Goal: Task Accomplishment & Management: Complete application form

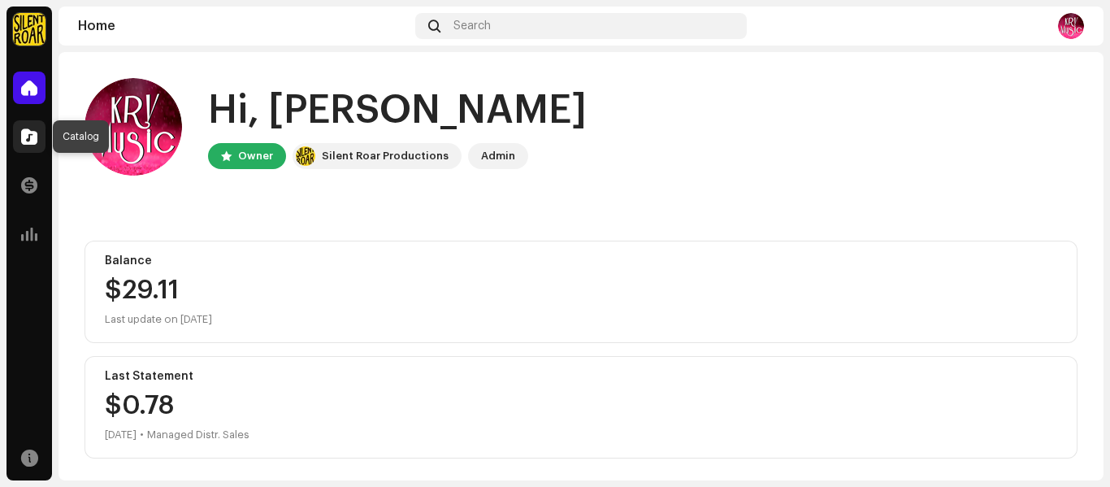
click at [32, 135] on span at bounding box center [29, 136] width 16 height 13
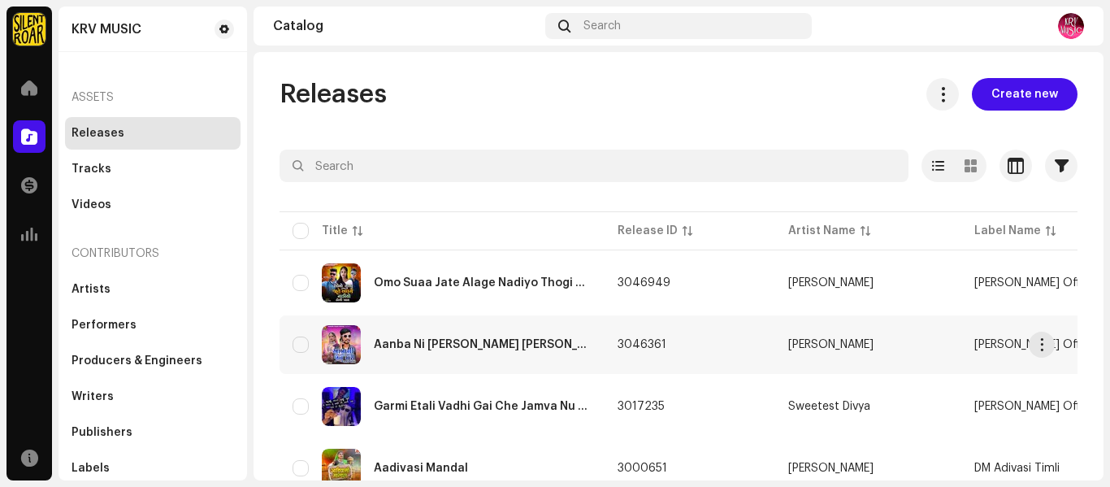
click at [344, 322] on td "Aanba Ni [PERSON_NAME] [PERSON_NAME] [PERSON_NAME]" at bounding box center [441, 344] width 325 height 58
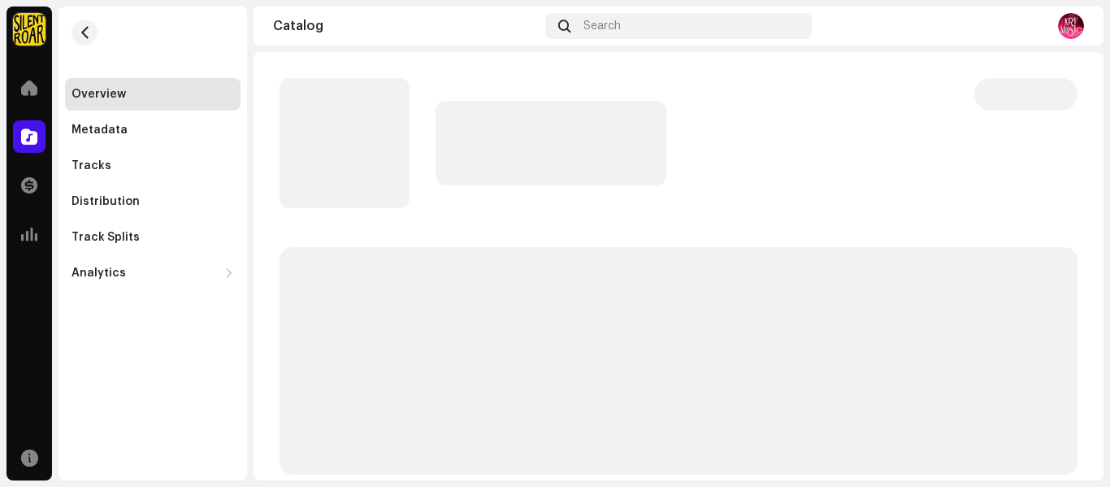
click at [334, 130] on p-skeleton at bounding box center [344, 143] width 130 height 130
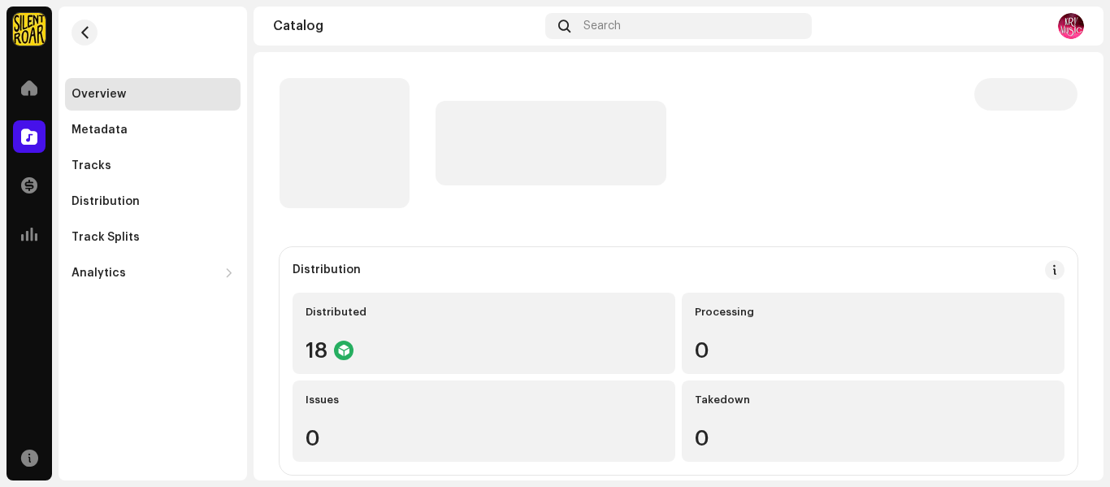
click at [334, 130] on p-skeleton at bounding box center [344, 143] width 130 height 130
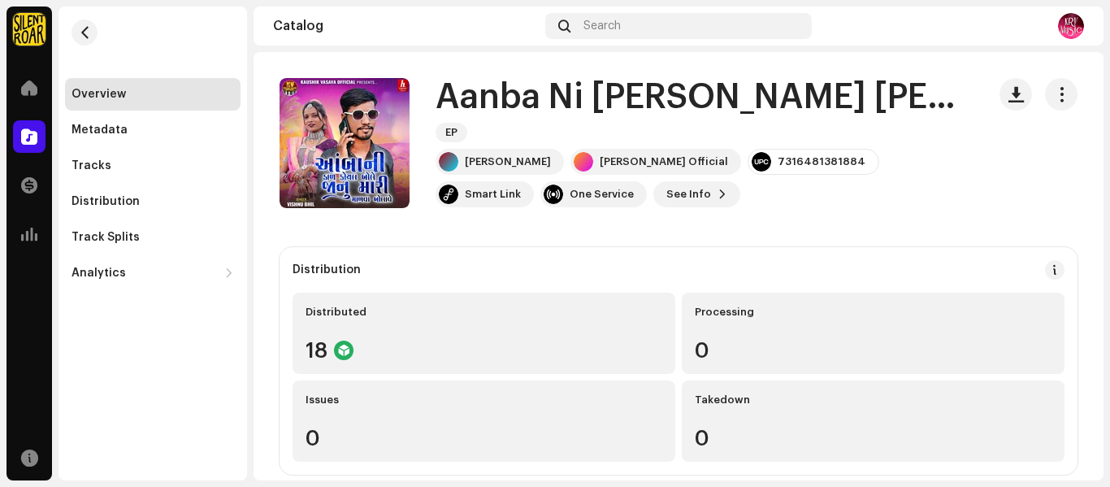
click at [334, 130] on div at bounding box center [344, 143] width 26 height 26
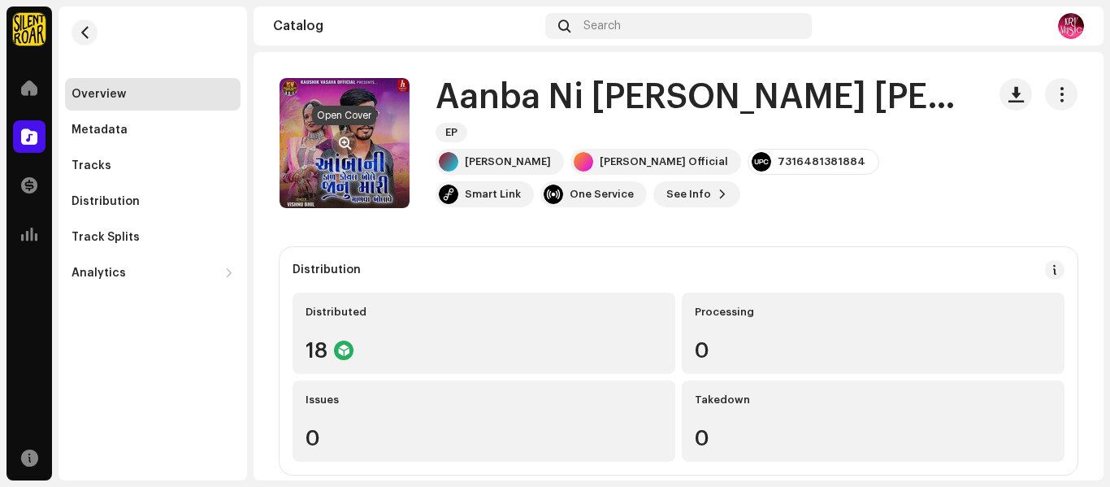
click at [341, 149] on span "button" at bounding box center [345, 142] width 12 height 13
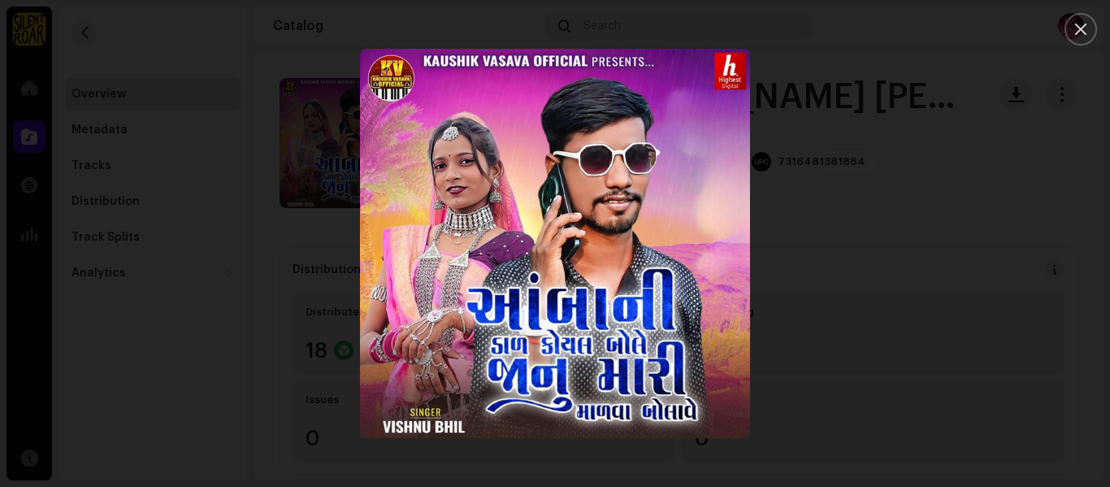
click at [884, 336] on div at bounding box center [555, 243] width 1110 height 487
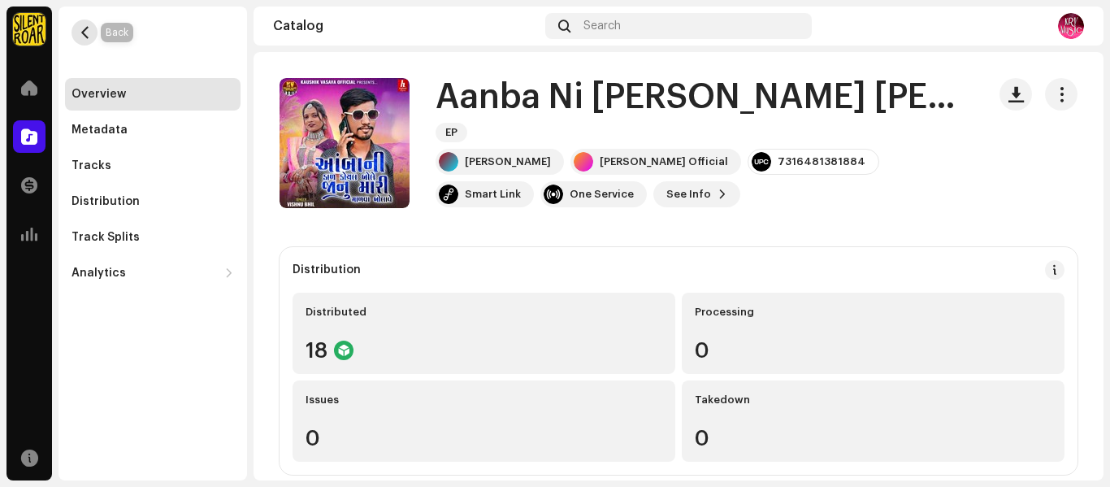
click at [84, 41] on button "button" at bounding box center [84, 32] width 26 height 26
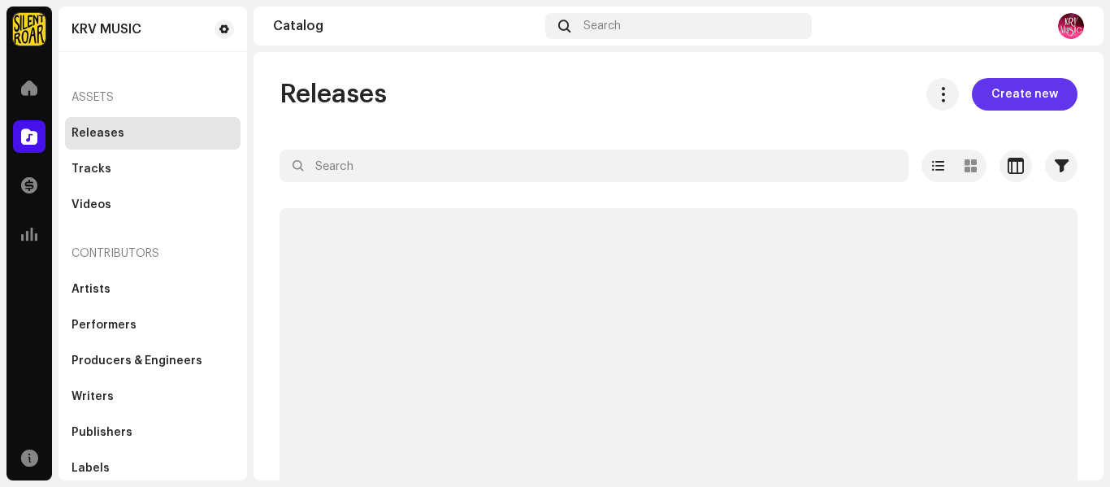
click at [1033, 92] on span "Create new" at bounding box center [1024, 94] width 67 height 32
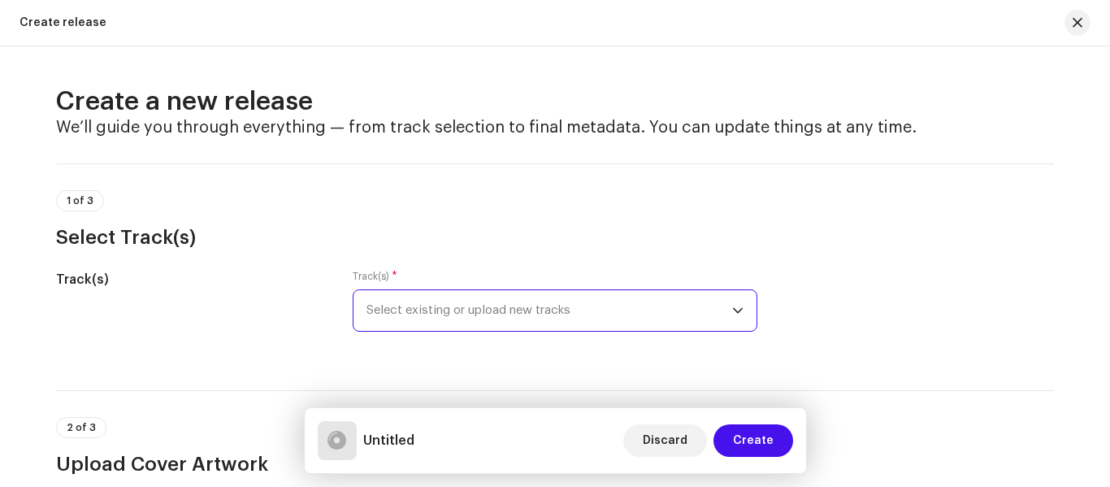
click at [526, 329] on span "Select existing or upload new tracks" at bounding box center [549, 310] width 366 height 41
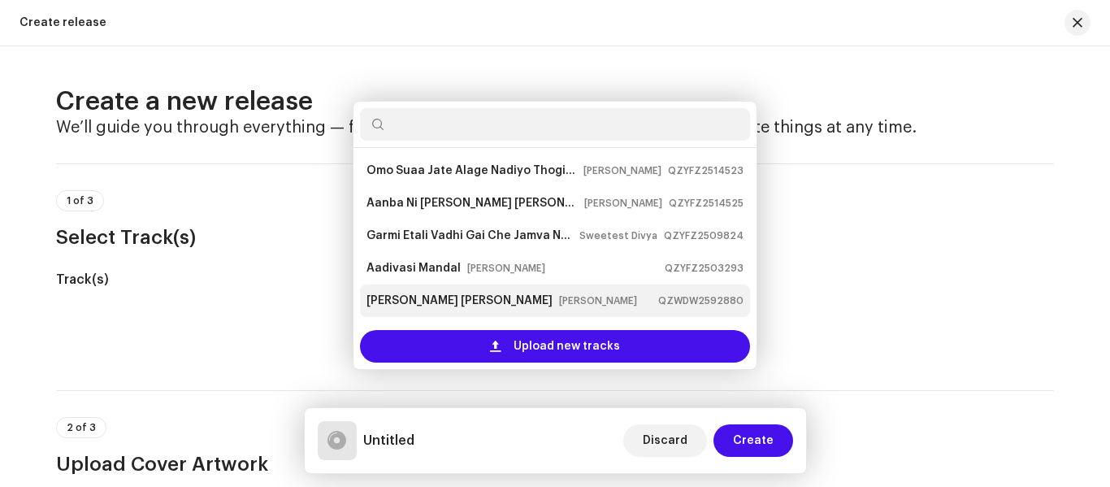
scroll to position [26, 0]
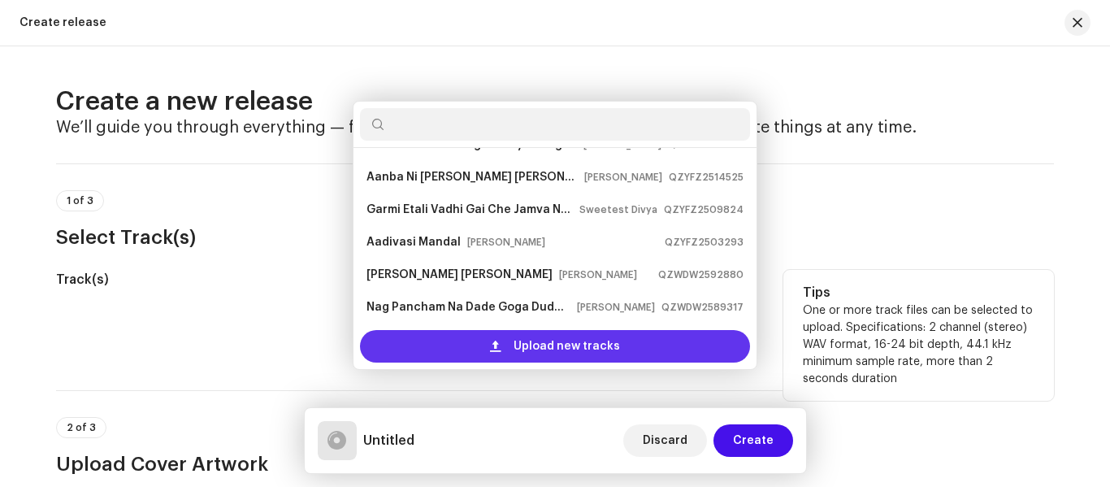
click at [512, 349] on div "Upload new tracks" at bounding box center [555, 346] width 390 height 32
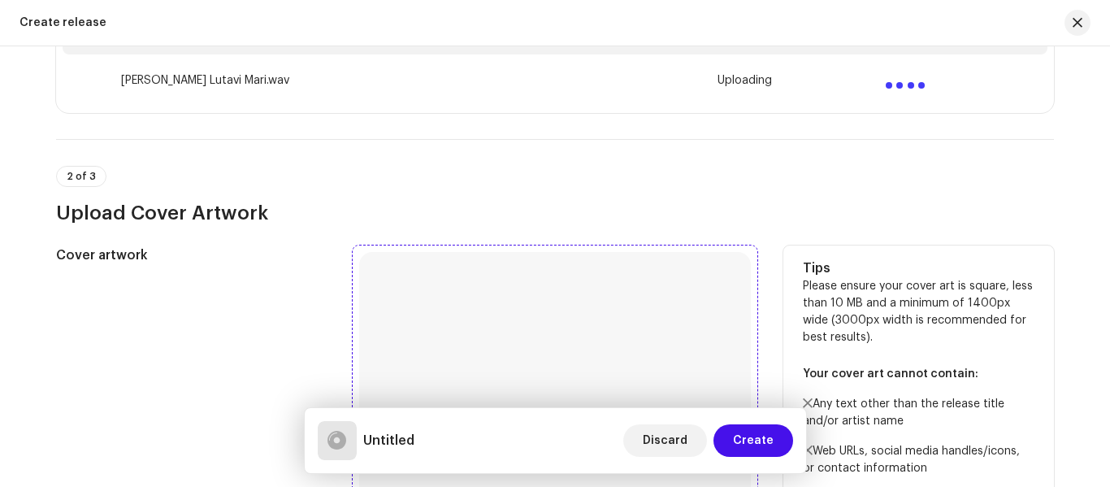
scroll to position [487, 0]
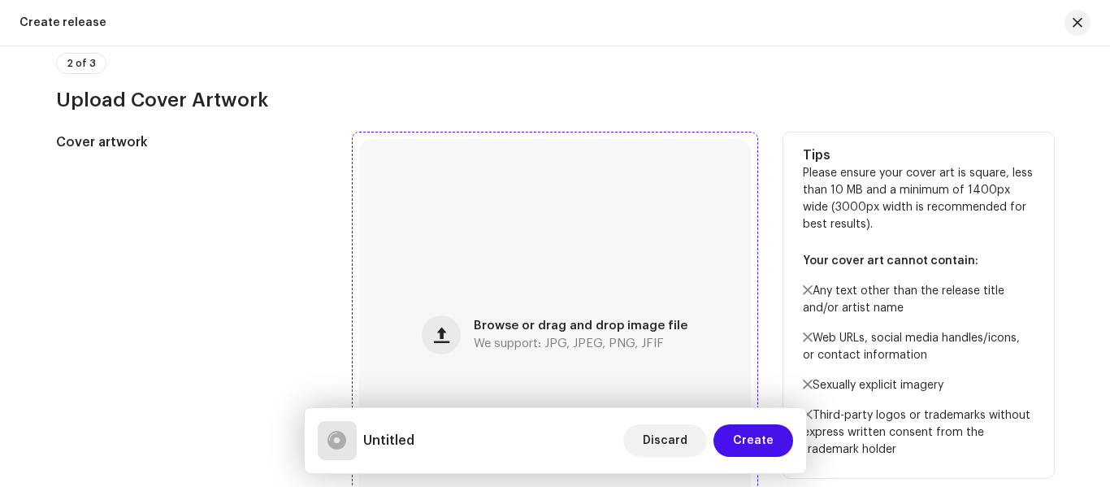
click at [575, 296] on div "Browse or drag and drop image file We support: JPG, JPEG, PNG, JFIF" at bounding box center [555, 335] width 392 height 392
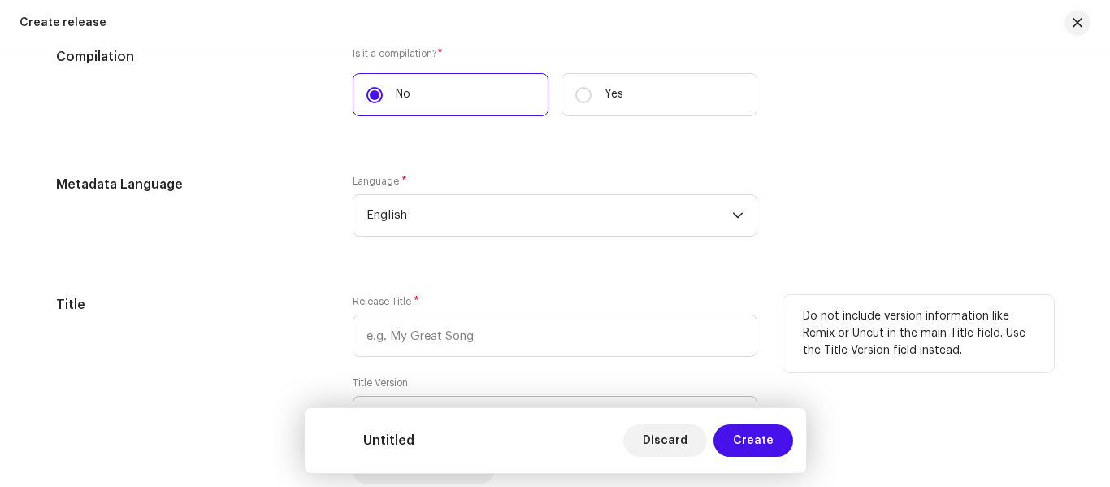
scroll to position [1300, 0]
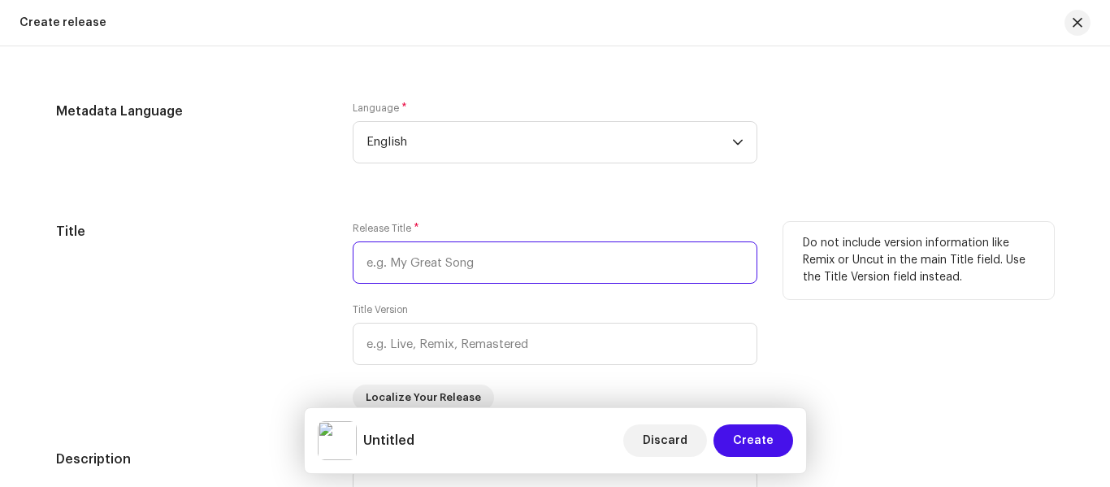
click at [407, 255] on input "text" at bounding box center [555, 262] width 405 height 42
paste input "[PERSON_NAME] Lutavi Mari"
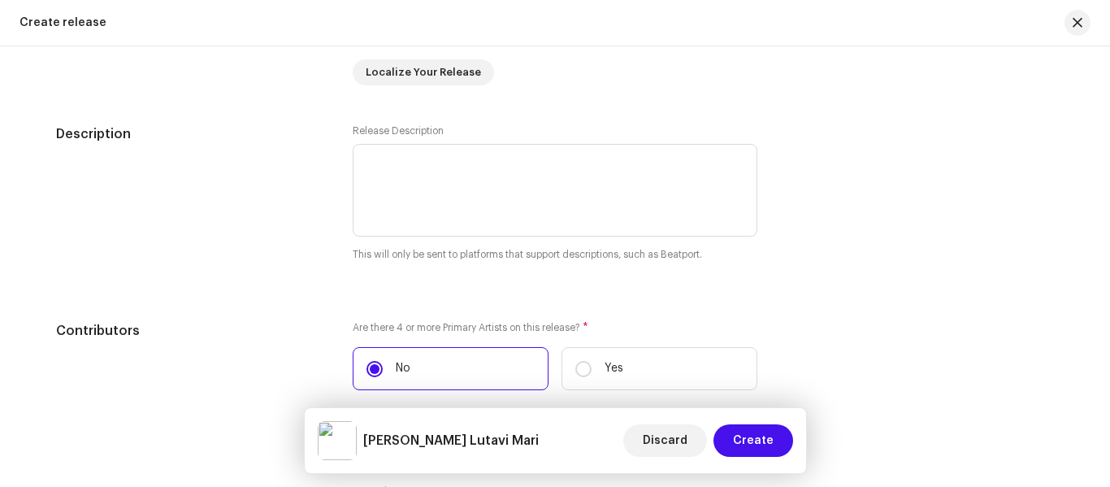
scroll to position [1787, 0]
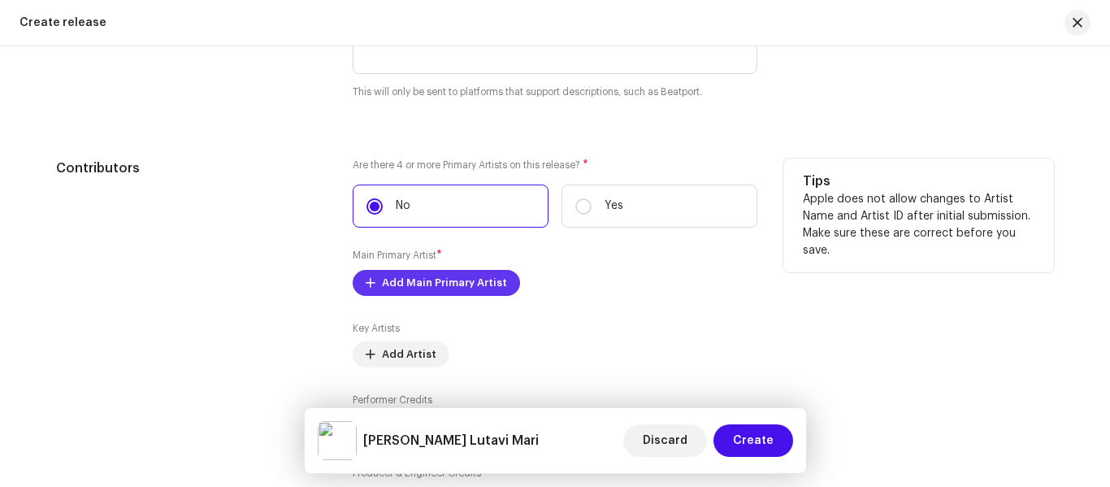
type input "[PERSON_NAME] Lutavi Mari"
click at [470, 295] on span "Add Main Primary Artist" at bounding box center [444, 282] width 125 height 32
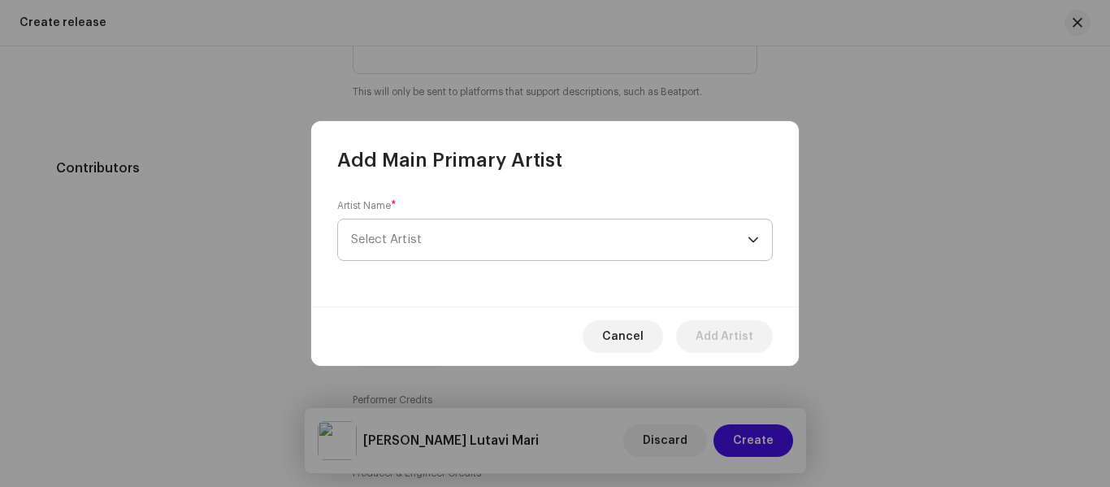
click at [432, 251] on span "Select Artist" at bounding box center [549, 239] width 396 height 41
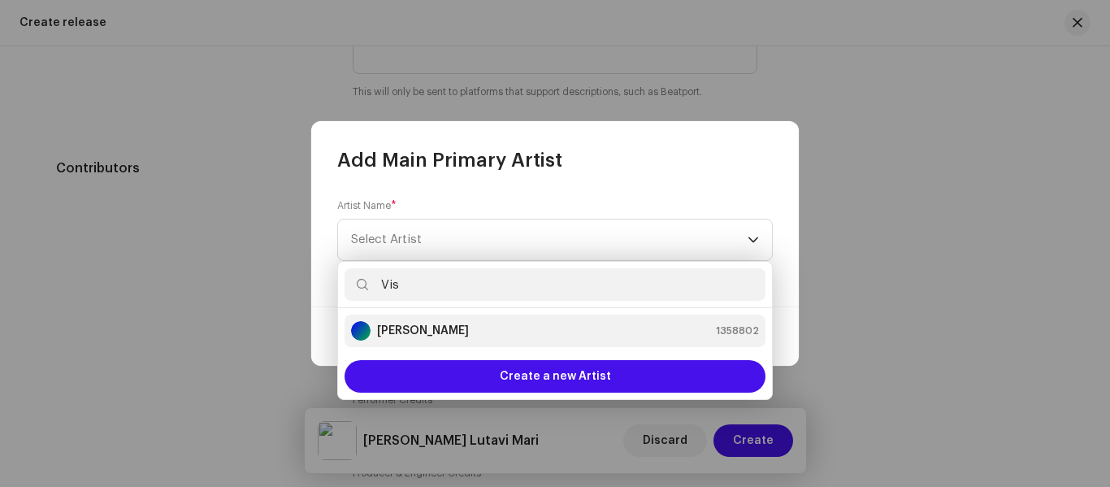
type input "Vis"
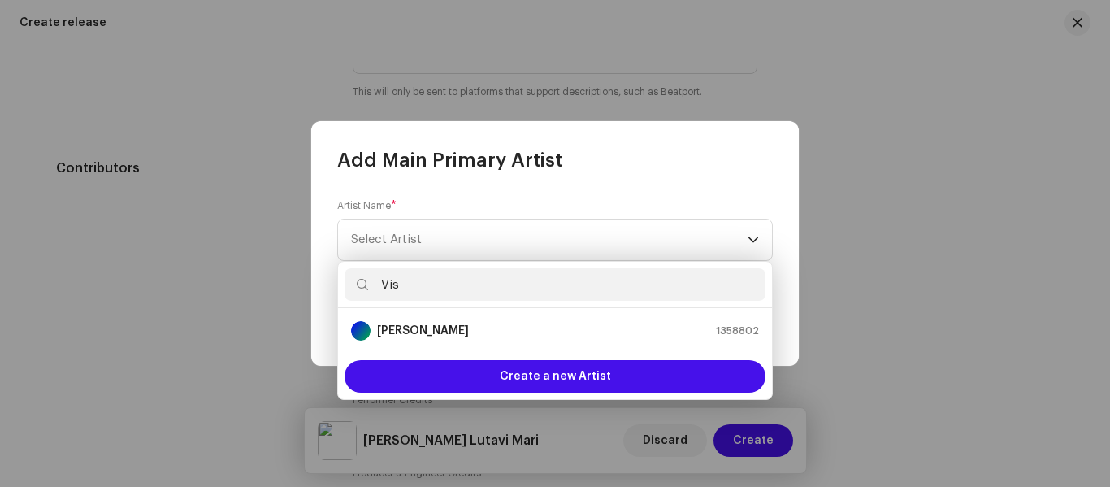
drag, startPoint x: 446, startPoint y: 322, endPoint x: 489, endPoint y: 287, distance: 55.4
click at [489, 287] on div "Vis Vishnu Dabhi 1358802 Create a new Artist" at bounding box center [554, 330] width 435 height 139
click at [479, 287] on input "Vis" at bounding box center [554, 284] width 421 height 32
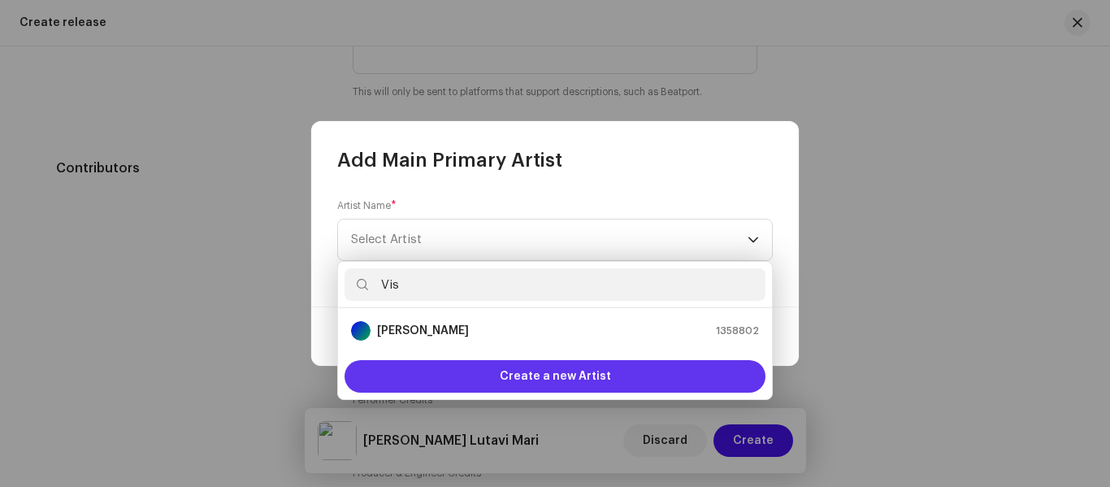
click at [515, 360] on span "Create a new Artist" at bounding box center [555, 376] width 111 height 32
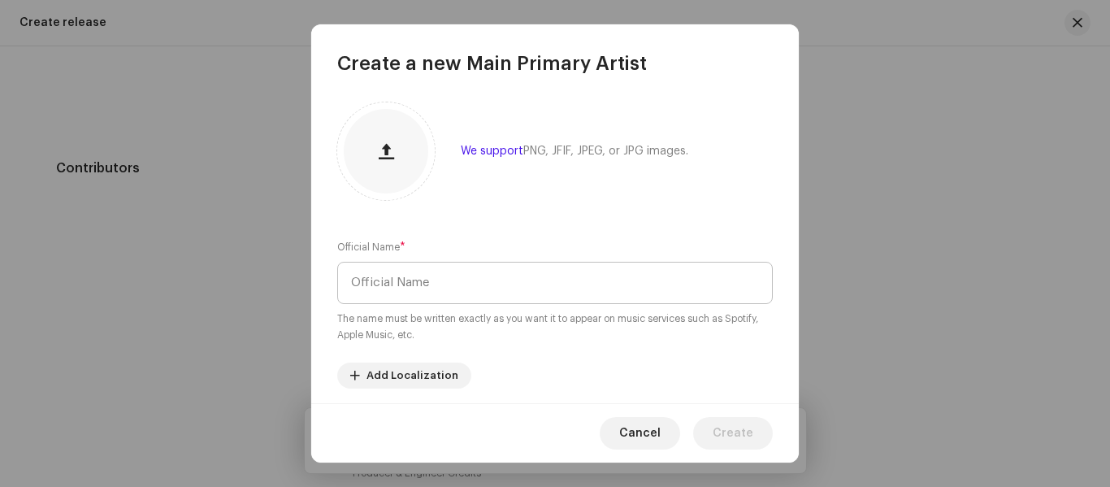
drag, startPoint x: 519, startPoint y: 375, endPoint x: 418, endPoint y: 291, distance: 131.5
click at [491, 336] on div "We support PNG, JFIF, JPEG, or JPG images. Official Name * The name must be wri…" at bounding box center [554, 239] width 487 height 327
click at [418, 290] on input "text" at bounding box center [554, 283] width 435 height 42
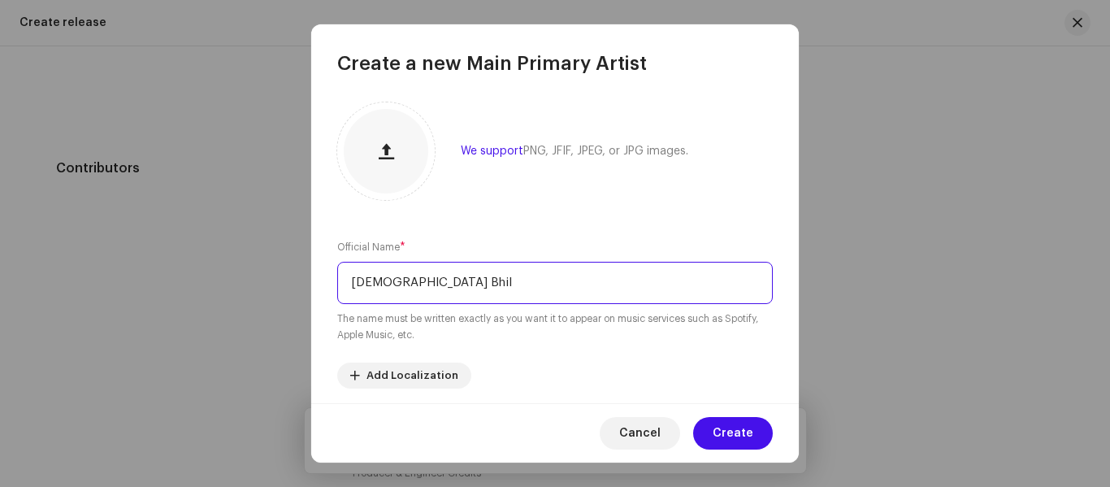
type input "[DEMOGRAPHIC_DATA] Bhil"
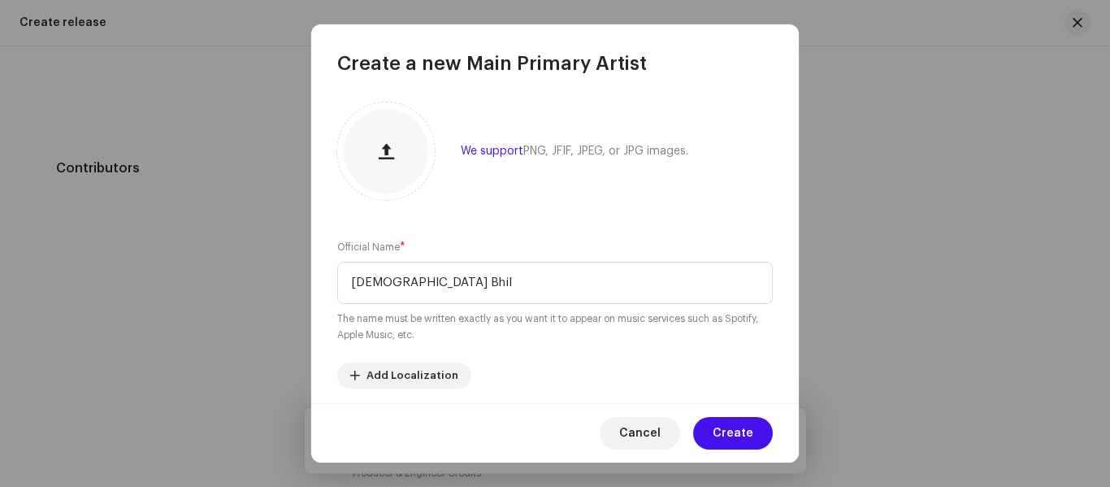
click at [733, 415] on div "Cancel Create" at bounding box center [554, 432] width 487 height 59
click at [735, 440] on span "Create" at bounding box center [733, 433] width 41 height 32
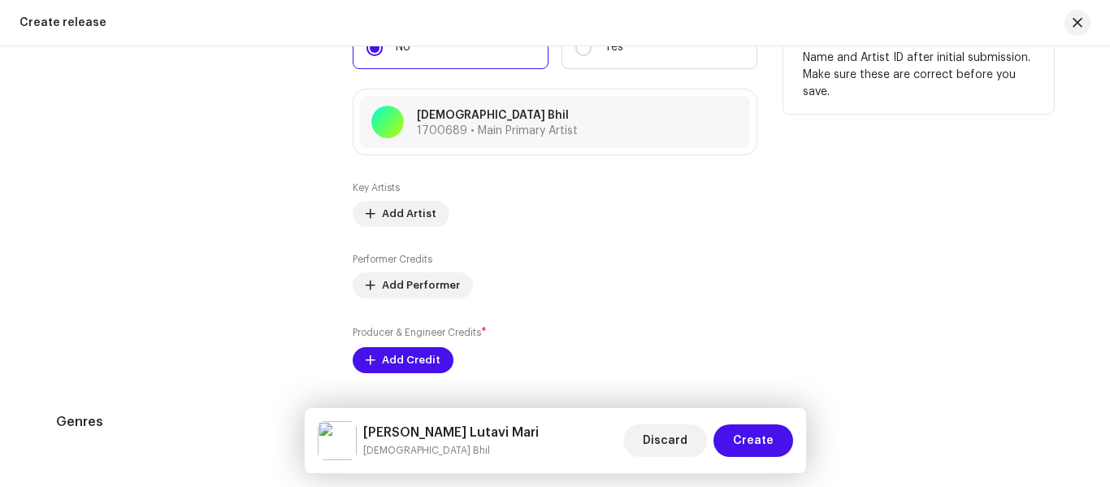
scroll to position [2031, 0]
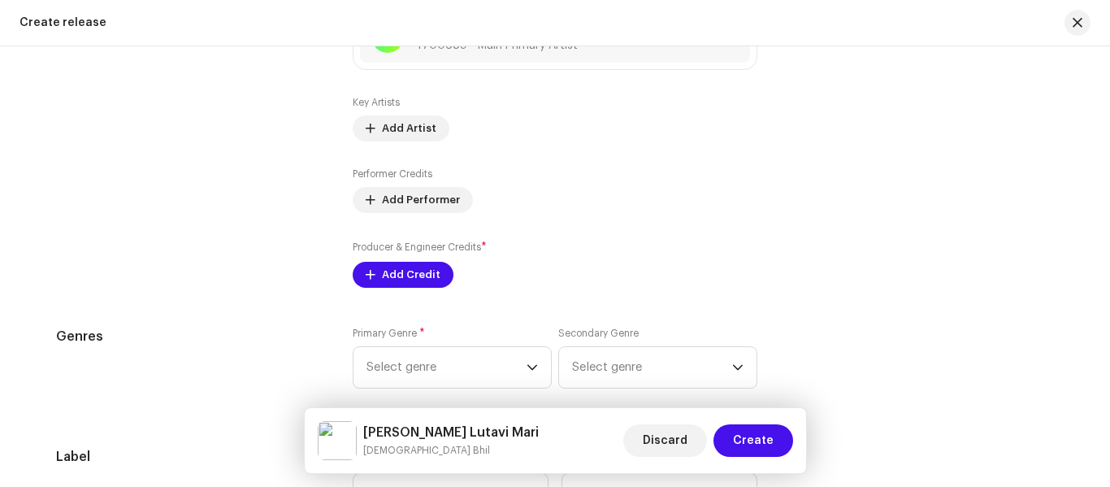
click at [427, 218] on div "Key Artists Add Artist Performer Credits Add Performer Producer & Engineer Cred…" at bounding box center [555, 192] width 405 height 192
click at [419, 209] on span "Add Performer" at bounding box center [421, 200] width 78 height 32
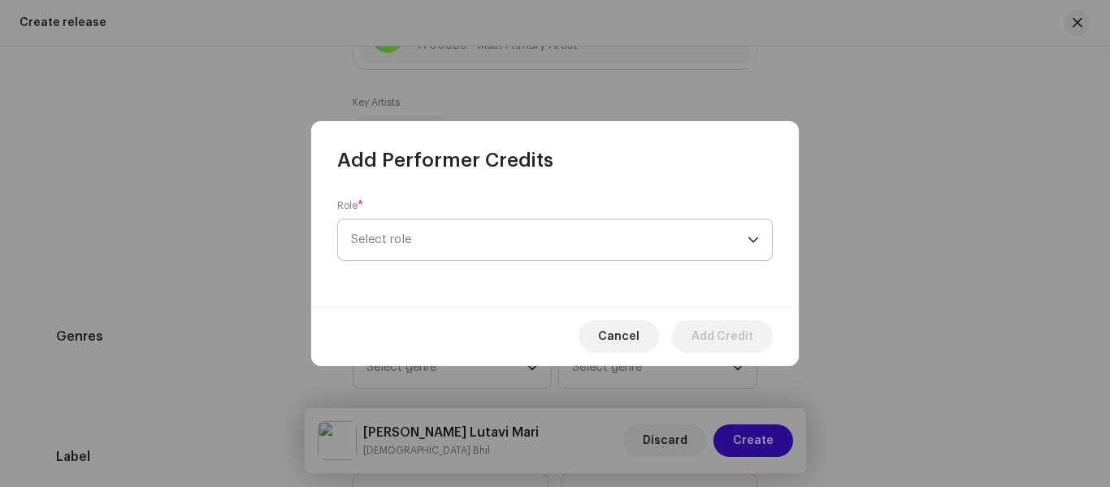
click at [408, 232] on span "Select role" at bounding box center [549, 239] width 396 height 41
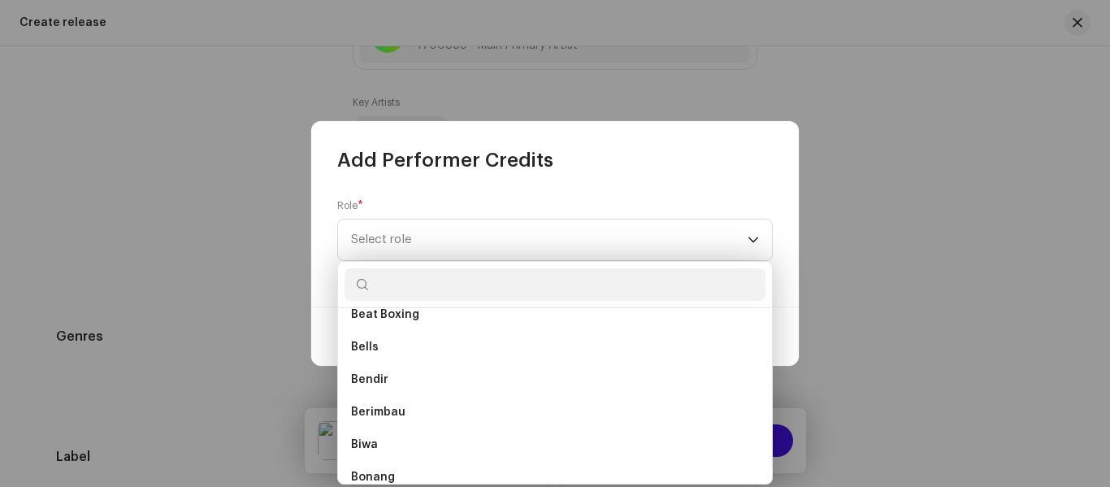
scroll to position [1950, 0]
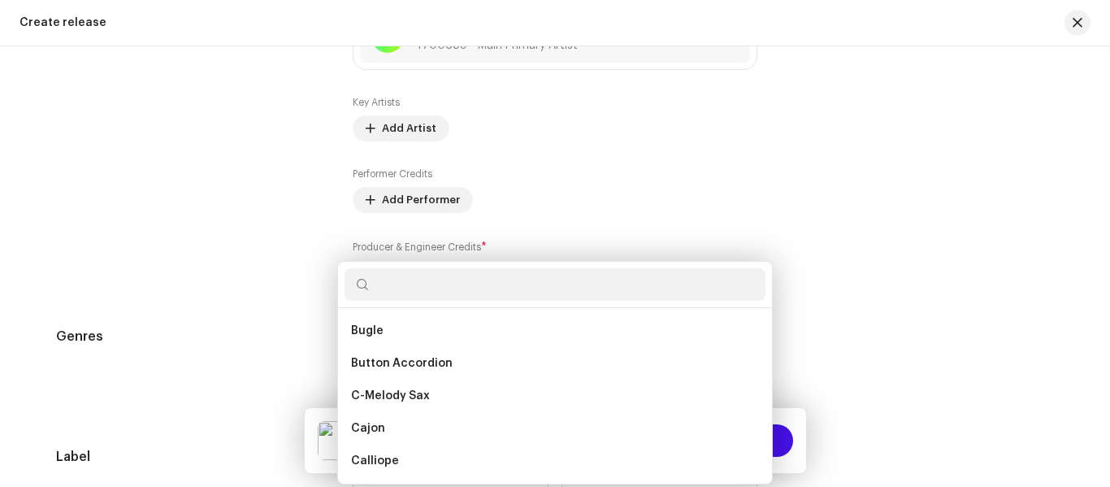
click at [817, 266] on div "Add Performer Credits Role * Select role Cancel Add Credit" at bounding box center [555, 243] width 1110 height 487
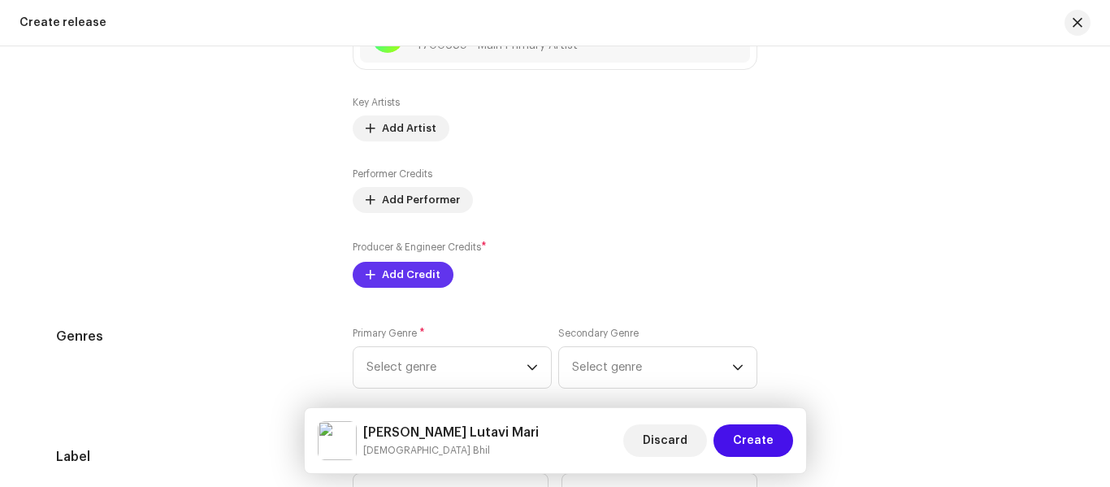
click at [399, 282] on span "Add Credit" at bounding box center [411, 274] width 58 height 32
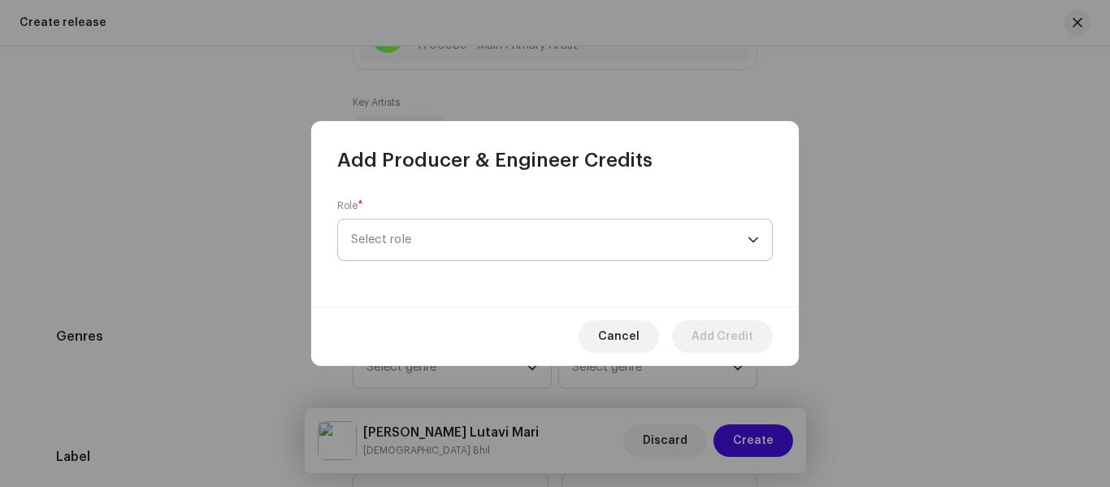
click at [422, 238] on span "Select role" at bounding box center [549, 239] width 396 height 41
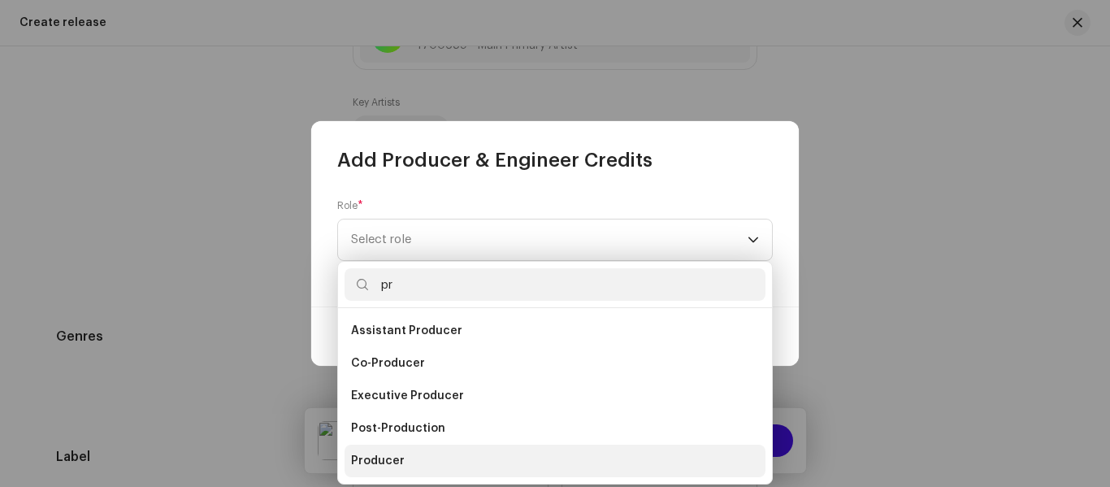
type input "pr"
click at [427, 453] on li "Producer" at bounding box center [554, 460] width 421 height 32
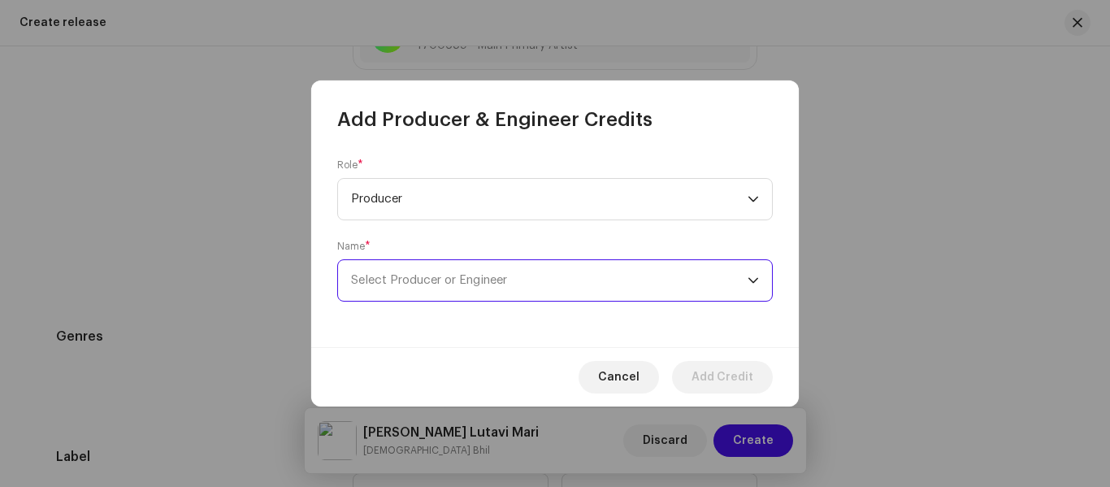
click at [427, 267] on span "Select Producer or Engineer" at bounding box center [549, 280] width 396 height 41
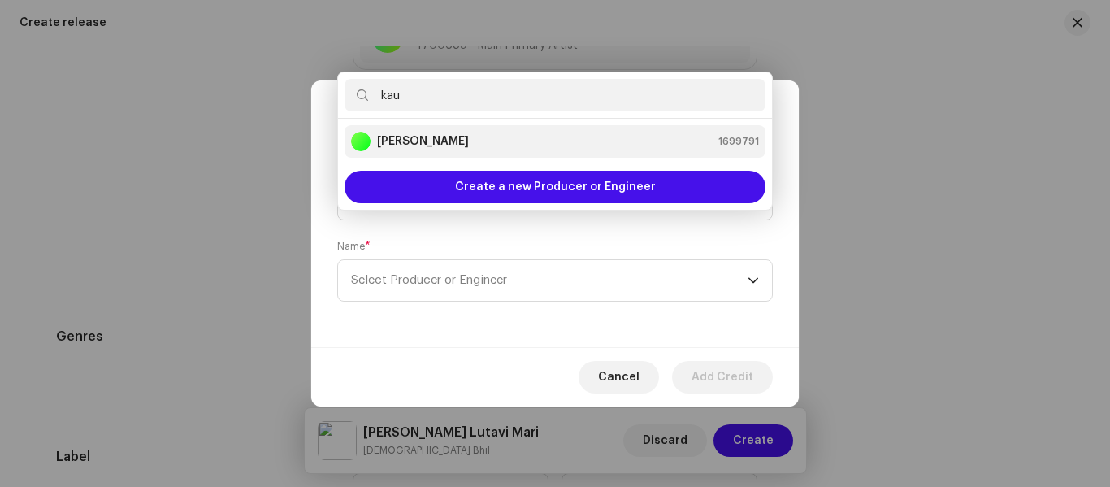
type input "kau"
click at [449, 143] on strong "[PERSON_NAME]" at bounding box center [423, 141] width 92 height 16
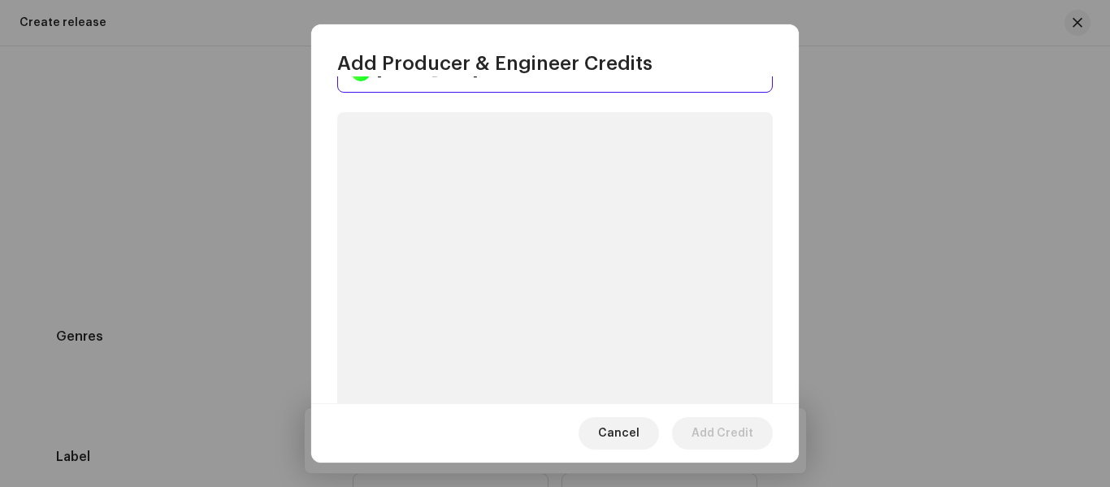
scroll to position [244, 0]
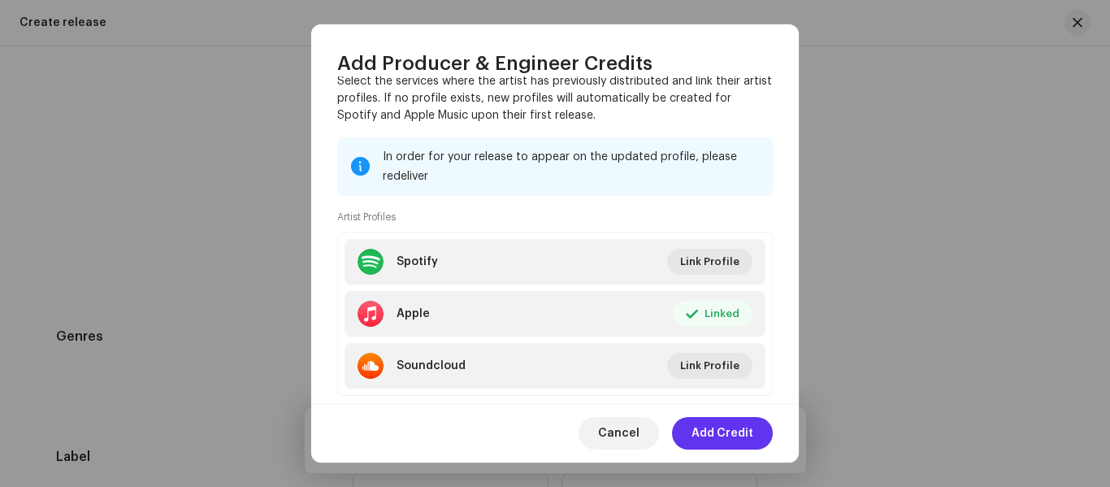
click at [724, 428] on span "Add Credit" at bounding box center [722, 433] width 62 height 32
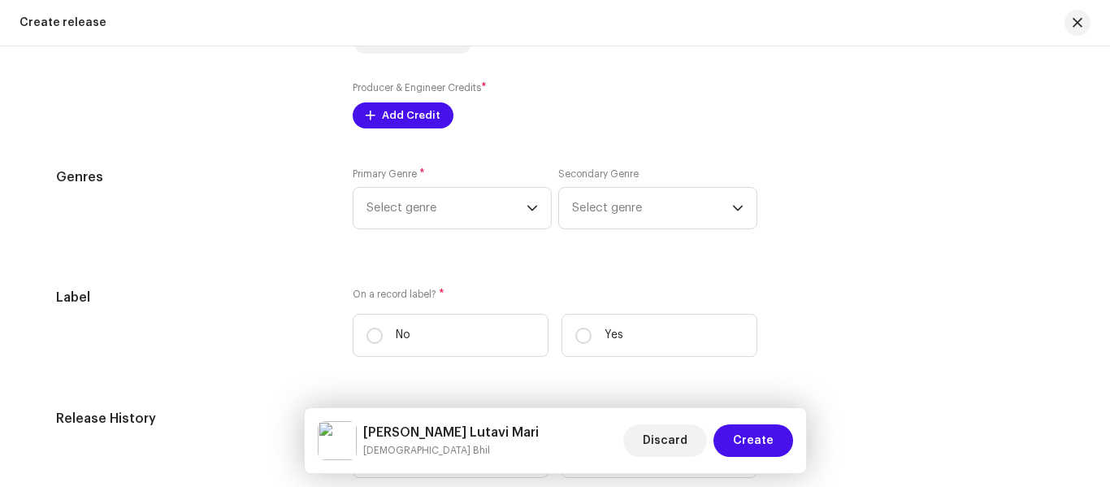
scroll to position [2194, 0]
click at [420, 211] on span "Select genre" at bounding box center [446, 204] width 160 height 41
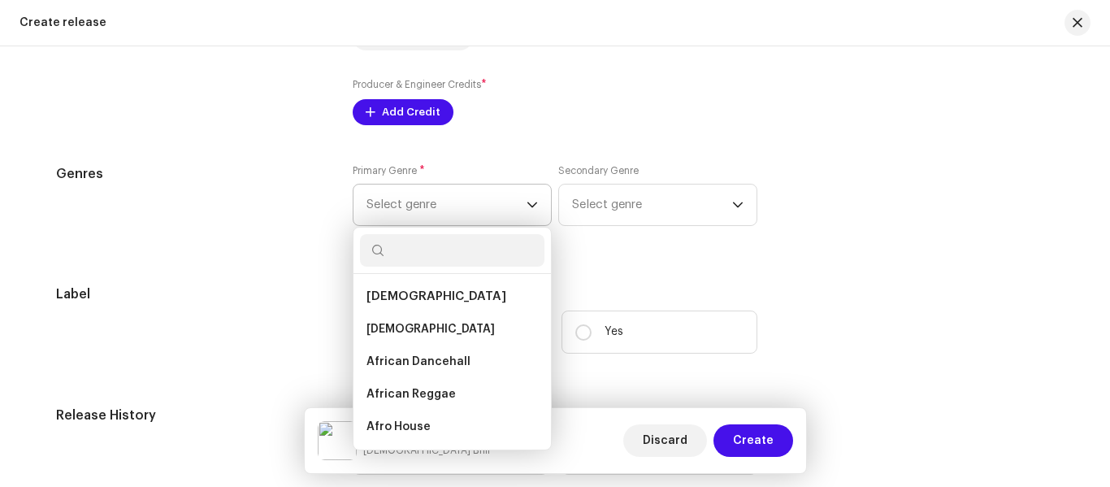
type input "f"
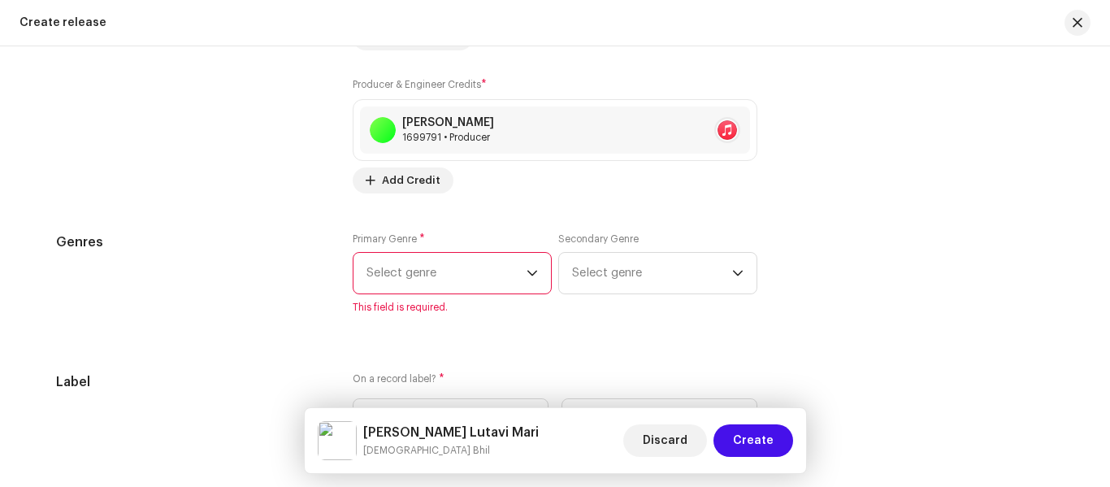
scroll to position [2192, 0]
click at [422, 291] on span "Select genre" at bounding box center [446, 274] width 160 height 41
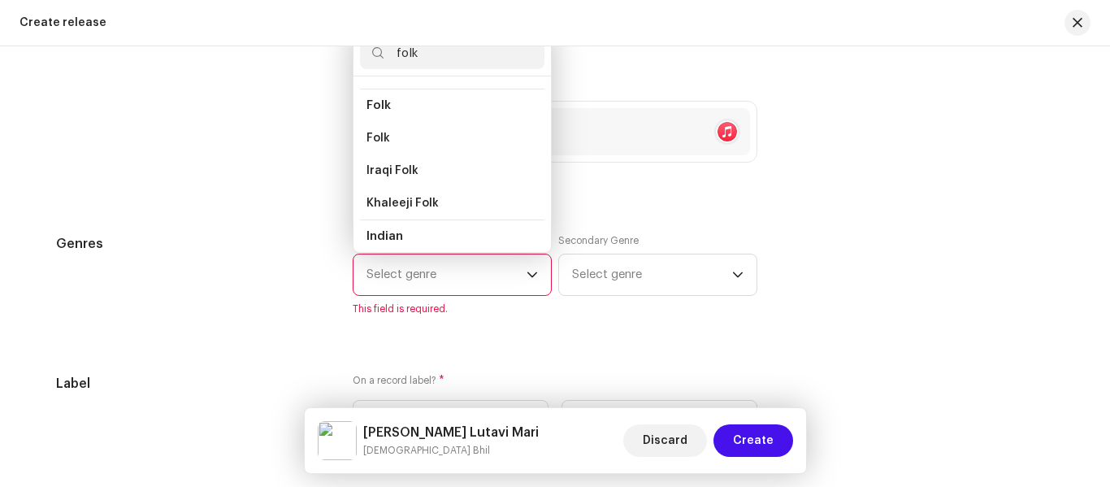
scroll to position [162, 0]
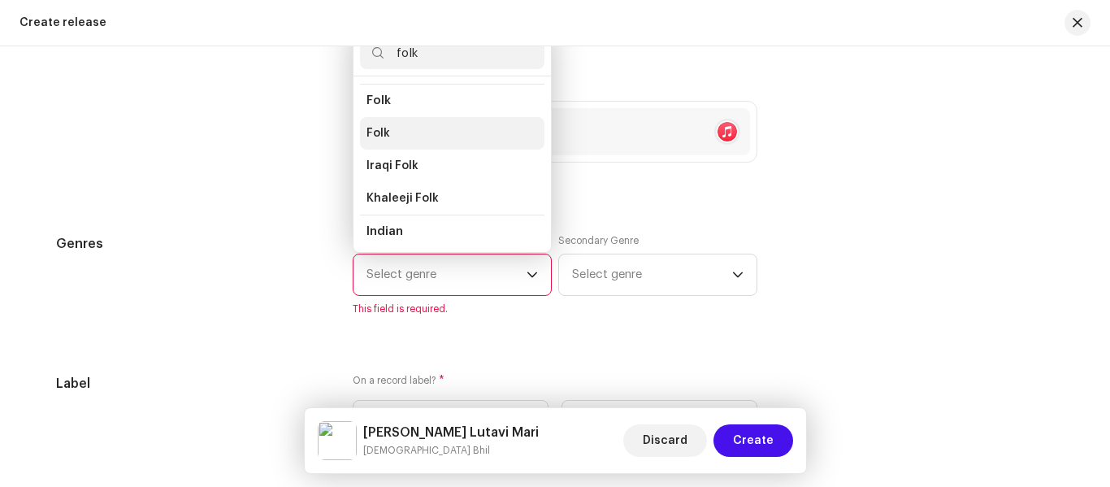
type input "folk"
click at [406, 136] on li "Folk" at bounding box center [452, 133] width 184 height 32
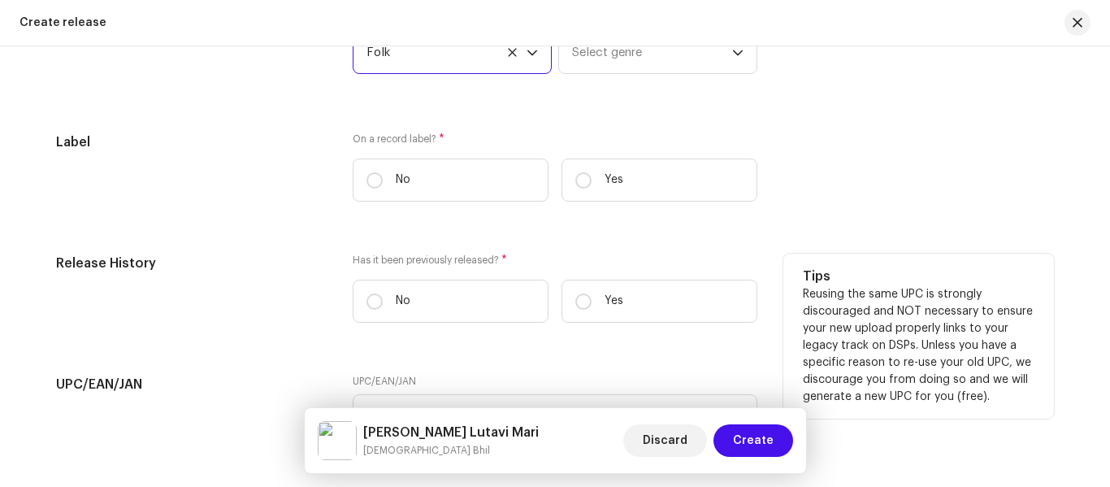
scroll to position [2436, 0]
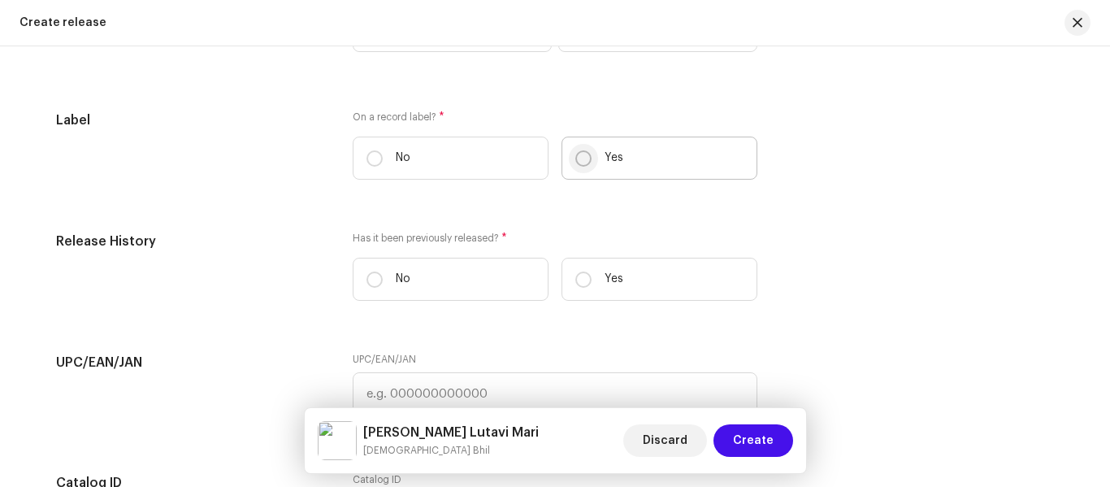
click at [579, 154] on input "Yes" at bounding box center [583, 158] width 16 height 16
radio input "true"
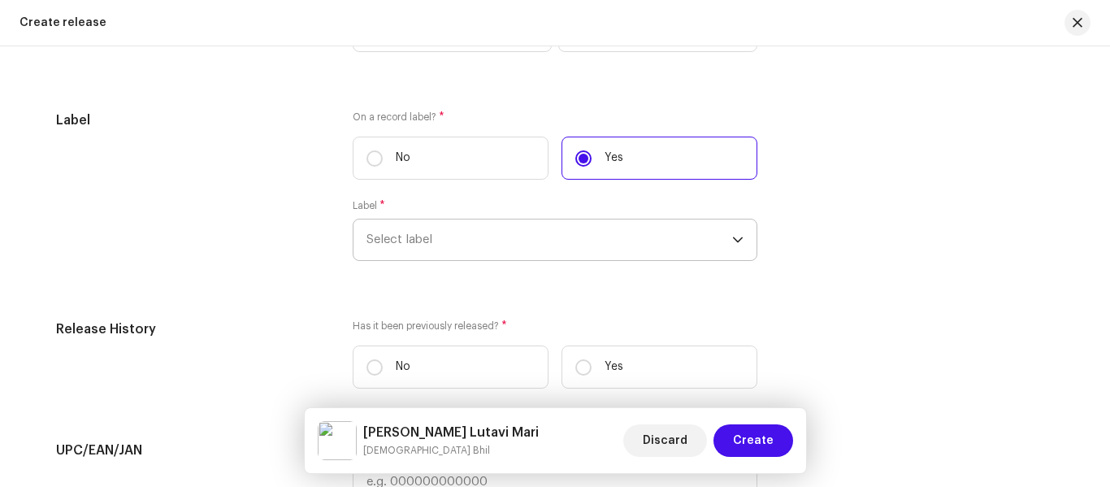
click at [458, 255] on span "Select label" at bounding box center [549, 239] width 366 height 41
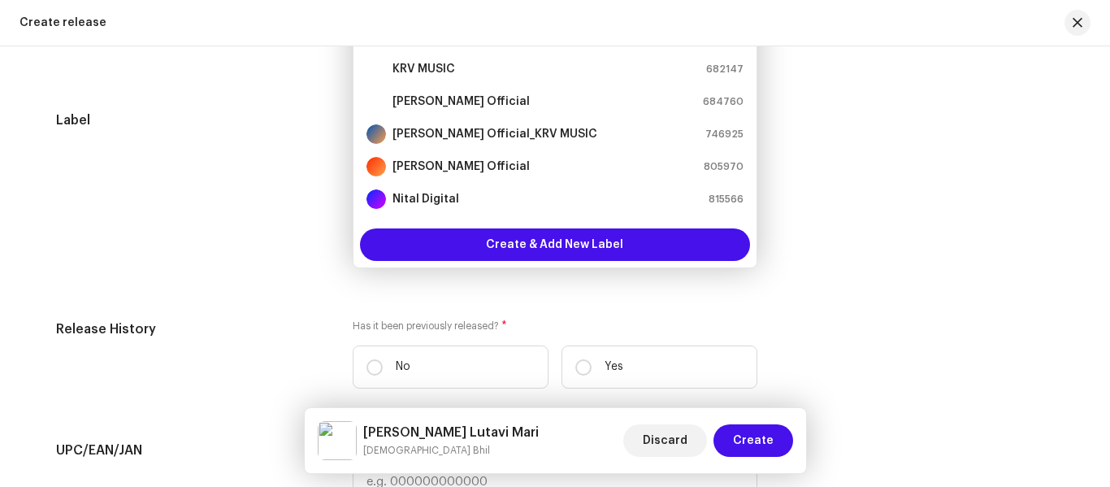
scroll to position [26, 0]
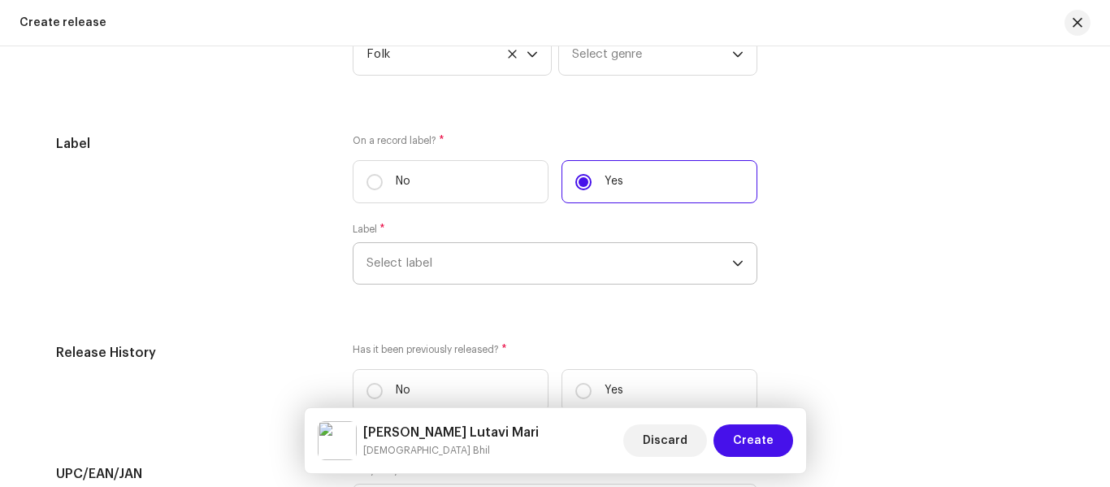
type input "k"
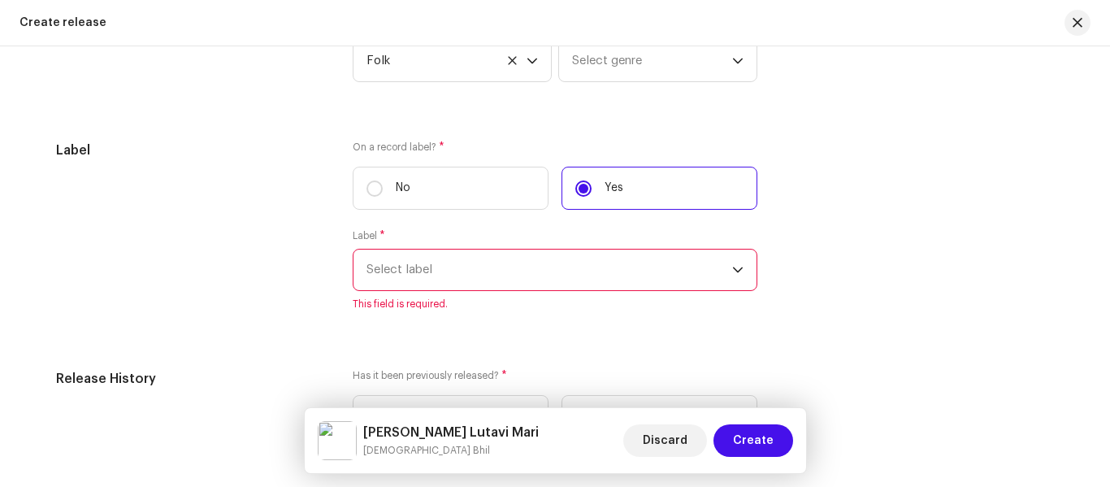
click at [431, 287] on span "Select label" at bounding box center [549, 269] width 366 height 41
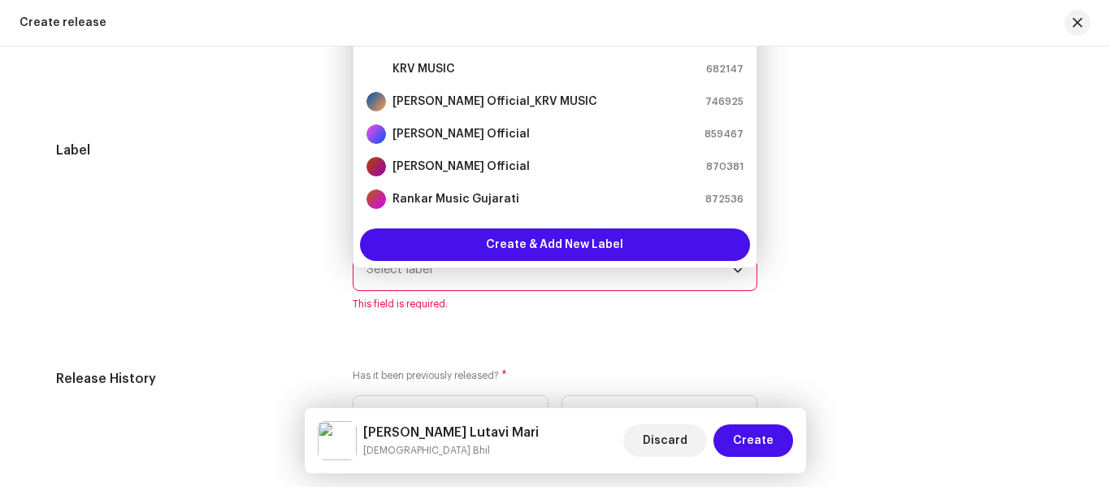
scroll to position [2382, 0]
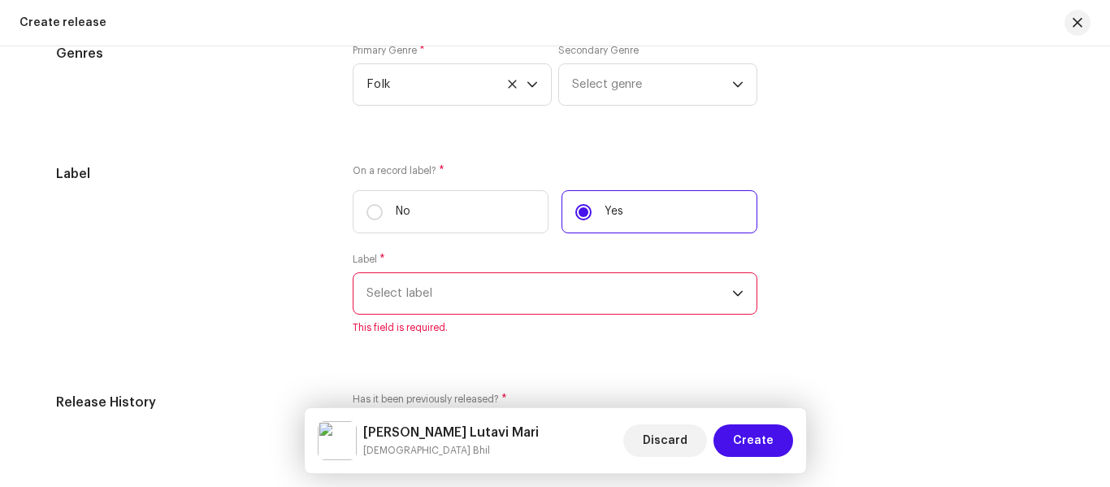
type input "ka"
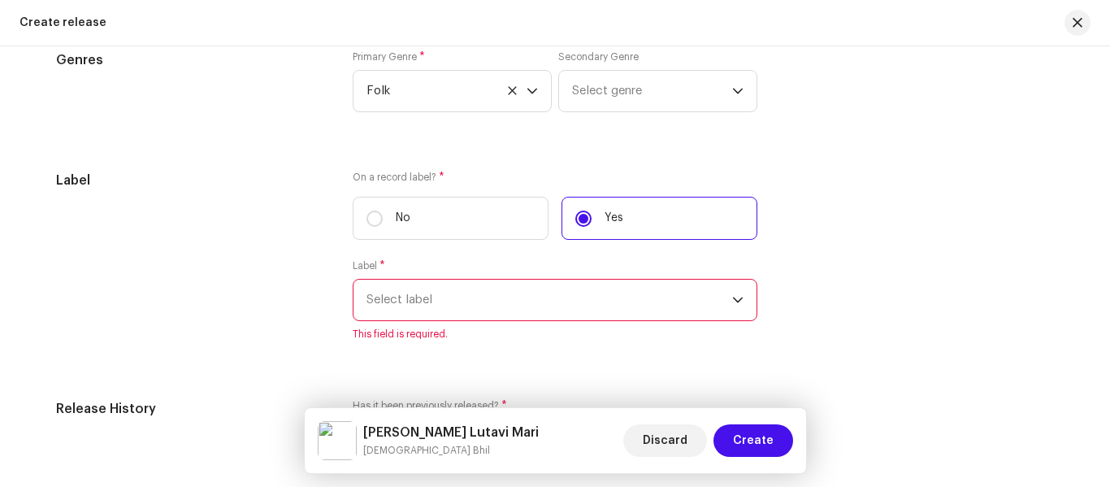
click at [431, 291] on span "Select label" at bounding box center [549, 299] width 366 height 41
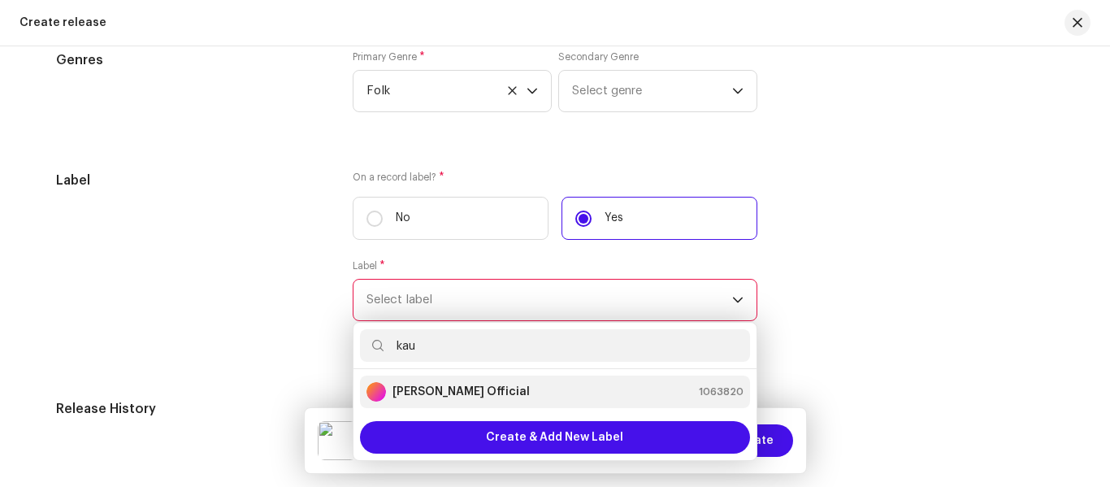
type input "kau"
click at [459, 401] on div "[PERSON_NAME] Official" at bounding box center [447, 391] width 163 height 19
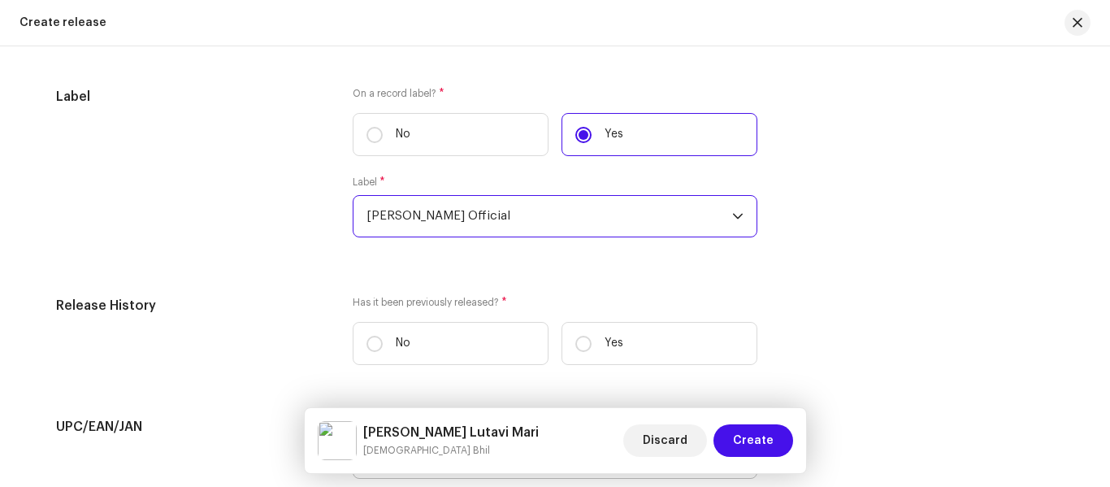
scroll to position [2619, 0]
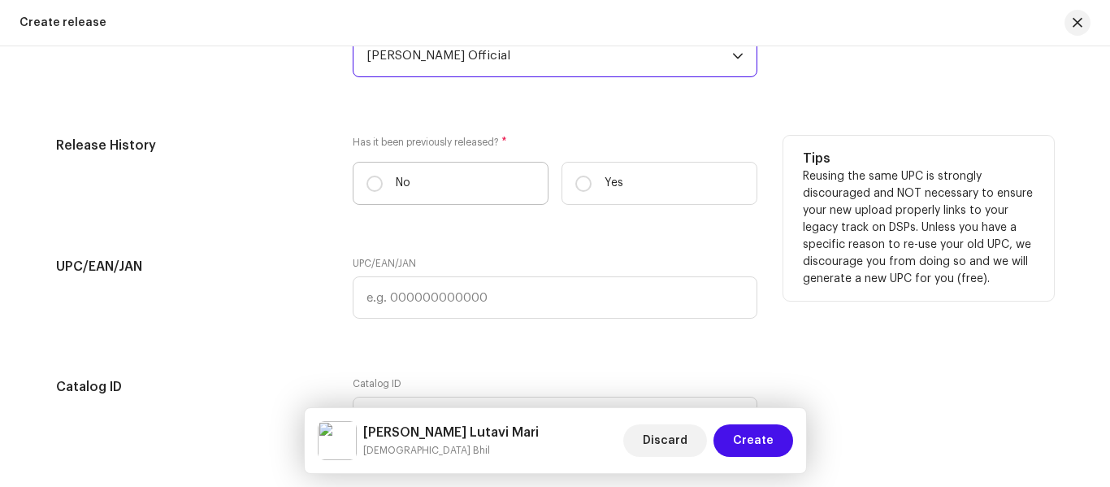
click at [389, 186] on label "No" at bounding box center [451, 183] width 196 height 43
click at [383, 186] on input "No" at bounding box center [374, 183] width 16 height 16
radio input "true"
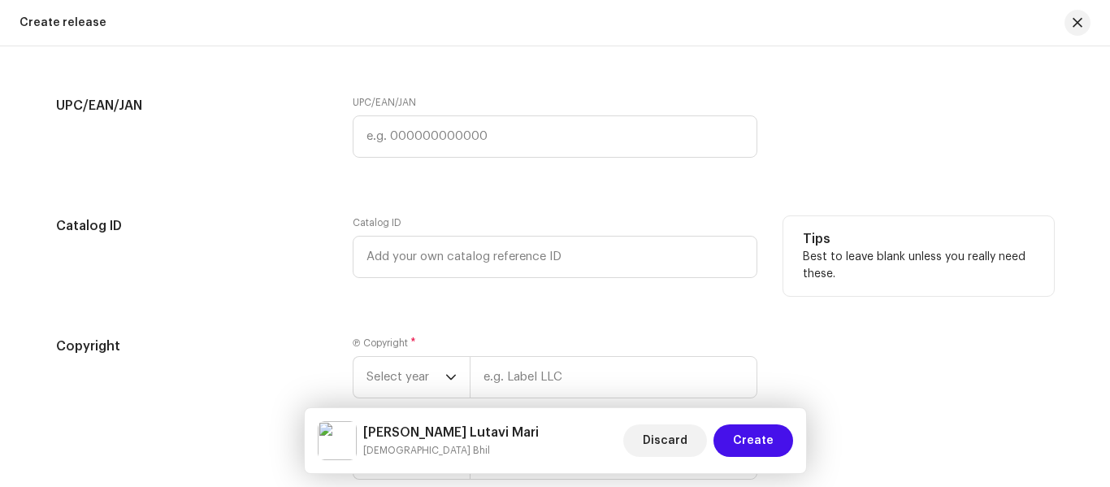
scroll to position [2848, 0]
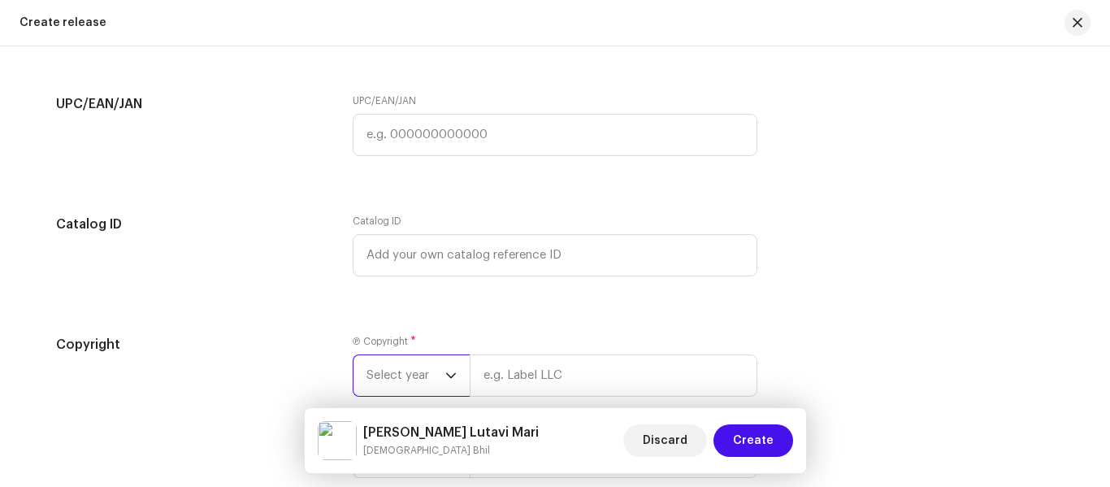
click at [425, 371] on span "Select year" at bounding box center [405, 375] width 79 height 41
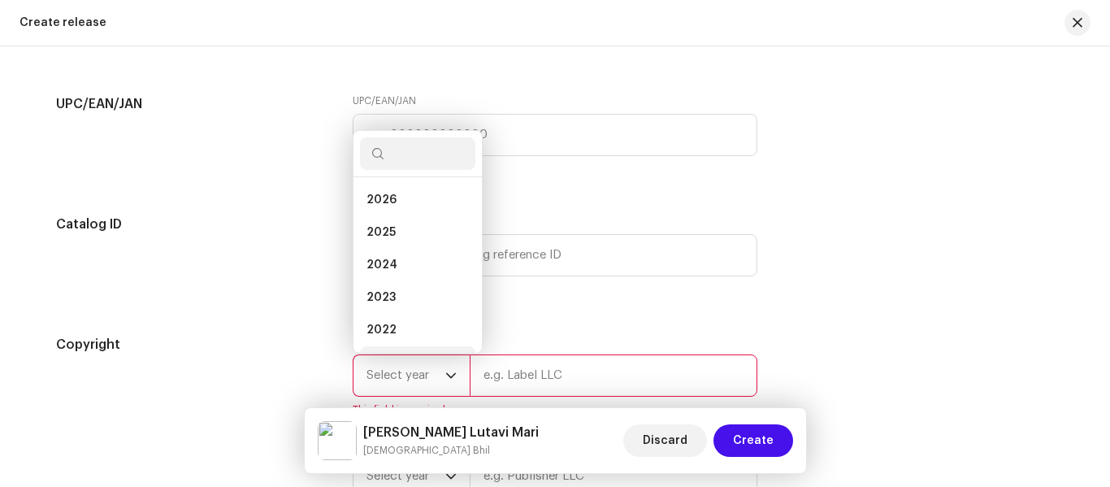
scroll to position [26, 0]
click at [392, 236] on li "2024" at bounding box center [417, 239] width 115 height 32
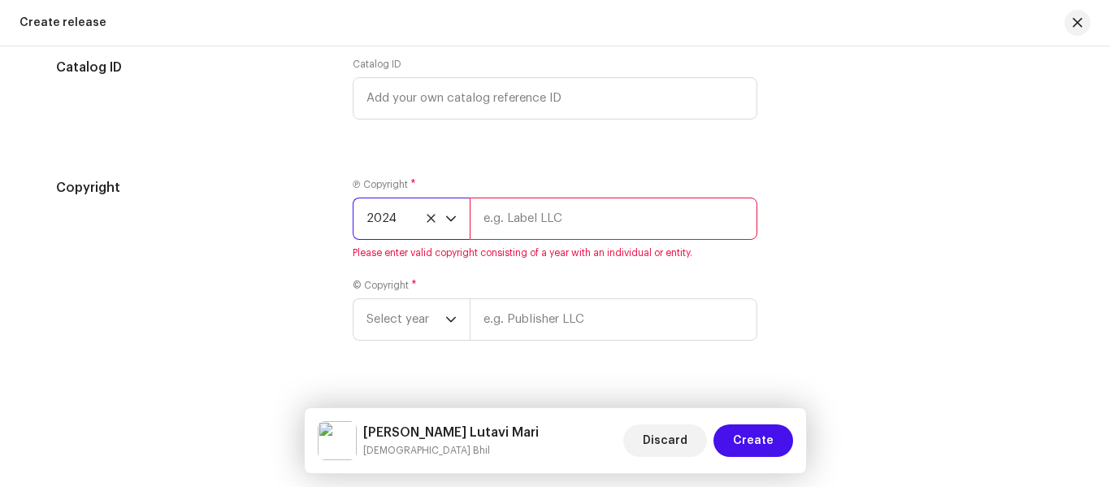
scroll to position [3010, 0]
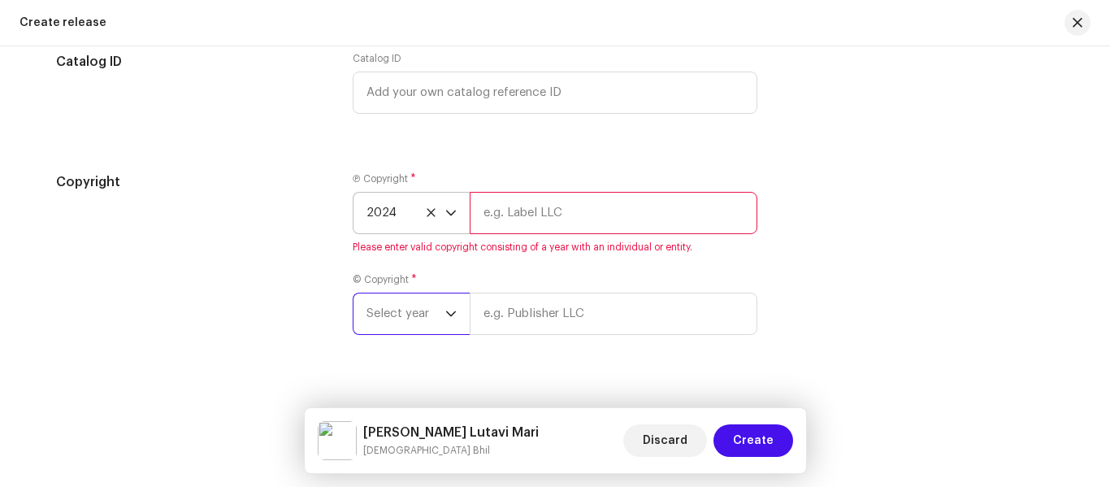
click at [379, 323] on span "Select year" at bounding box center [405, 313] width 79 height 41
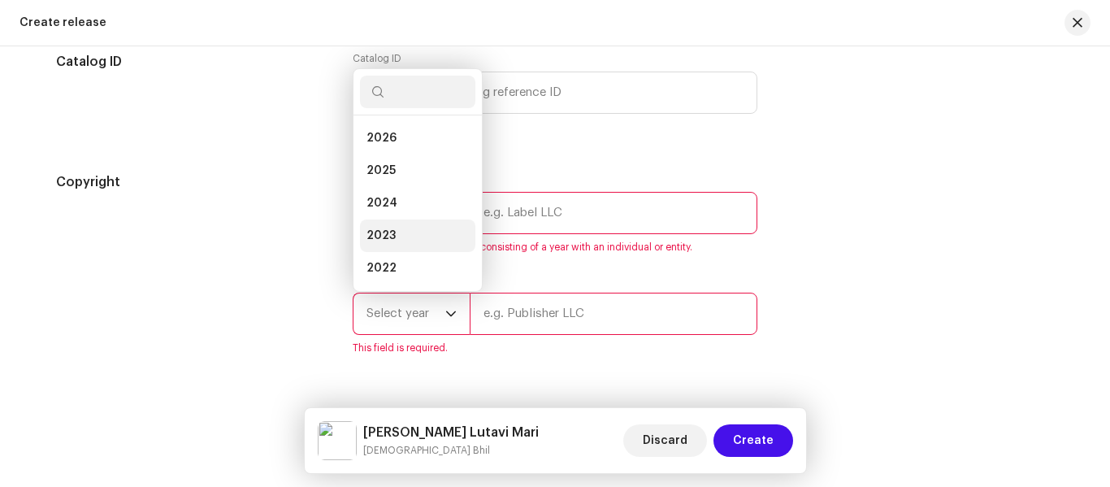
scroll to position [26, 0]
drag, startPoint x: 388, startPoint y: 151, endPoint x: 402, endPoint y: 232, distance: 82.4
click at [388, 153] on li "2025" at bounding box center [417, 144] width 115 height 32
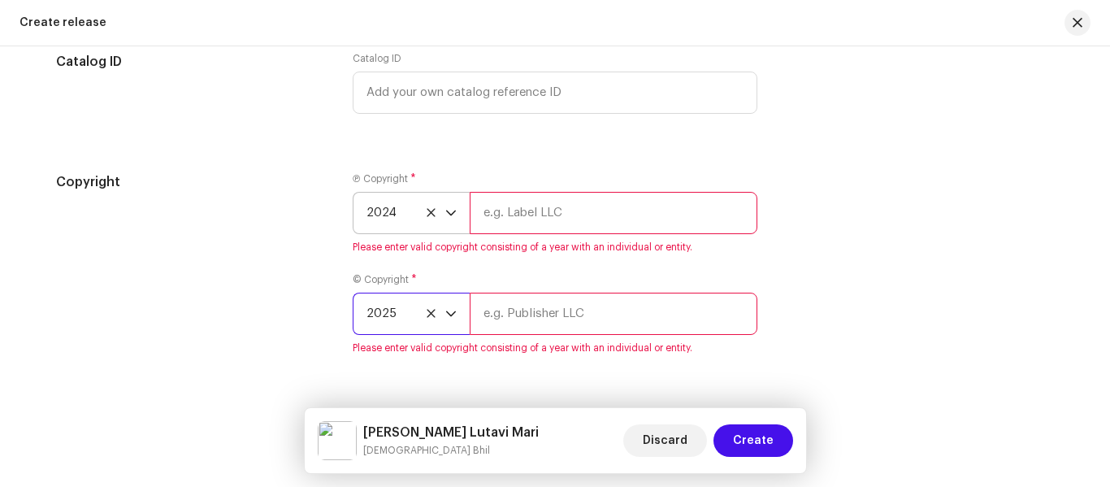
click at [389, 219] on span "2024" at bounding box center [405, 213] width 79 height 41
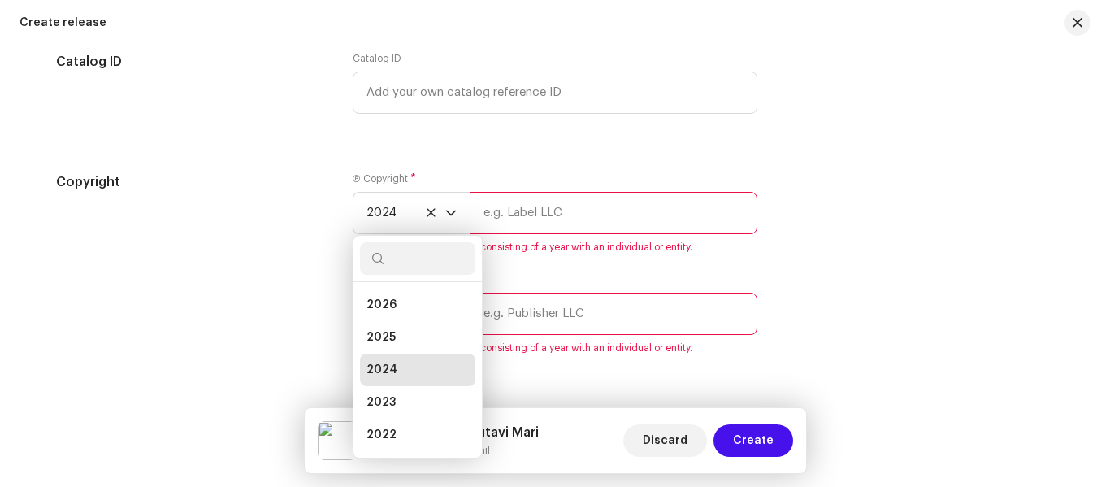
scroll to position [6, 0]
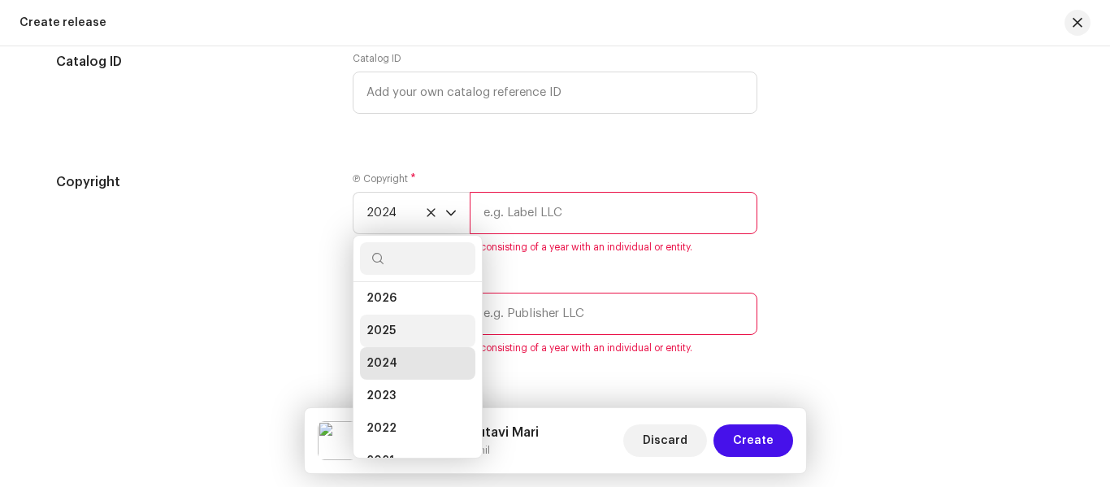
click at [416, 340] on li "2025" at bounding box center [417, 330] width 115 height 32
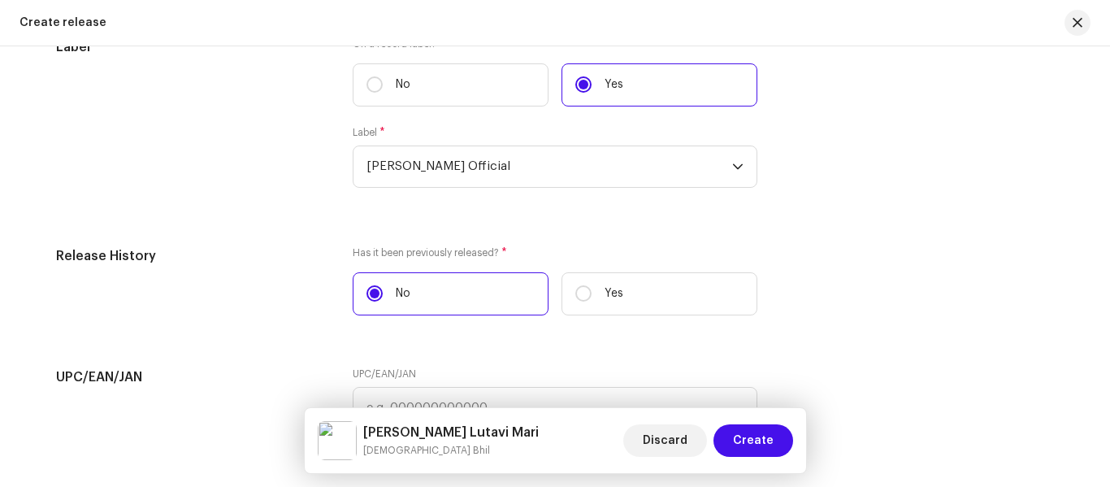
scroll to position [2566, 0]
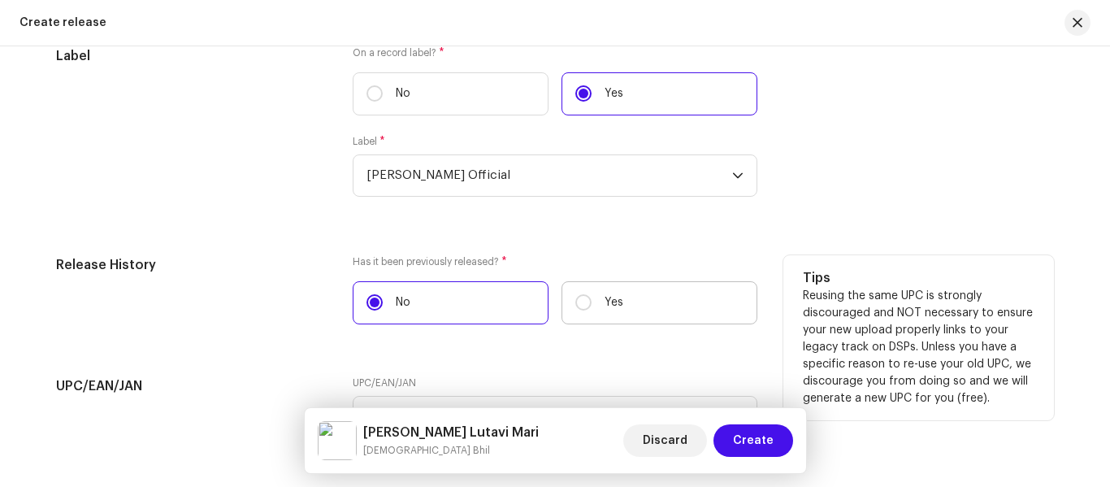
click at [569, 301] on label "Yes" at bounding box center [659, 302] width 196 height 43
click at [575, 301] on input "Yes" at bounding box center [583, 302] width 16 height 16
radio input "true"
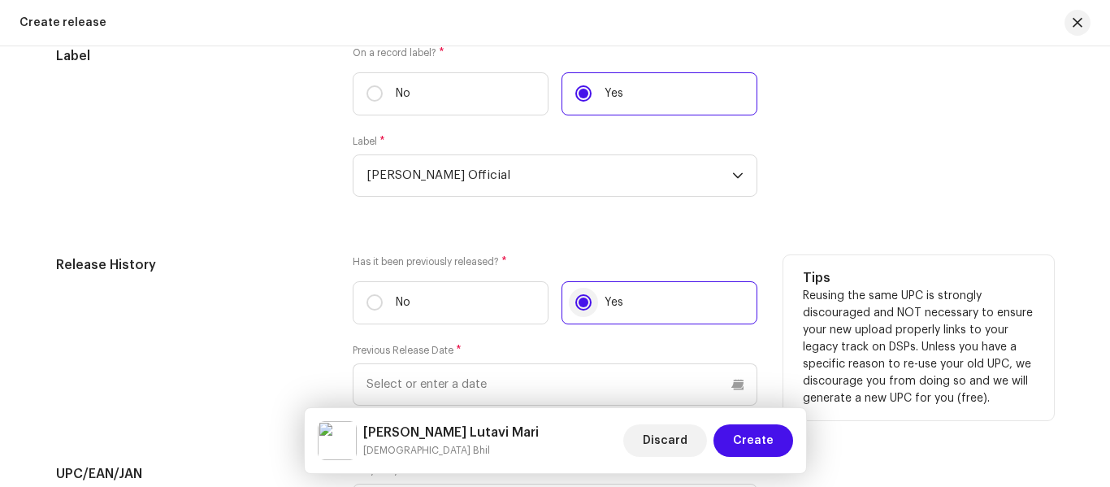
scroll to position [2647, 0]
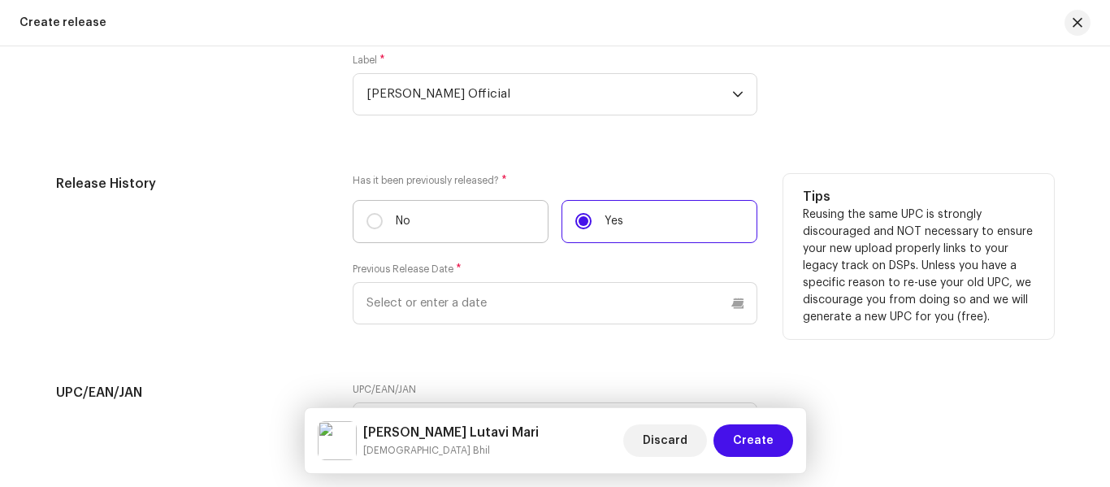
click at [371, 211] on label "No" at bounding box center [451, 221] width 196 height 43
click at [371, 213] on input "No" at bounding box center [374, 221] width 16 height 16
radio input "true"
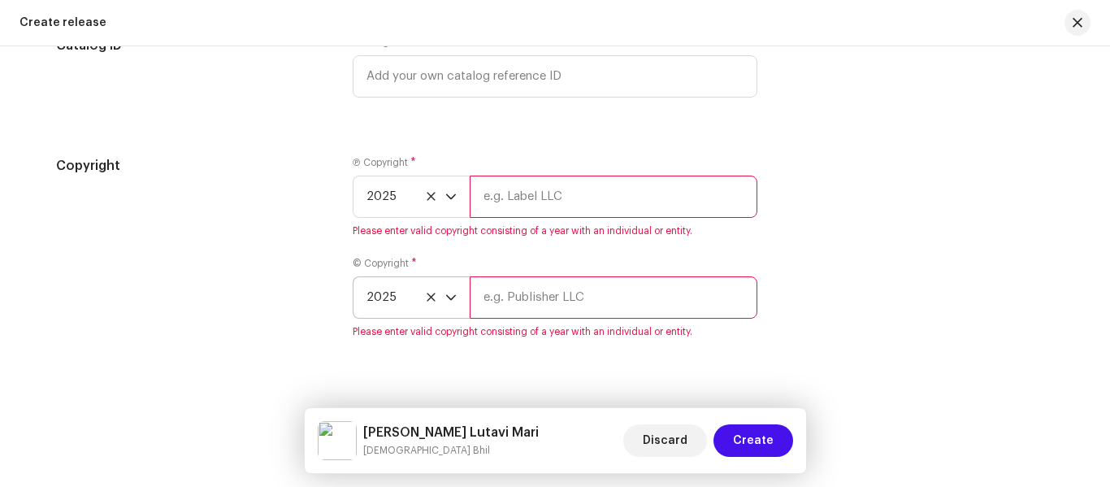
scroll to position [3053, 0]
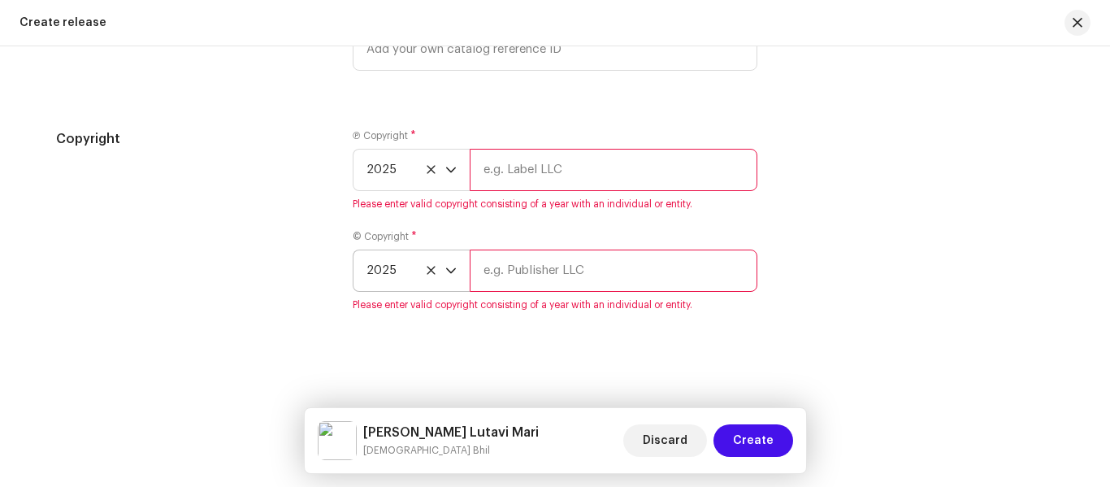
click at [518, 174] on input "text" at bounding box center [614, 170] width 288 height 42
type input "[PERSON_NAME] Official"
click at [507, 271] on input "text" at bounding box center [614, 270] width 288 height 42
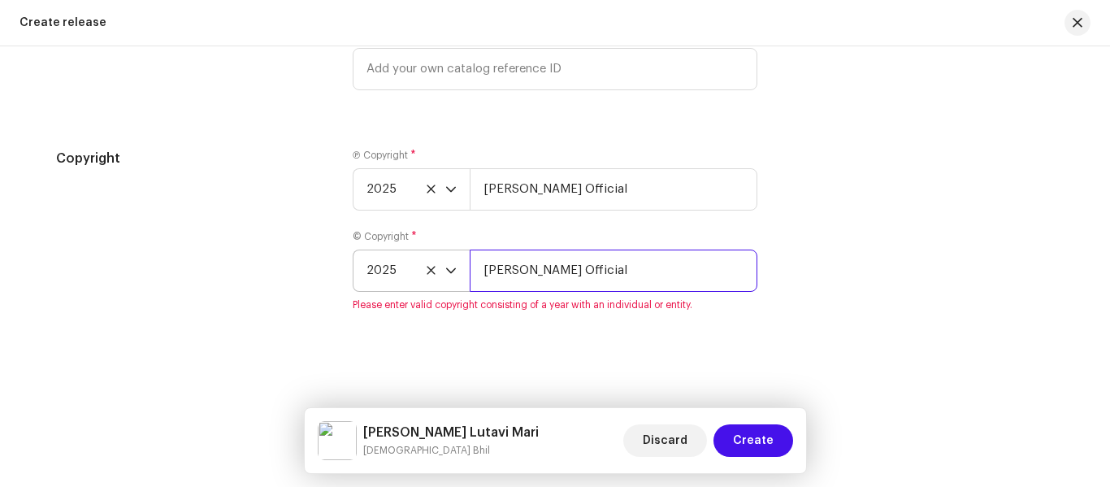
type input "[PERSON_NAME] Official"
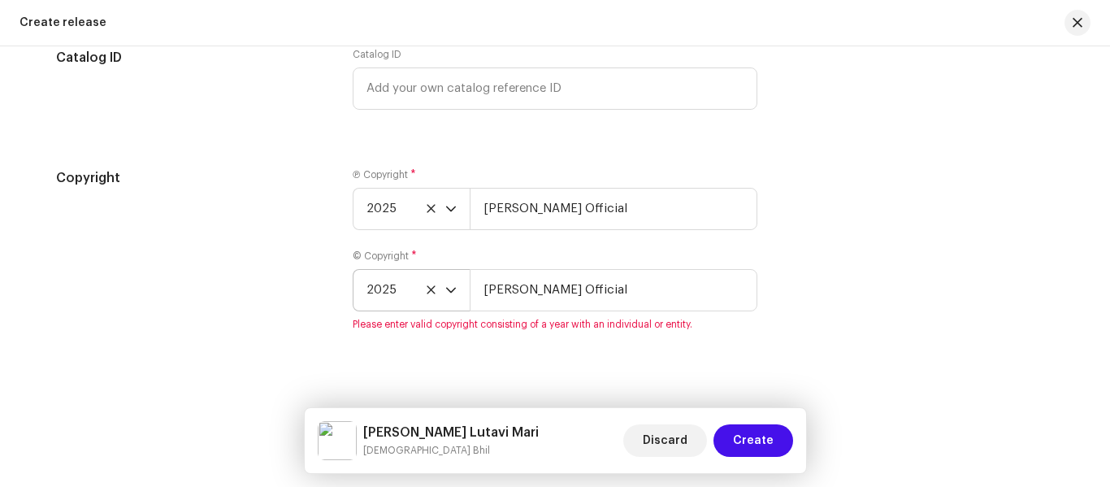
click at [912, 314] on div "Copyright Ⓟ Copyright * 2025 Kaushik Vasava Official © Copyright * 2025 Kaushik…" at bounding box center [555, 259] width 998 height 182
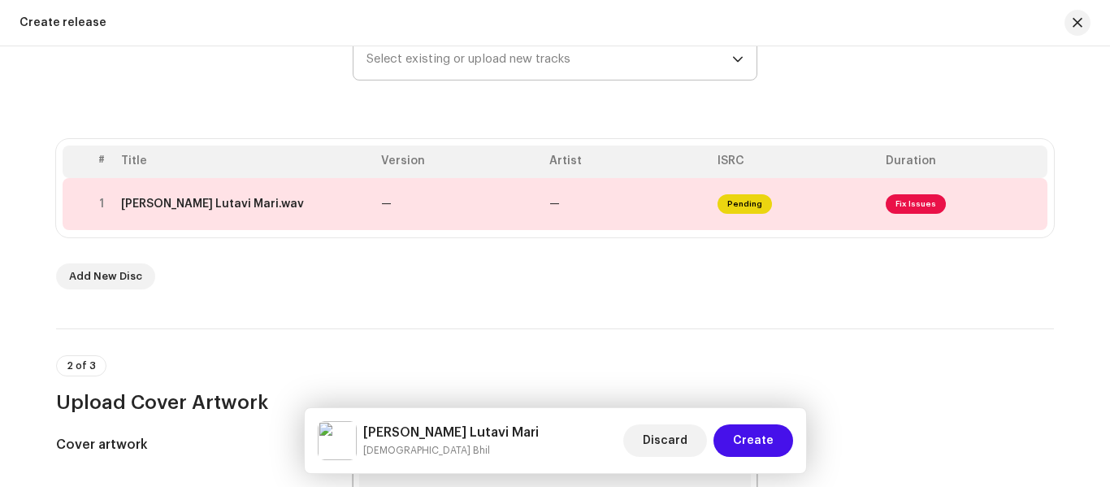
scroll to position [252, 0]
click at [580, 200] on td "—" at bounding box center [627, 203] width 168 height 52
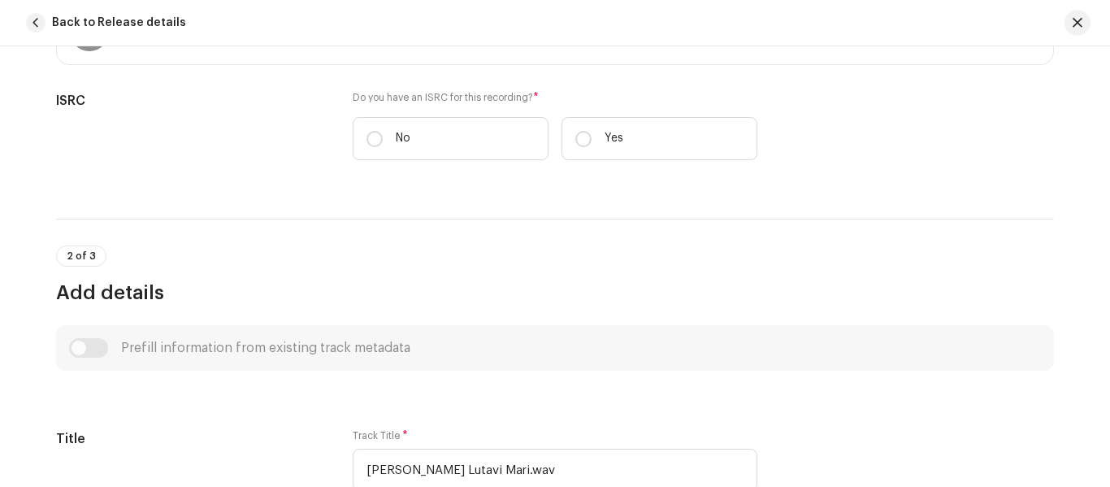
scroll to position [406, 0]
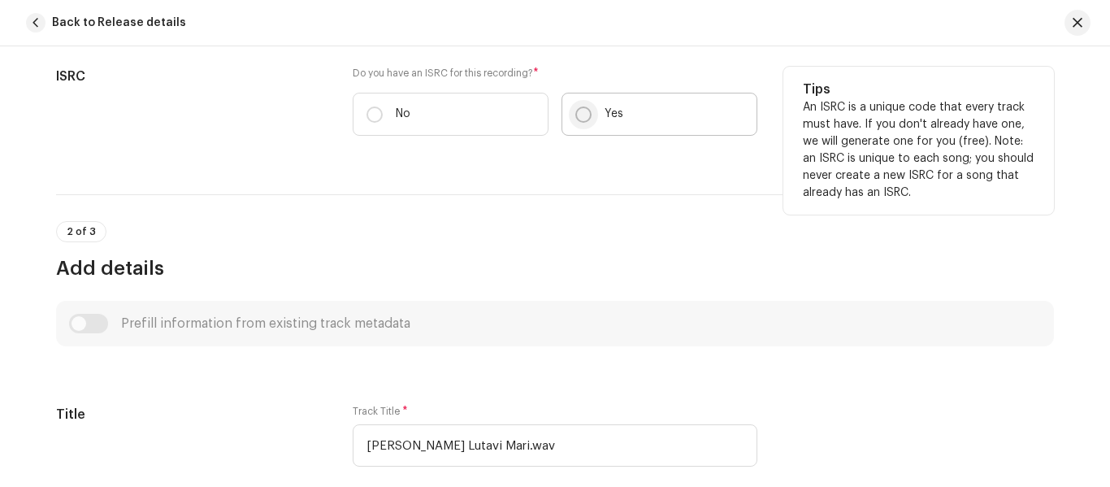
click at [577, 108] on input "Yes" at bounding box center [583, 114] width 16 height 16
radio input "true"
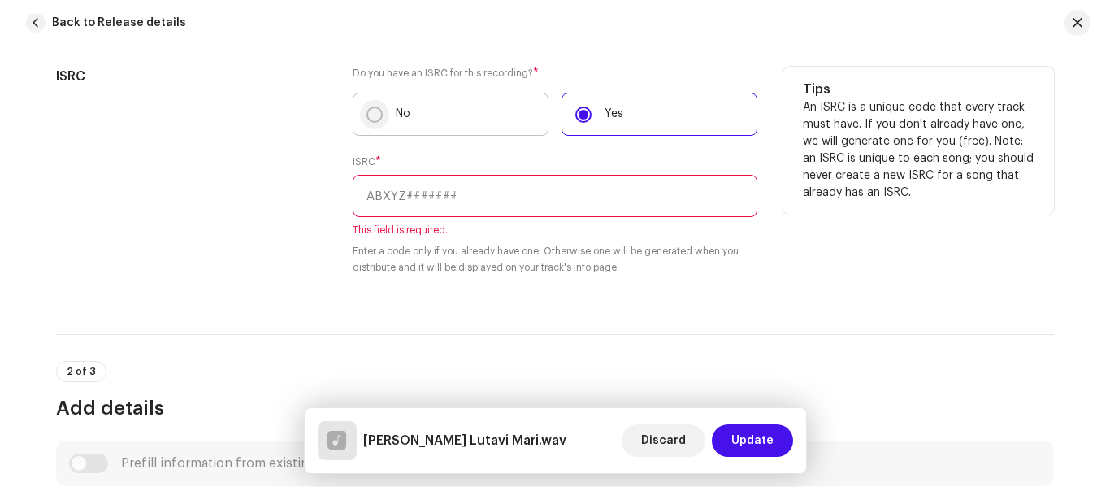
click at [375, 116] on input "No" at bounding box center [374, 114] width 16 height 16
radio input "true"
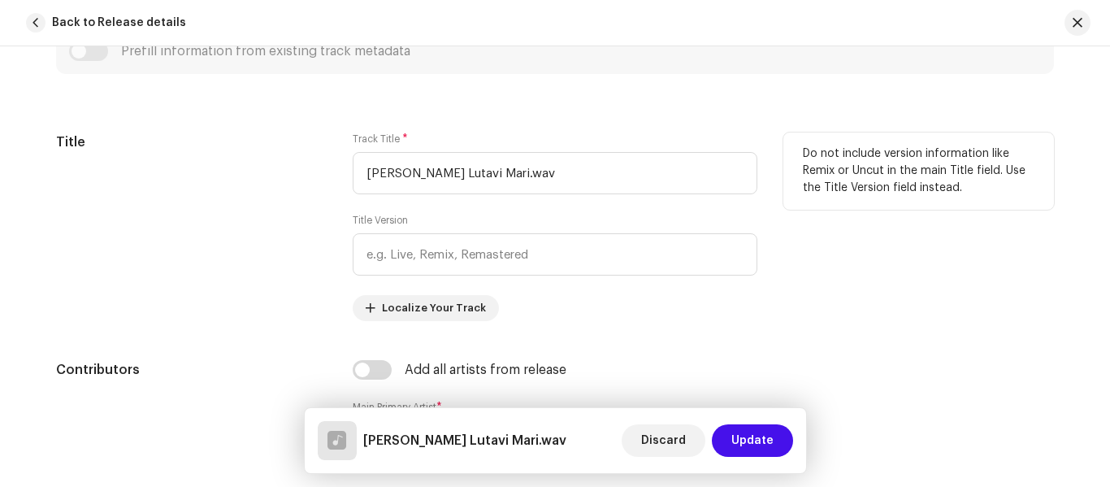
scroll to position [731, 0]
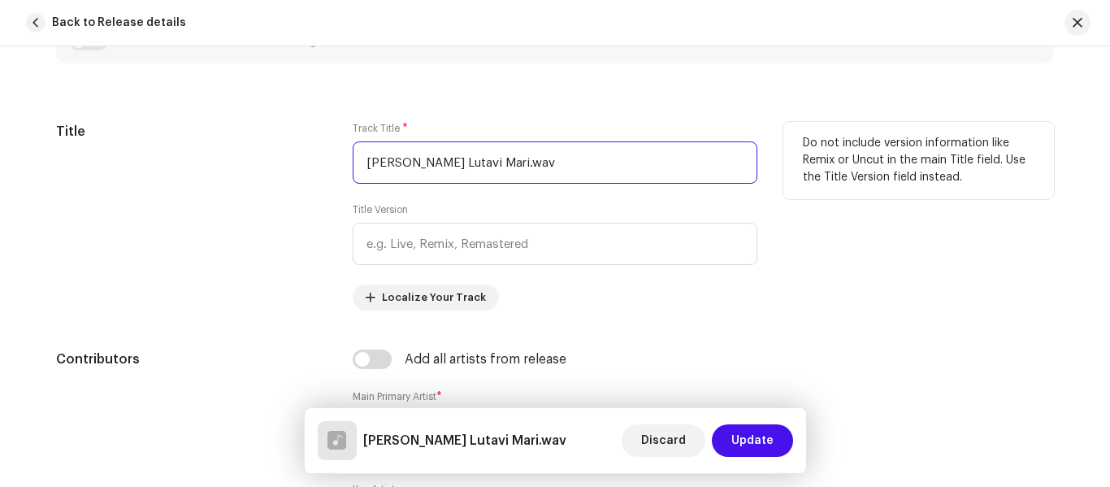
drag, startPoint x: 573, startPoint y: 163, endPoint x: 201, endPoint y: 181, distance: 372.5
click at [201, 181] on div "Title Track Title * Dilani Duniya Lutavi Mari.wav Title Version Localize Your T…" at bounding box center [555, 216] width 998 height 188
paste input "text"
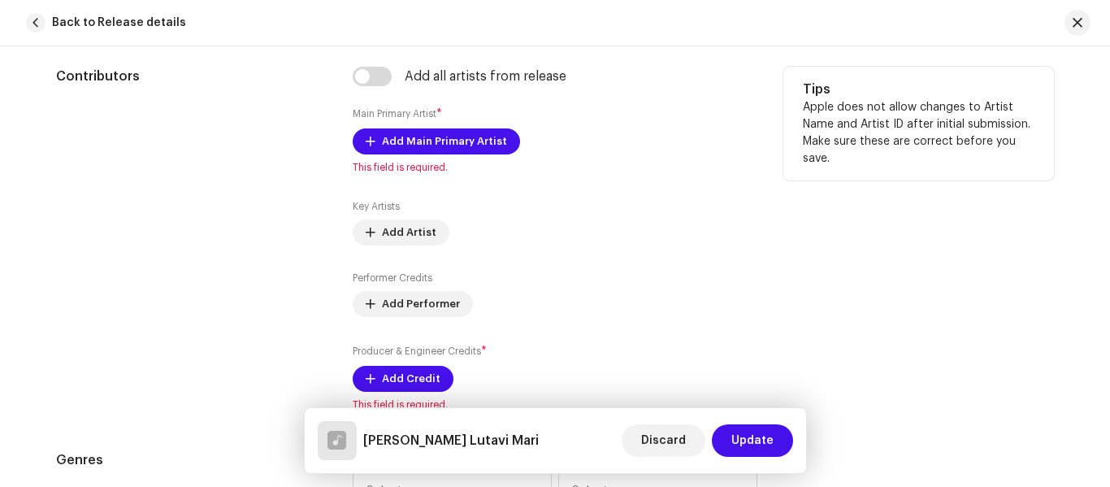
scroll to position [975, 0]
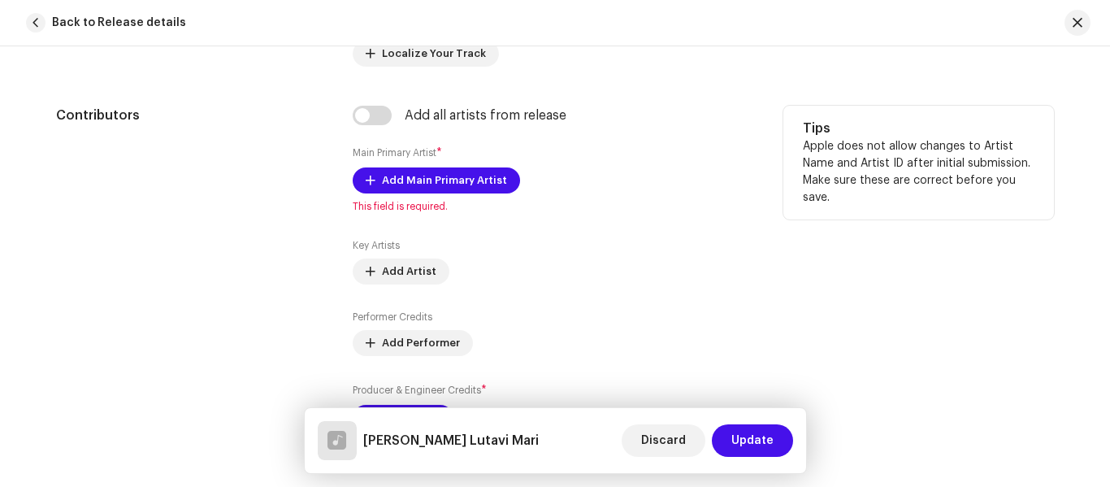
type input "[PERSON_NAME] Lutavi Mari"
click at [388, 123] on div "Add all artists from release" at bounding box center [555, 115] width 405 height 19
click at [373, 122] on input "checkbox" at bounding box center [372, 115] width 39 height 19
checkbox input "true"
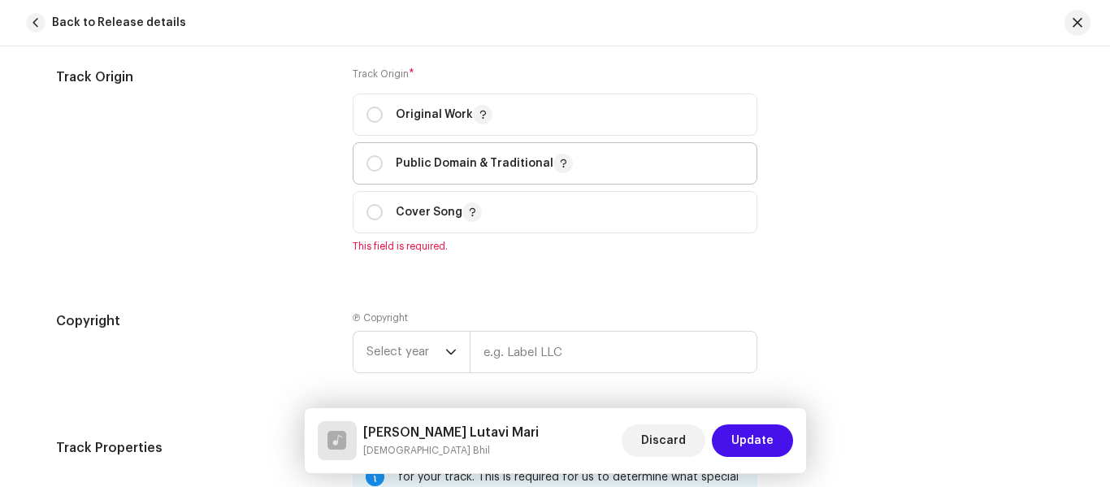
scroll to position [2031, 0]
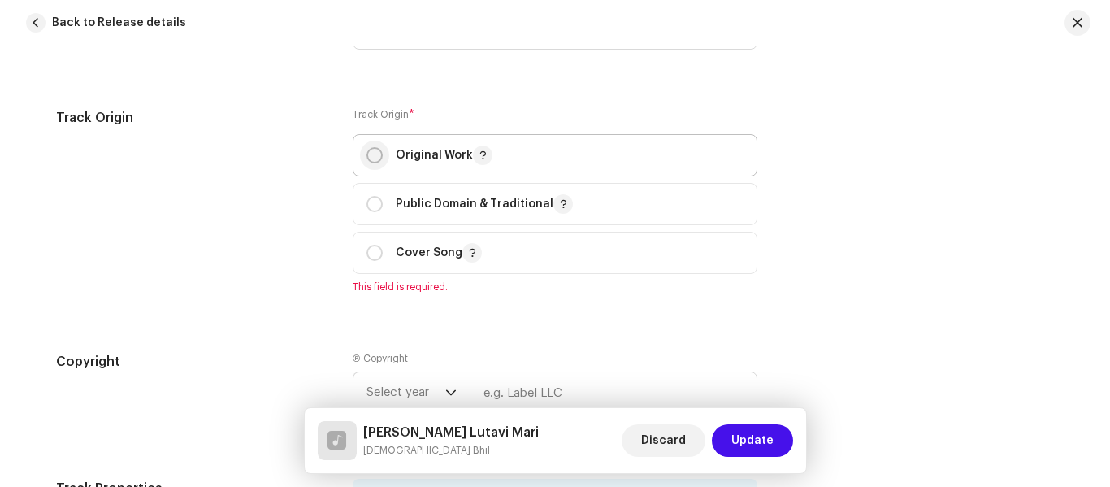
click at [379, 162] on p-radiobutton at bounding box center [374, 155] width 16 height 16
radio input "true"
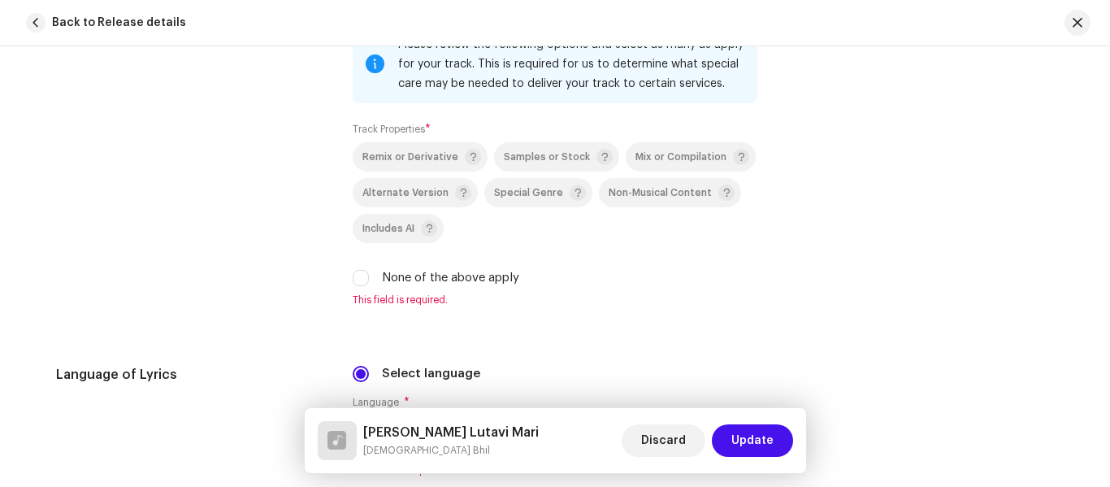
scroll to position [2600, 0]
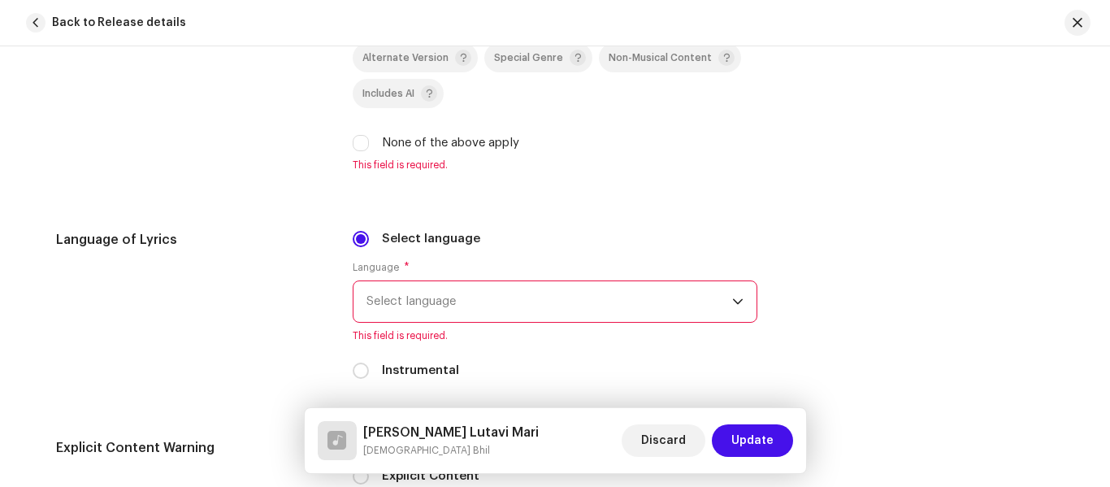
drag, startPoint x: 363, startPoint y: 143, endPoint x: 379, endPoint y: 178, distance: 38.5
click at [362, 143] on input "None of the above apply" at bounding box center [361, 143] width 16 height 16
checkbox input "true"
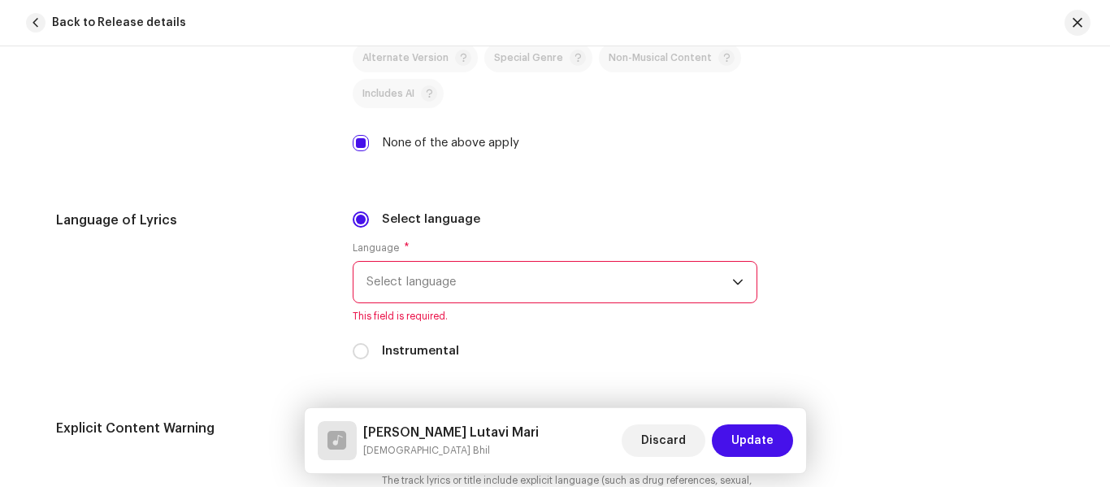
click at [440, 292] on span "Select language" at bounding box center [549, 282] width 366 height 41
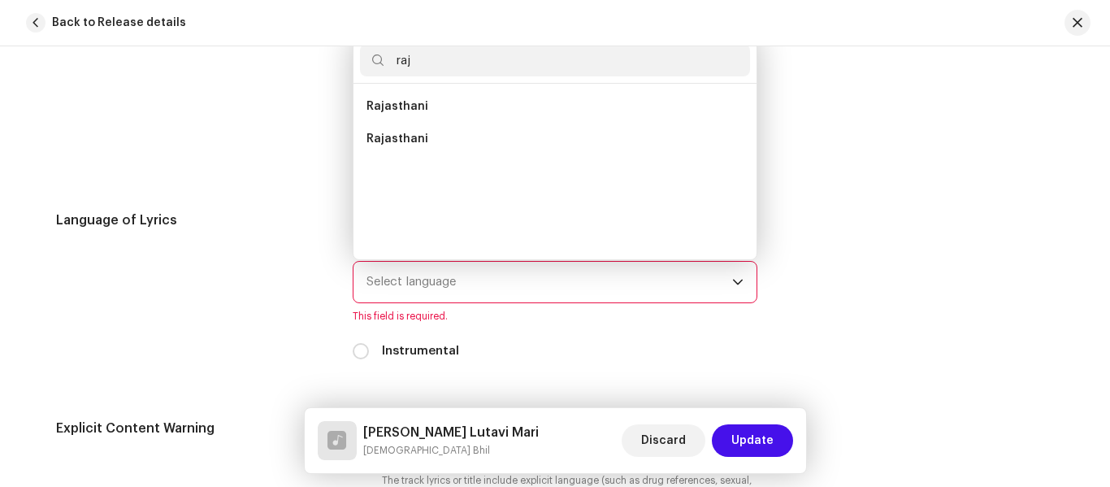
scroll to position [0, 0]
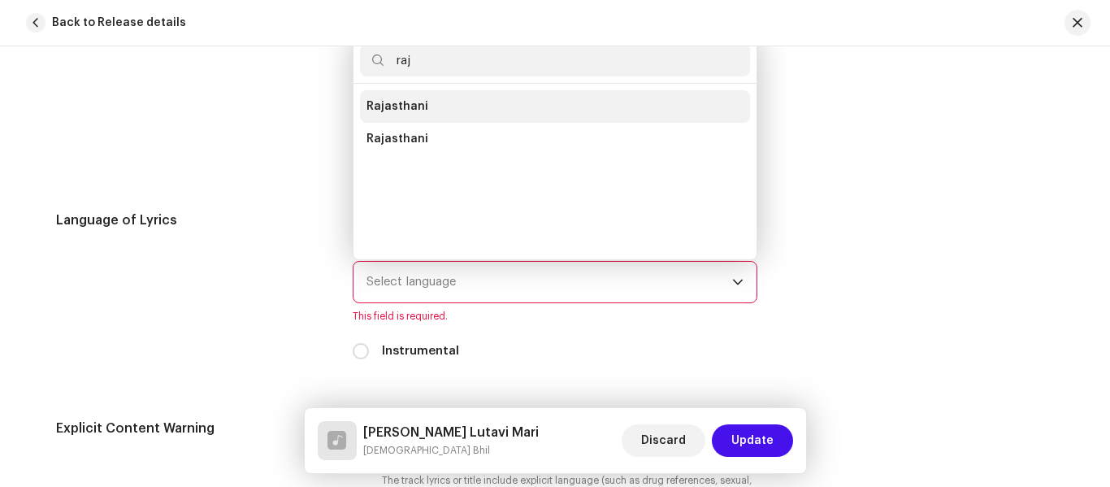
type input "raj"
click at [405, 99] on span "Rajasthani" at bounding box center [397, 106] width 62 height 16
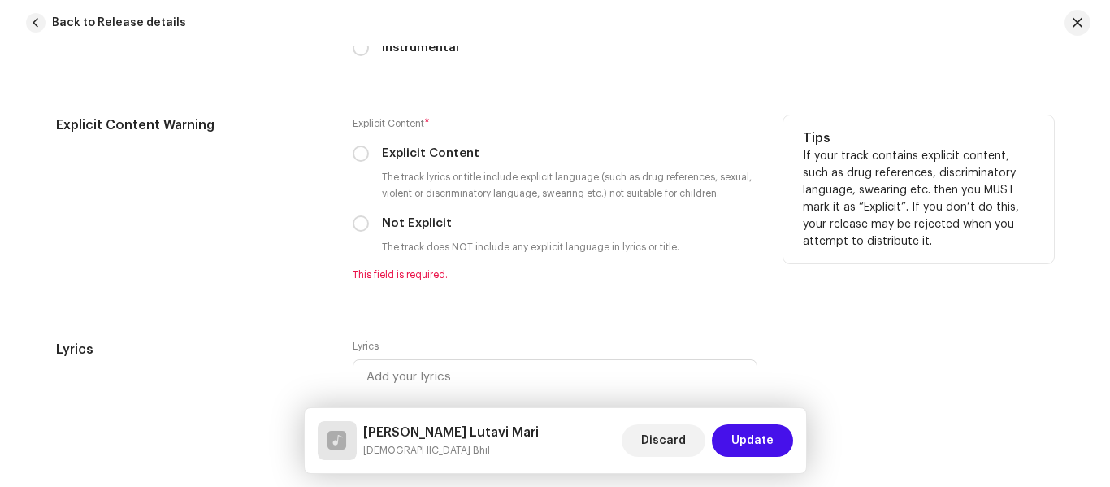
scroll to position [2925, 0]
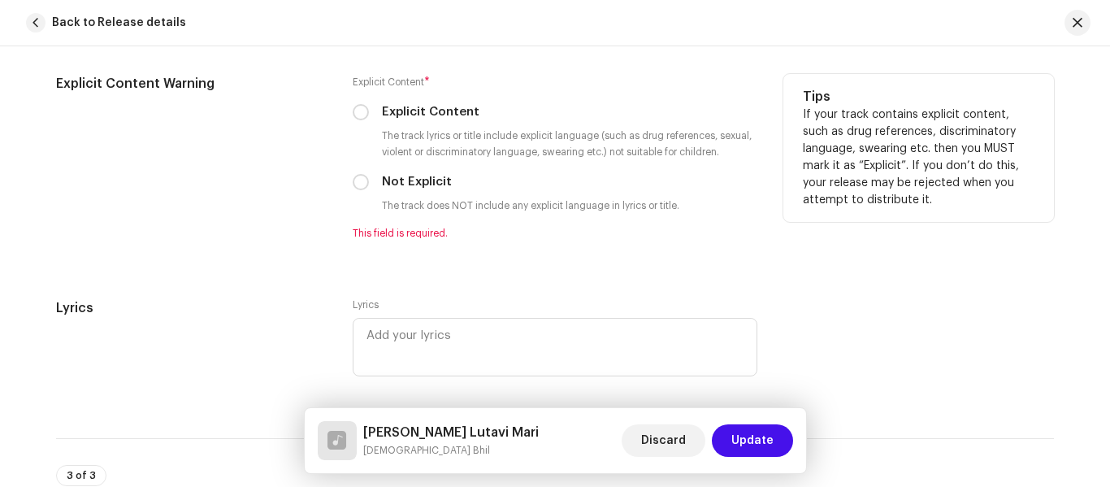
click at [365, 190] on div "Not Explicit" at bounding box center [555, 182] width 405 height 18
click at [360, 176] on input "Not Explicit" at bounding box center [361, 182] width 16 height 16
radio input "true"
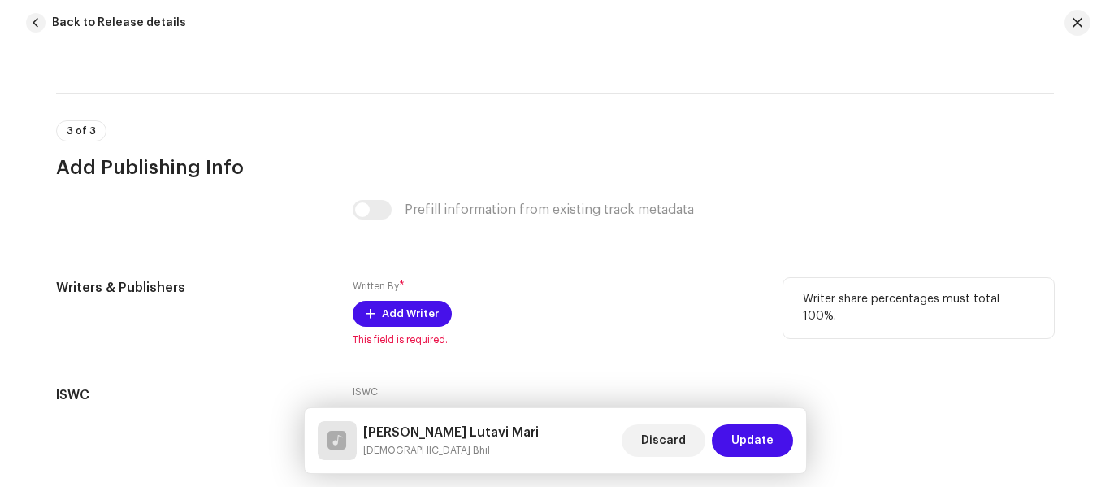
scroll to position [3376, 0]
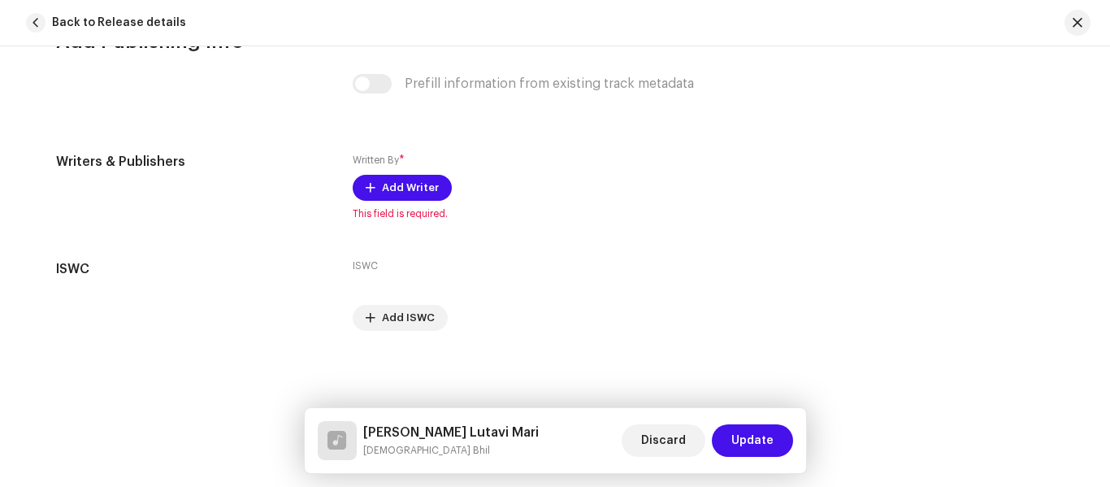
drag, startPoint x: 375, startPoint y: 86, endPoint x: 377, endPoint y: 128, distance: 41.5
click at [375, 86] on div "Prefill information from existing track metadata" at bounding box center [555, 83] width 405 height 19
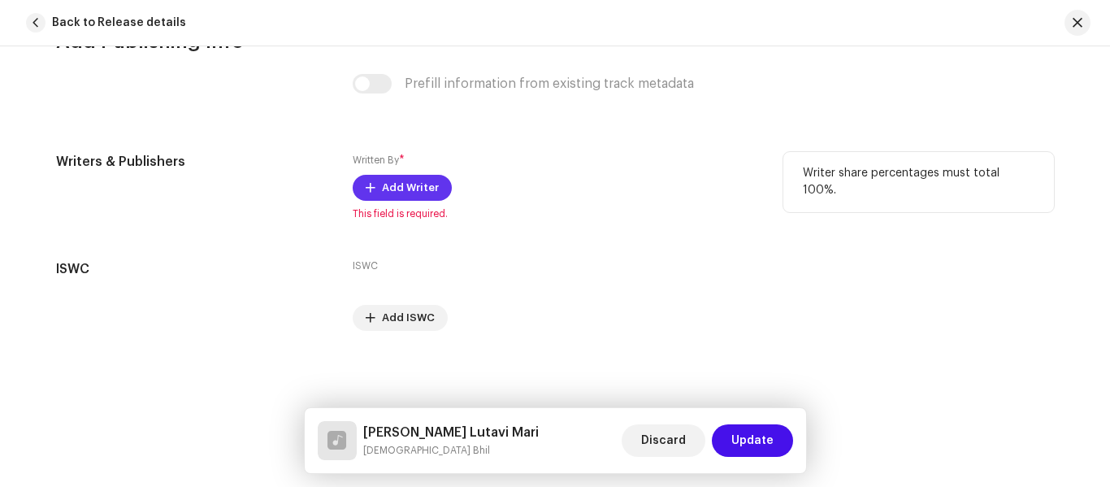
click at [395, 180] on span "Add Writer" at bounding box center [410, 187] width 57 height 32
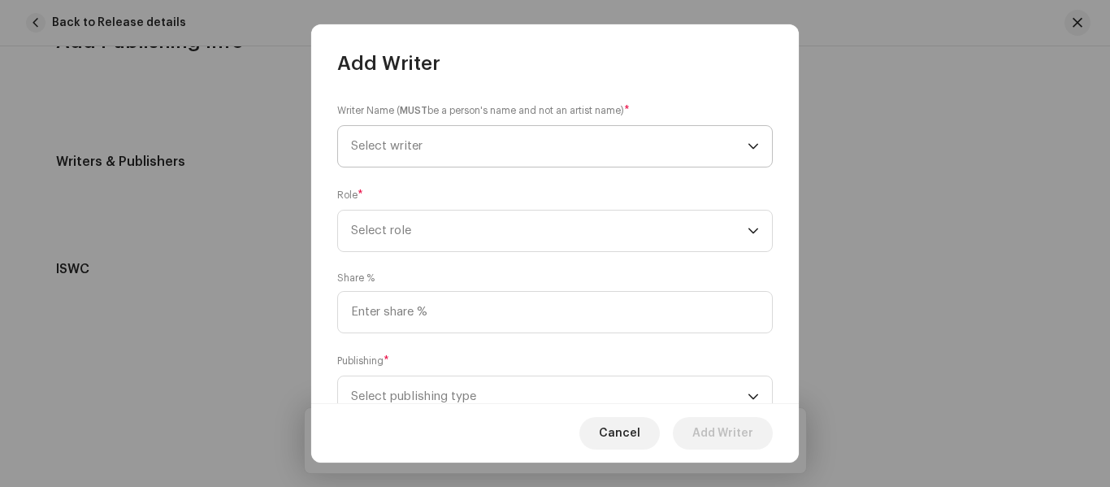
click at [401, 145] on span "Select writer" at bounding box center [386, 146] width 71 height 12
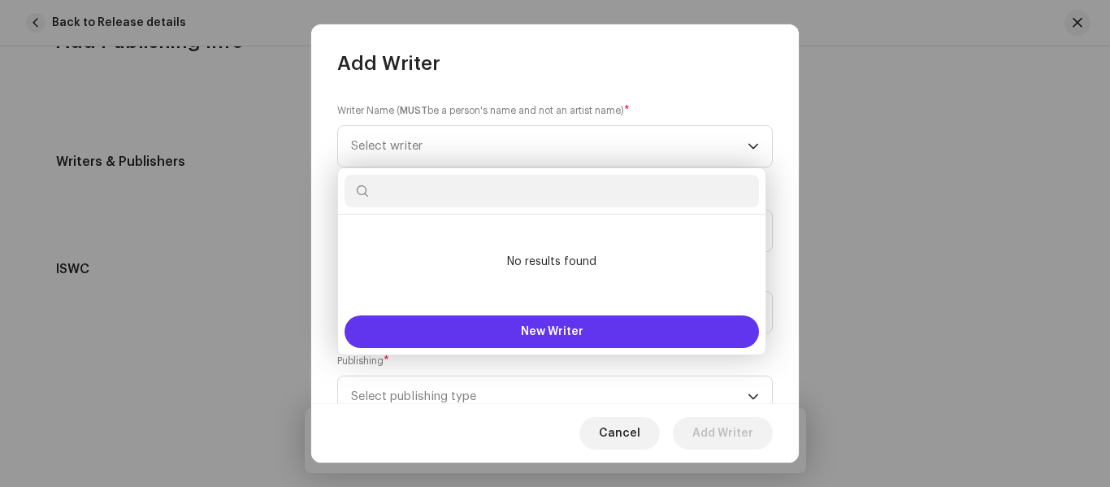
click at [501, 326] on button "New Writer" at bounding box center [551, 331] width 414 height 32
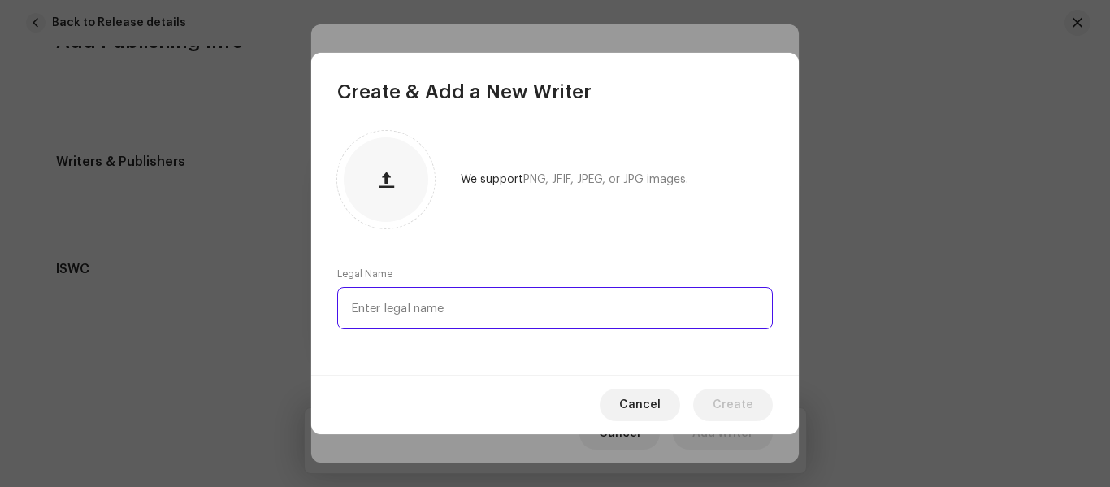
click at [421, 297] on input "text" at bounding box center [554, 308] width 435 height 42
type input "Buthiya Bhil"
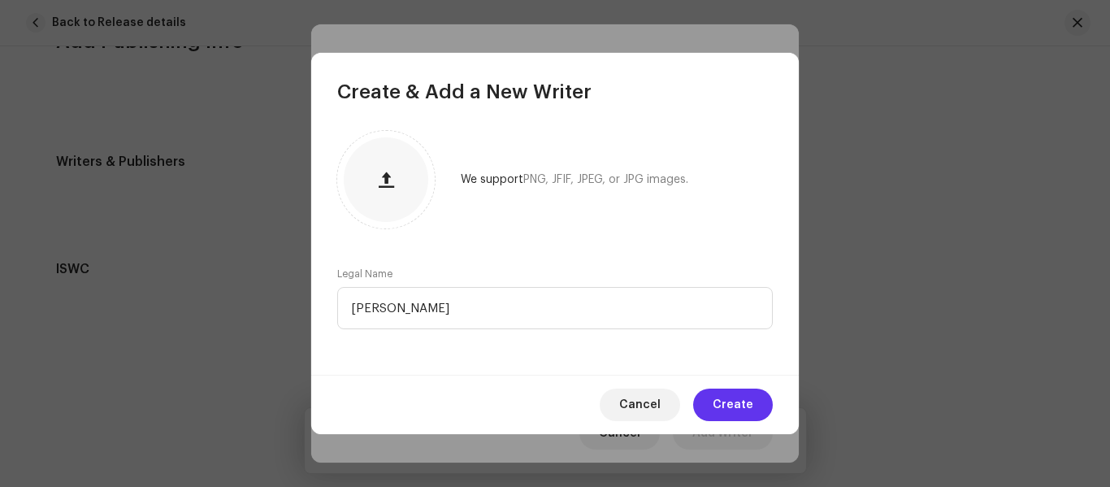
click at [736, 405] on span "Create" at bounding box center [733, 404] width 41 height 32
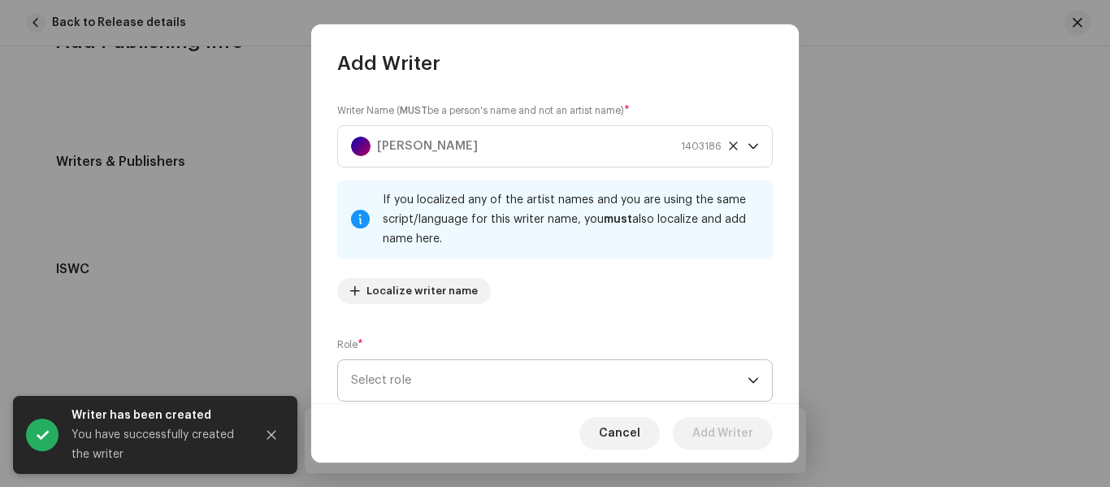
click at [541, 249] on div "If you localized any of the artist names and you are using the same script/lang…" at bounding box center [554, 219] width 435 height 78
click at [505, 372] on span "Select role" at bounding box center [549, 380] width 396 height 41
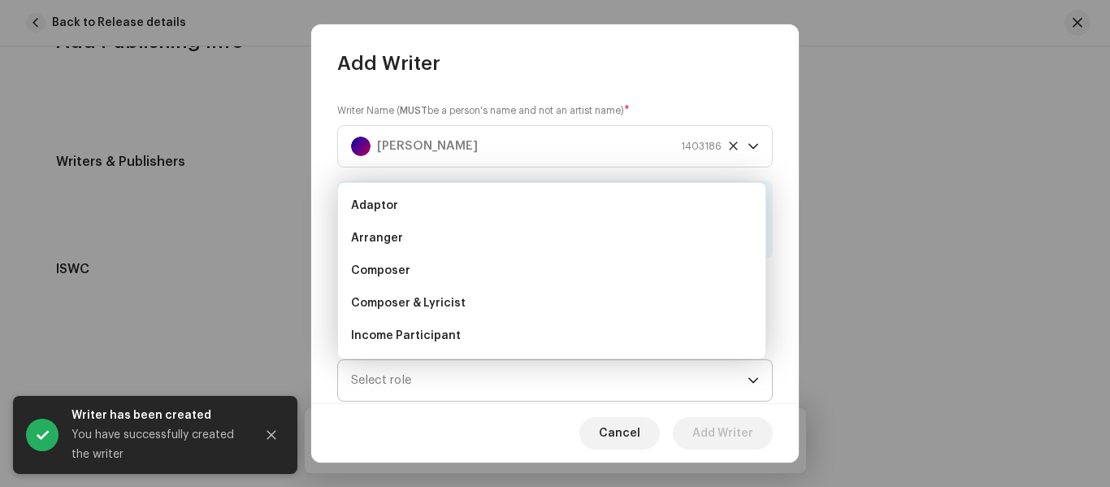
scroll to position [26, 0]
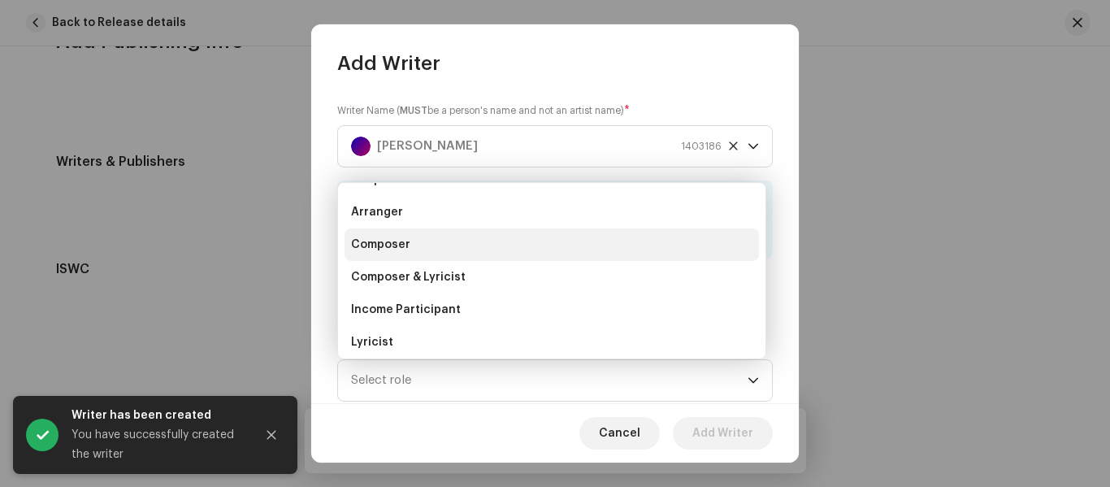
click at [402, 230] on li "Composer" at bounding box center [551, 244] width 414 height 32
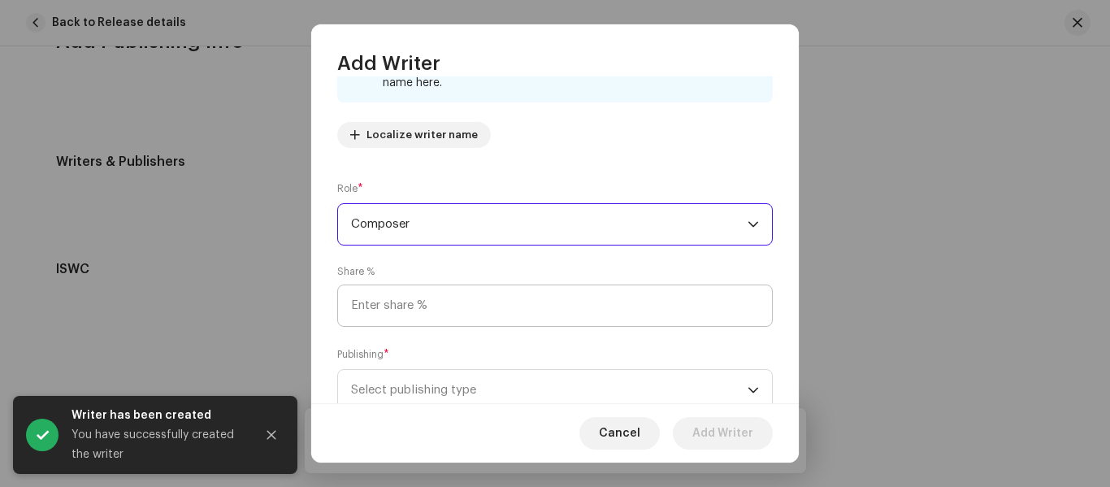
scroll to position [162, 0]
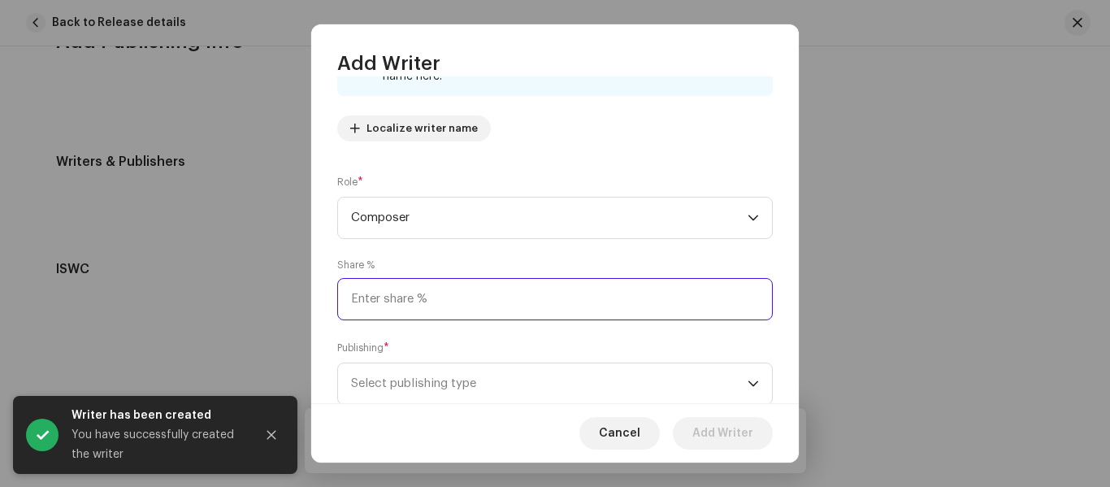
click at [439, 313] on input at bounding box center [554, 299] width 435 height 42
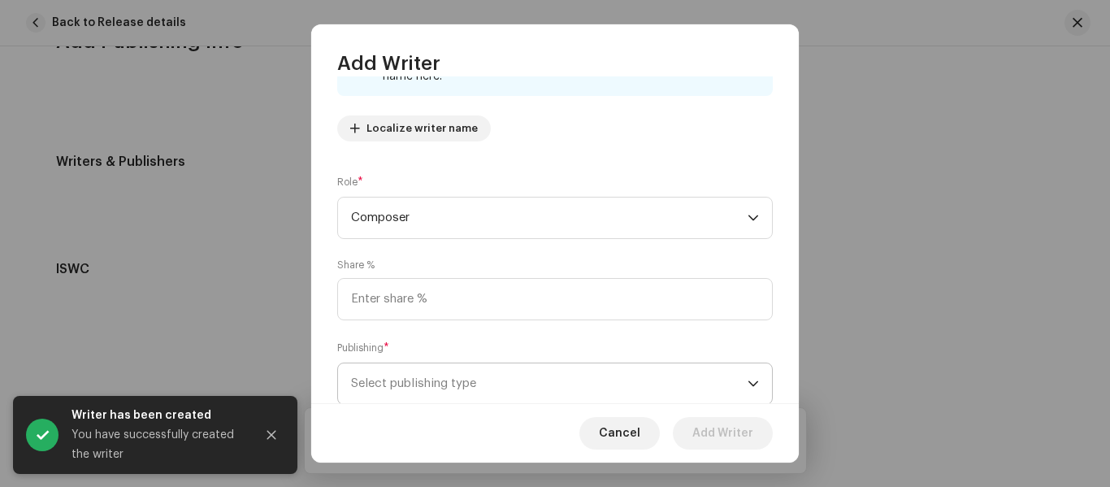
click at [449, 379] on span "Select publishing type" at bounding box center [549, 383] width 396 height 41
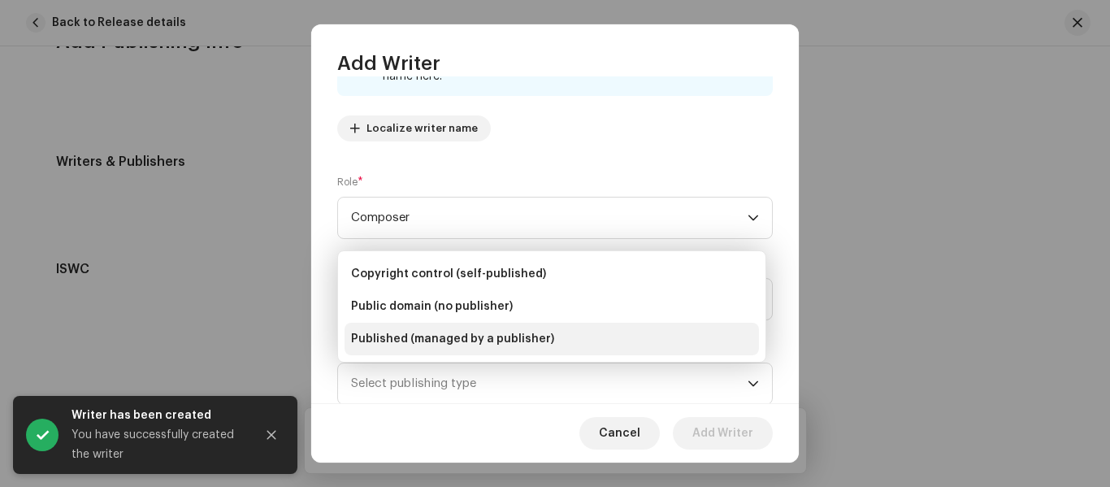
drag, startPoint x: 436, startPoint y: 296, endPoint x: 465, endPoint y: 349, distance: 60.7
click at [435, 297] on li "Public domain (no publisher)" at bounding box center [551, 306] width 414 height 32
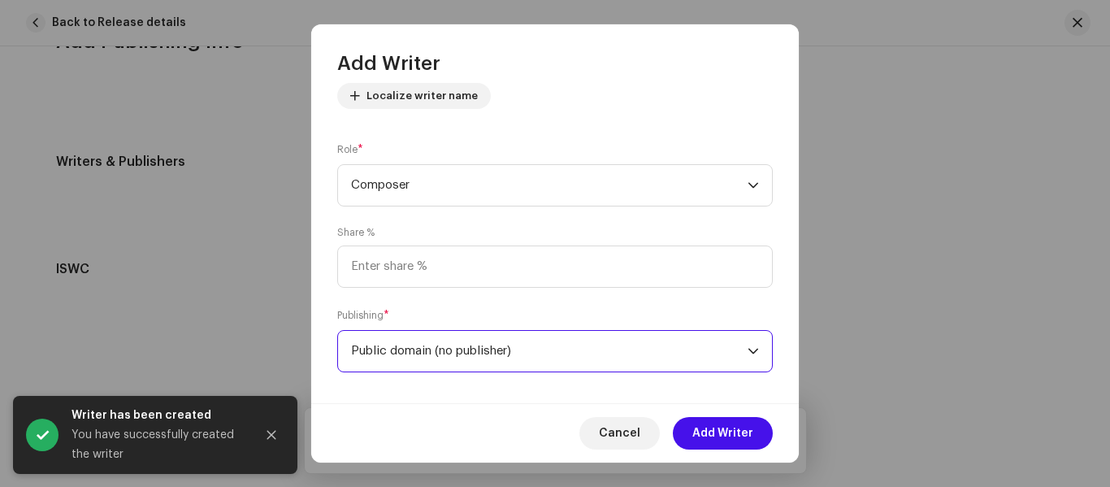
scroll to position [210, 0]
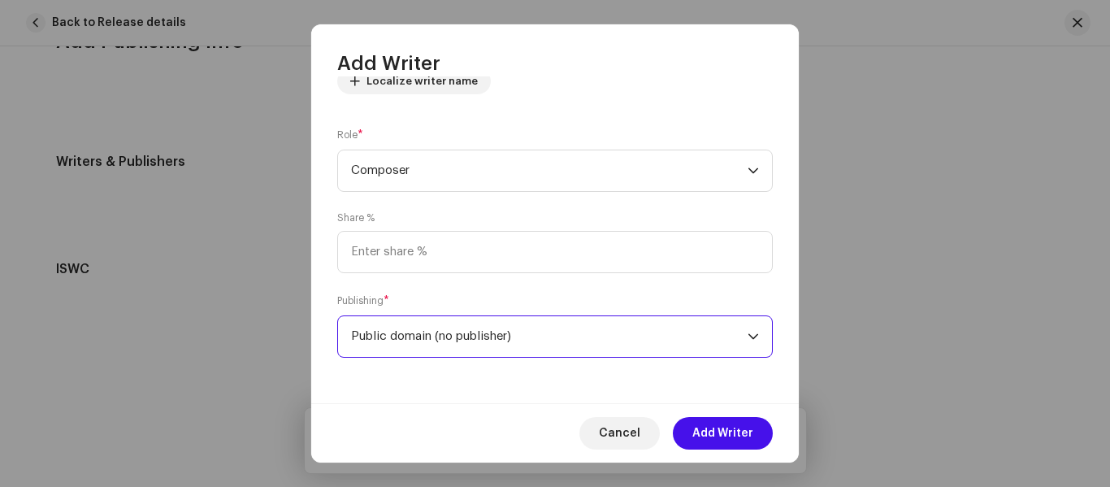
click at [466, 346] on span "Public domain (no publisher)" at bounding box center [549, 336] width 396 height 41
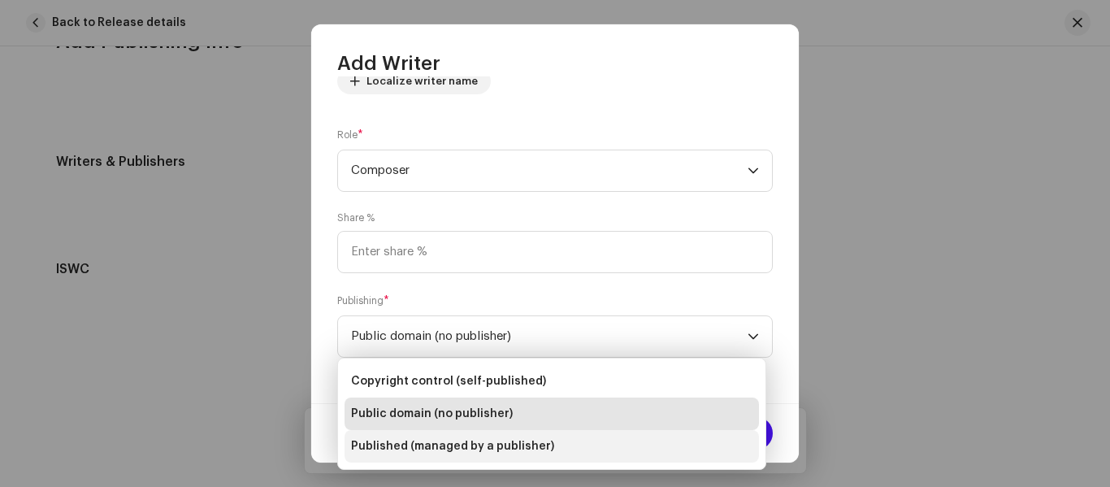
click at [479, 446] on span "Published (managed by a publisher)" at bounding box center [452, 446] width 203 height 16
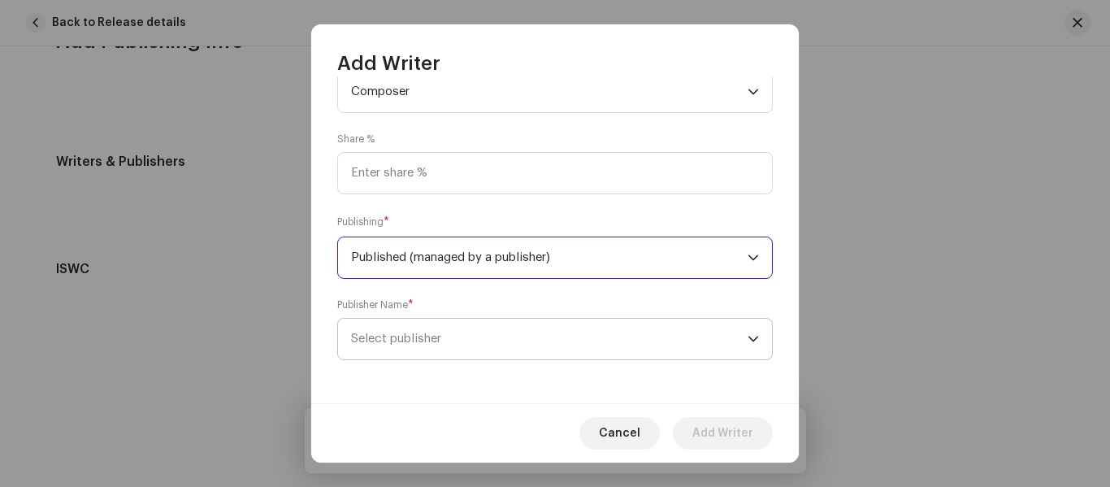
scroll to position [291, 0]
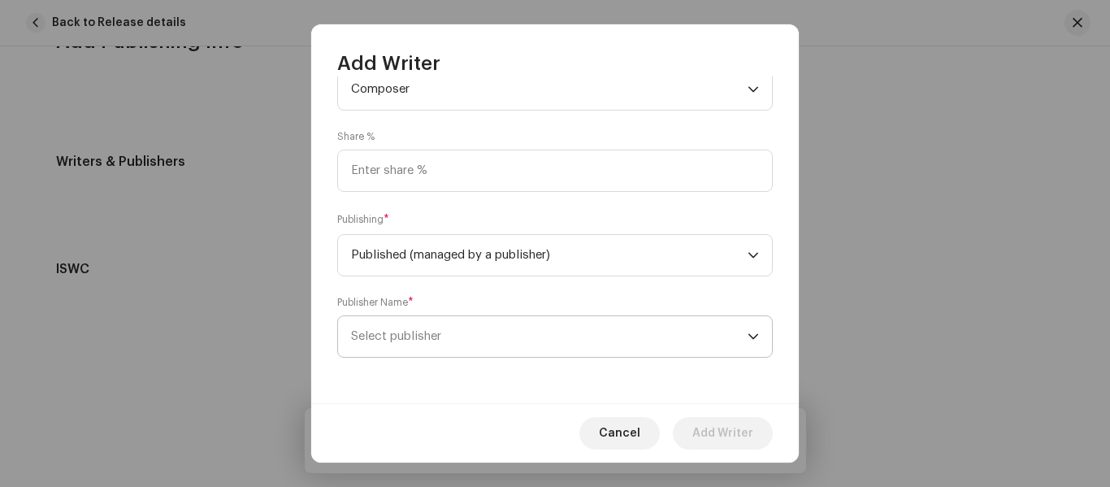
click at [439, 346] on span "Select publisher" at bounding box center [549, 336] width 396 height 41
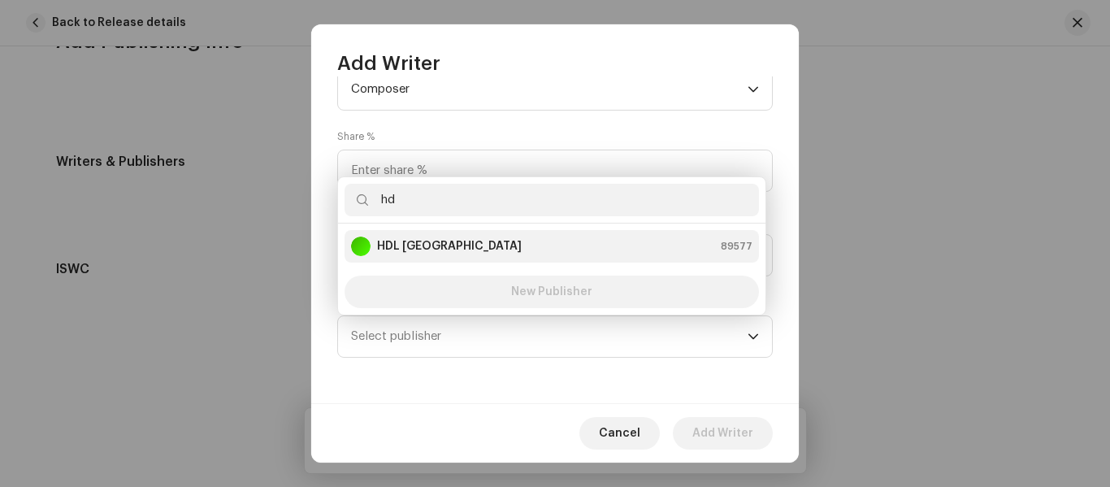
type input "hd"
click at [435, 240] on div "HDL India 89577" at bounding box center [551, 245] width 401 height 19
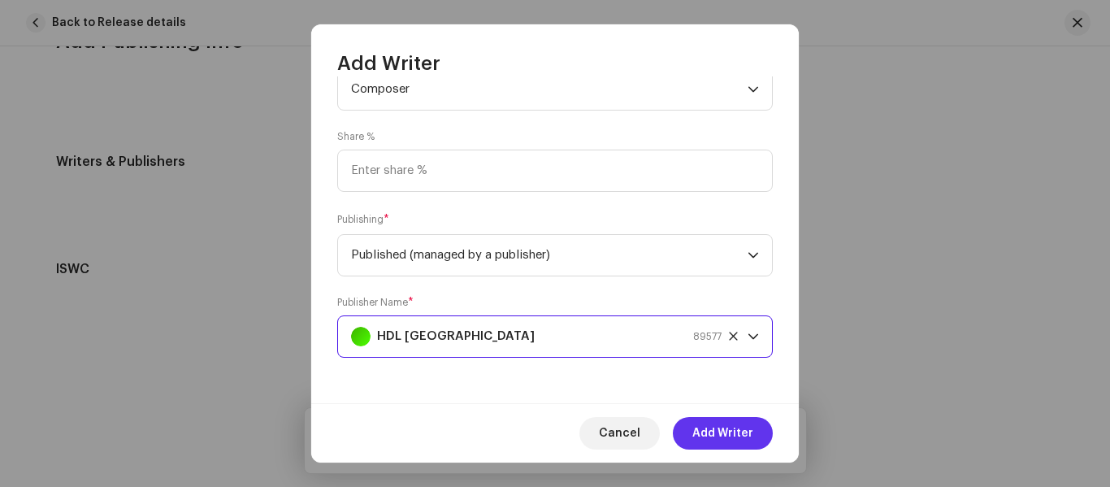
click at [725, 444] on span "Add Writer" at bounding box center [722, 433] width 61 height 32
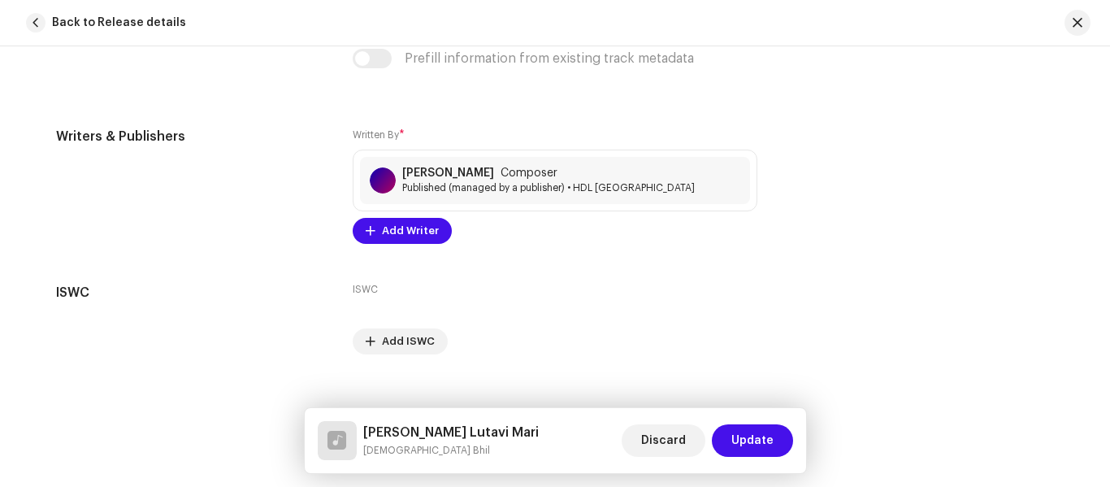
scroll to position [3424, 0]
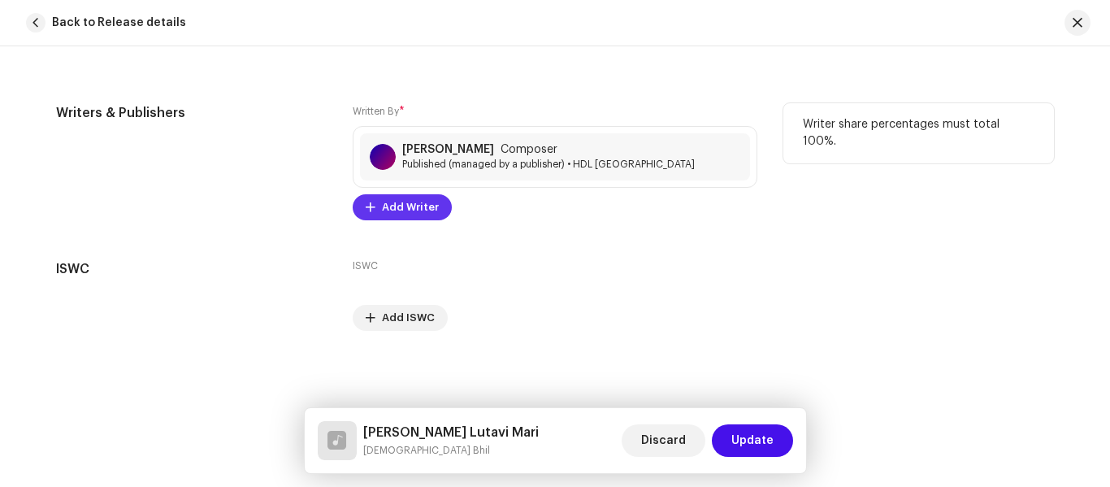
click at [405, 200] on span "Add Writer" at bounding box center [410, 207] width 57 height 32
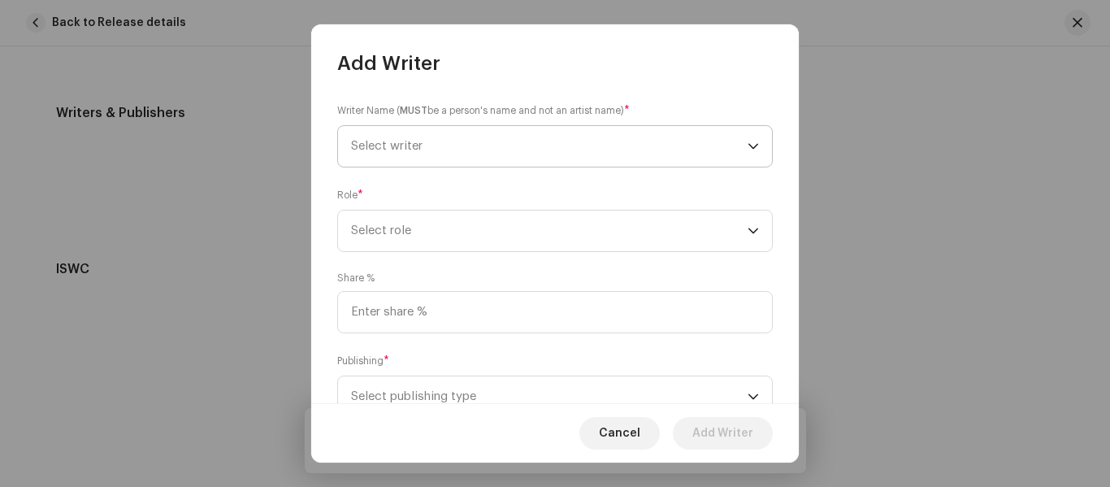
click at [408, 158] on span "Select writer" at bounding box center [549, 146] width 396 height 41
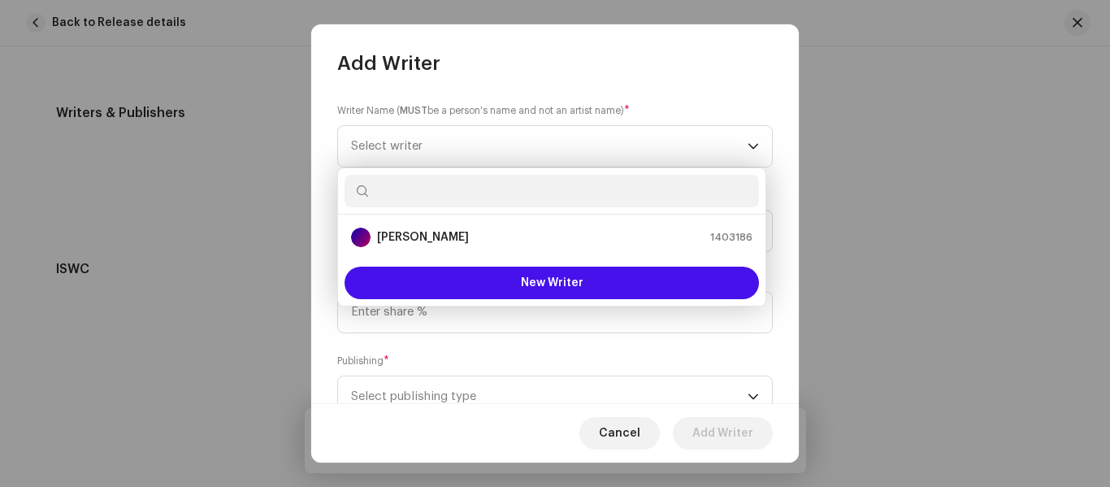
click at [463, 360] on div "Publishing * Select publishing type" at bounding box center [554, 385] width 435 height 65
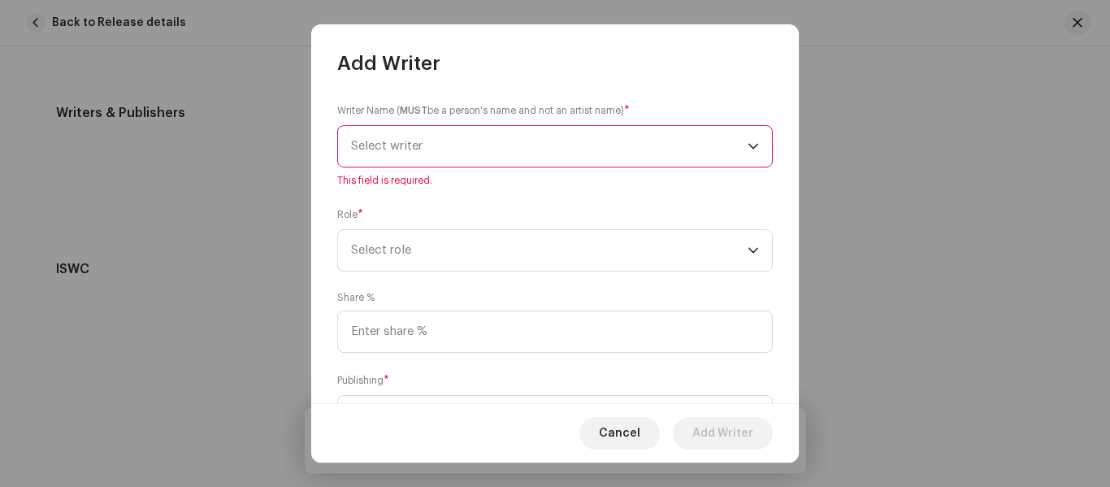
click at [398, 152] on span "Select writer" at bounding box center [549, 146] width 396 height 41
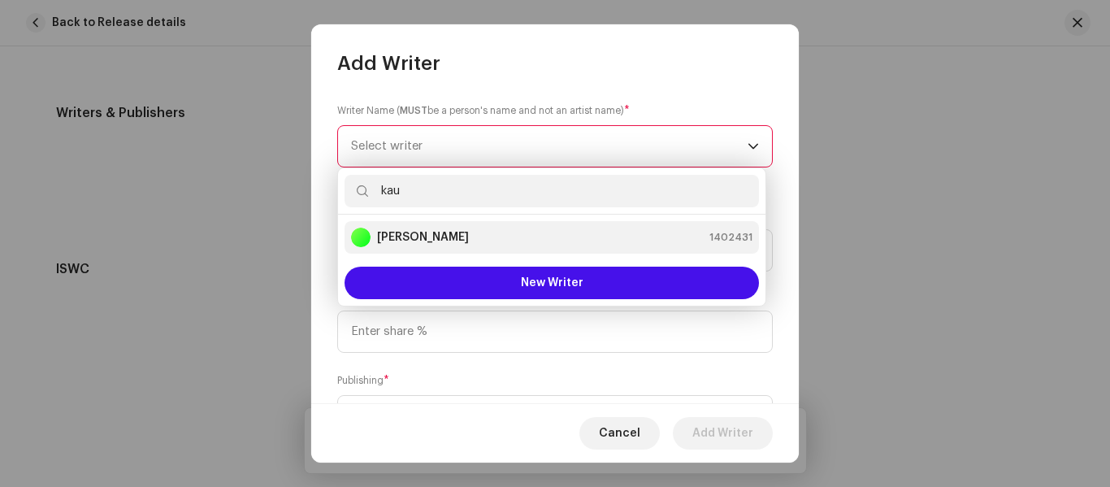
type input "kau"
click at [513, 236] on div "Kaushik Vasava 1402431" at bounding box center [551, 236] width 401 height 19
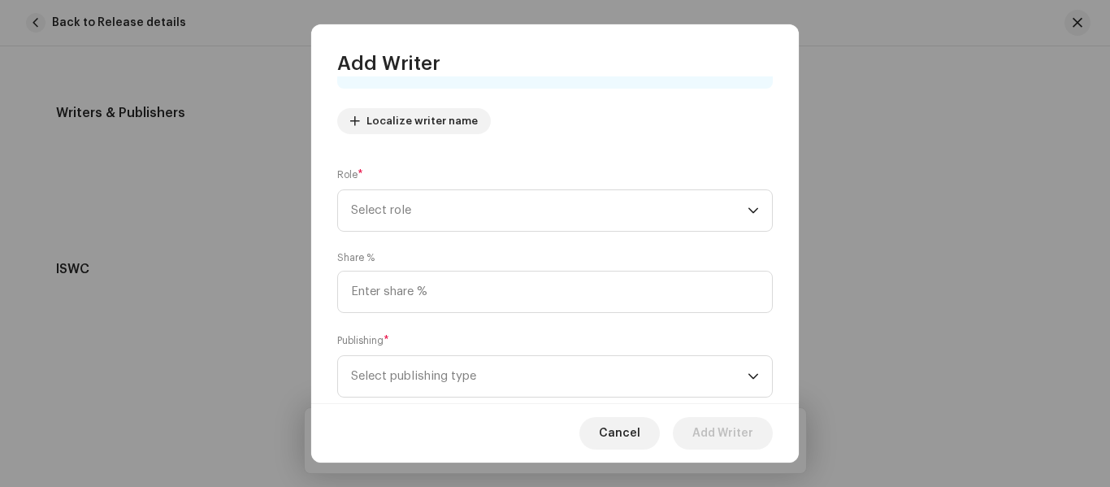
scroll to position [210, 0]
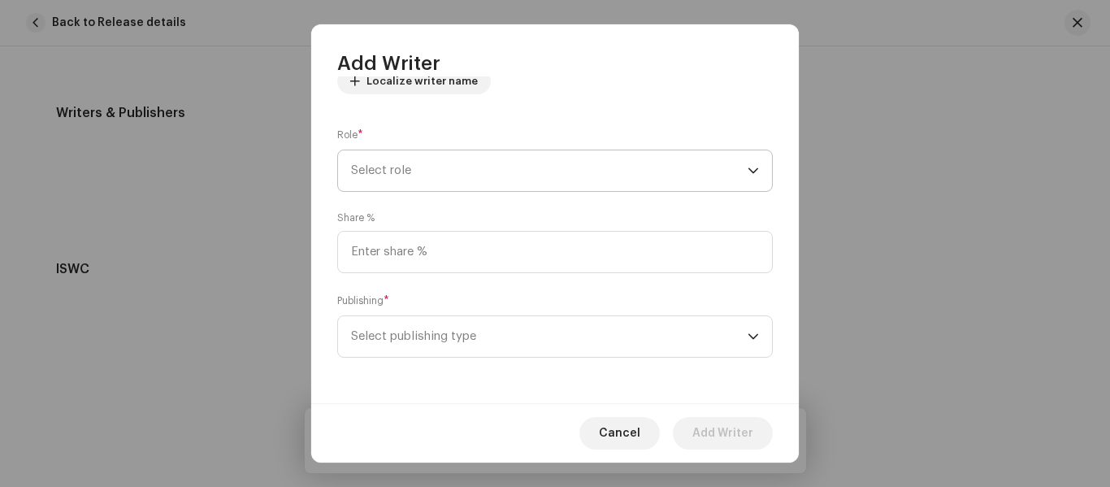
click at [400, 168] on span "Select role" at bounding box center [549, 170] width 396 height 41
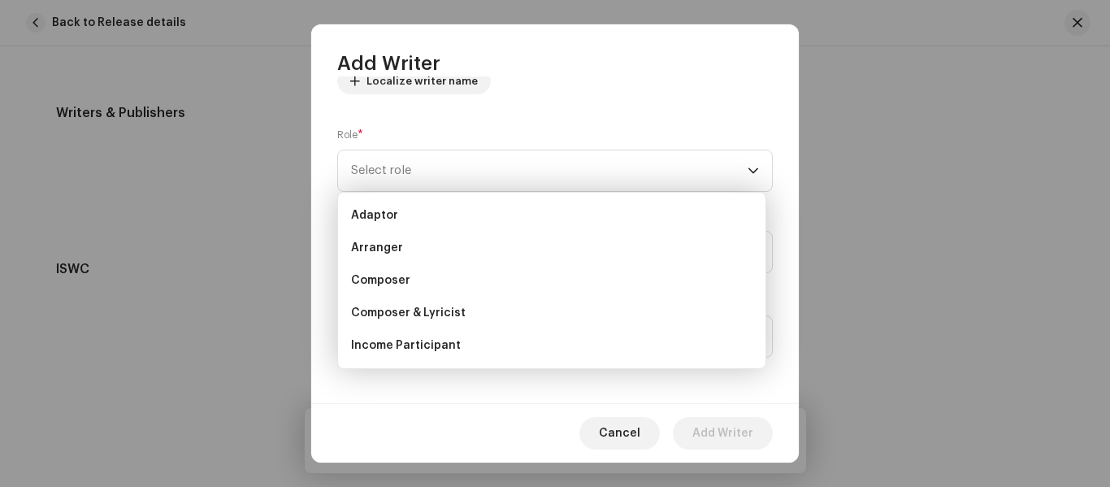
scroll to position [26, 0]
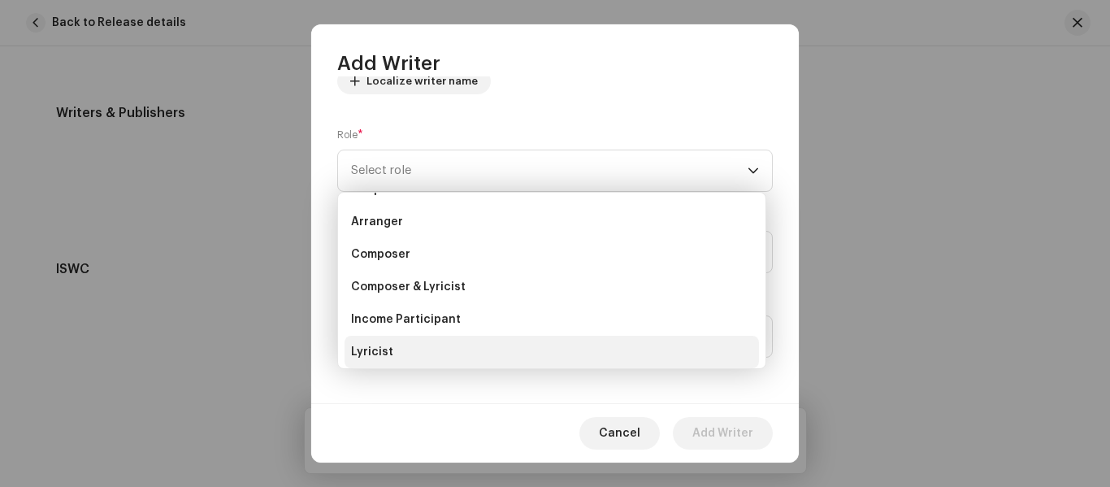
click at [424, 347] on li "Lyricist" at bounding box center [551, 352] width 414 height 32
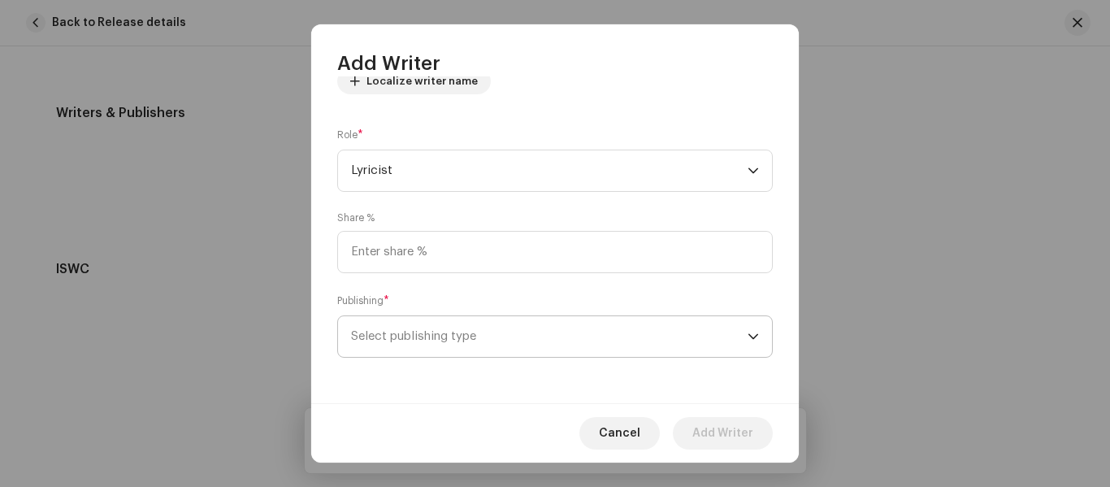
drag, startPoint x: 427, startPoint y: 344, endPoint x: 432, endPoint y: 331, distance: 14.6
click at [427, 343] on span "Select publishing type" at bounding box center [549, 336] width 396 height 41
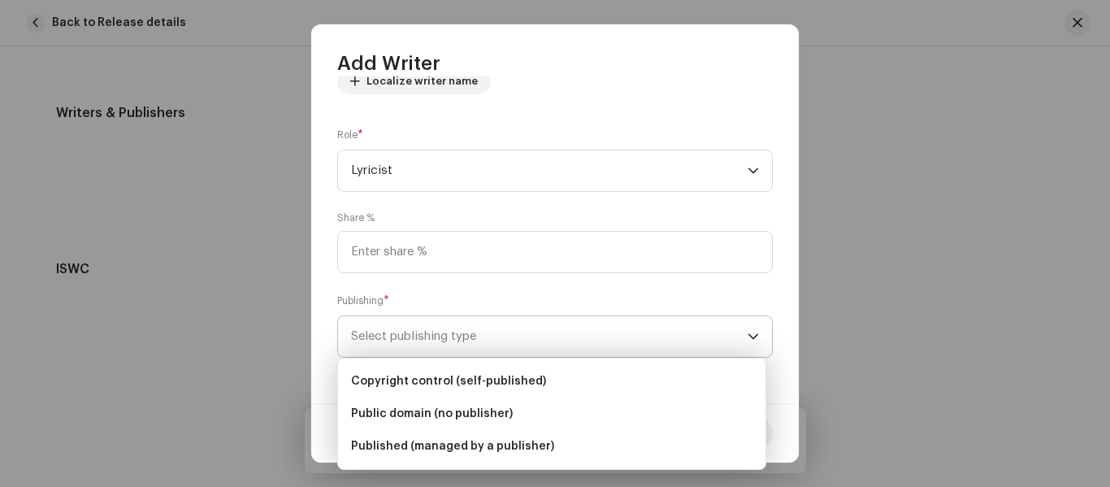
drag, startPoint x: 461, startPoint y: 403, endPoint x: 461, endPoint y: 352, distance: 51.2
click at [461, 360] on ul "Copyright control (self-published) Public domain (no publisher) Published (mana…" at bounding box center [551, 413] width 427 height 110
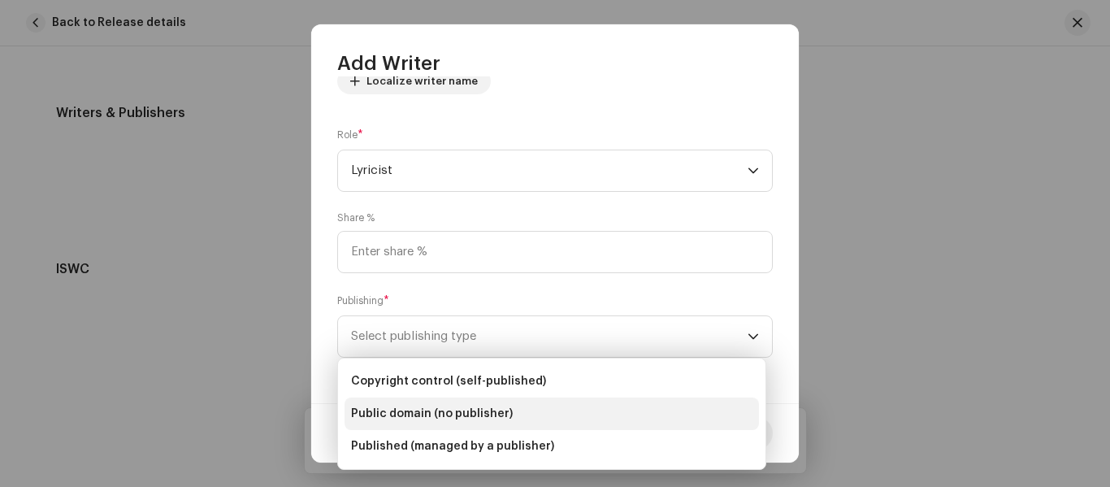
click at [461, 404] on li "Public domain (no publisher)" at bounding box center [551, 413] width 414 height 32
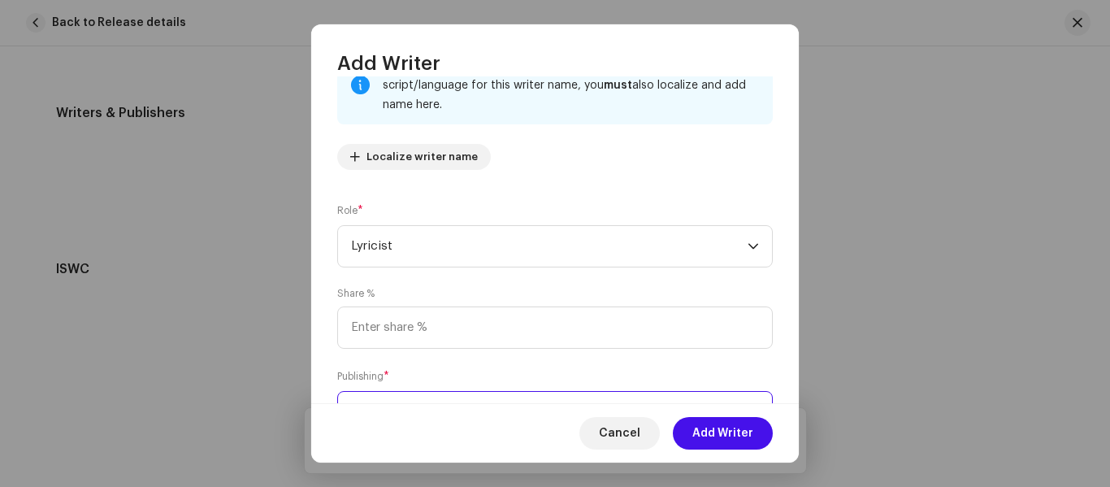
scroll to position [0, 0]
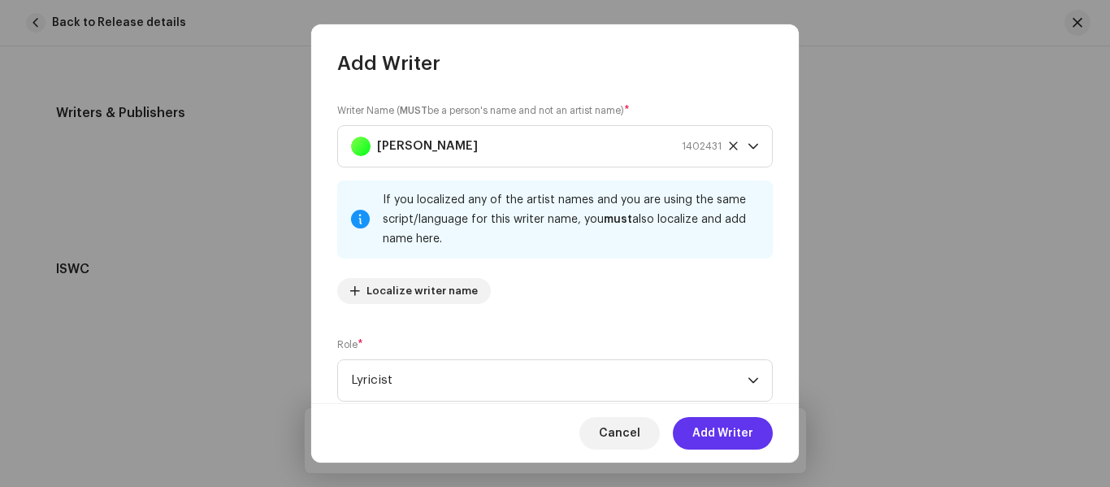
click at [731, 437] on span "Add Writer" at bounding box center [722, 433] width 61 height 32
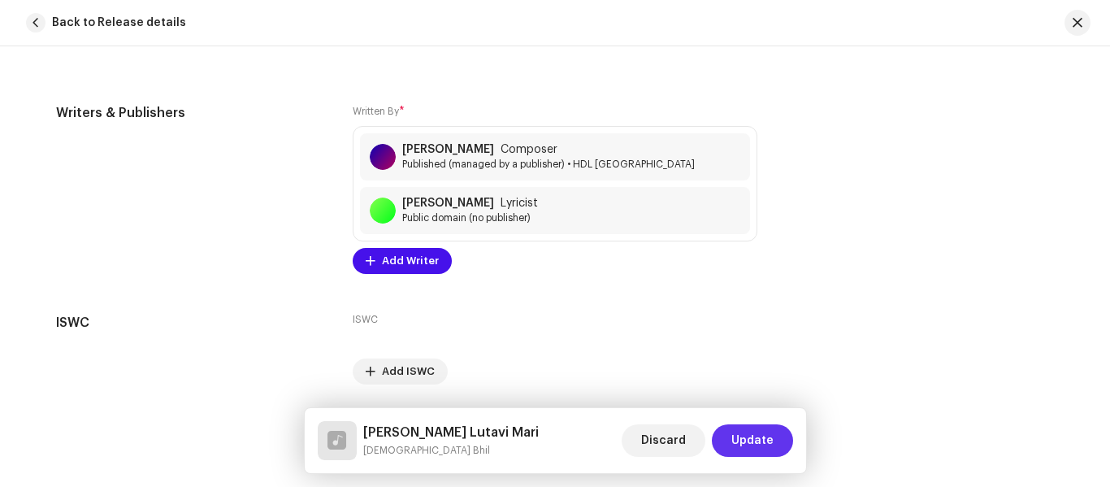
click at [769, 450] on span "Update" at bounding box center [752, 440] width 42 height 32
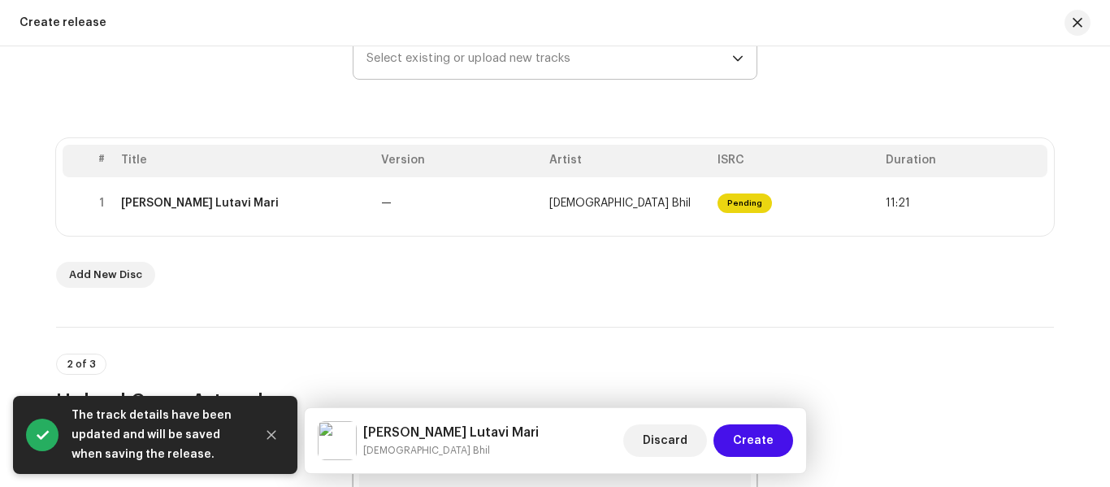
click at [769, 450] on span "Create" at bounding box center [753, 440] width 41 height 32
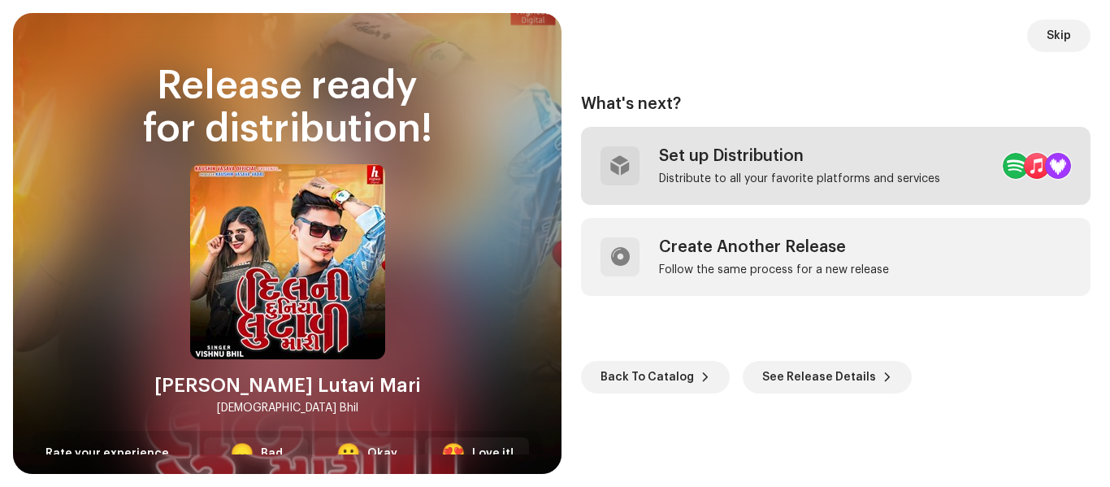
click at [752, 181] on div "Distribute to all your favorite platforms and services" at bounding box center [799, 178] width 281 height 13
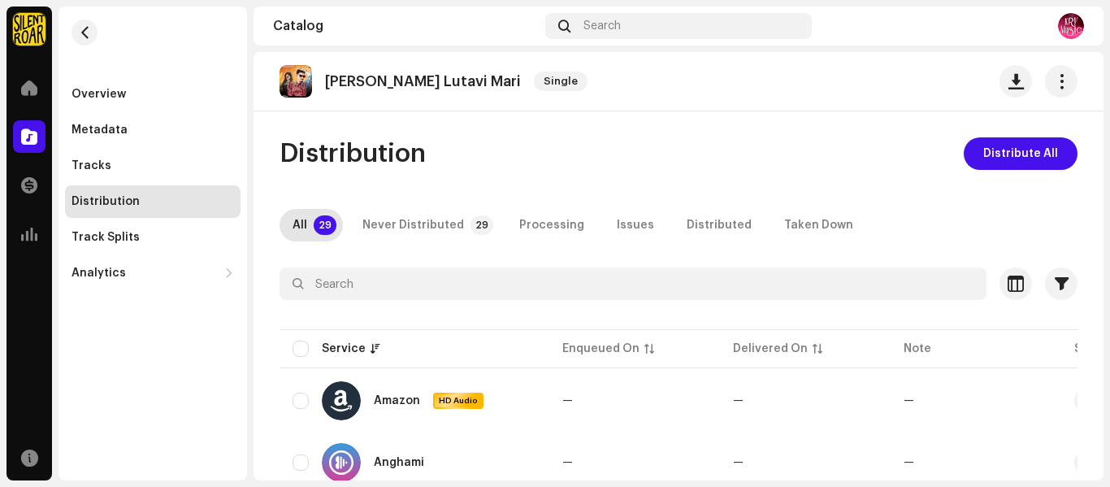
click at [1023, 132] on div "Dilani Duniya Lutavi Mari Single Distribution Distribute All All 29 Never Distr…" at bounding box center [678, 266] width 850 height 428
click at [1007, 154] on span "Distribute All" at bounding box center [1020, 153] width 75 height 32
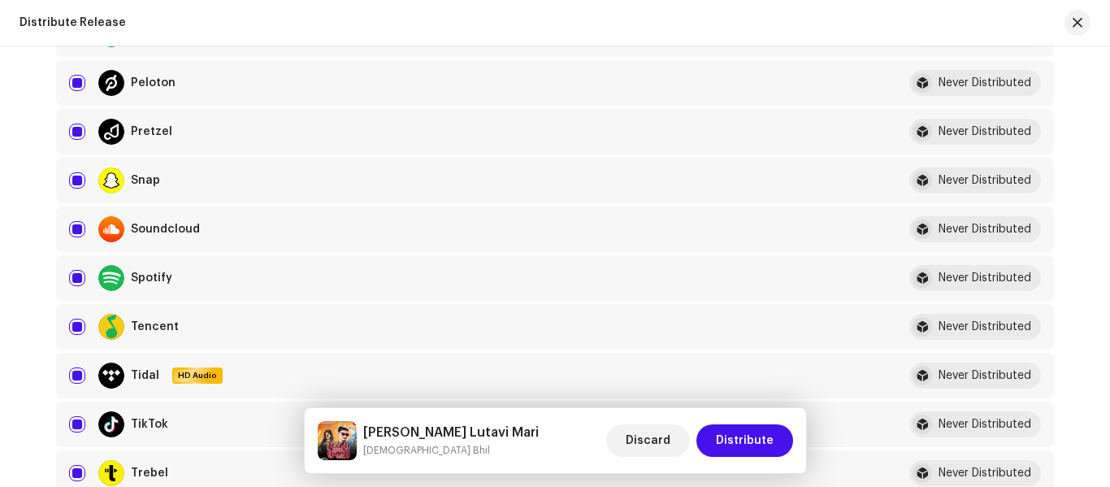
scroll to position [1381, 0]
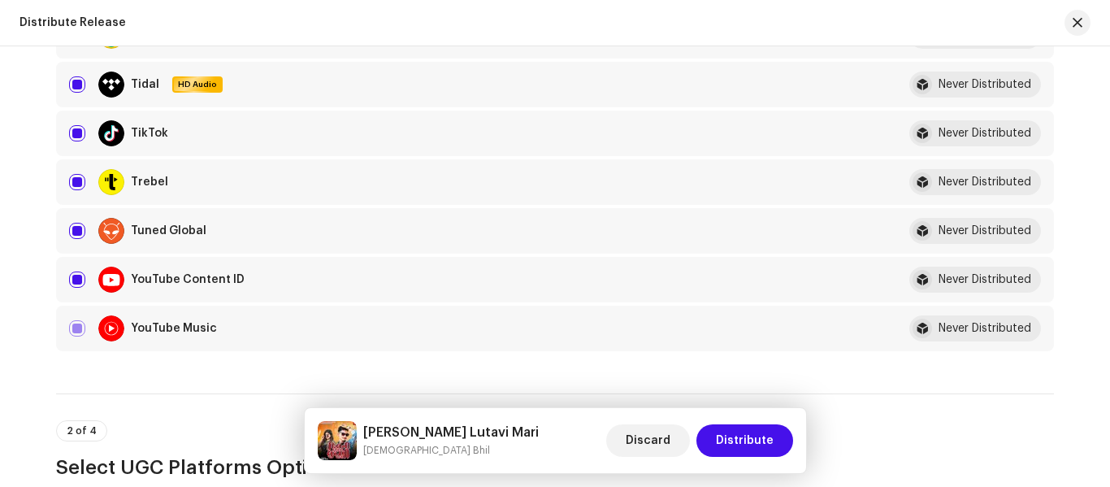
click at [83, 279] on div "YouTube Content ID" at bounding box center [469, 279] width 801 height 26
click at [70, 284] on input "checkbox" at bounding box center [77, 279] width 16 height 16
checkbox input "false"
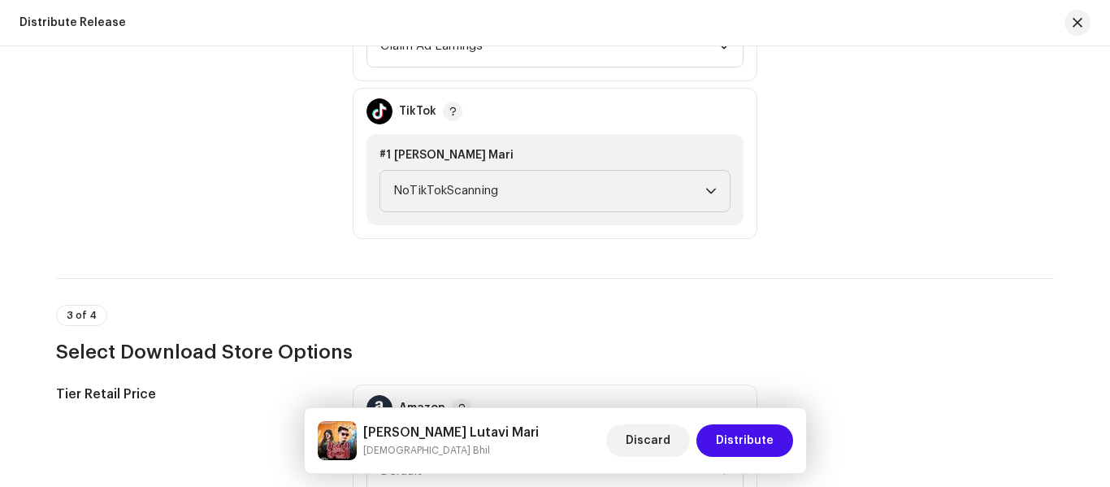
scroll to position [2031, 0]
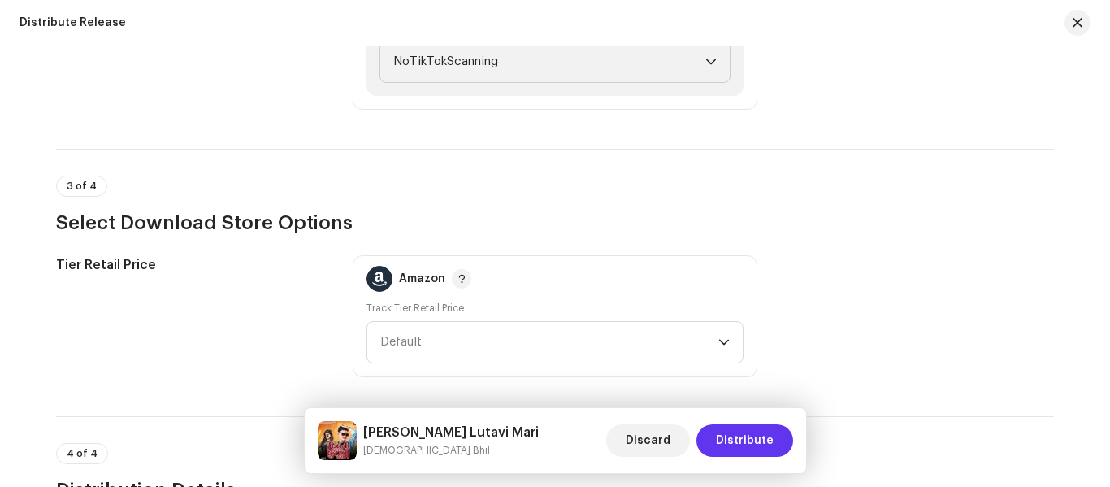
click at [743, 438] on span "Distribute" at bounding box center [745, 440] width 58 height 32
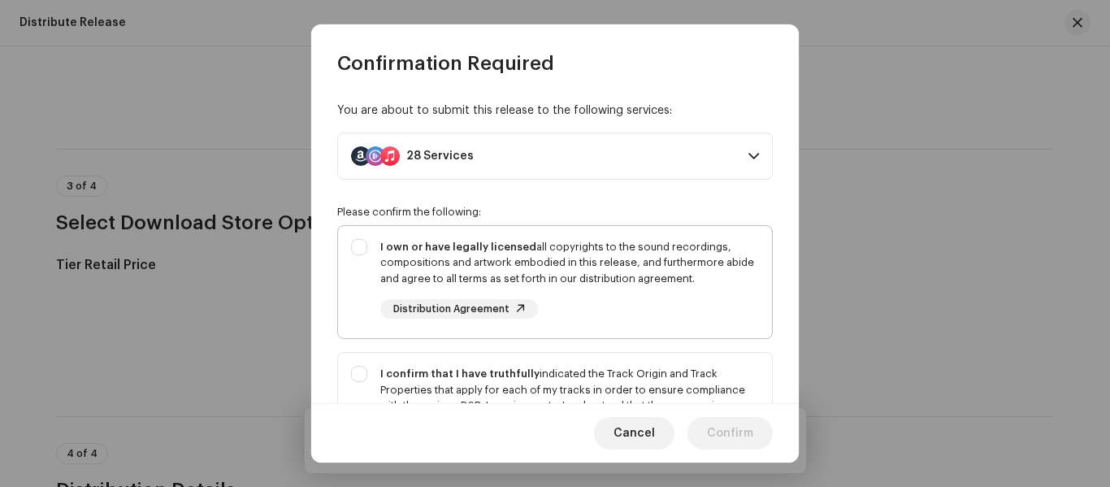
click at [340, 246] on div "I own or have legally licensed all copyrights to the sound recordings, composit…" at bounding box center [555, 279] width 434 height 106
checkbox input "true"
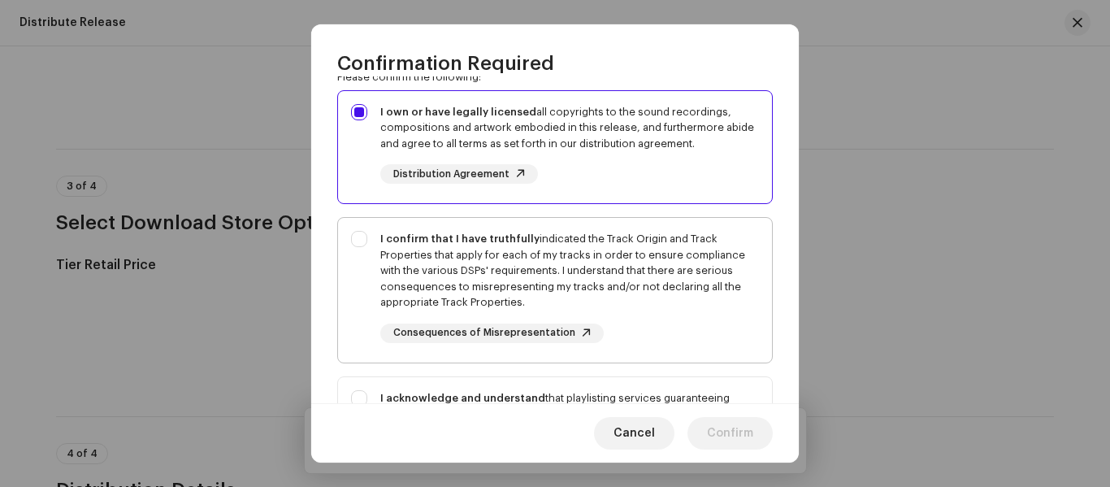
scroll to position [162, 0]
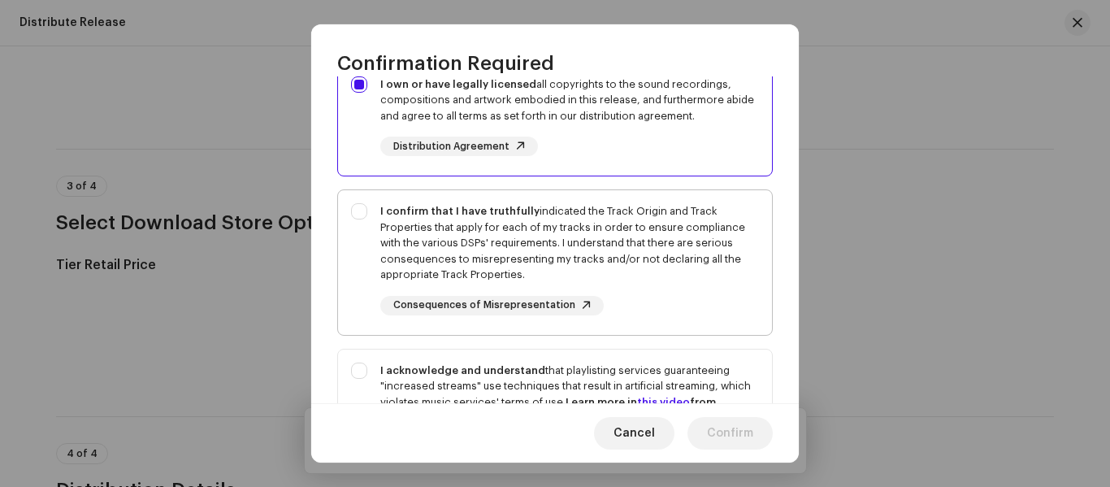
click at [371, 240] on div "I confirm that I have truthfully indicated the Track Origin and Track Propertie…" at bounding box center [555, 259] width 434 height 138
checkbox input "true"
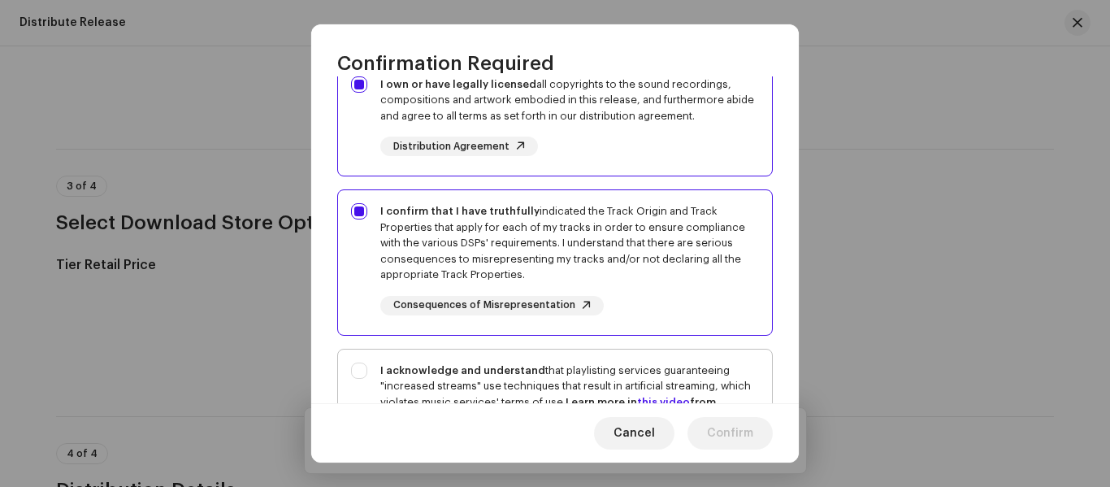
click at [374, 379] on div "I acknowledge and understand that playlisting services guaranteeing "increased …" at bounding box center [555, 423] width 434 height 148
checkbox input "true"
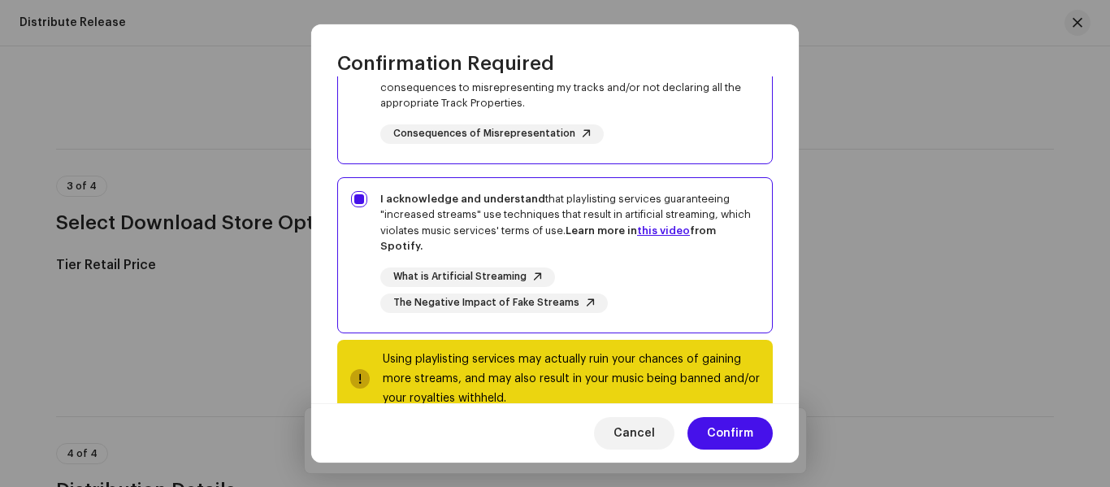
scroll to position [375, 0]
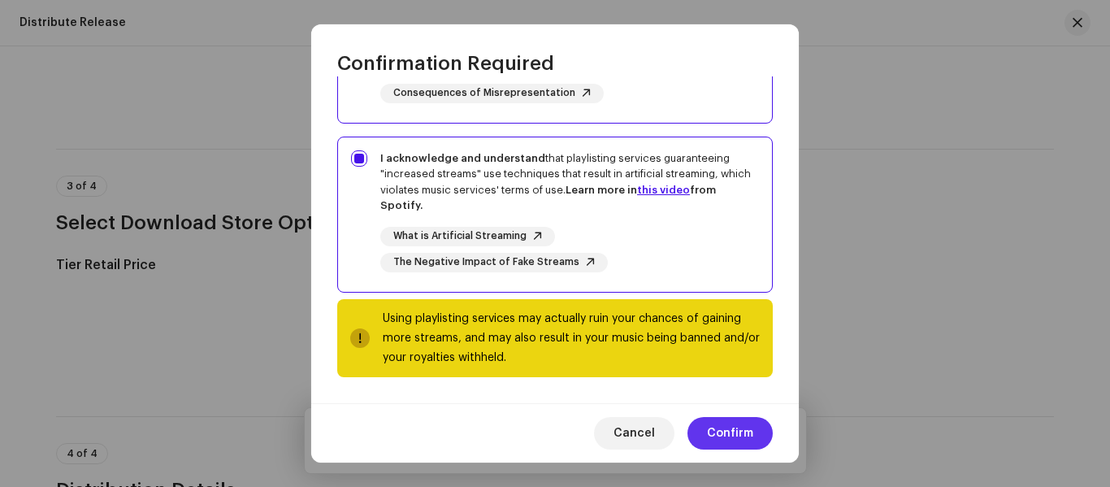
click at [757, 444] on button "Confirm" at bounding box center [729, 433] width 85 height 32
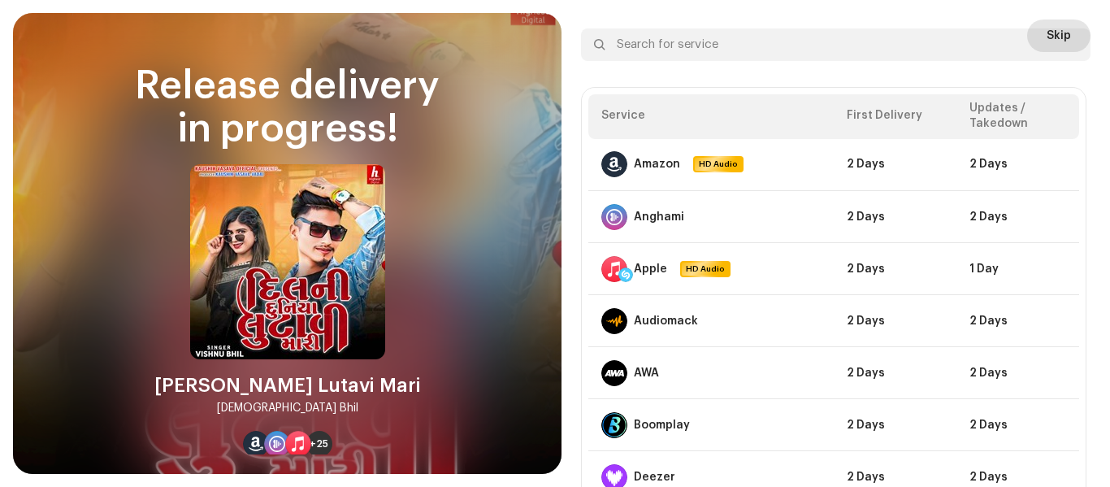
click at [1062, 26] on span "Skip" at bounding box center [1058, 35] width 24 height 32
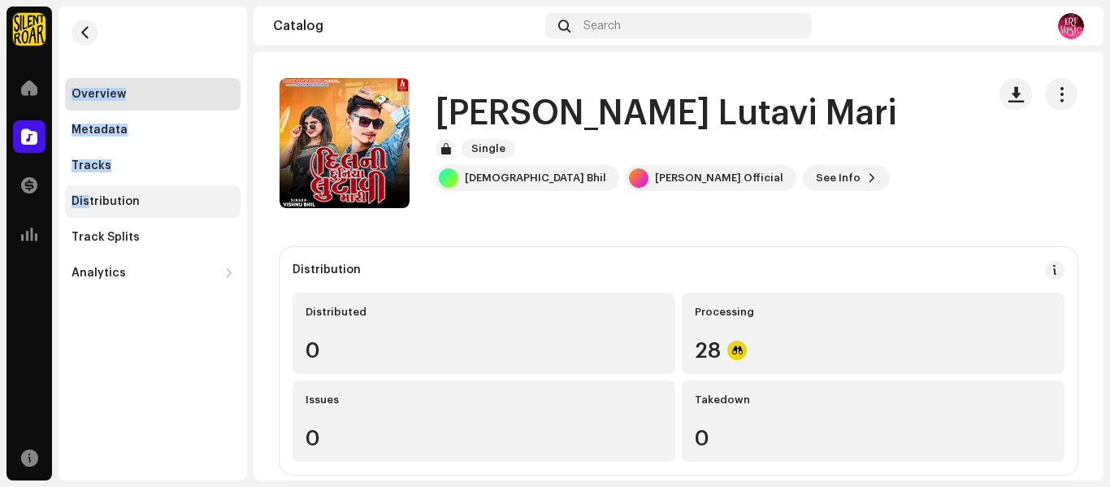
drag, startPoint x: 29, startPoint y: 148, endPoint x: 86, endPoint y: 193, distance: 72.8
click at [86, 193] on navigation-sidebar "KRV MUSIC Home Catalog Transactions Analytics Resources Overview Metadata Track…" at bounding box center [126, 243] width 240 height 474
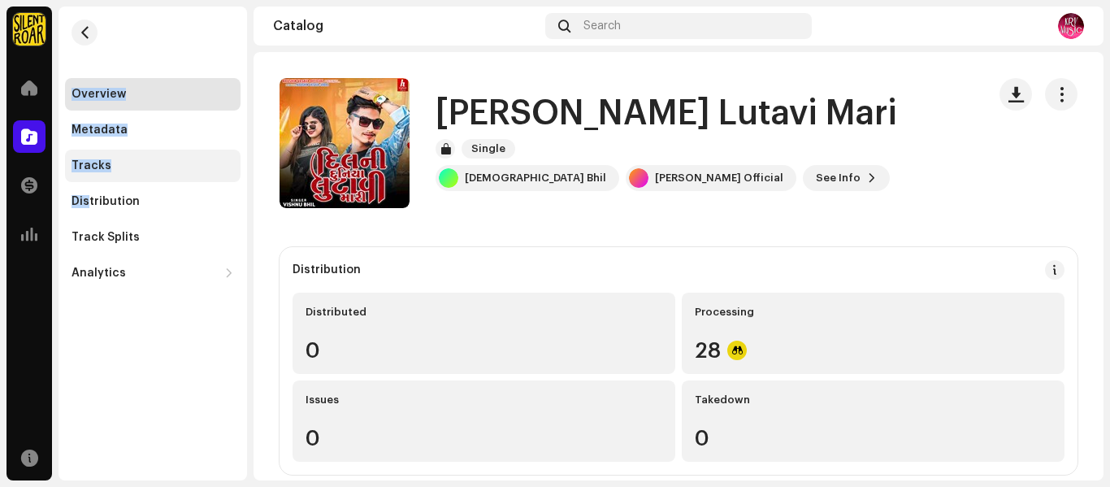
click at [127, 157] on div "Tracks" at bounding box center [152, 165] width 175 height 32
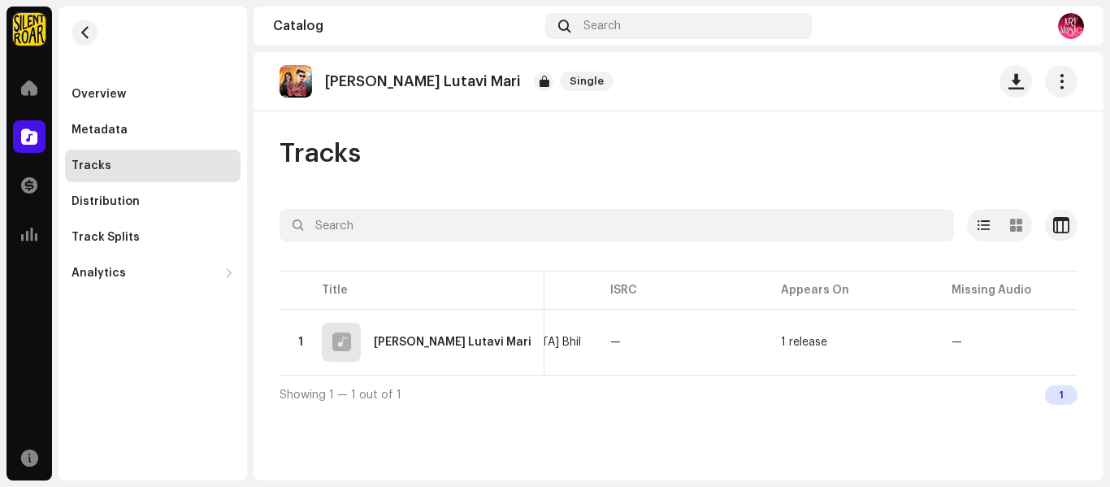
scroll to position [0, 466]
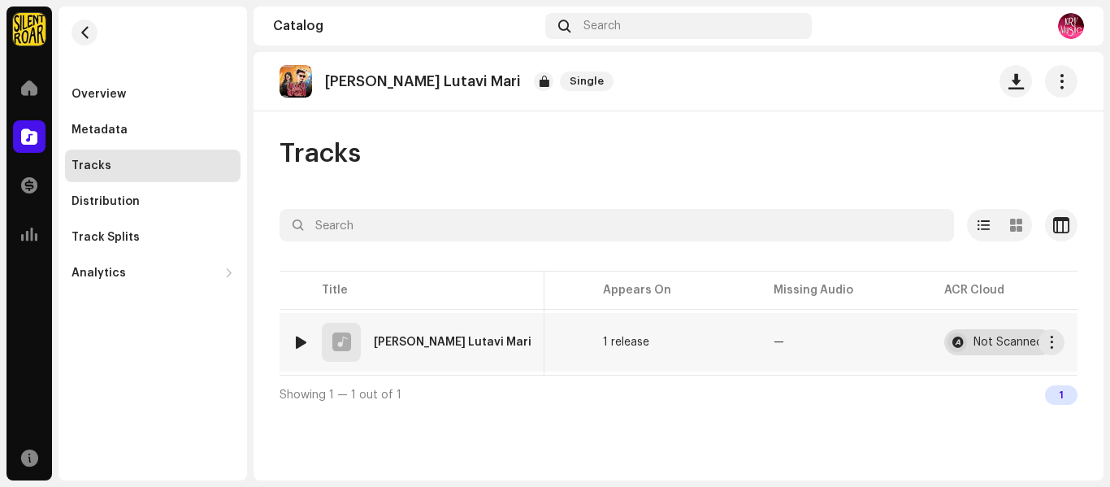
click at [966, 331] on div "Not Scanned" at bounding box center [998, 342] width 109 height 26
click at [993, 334] on div "Not Scanned" at bounding box center [998, 342] width 109 height 26
click at [1050, 345] on span "button" at bounding box center [1052, 342] width 12 height 13
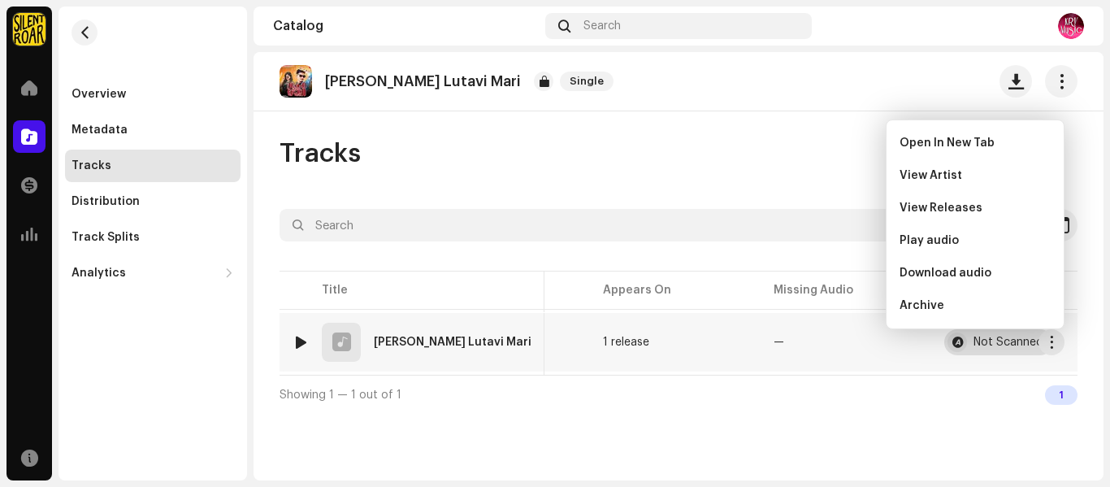
click at [1024, 344] on div "Not Scanned" at bounding box center [998, 342] width 109 height 26
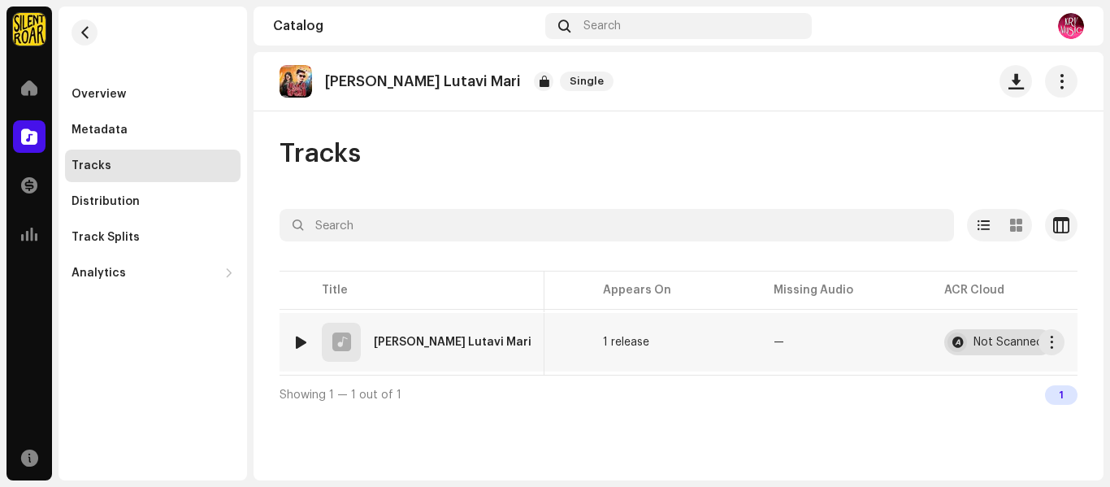
click at [973, 337] on div "Not Scanned" at bounding box center [1008, 341] width 70 height 11
click at [944, 340] on div "Not Scanned" at bounding box center [998, 342] width 109 height 26
click at [947, 343] on div at bounding box center [956, 341] width 19 height 19
click at [982, 342] on div "Not Scanned" at bounding box center [1008, 341] width 70 height 11
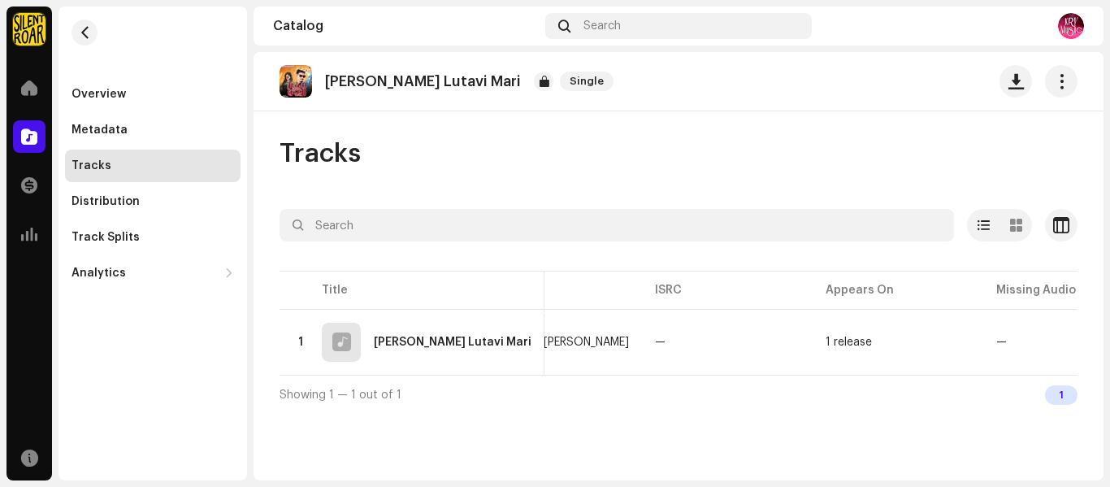
scroll to position [0, 466]
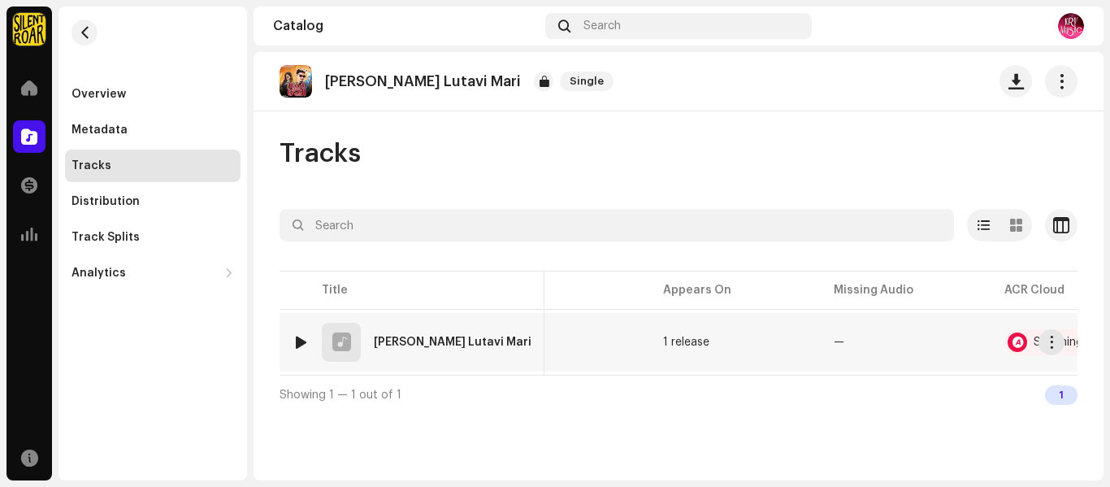
click at [991, 325] on td "Scanning Error" at bounding box center [1076, 342] width 171 height 58
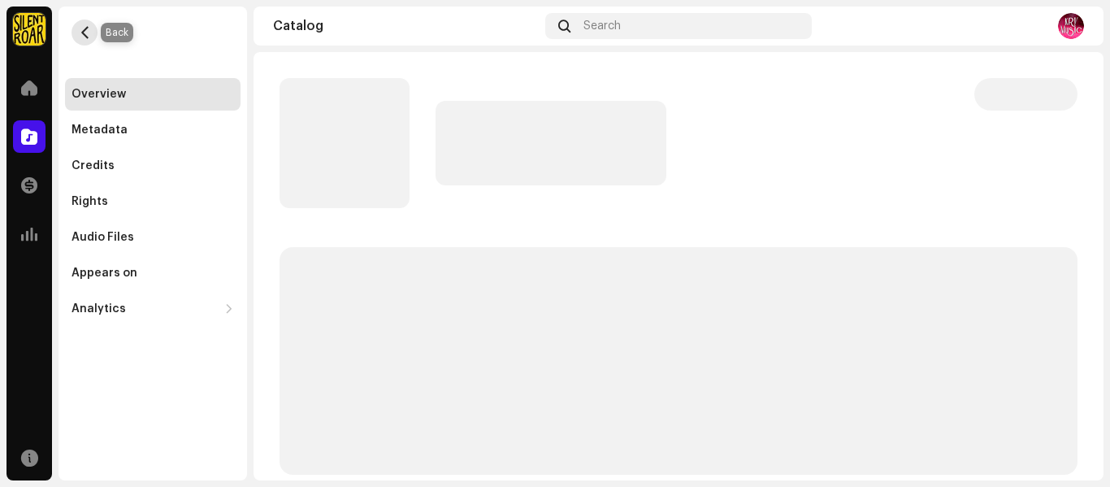
click at [80, 28] on span "button" at bounding box center [85, 32] width 12 height 13
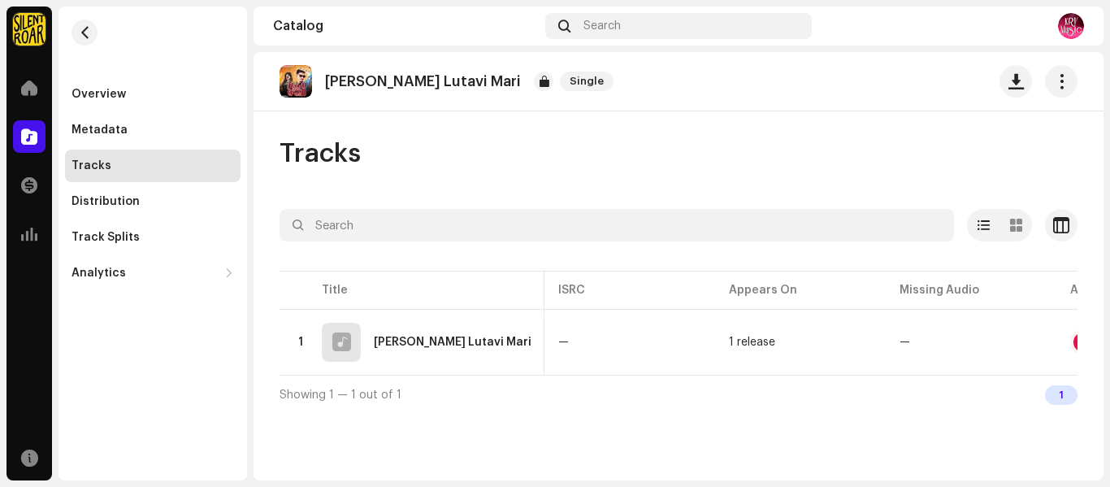
scroll to position [0, 466]
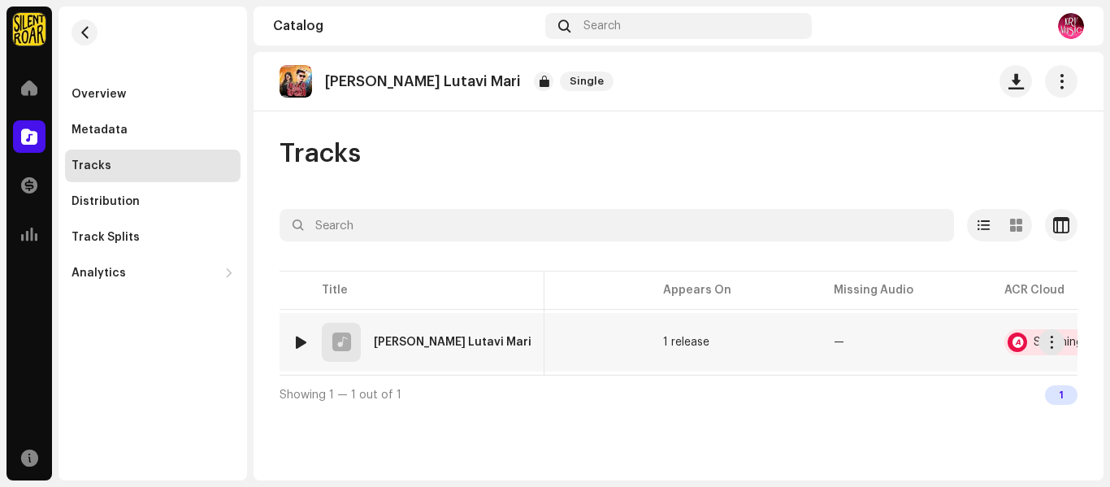
click at [1004, 332] on div "Scanning Error" at bounding box center [1062, 342] width 117 height 26
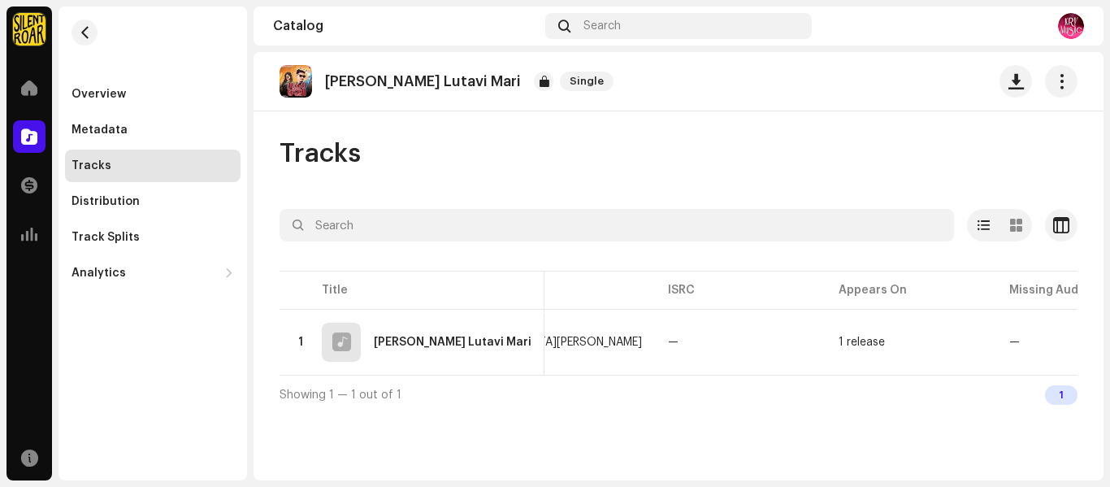
scroll to position [0, 466]
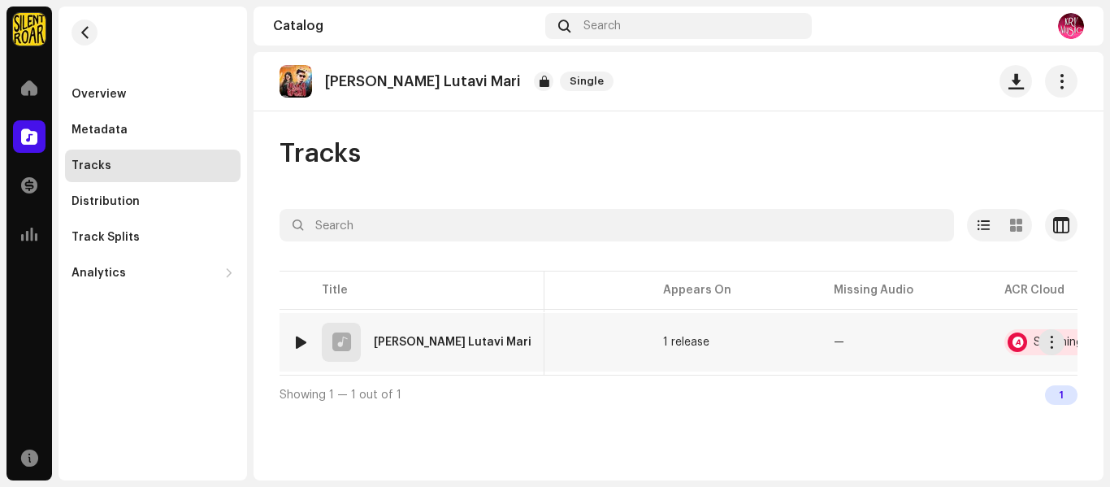
click at [1033, 340] on div "Scanning Error" at bounding box center [1072, 341] width 78 height 11
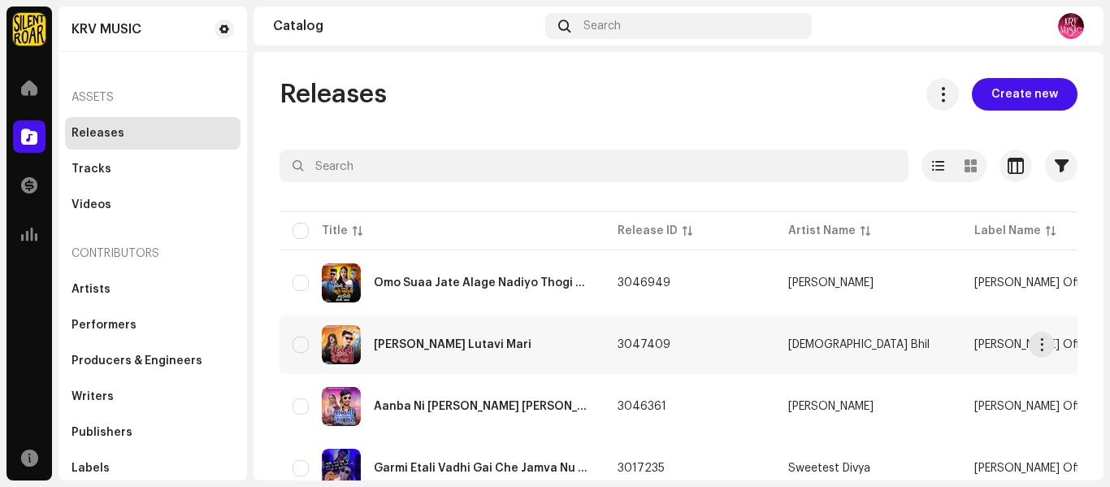
click at [484, 351] on div "[PERSON_NAME] Lutavi Mari" at bounding box center [441, 344] width 299 height 39
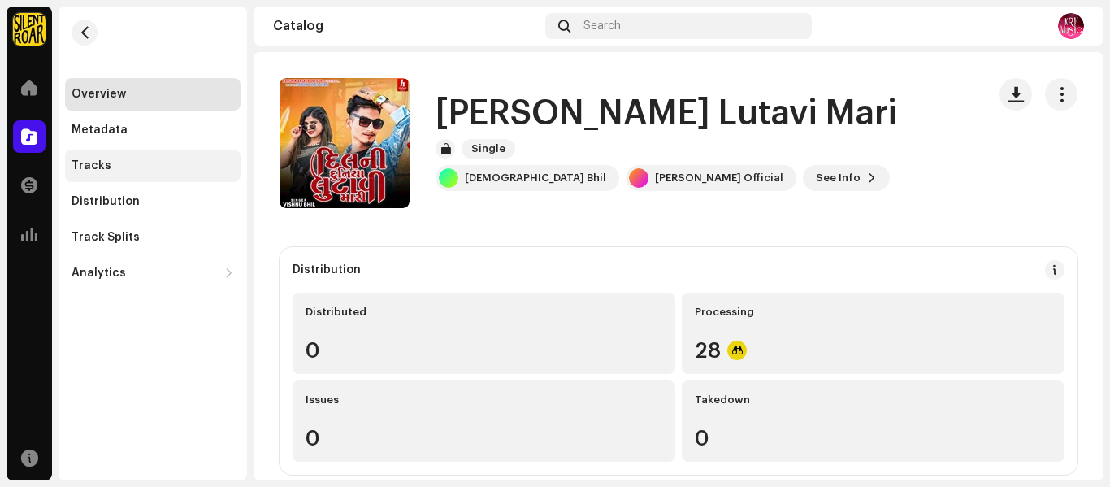
click at [176, 175] on div "Tracks" at bounding box center [152, 165] width 175 height 32
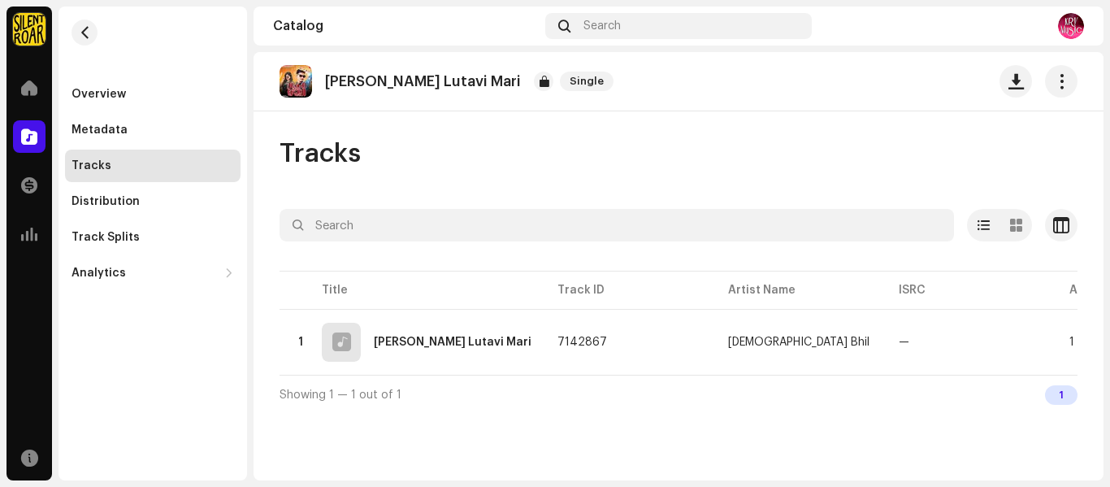
drag, startPoint x: 648, startPoint y: 393, endPoint x: 874, endPoint y: 398, distance: 225.9
click at [874, 398] on div "Selected 0 Options Filters Distribution status In progress Not started Creation…" at bounding box center [678, 311] width 798 height 205
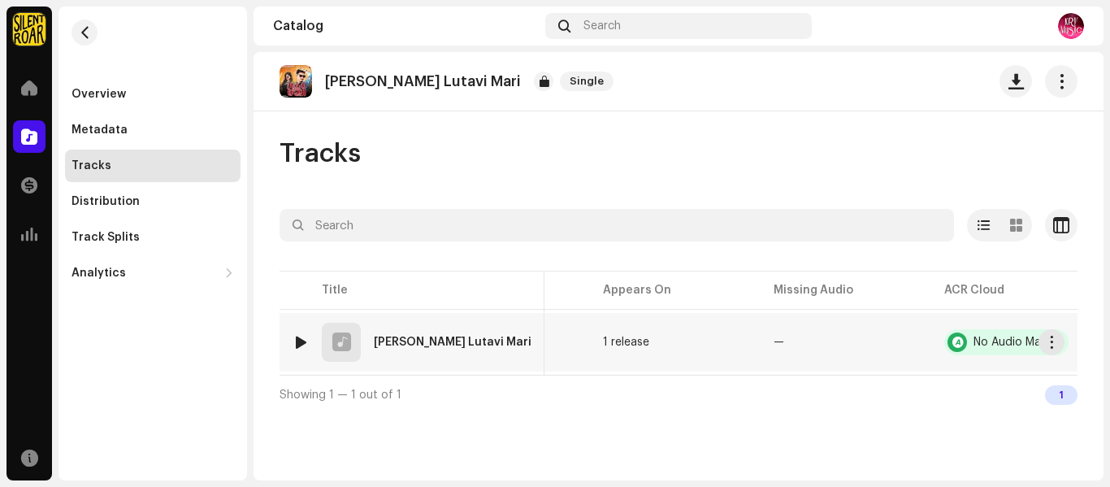
click at [1007, 339] on div "No Audio Match" at bounding box center [1015, 341] width 85 height 11
click at [1001, 341] on div "No Audio Match" at bounding box center [1015, 341] width 85 height 11
click at [947, 342] on div at bounding box center [956, 341] width 19 height 19
click at [1000, 339] on div "No Audio Match" at bounding box center [1015, 341] width 85 height 11
drag, startPoint x: 911, startPoint y: 305, endPoint x: 1044, endPoint y: 296, distance: 133.6
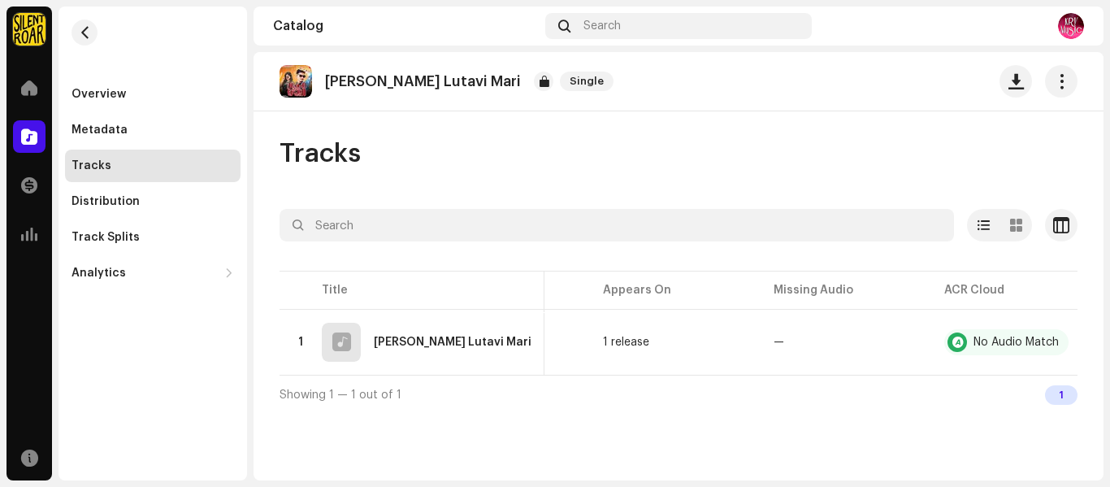
click at [1044, 296] on table "Title Track ID Artist Name ISRC Appears On Missing Audio ACR Cloud 1 Dilani Dun…" at bounding box center [457, 320] width 1289 height 107
drag, startPoint x: 934, startPoint y: 291, endPoint x: 1038, endPoint y: 284, distance: 104.2
click at [1038, 284] on table "Title Track ID Artist Name ISRC Appears On Missing Audio ACR Cloud 1 Dilani Dun…" at bounding box center [457, 320] width 1289 height 107
click at [903, 395] on div "Showing 1 — 1 out of 1 1" at bounding box center [678, 394] width 798 height 39
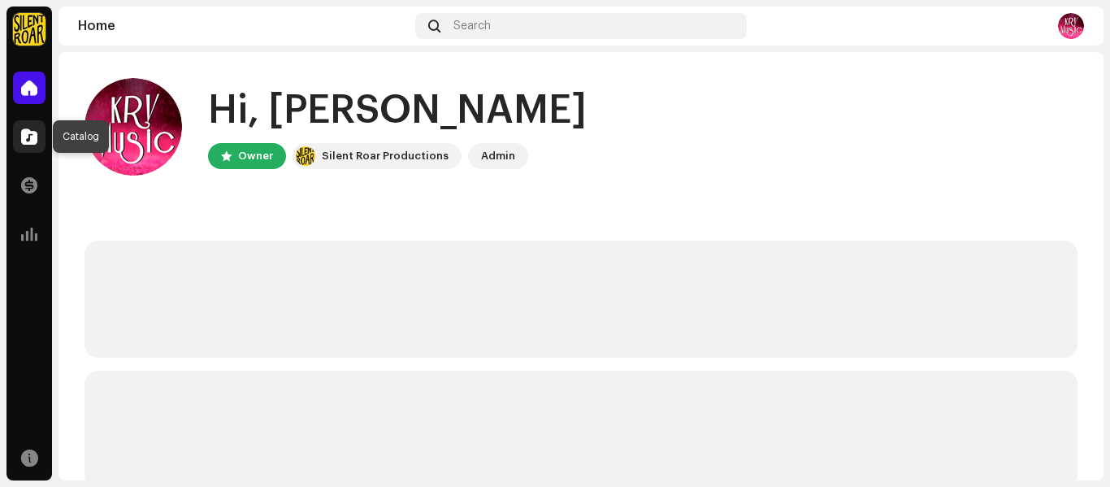
click at [18, 128] on div at bounding box center [29, 136] width 32 height 32
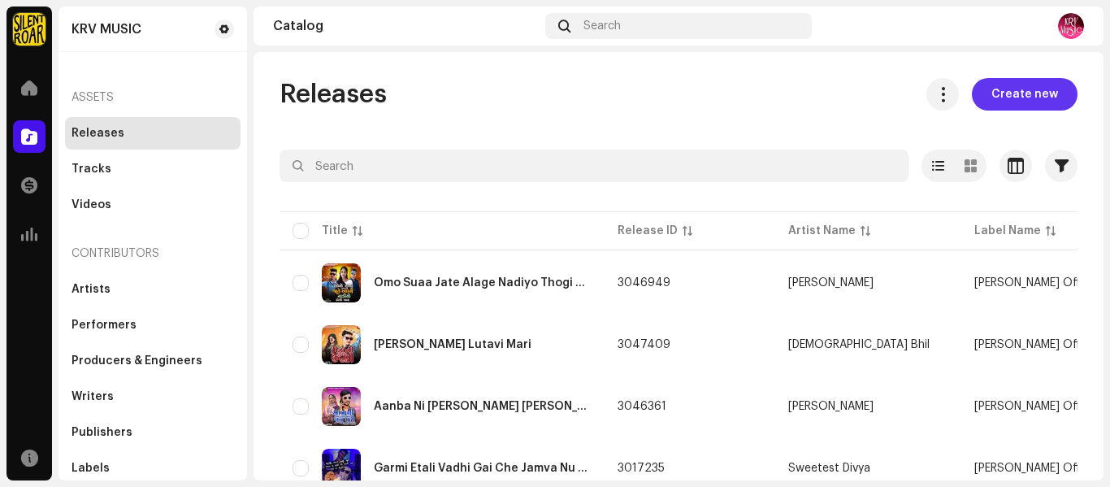
click at [1024, 103] on span "Create new" at bounding box center [1024, 94] width 67 height 32
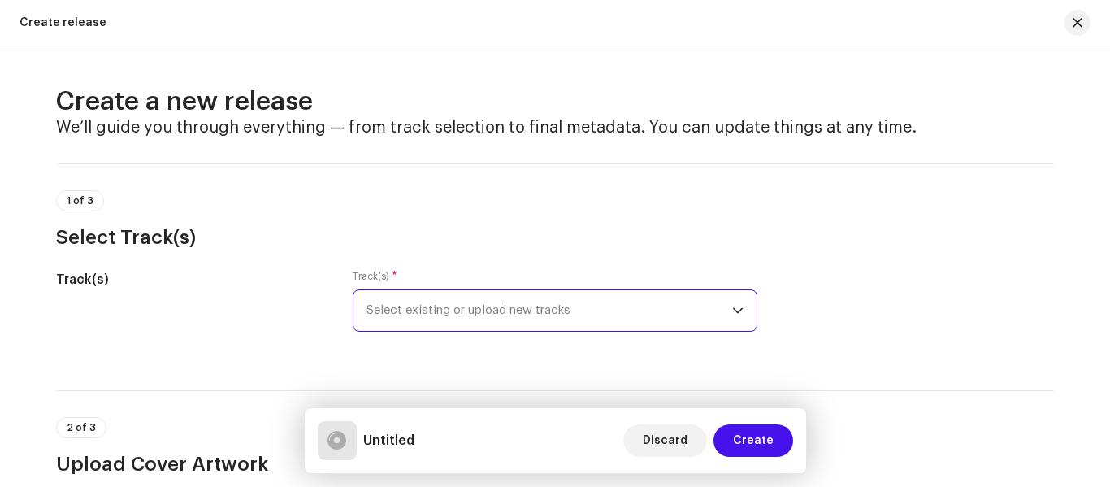
click at [513, 308] on span "Select existing or upload new tracks" at bounding box center [549, 310] width 366 height 41
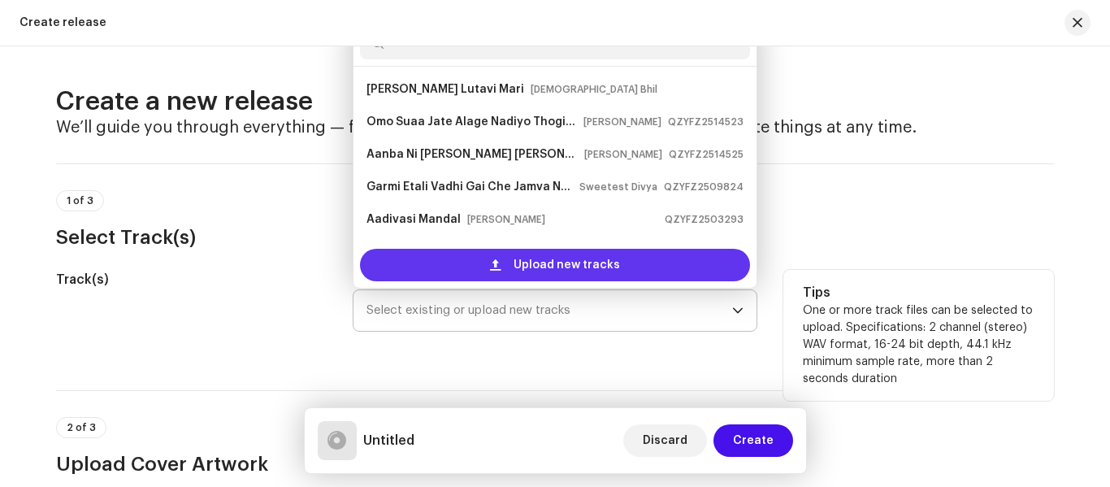
click at [525, 268] on span "Upload new tracks" at bounding box center [566, 265] width 106 height 32
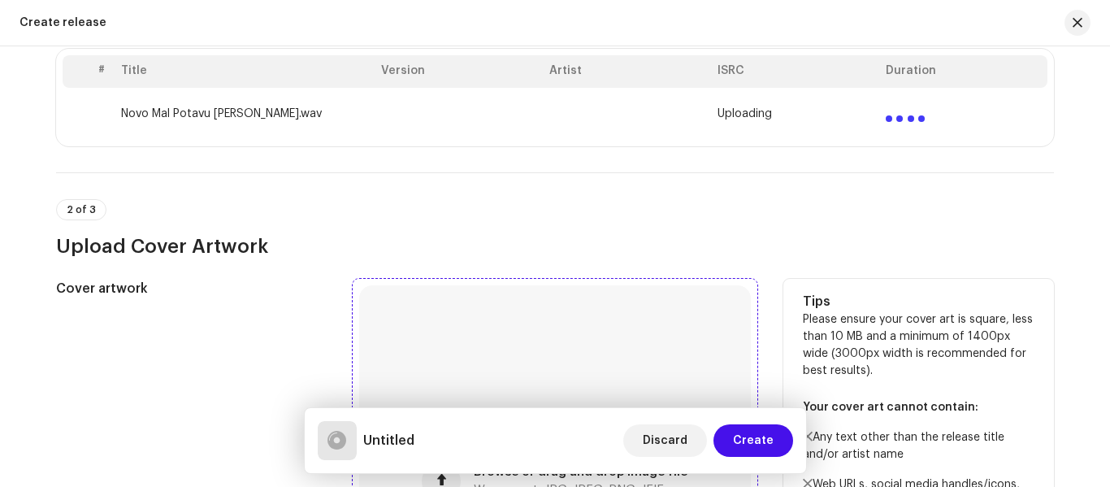
scroll to position [406, 0]
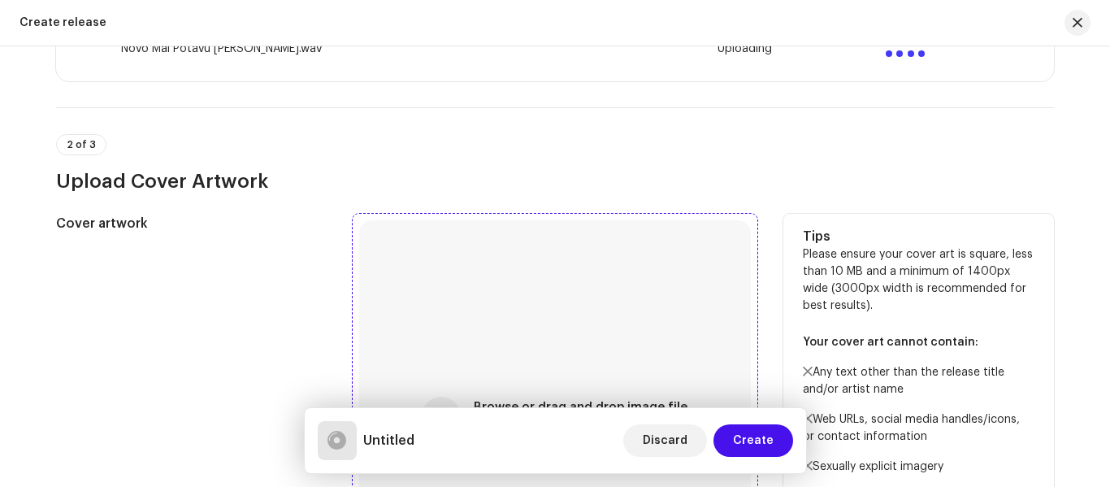
click at [555, 401] on span "Browse or drag and drop image file" at bounding box center [581, 406] width 214 height 11
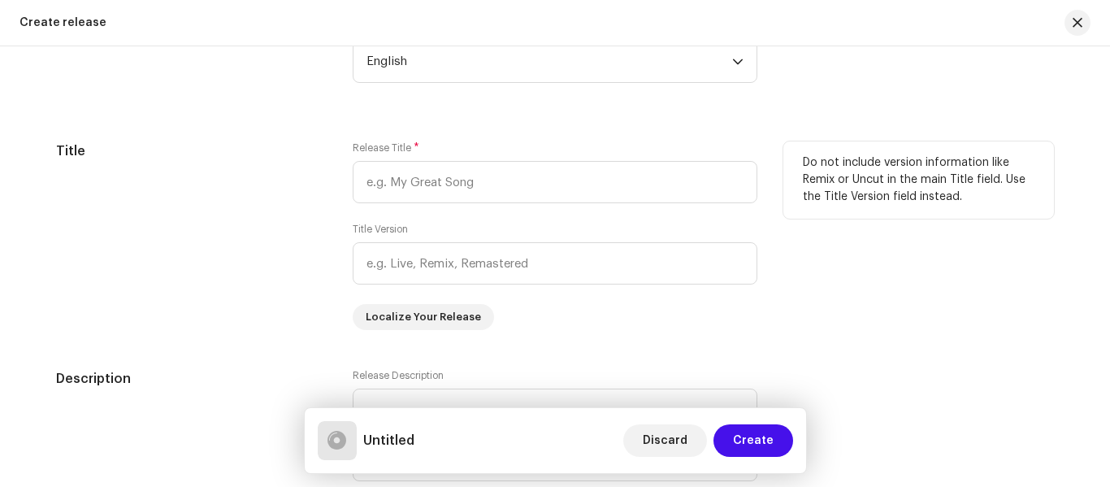
scroll to position [1381, 0]
click at [401, 183] on input "text" at bounding box center [555, 181] width 405 height 42
paste input "Novo Mal Potavu [PERSON_NAME]"
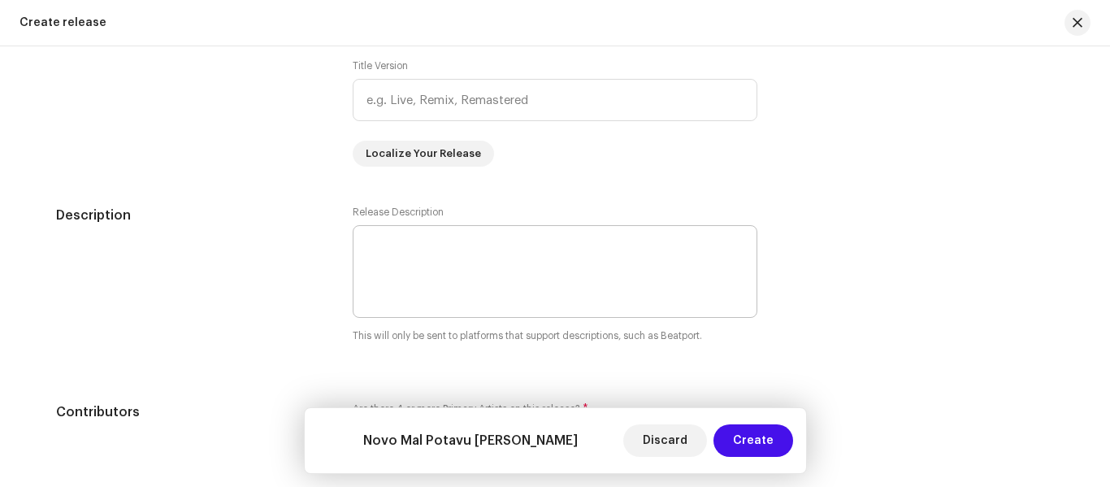
scroll to position [1787, 0]
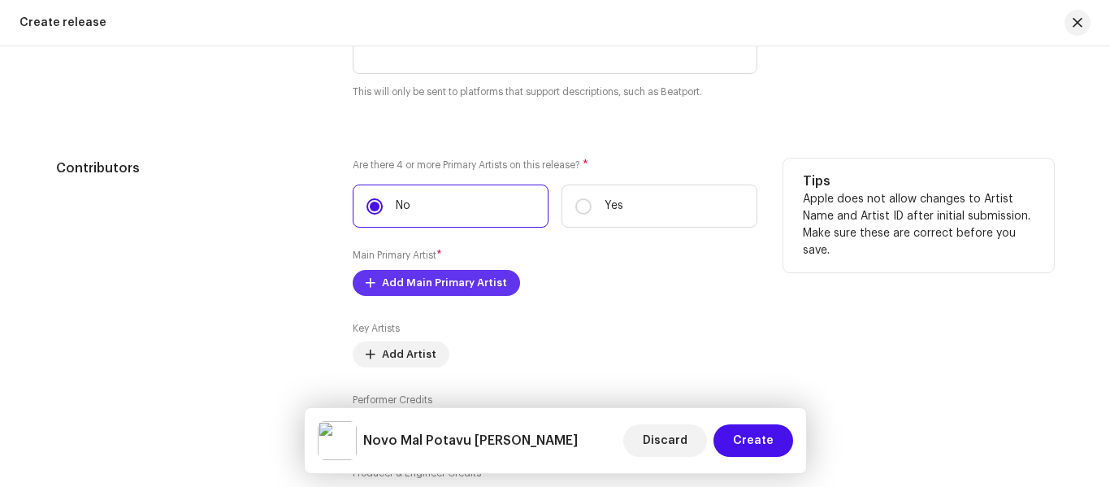
type input "Novo Mal Potavu [PERSON_NAME]"
click at [442, 285] on span "Add Main Primary Artist" at bounding box center [444, 282] width 125 height 32
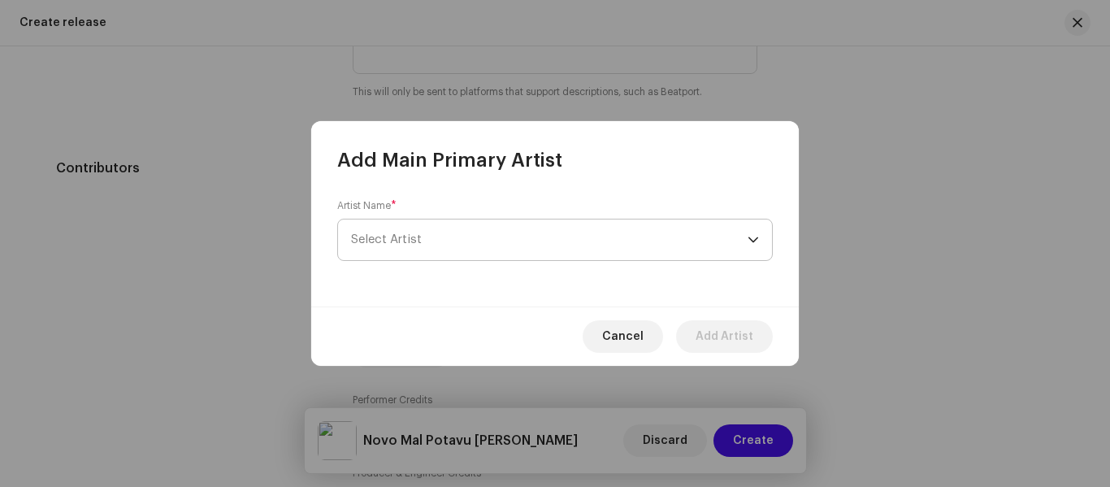
click at [437, 235] on span "Select Artist" at bounding box center [549, 239] width 396 height 41
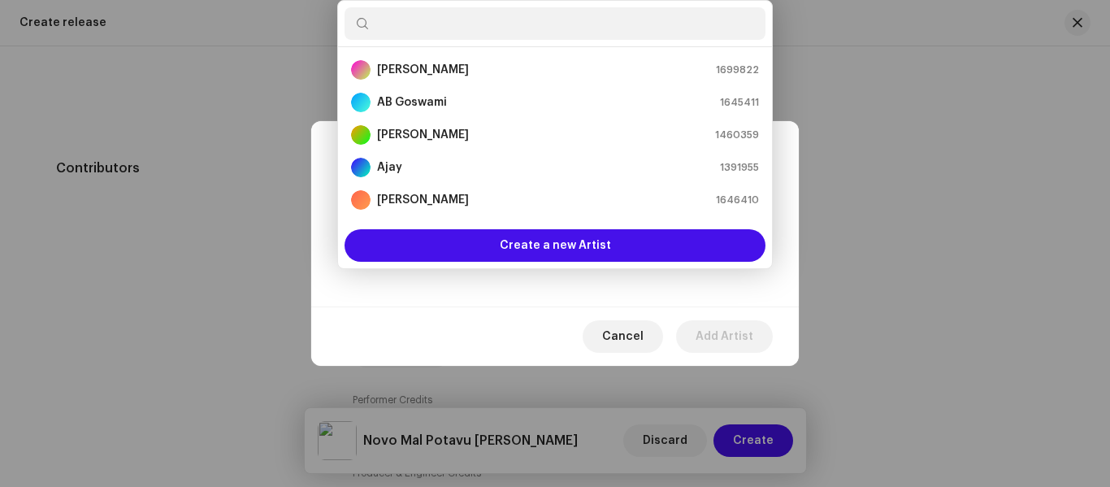
scroll to position [26, 0]
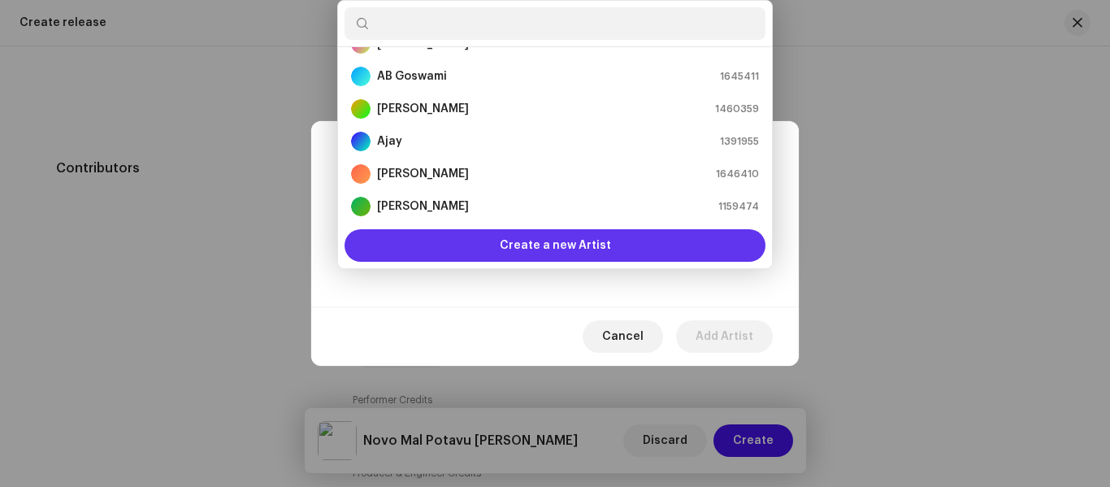
click at [457, 248] on div "Create a new Artist" at bounding box center [554, 245] width 421 height 32
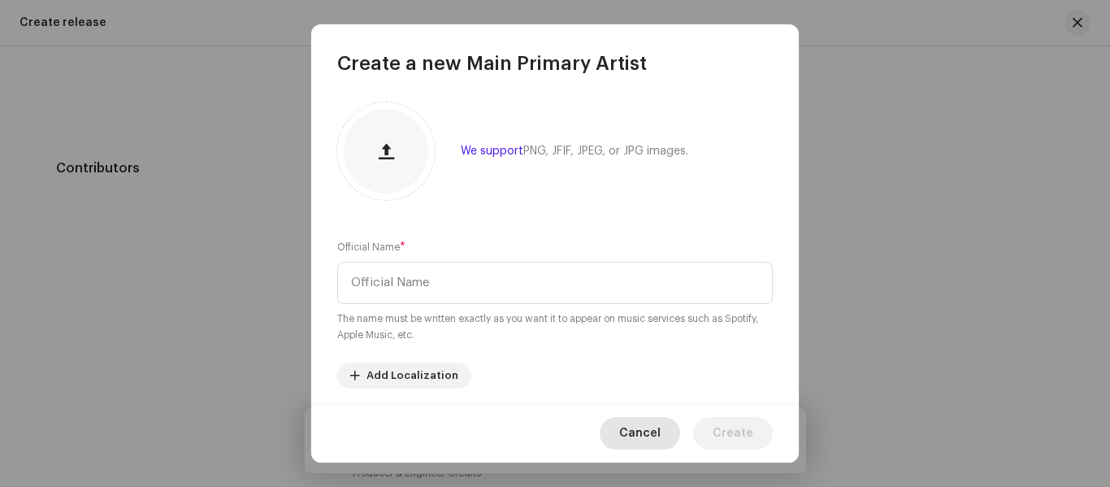
click at [652, 422] on span "Cancel" at bounding box center [639, 433] width 41 height 32
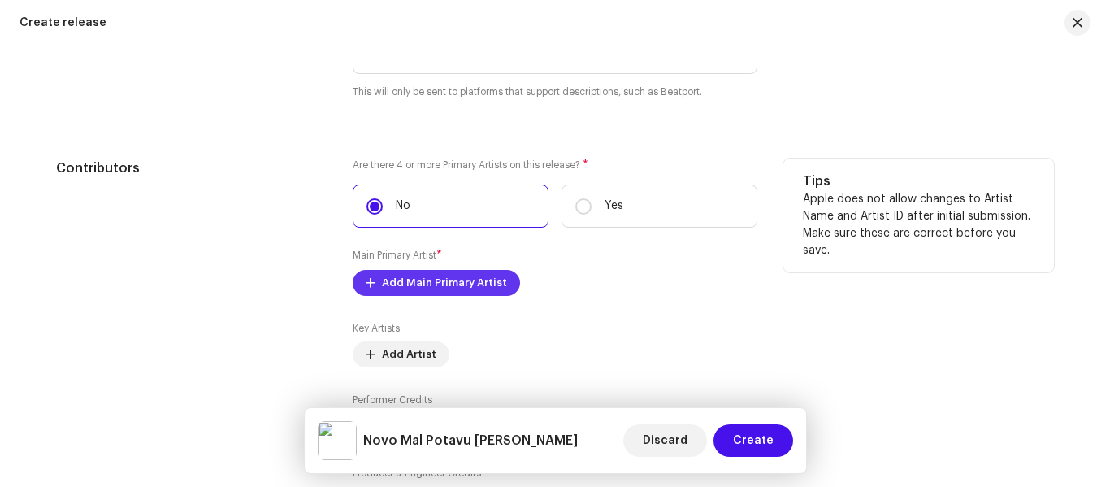
click at [461, 283] on span "Add Main Primary Artist" at bounding box center [444, 282] width 125 height 32
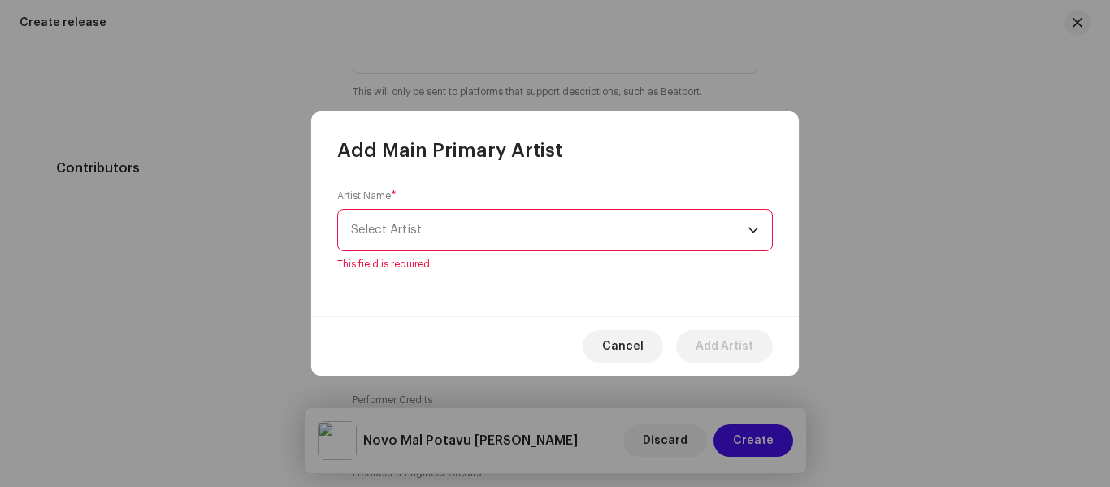
click at [454, 216] on div "Artist Name * [PERSON_NAME] This field is required." at bounding box center [554, 229] width 435 height 81
click at [448, 228] on span "Select Artist" at bounding box center [549, 230] width 396 height 41
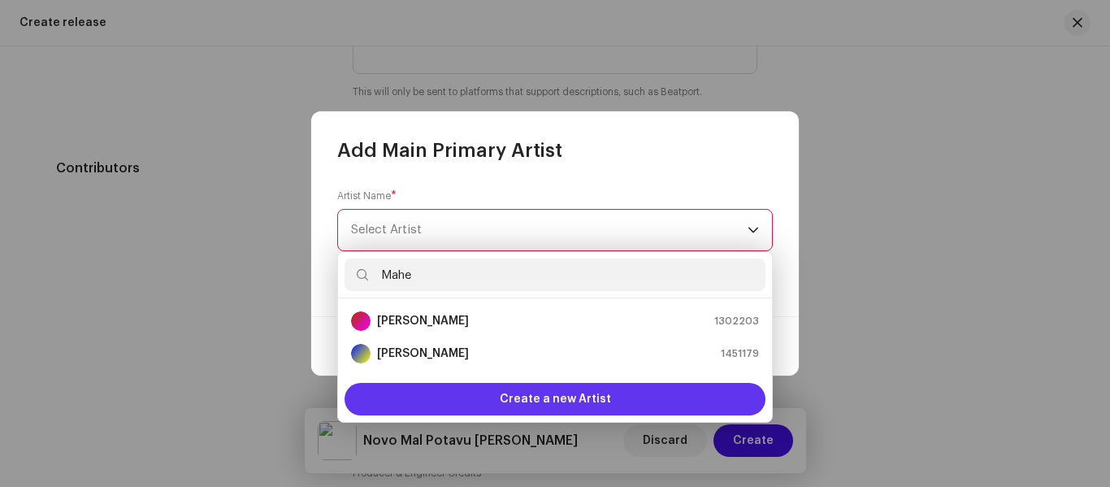
type input "Mahe"
click at [600, 404] on span "Create a new Artist" at bounding box center [555, 399] width 111 height 32
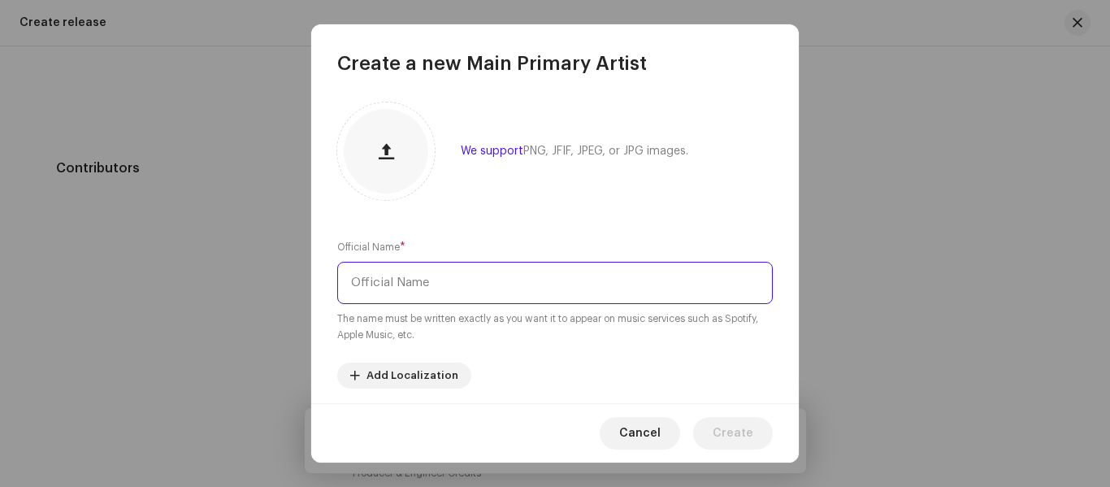
click at [510, 291] on input "text" at bounding box center [554, 283] width 435 height 42
type input "[PERSON_NAME]"
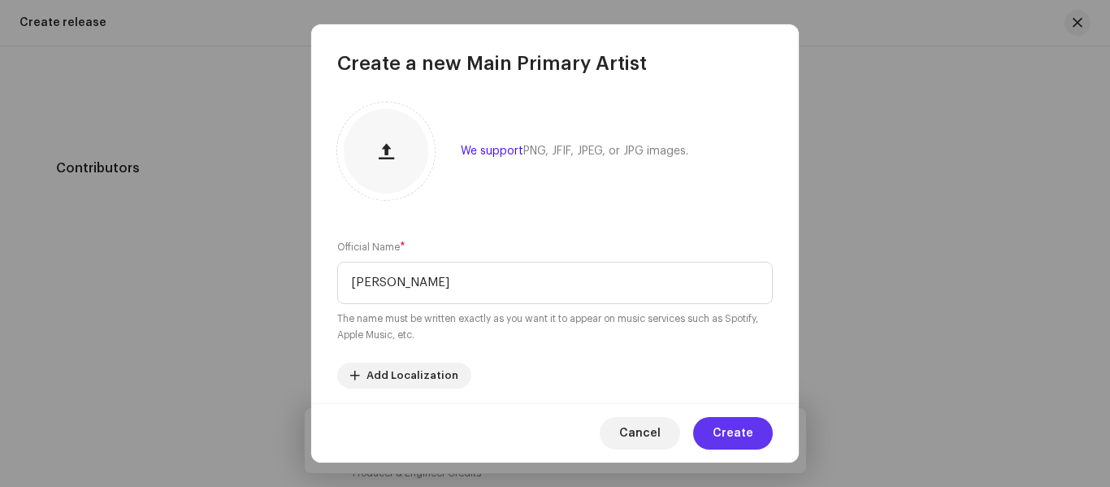
click at [752, 445] on span "Create" at bounding box center [733, 433] width 41 height 32
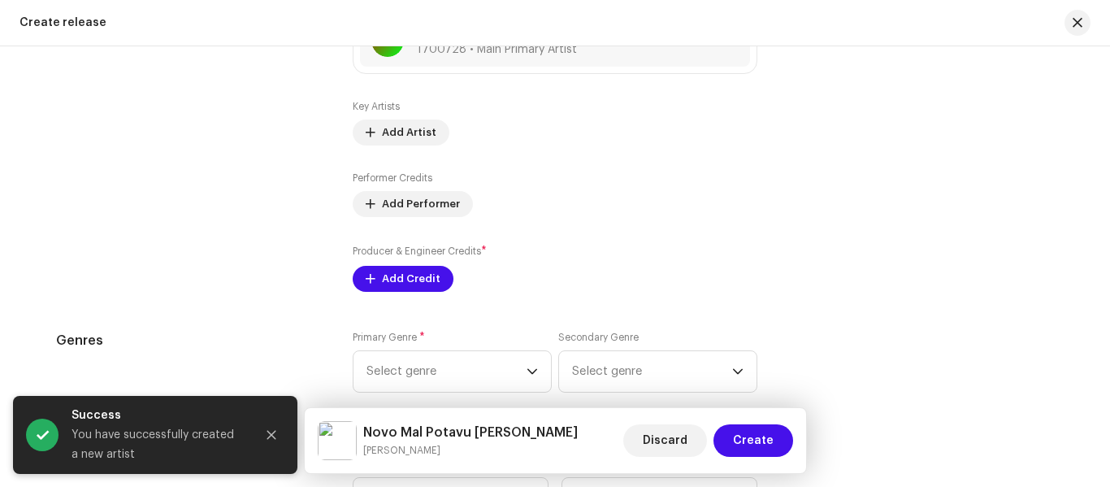
scroll to position [2031, 0]
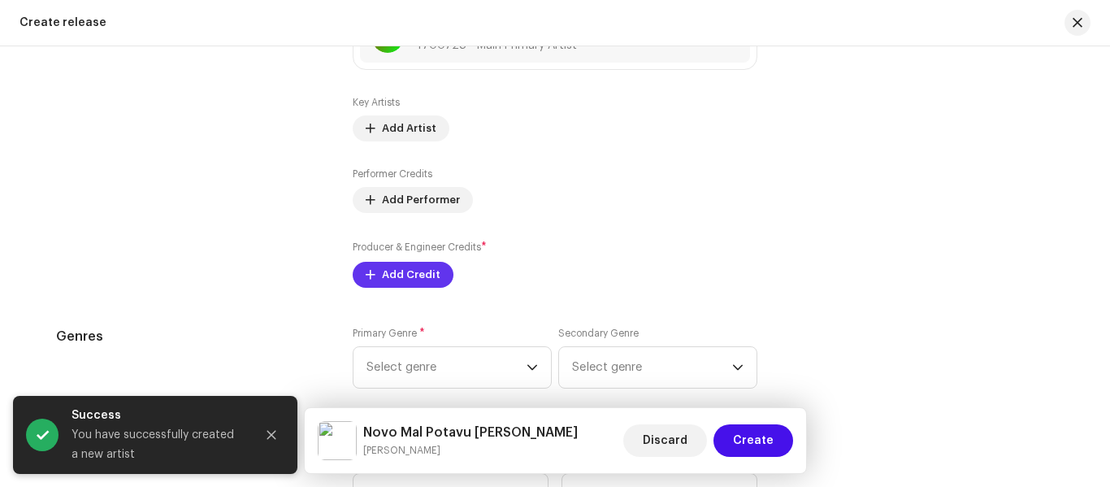
click at [361, 273] on button "Add Credit" at bounding box center [403, 275] width 101 height 26
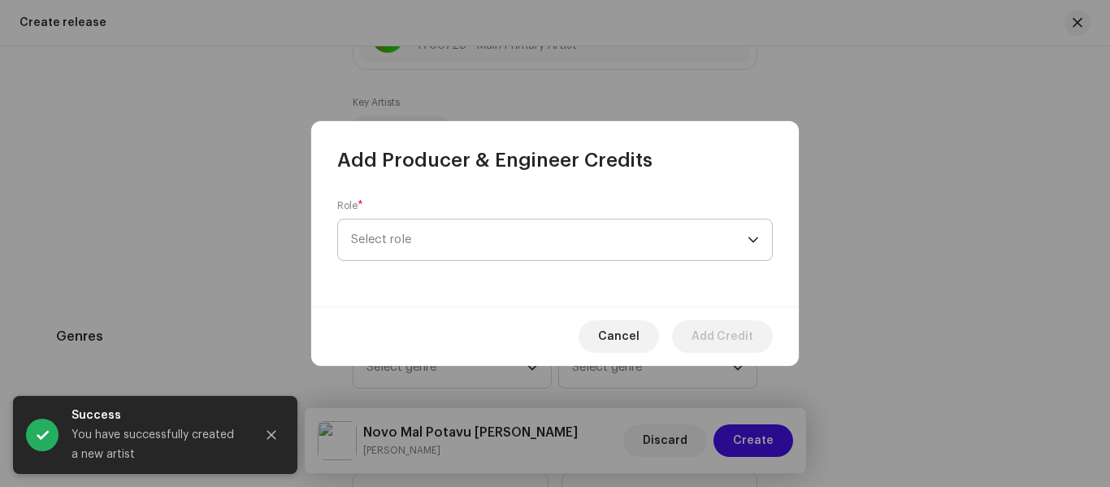
click at [413, 238] on span "Select role" at bounding box center [549, 239] width 396 height 41
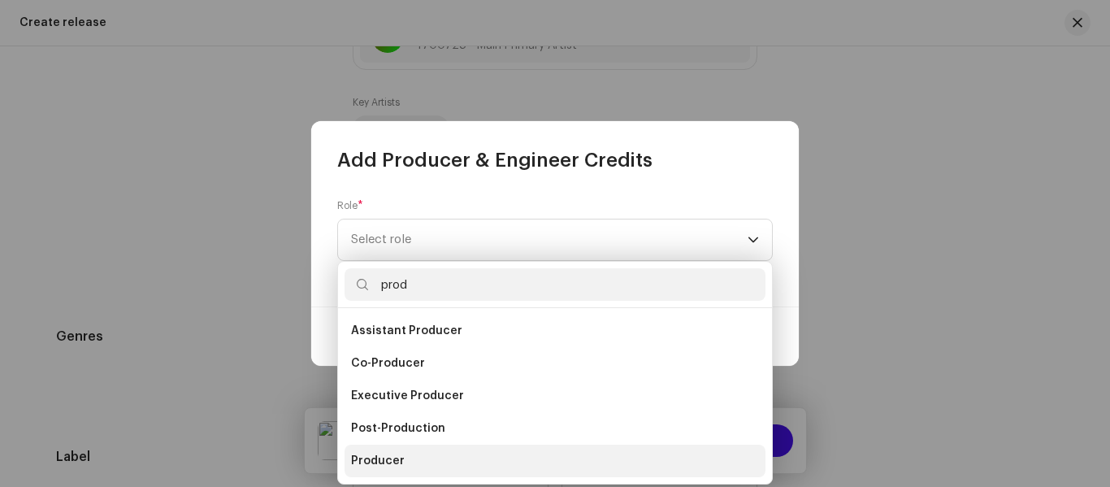
type input "prod"
click at [413, 453] on li "Producer" at bounding box center [554, 460] width 421 height 32
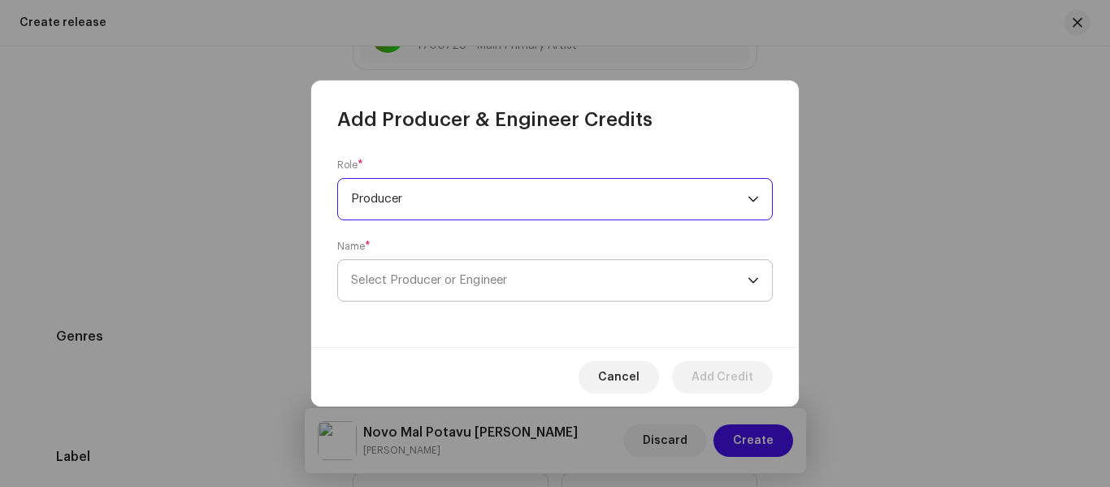
click at [401, 297] on span "Select Producer or Engineer" at bounding box center [549, 280] width 396 height 41
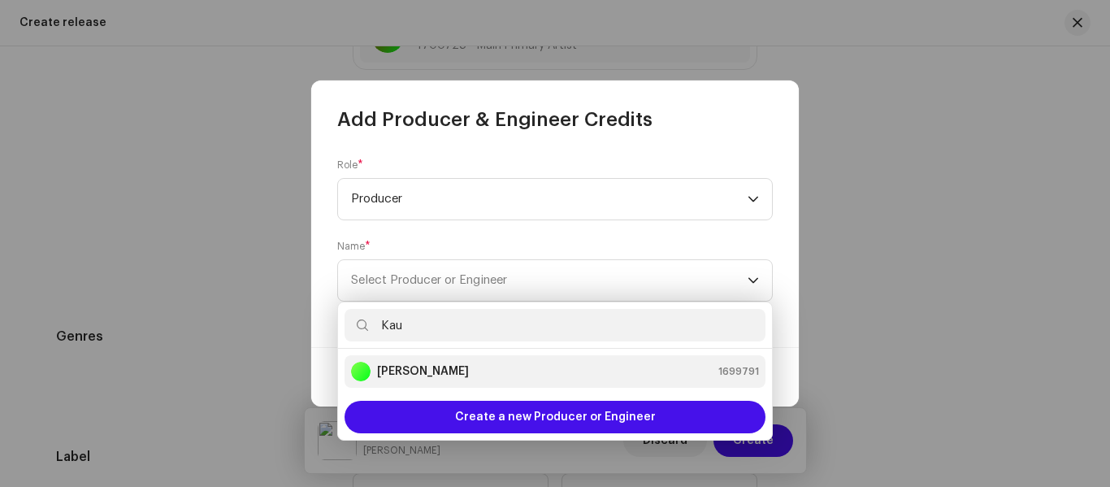
type input "Kau"
click at [414, 368] on strong "[PERSON_NAME]" at bounding box center [423, 371] width 92 height 16
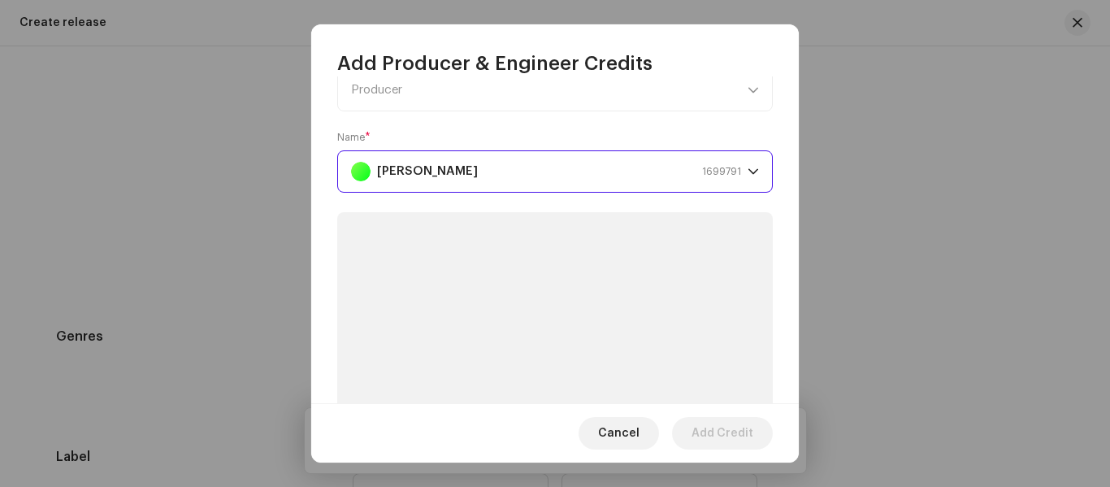
scroll to position [81, 0]
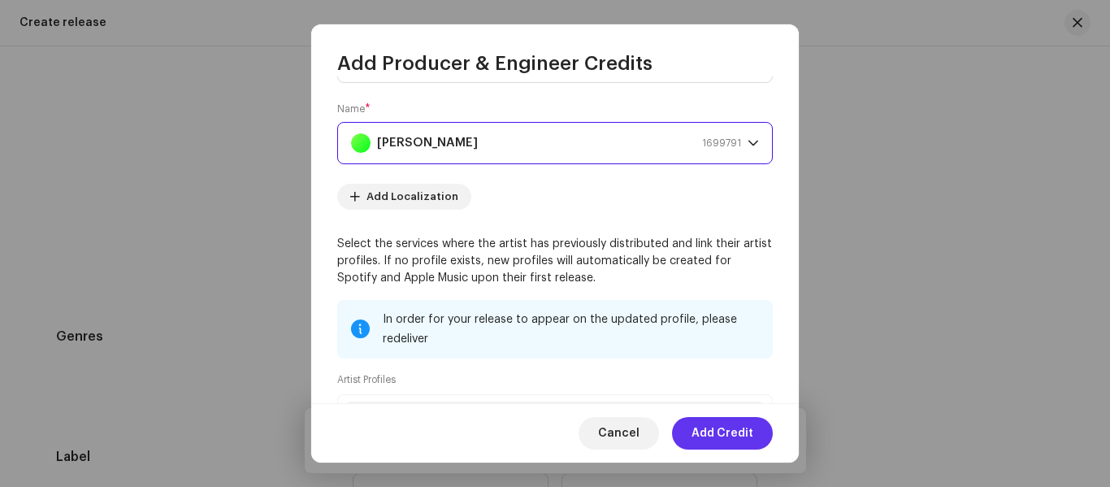
click at [717, 436] on span "Add Credit" at bounding box center [722, 433] width 62 height 32
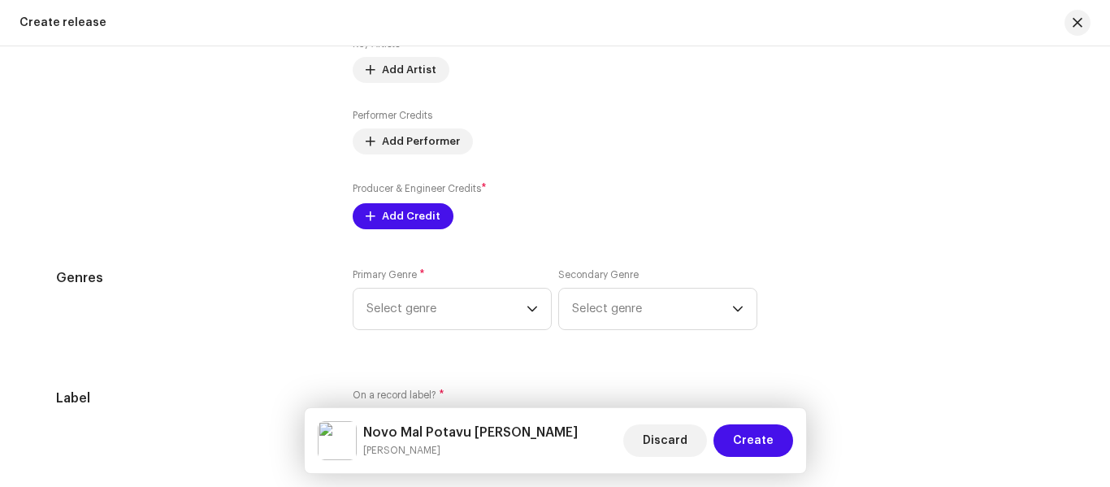
scroll to position [2112, 0]
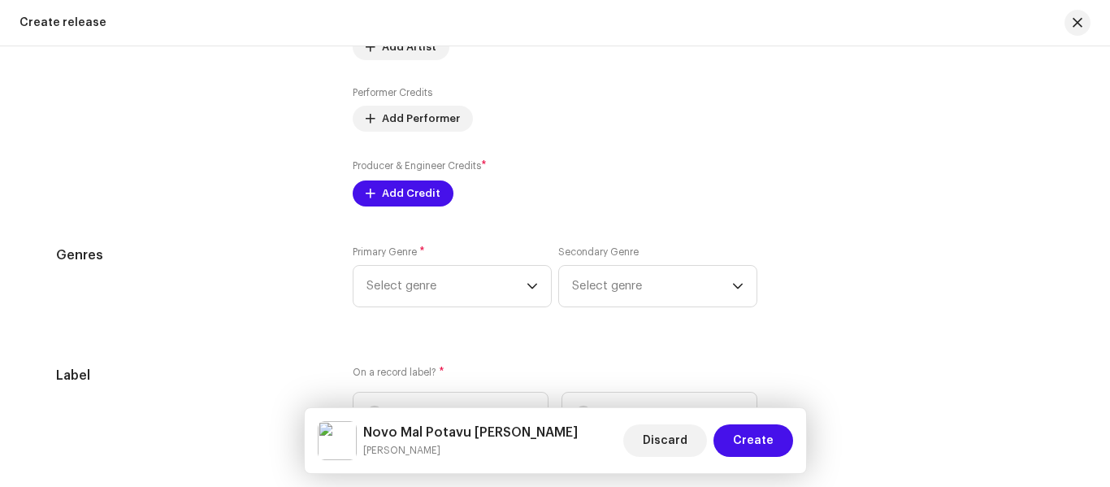
click at [419, 264] on div "Primary Genre * Select genre" at bounding box center [452, 276] width 199 height 62
click at [420, 284] on div "Prefill release information from track metadata Compilation Is it a compilation…" at bounding box center [555, 34] width 998 height 1953
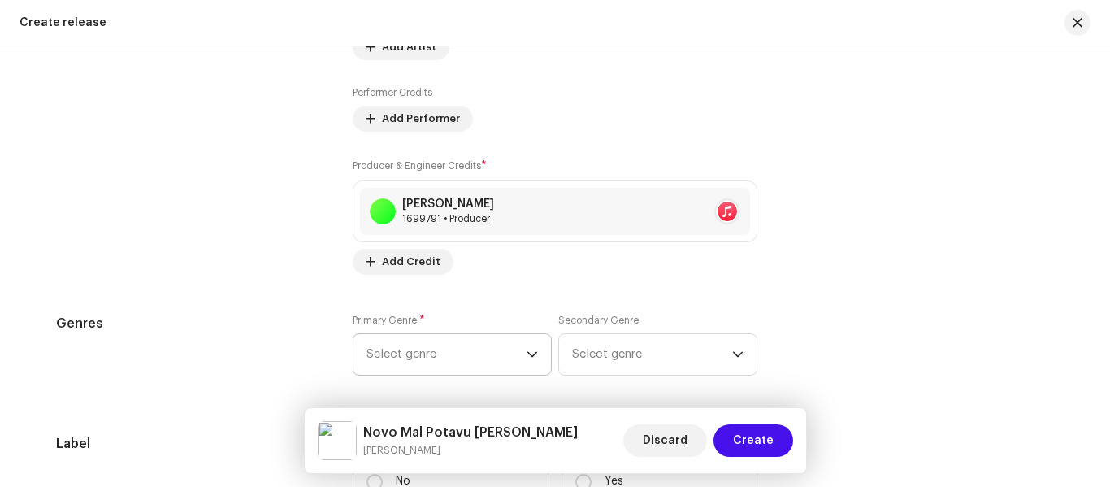
click at [422, 362] on span "Select genre" at bounding box center [446, 354] width 160 height 41
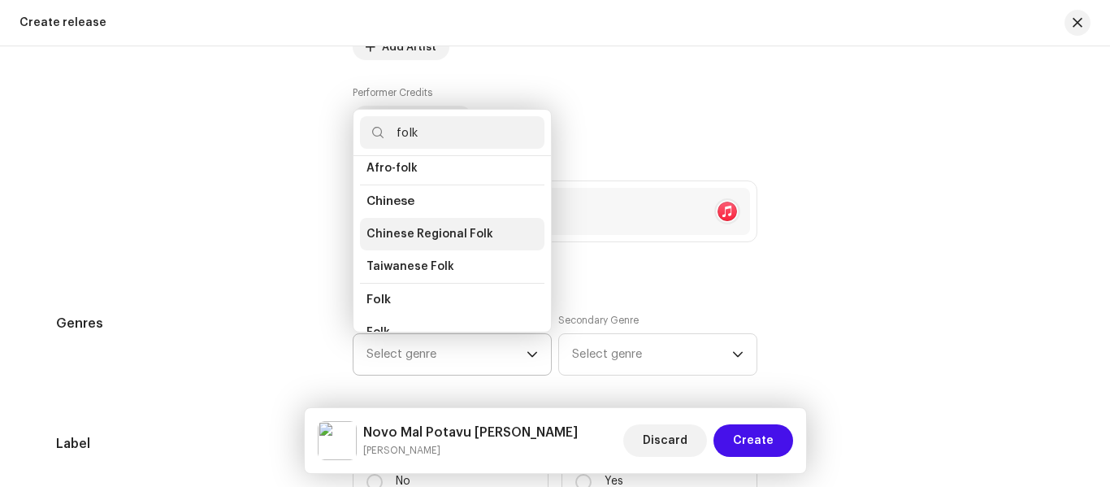
scroll to position [81, 0]
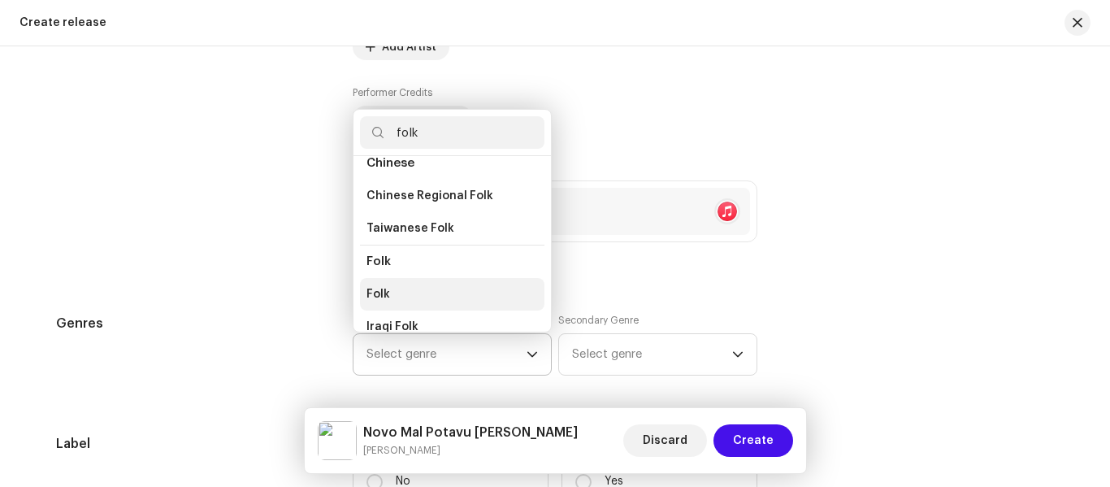
type input "folk"
click at [404, 279] on li "Folk" at bounding box center [452, 294] width 184 height 32
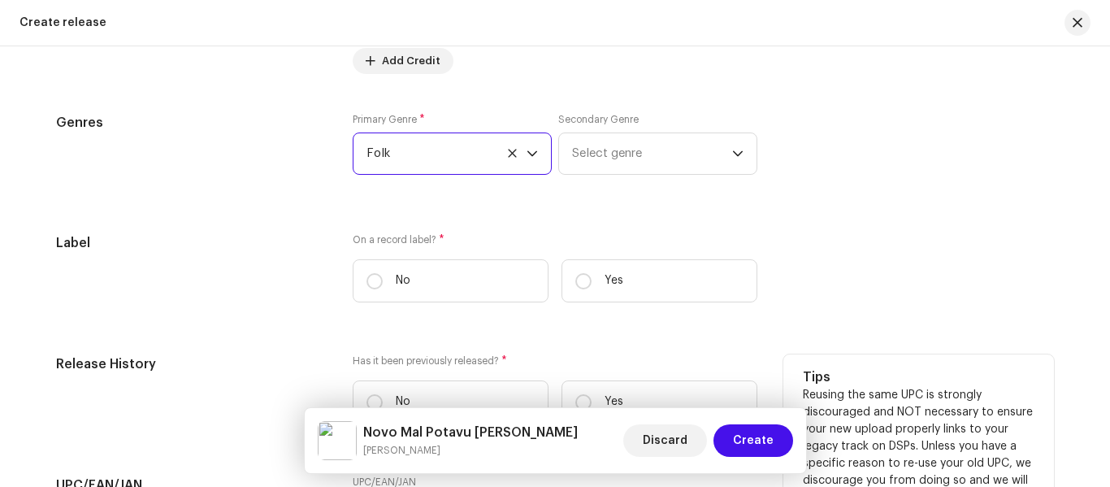
scroll to position [2356, 0]
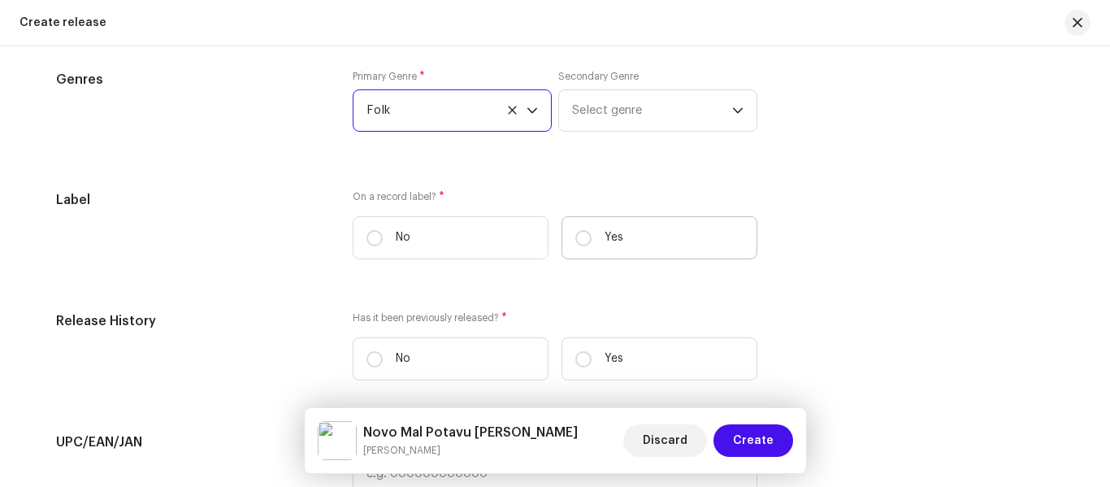
click at [566, 234] on label "Yes" at bounding box center [659, 237] width 196 height 43
click at [575, 234] on input "Yes" at bounding box center [583, 238] width 16 height 16
radio input "true"
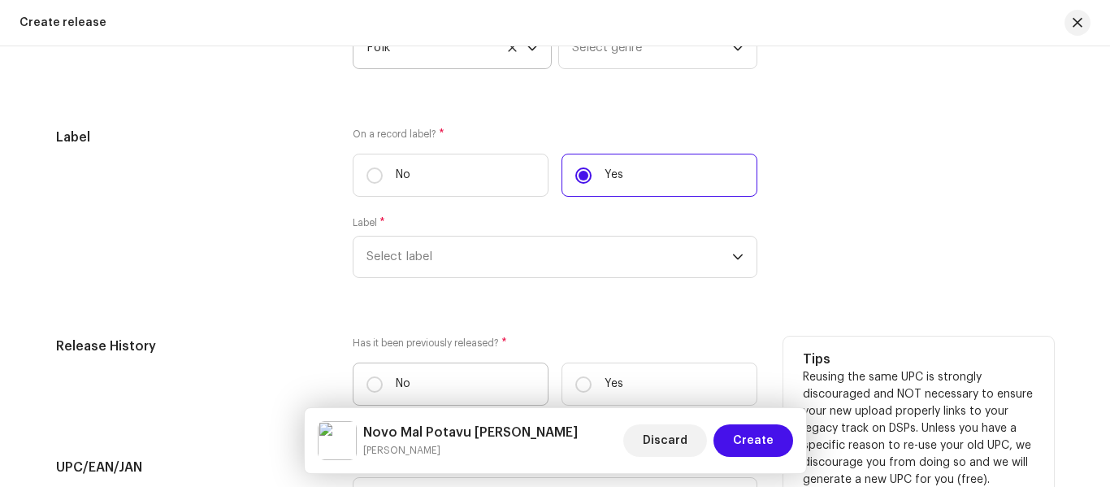
scroll to position [2519, 0]
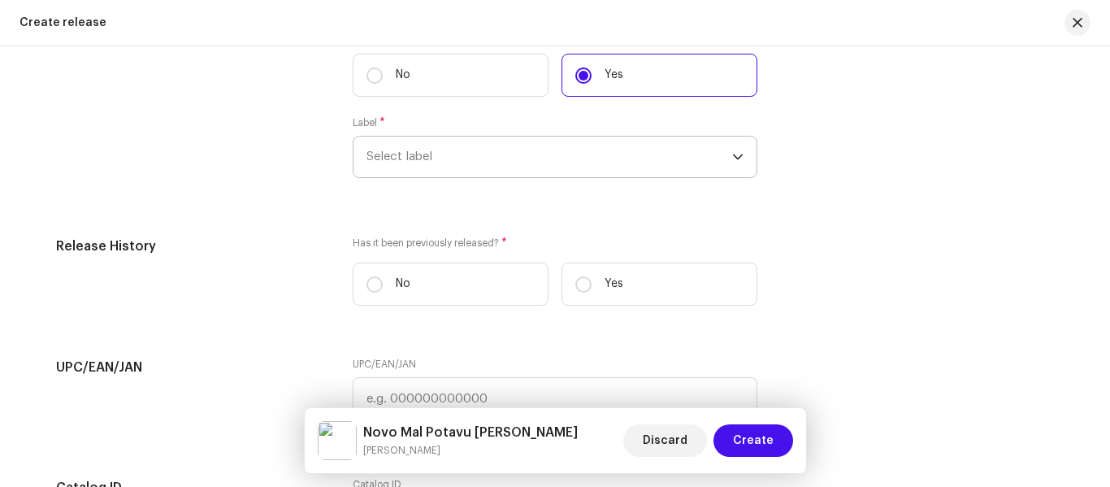
click at [413, 159] on span "Select label" at bounding box center [549, 156] width 366 height 41
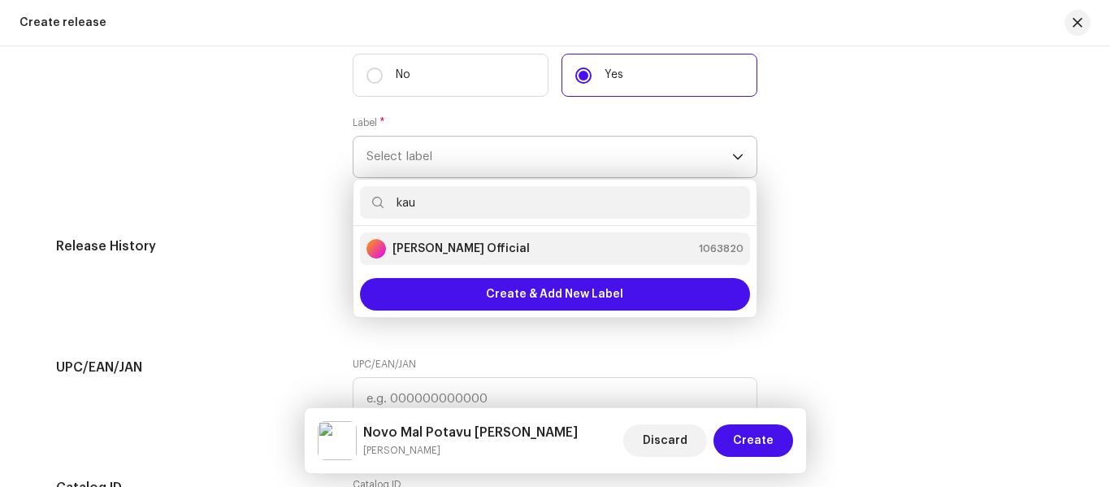
type input "kau"
click at [457, 240] on div "[PERSON_NAME] Official" at bounding box center [447, 248] width 163 height 19
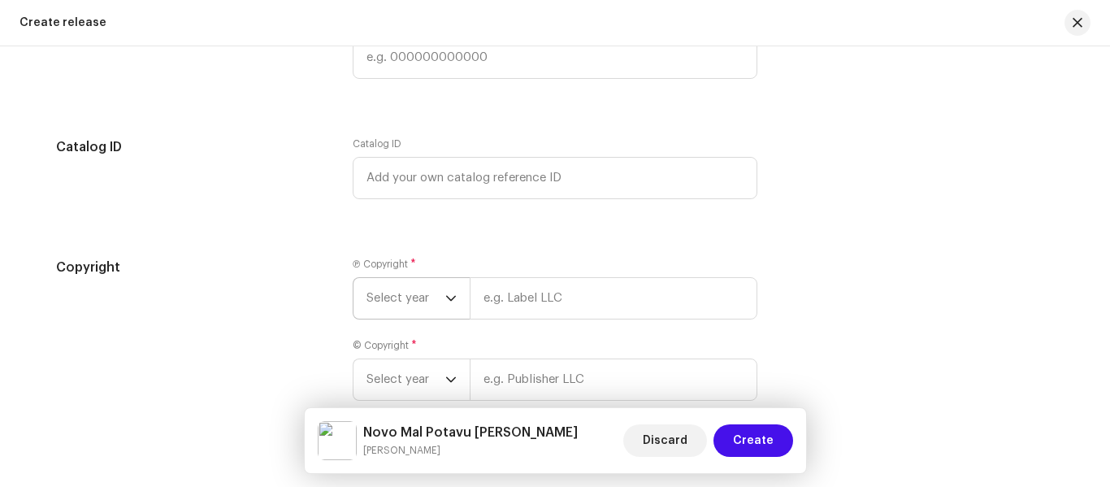
scroll to position [2991, 0]
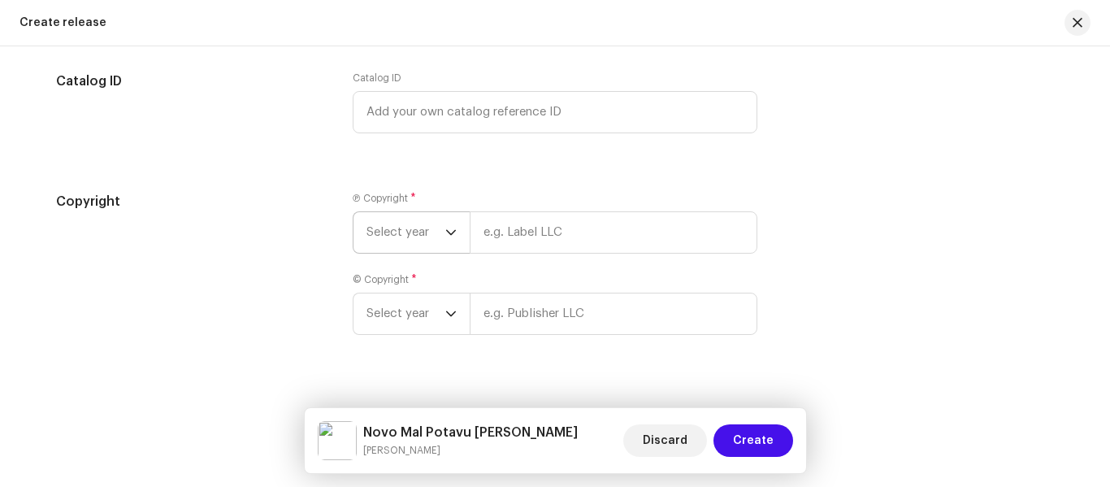
click at [408, 223] on span "Select year" at bounding box center [405, 232] width 79 height 41
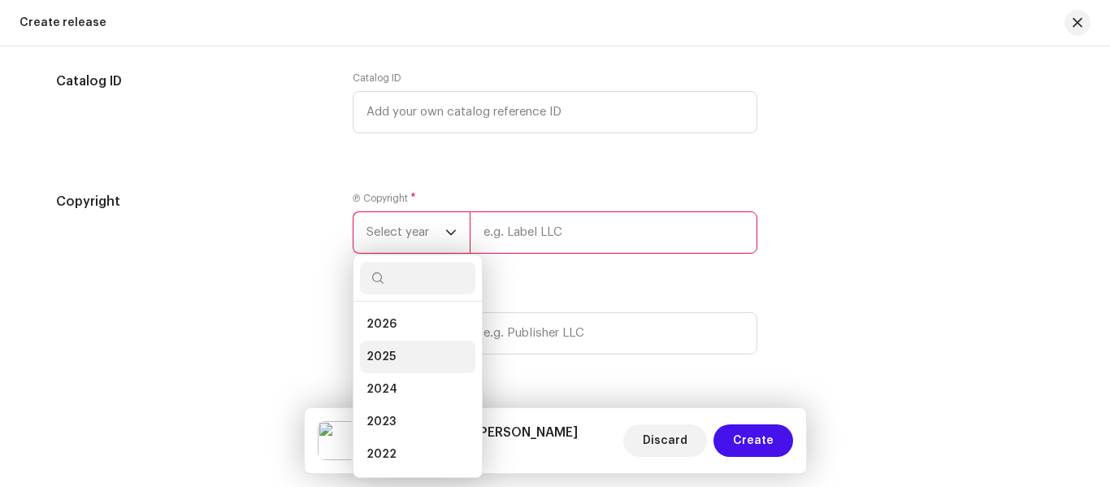
click at [403, 353] on li "2025" at bounding box center [417, 356] width 115 height 32
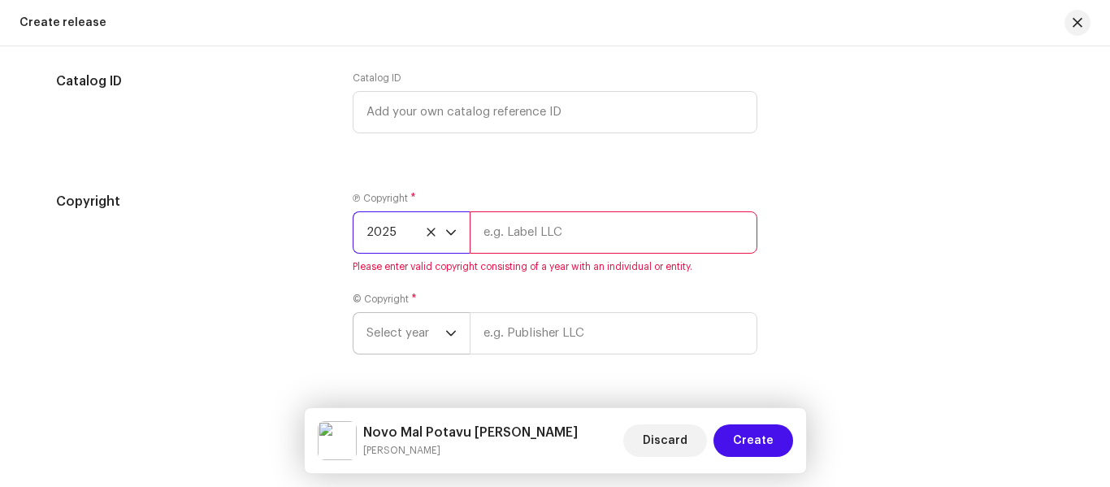
click at [408, 327] on span "Select year" at bounding box center [405, 333] width 79 height 41
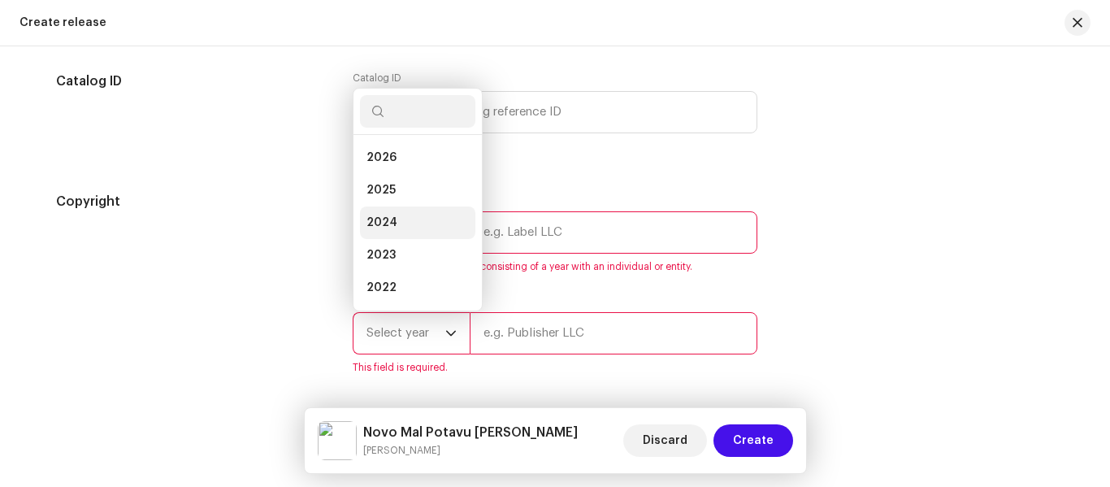
scroll to position [26, 0]
click at [401, 167] on li "2025" at bounding box center [417, 164] width 115 height 32
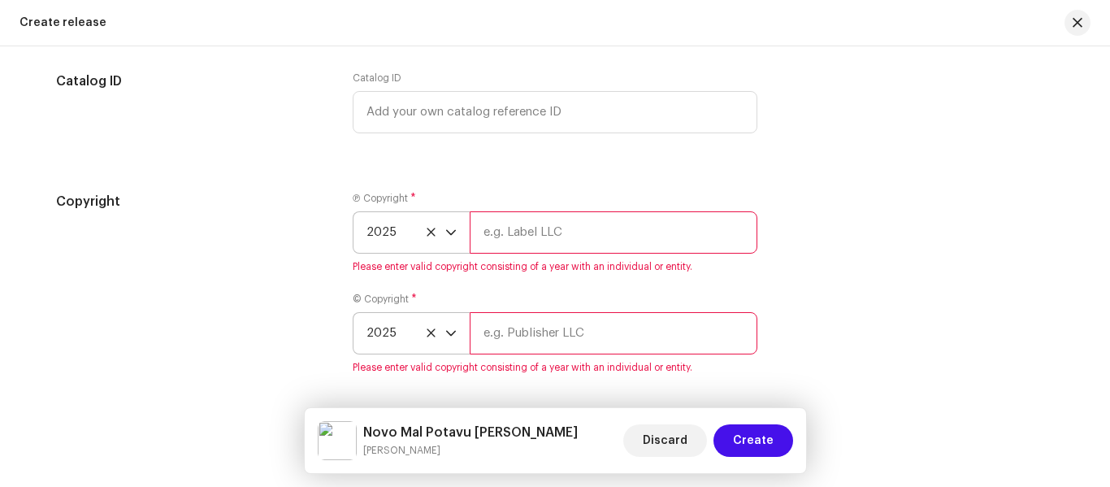
click at [525, 227] on input "text" at bounding box center [614, 232] width 288 height 42
type input "[PERSON_NAME] Official"
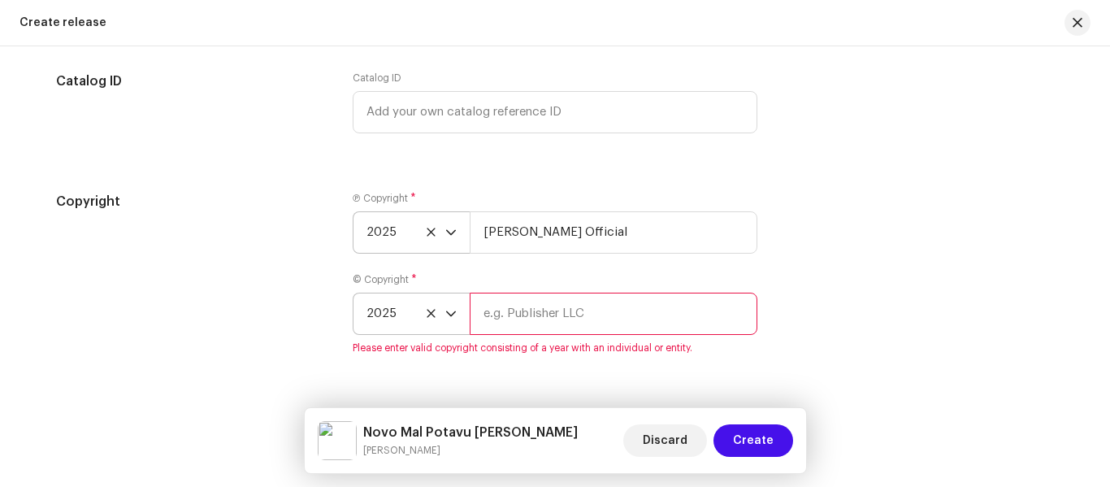
click at [521, 331] on input "text" at bounding box center [614, 313] width 288 height 42
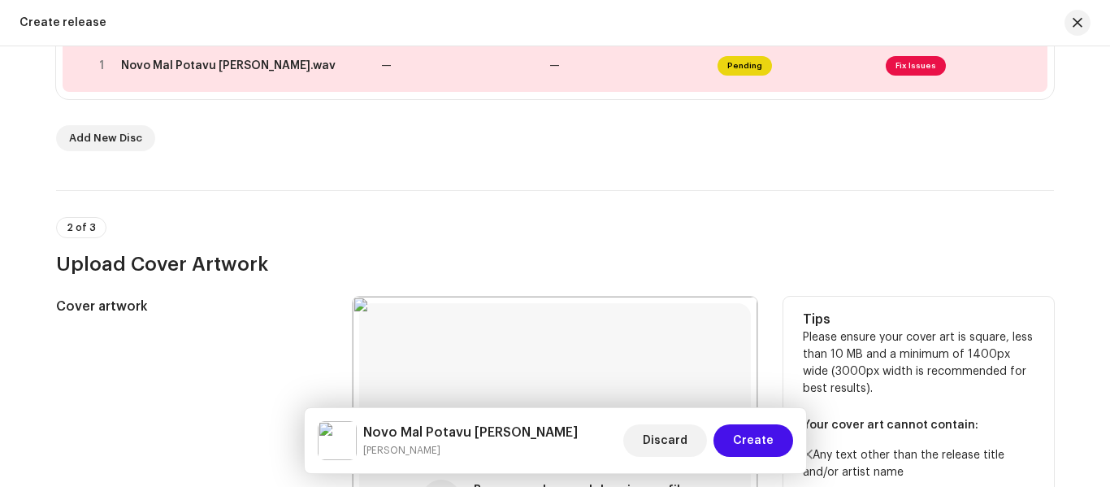
scroll to position [310, 0]
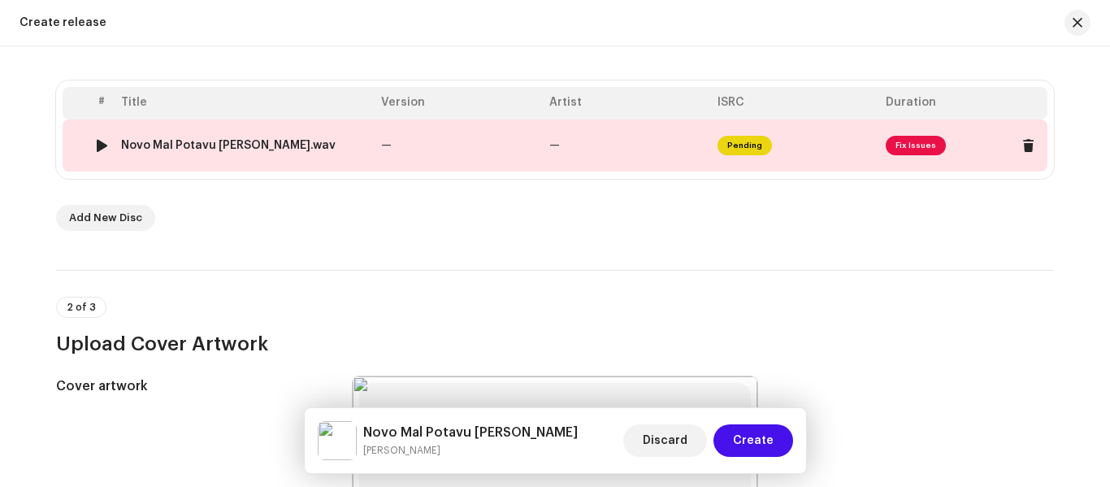
type input "[PERSON_NAME] Official"
click at [667, 132] on td "—" at bounding box center [627, 145] width 168 height 52
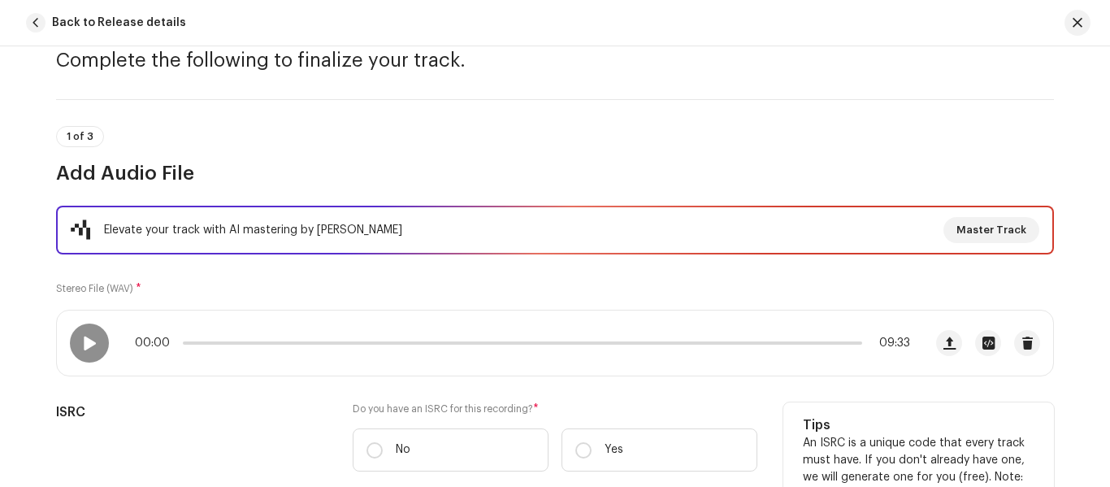
scroll to position [325, 0]
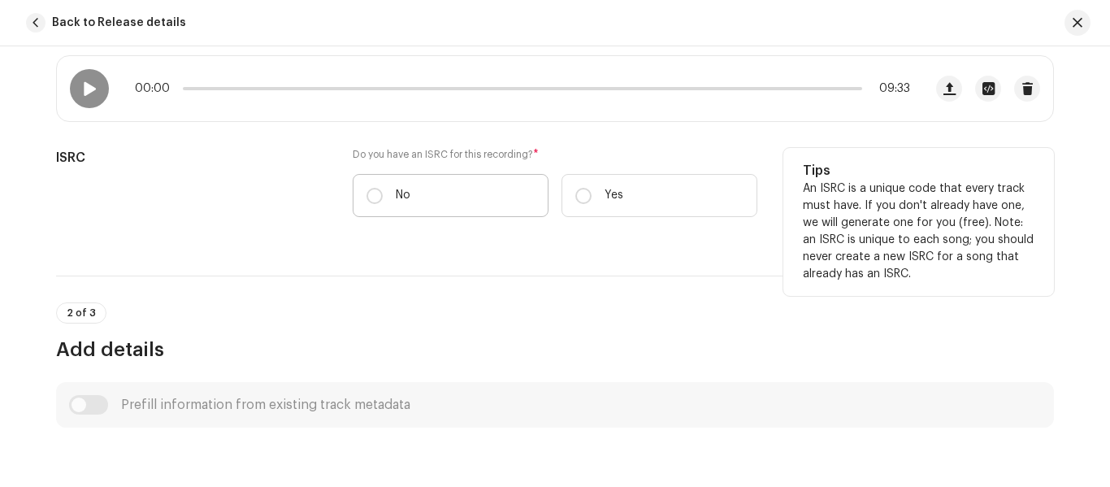
click at [405, 193] on p "No" at bounding box center [403, 195] width 15 height 17
click at [383, 193] on input "No" at bounding box center [374, 196] width 16 height 16
radio input "true"
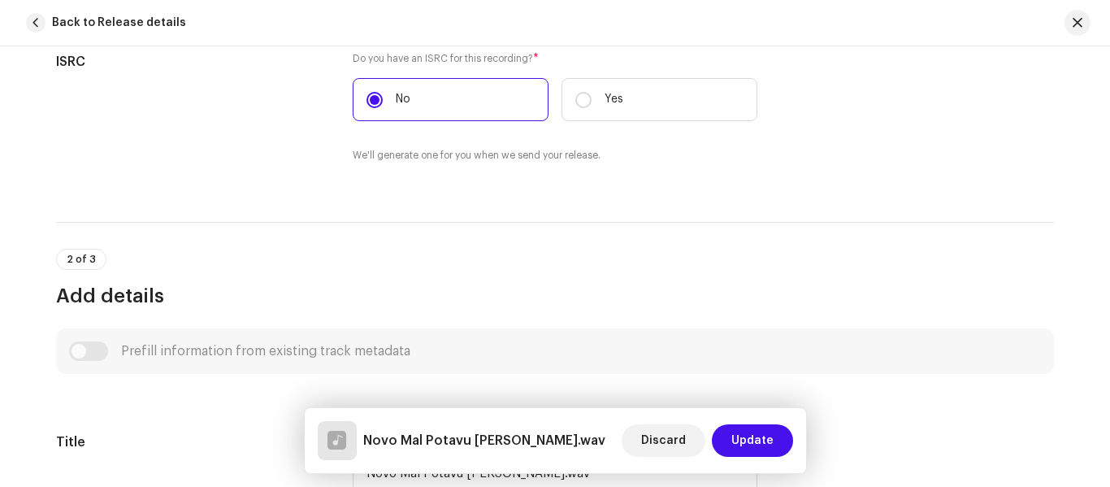
scroll to position [569, 0]
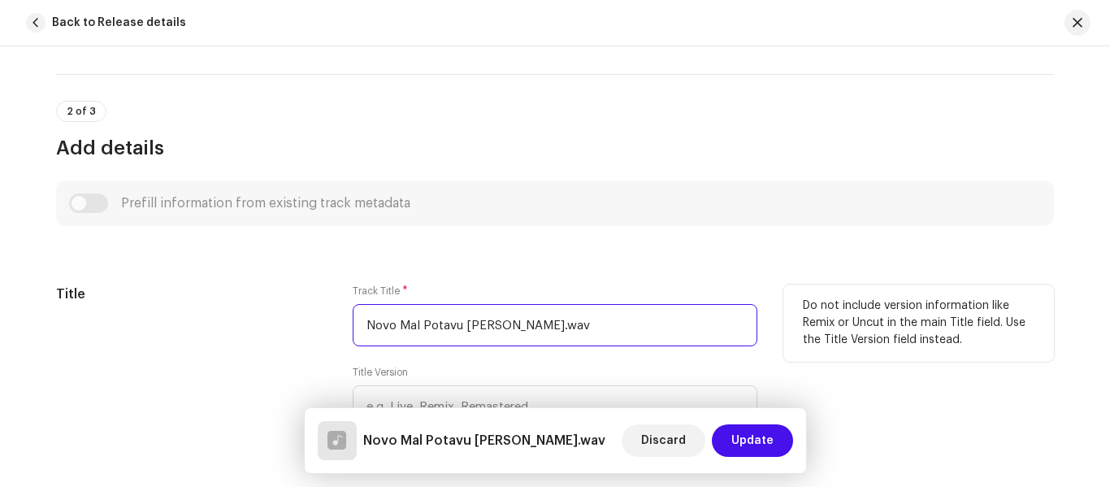
drag, startPoint x: 570, startPoint y: 332, endPoint x: 343, endPoint y: 318, distance: 228.0
click at [344, 319] on div "Title Track Title * Novo Mal Potavu Mari Jan.wav Title Version Localize Your Tr…" at bounding box center [555, 378] width 998 height 188
paste input "text"
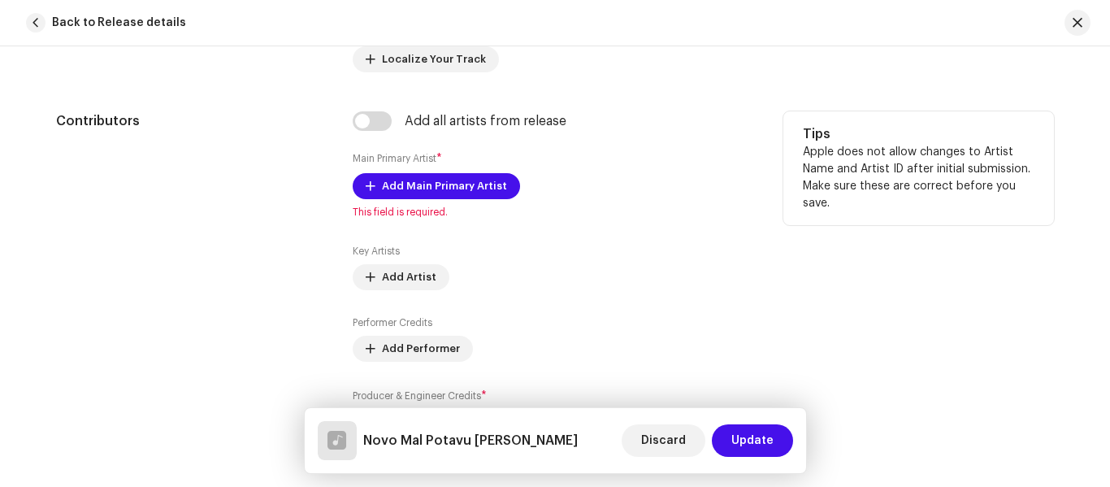
scroll to position [975, 0]
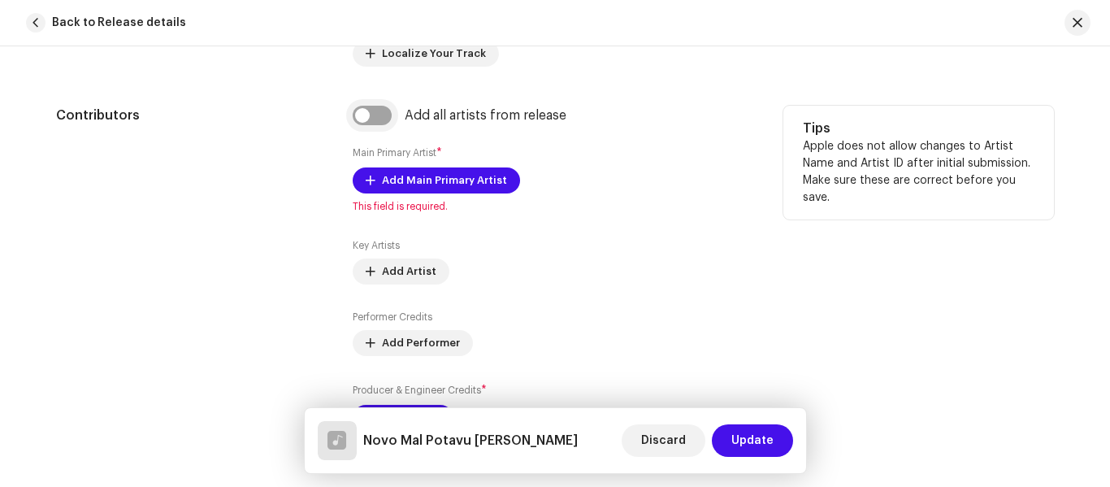
type input "Novo Mal Potavu [PERSON_NAME]"
click at [382, 119] on input "checkbox" at bounding box center [372, 115] width 39 height 19
checkbox input "true"
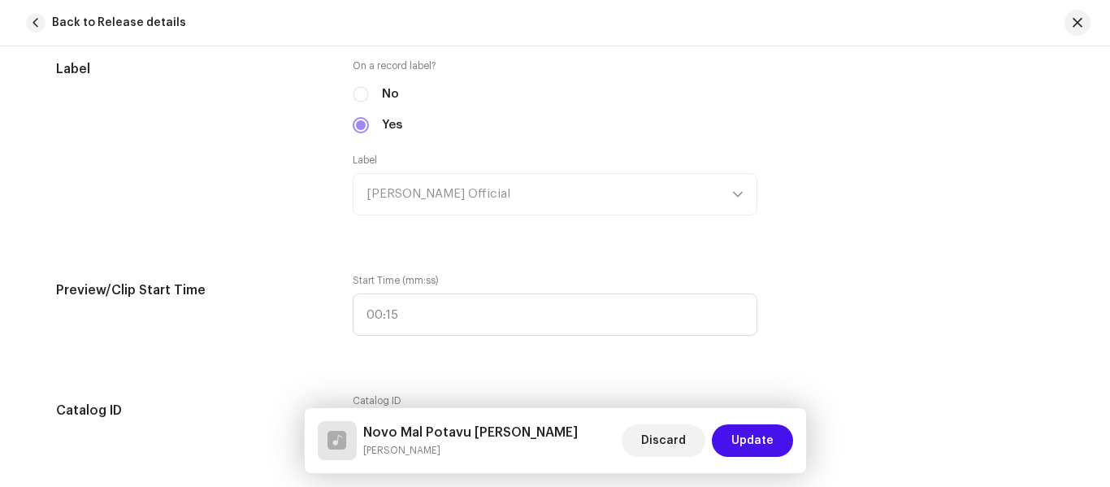
scroll to position [1950, 0]
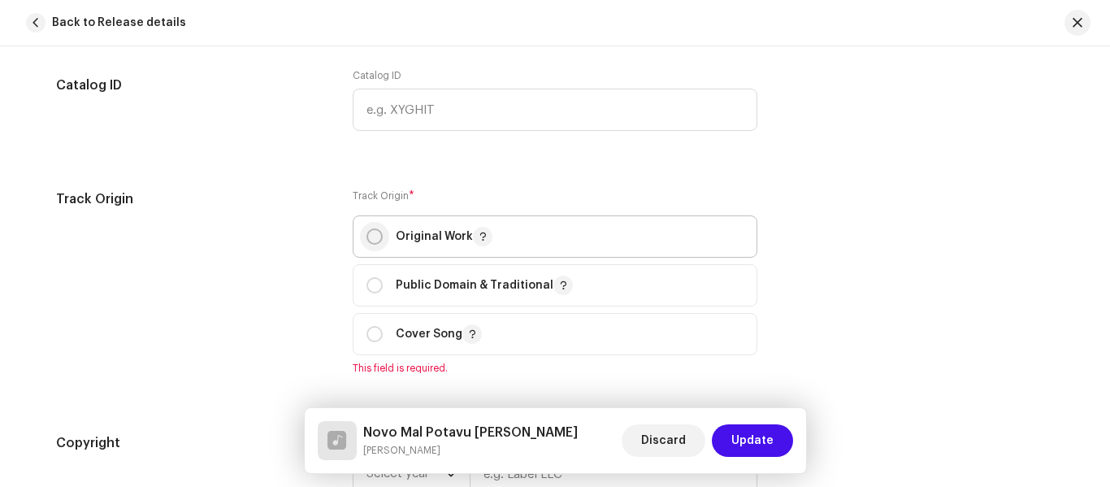
click at [378, 232] on input "radio" at bounding box center [374, 236] width 16 height 16
radio input "true"
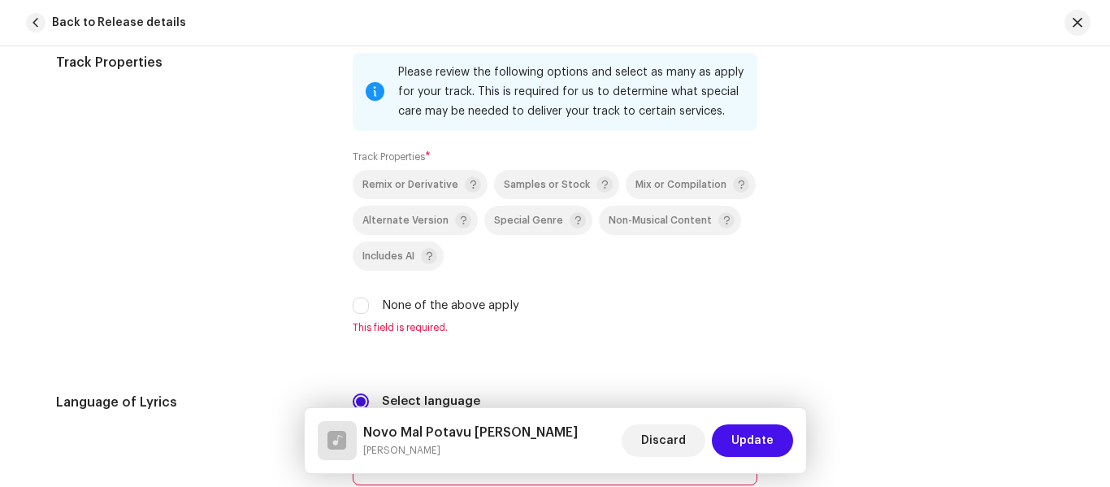
scroll to position [2681, 0]
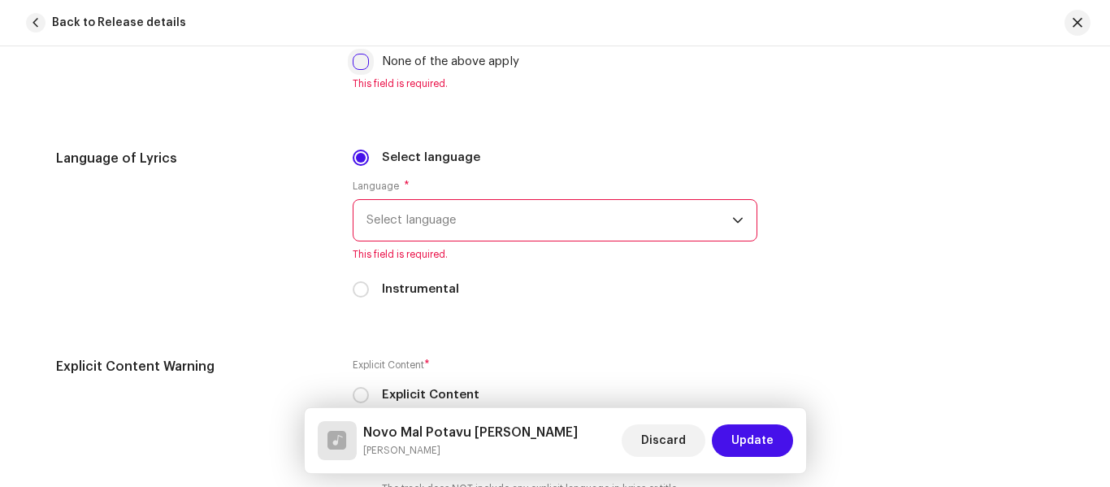
click at [362, 67] on input "None of the above apply" at bounding box center [361, 62] width 16 height 16
checkbox input "true"
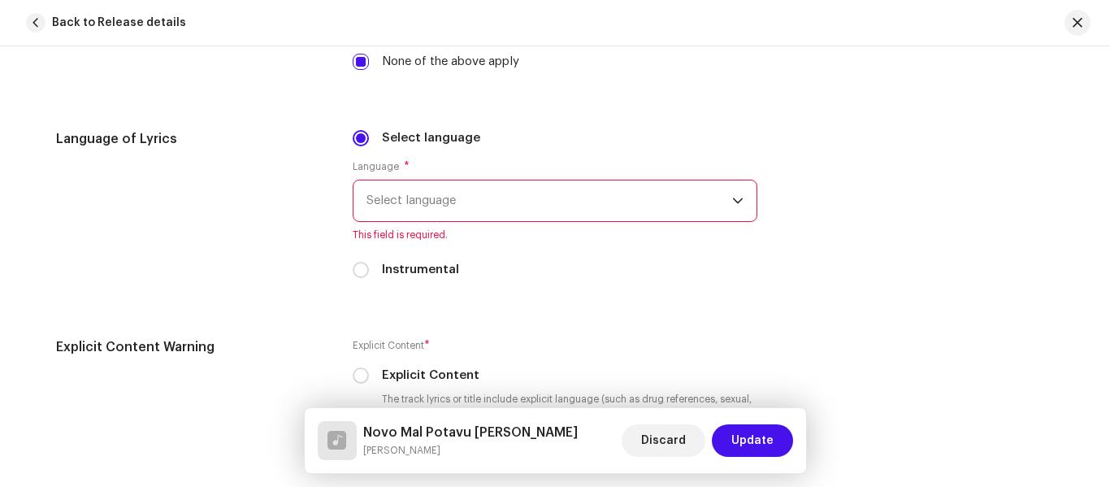
click at [401, 210] on span "Select language" at bounding box center [549, 200] width 366 height 41
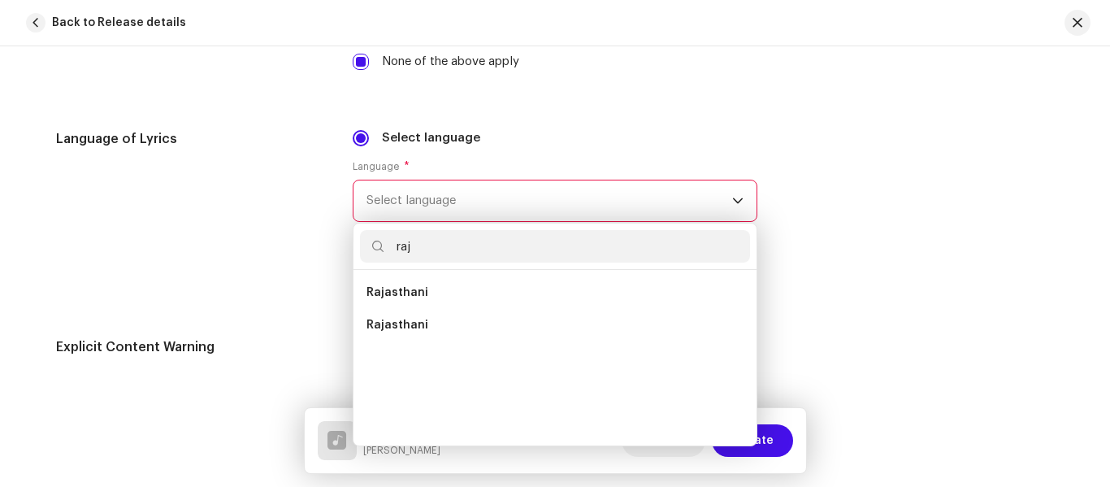
scroll to position [0, 0]
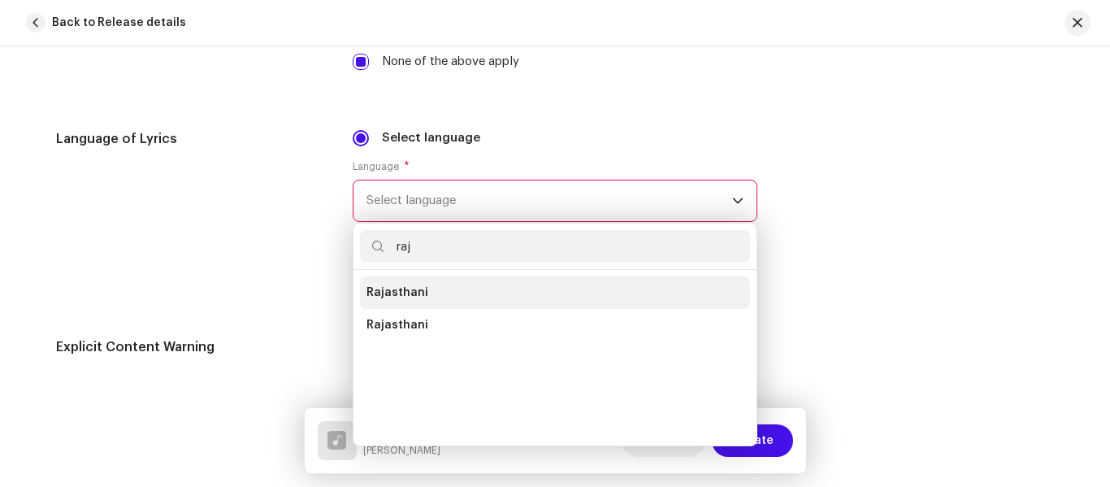
type input "raj"
click at [414, 298] on span "Rajasthani" at bounding box center [397, 292] width 62 height 16
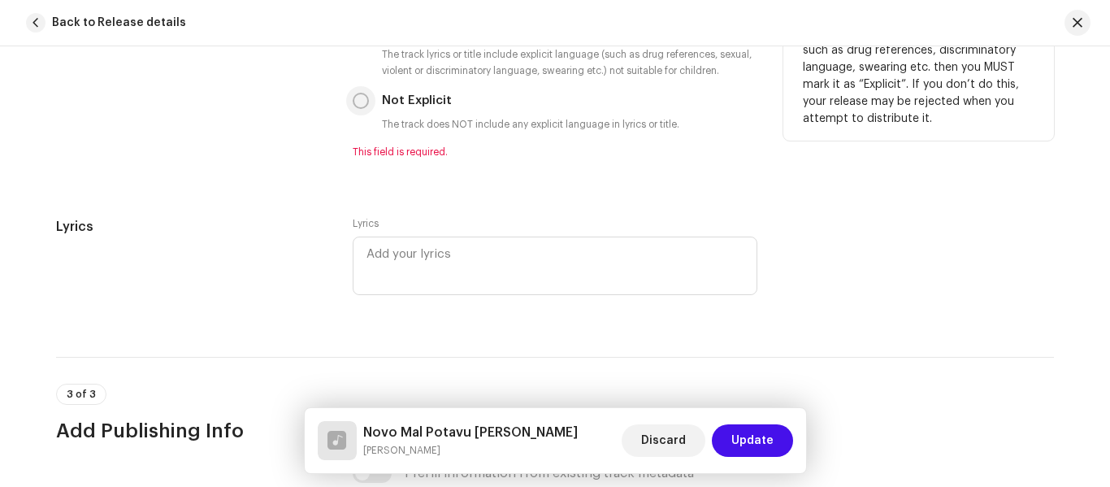
click at [359, 106] on input "Not Explicit" at bounding box center [361, 101] width 16 height 16
radio input "true"
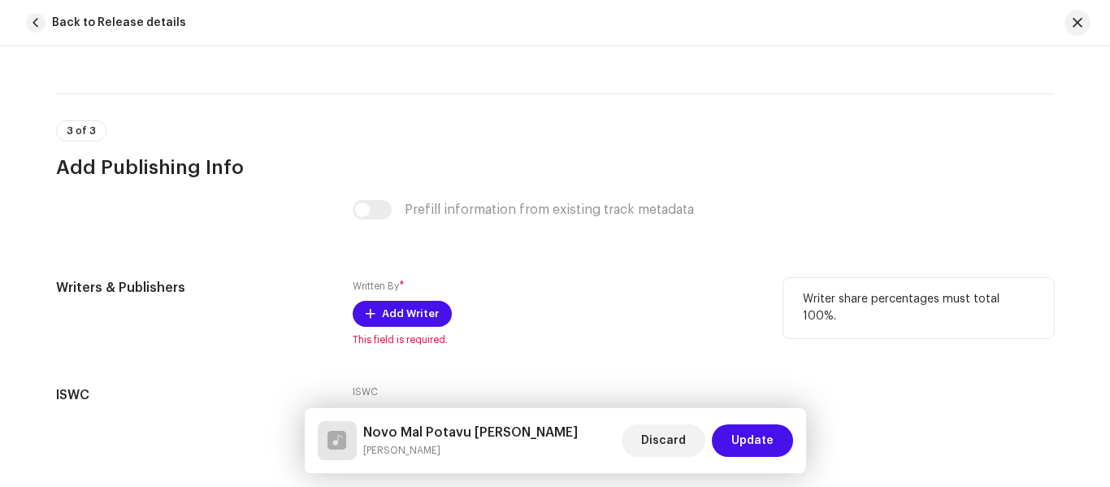
scroll to position [3331, 0]
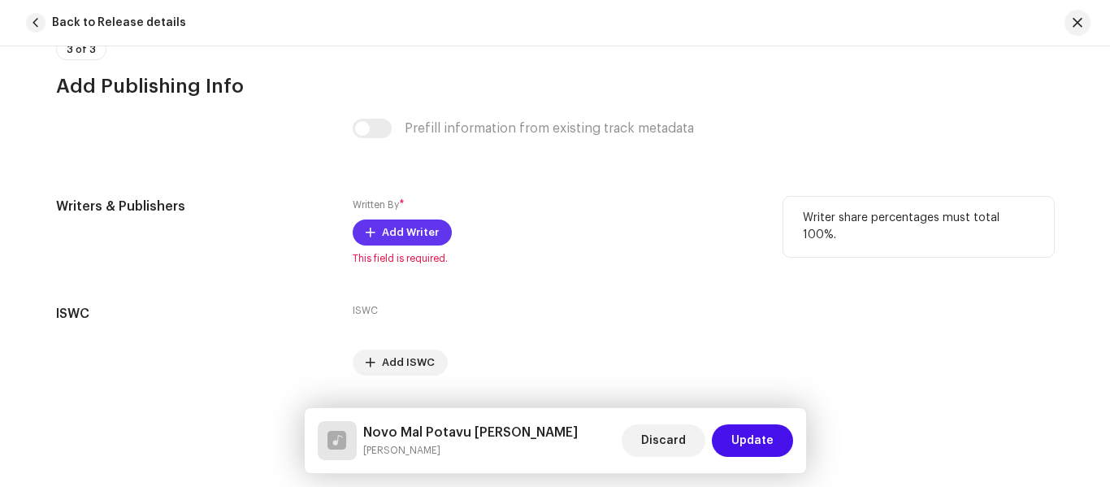
click at [395, 230] on span "Add Writer" at bounding box center [410, 232] width 57 height 32
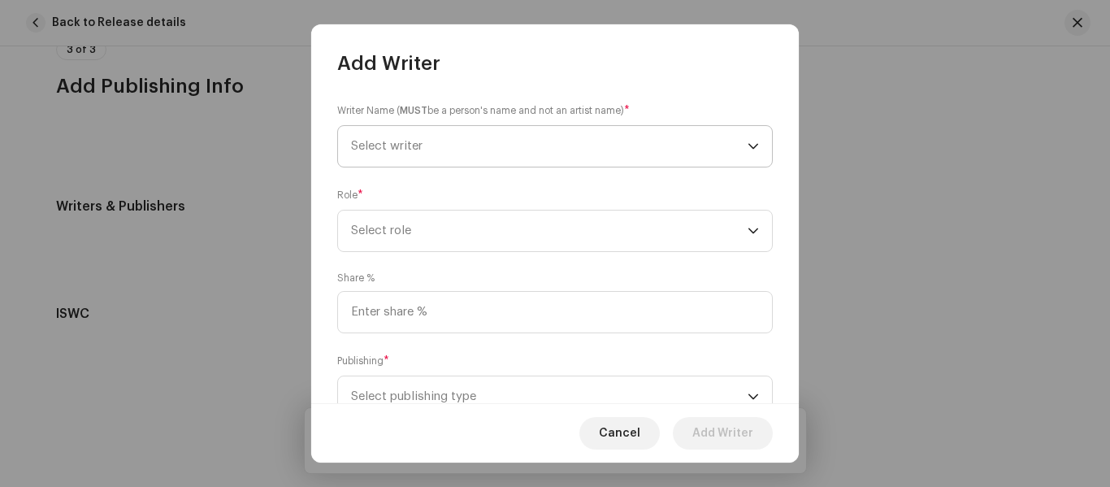
click at [430, 140] on span "Select writer" at bounding box center [549, 146] width 396 height 41
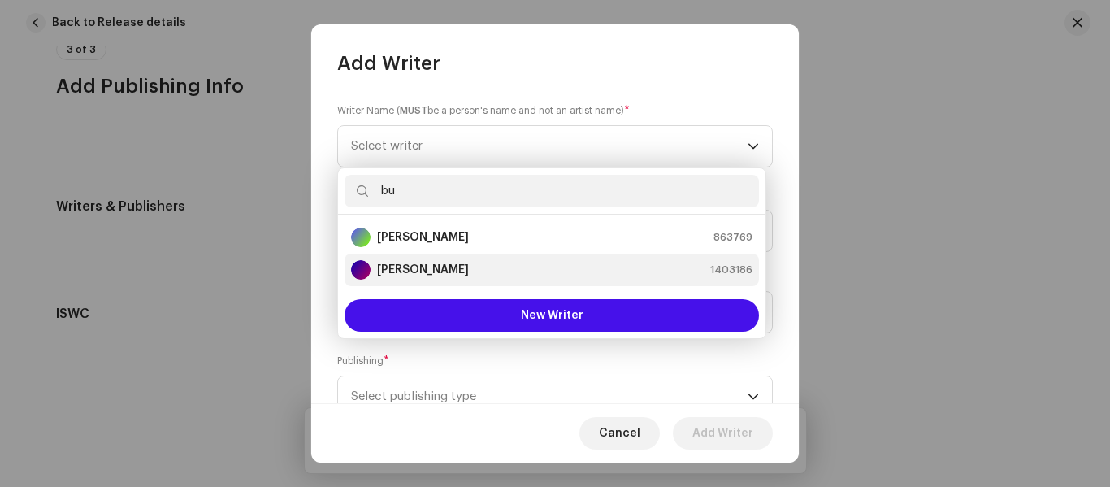
type input "bu"
click at [504, 263] on div "Buthiya Bhil 1403186" at bounding box center [551, 269] width 401 height 19
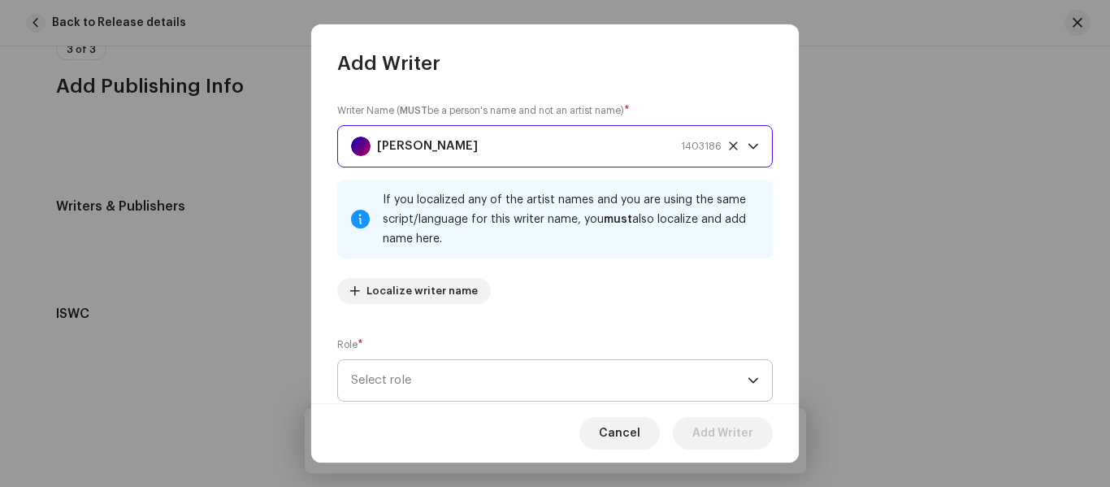
click at [437, 388] on span "Select role" at bounding box center [549, 380] width 396 height 41
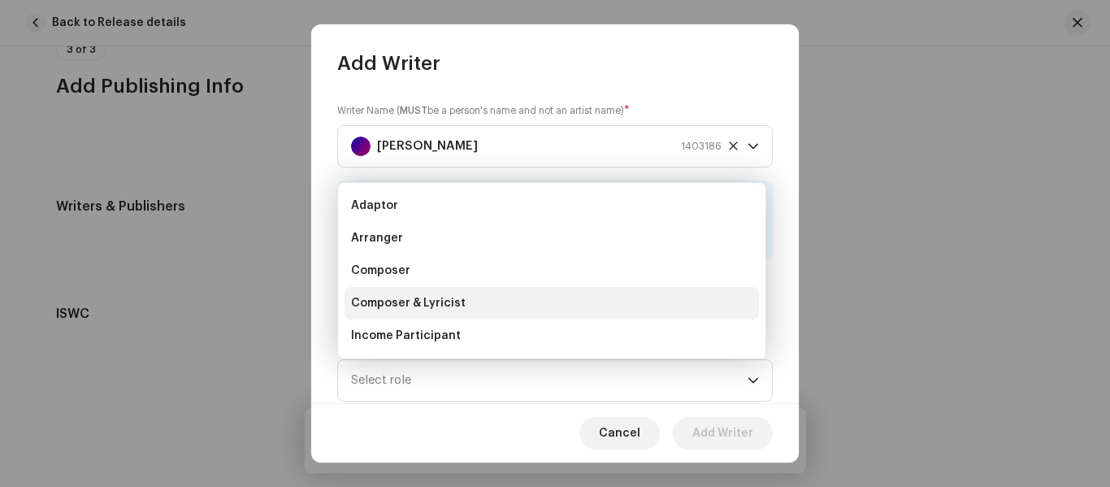
scroll to position [26, 0]
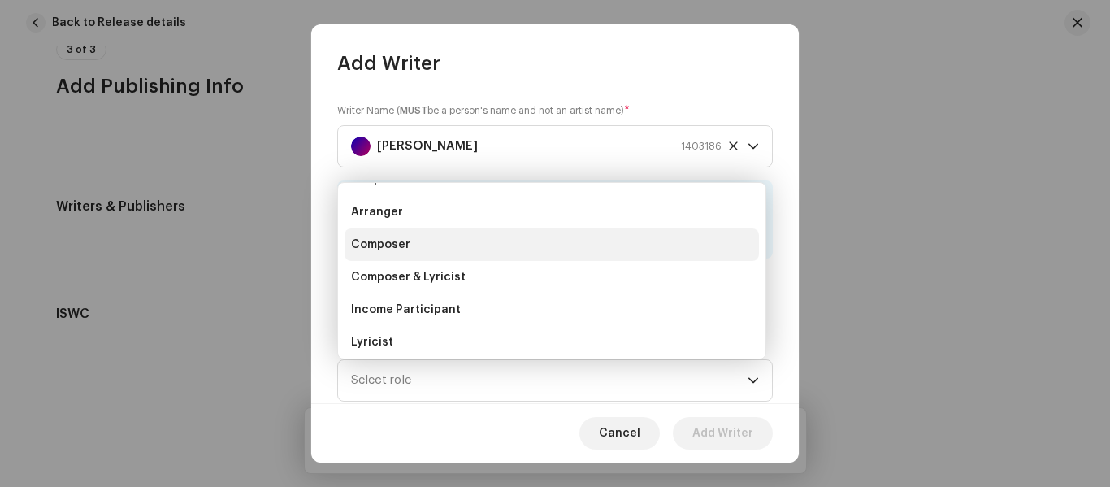
click at [414, 254] on li "Composer" at bounding box center [551, 244] width 414 height 32
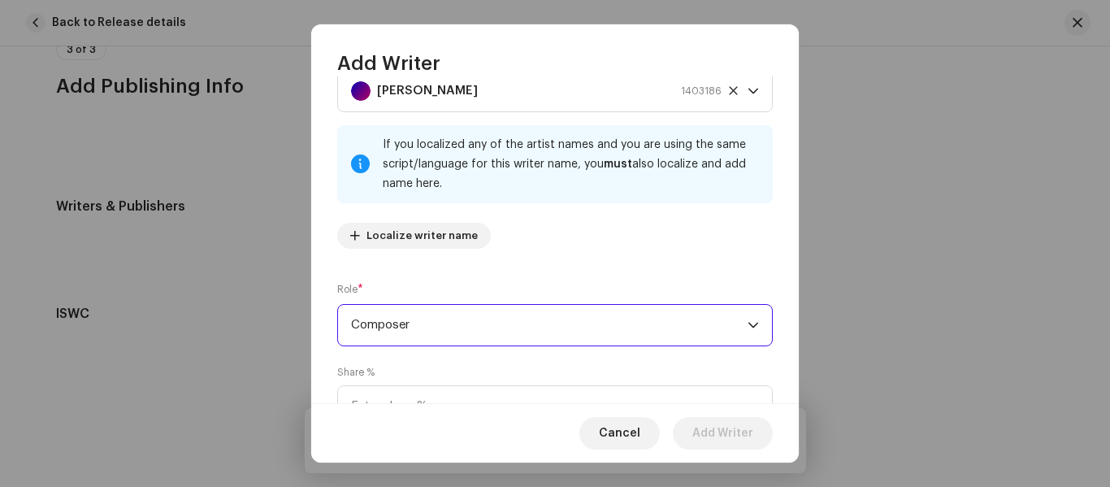
scroll to position [162, 0]
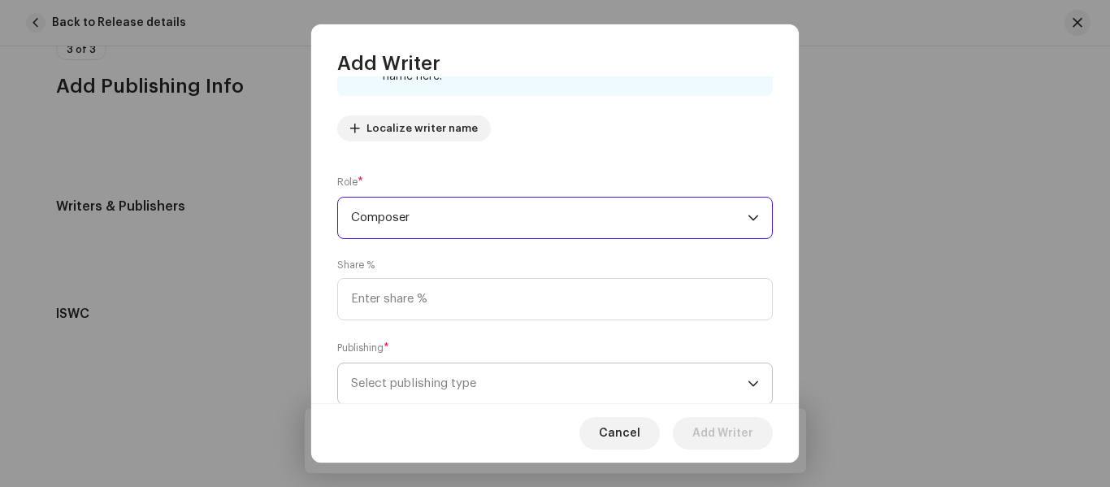
click at [436, 383] on span "Select publishing type" at bounding box center [549, 383] width 396 height 41
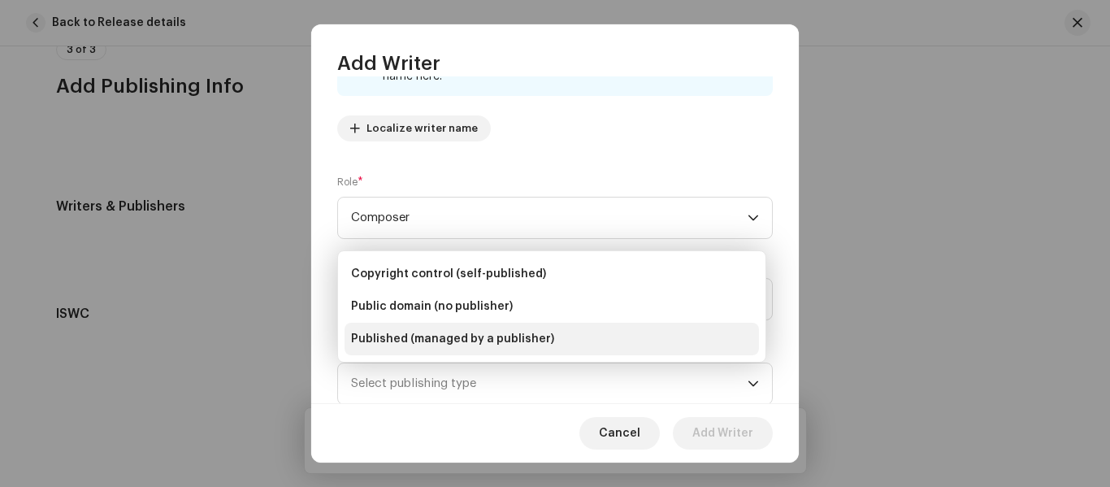
click at [459, 327] on li "Published (managed by a publisher)" at bounding box center [551, 339] width 414 height 32
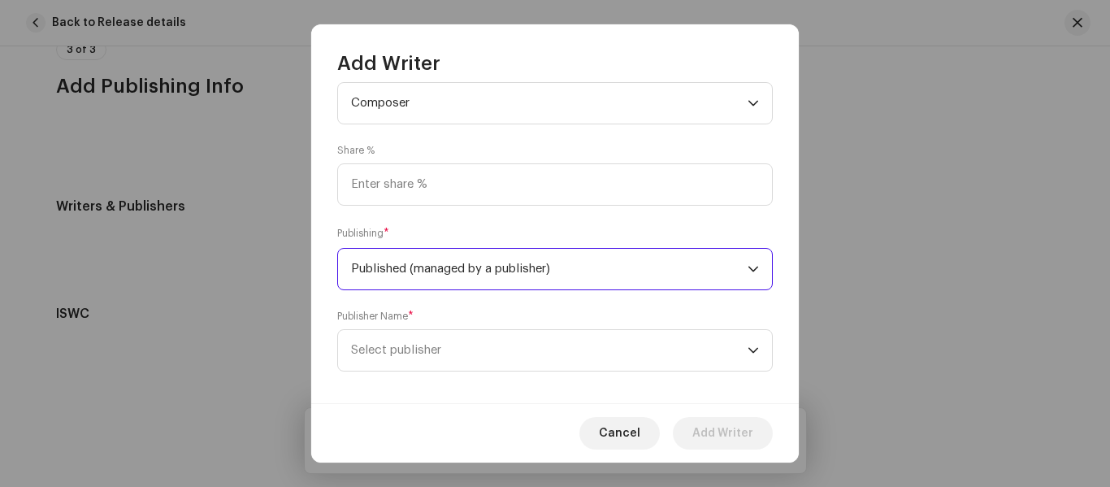
scroll to position [291, 0]
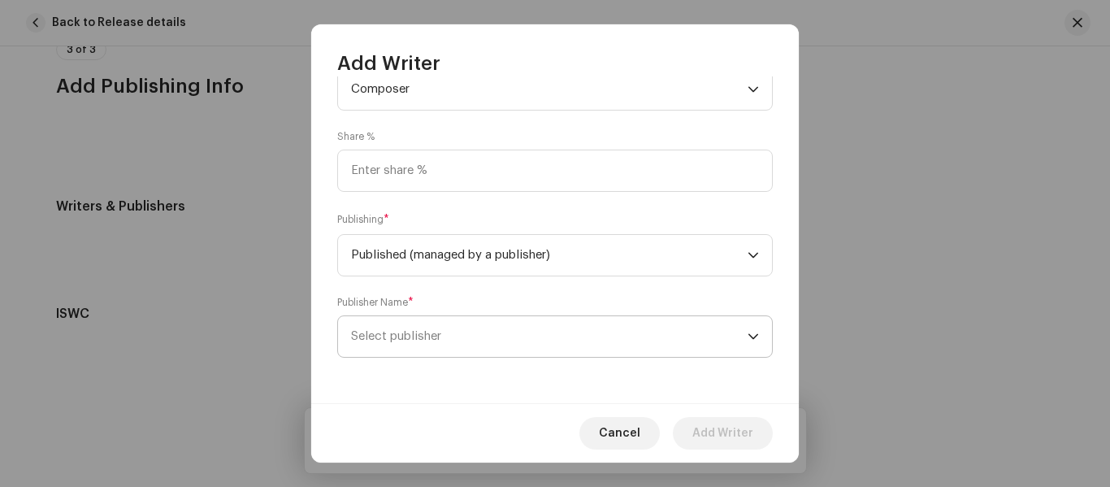
click at [429, 344] on span "Select publisher" at bounding box center [549, 336] width 396 height 41
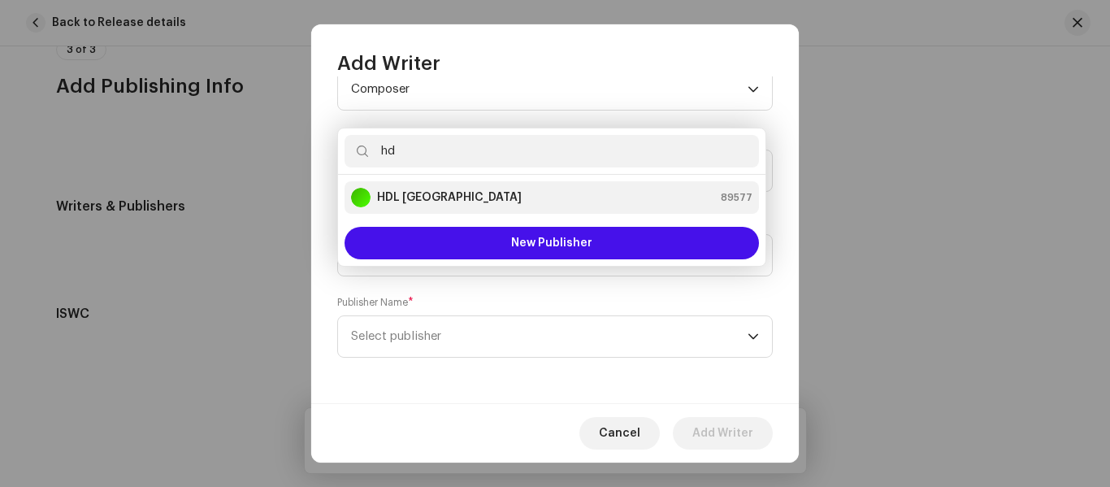
type input "hd"
click at [424, 190] on strong "HDL [GEOGRAPHIC_DATA]" at bounding box center [449, 197] width 145 height 16
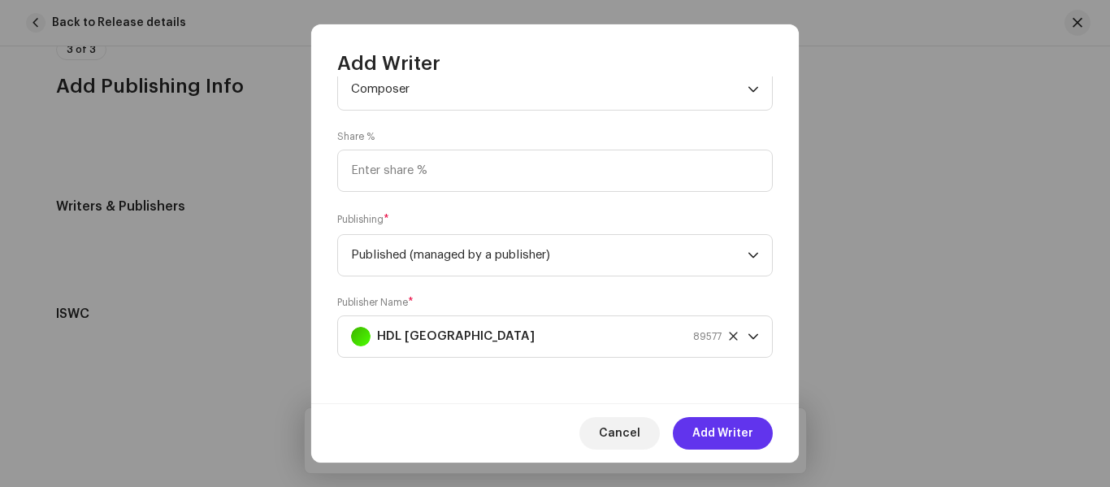
click at [721, 437] on span "Add Writer" at bounding box center [722, 433] width 61 height 32
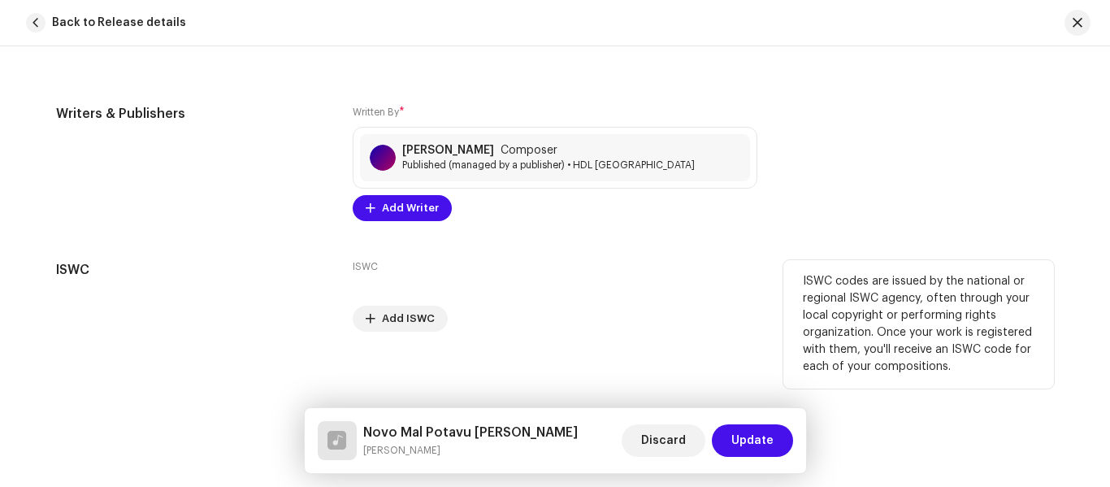
scroll to position [3424, 0]
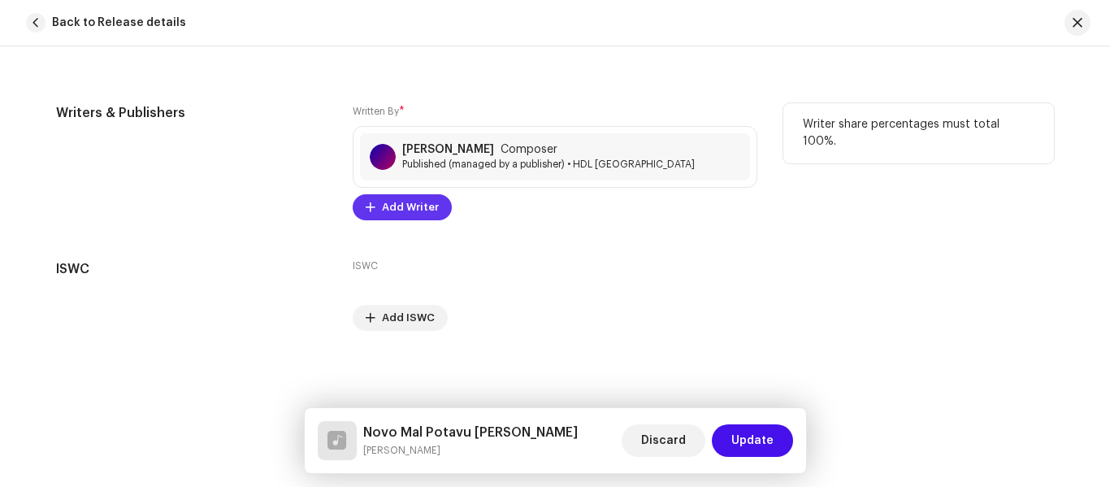
click at [421, 201] on span "Add Writer" at bounding box center [410, 207] width 57 height 32
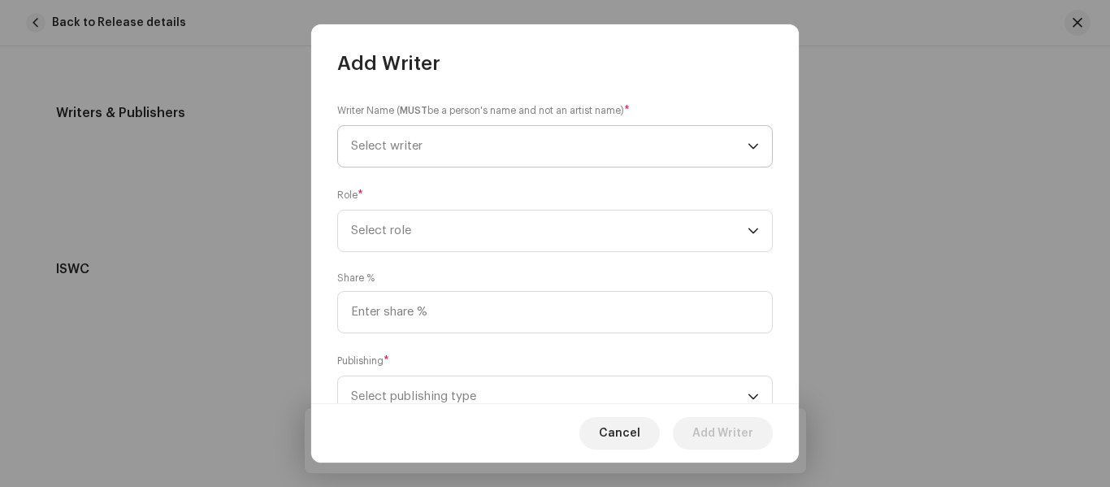
click at [401, 144] on span "Select writer" at bounding box center [386, 146] width 71 height 12
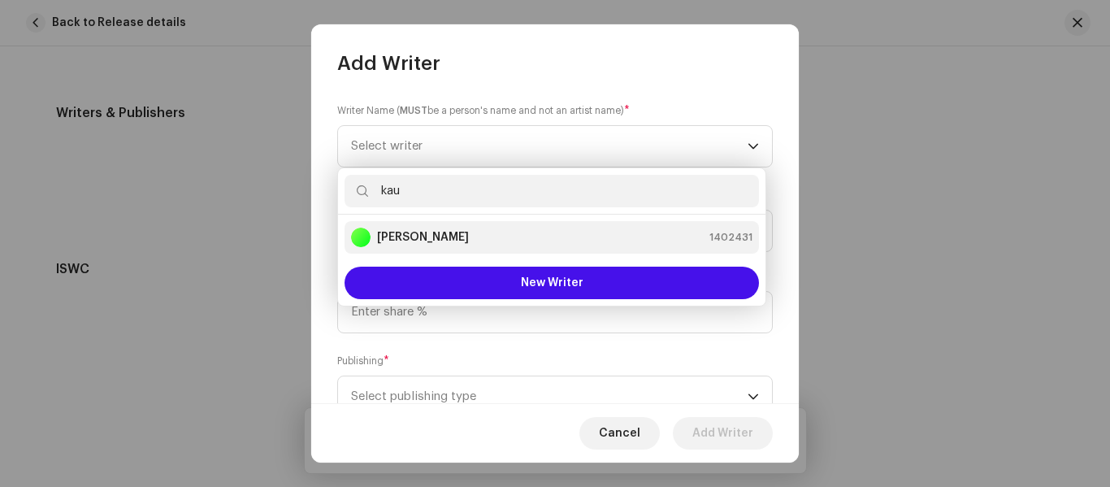
type input "kau"
click at [429, 240] on strong "[PERSON_NAME]" at bounding box center [423, 237] width 92 height 16
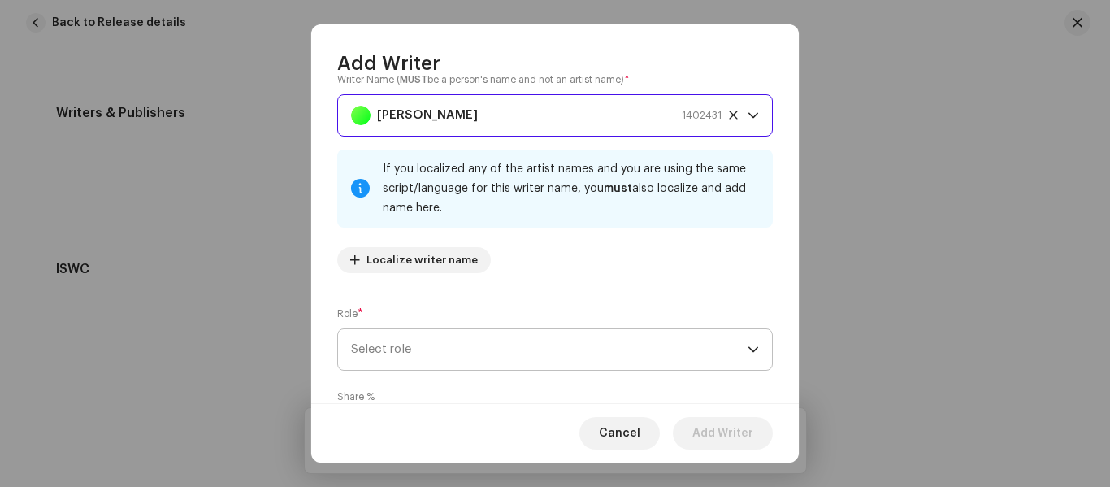
scroll to position [81, 0]
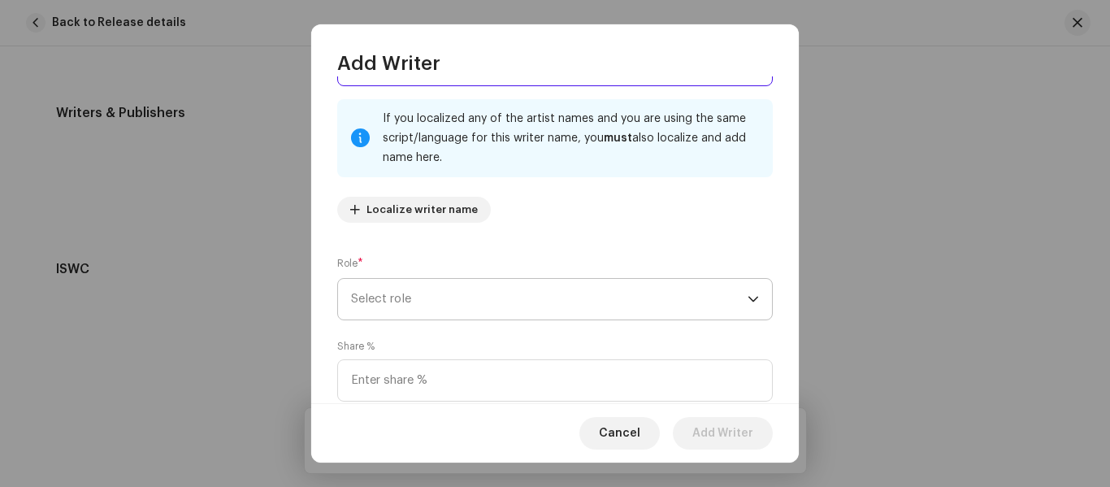
click at [426, 314] on span "Select role" at bounding box center [549, 299] width 396 height 41
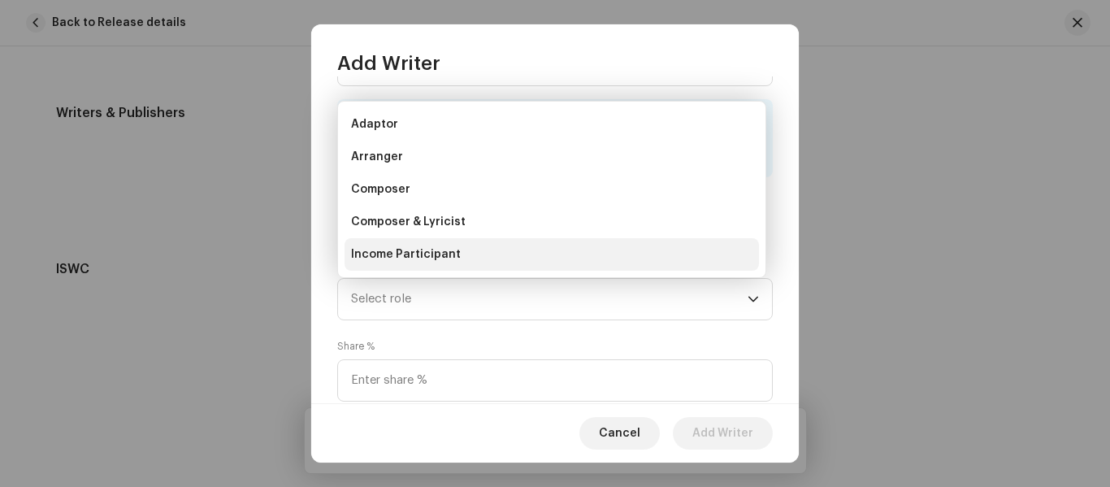
scroll to position [26, 0]
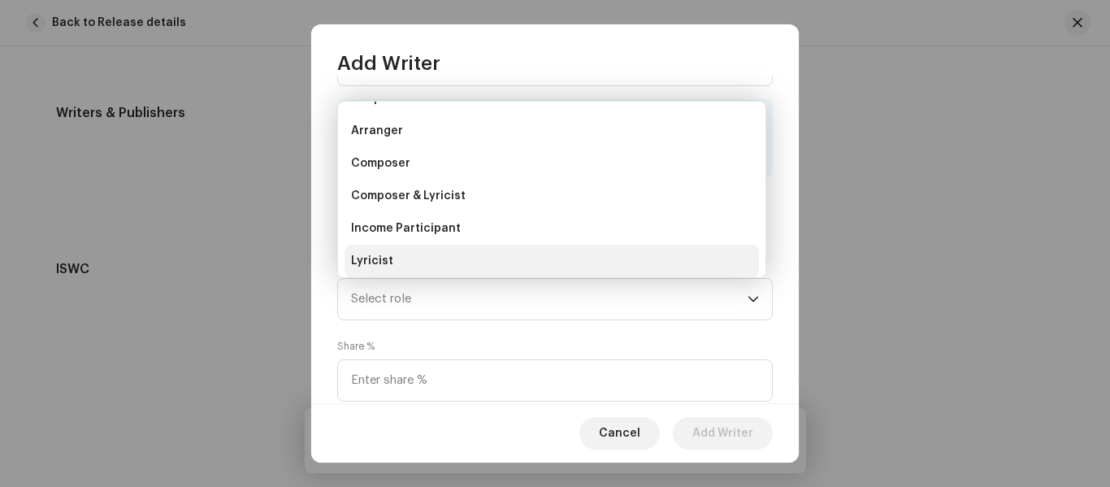
click at [426, 265] on li "Lyricist" at bounding box center [551, 261] width 414 height 32
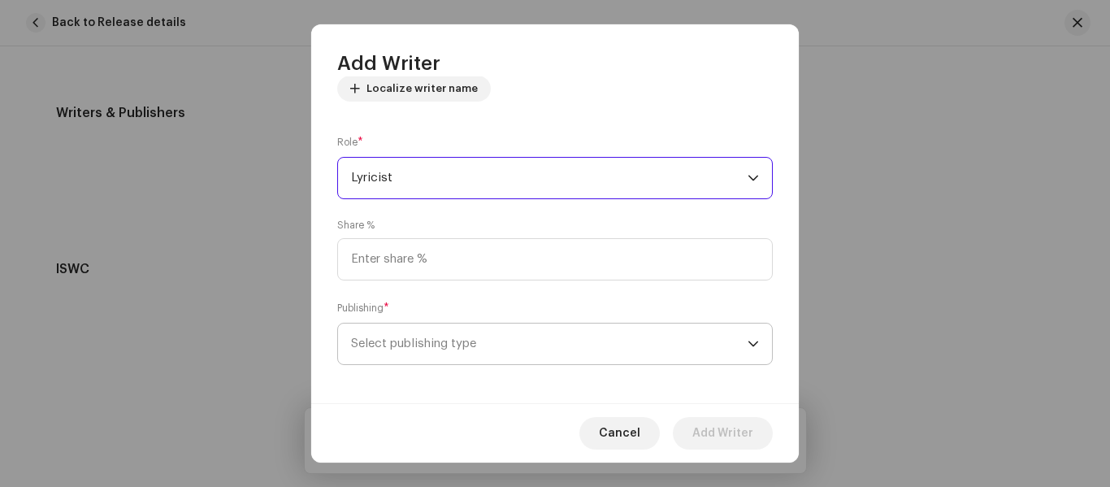
scroll to position [210, 0]
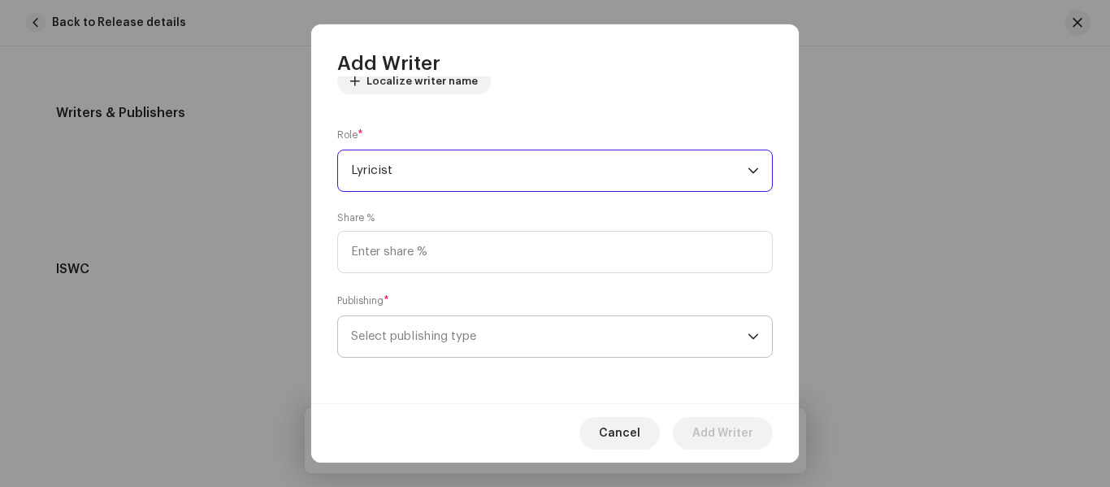
click at [465, 337] on span "Select publishing type" at bounding box center [549, 336] width 396 height 41
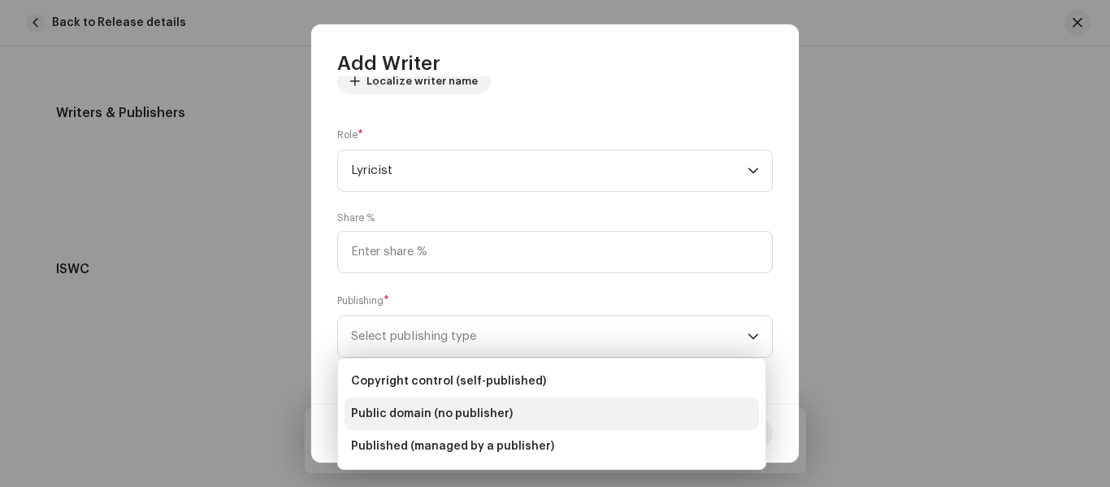
click at [473, 412] on span "Public domain (no publisher)" at bounding box center [432, 413] width 162 height 16
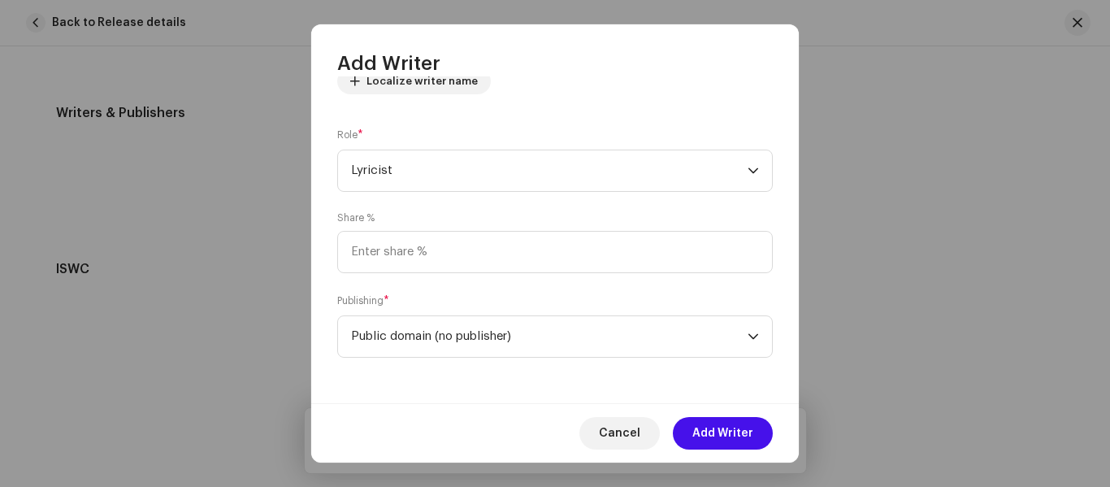
click at [726, 449] on div "Cancel Add Writer" at bounding box center [554, 432] width 487 height 59
click at [726, 437] on span "Add Writer" at bounding box center [722, 433] width 61 height 32
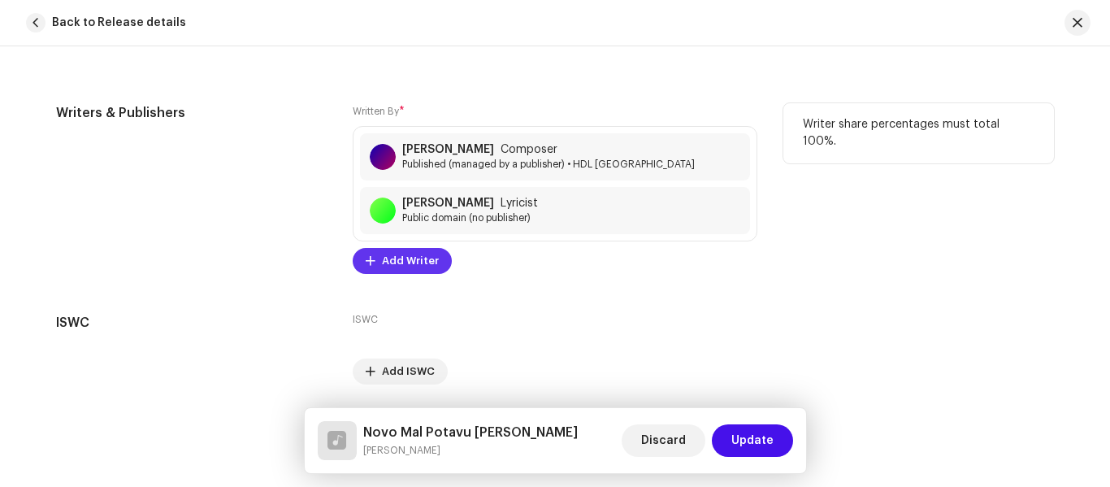
click at [414, 271] on span "Add Writer" at bounding box center [410, 261] width 57 height 32
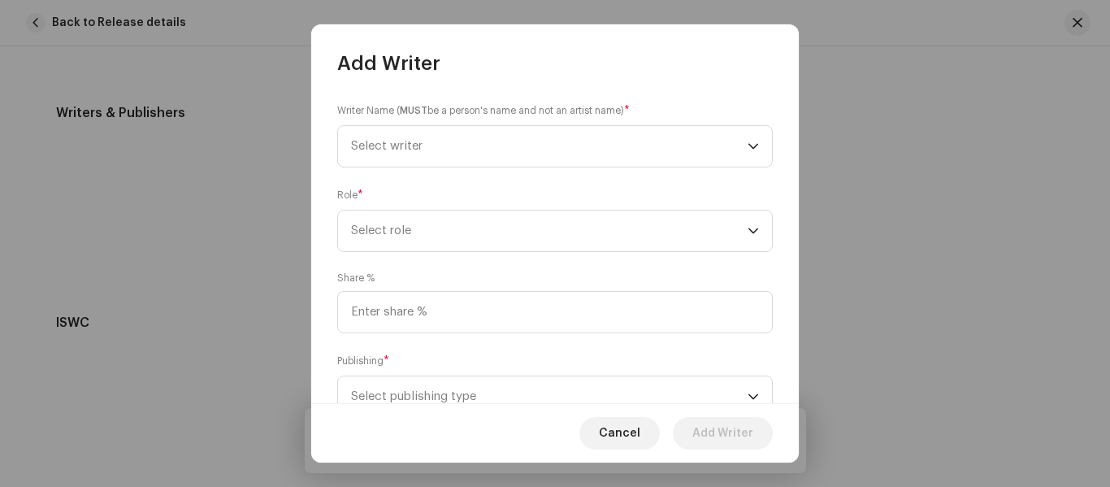
click at [420, 173] on div "Writer Name ( MUST be a person's name and not an artist name) * Select writer R…" at bounding box center [554, 239] width 487 height 327
click at [412, 157] on span "Select writer" at bounding box center [549, 146] width 396 height 41
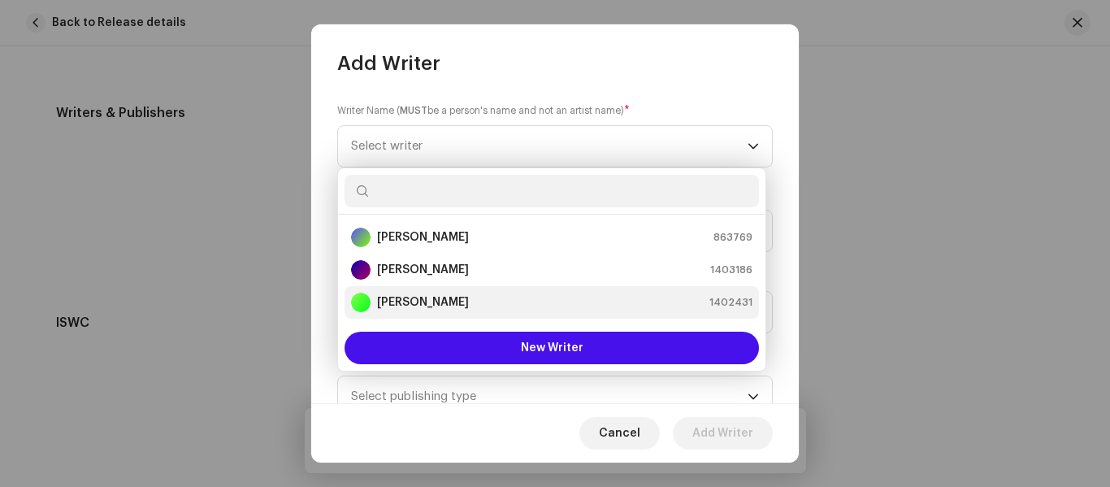
click at [452, 292] on li "Kaushik Vasava 1402431" at bounding box center [551, 302] width 414 height 32
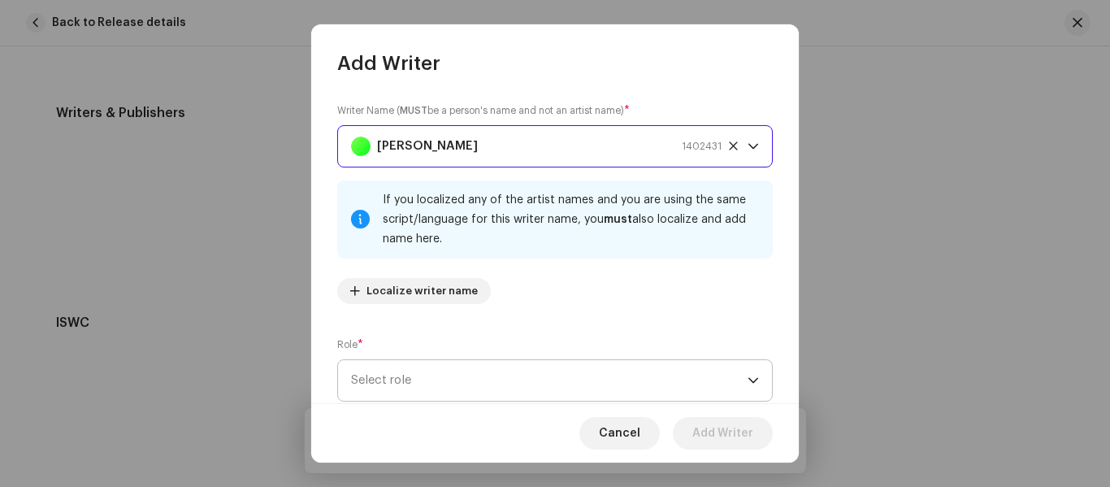
click at [426, 386] on span "Select role" at bounding box center [549, 380] width 396 height 41
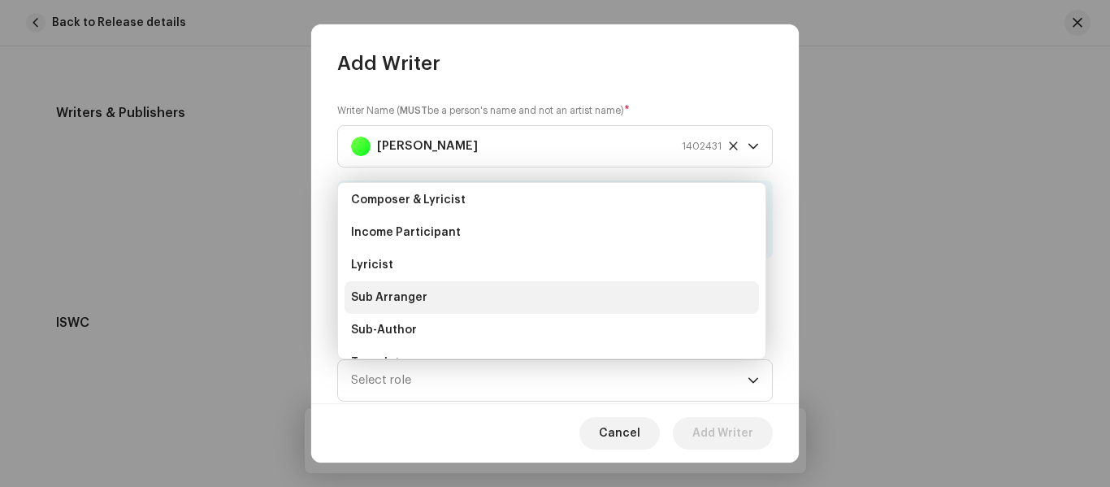
scroll to position [81, 0]
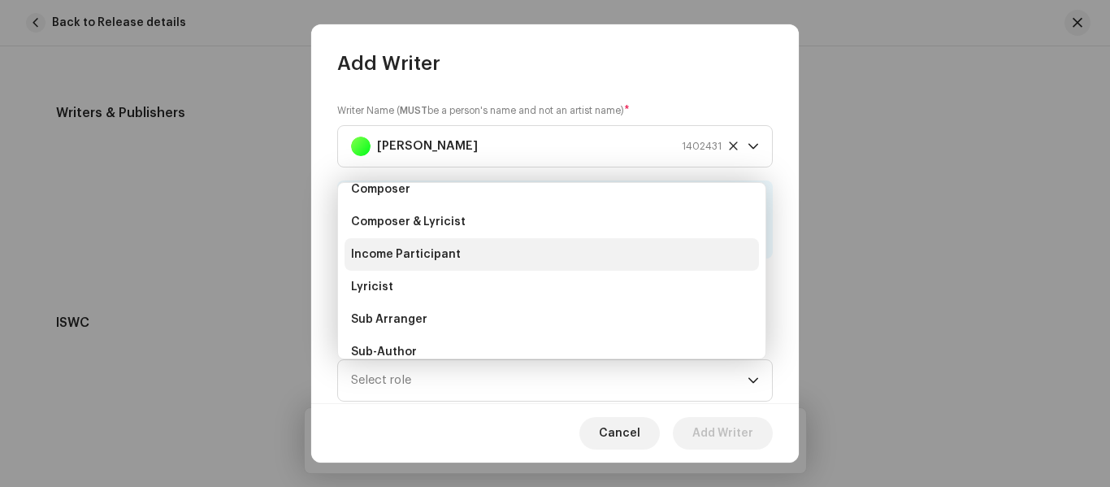
click at [469, 261] on li "Income Participant" at bounding box center [551, 254] width 414 height 32
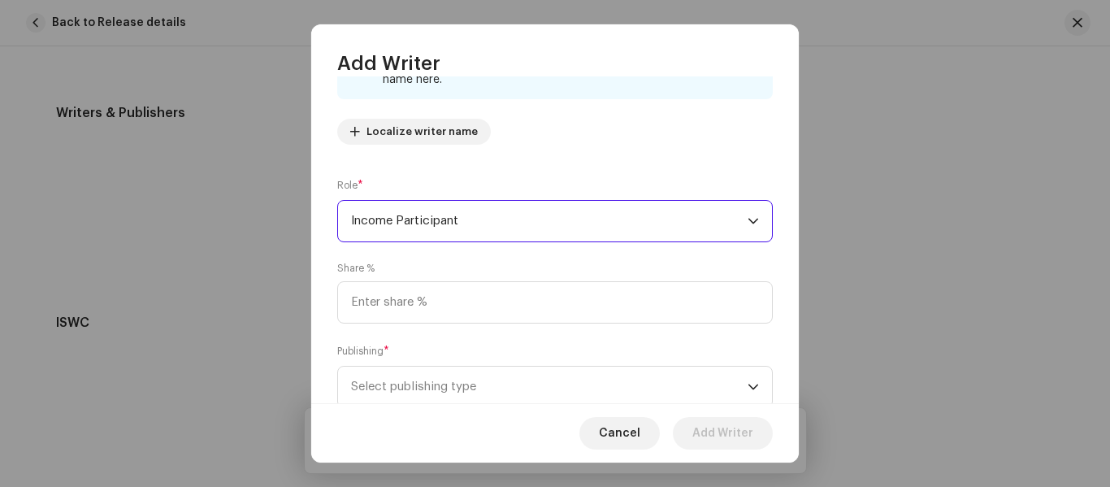
scroll to position [210, 0]
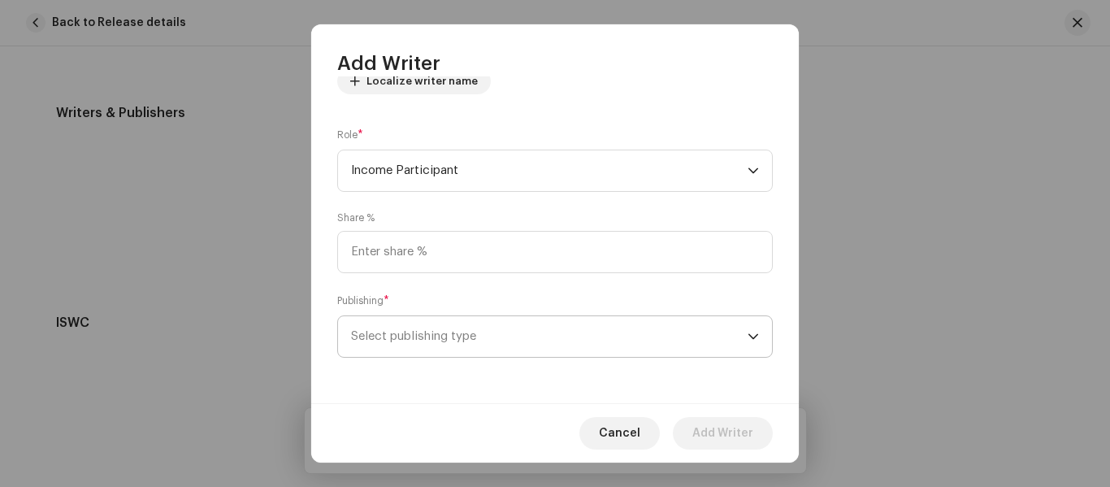
click at [469, 350] on span "Select publishing type" at bounding box center [549, 336] width 396 height 41
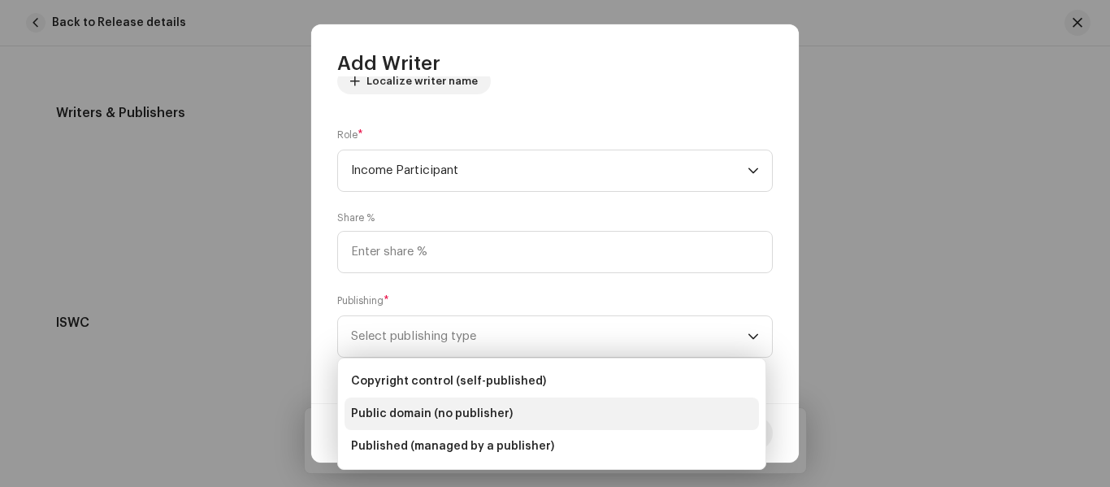
click at [501, 422] on li "Public domain (no publisher)" at bounding box center [551, 413] width 414 height 32
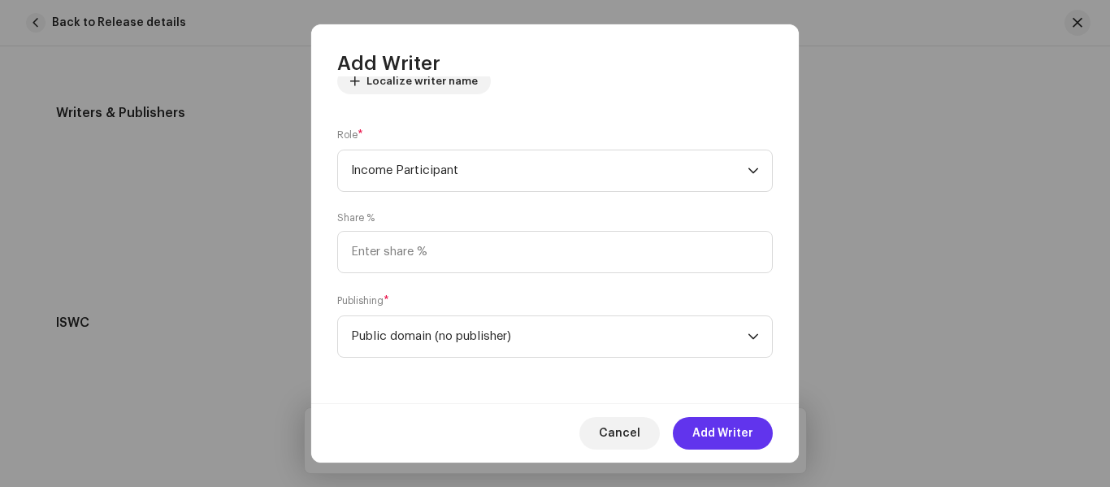
click at [721, 436] on span "Add Writer" at bounding box center [722, 433] width 61 height 32
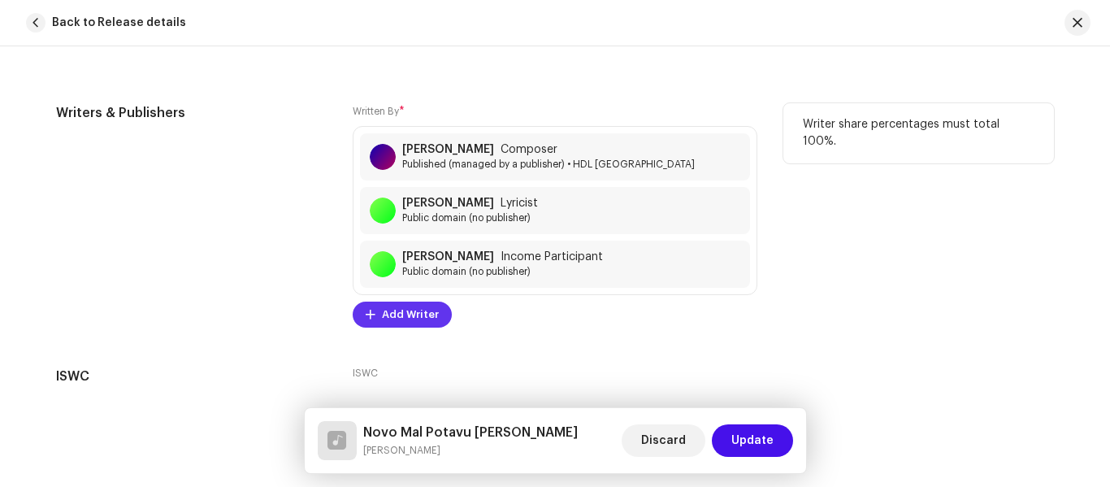
click at [418, 318] on span "Add Writer" at bounding box center [410, 314] width 57 height 32
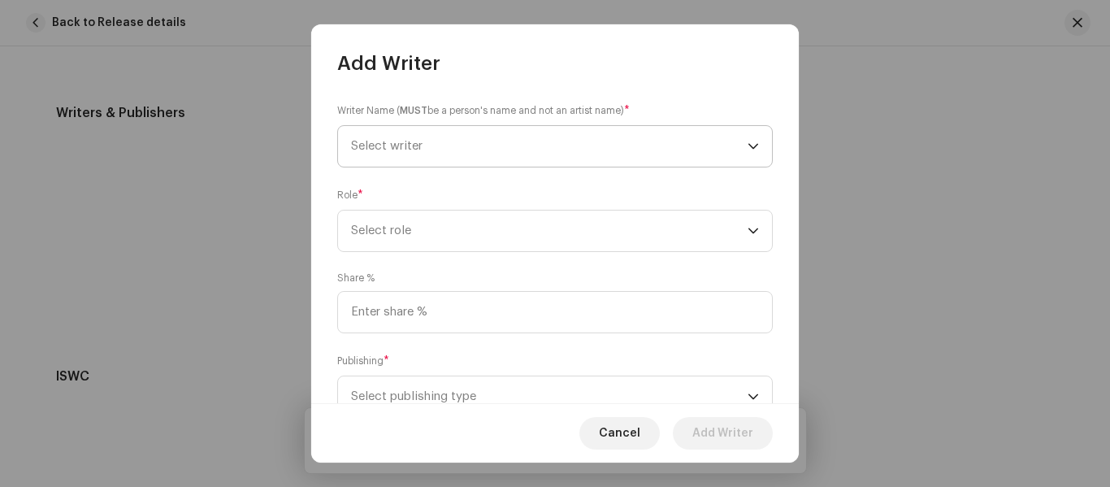
click at [414, 150] on span "Select writer" at bounding box center [386, 146] width 71 height 12
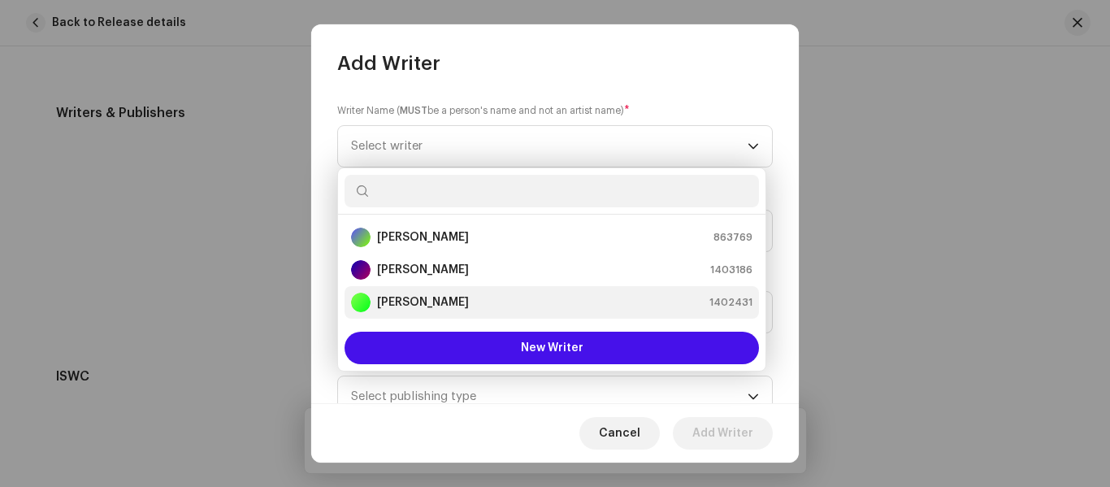
click at [458, 310] on div "[PERSON_NAME]" at bounding box center [410, 301] width 118 height 19
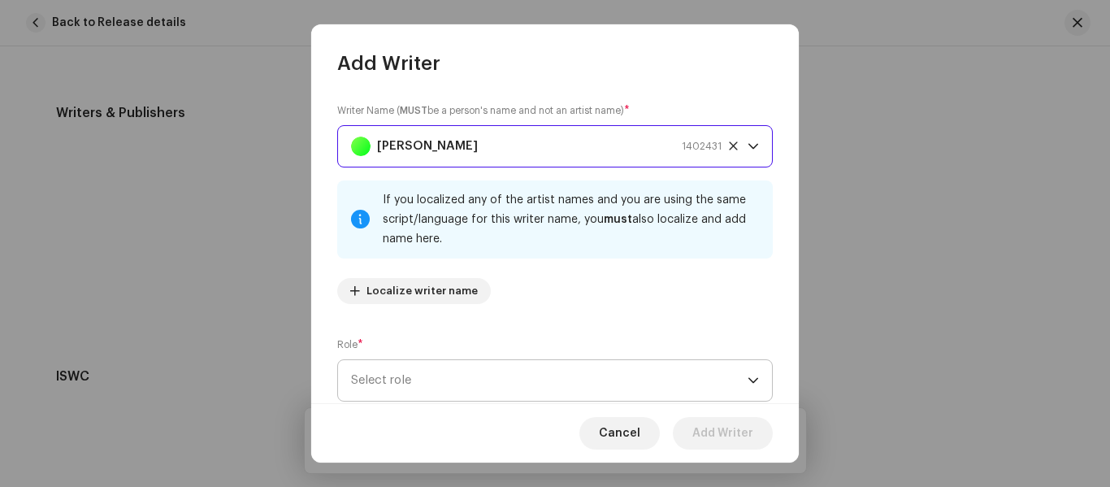
click at [406, 379] on span "Select role" at bounding box center [549, 380] width 396 height 41
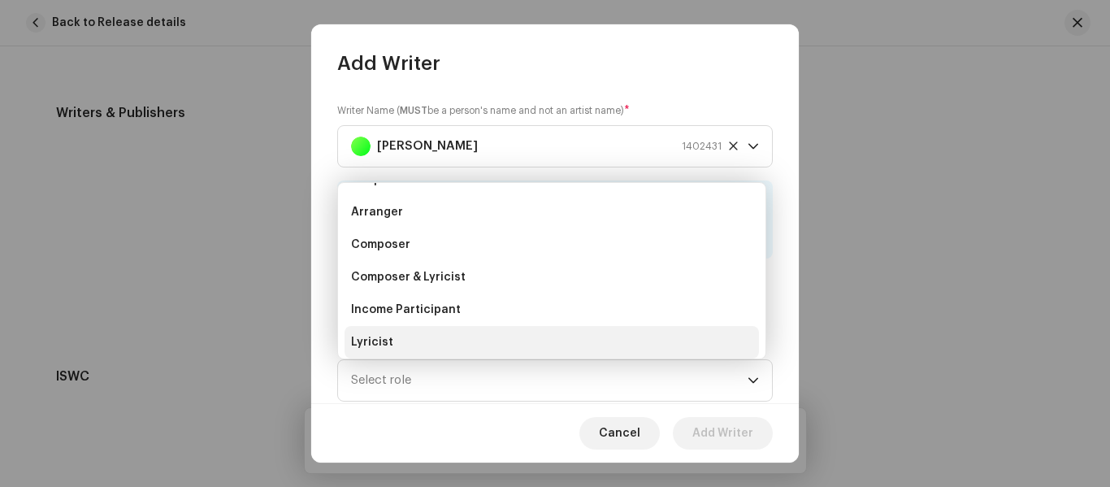
scroll to position [162, 0]
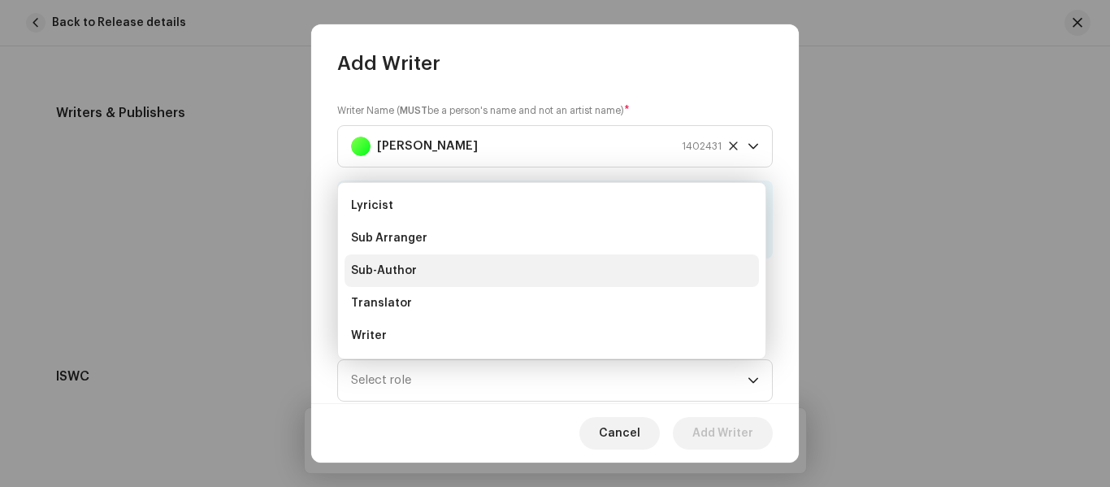
drag, startPoint x: 505, startPoint y: 338, endPoint x: 485, endPoint y: 272, distance: 68.6
click at [485, 272] on ul "Adaptor Arranger Composer Composer & Lyricist Income Participant Lyricist Sub A…" at bounding box center [551, 189] width 427 height 338
click at [484, 272] on li "Sub-Author" at bounding box center [551, 270] width 414 height 32
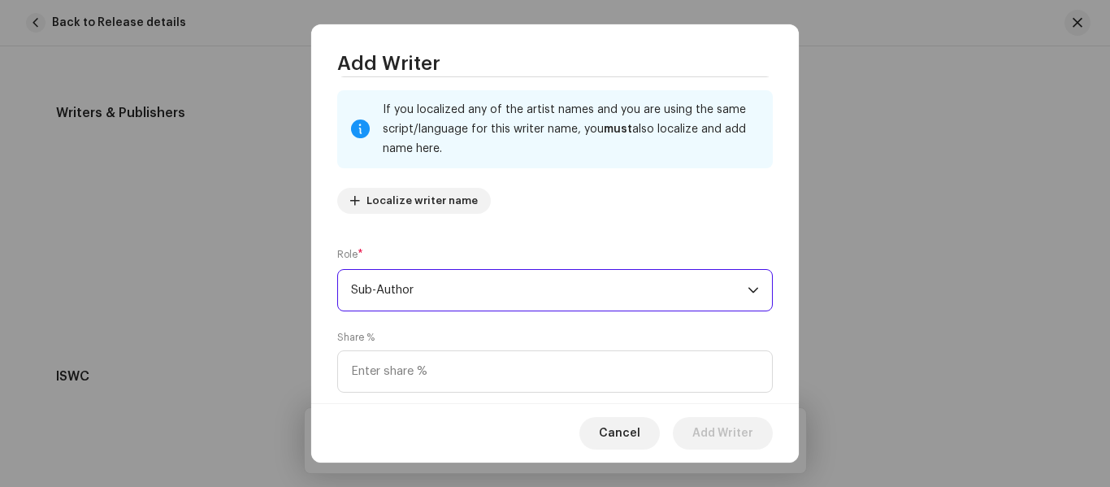
scroll to position [210, 0]
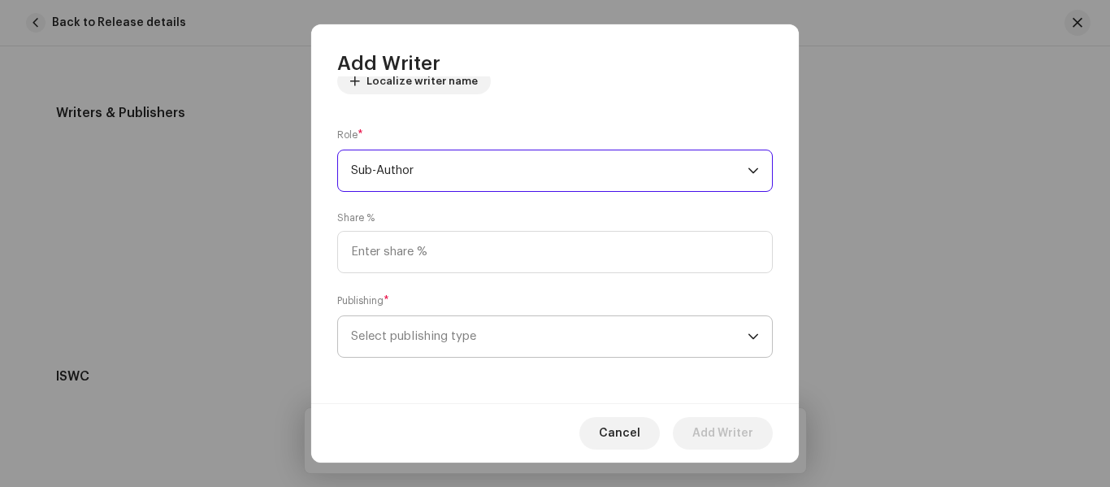
click at [429, 340] on span "Select publishing type" at bounding box center [549, 336] width 396 height 41
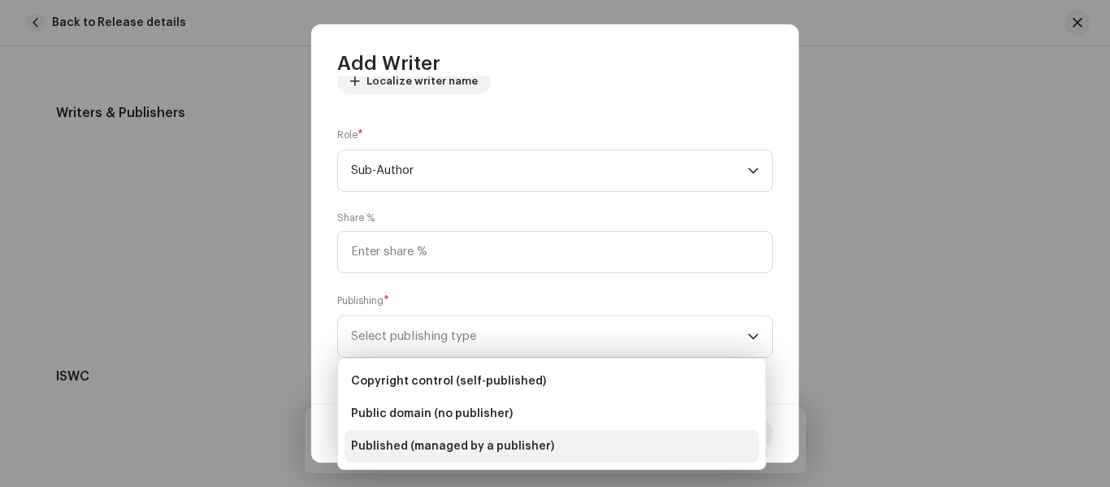
drag, startPoint x: 458, startPoint y: 433, endPoint x: 455, endPoint y: 417, distance: 16.6
click at [458, 432] on li "Published (managed by a publisher)" at bounding box center [551, 446] width 414 height 32
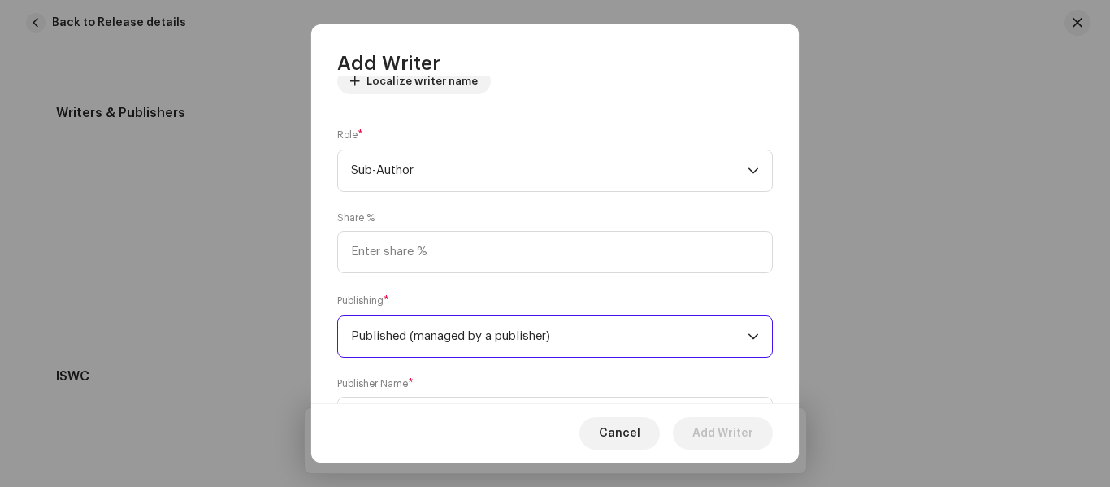
click at [453, 340] on span "Published (managed by a publisher)" at bounding box center [549, 336] width 396 height 41
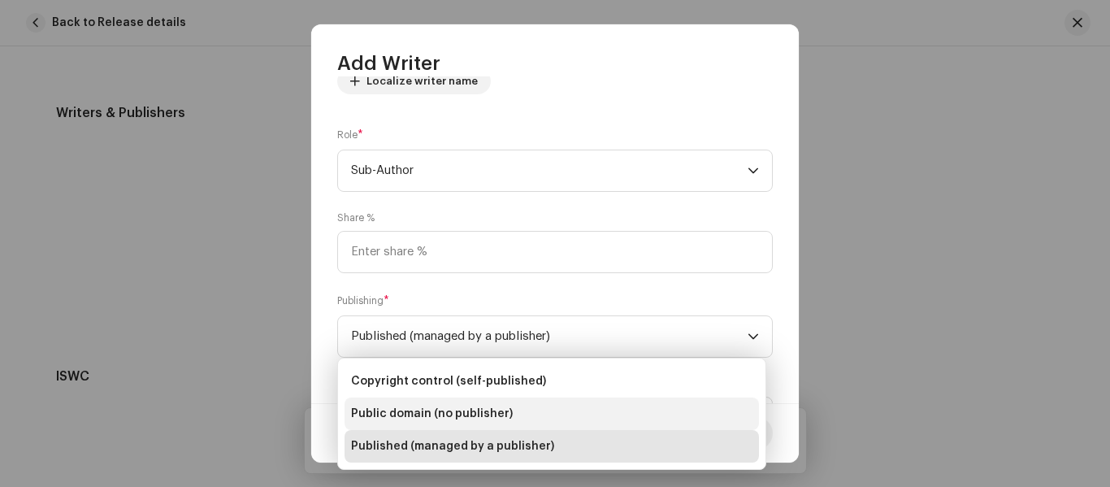
click at [451, 410] on span "Public domain (no publisher)" at bounding box center [432, 413] width 162 height 16
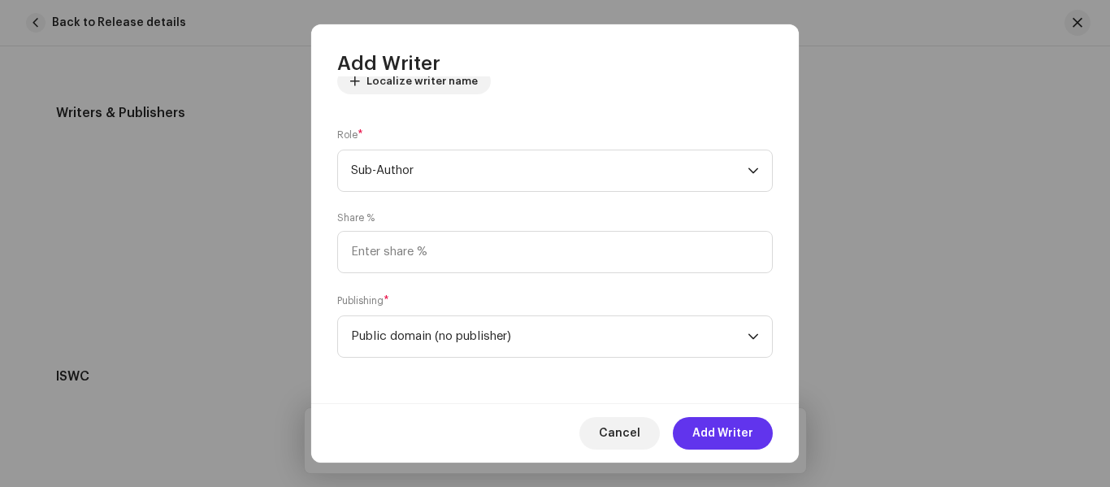
click at [696, 433] on span "Add Writer" at bounding box center [722, 433] width 61 height 32
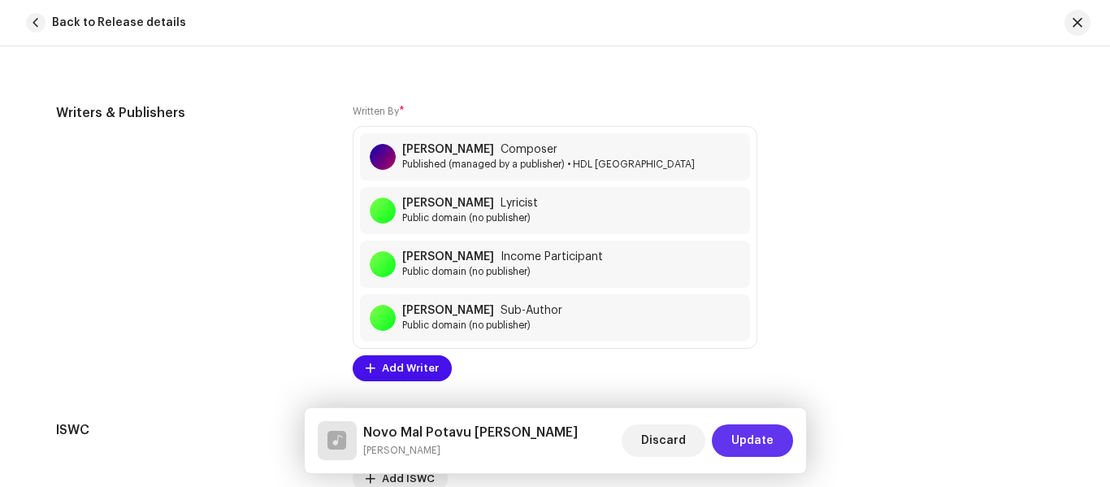
click at [738, 435] on span "Update" at bounding box center [752, 440] width 42 height 32
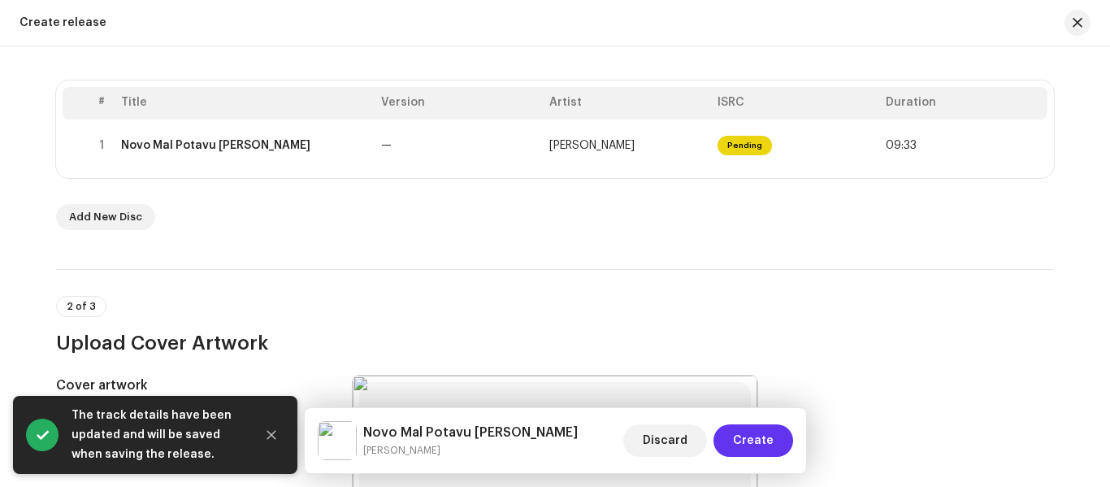
click at [741, 435] on span "Create" at bounding box center [753, 440] width 41 height 32
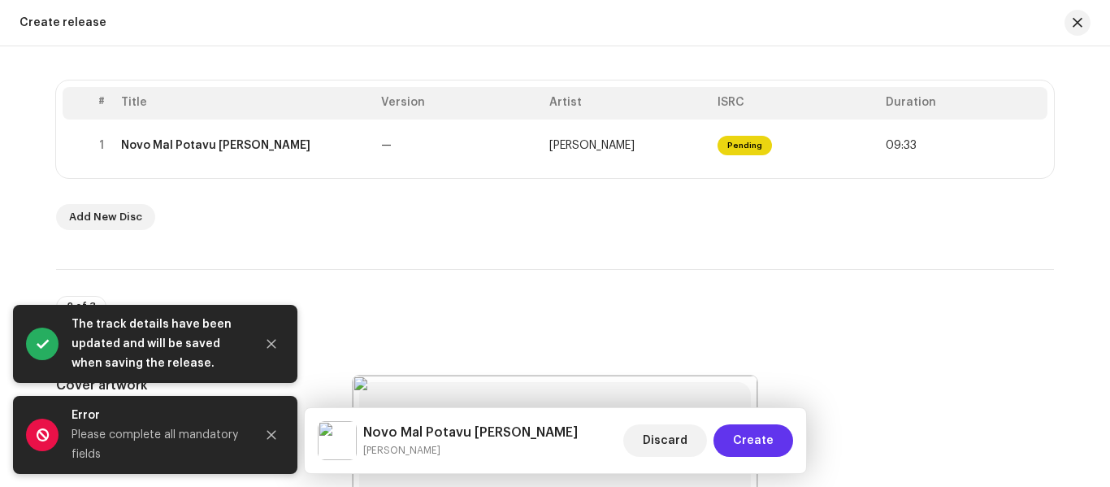
click at [741, 435] on span "Create" at bounding box center [753, 440] width 41 height 32
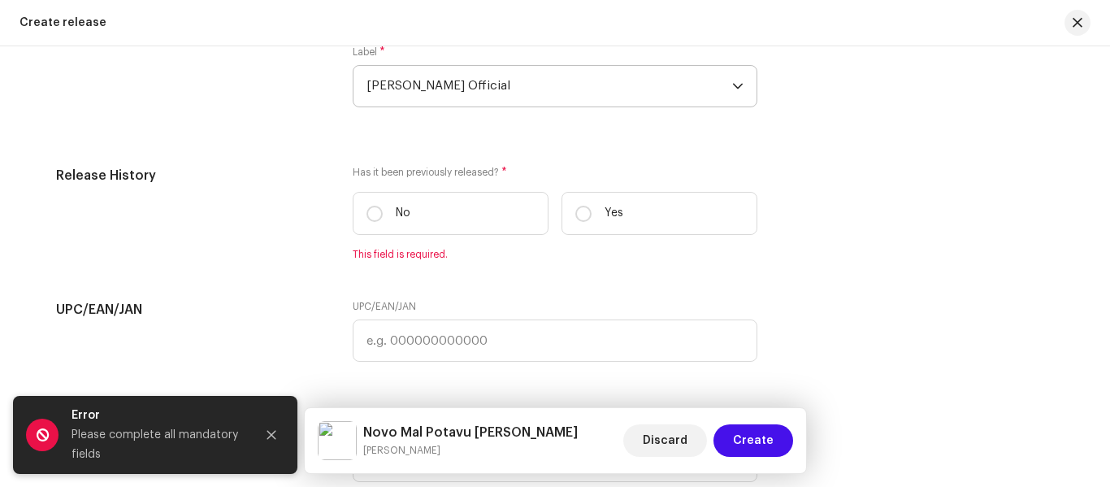
scroll to position [2666, 0]
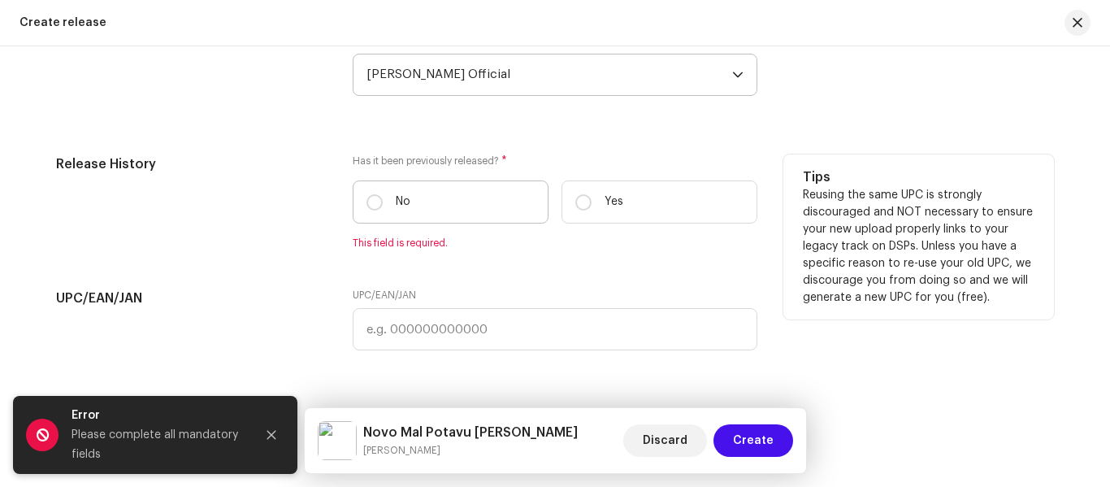
drag, startPoint x: 372, startPoint y: 199, endPoint x: 380, endPoint y: 201, distance: 8.3
click at [373, 200] on input "No" at bounding box center [374, 202] width 16 height 16
radio input "true"
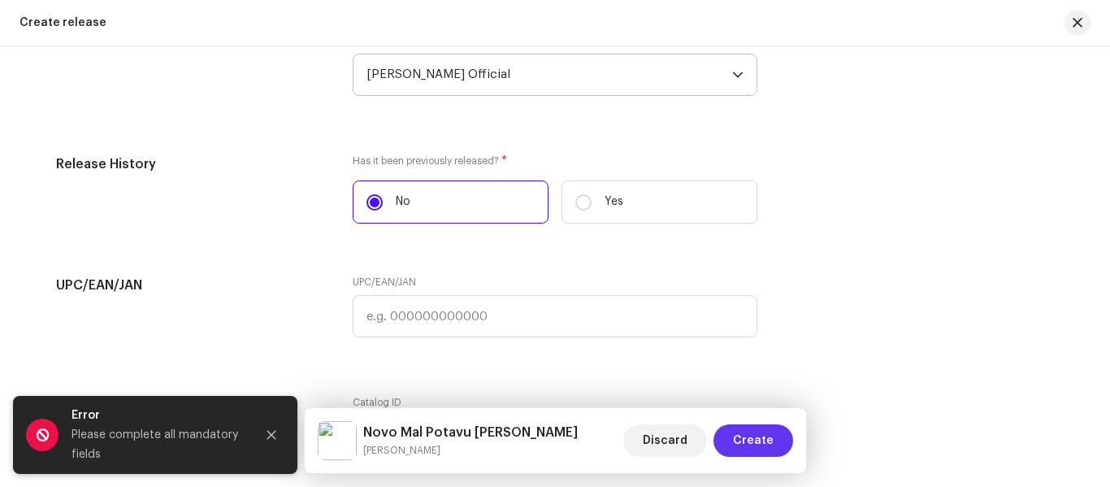
click at [760, 431] on span "Create" at bounding box center [753, 440] width 41 height 32
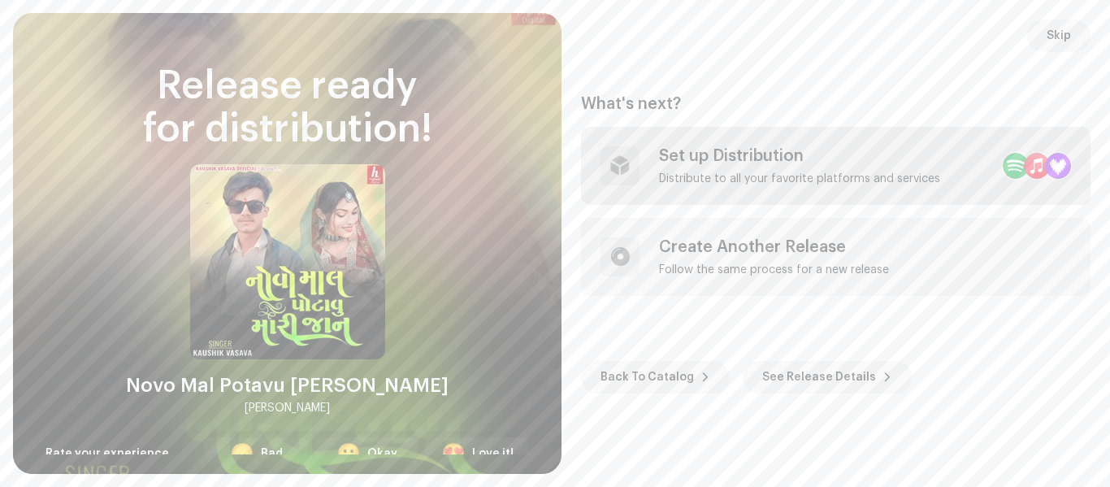
click at [753, 164] on div "Set up Distribution" at bounding box center [799, 155] width 281 height 19
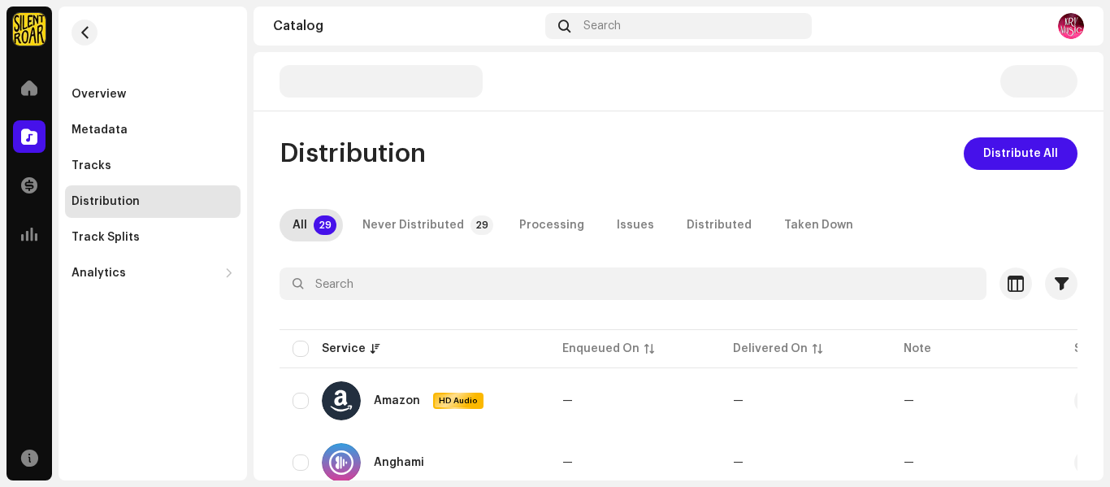
click at [1017, 124] on div "Distribution Distribute All All 29 Never Distributed 29 Processing Issues Distr…" at bounding box center [678, 266] width 850 height 428
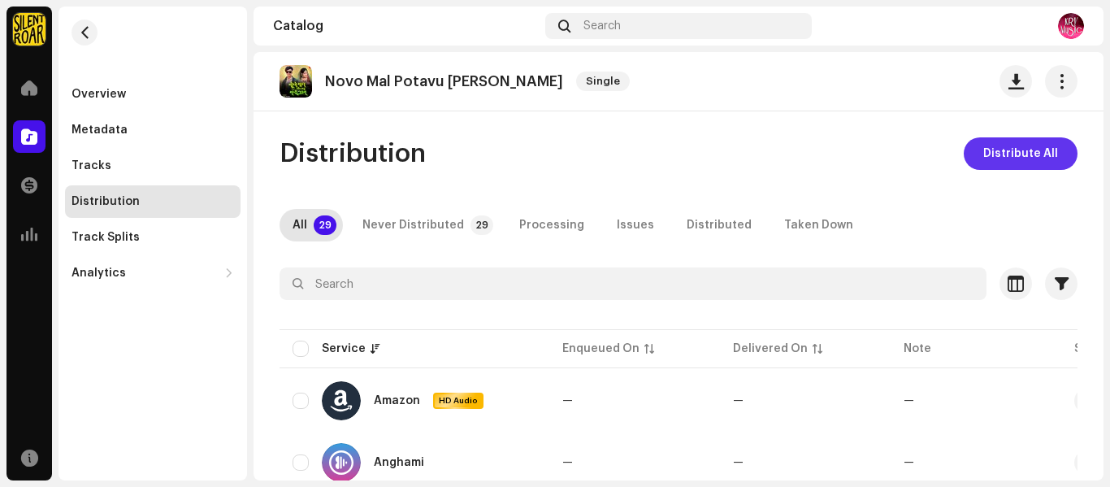
click at [1009, 145] on span "Distribute All" at bounding box center [1020, 153] width 75 height 32
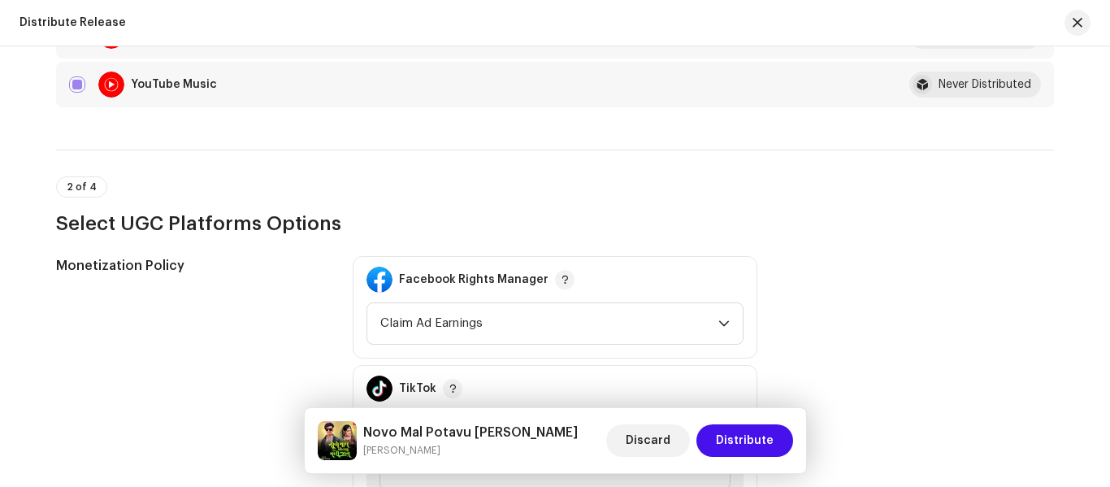
scroll to position [1544, 0]
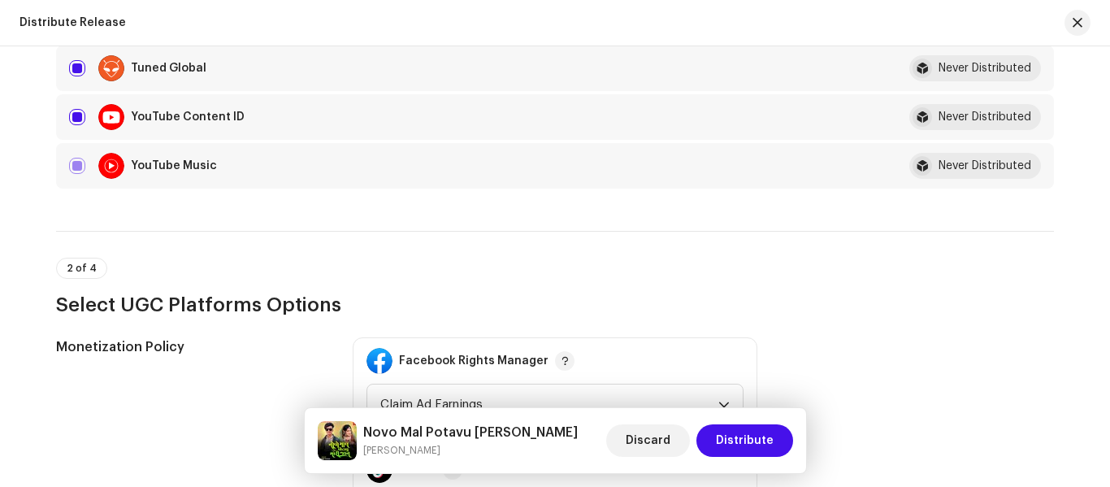
drag, startPoint x: 77, startPoint y: 110, endPoint x: 95, endPoint y: 123, distance: 22.1
click at [78, 110] on input "checkbox" at bounding box center [77, 117] width 16 height 16
checkbox input "false"
click at [700, 288] on div "2 of 4 Select UGC Platforms Options" at bounding box center [555, 288] width 998 height 60
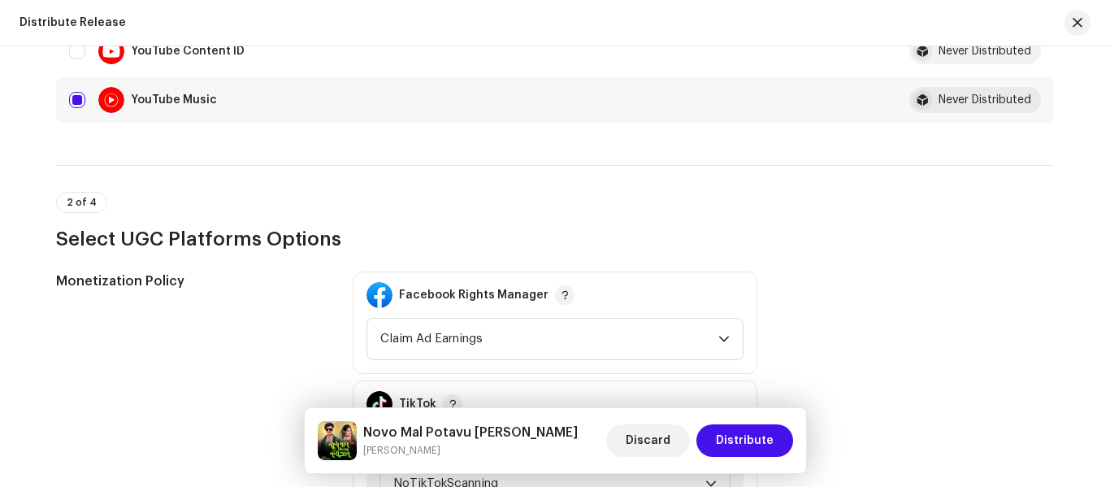
scroll to position [1706, 0]
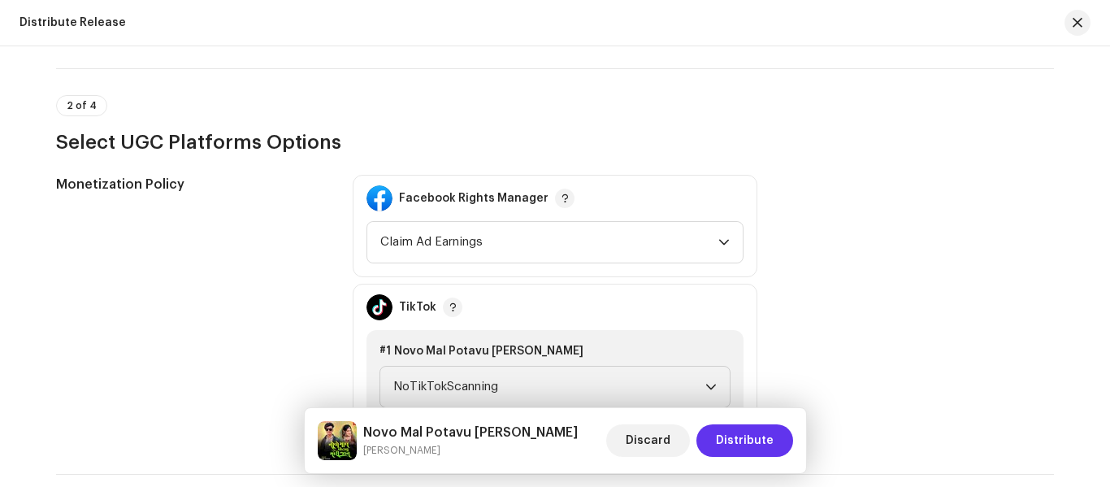
click at [752, 443] on span "Distribute" at bounding box center [745, 440] width 58 height 32
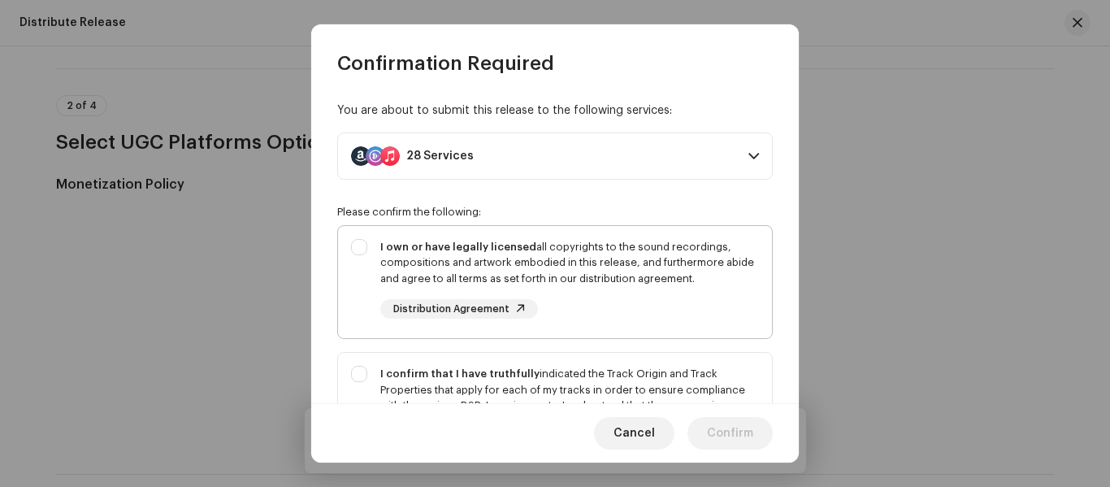
click at [345, 237] on div "I own or have legally licensed all copyrights to the sound recordings, composit…" at bounding box center [555, 279] width 434 height 106
checkbox input "true"
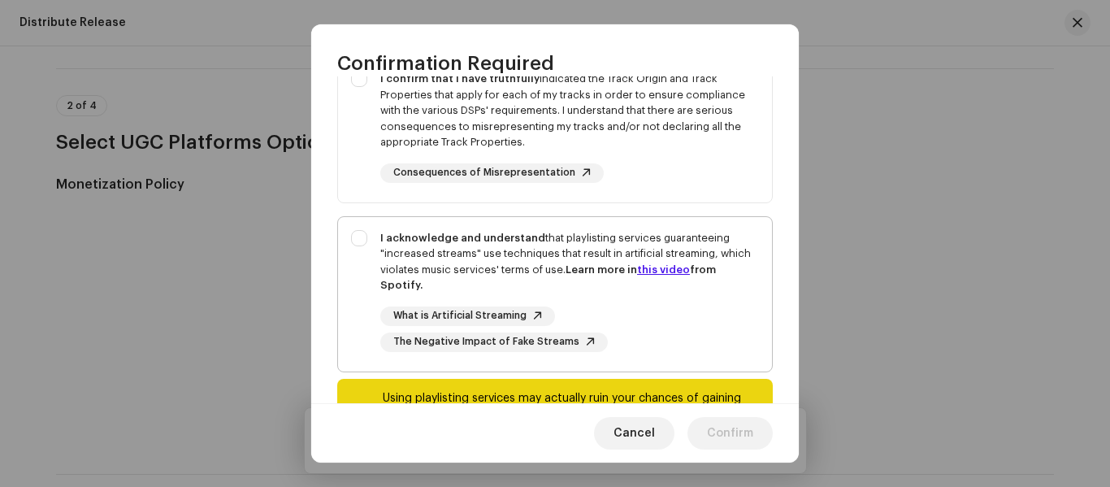
scroll to position [325, 0]
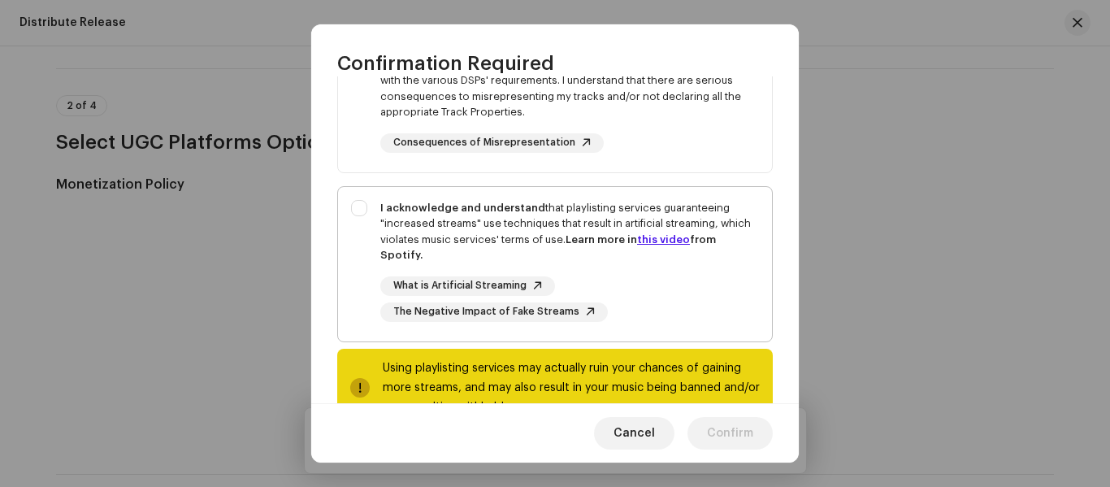
click at [366, 200] on div "I acknowledge and understand that playlisting services guaranteeing "increased …" at bounding box center [555, 261] width 434 height 148
checkbox input "true"
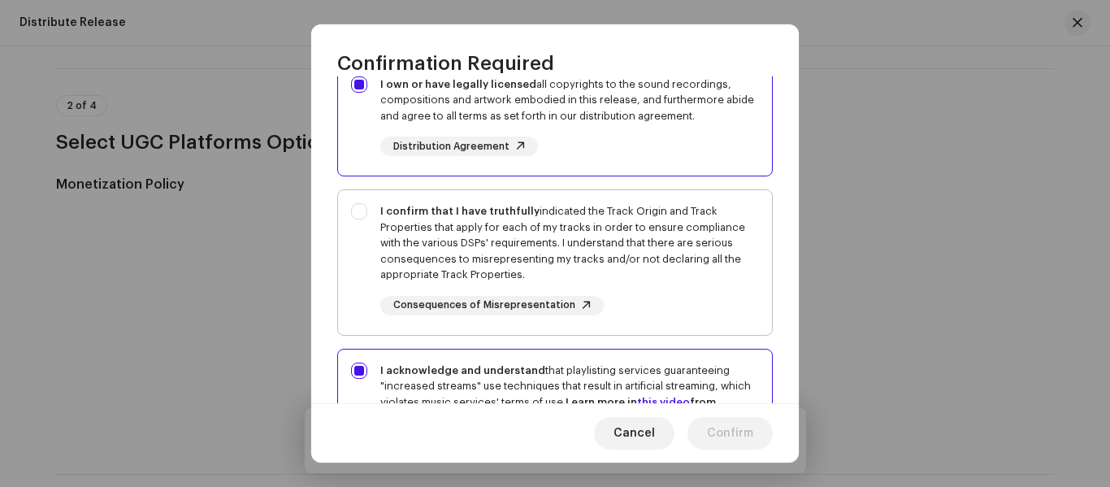
click at [371, 211] on div "I confirm that I have truthfully indicated the Track Origin and Track Propertie…" at bounding box center [555, 259] width 434 height 138
checkbox input "true"
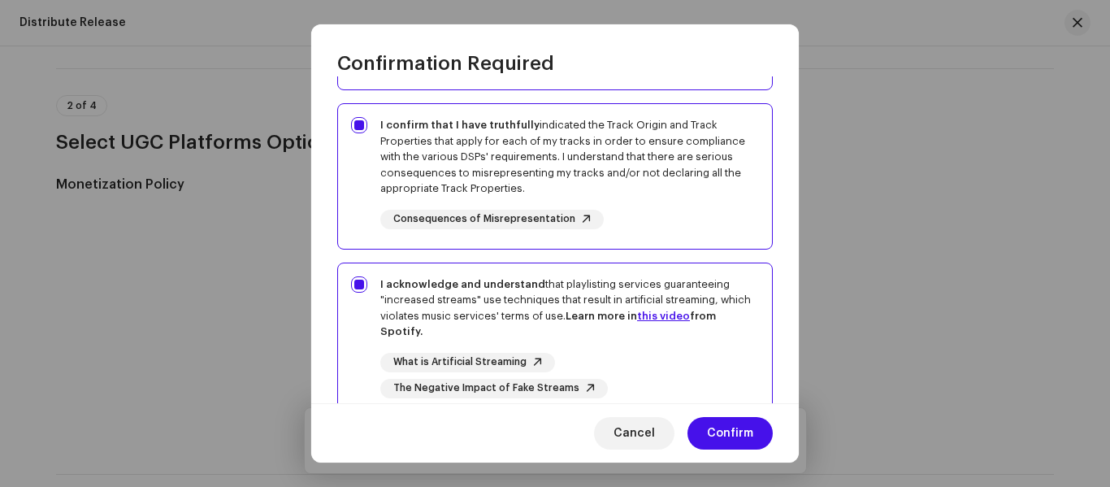
scroll to position [375, 0]
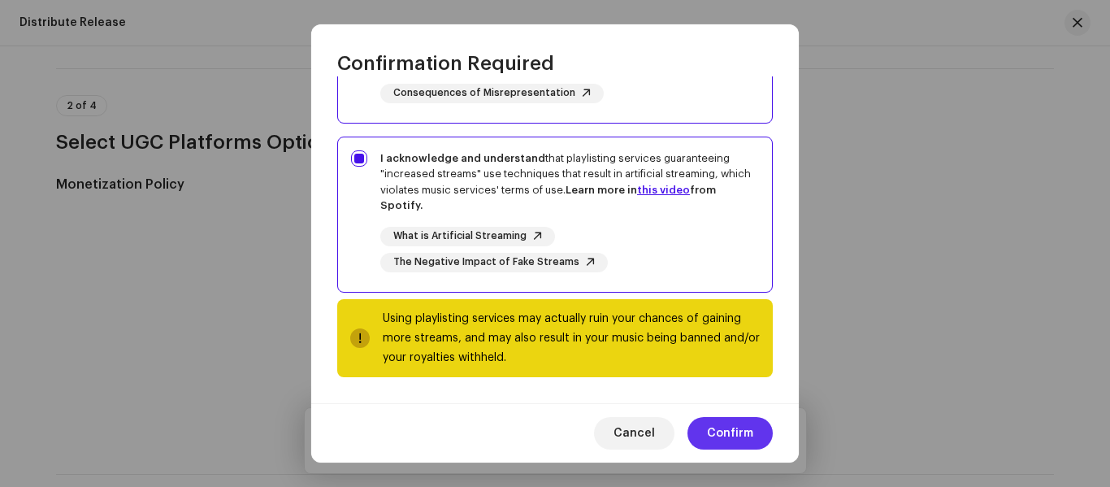
click at [765, 423] on button "Confirm" at bounding box center [729, 433] width 85 height 32
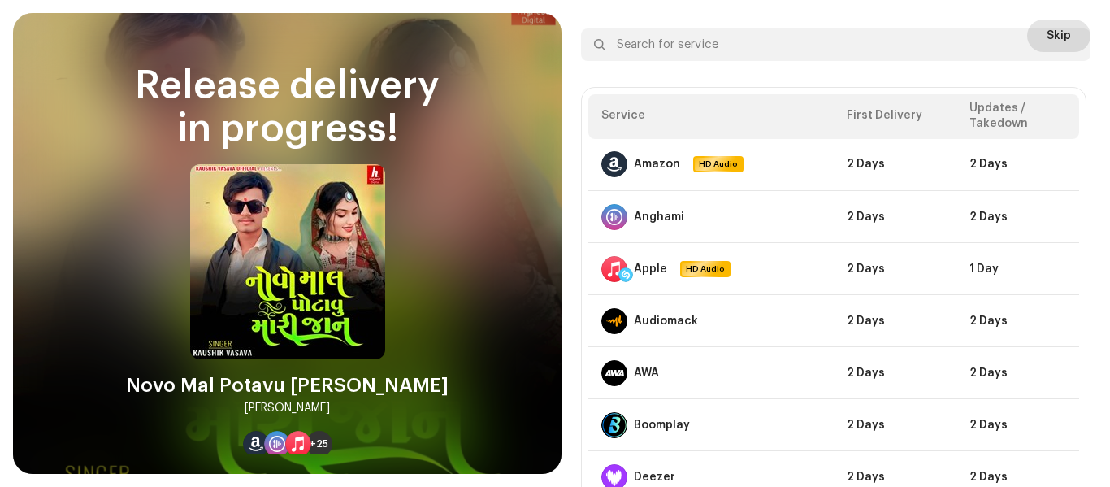
click at [1052, 21] on span "Skip" at bounding box center [1058, 35] width 24 height 32
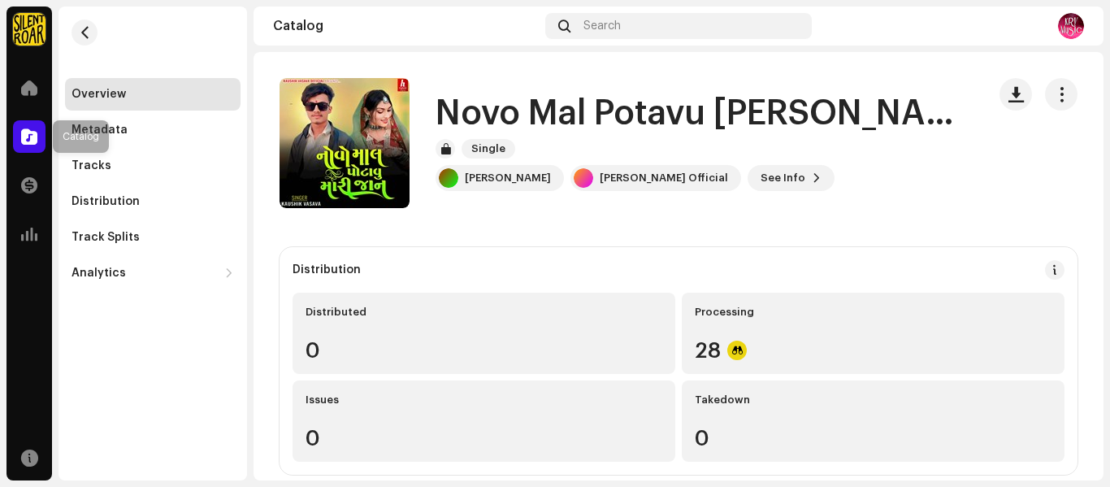
click at [37, 138] on div at bounding box center [29, 136] width 32 height 32
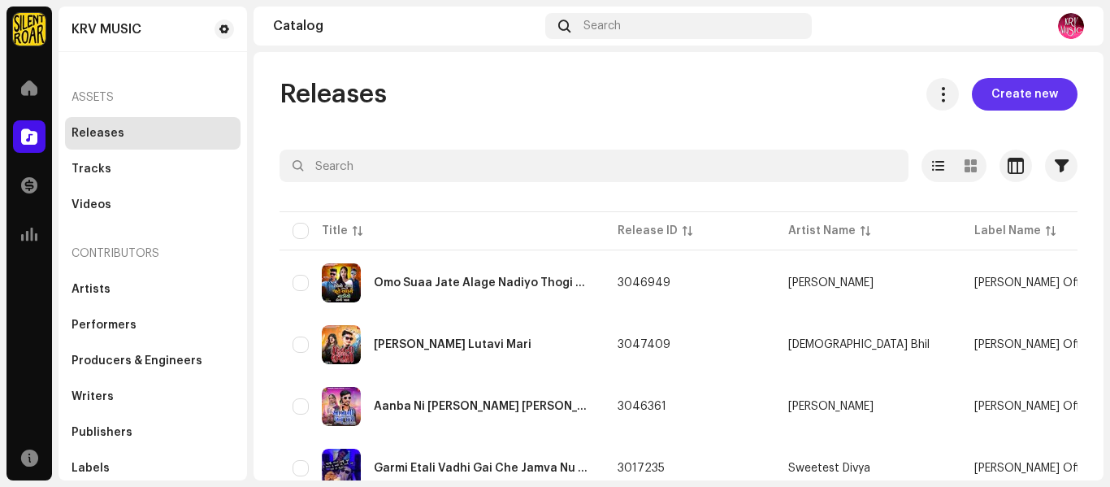
click at [1001, 102] on span "Create new" at bounding box center [1024, 94] width 67 height 32
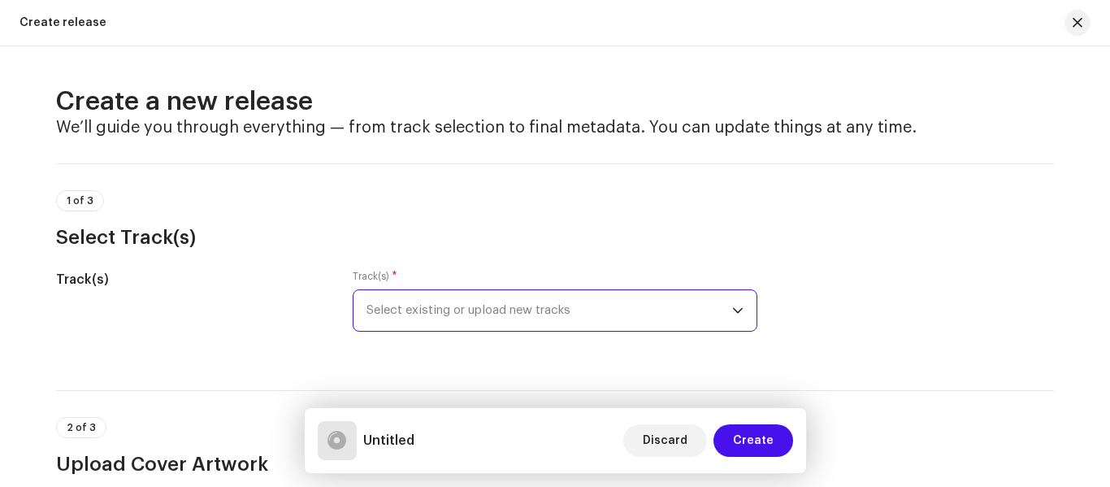
click at [484, 310] on span "Select existing or upload new tracks" at bounding box center [549, 310] width 366 height 41
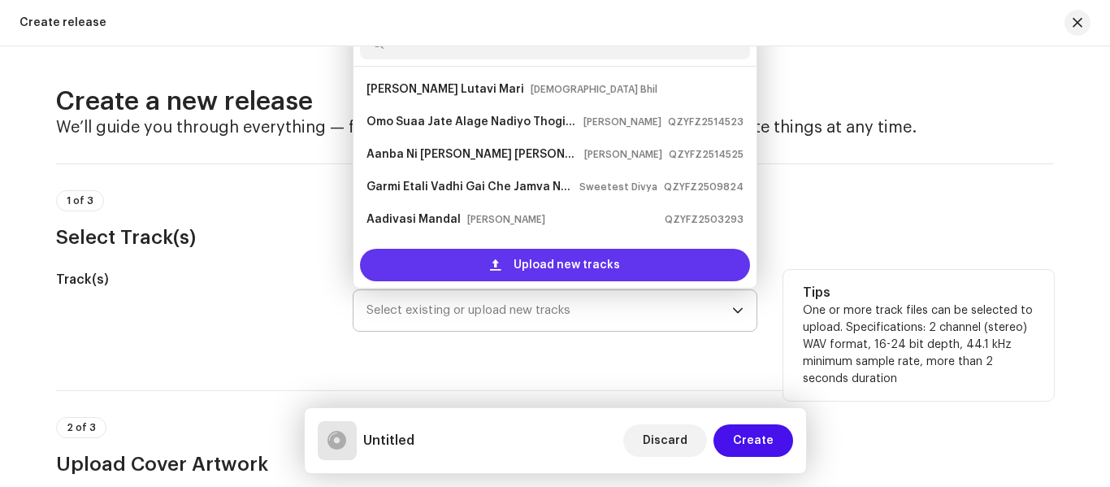
click at [481, 267] on div "Upload new tracks" at bounding box center [555, 265] width 390 height 32
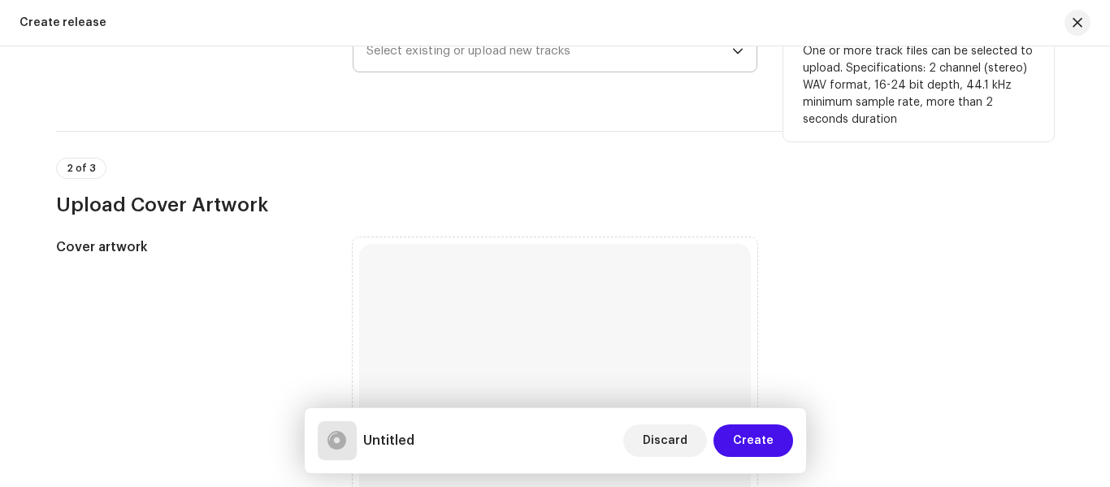
scroll to position [325, 0]
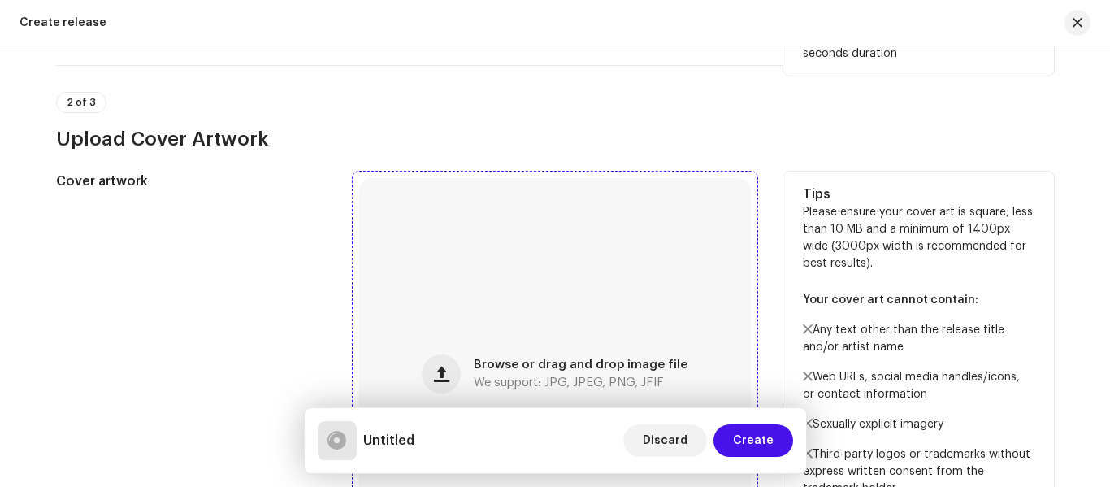
click at [527, 344] on div "Browse or drag and drop image file We support: JPG, JPEG, PNG, JFIF" at bounding box center [555, 374] width 392 height 392
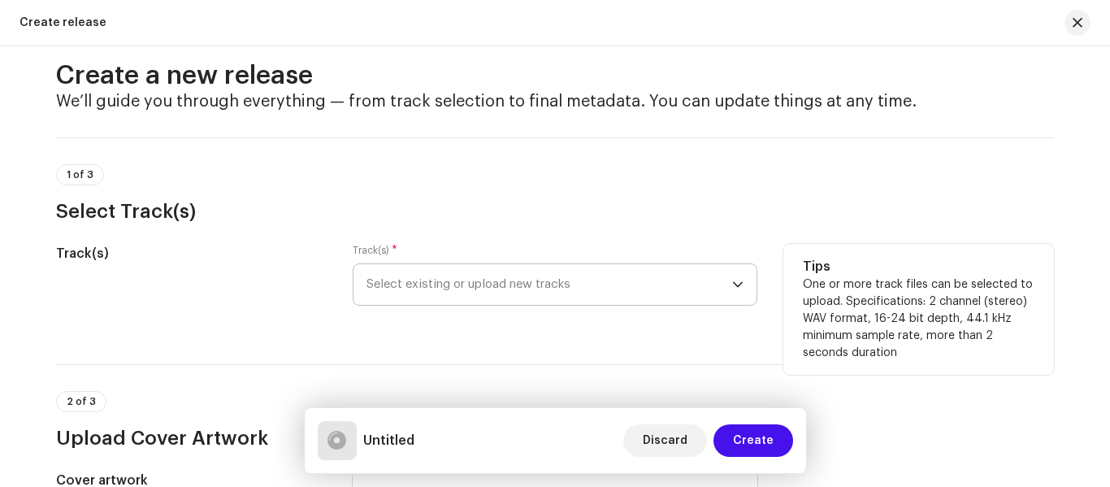
scroll to position [0, 0]
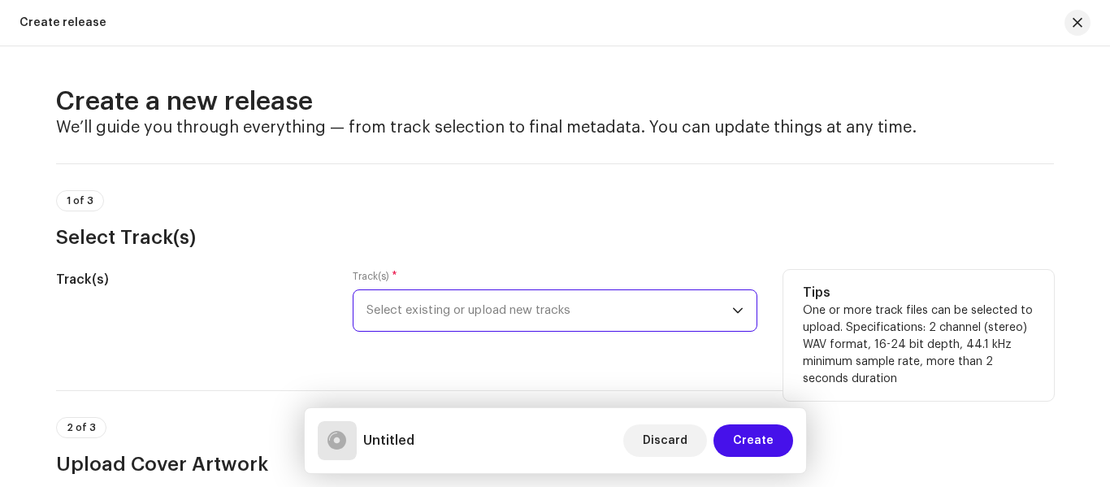
click at [474, 319] on span "Select existing or upload new tracks" at bounding box center [549, 310] width 366 height 41
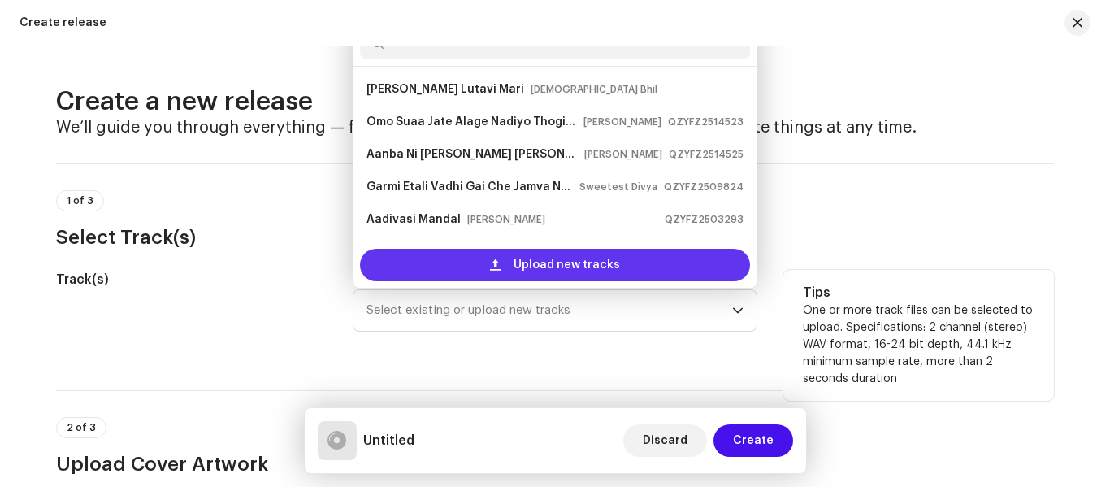
click at [453, 263] on div "Upload new tracks" at bounding box center [555, 265] width 390 height 32
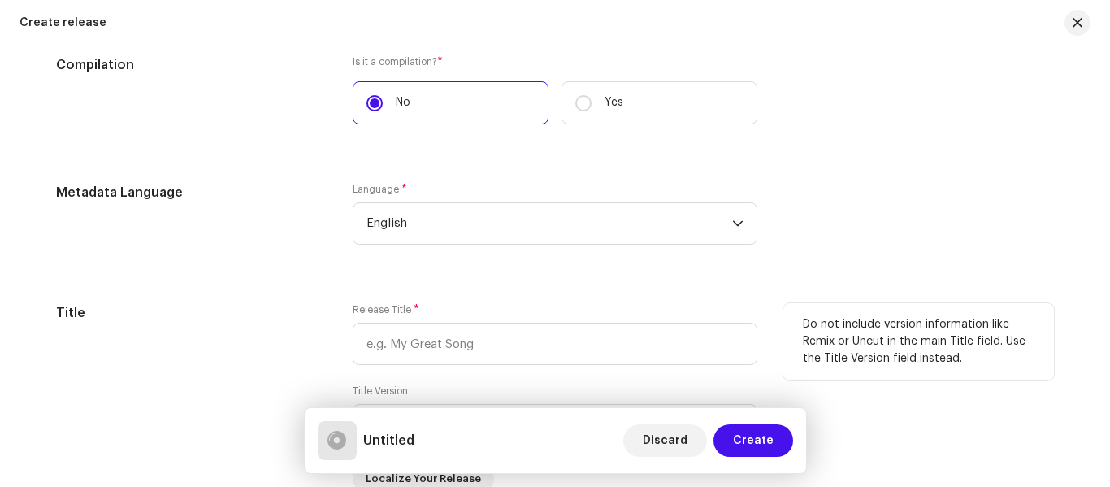
scroll to position [1381, 0]
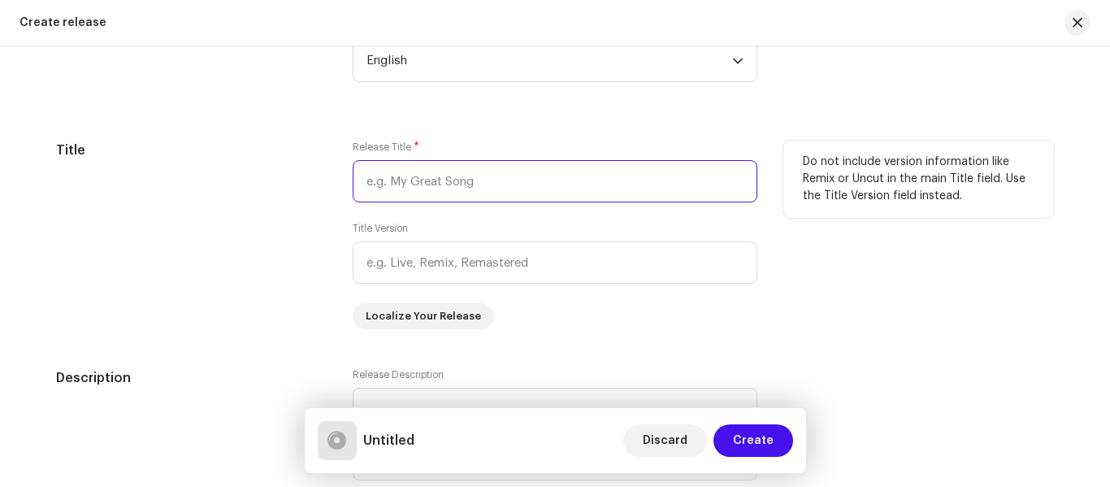
click at [405, 184] on input "text" at bounding box center [555, 181] width 405 height 42
paste input "Paisa Hudi Gai Suli"
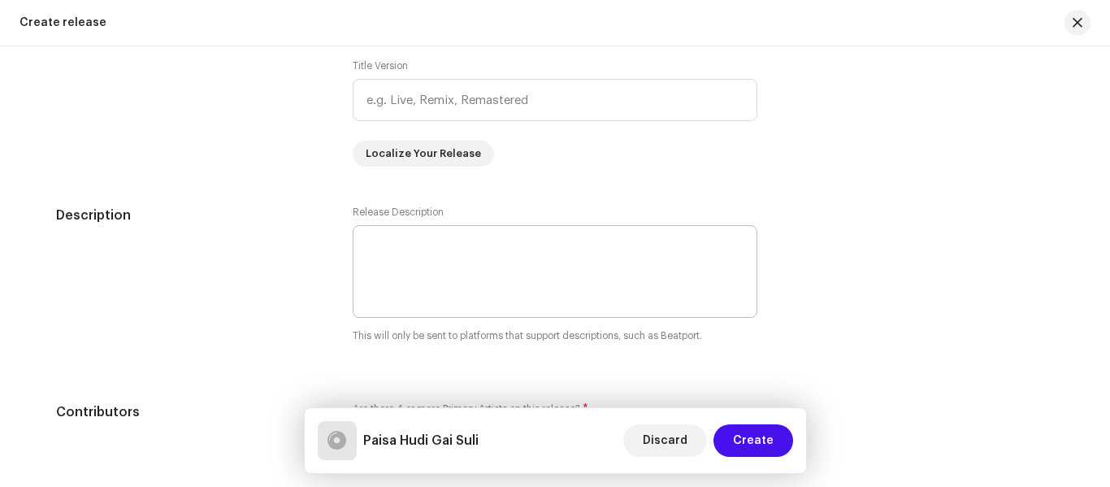
scroll to position [1787, 0]
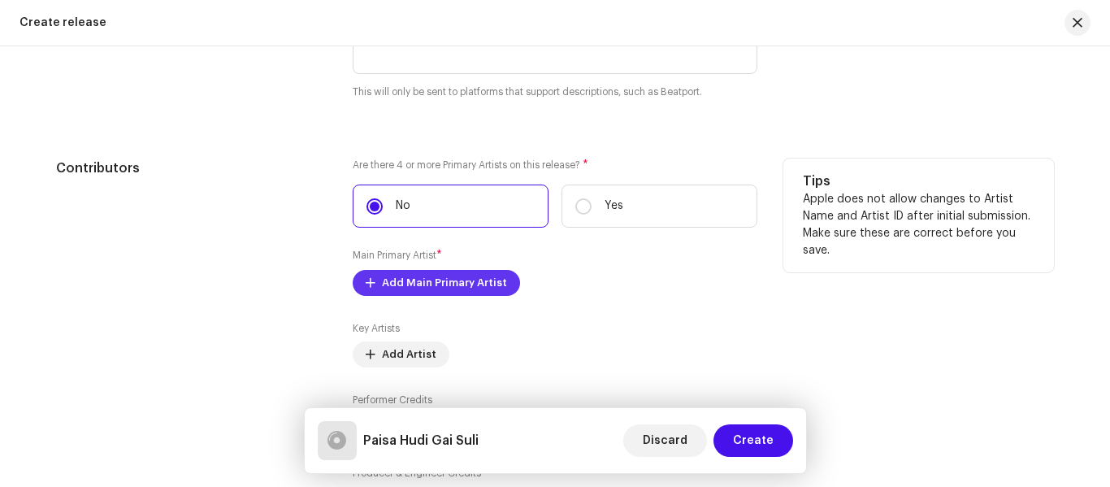
type input "Paisa Hudi Gai Suli"
click at [422, 279] on span "Add Main Primary Artist" at bounding box center [444, 282] width 125 height 32
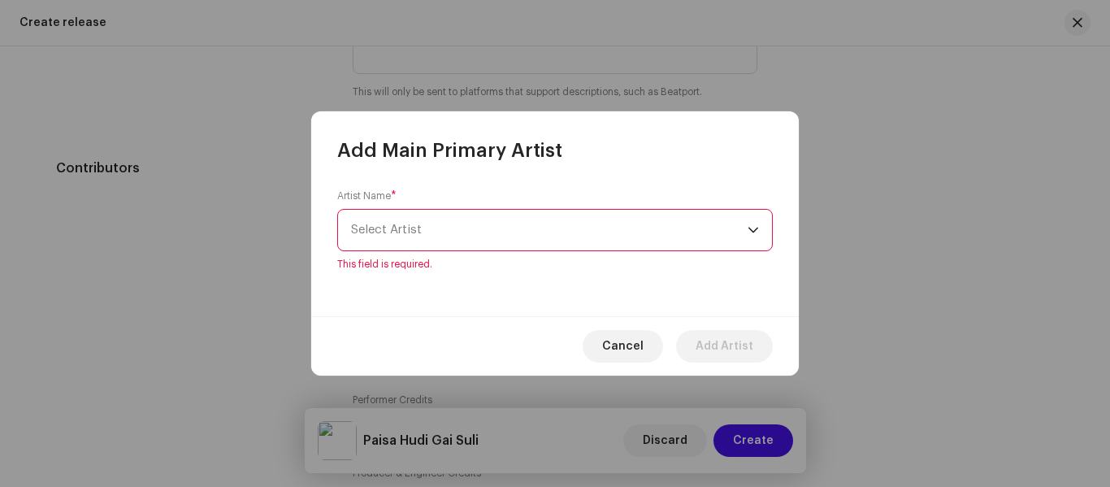
click at [500, 212] on span "Select Artist" at bounding box center [549, 230] width 396 height 41
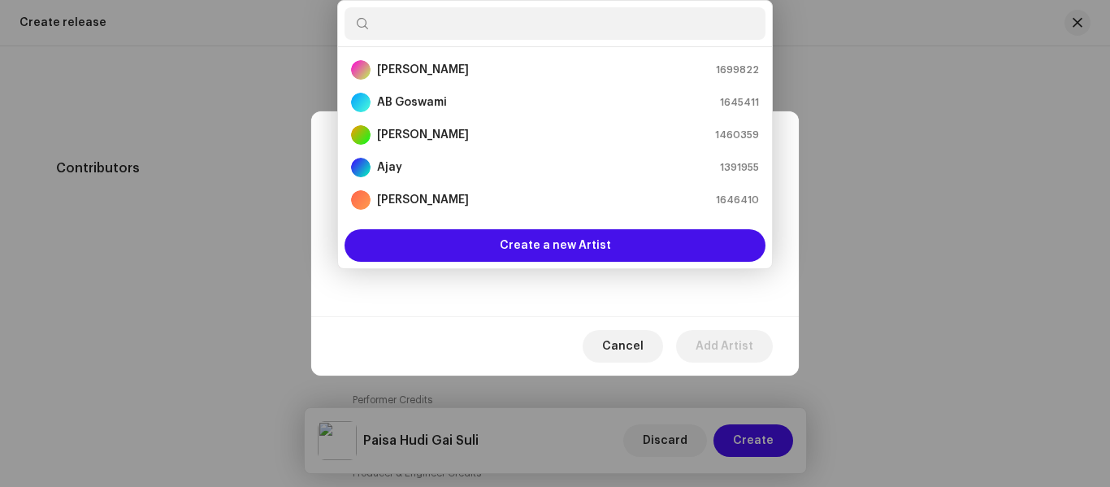
scroll to position [26, 0]
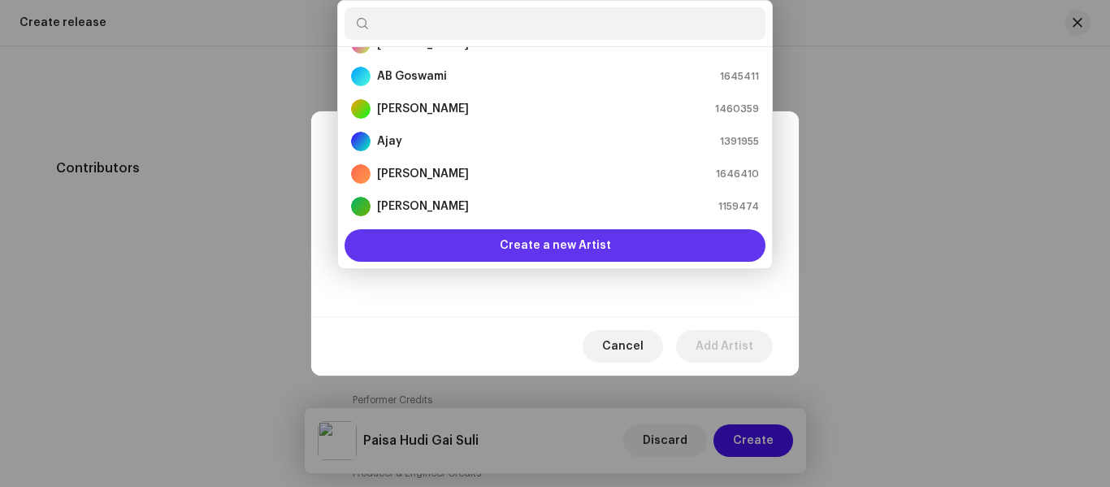
click at [487, 246] on div "Create a new Artist" at bounding box center [554, 245] width 421 height 32
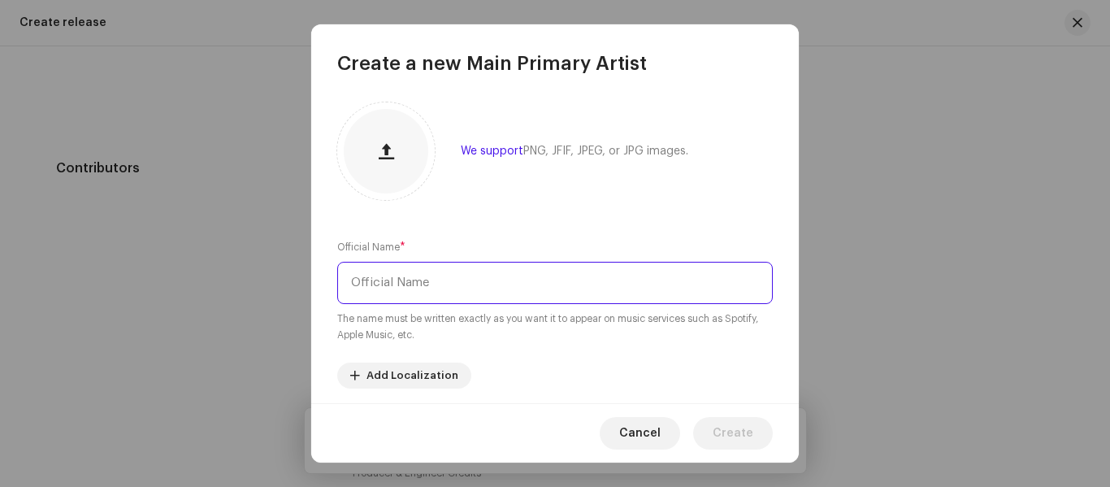
click at [411, 294] on input "text" at bounding box center [554, 283] width 435 height 42
type input "[PERSON_NAME]"
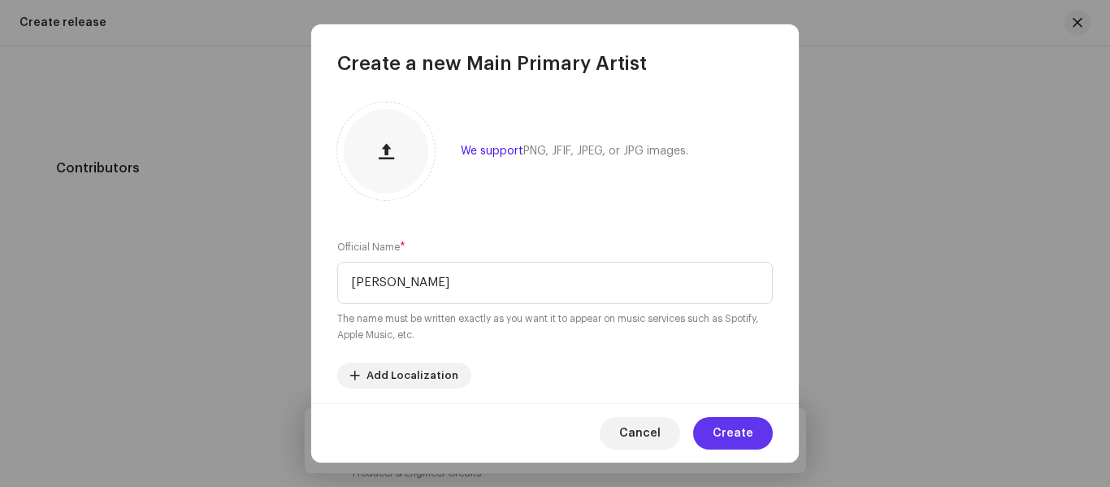
click at [720, 432] on span "Create" at bounding box center [733, 433] width 41 height 32
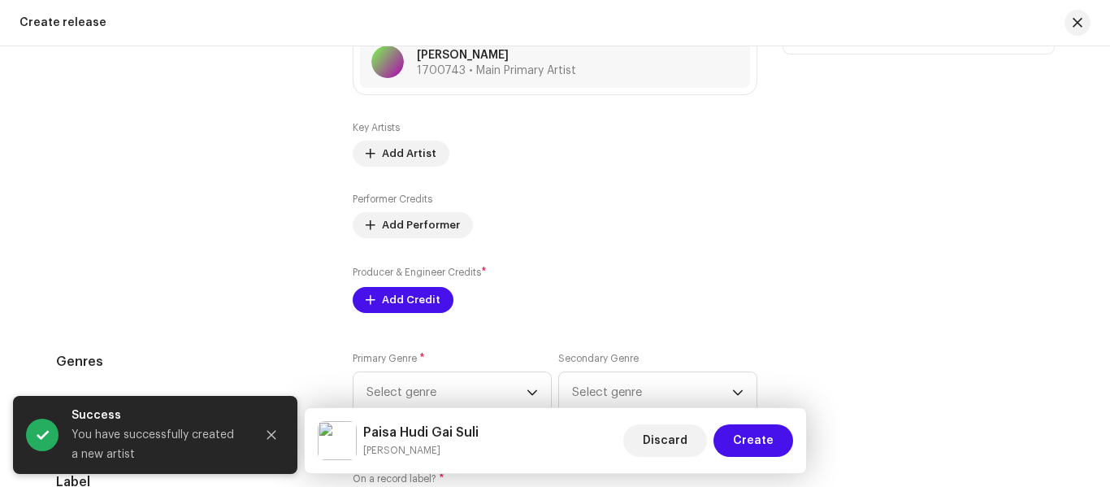
scroll to position [2031, 0]
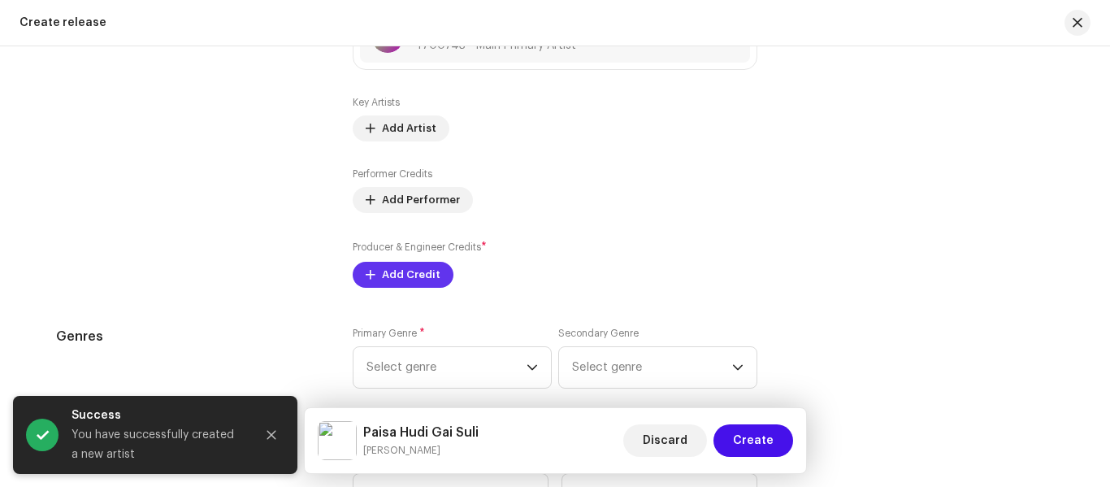
click at [383, 281] on span "Add Credit" at bounding box center [411, 274] width 58 height 32
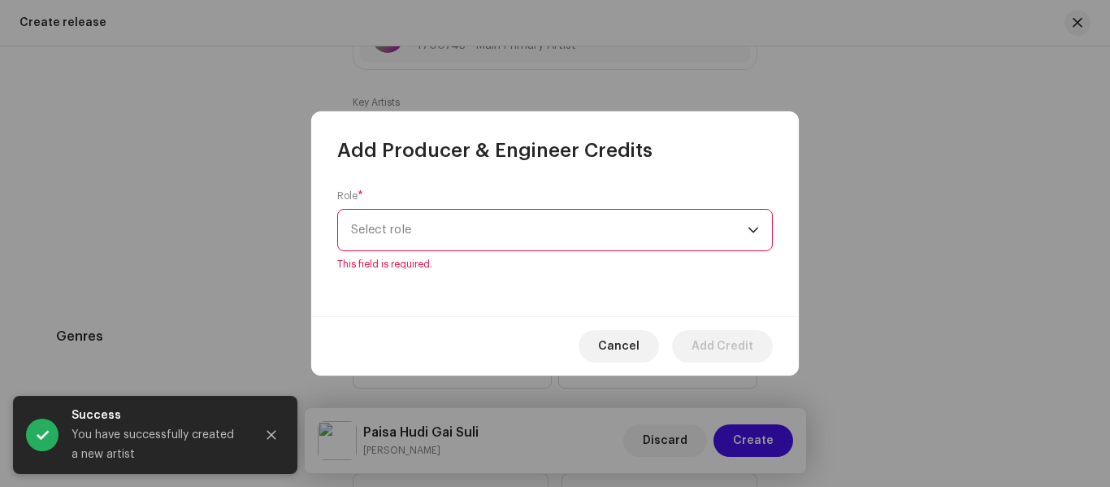
click at [423, 214] on div "Role * Select role This field is required." at bounding box center [554, 239] width 487 height 153
click at [413, 246] on span "Select role" at bounding box center [549, 230] width 396 height 41
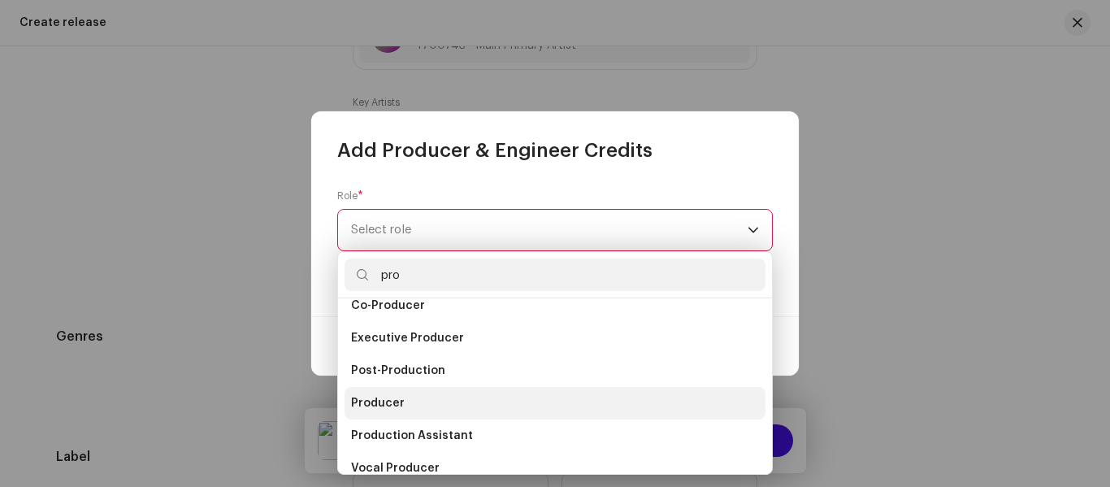
scroll to position [65, 0]
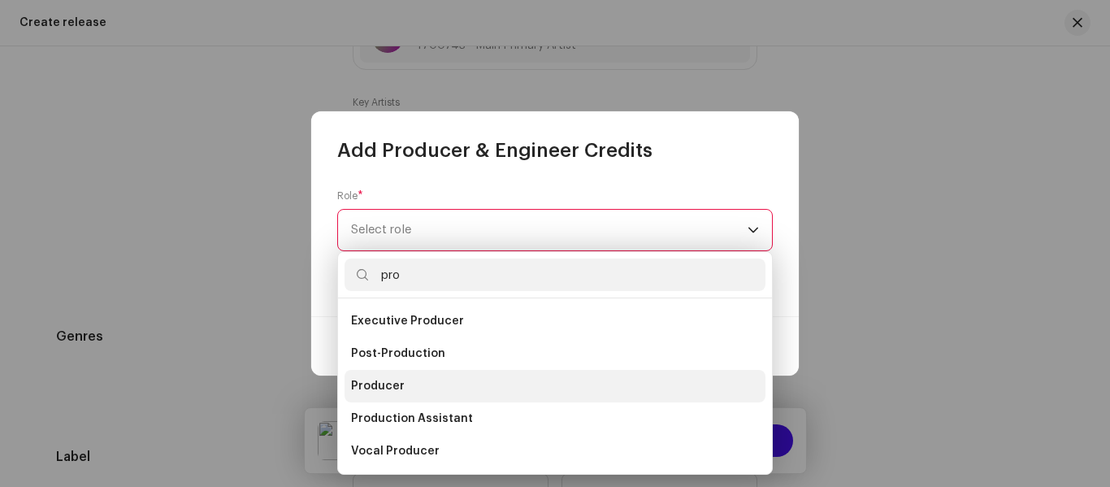
type input "pro"
click at [401, 388] on li "Producer" at bounding box center [554, 386] width 421 height 32
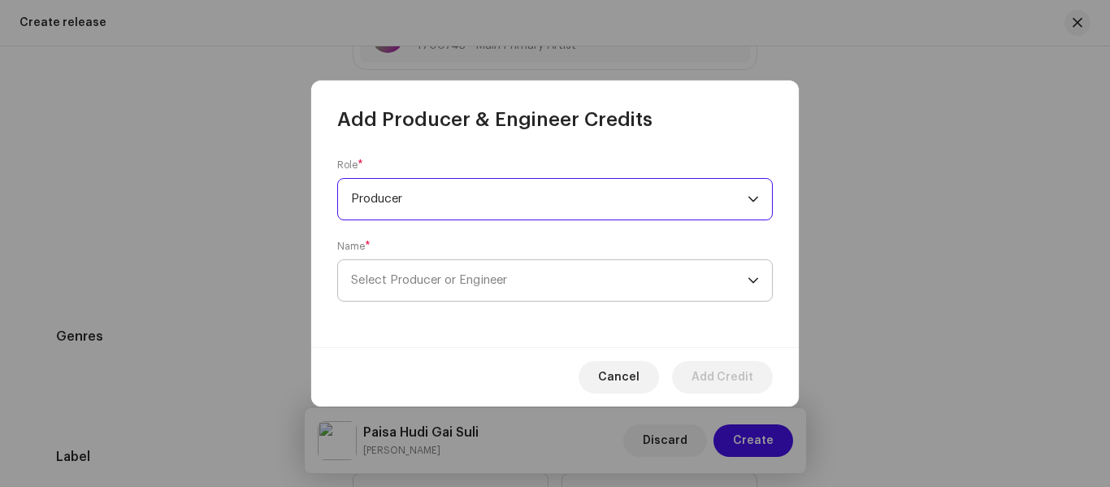
click at [409, 283] on span "Select Producer or Engineer" at bounding box center [429, 280] width 156 height 12
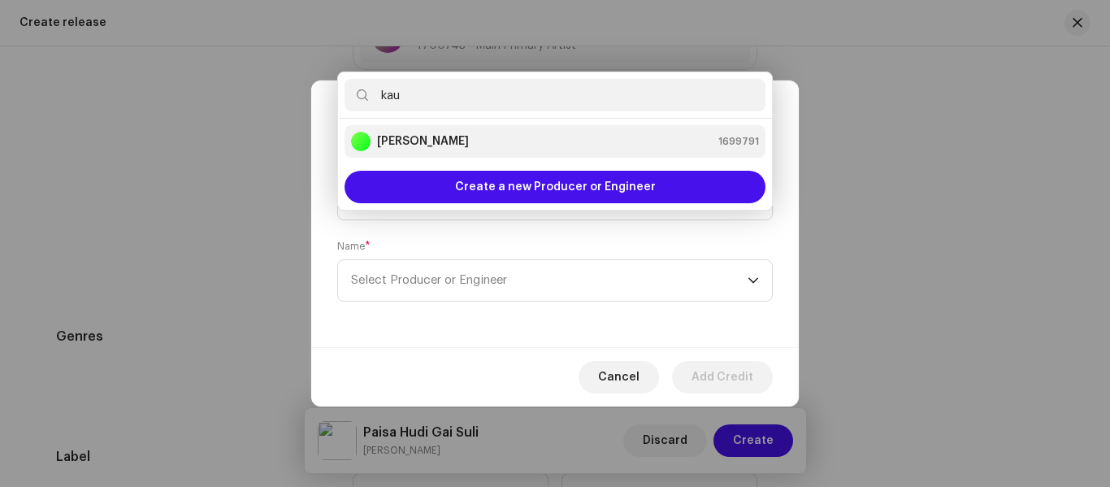
type input "kau"
click at [457, 141] on strong "[PERSON_NAME]" at bounding box center [423, 141] width 92 height 16
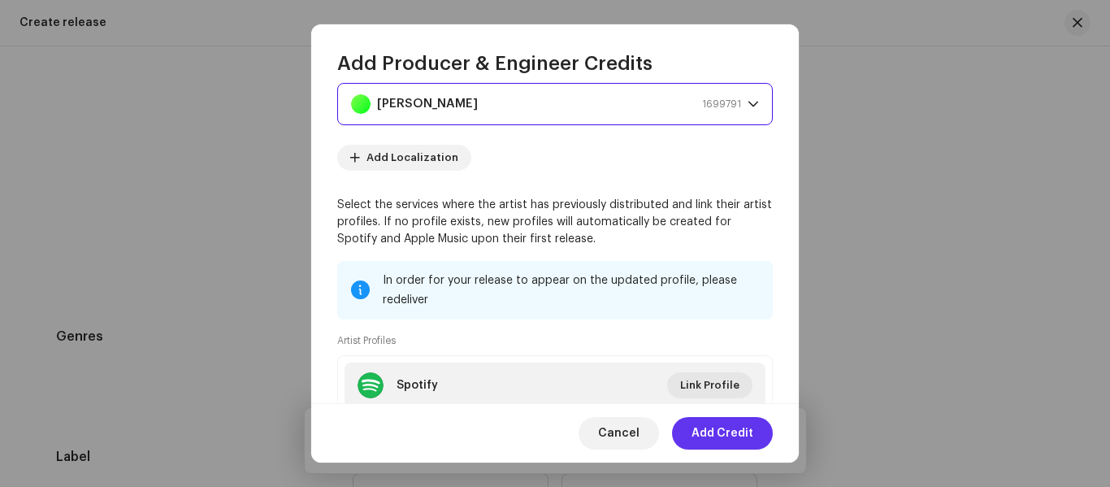
scroll to position [89, 0]
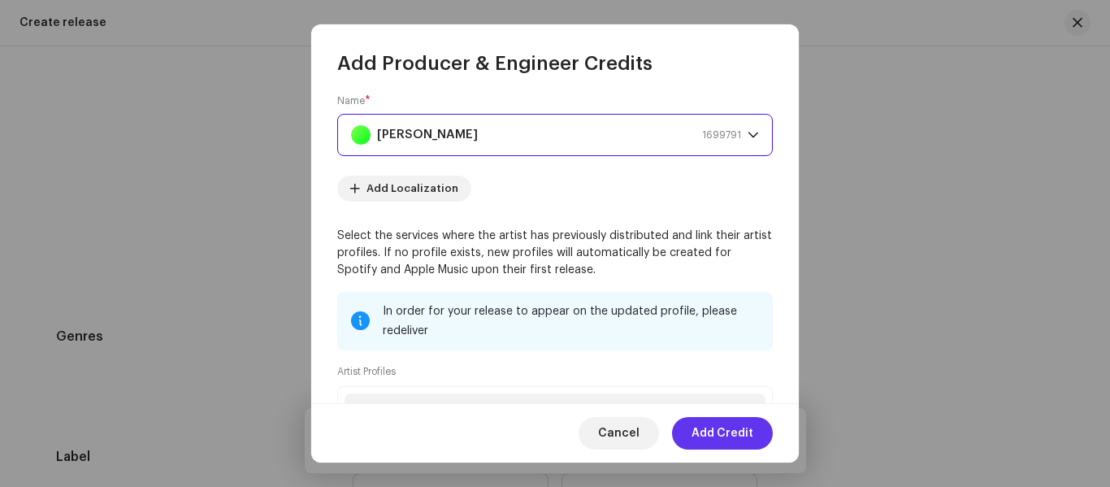
click at [737, 434] on span "Add Credit" at bounding box center [722, 433] width 62 height 32
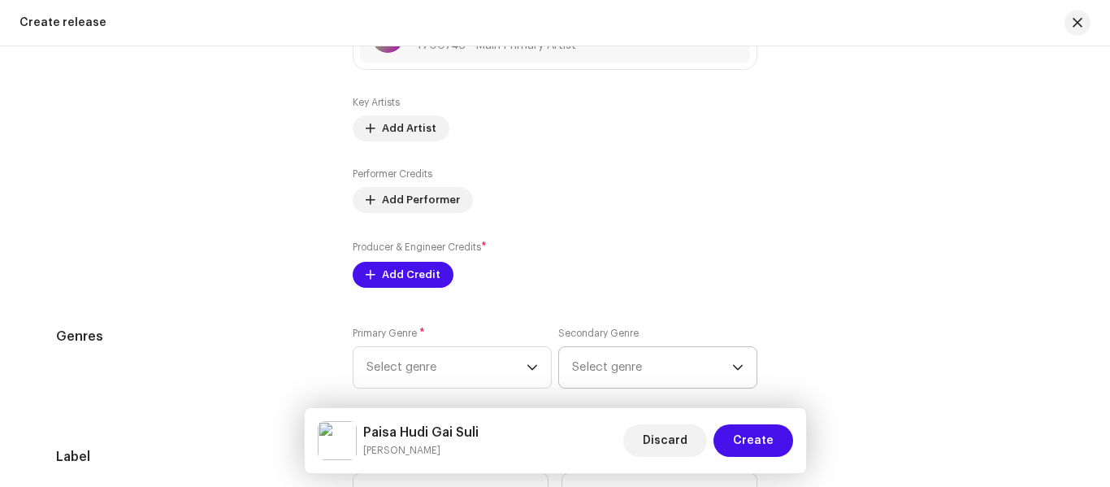
scroll to position [2112, 0]
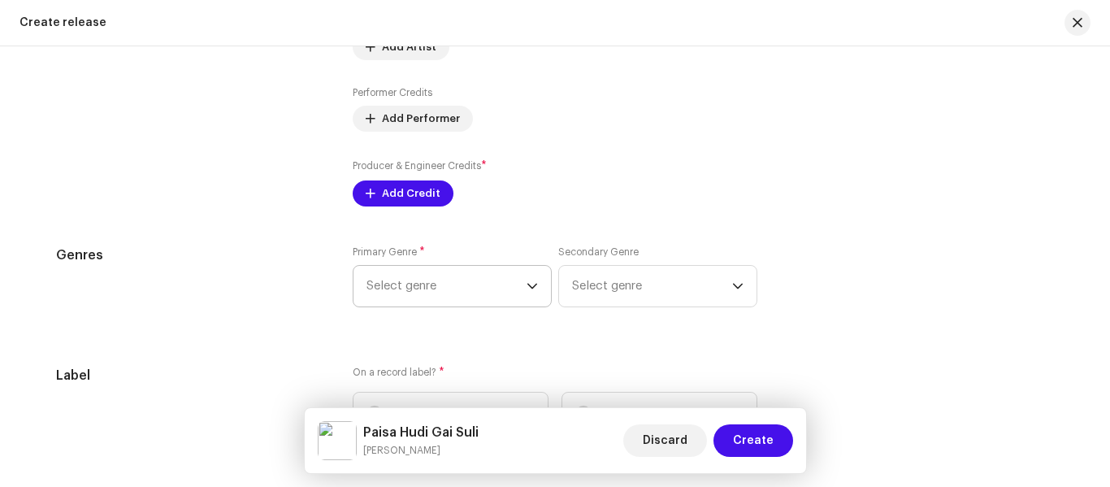
click at [422, 285] on span "Select genre" at bounding box center [446, 286] width 160 height 41
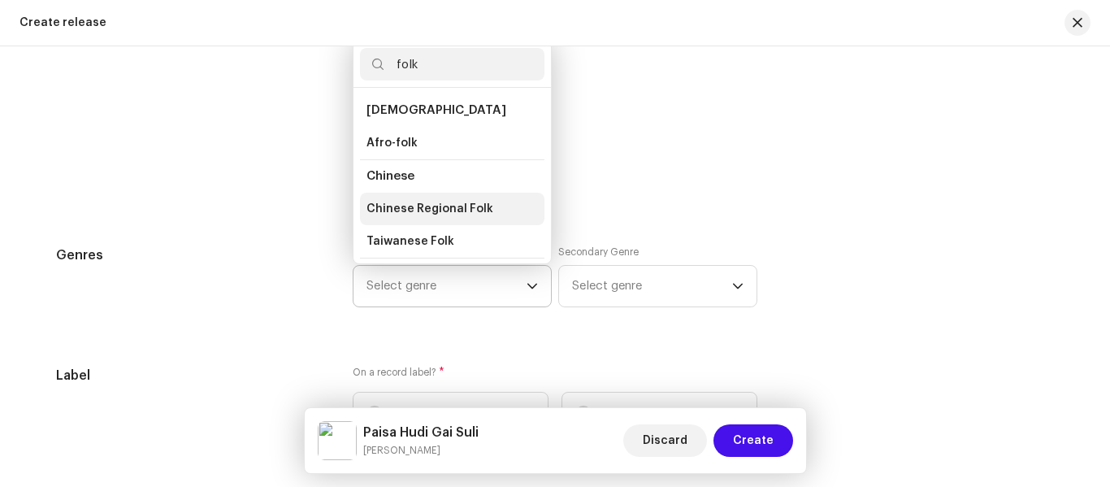
scroll to position [81, 0]
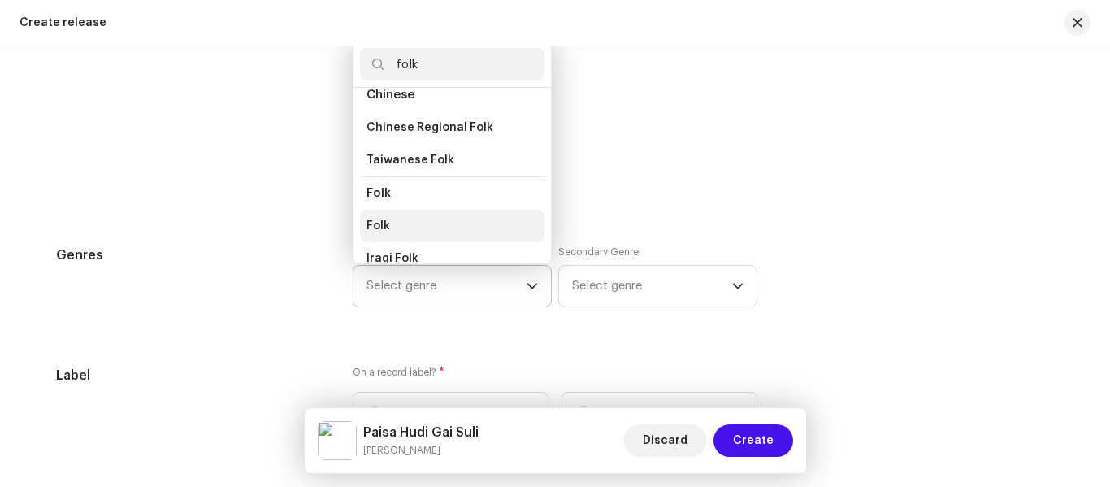
type input "folk"
click at [418, 219] on li "Folk" at bounding box center [452, 226] width 184 height 32
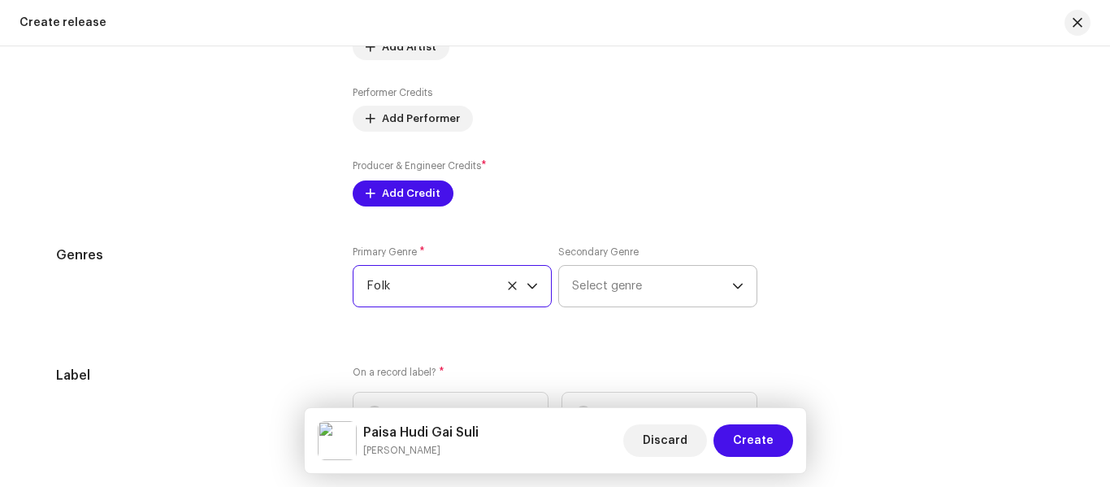
click at [574, 279] on span "Select genre" at bounding box center [652, 286] width 160 height 41
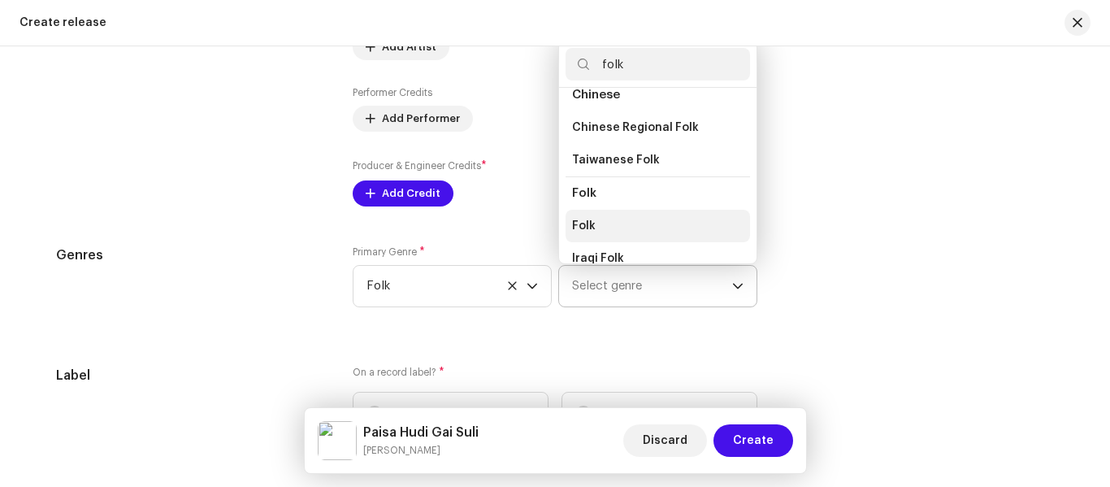
type input "folk"
click at [600, 219] on li "Folk" at bounding box center [657, 226] width 184 height 32
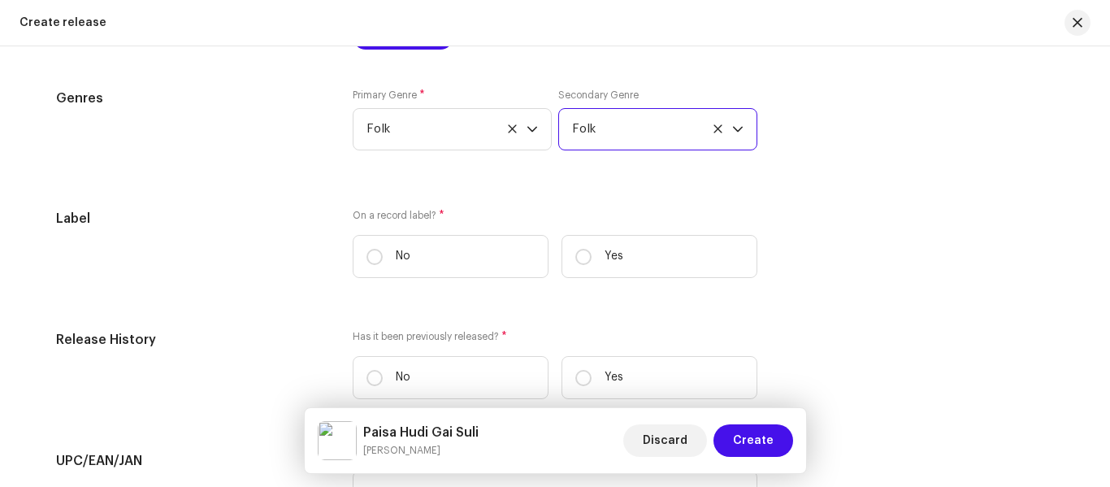
scroll to position [2275, 0]
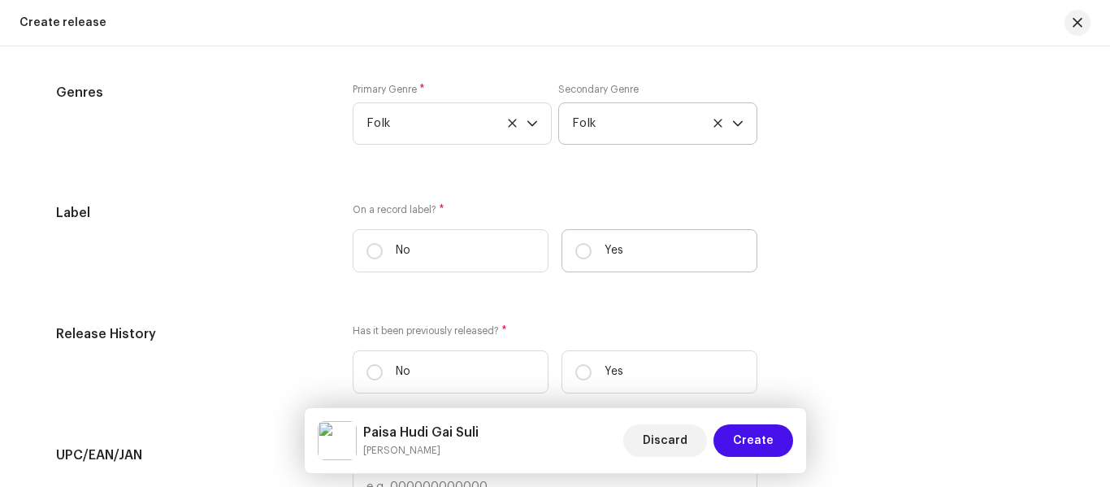
click at [605, 239] on label "Yes" at bounding box center [659, 250] width 196 height 43
click at [591, 243] on input "Yes" at bounding box center [583, 251] width 16 height 16
radio input "true"
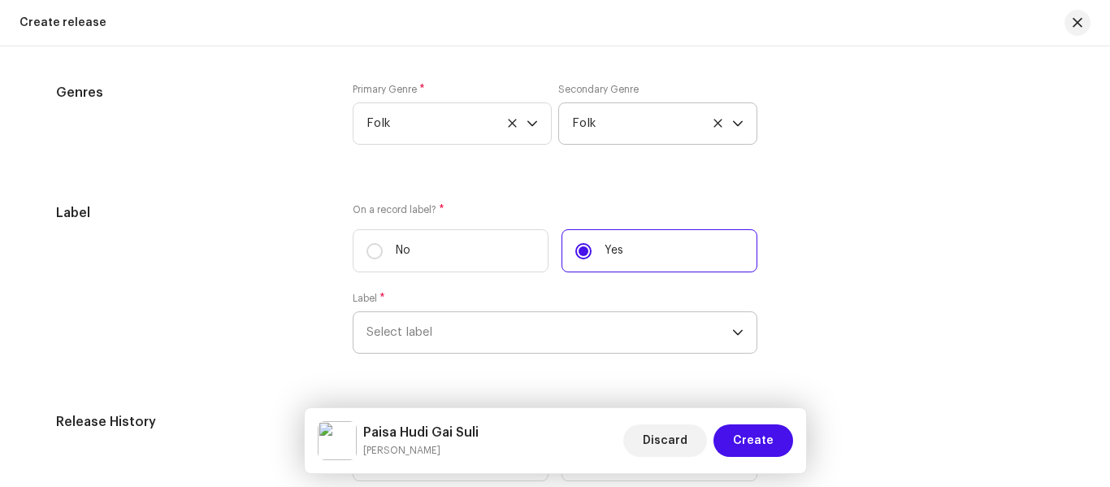
scroll to position [2343, 0]
click at [453, 345] on span "Select label" at bounding box center [549, 332] width 366 height 41
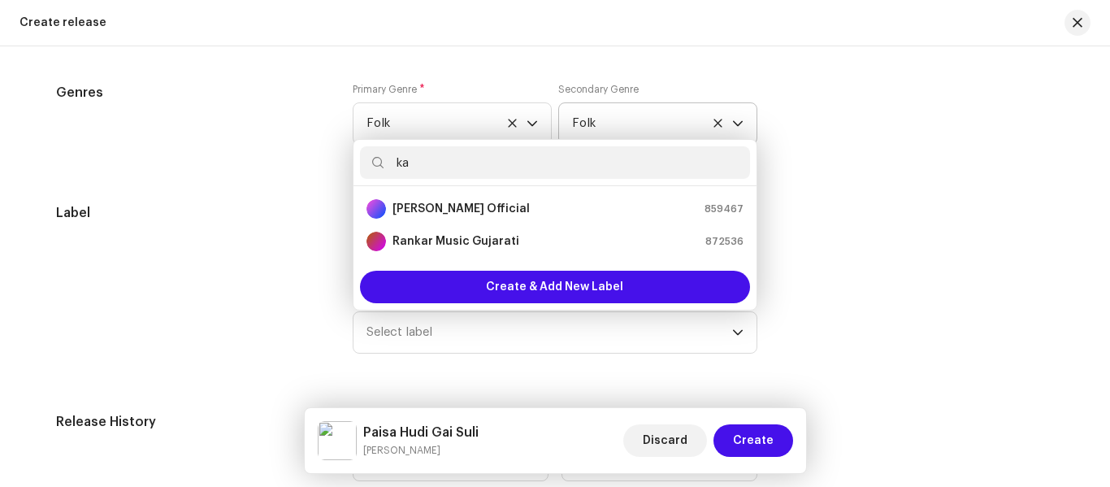
type input "k"
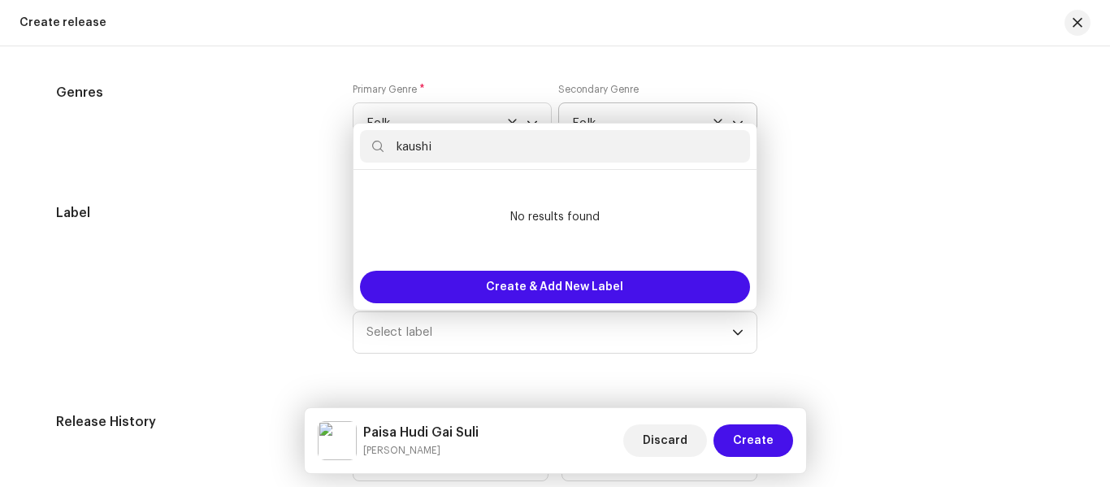
type input "kaushik"
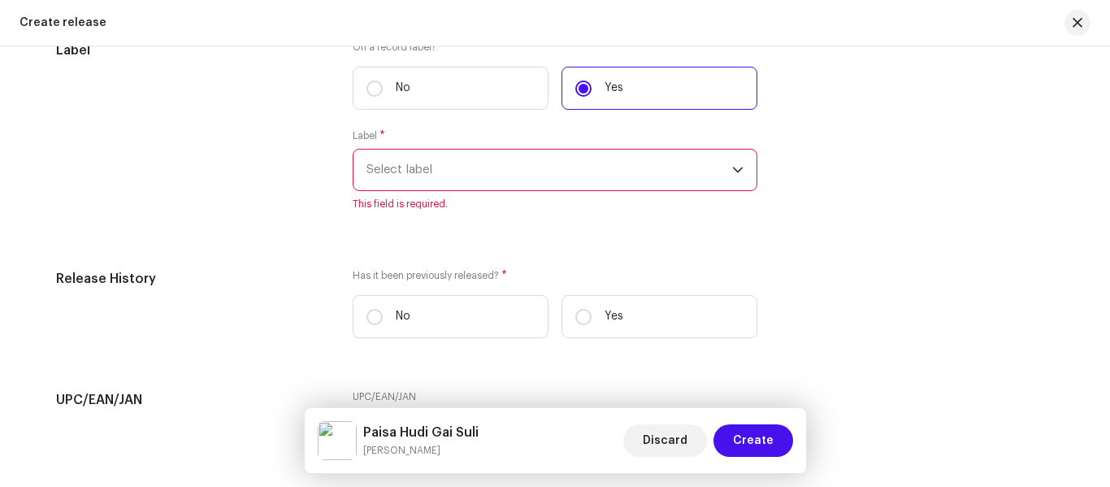
scroll to position [2424, 0]
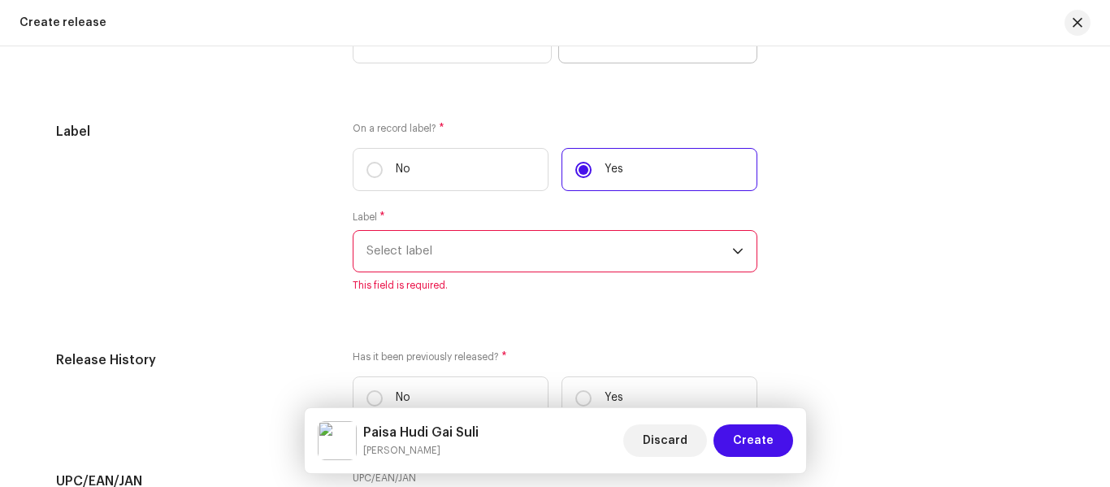
click at [470, 254] on span "Select label" at bounding box center [549, 251] width 366 height 41
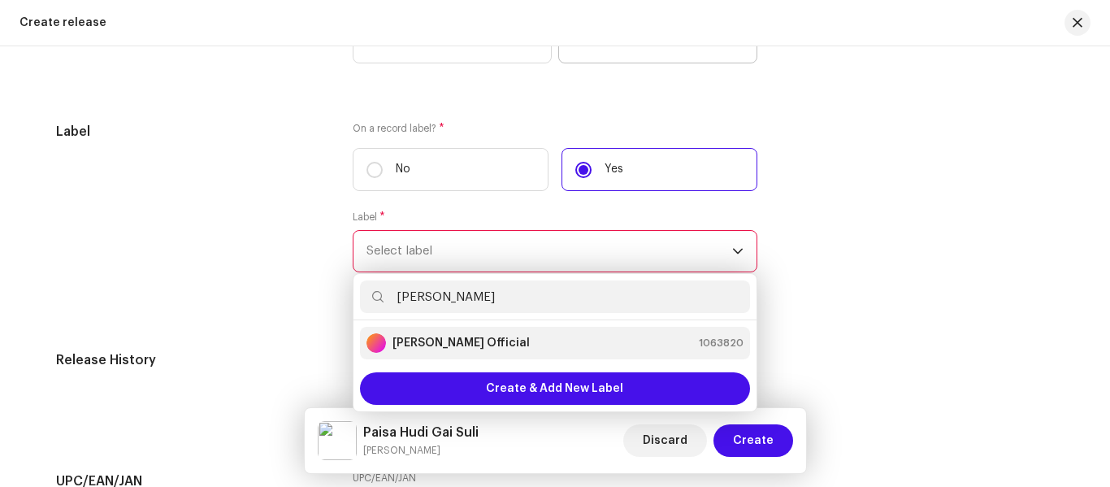
type input "kaus"
click at [480, 330] on li "Kaushik Vasava Official 1063820" at bounding box center [555, 343] width 390 height 32
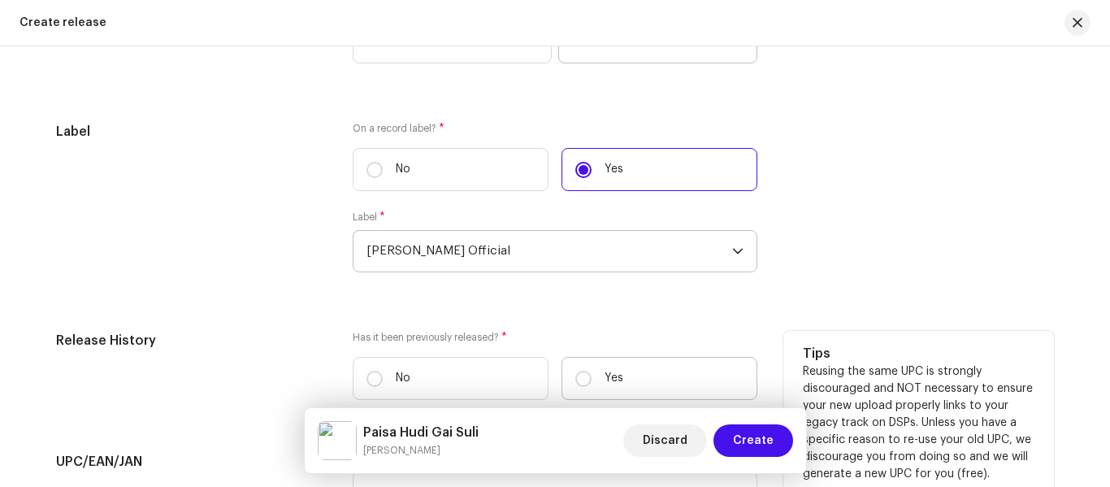
click at [593, 385] on label "Yes" at bounding box center [659, 378] width 196 height 43
click at [591, 385] on input "Yes" at bounding box center [583, 378] width 16 height 16
radio input "true"
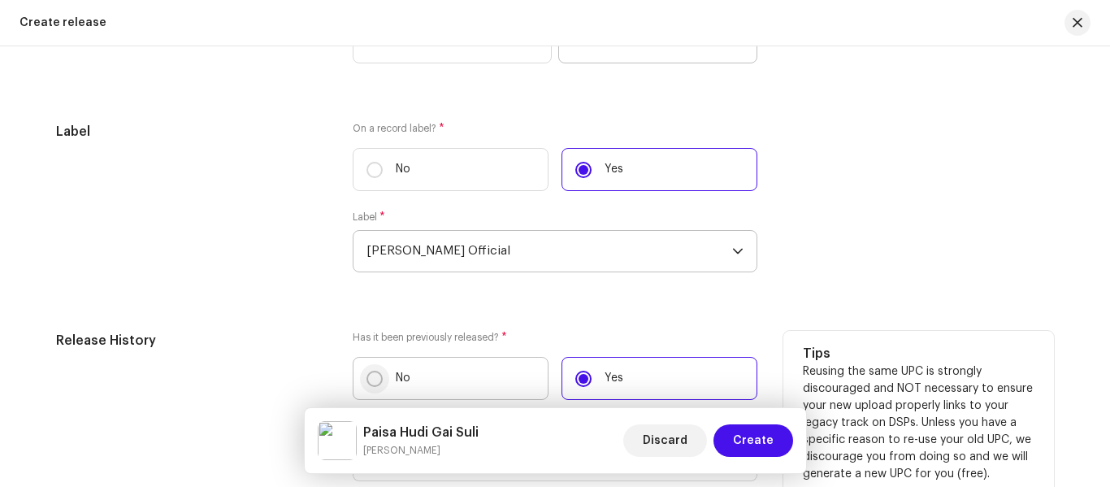
click at [375, 374] on input "No" at bounding box center [374, 378] width 16 height 16
radio input "true"
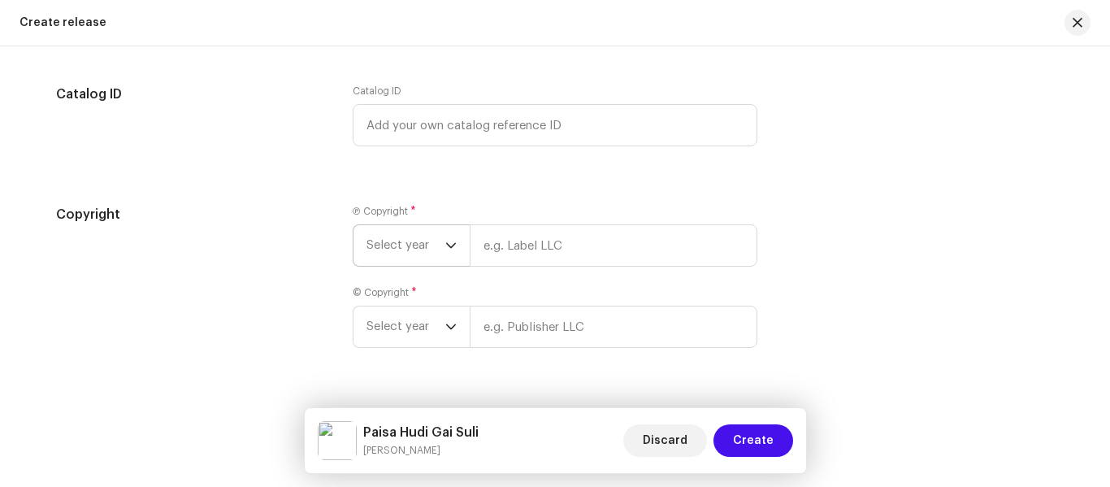
click at [401, 244] on span "Select year" at bounding box center [405, 245] width 79 height 41
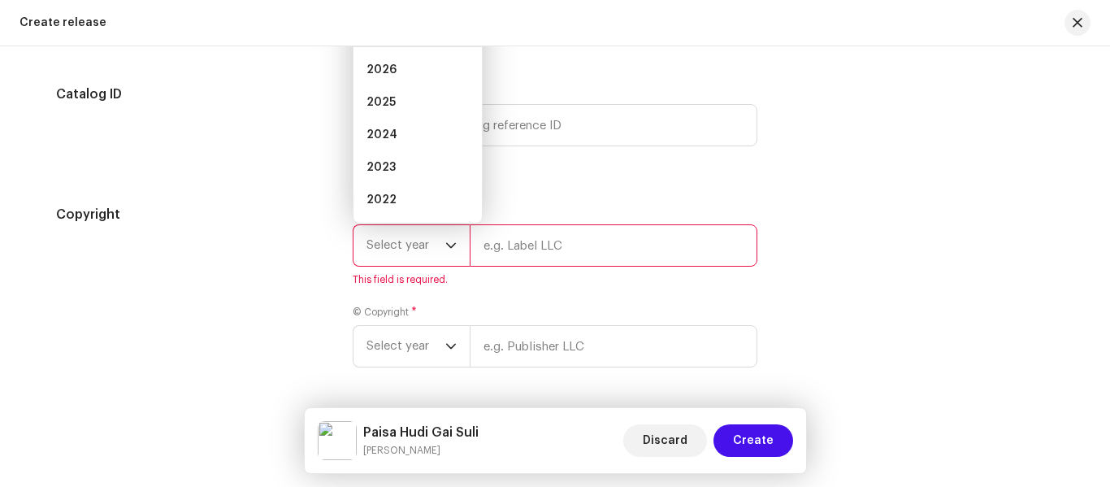
scroll to position [2889, 0]
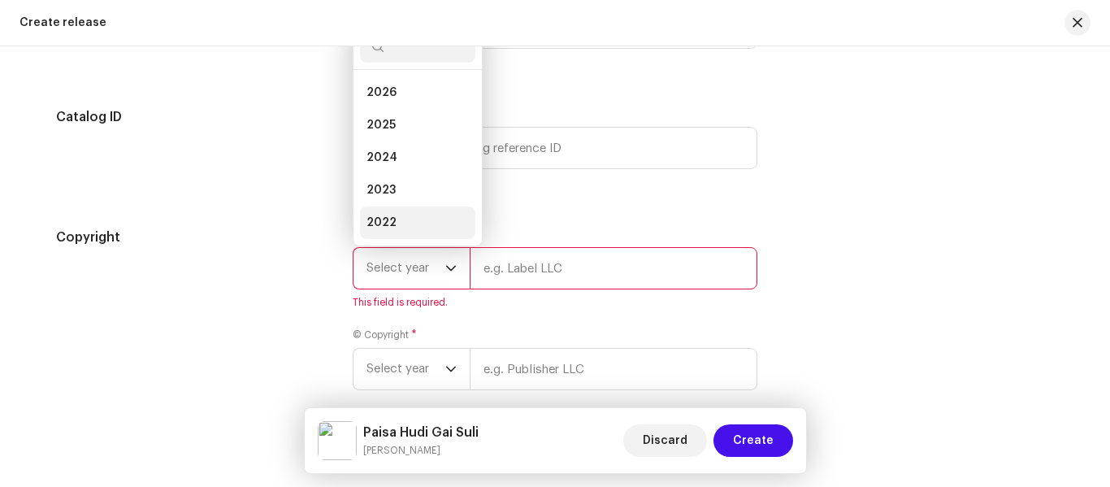
drag, startPoint x: 377, startPoint y: 110, endPoint x: 402, endPoint y: 214, distance: 107.0
click at [377, 115] on li "2025" at bounding box center [417, 125] width 115 height 32
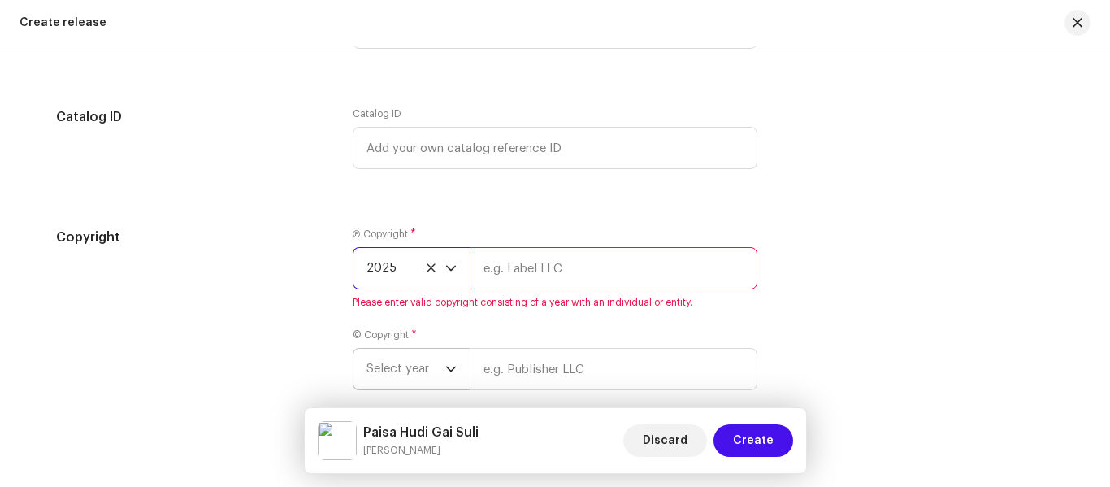
click at [422, 356] on span "Select year" at bounding box center [405, 369] width 79 height 41
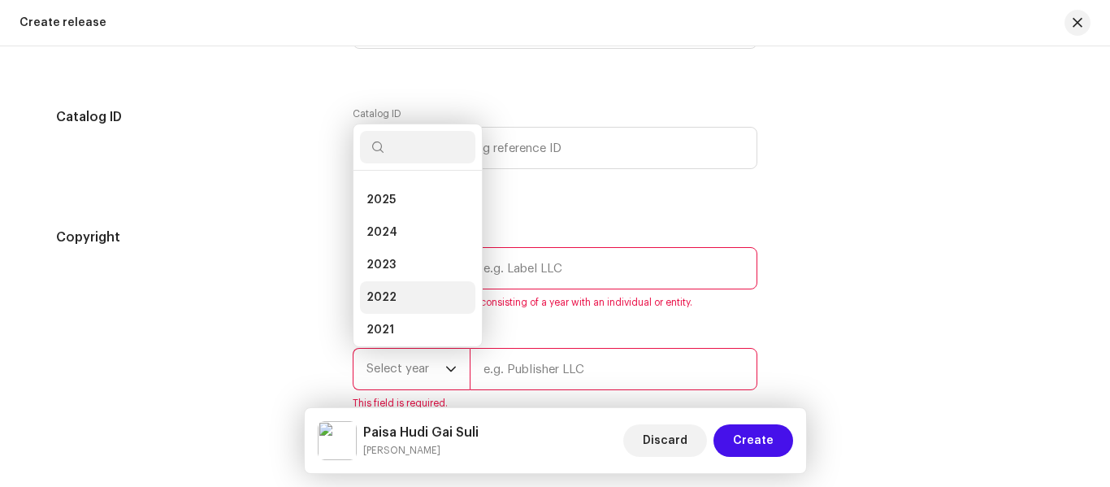
scroll to position [10, 0]
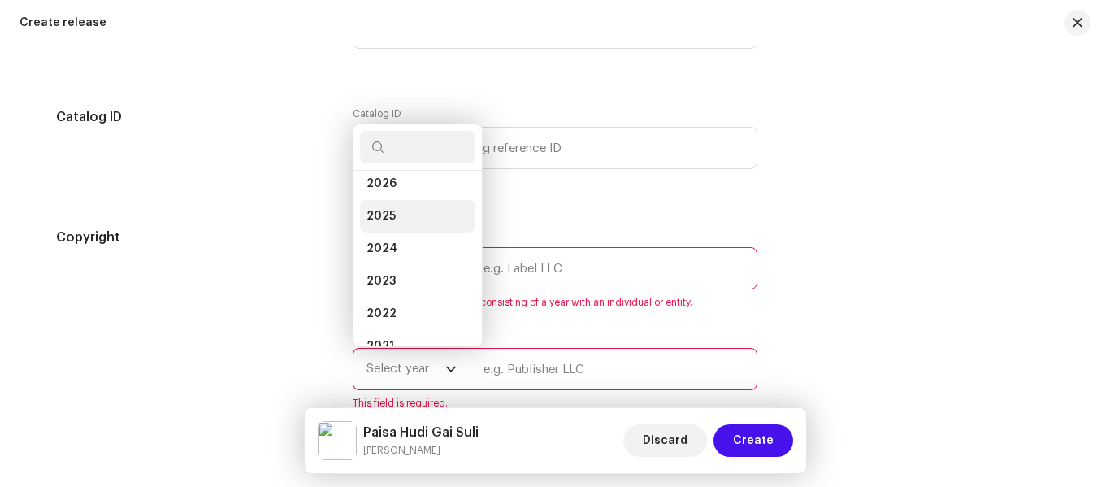
click at [386, 212] on span "2025" at bounding box center [380, 216] width 29 height 16
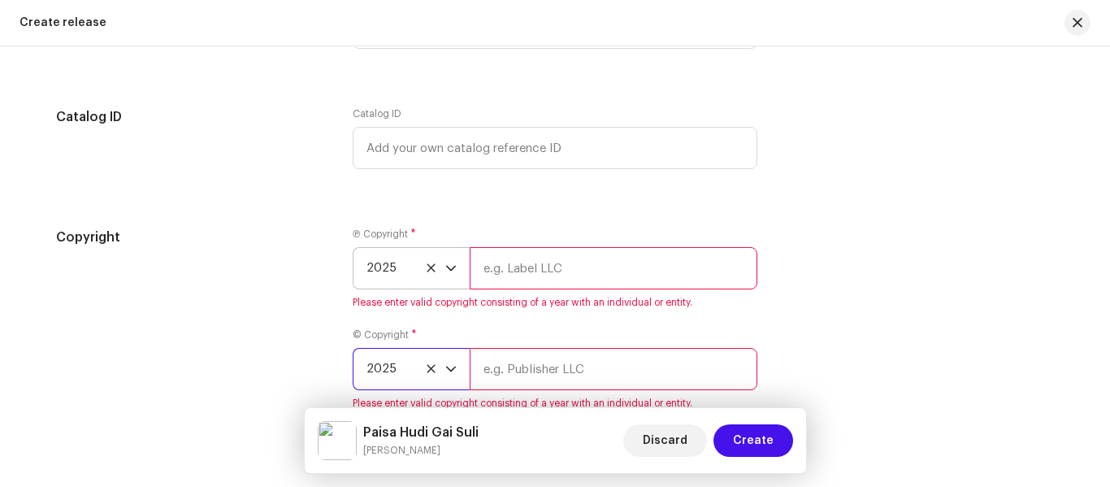
click at [537, 262] on input "text" at bounding box center [614, 268] width 288 height 42
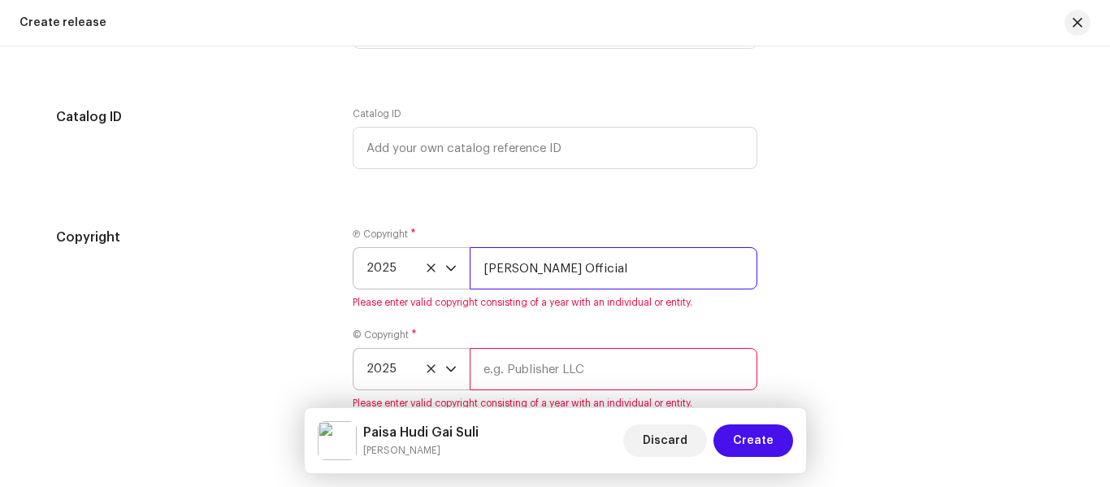
type input "[PERSON_NAME] Official"
click at [561, 362] on input "text" at bounding box center [614, 369] width 288 height 42
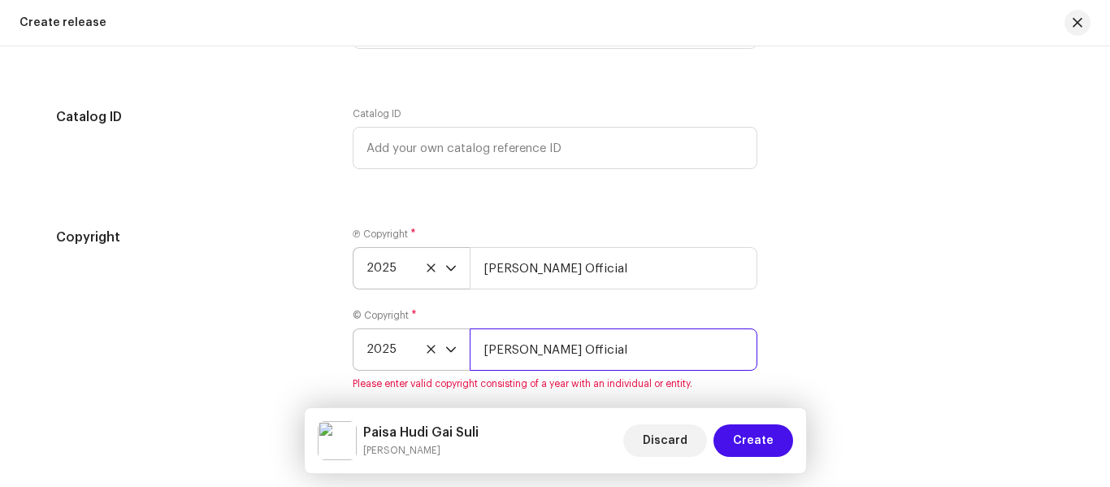
type input "[PERSON_NAME] Official"
click at [873, 272] on div "Copyright Ⓟ Copyright * 2025 Kaushik Vasava Official © Copyright * 2025 Kaushik…" at bounding box center [555, 318] width 998 height 182
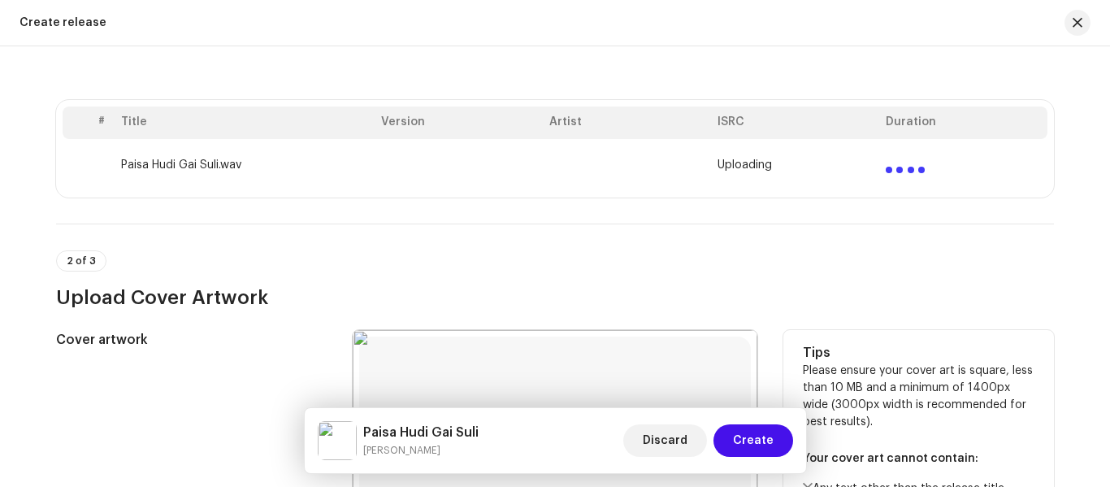
scroll to position [289, 0]
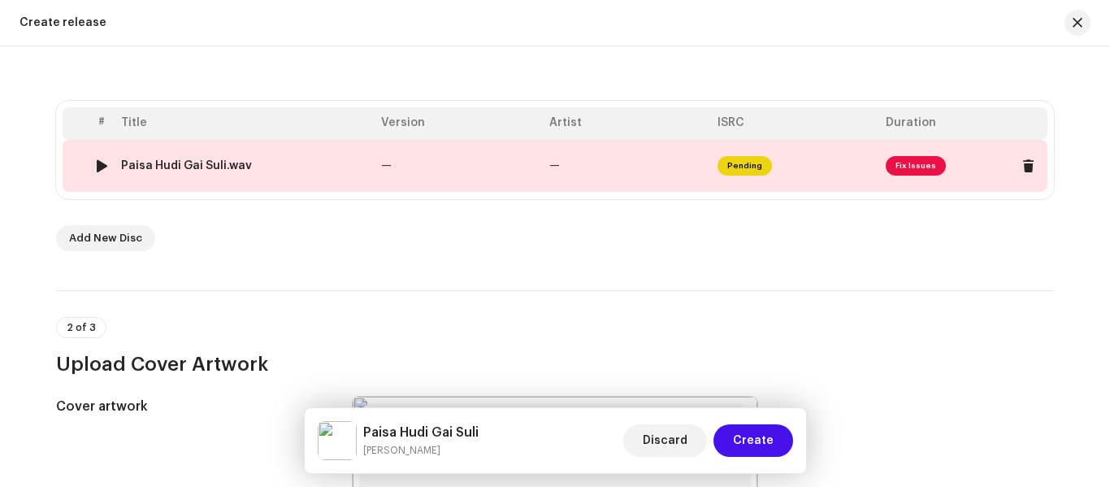
click at [677, 191] on td "—" at bounding box center [627, 166] width 168 height 52
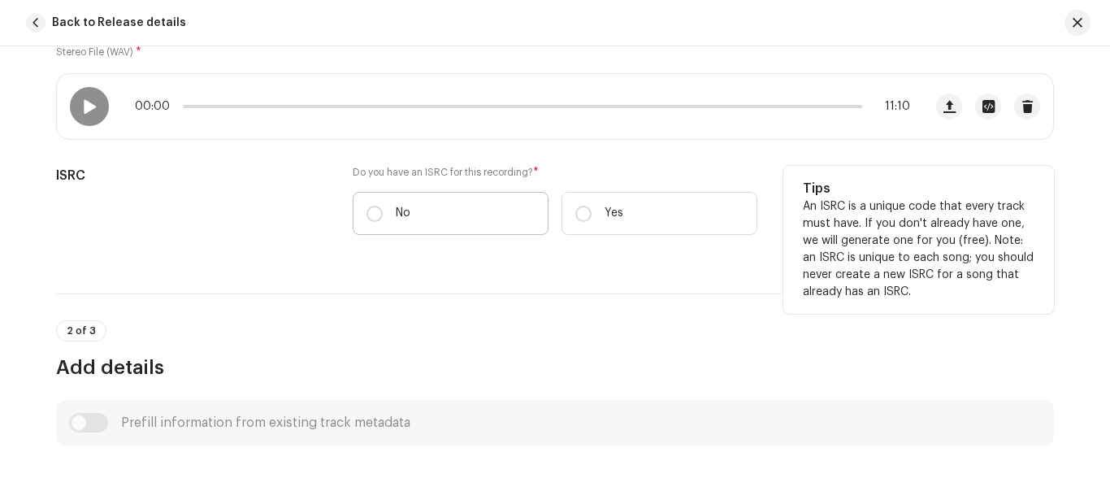
scroll to position [325, 0]
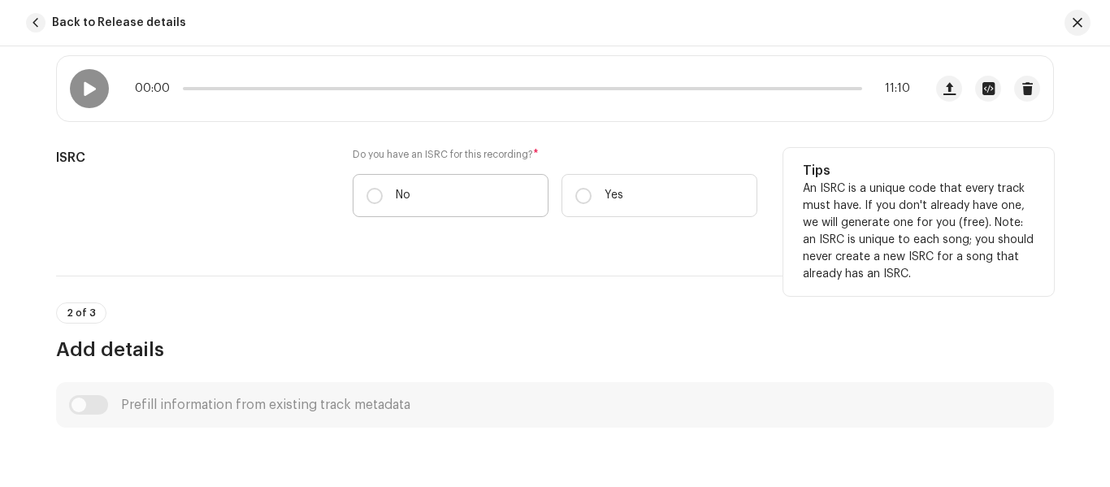
click at [405, 194] on p "No" at bounding box center [403, 195] width 15 height 17
click at [383, 194] on input "No" at bounding box center [374, 196] width 16 height 16
radio input "true"
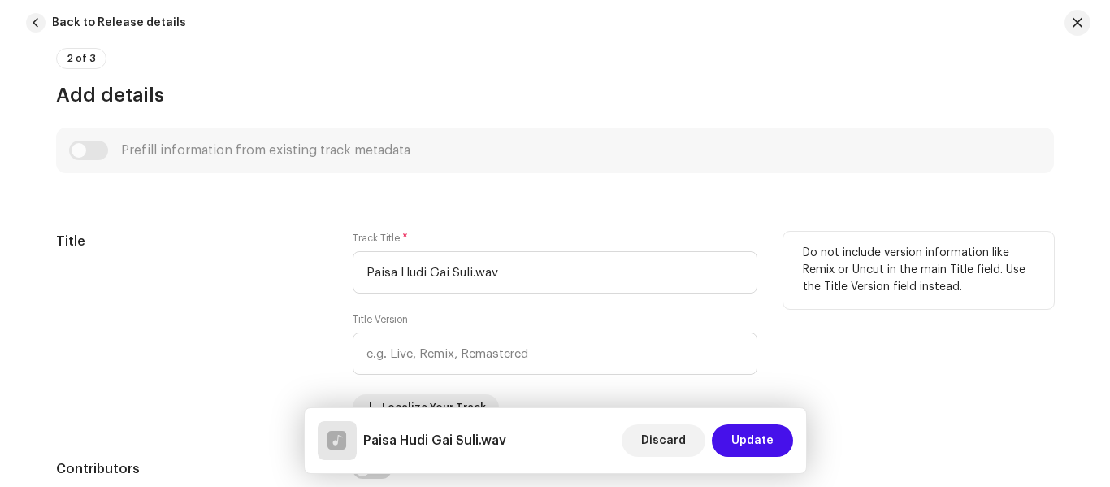
scroll to position [650, 0]
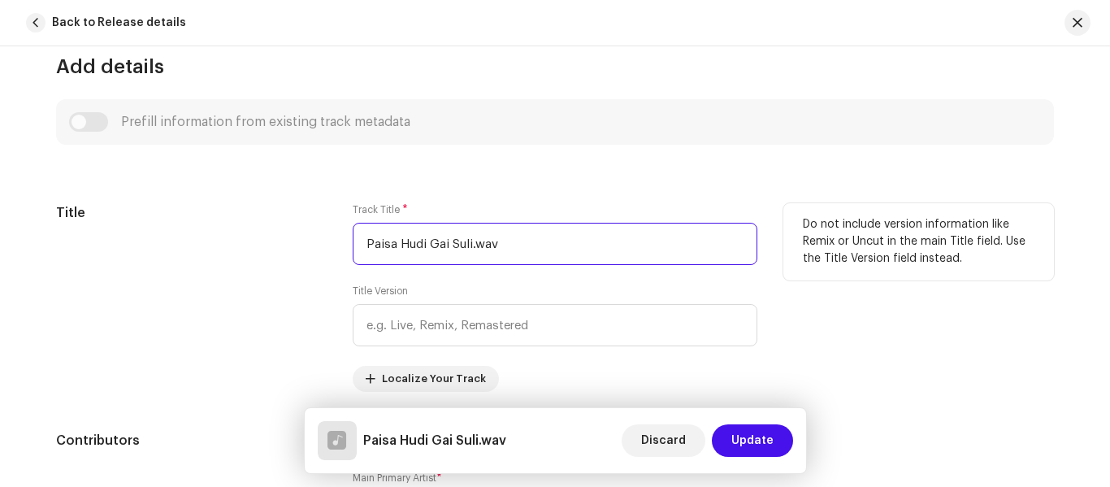
drag, startPoint x: 531, startPoint y: 256, endPoint x: 206, endPoint y: 216, distance: 328.2
click at [206, 216] on div "Title Track Title * Paisa Hudi Gai Suli.wav Title Version Localize Your Track D…" at bounding box center [555, 297] width 998 height 188
paste input "text"
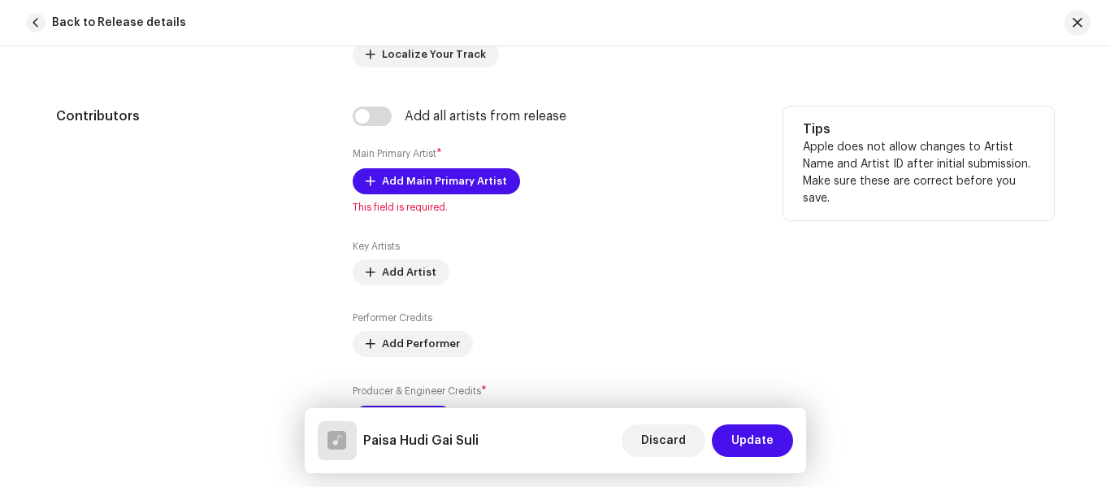
scroll to position [975, 0]
type input "Paisa Hudi Gai Suli"
click at [373, 117] on input "checkbox" at bounding box center [372, 115] width 39 height 19
checkbox input "true"
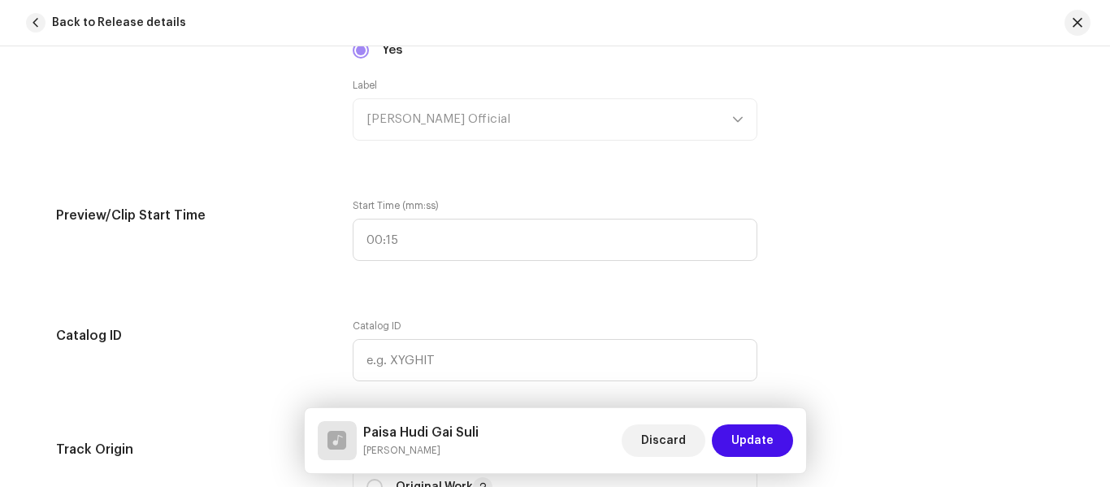
scroll to position [1706, 0]
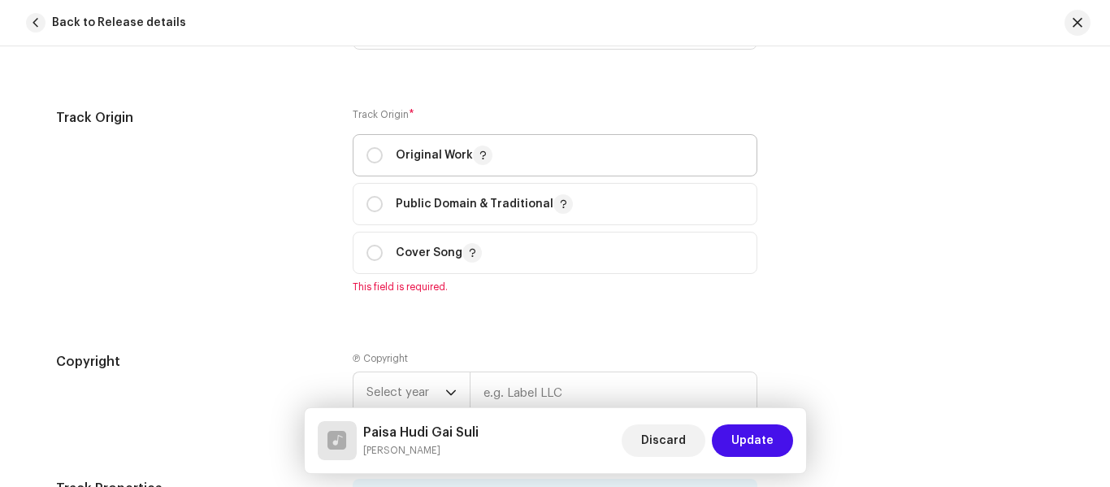
click at [388, 165] on span "Original Work" at bounding box center [554, 155] width 377 height 41
radio input "true"
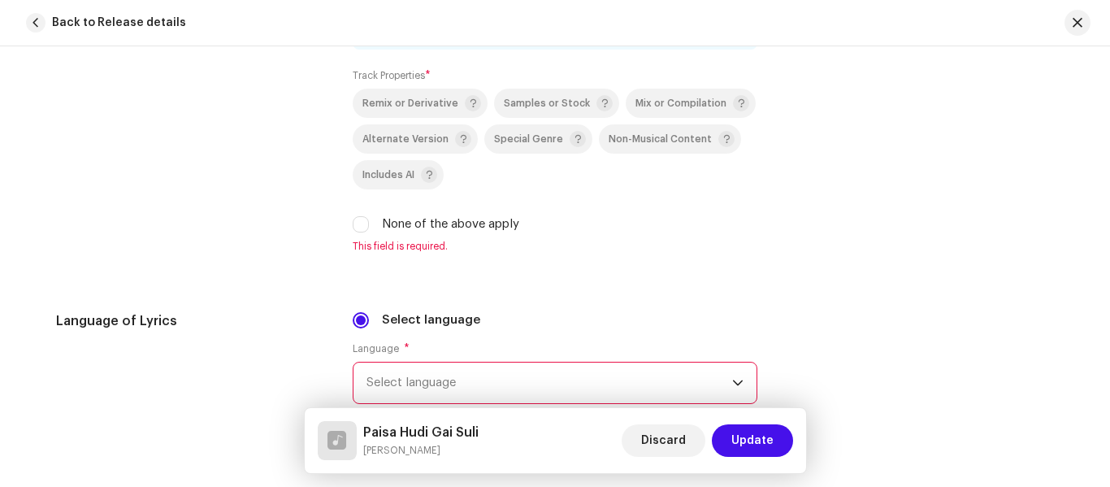
scroll to position [2600, 0]
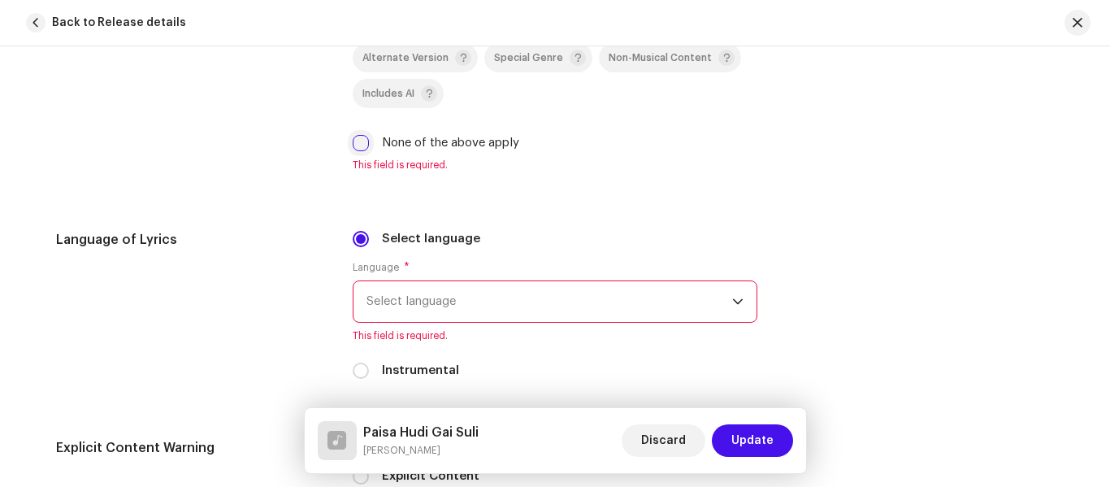
click at [365, 142] on input "None of the above apply" at bounding box center [361, 143] width 16 height 16
checkbox input "true"
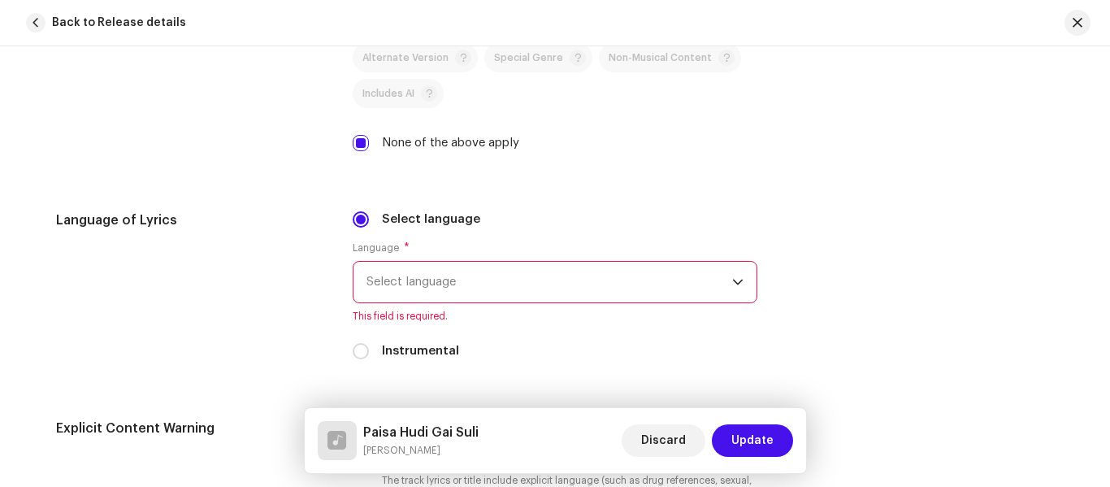
click at [430, 283] on span "Select language" at bounding box center [549, 282] width 366 height 41
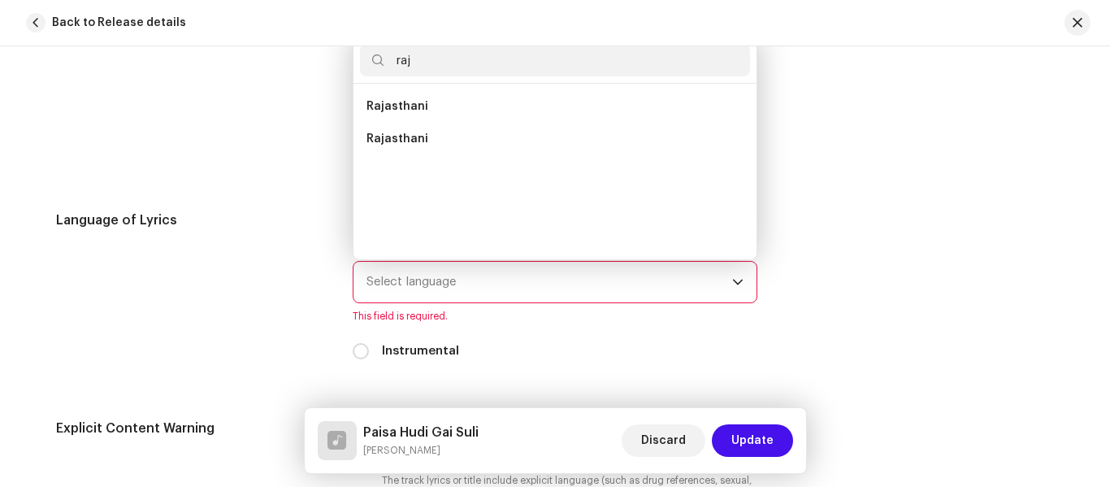
scroll to position [0, 0]
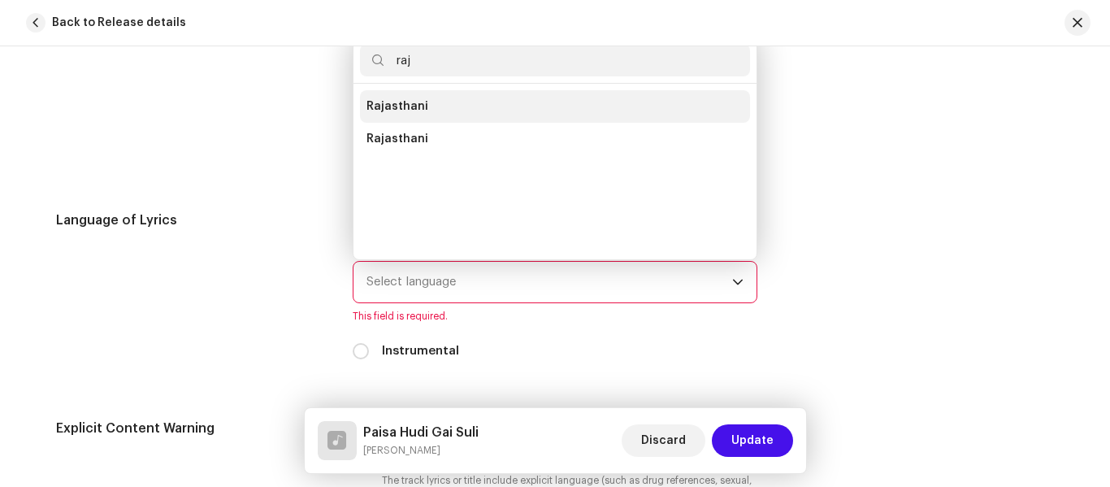
type input "raj"
click at [410, 117] on li "Rajasthani" at bounding box center [555, 106] width 390 height 32
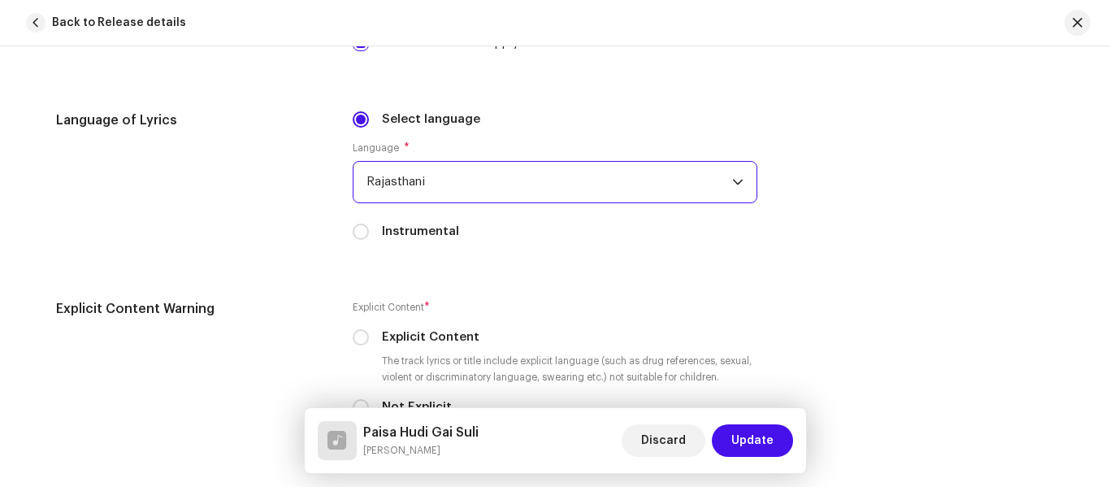
scroll to position [2844, 0]
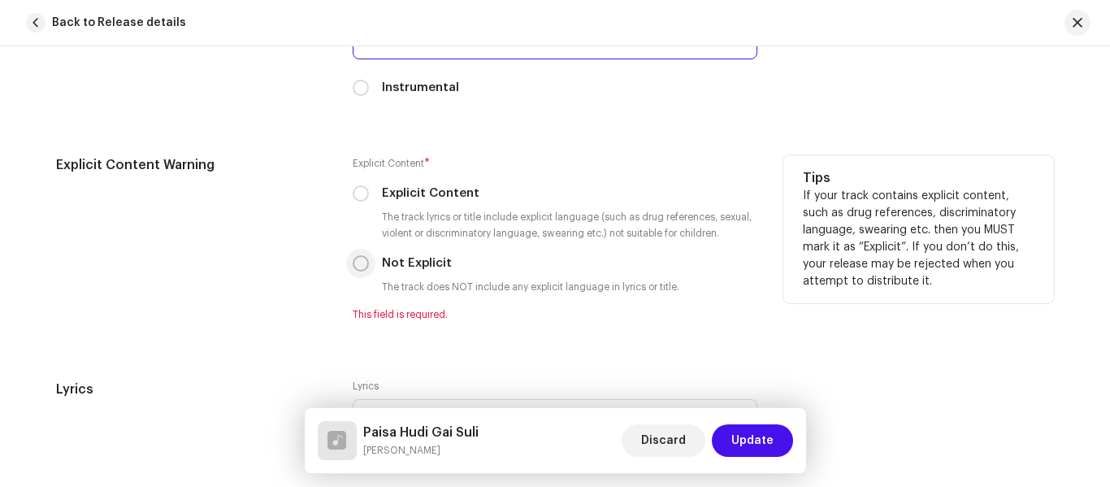
click at [361, 266] on input "Not Explicit" at bounding box center [361, 263] width 16 height 16
radio input "true"
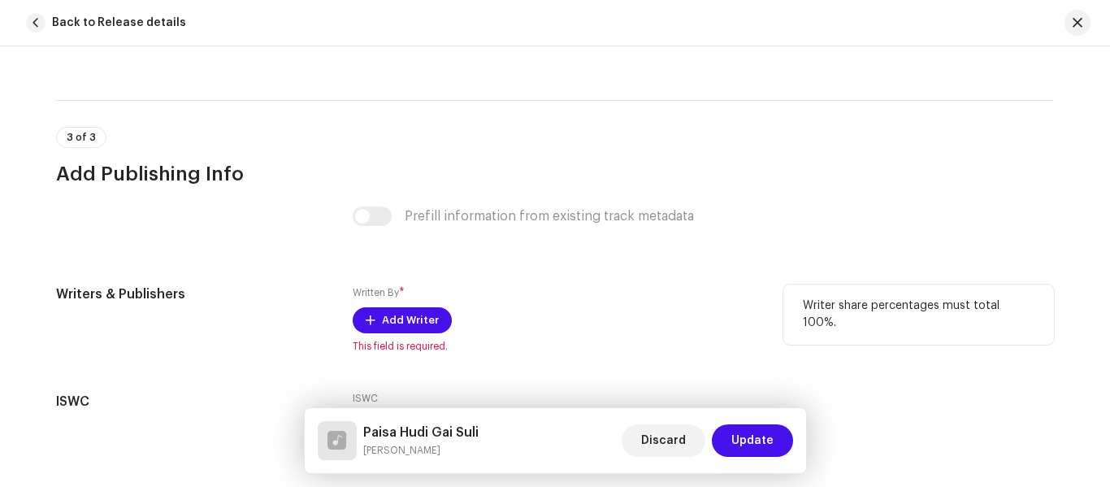
scroll to position [3250, 0]
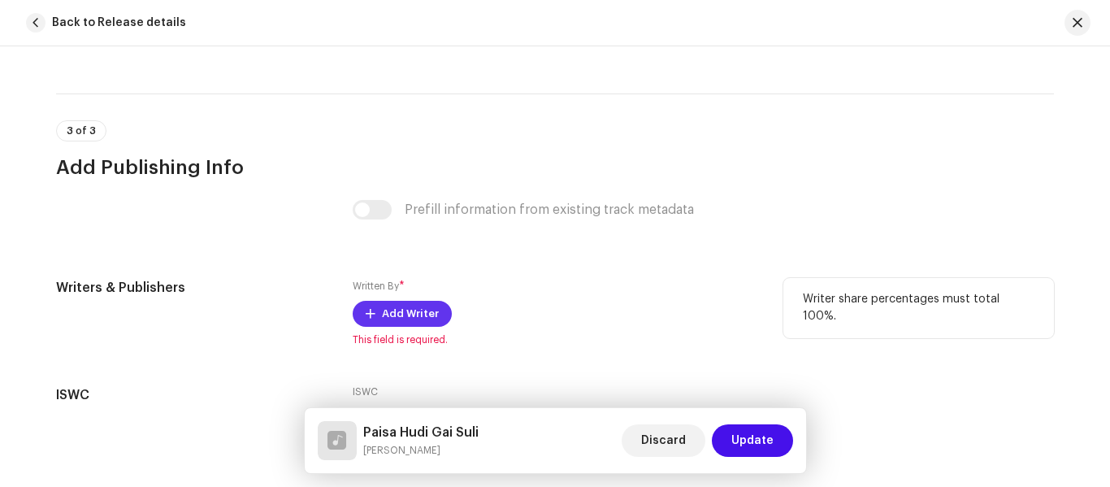
click at [389, 304] on span "Add Writer" at bounding box center [410, 313] width 57 height 32
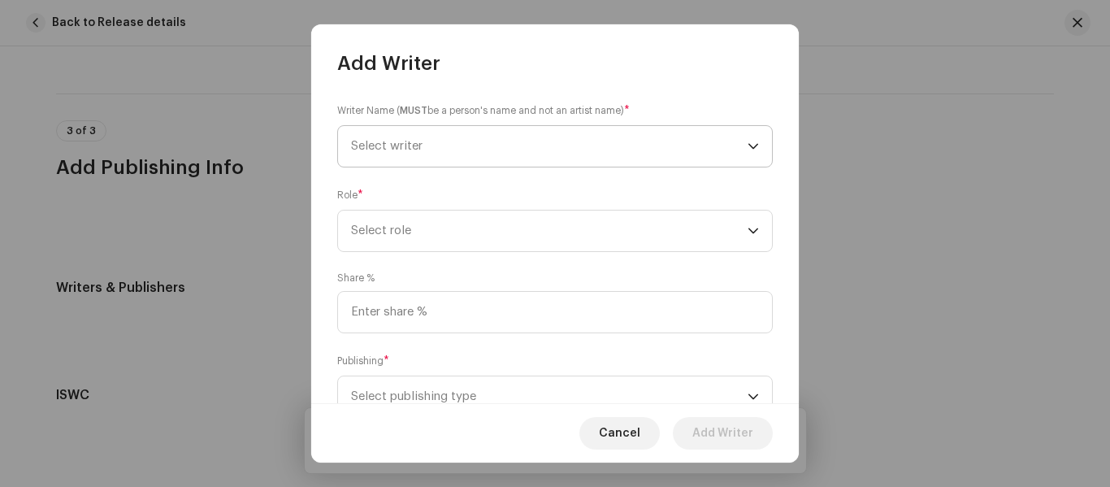
drag, startPoint x: 375, startPoint y: 150, endPoint x: 383, endPoint y: 144, distance: 10.4
click at [379, 146] on span "Select writer" at bounding box center [386, 146] width 71 height 12
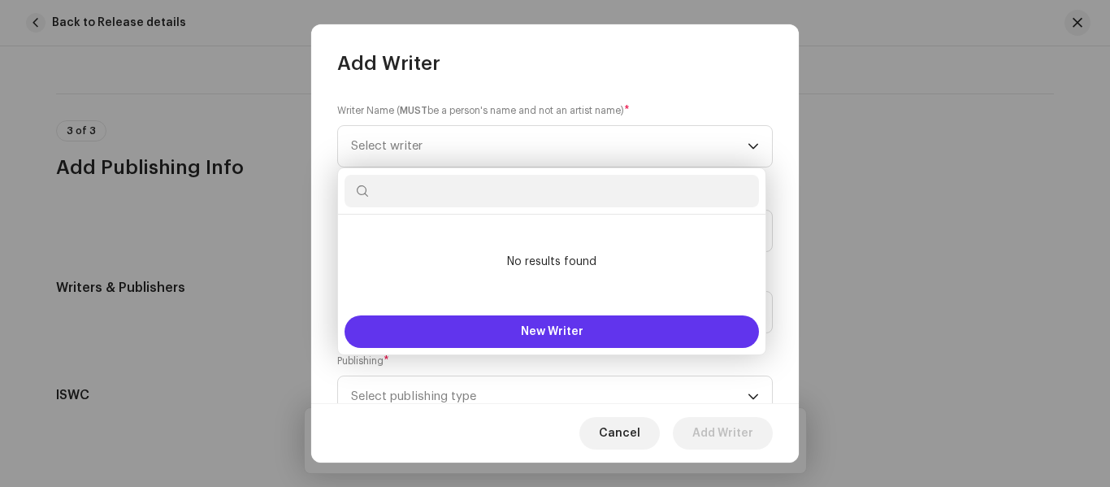
click at [458, 322] on button "New Writer" at bounding box center [551, 331] width 414 height 32
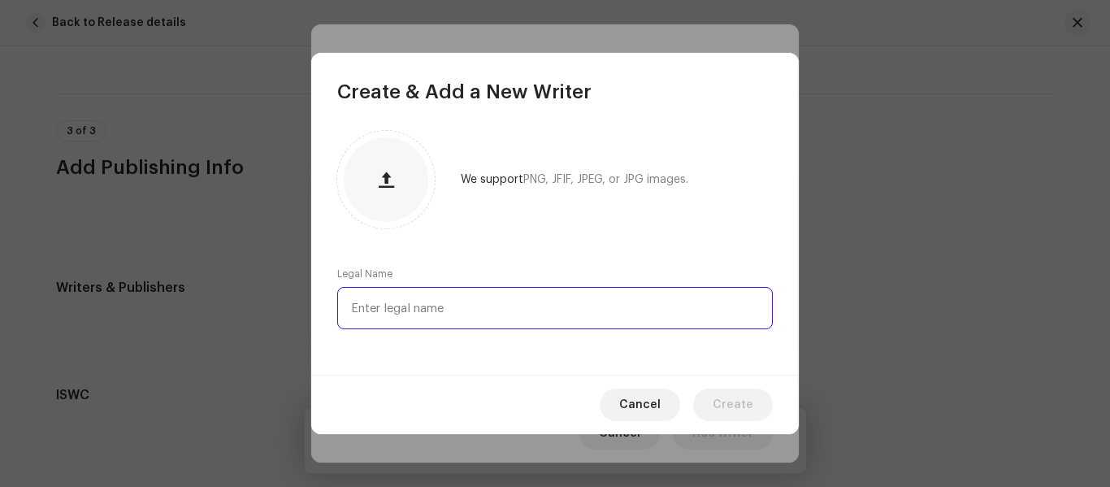
click at [430, 309] on input "text" at bounding box center [554, 308] width 435 height 42
type input "Bharat Bhil"
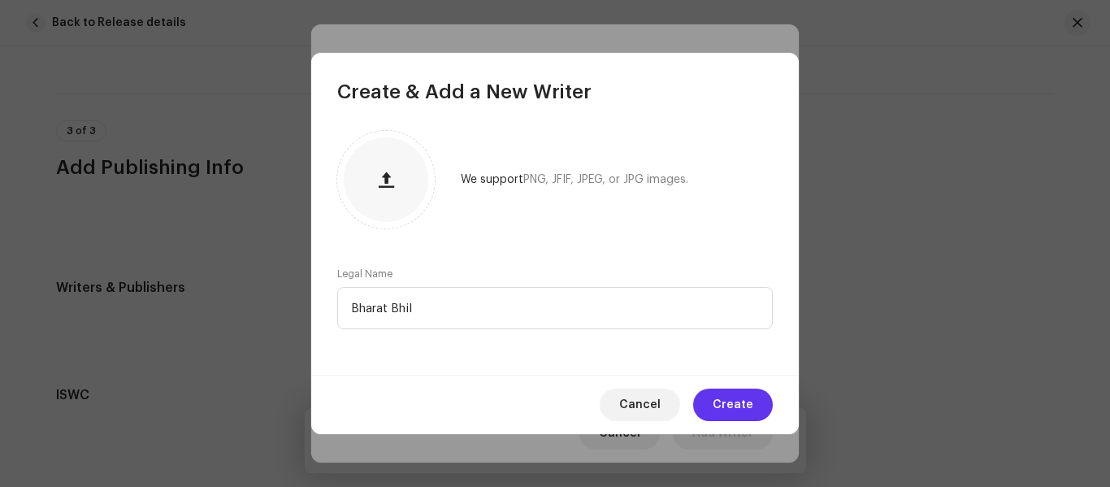
click at [765, 407] on button "Create" at bounding box center [733, 404] width 80 height 32
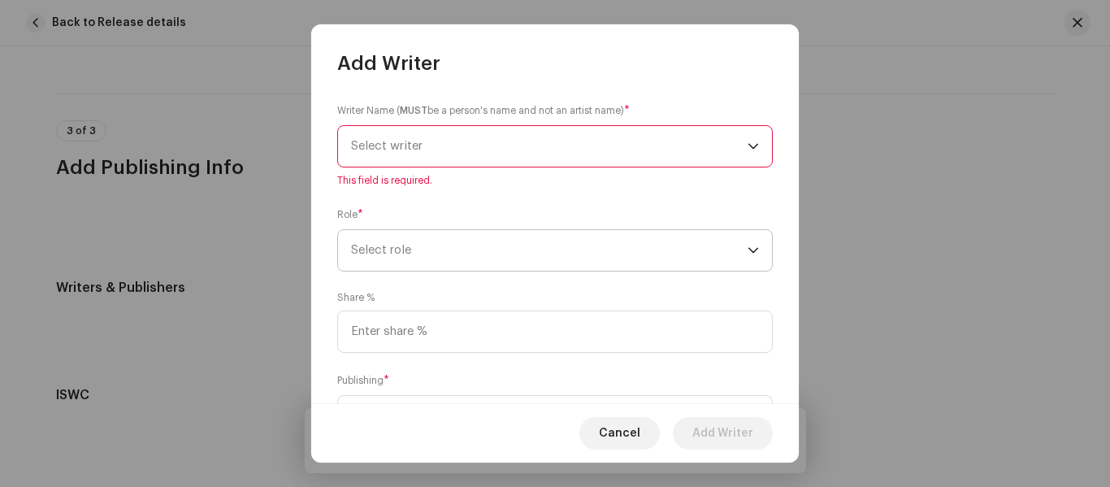
drag, startPoint x: 410, startPoint y: 272, endPoint x: 405, endPoint y: 251, distance: 21.7
click at [410, 268] on div "Writer Name ( MUST be a person's name and not an artist name) * Select writer T…" at bounding box center [554, 239] width 487 height 327
click at [405, 251] on span "Select role" at bounding box center [549, 250] width 396 height 41
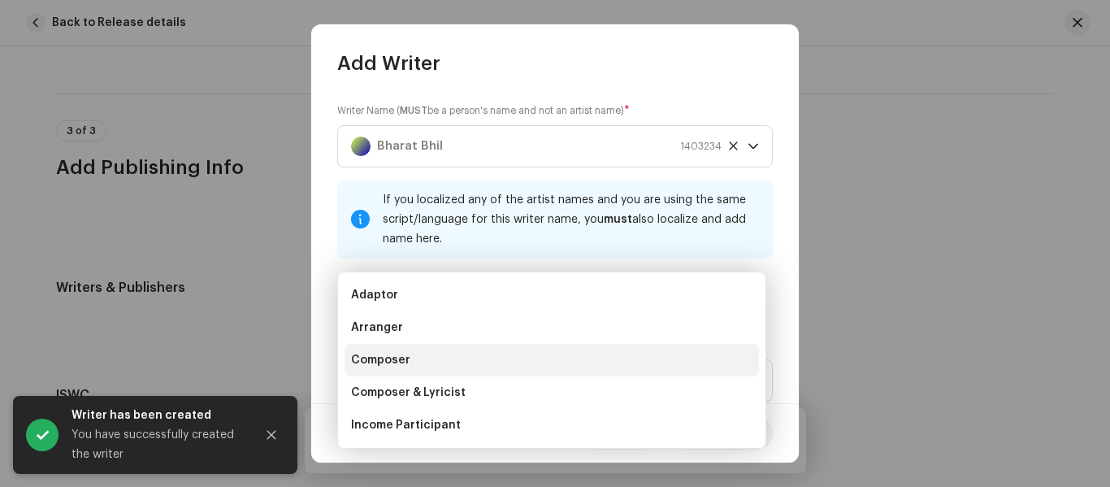
click at [413, 360] on li "Composer" at bounding box center [551, 360] width 414 height 32
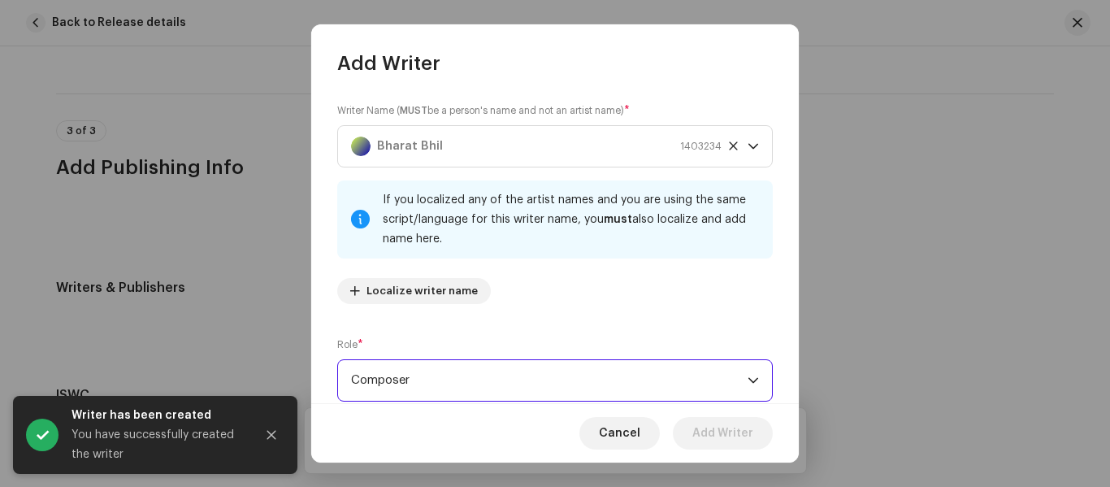
click at [409, 383] on span "Composer" at bounding box center [549, 380] width 396 height 41
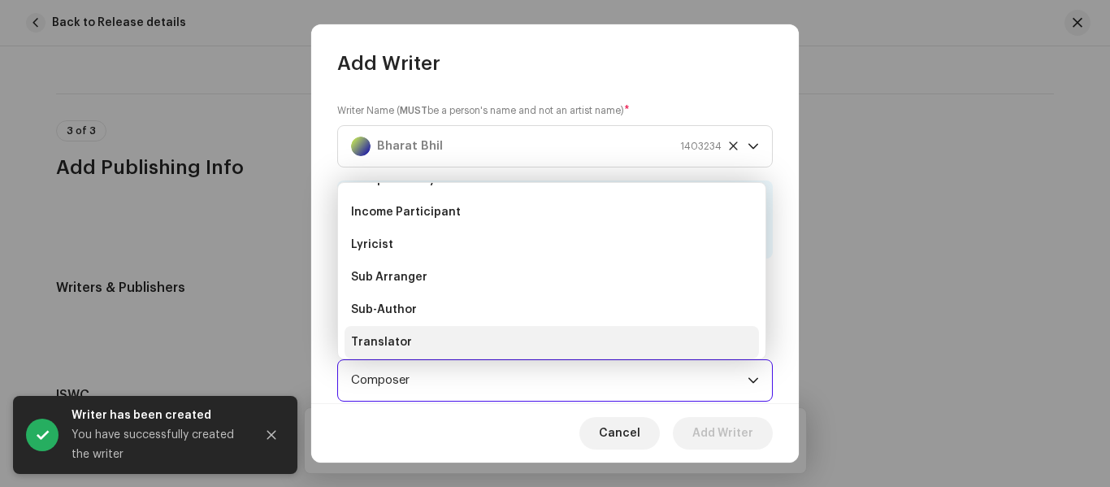
scroll to position [162, 0]
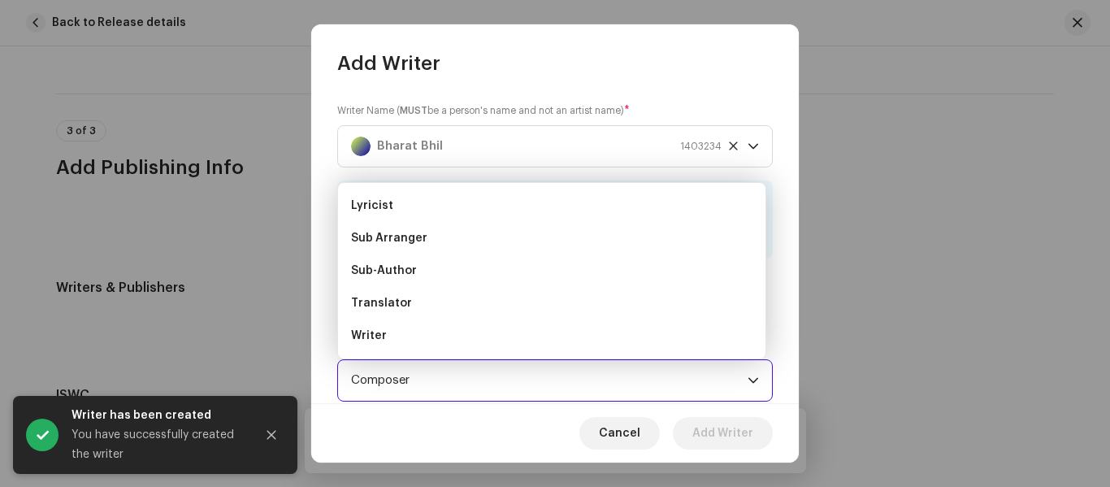
click at [435, 365] on span "Composer" at bounding box center [549, 380] width 396 height 41
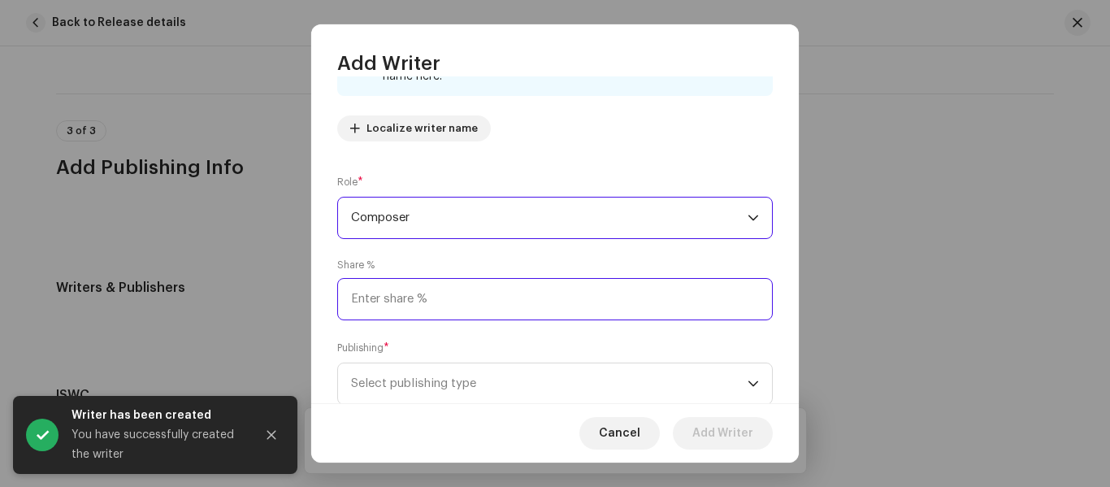
click at [425, 313] on input at bounding box center [554, 299] width 435 height 42
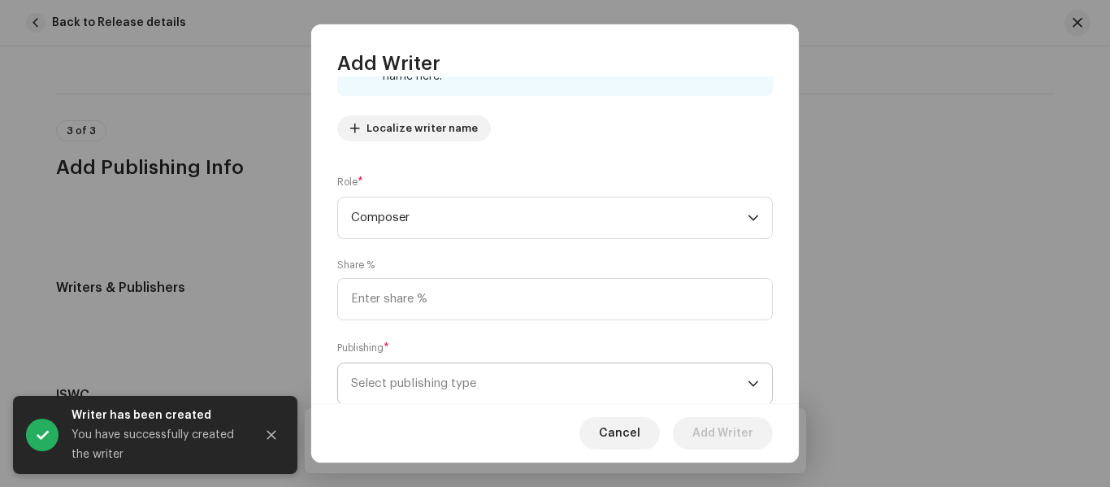
click at [442, 373] on span "Select publishing type" at bounding box center [549, 383] width 396 height 41
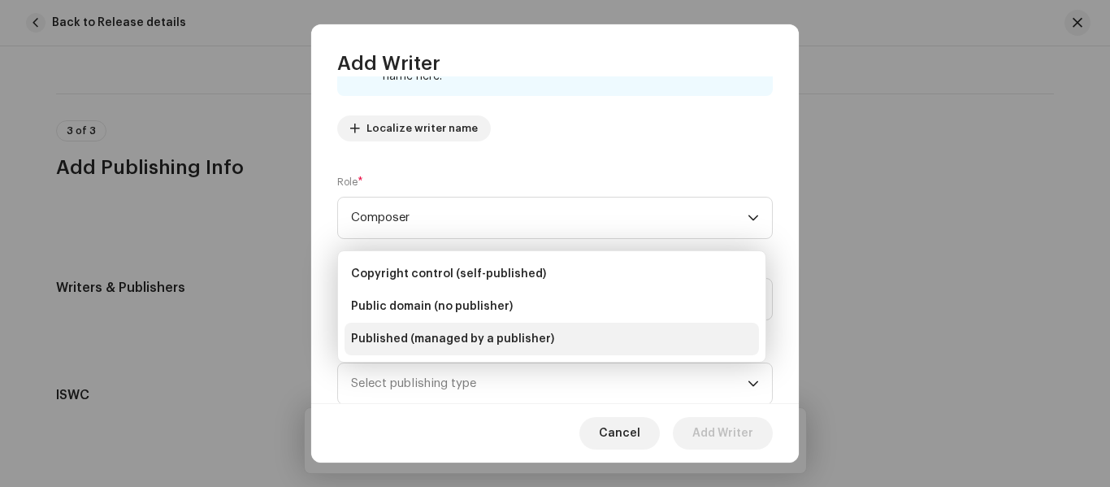
drag, startPoint x: 437, startPoint y: 323, endPoint x: 445, endPoint y: 345, distance: 23.4
click at [445, 345] on li "Published (managed by a publisher)" at bounding box center [551, 339] width 414 height 32
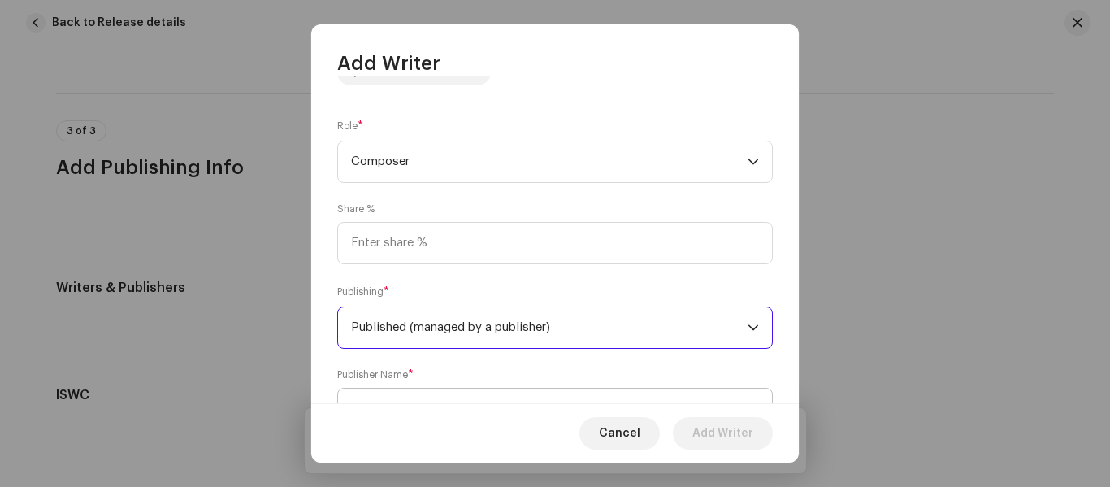
scroll to position [291, 0]
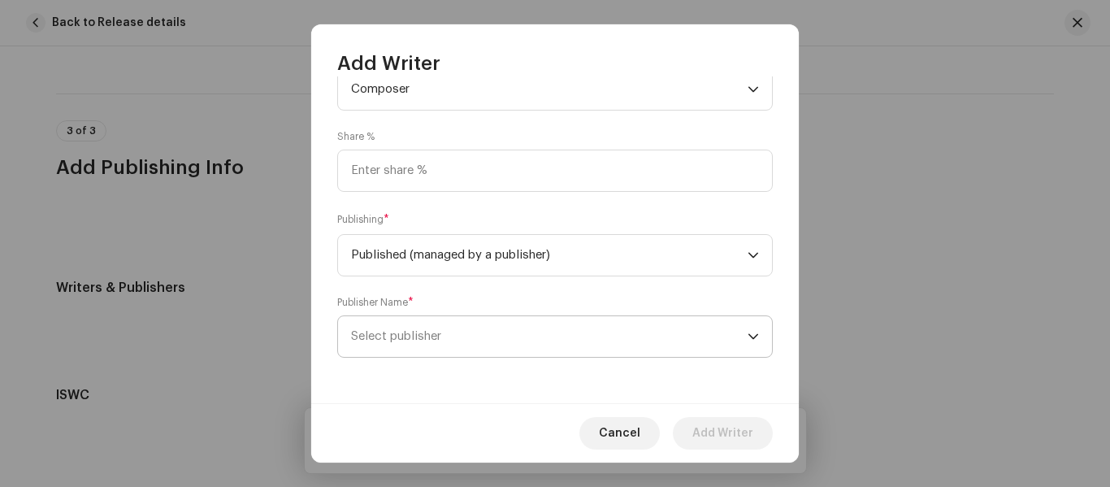
click at [453, 331] on span "Select publisher" at bounding box center [549, 336] width 396 height 41
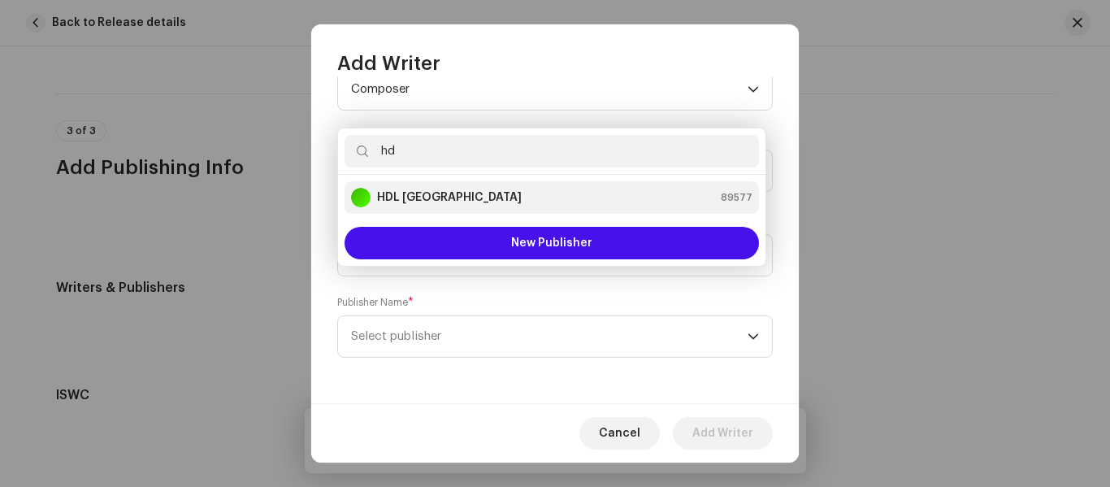
type input "hd"
drag, startPoint x: 431, startPoint y: 196, endPoint x: 463, endPoint y: 200, distance: 32.8
click at [432, 193] on div "HDL India 89577" at bounding box center [551, 197] width 401 height 19
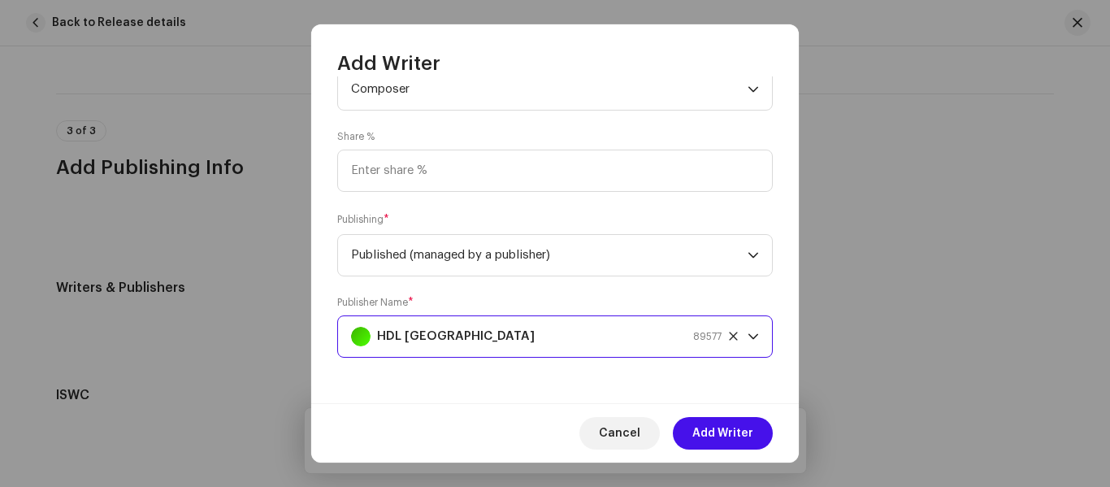
click at [710, 433] on span "Add Writer" at bounding box center [722, 433] width 61 height 32
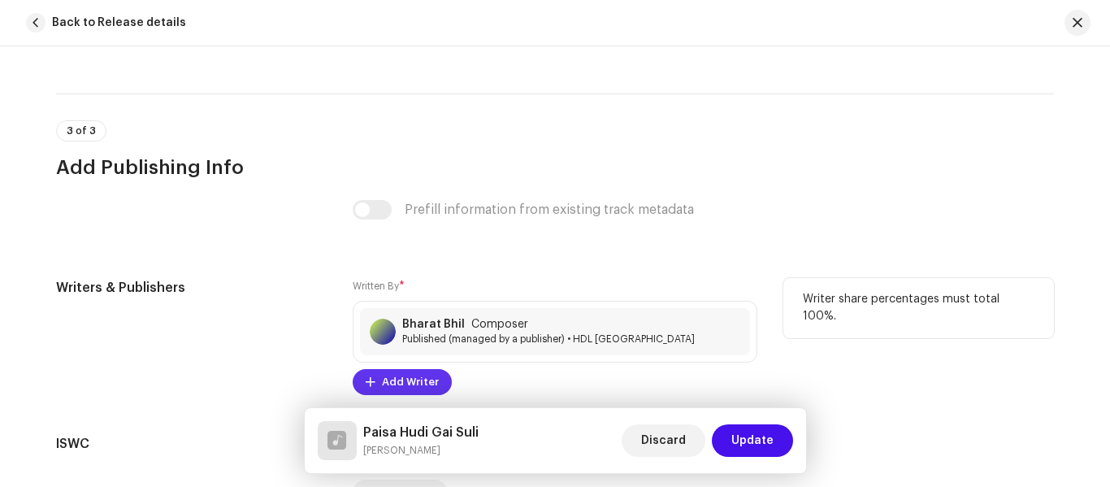
click at [414, 380] on span "Add Writer" at bounding box center [410, 382] width 57 height 32
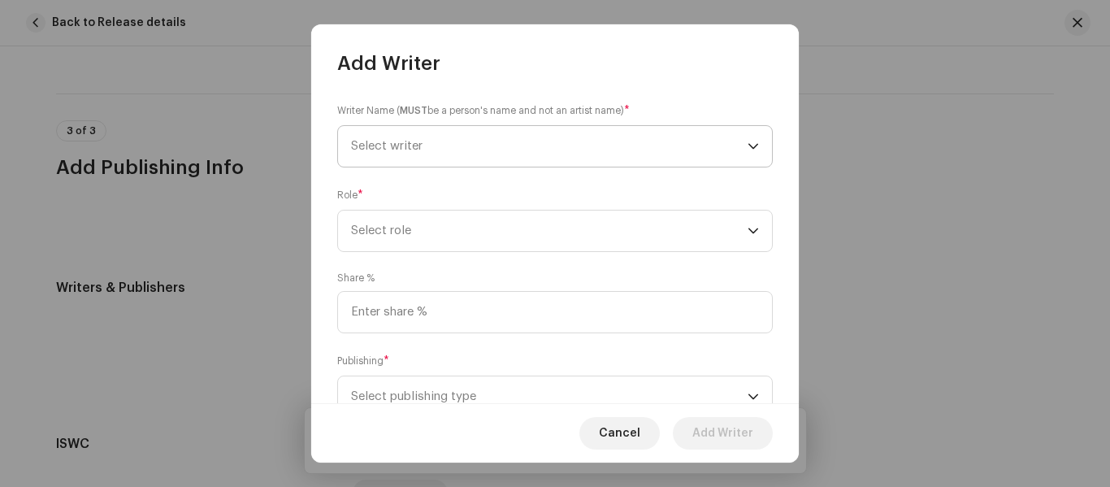
click at [434, 147] on span "Select writer" at bounding box center [549, 146] width 396 height 41
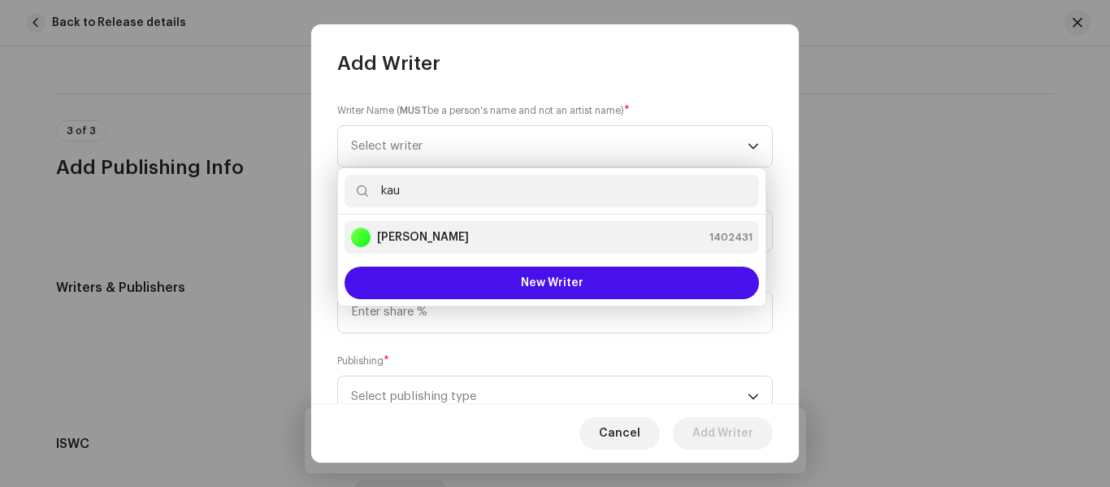
type input "kau"
click at [459, 244] on strong "[PERSON_NAME]" at bounding box center [423, 237] width 92 height 16
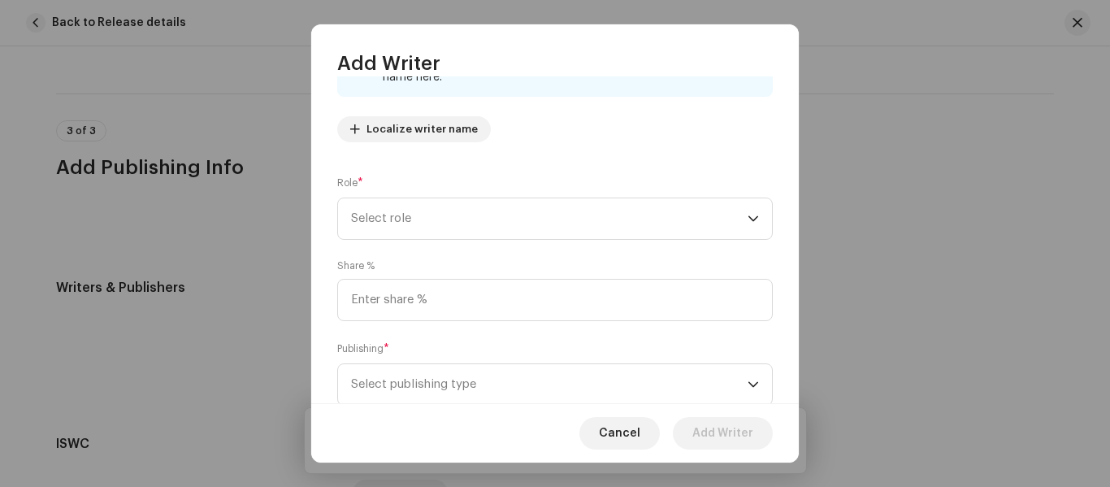
scroll to position [162, 0]
click at [392, 220] on span "Select role" at bounding box center [549, 217] width 396 height 41
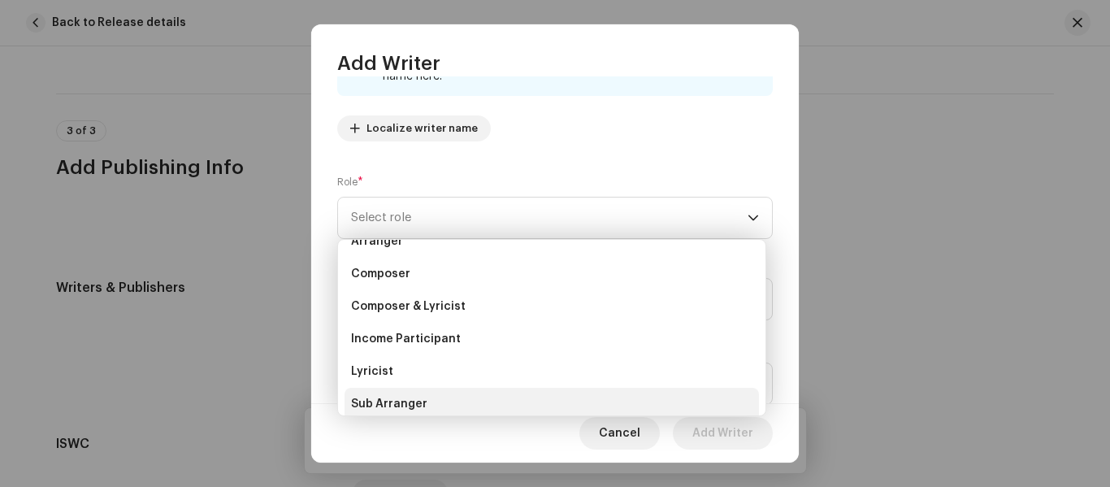
scroll to position [81, 0]
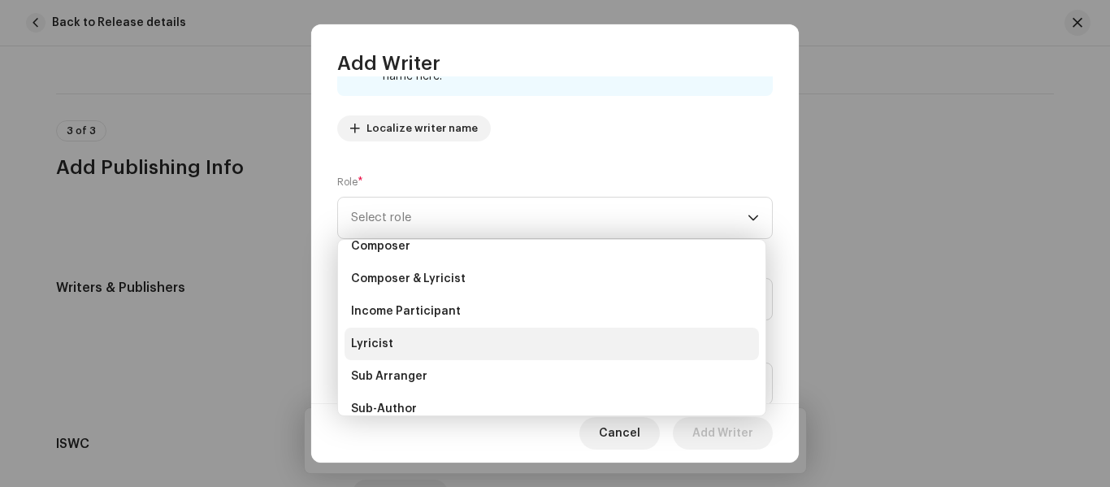
click at [422, 348] on li "Lyricist" at bounding box center [551, 343] width 414 height 32
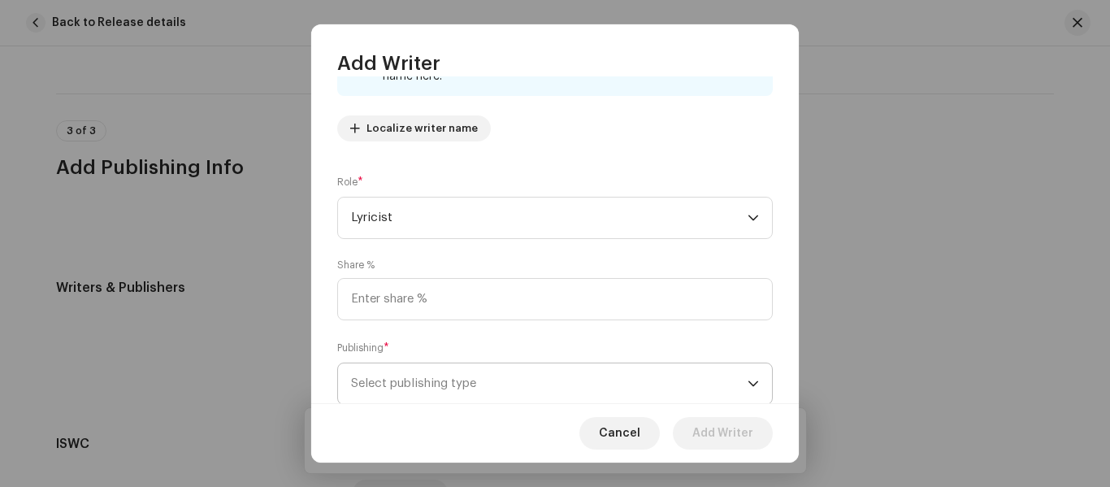
click at [492, 387] on span "Select publishing type" at bounding box center [549, 383] width 396 height 41
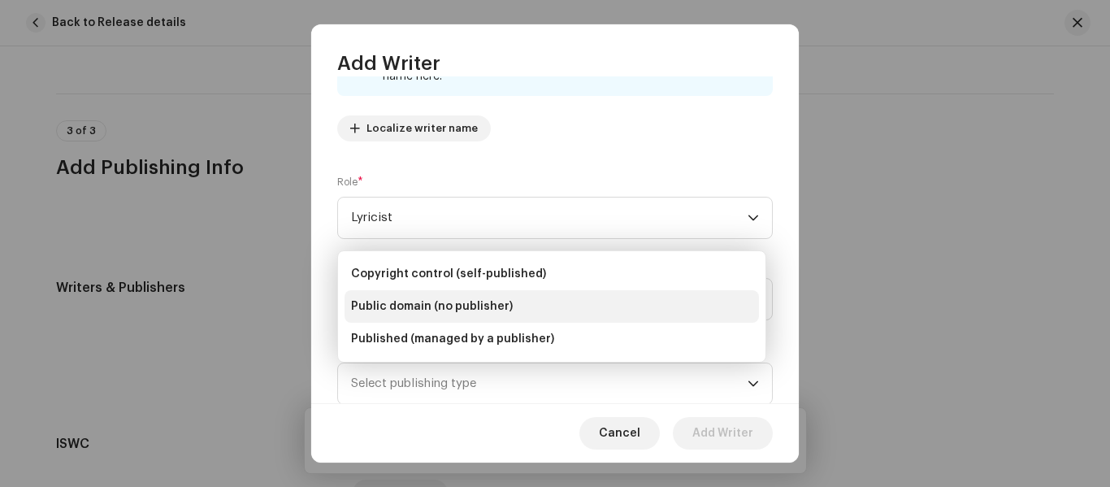
click at [439, 309] on span "Public domain (no publisher)" at bounding box center [432, 306] width 162 height 16
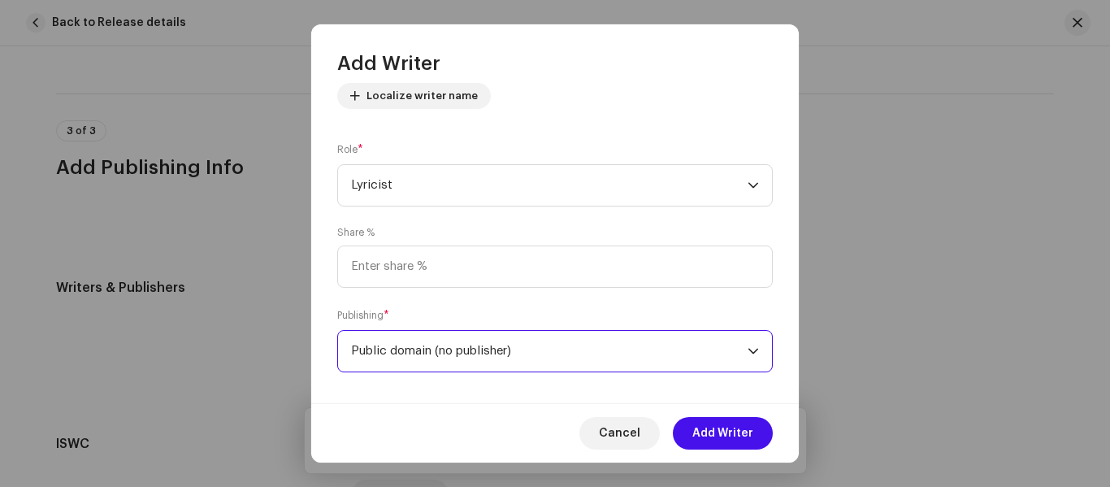
scroll to position [210, 0]
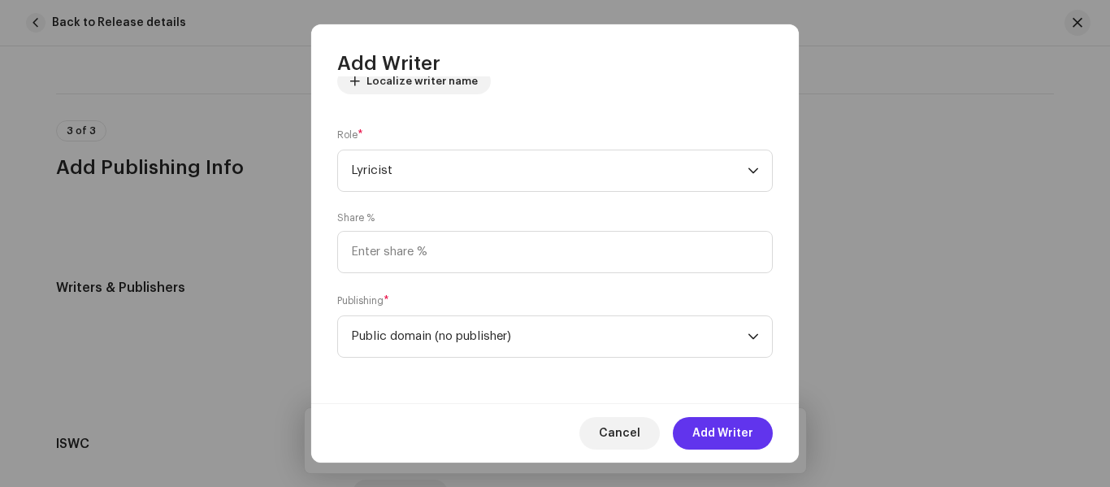
click at [739, 418] on span "Add Writer" at bounding box center [722, 433] width 61 height 32
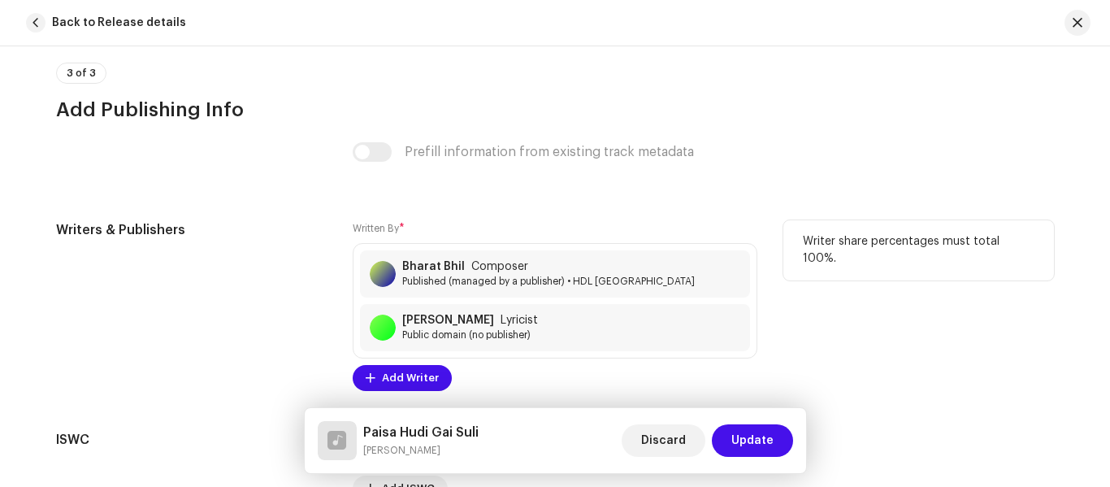
scroll to position [3331, 0]
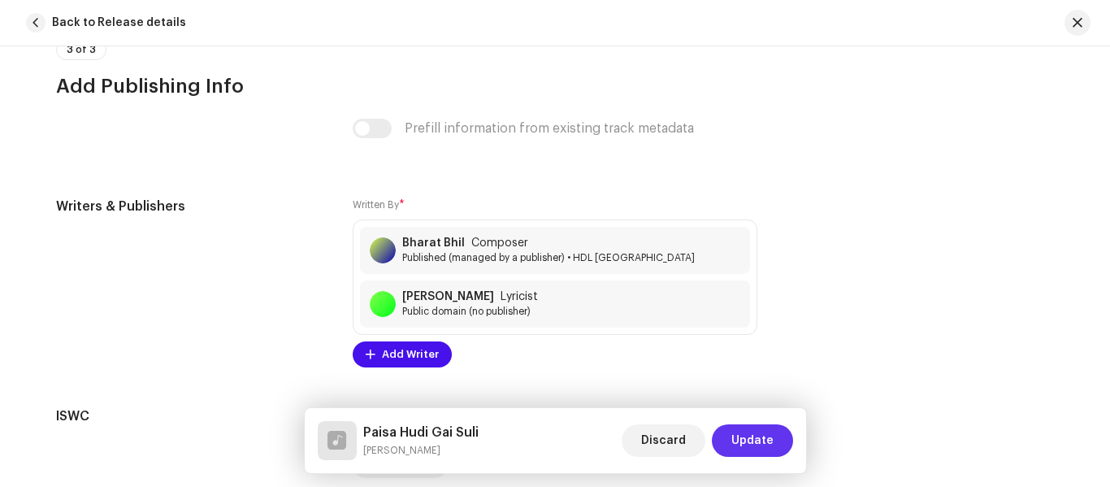
click at [774, 435] on button "Update" at bounding box center [752, 440] width 81 height 32
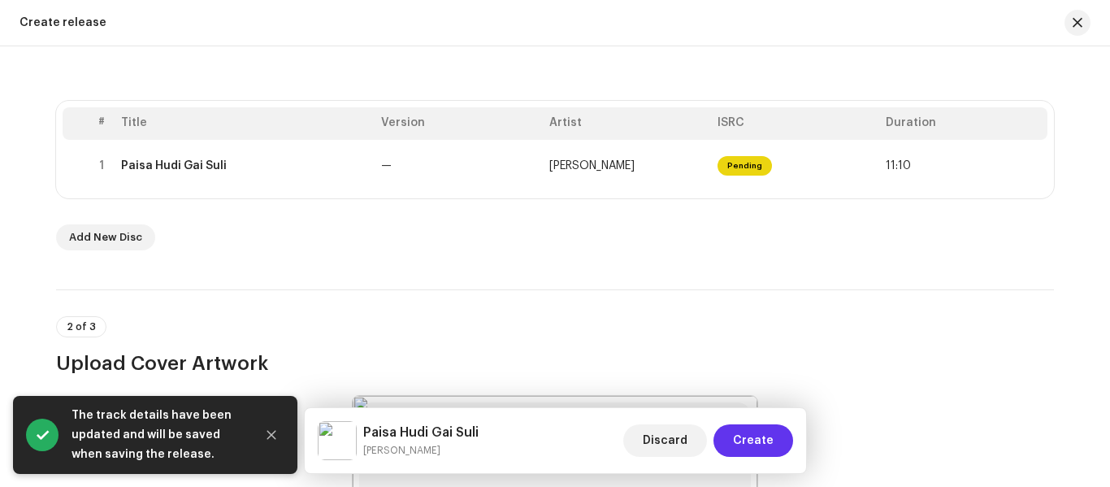
click at [758, 441] on span "Create" at bounding box center [753, 440] width 41 height 32
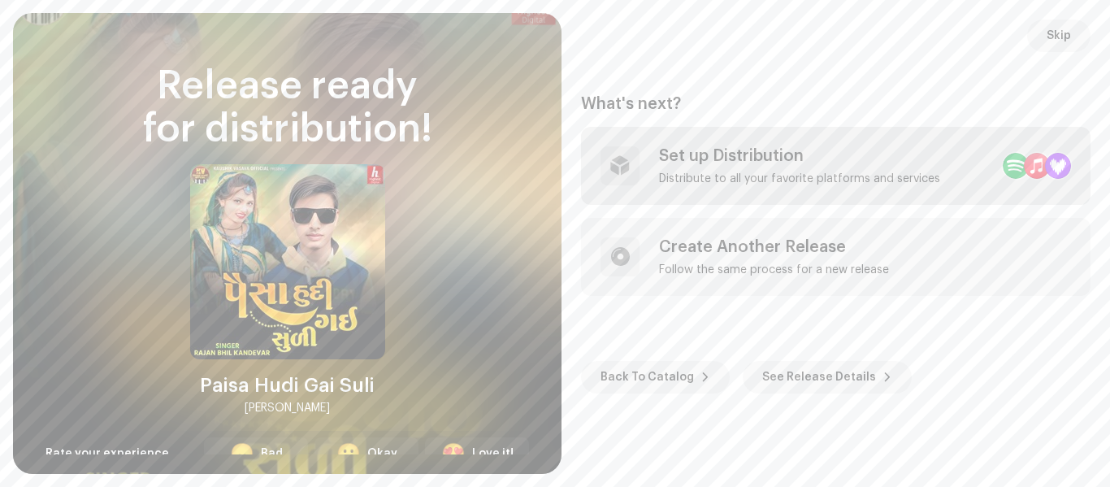
click at [772, 180] on div "Distribute to all your favorite platforms and services" at bounding box center [799, 178] width 281 height 13
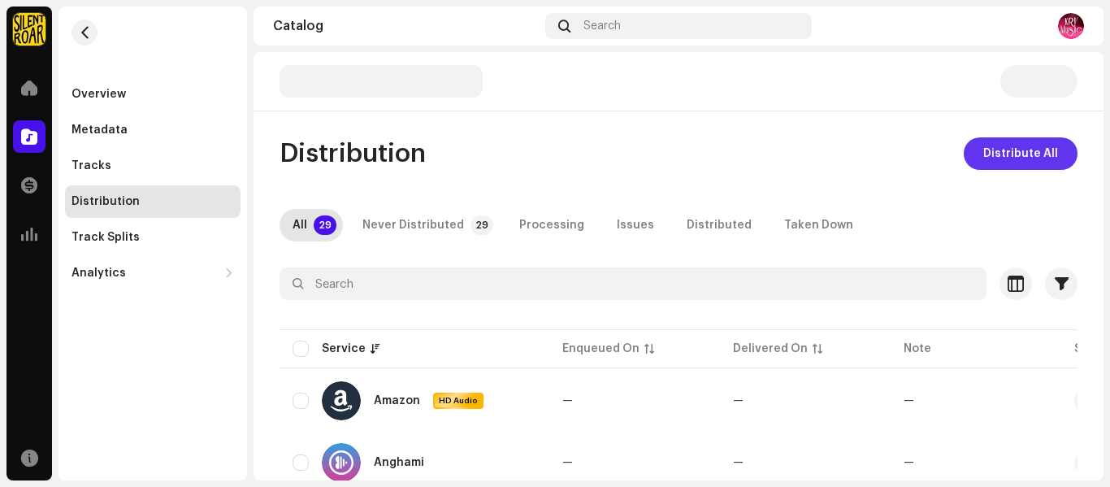
click at [1026, 152] on span "Distribute All" at bounding box center [1020, 153] width 75 height 32
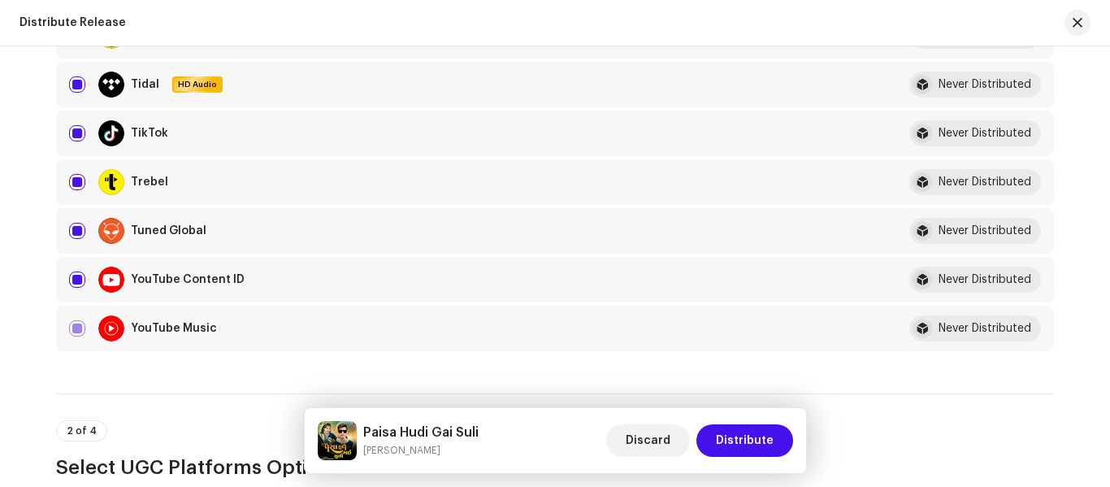
scroll to position [1544, 0]
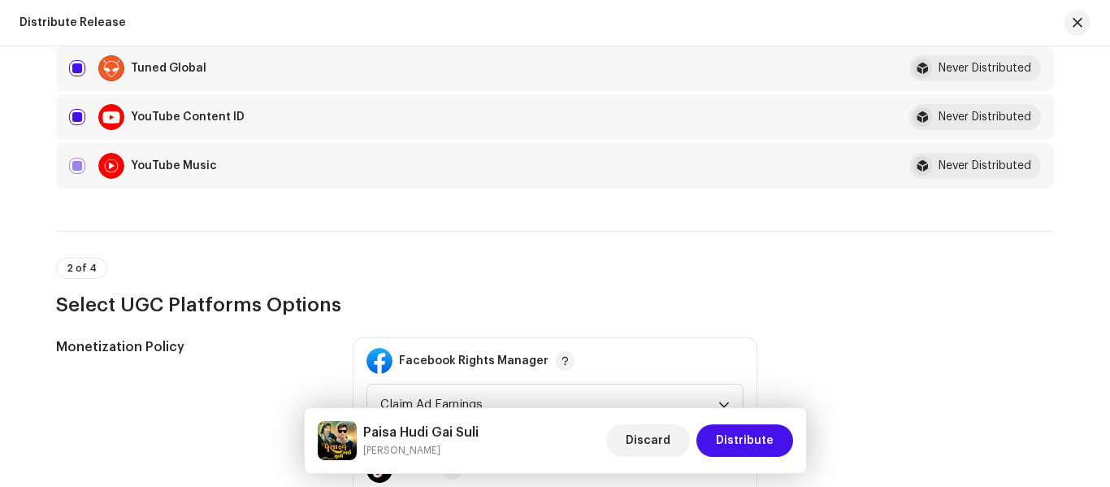
click at [106, 123] on div at bounding box center [111, 117] width 26 height 26
click at [71, 110] on input "checkbox" at bounding box center [77, 117] width 16 height 16
checkbox input "false"
click at [748, 437] on span "Distribute" at bounding box center [745, 440] width 58 height 32
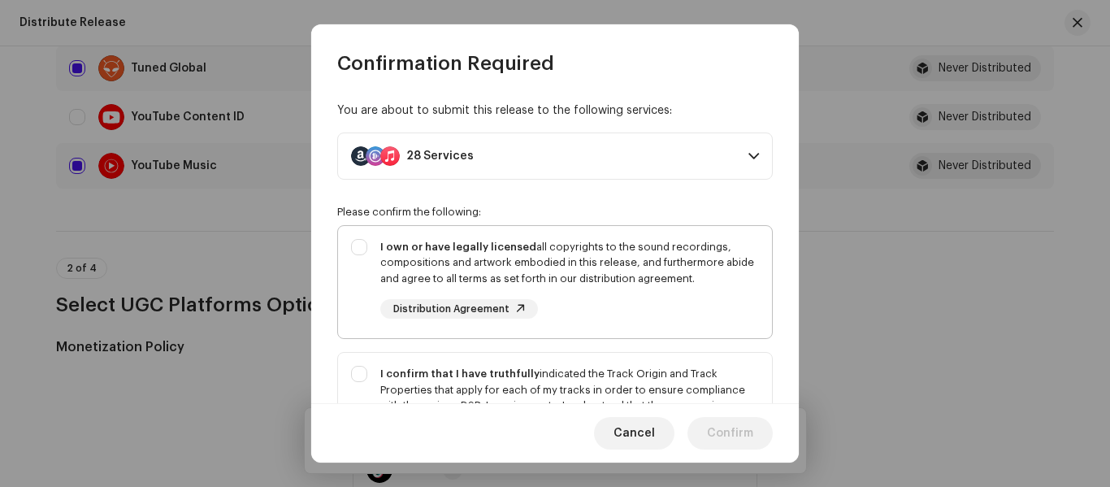
click at [378, 263] on div "I own or have legally licensed all copyrights to the sound recordings, composit…" at bounding box center [555, 279] width 434 height 106
checkbox input "true"
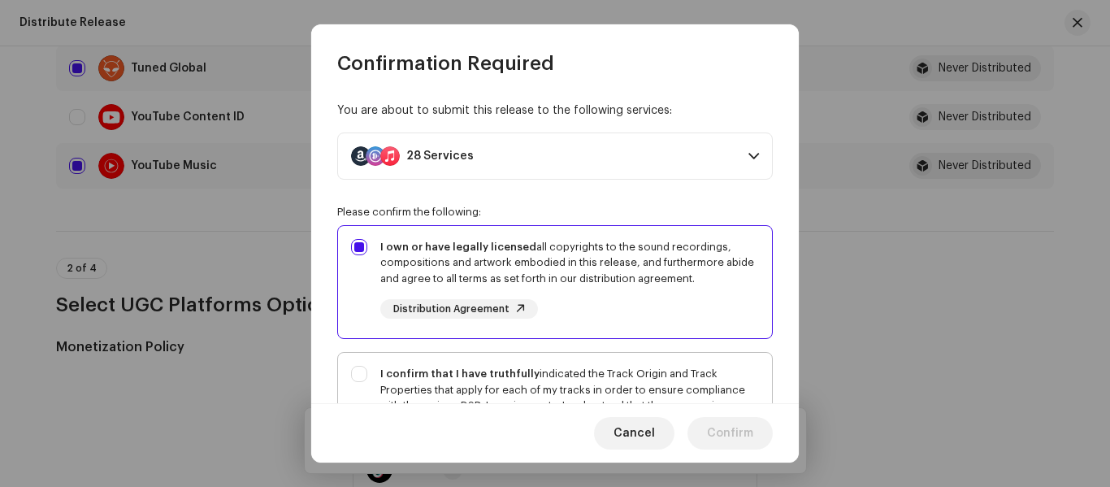
click at [353, 348] on p-selectbutton "I own or have legally licensed all copyrights to the sound recordings, composit…" at bounding box center [554, 446] width 435 height 442
click at [367, 367] on div "I confirm that I have truthfully indicated the Track Origin and Track Propertie…" at bounding box center [555, 422] width 434 height 138
checkbox input "true"
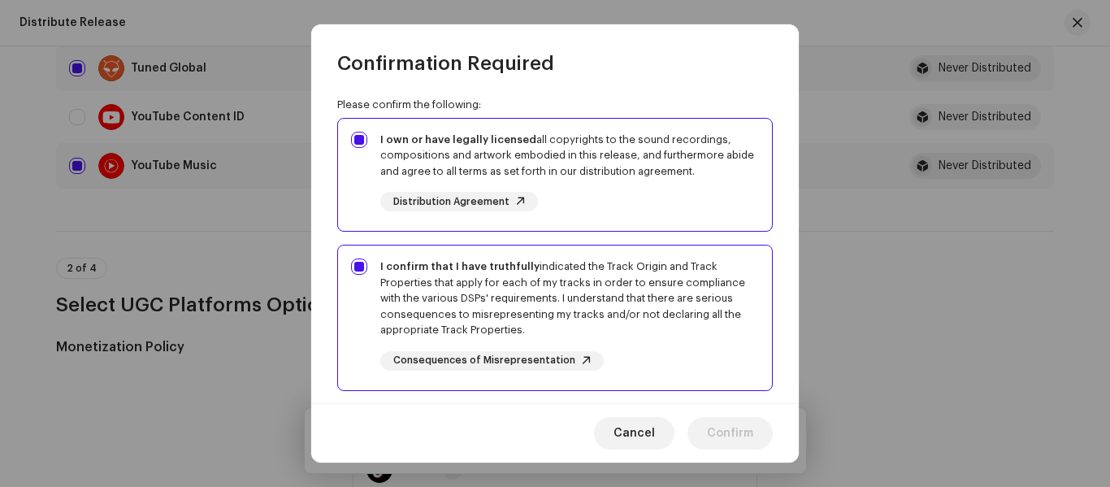
scroll to position [375, 0]
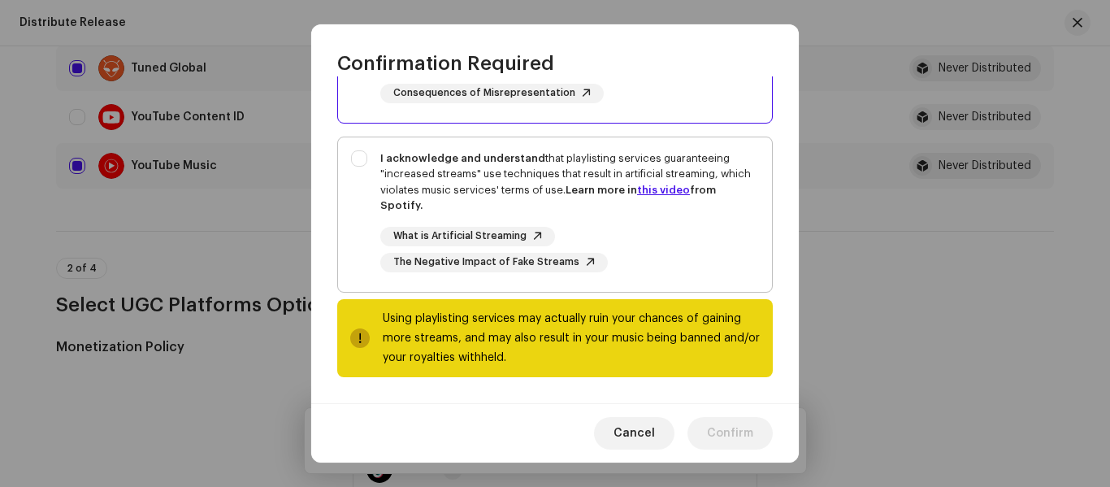
click at [344, 184] on div "I acknowledge and understand that playlisting services guaranteeing "increased …" at bounding box center [555, 211] width 434 height 148
checkbox input "true"
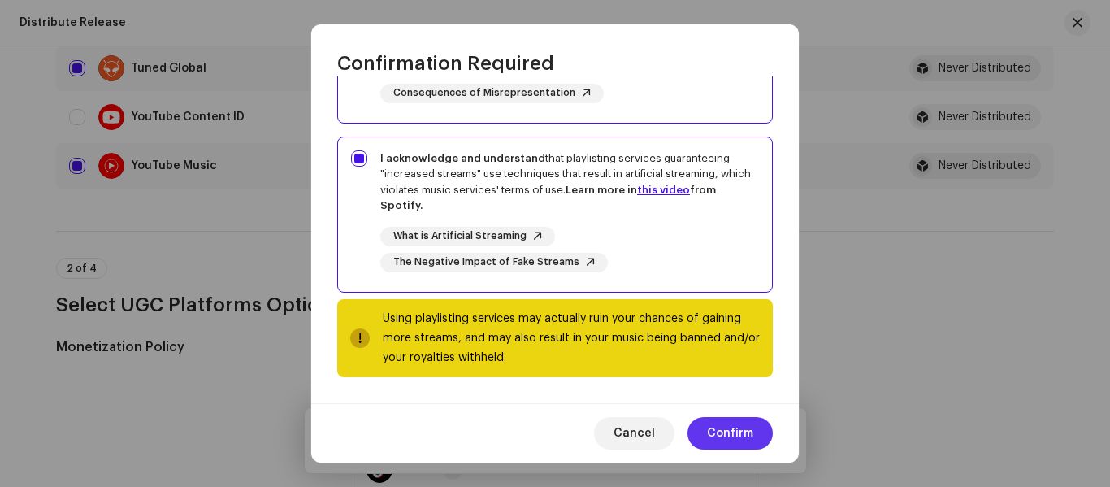
click at [700, 442] on button "Confirm" at bounding box center [729, 433] width 85 height 32
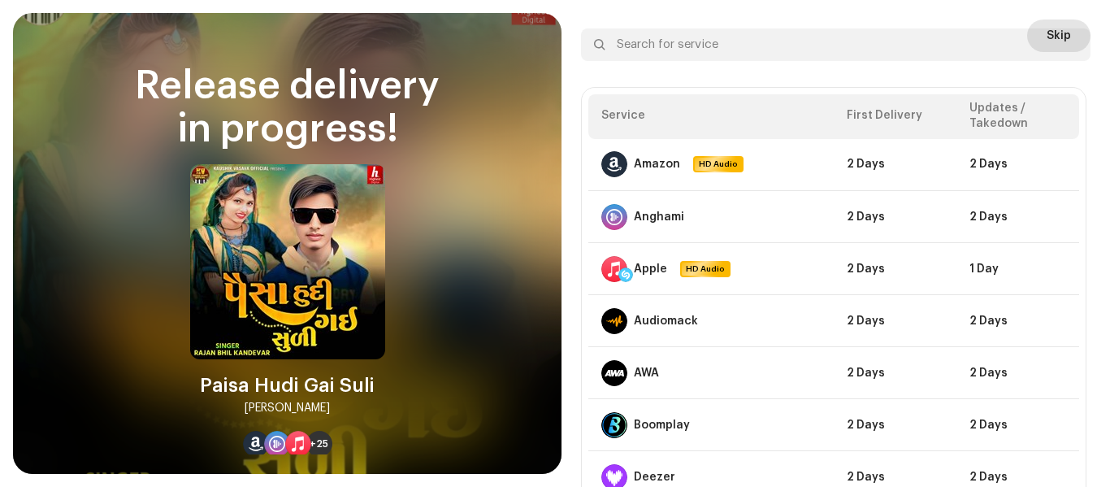
click at [1046, 27] on span "Skip" at bounding box center [1058, 35] width 24 height 32
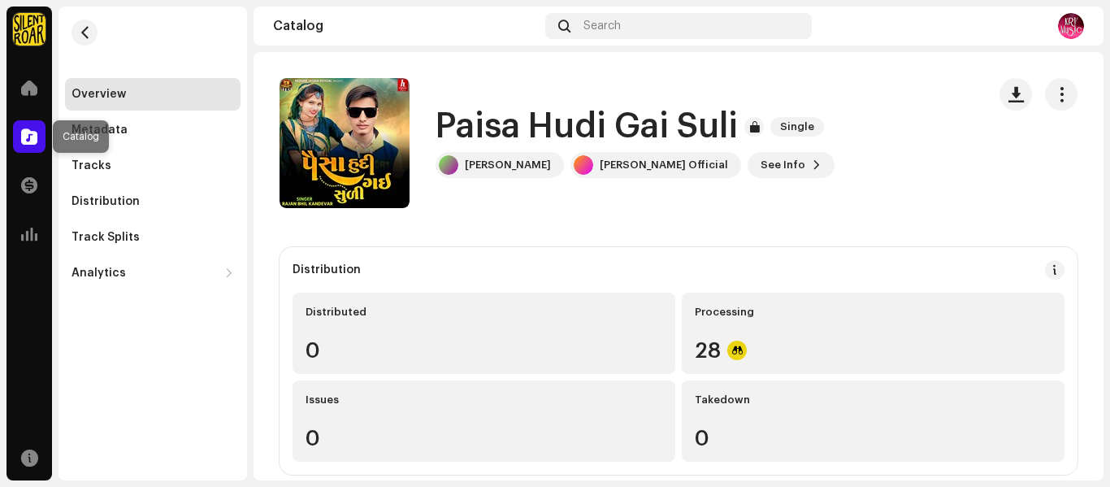
click at [33, 151] on div at bounding box center [29, 136] width 32 height 32
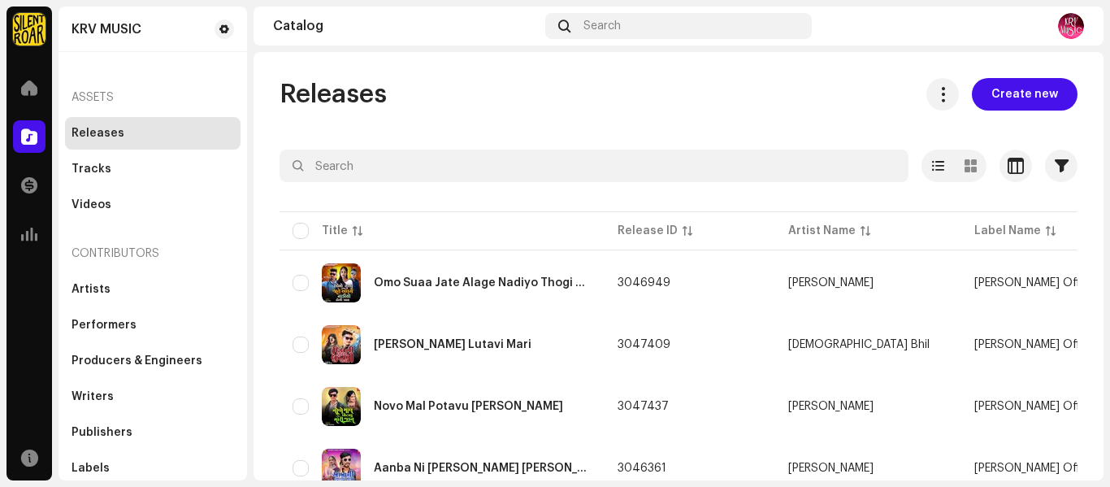
click at [1021, 85] on span "Create new" at bounding box center [1024, 94] width 67 height 32
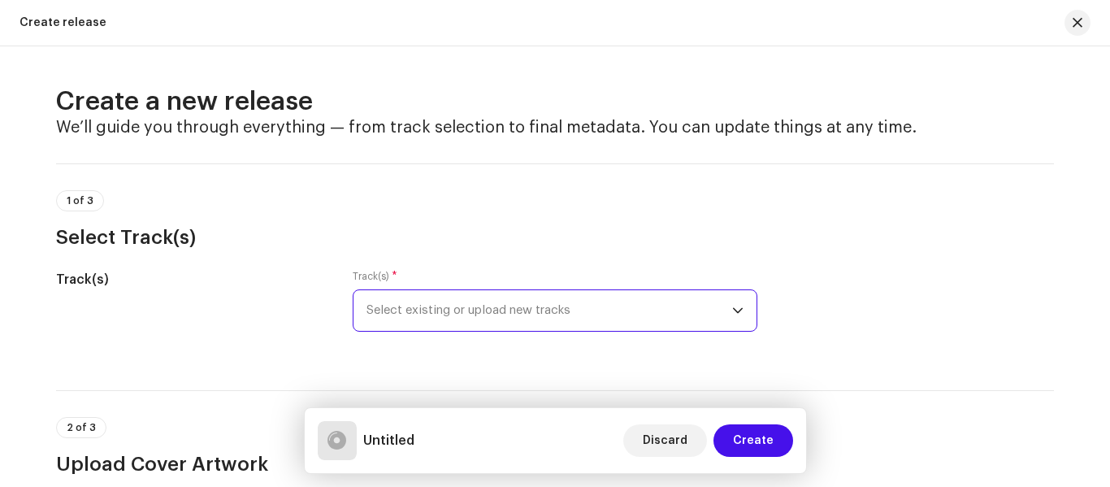
click at [527, 314] on span "Select existing or upload new tracks" at bounding box center [549, 310] width 366 height 41
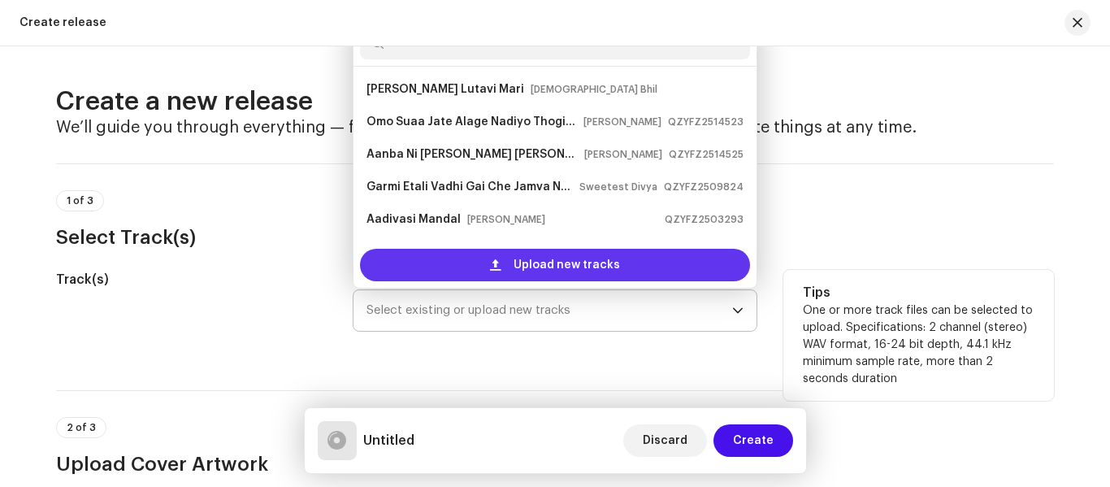
click at [505, 261] on div "Upload new tracks" at bounding box center [555, 265] width 390 height 32
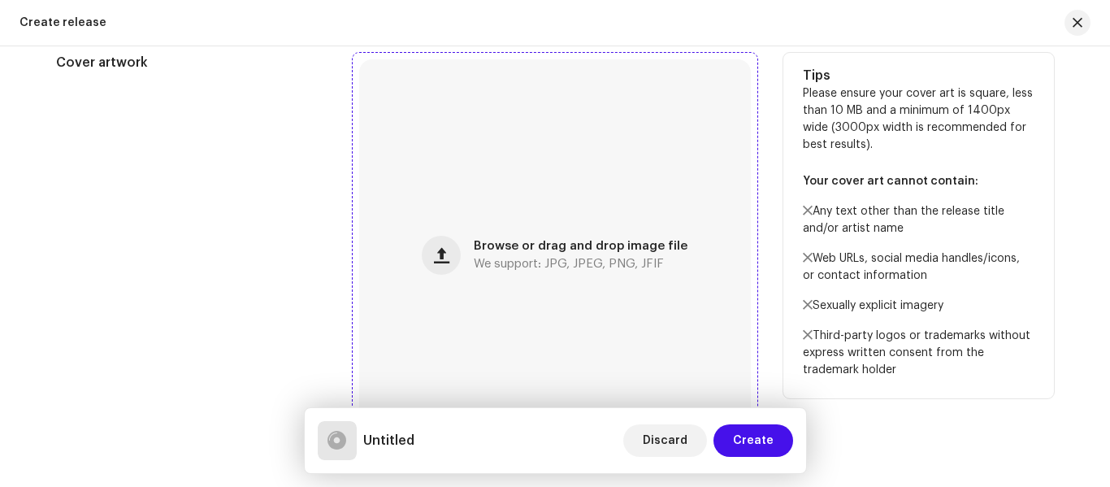
scroll to position [569, 0]
click at [470, 272] on div "Browse or drag and drop image file We support: JPG, JPEG, PNG, JFIF" at bounding box center [555, 254] width 392 height 392
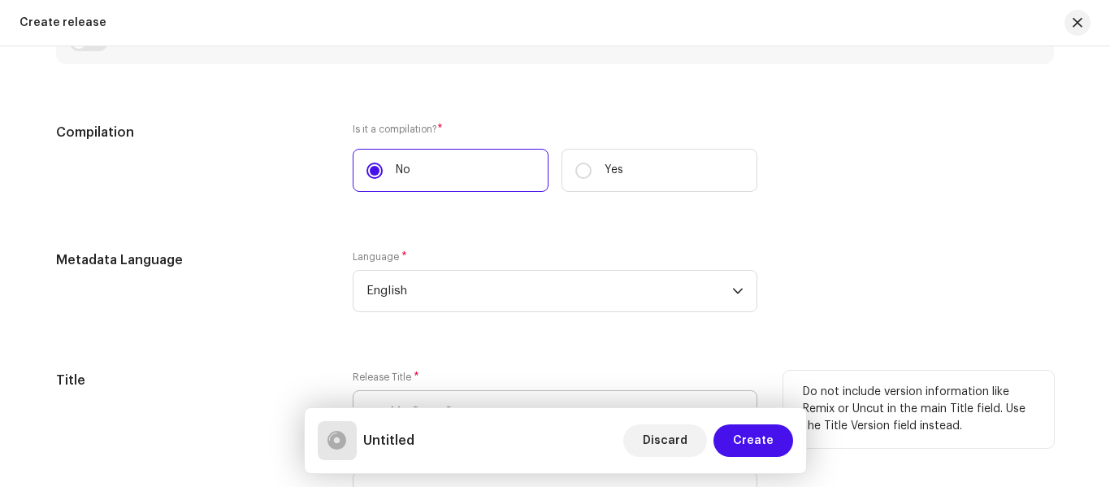
scroll to position [1300, 0]
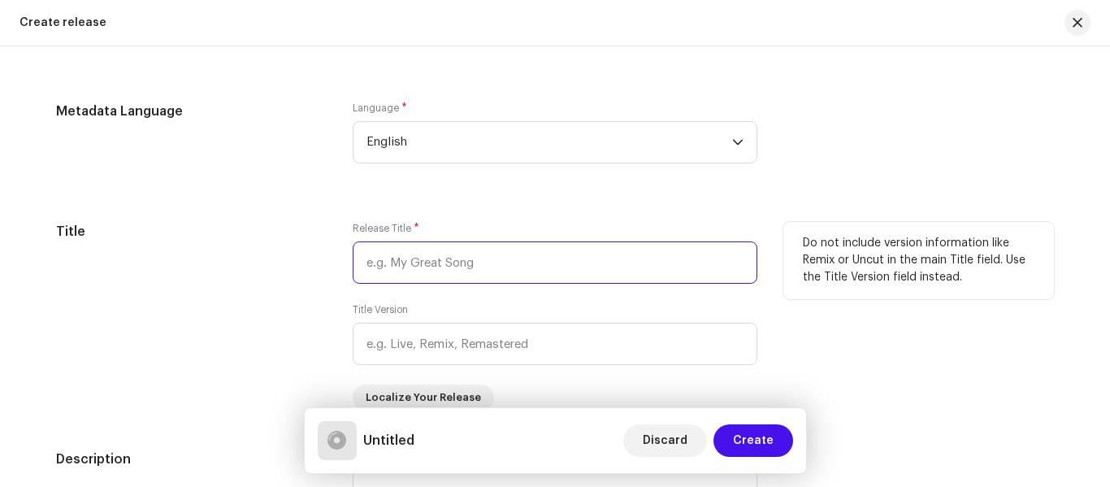
click at [424, 263] on input "text" at bounding box center [555, 262] width 405 height 42
paste input "[PERSON_NAME]"
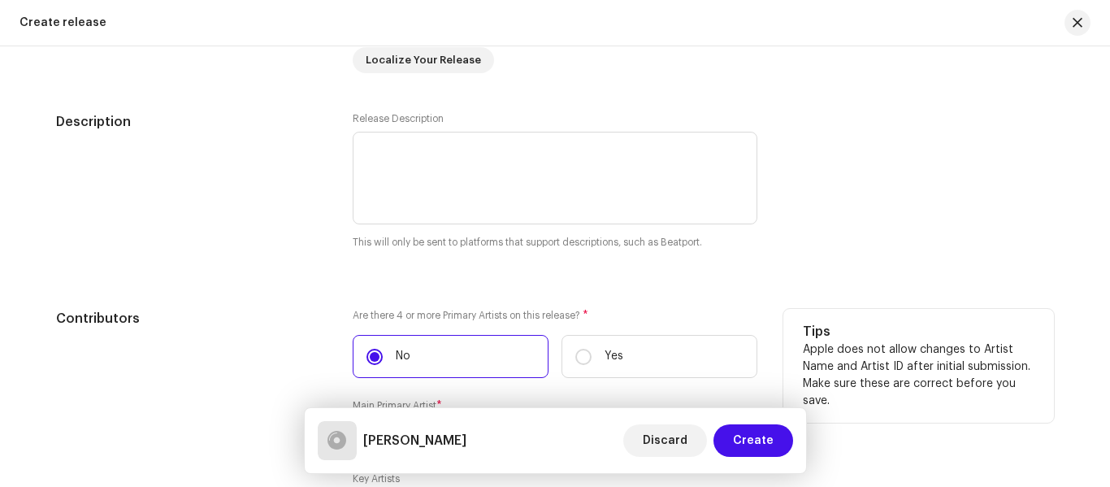
scroll to position [1787, 0]
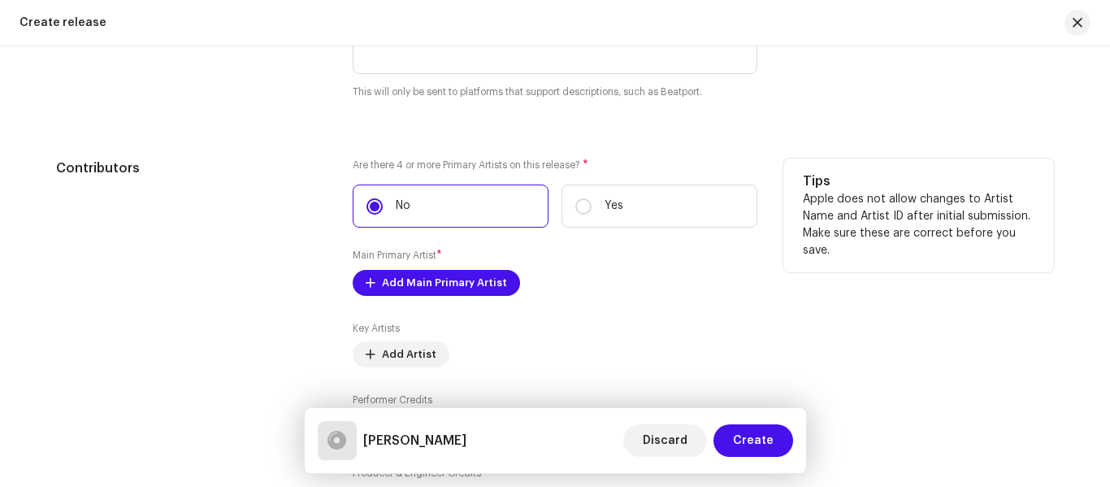
type input "[PERSON_NAME]"
click at [417, 297] on div "Are there 4 or more Primary Artists on this release? * No Yes Main Primary Arti…" at bounding box center [555, 335] width 405 height 355
click at [426, 272] on span "Add Main Primary Artist" at bounding box center [444, 282] width 125 height 32
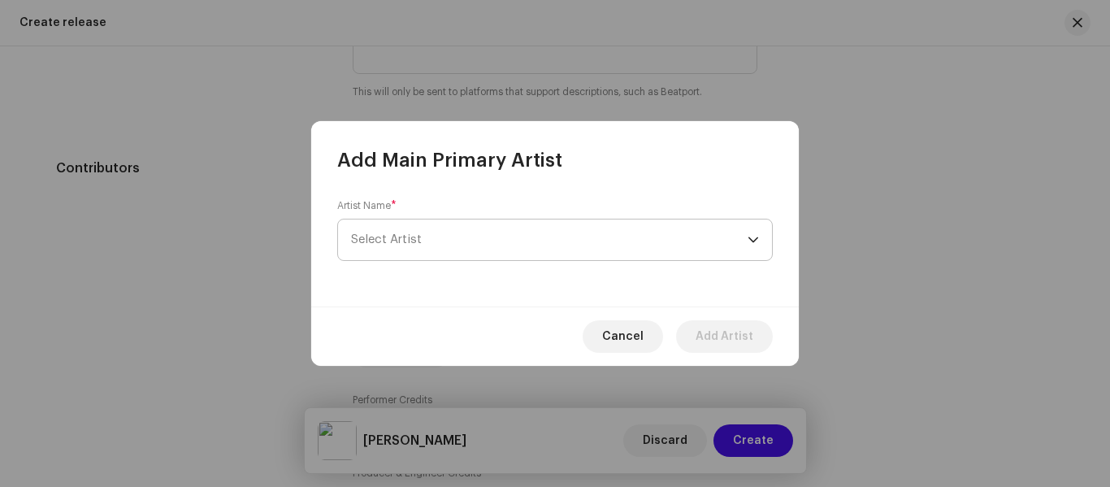
click at [417, 223] on span "Select Artist" at bounding box center [549, 239] width 396 height 41
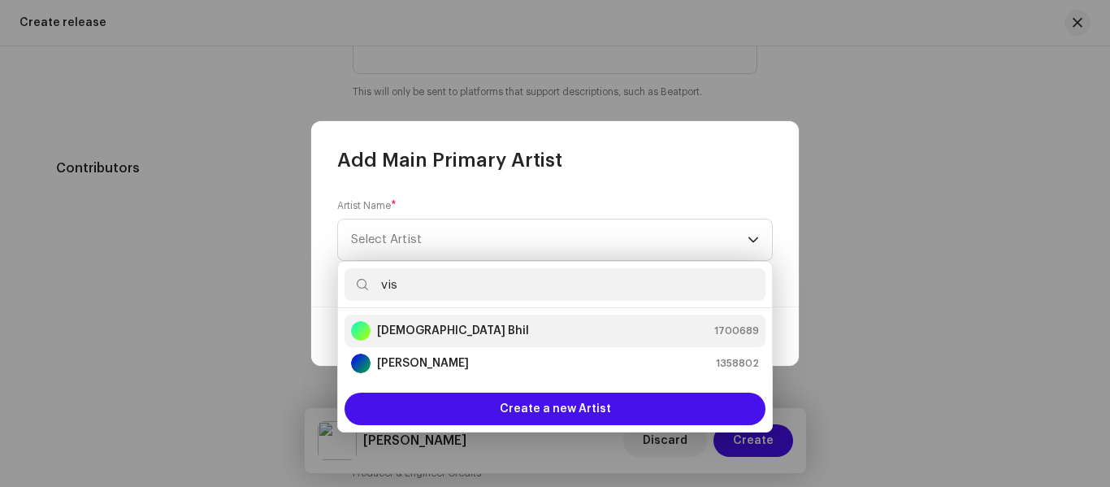
type input "vis"
click at [398, 324] on strong "[DEMOGRAPHIC_DATA] Bhil" at bounding box center [453, 331] width 152 height 16
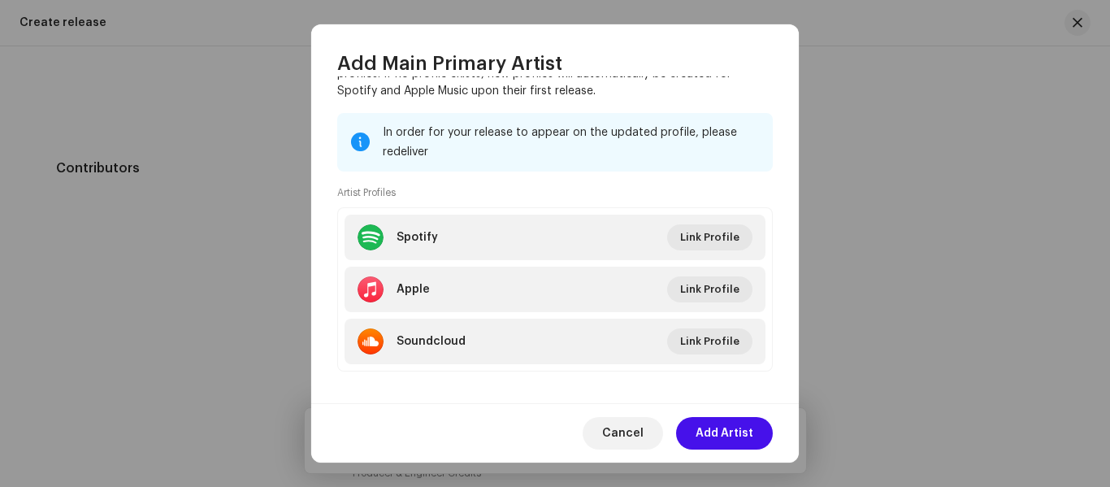
scroll to position [201, 0]
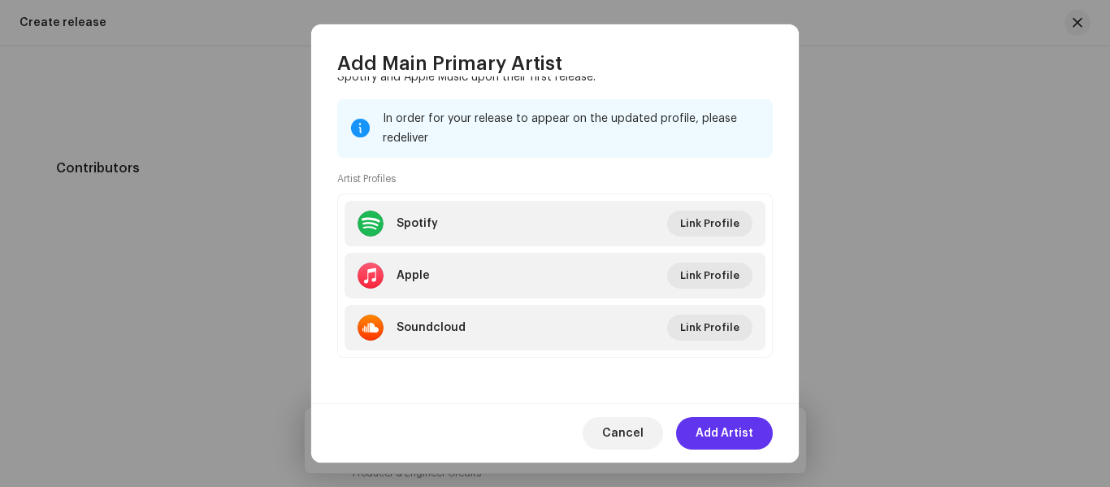
click at [735, 431] on span "Add Artist" at bounding box center [724, 433] width 58 height 32
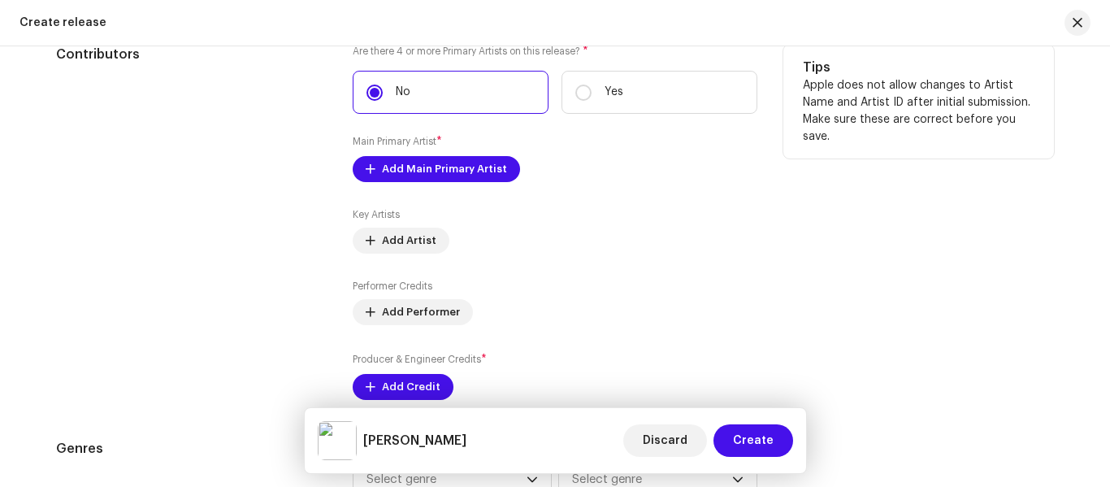
scroll to position [1950, 0]
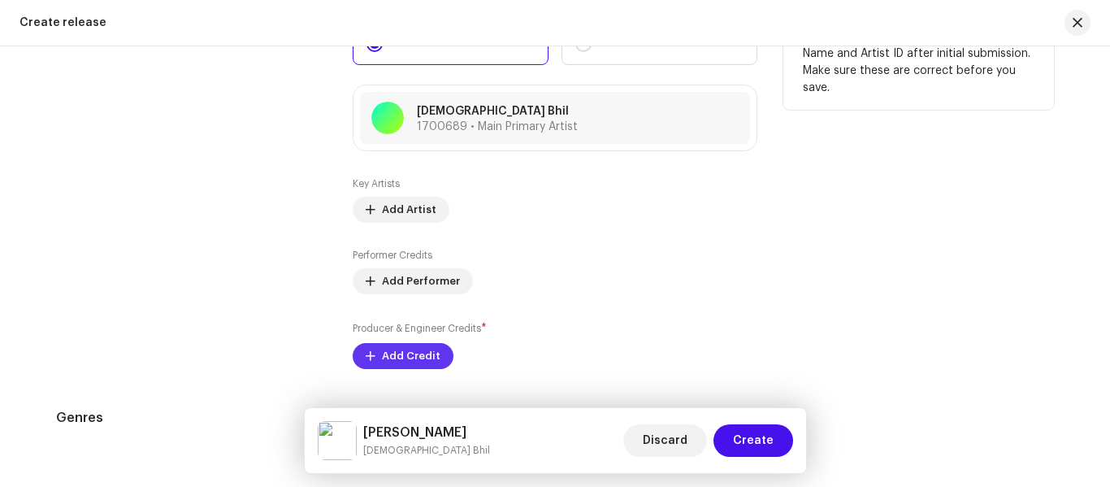
click at [414, 344] on span "Add Credit" at bounding box center [411, 356] width 58 height 32
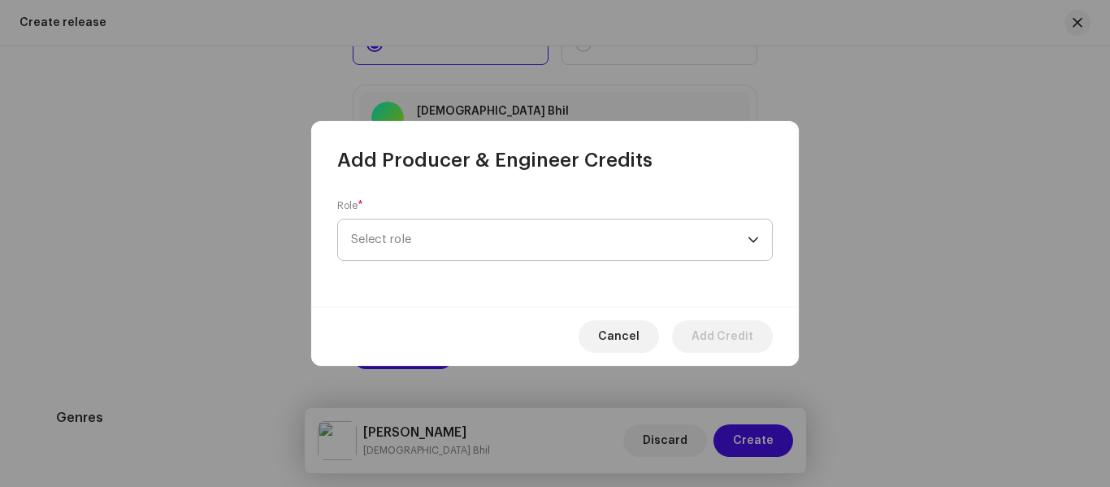
click at [418, 240] on span "Select role" at bounding box center [549, 239] width 396 height 41
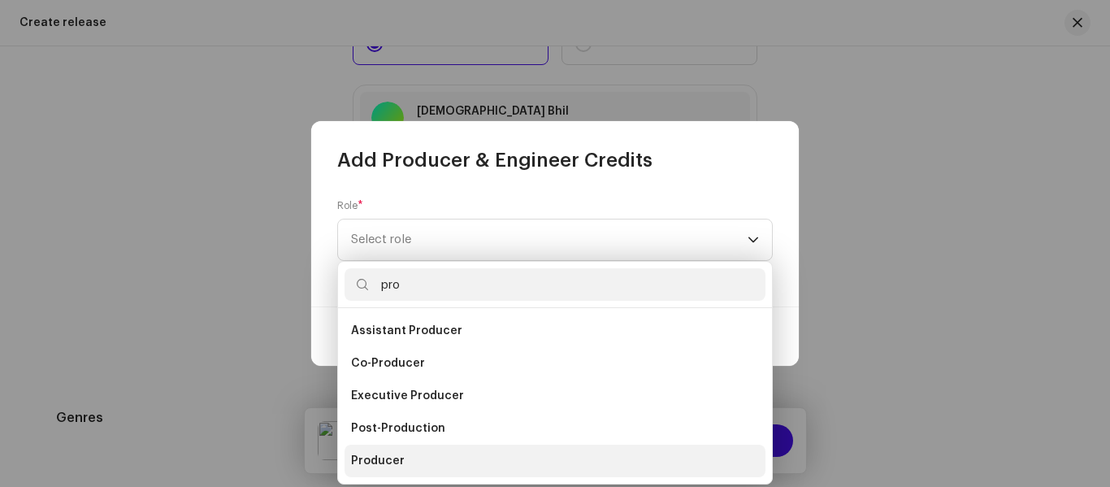
type input "pro"
click at [399, 460] on span "Producer" at bounding box center [378, 461] width 54 height 16
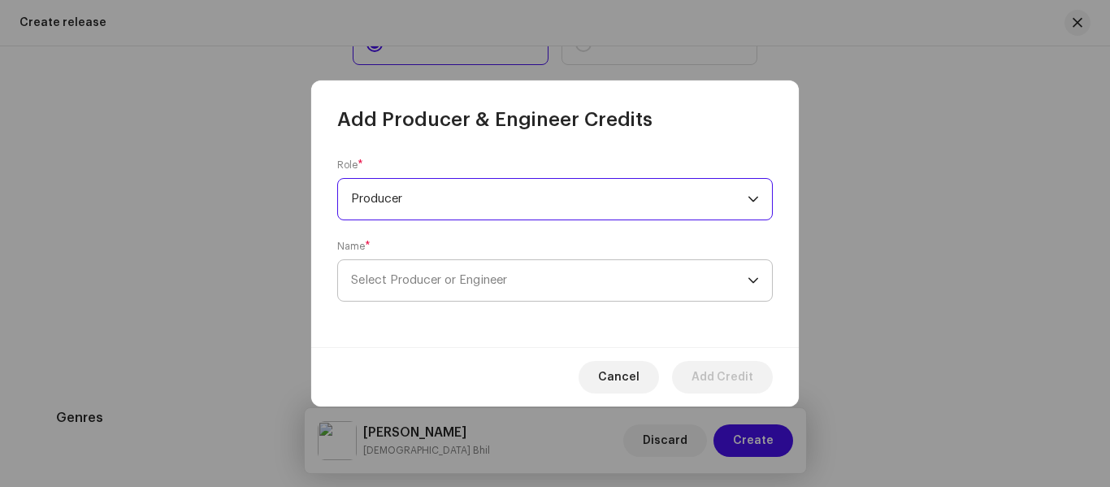
click at [414, 281] on span "Select Producer or Engineer" at bounding box center [429, 280] width 156 height 12
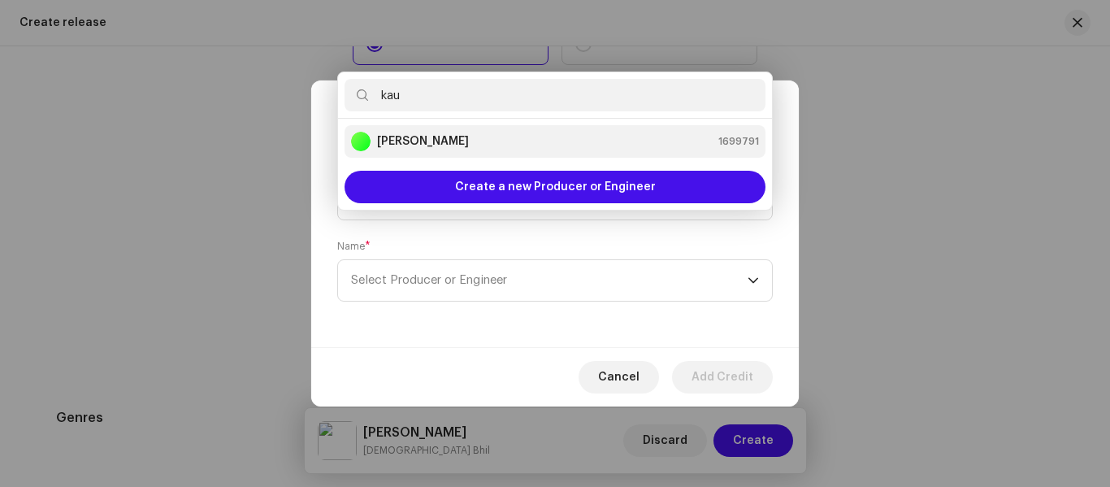
type input "kau"
click at [448, 145] on strong "[PERSON_NAME]" at bounding box center [423, 141] width 92 height 16
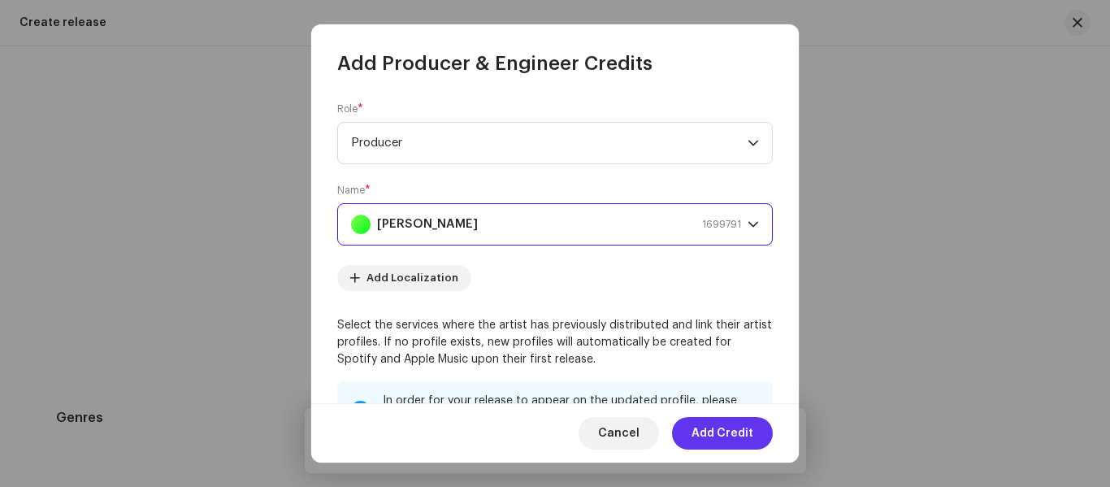
click at [724, 431] on span "Add Credit" at bounding box center [722, 433] width 62 height 32
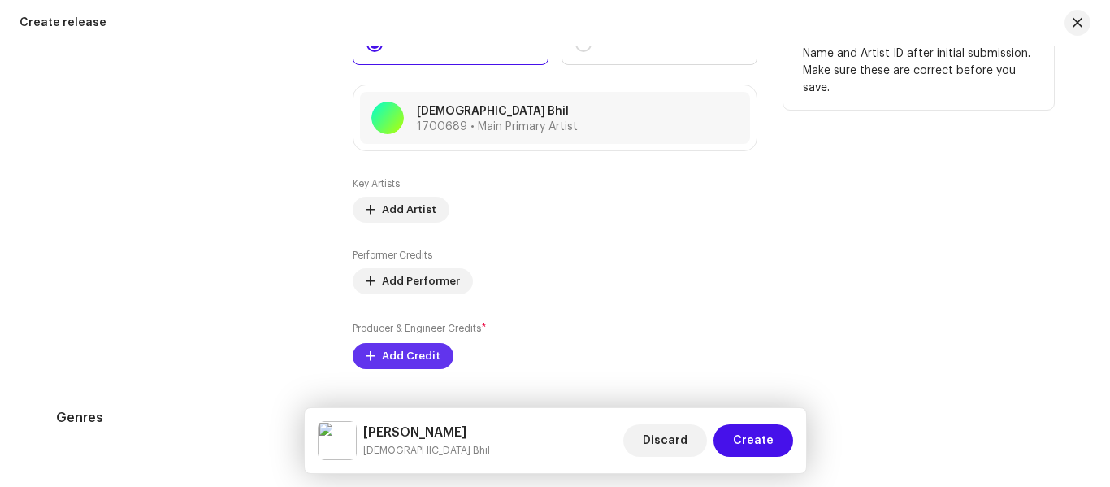
click at [409, 362] on span "Add Credit" at bounding box center [411, 356] width 58 height 32
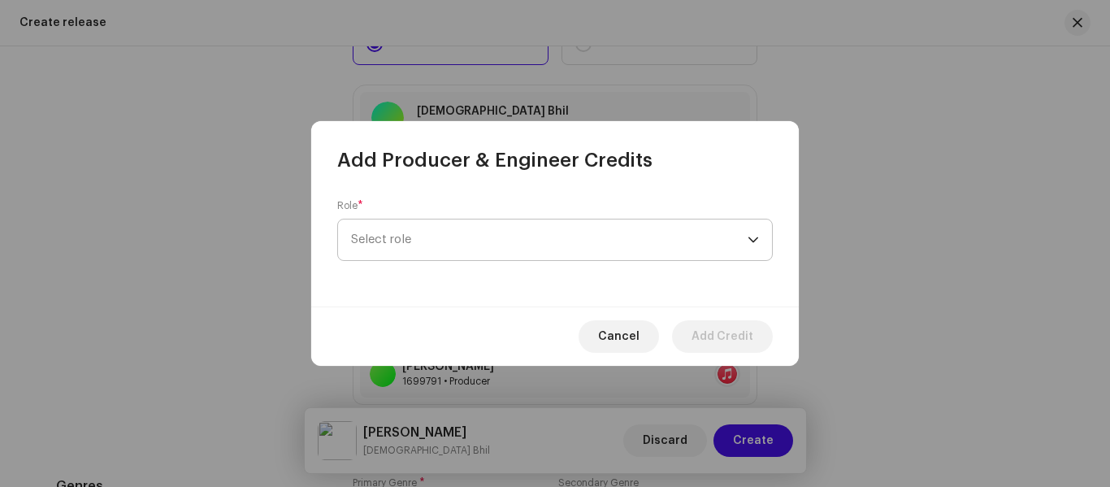
click at [429, 247] on span "Select role" at bounding box center [549, 239] width 396 height 41
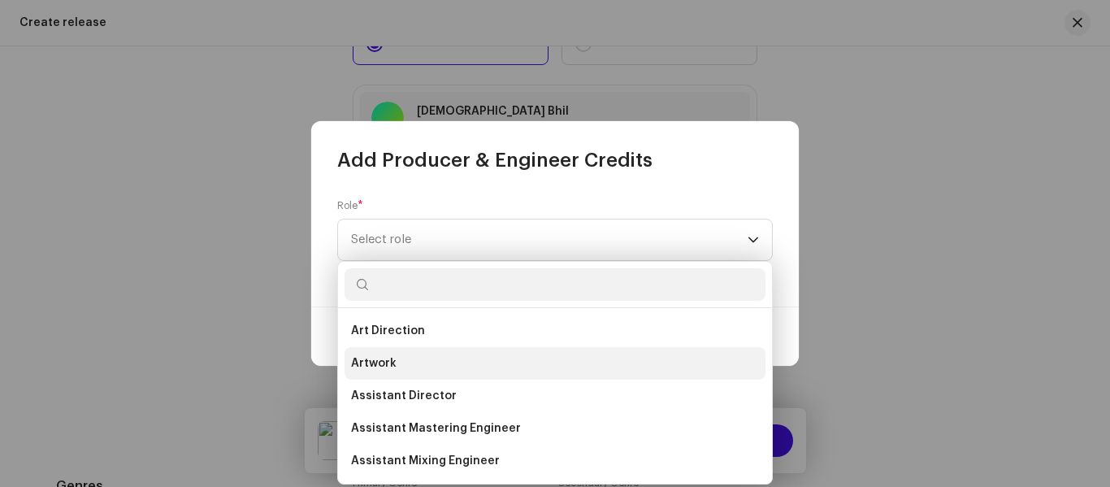
drag, startPoint x: 412, startPoint y: 372, endPoint x: 407, endPoint y: 355, distance: 17.7
click at [407, 355] on li "Artwork" at bounding box center [554, 363] width 421 height 32
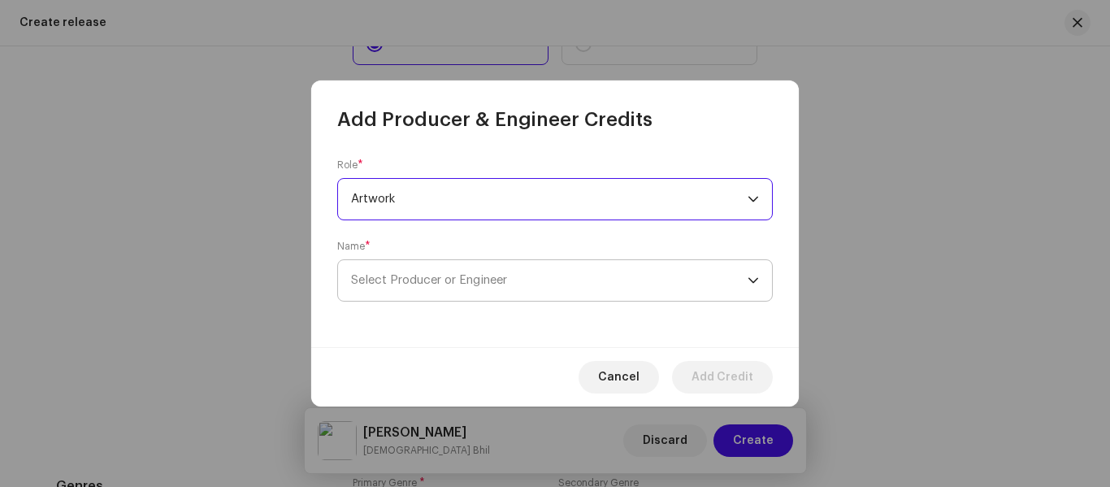
click at [423, 281] on span "Select Producer or Engineer" at bounding box center [429, 280] width 156 height 12
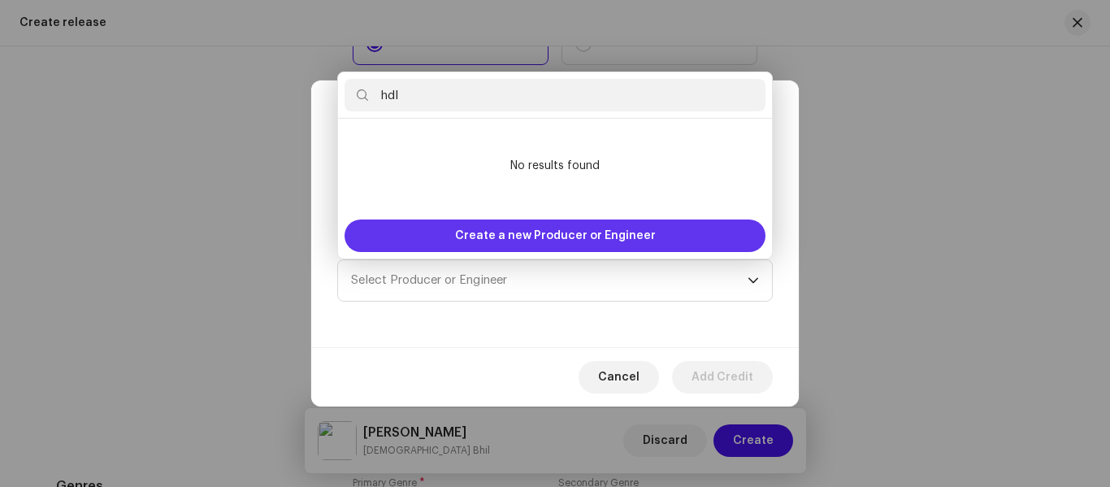
type input "hdl"
click at [448, 219] on div "Create a new Producer or Engineer" at bounding box center [555, 235] width 434 height 45
click at [457, 251] on div "Create a new Producer or Engineer" at bounding box center [554, 235] width 421 height 32
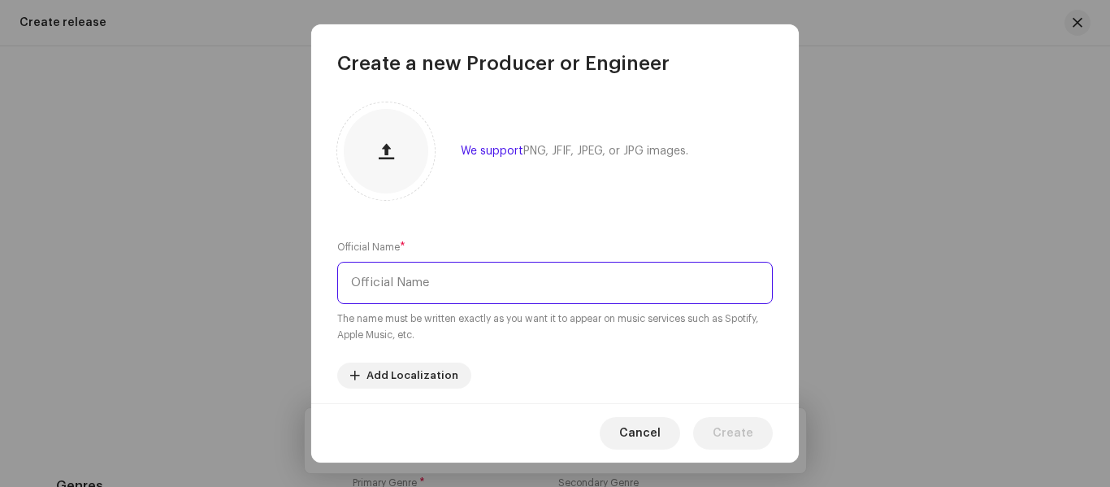
click at [400, 297] on input "text" at bounding box center [554, 283] width 435 height 42
type input "HDL [GEOGRAPHIC_DATA]"
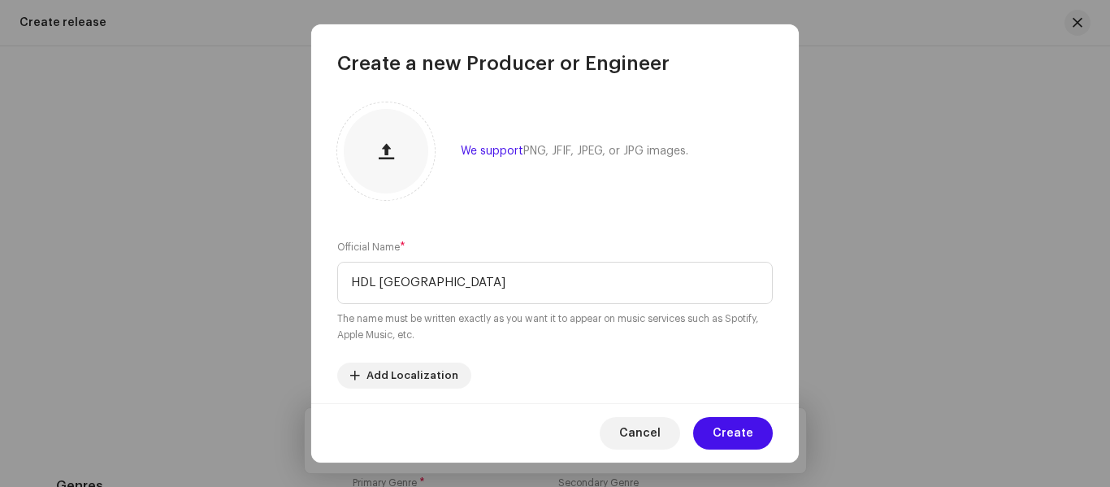
click at [756, 431] on button "Create" at bounding box center [733, 433] width 80 height 32
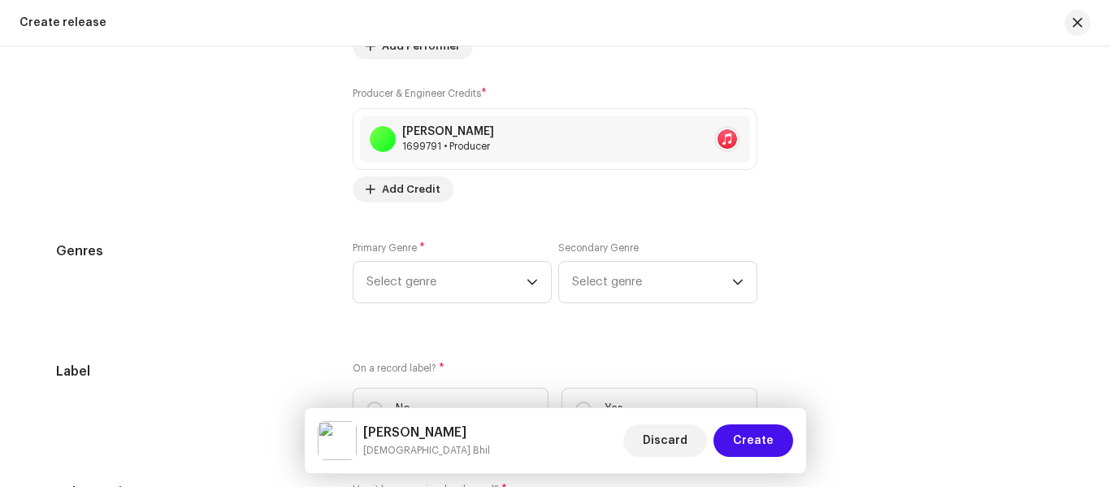
scroll to position [2275, 0]
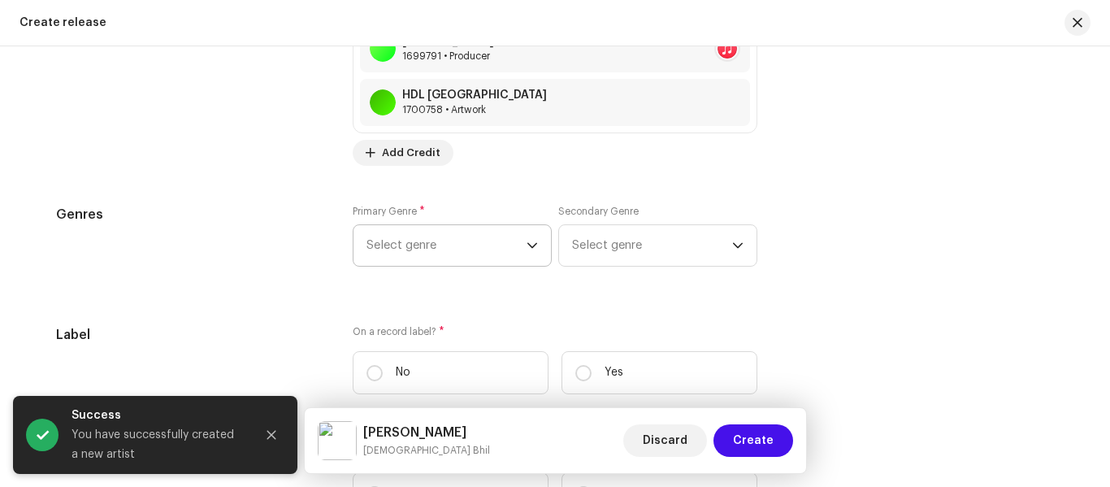
click at [412, 240] on span "Select genre" at bounding box center [446, 245] width 160 height 41
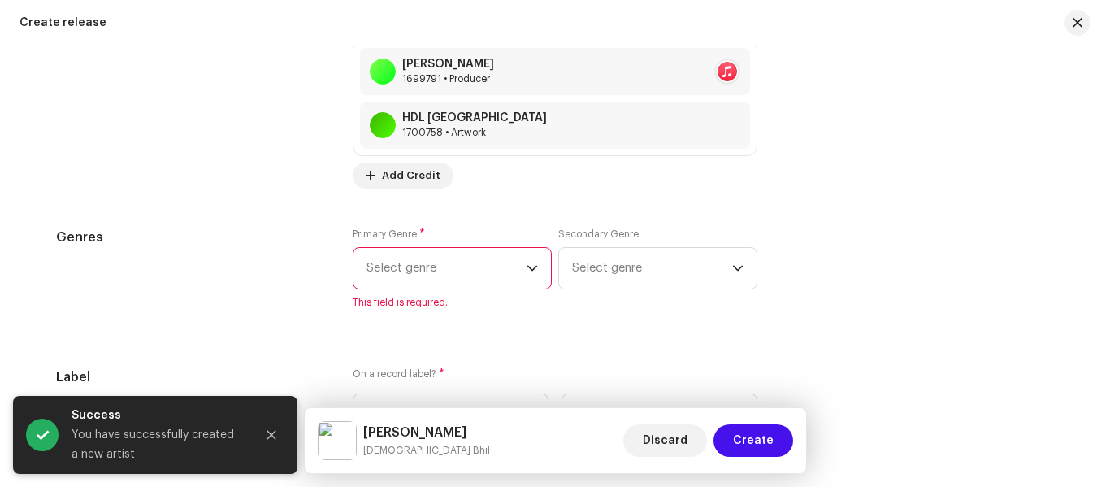
scroll to position [2246, 0]
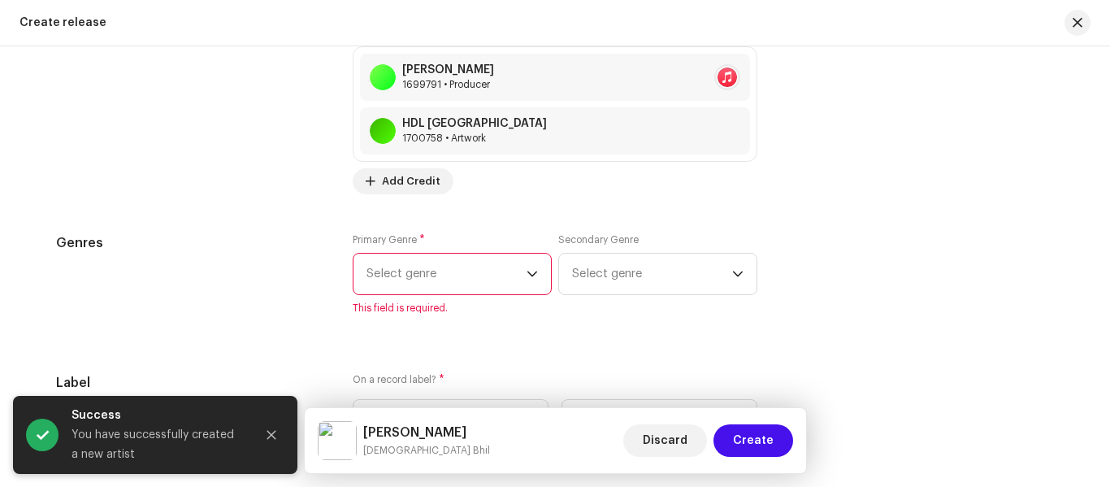
click at [431, 294] on p-select "Select genre" at bounding box center [452, 274] width 199 height 42
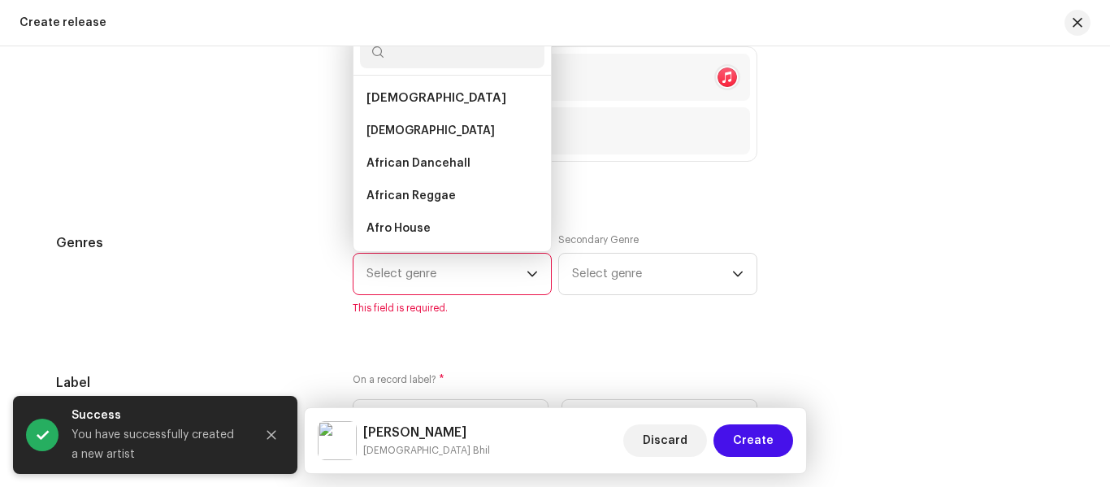
click at [417, 275] on span "Select genre" at bounding box center [446, 273] width 160 height 41
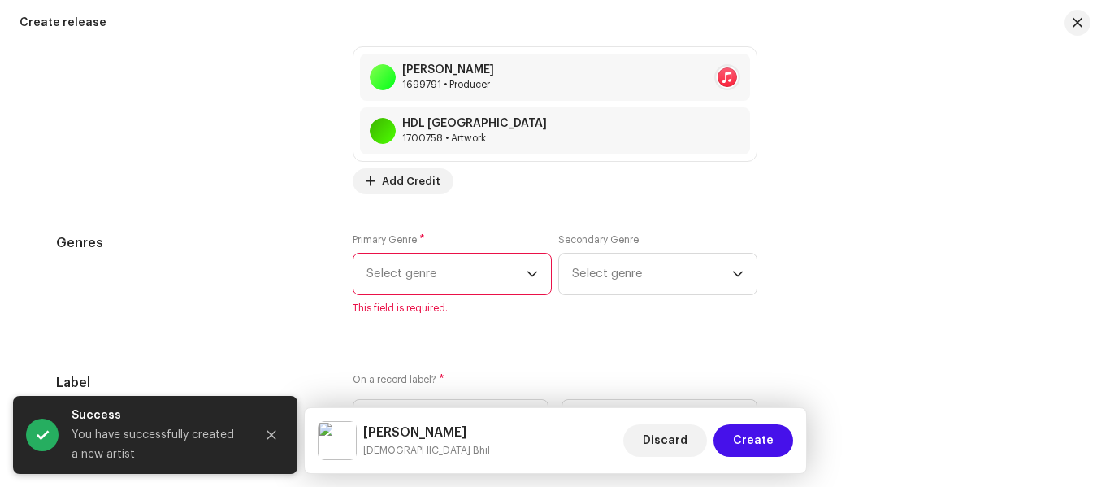
click at [417, 275] on span "Select genre" at bounding box center [446, 273] width 160 height 41
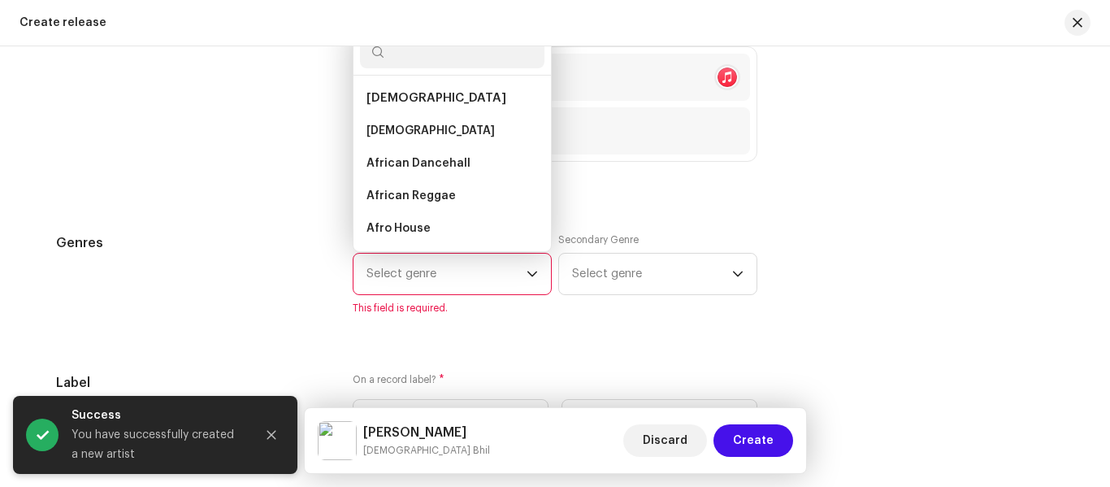
type input "f"
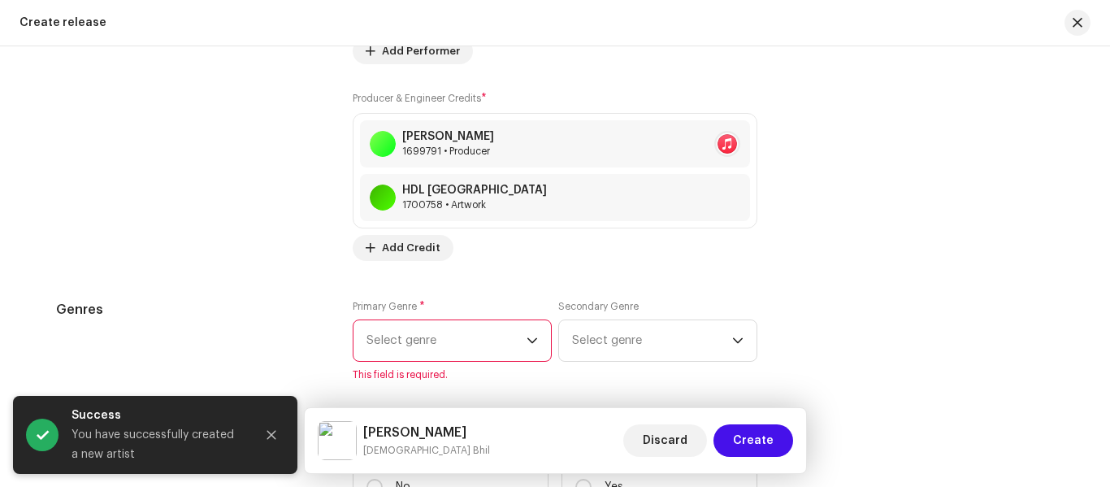
scroll to position [2311, 0]
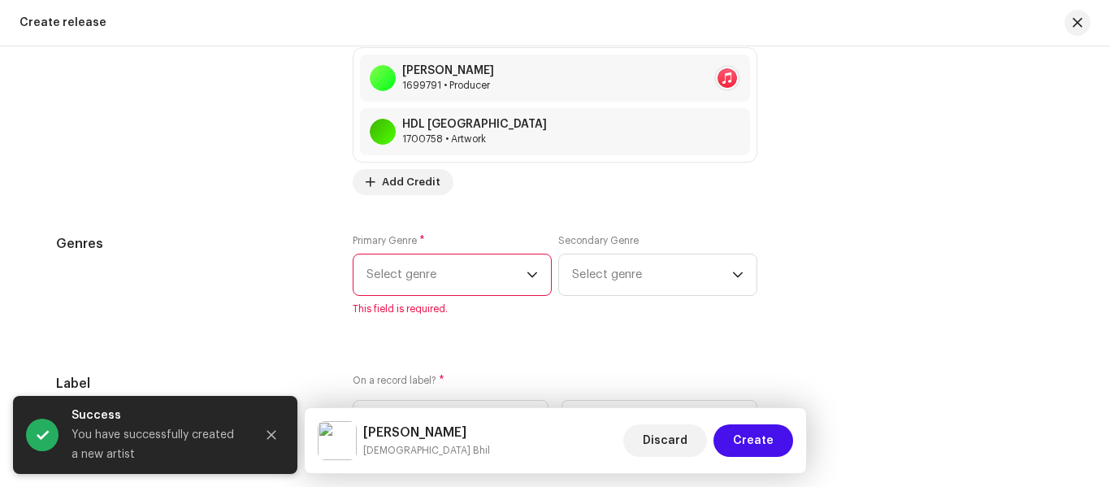
click at [415, 275] on span "Select genre" at bounding box center [446, 274] width 160 height 41
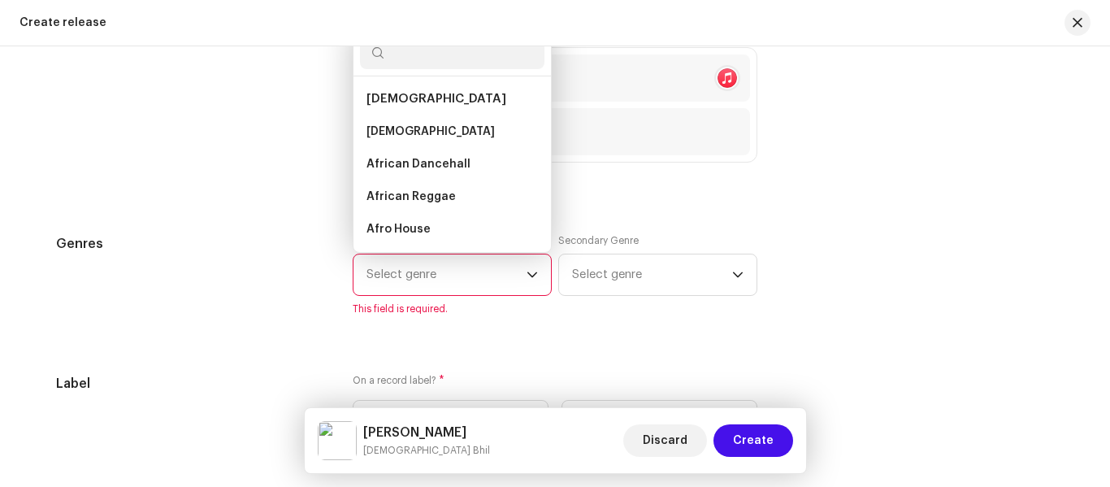
click at [417, 61] on input "text" at bounding box center [452, 53] width 184 height 32
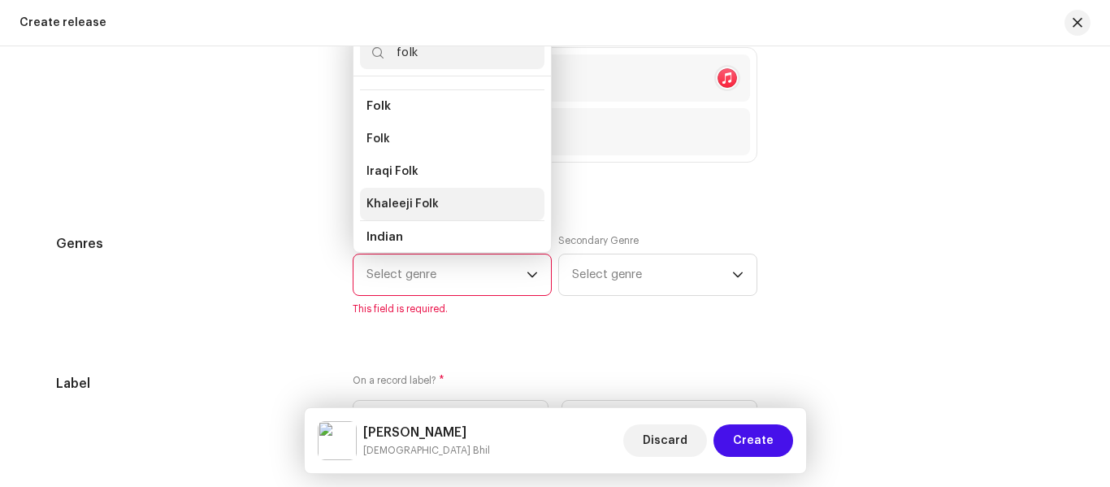
scroll to position [162, 0]
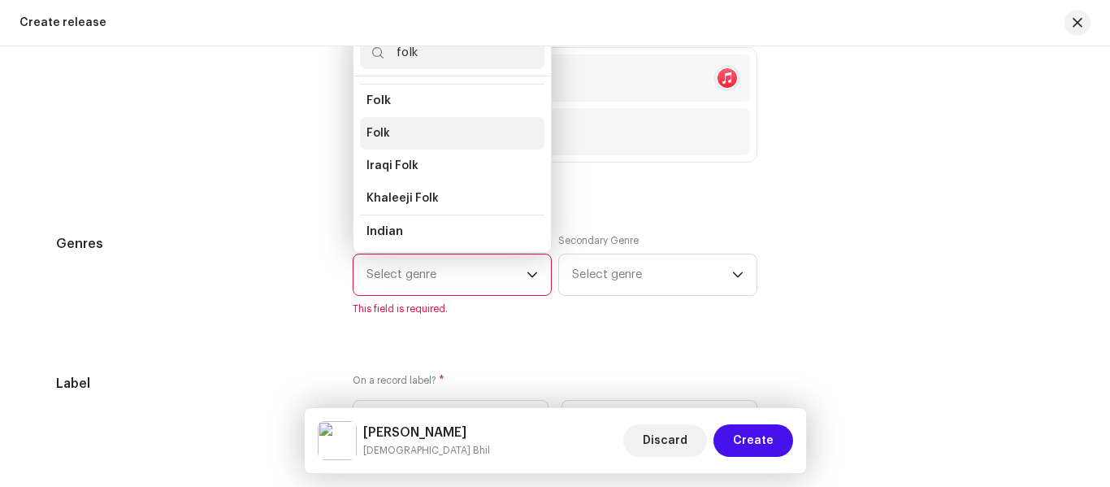
type input "folk"
click at [415, 123] on li "Folk" at bounding box center [452, 133] width 184 height 32
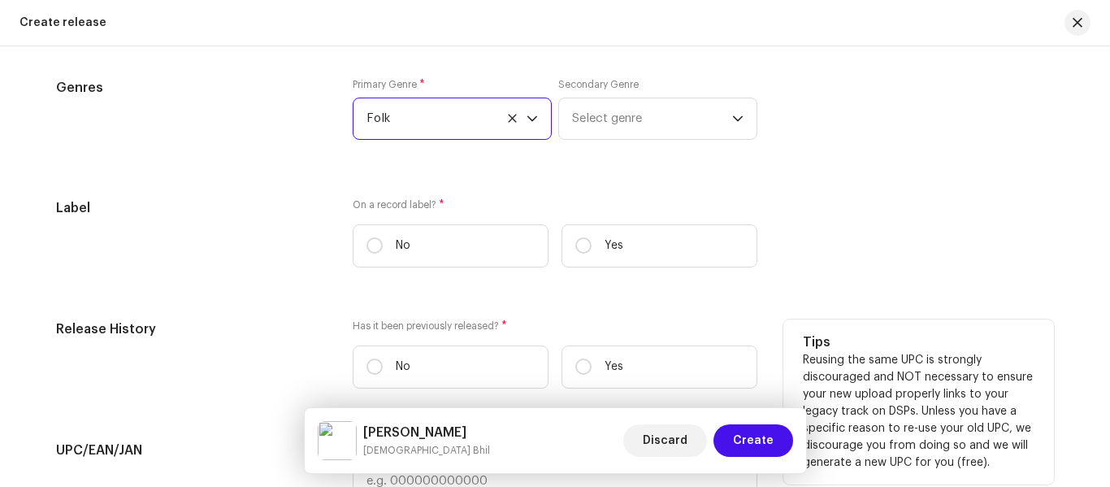
scroll to position [2474, 0]
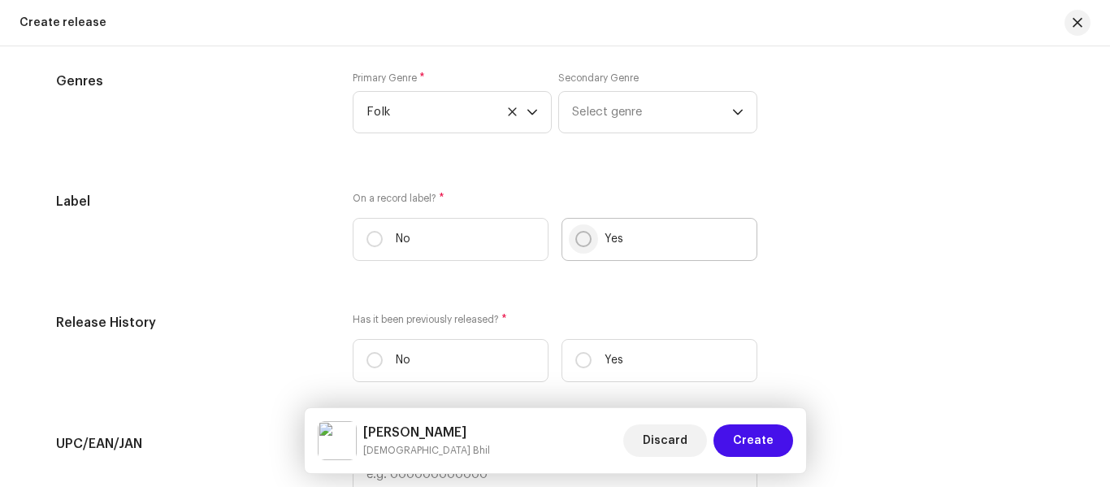
click at [581, 232] on input "Yes" at bounding box center [583, 239] width 16 height 16
radio input "true"
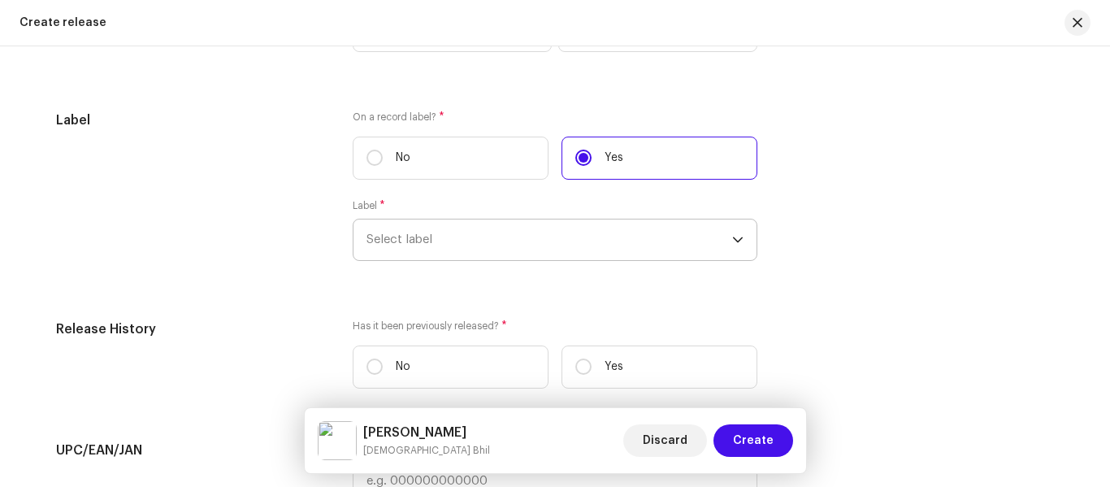
click at [420, 253] on span "Select label" at bounding box center [549, 239] width 366 height 41
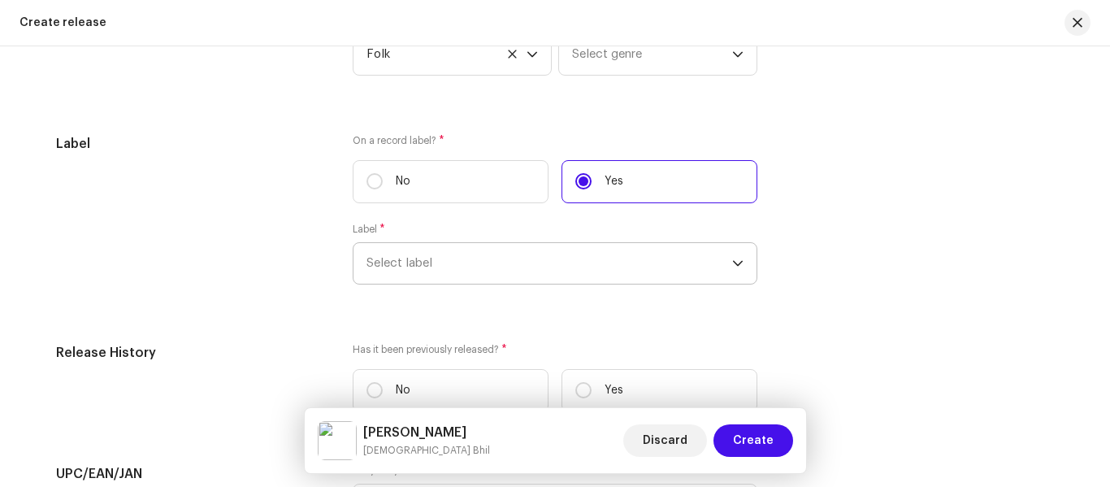
type input "k"
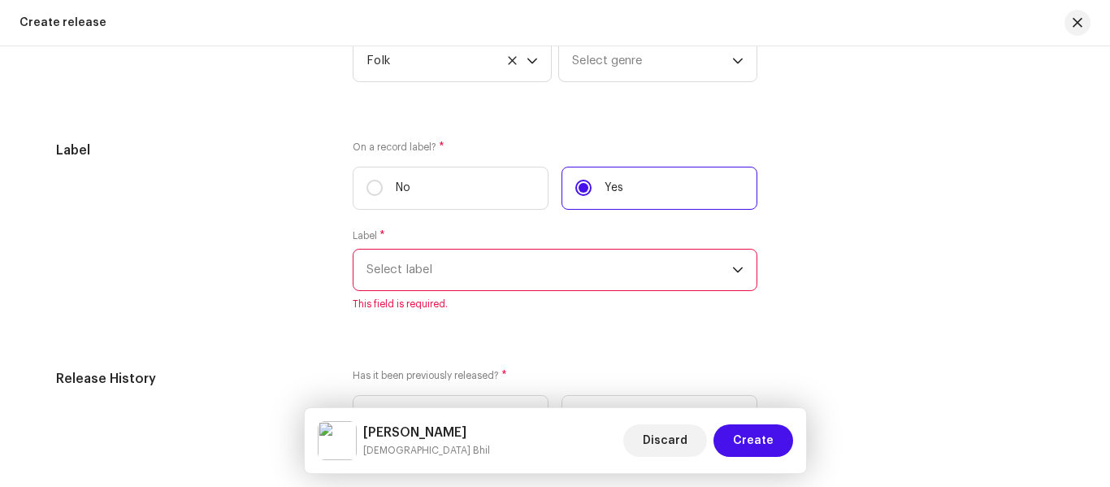
click at [420, 253] on span "Select label" at bounding box center [549, 269] width 366 height 41
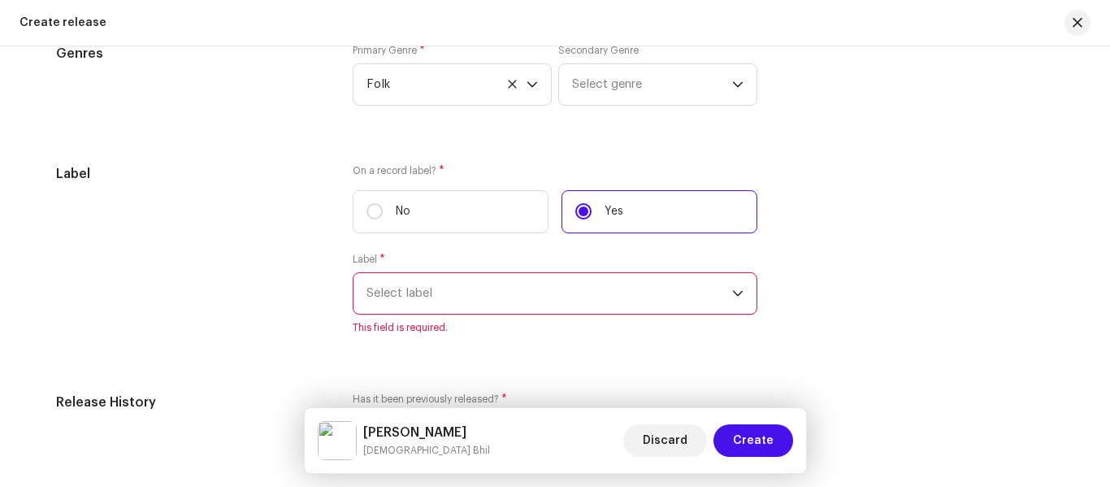
type input "ka"
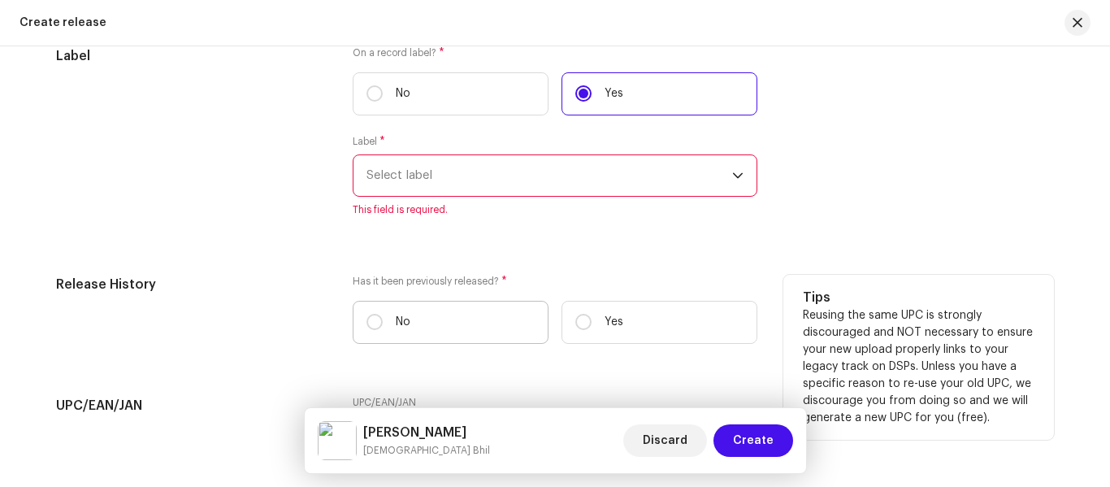
scroll to position [2657, 0]
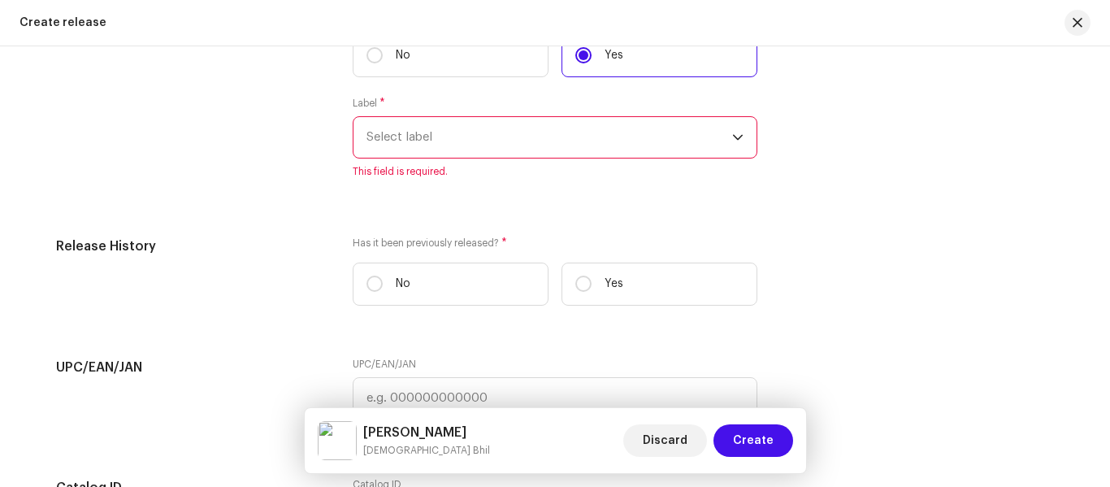
click at [433, 143] on span "Select label" at bounding box center [549, 137] width 366 height 41
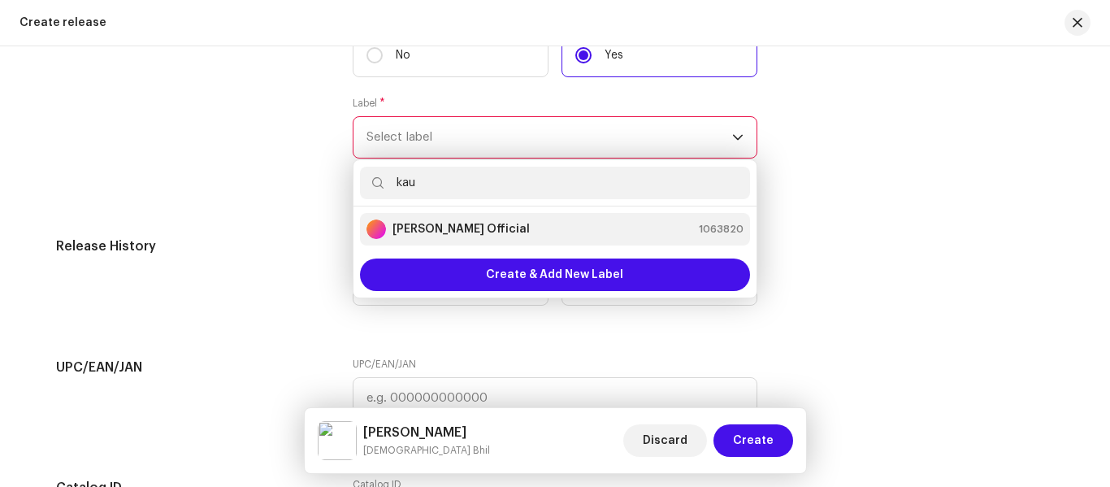
type input "kau"
click at [448, 225] on strong "[PERSON_NAME] Official" at bounding box center [460, 229] width 137 height 16
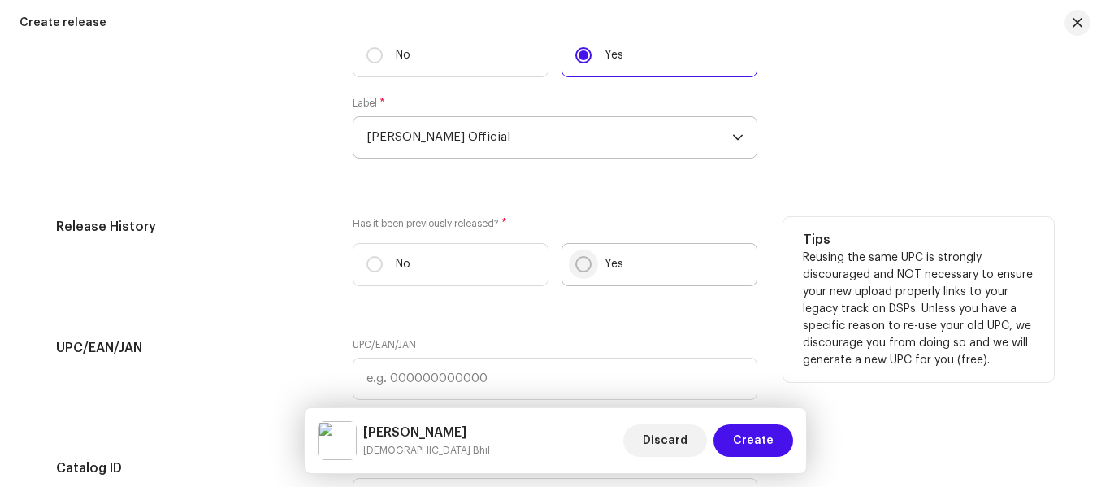
click at [578, 264] on input "Yes" at bounding box center [583, 264] width 16 height 16
radio input "true"
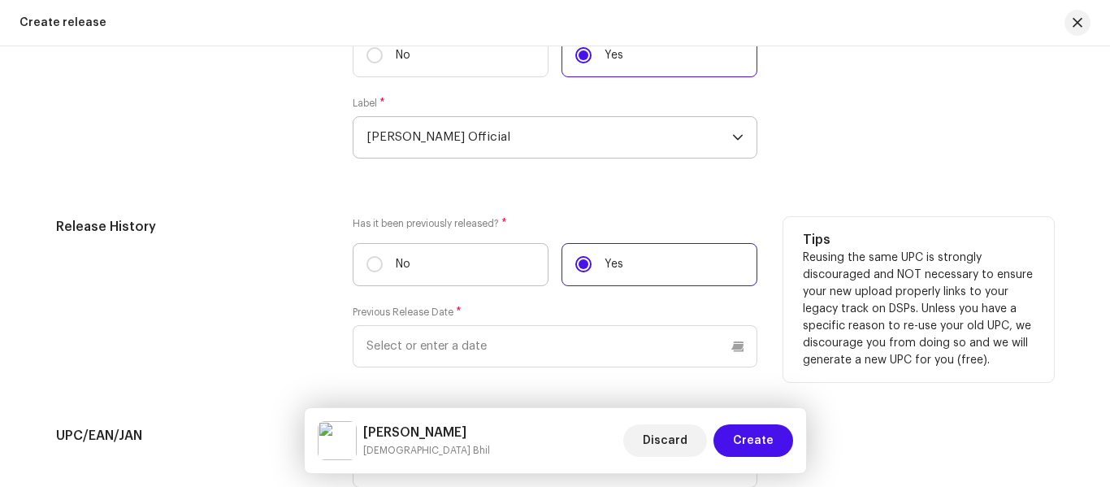
click at [383, 268] on label "No" at bounding box center [451, 264] width 196 height 43
click at [383, 268] on input "No" at bounding box center [374, 264] width 16 height 16
radio input "true"
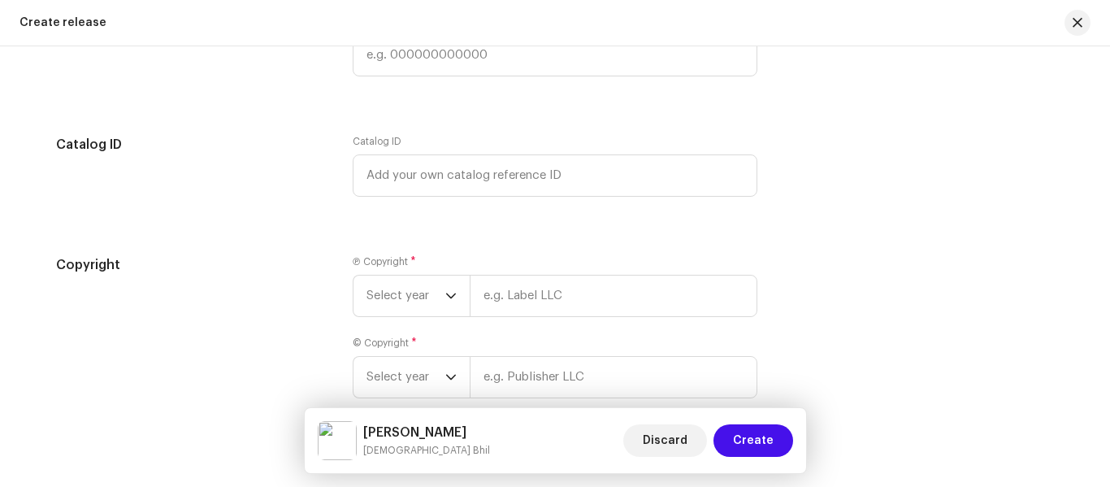
scroll to position [2982, 0]
click at [387, 276] on span "Select year" at bounding box center [405, 294] width 79 height 41
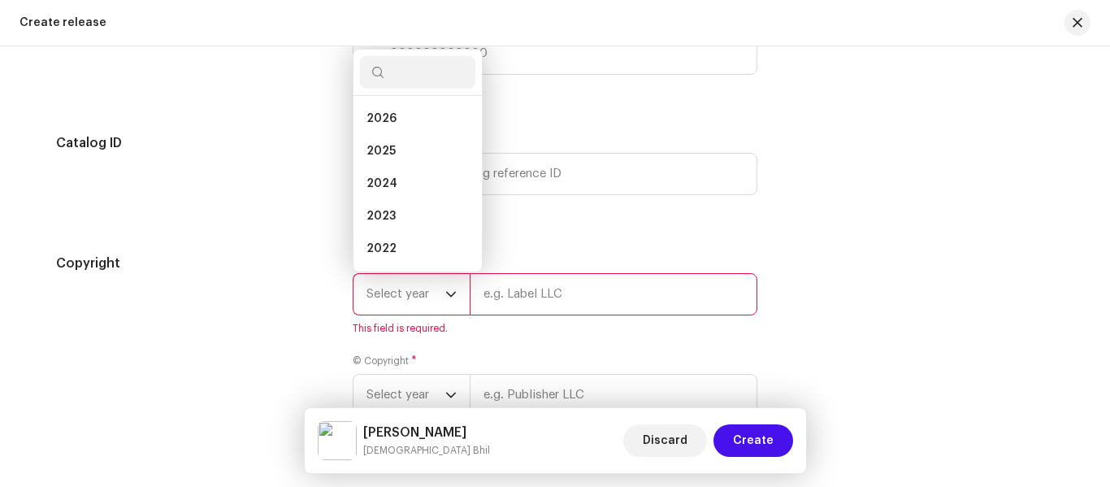
scroll to position [26, 0]
click at [385, 128] on span "2025" at bounding box center [380, 125] width 29 height 16
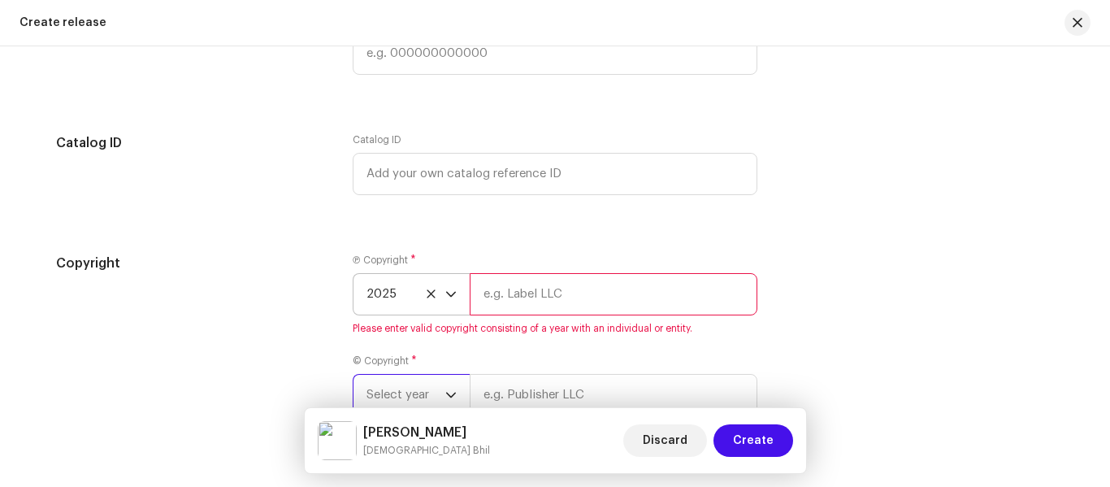
click at [415, 387] on span "Select year" at bounding box center [405, 395] width 79 height 41
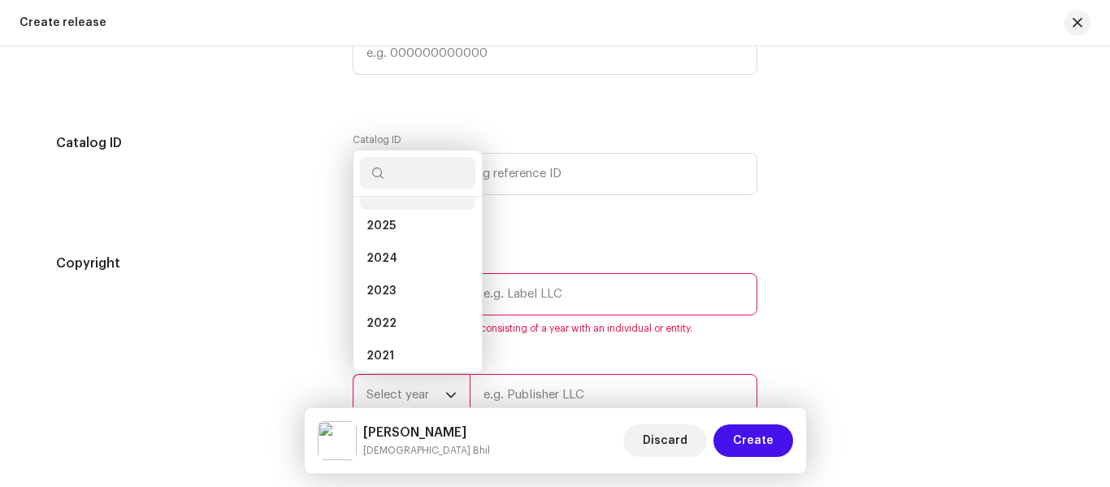
scroll to position [6, 0]
click at [410, 209] on li "2026" at bounding box center [417, 213] width 115 height 32
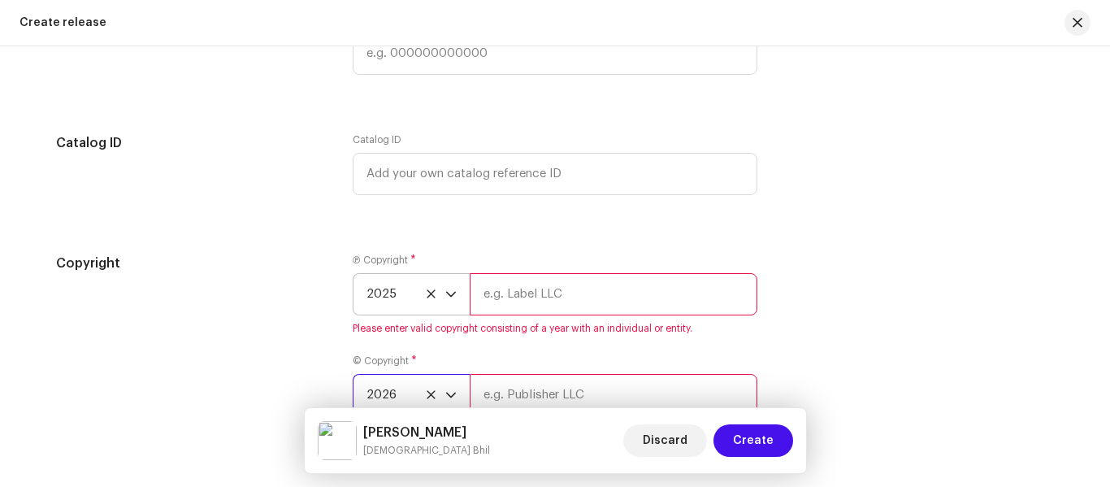
click at [375, 390] on span "2026" at bounding box center [405, 395] width 79 height 41
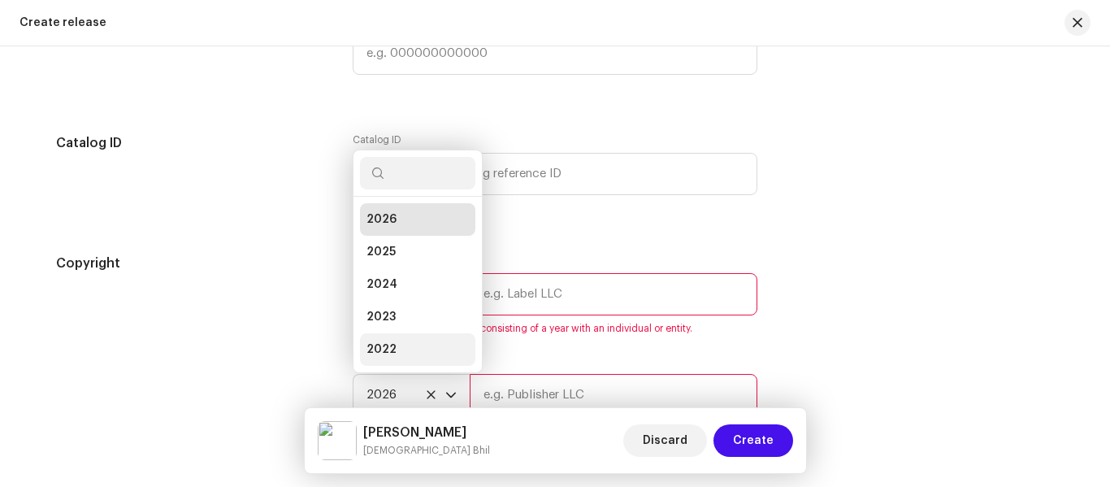
scroll to position [26, 0]
click at [380, 231] on span "2025" at bounding box center [380, 226] width 29 height 16
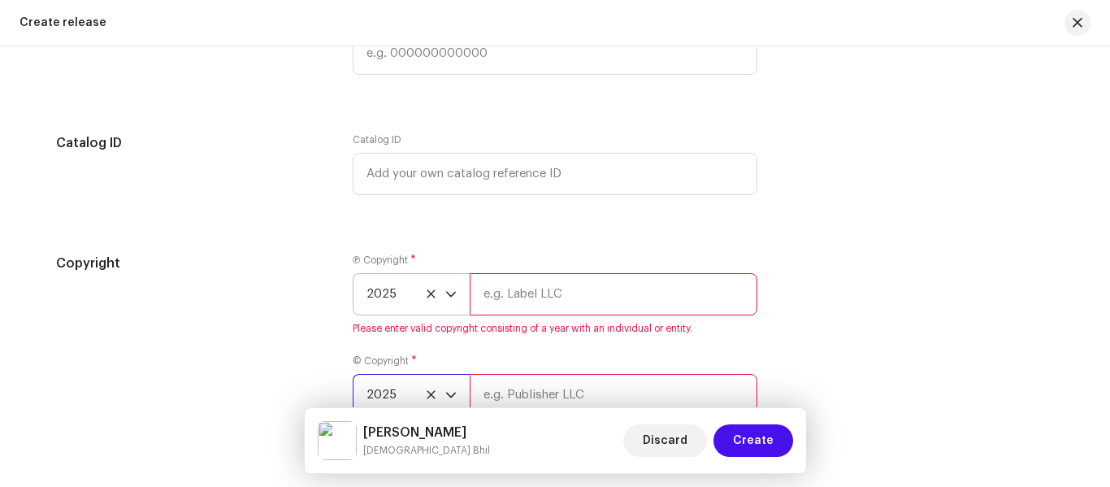
click at [513, 304] on input "text" at bounding box center [614, 294] width 288 height 42
type input "[PERSON_NAME] Official"
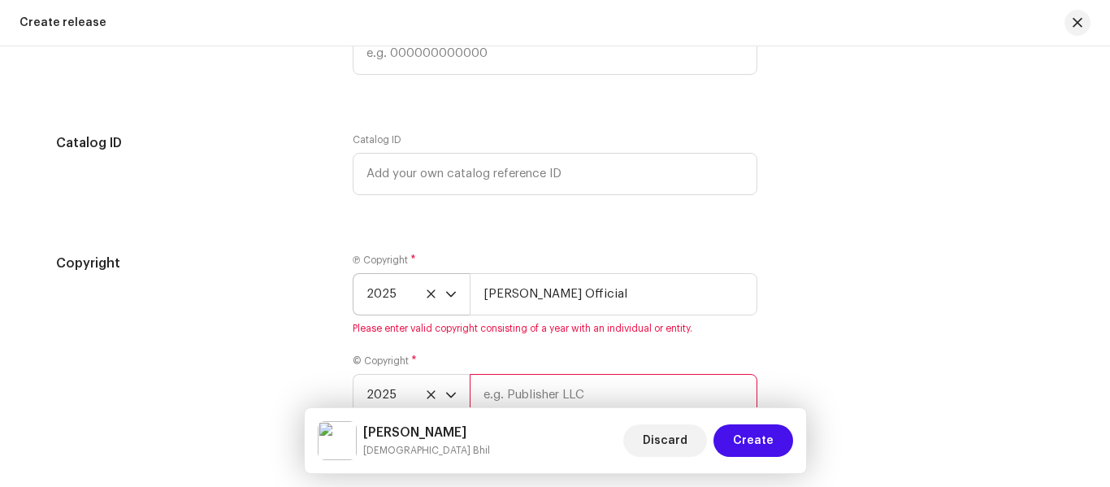
click at [539, 386] on input "text" at bounding box center [614, 395] width 288 height 42
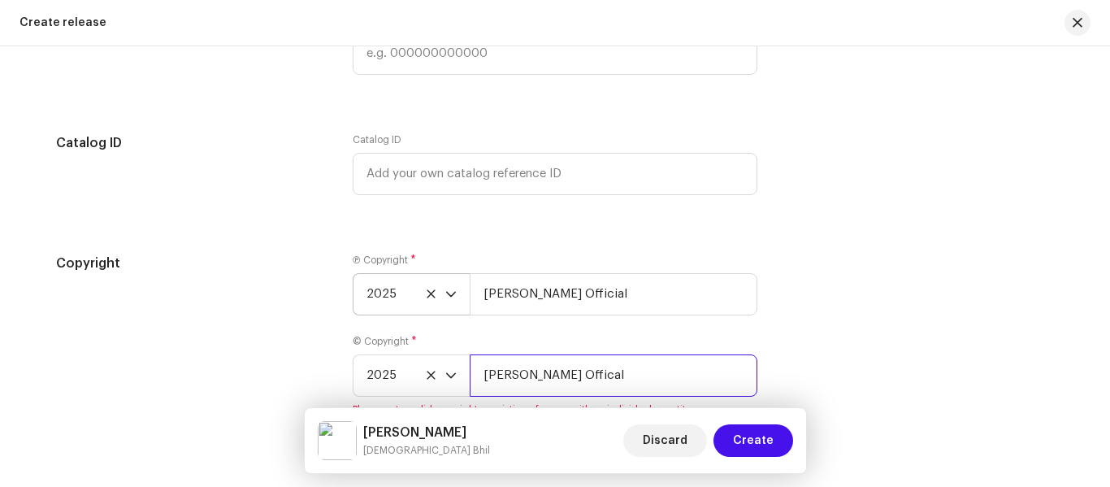
click at [598, 376] on input "Kaushik Vasava Offical" at bounding box center [614, 375] width 288 height 42
type input "[PERSON_NAME] Official"
click at [877, 345] on div "Copyright Ⓟ Copyright * 2025 Kaushik Vasava Official © Copyright * 2025 Kaushik…" at bounding box center [555, 334] width 998 height 162
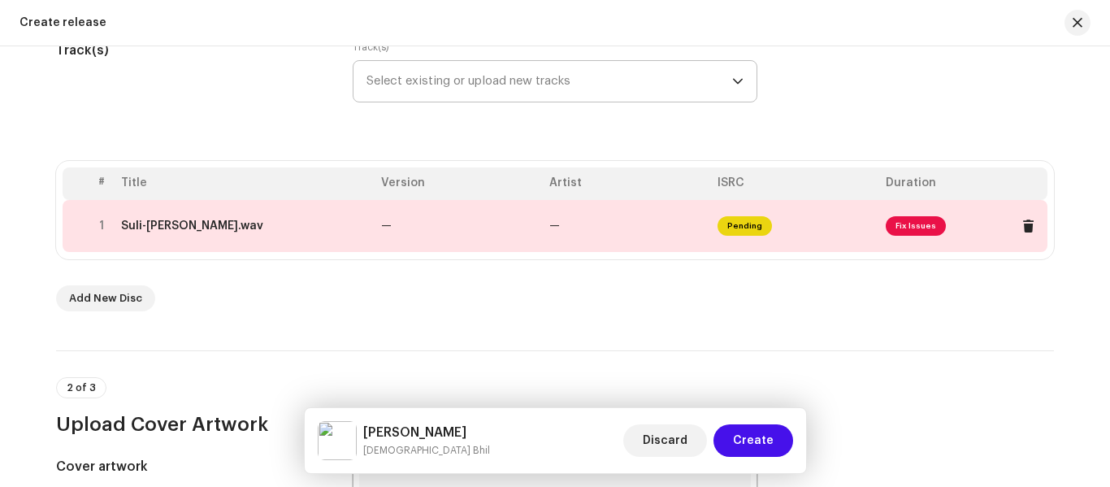
scroll to position [220, 0]
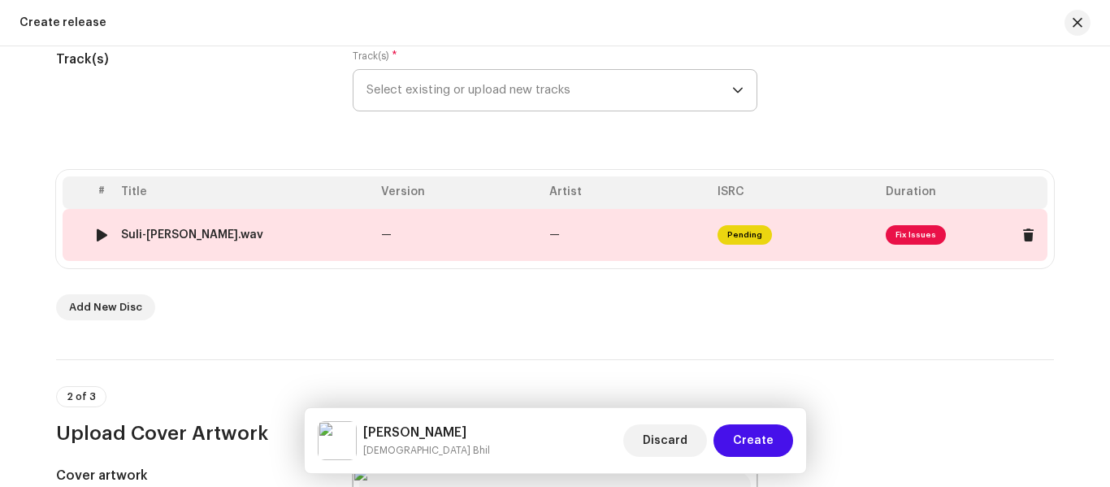
click at [657, 238] on td "—" at bounding box center [627, 235] width 168 height 52
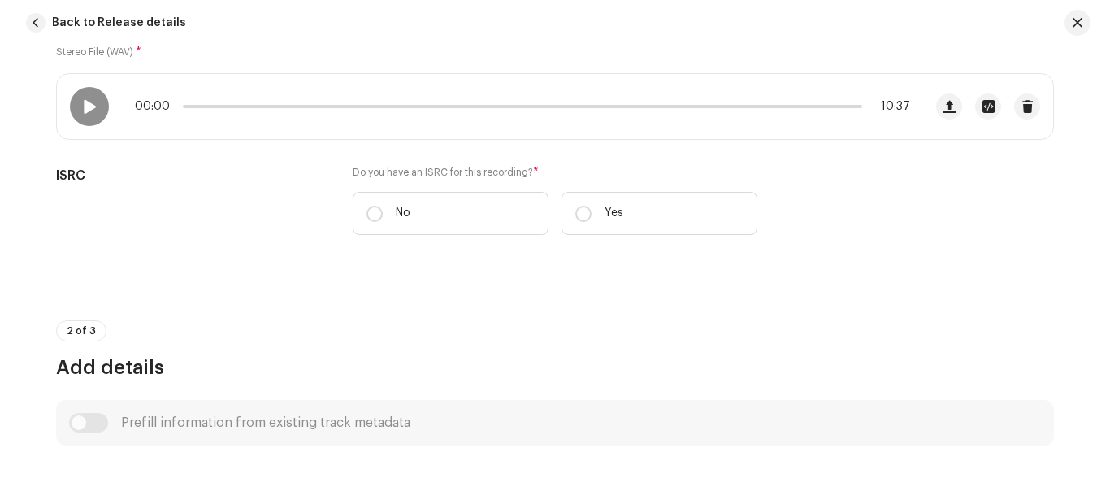
scroll to position [406, 0]
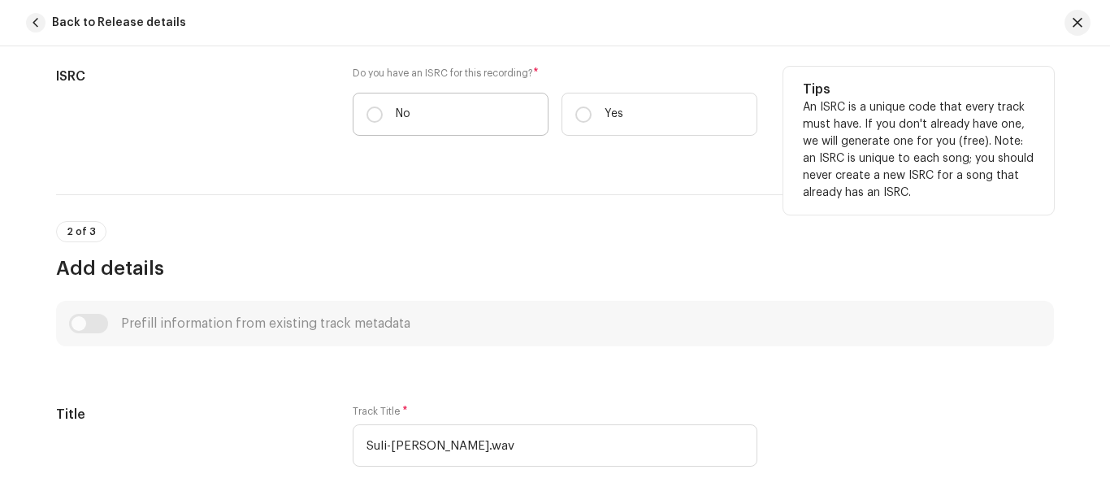
drag, startPoint x: 373, startPoint y: 96, endPoint x: 386, endPoint y: 135, distance: 41.1
click at [373, 104] on label "No" at bounding box center [451, 114] width 196 height 43
click at [373, 106] on input "No" at bounding box center [374, 114] width 16 height 16
radio input "true"
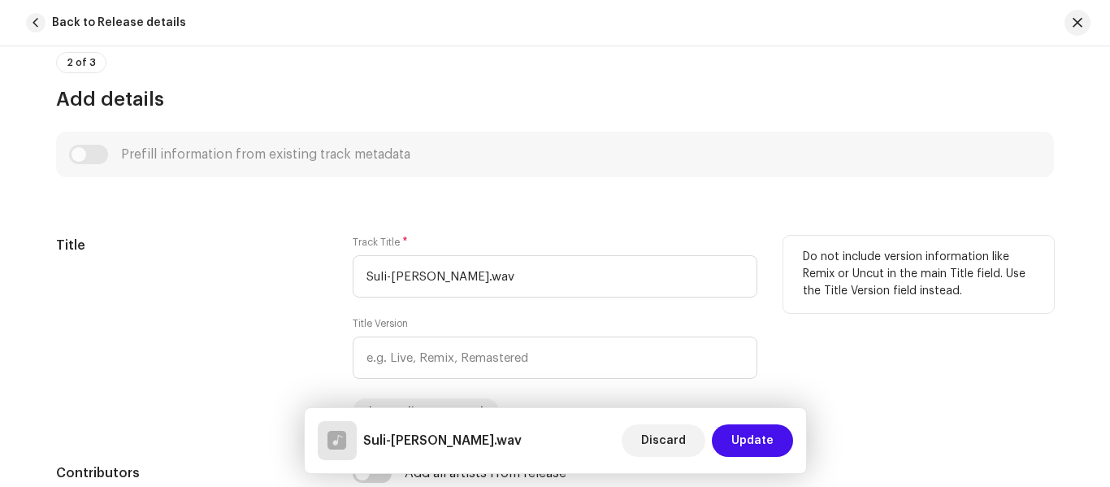
scroll to position [650, 0]
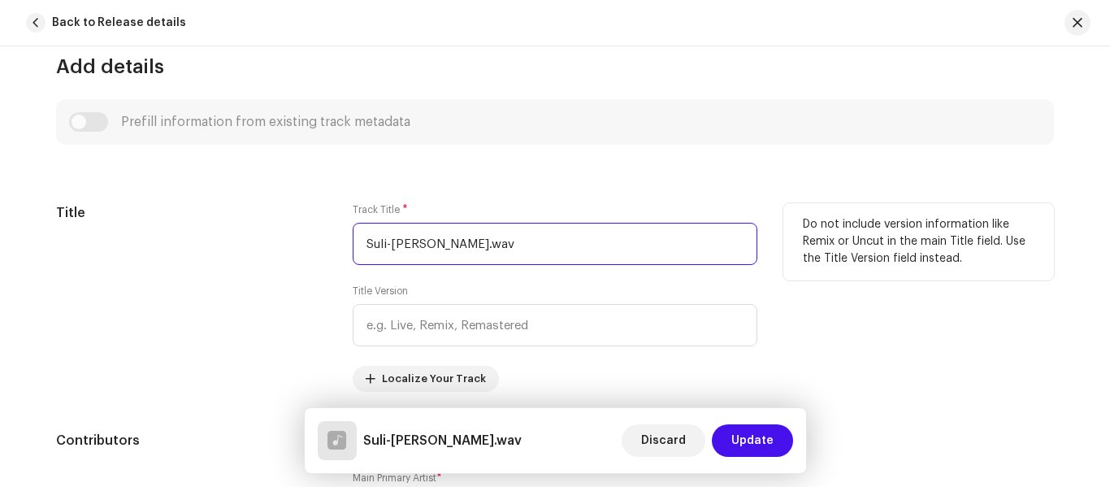
drag, startPoint x: 630, startPoint y: 263, endPoint x: 290, endPoint y: 254, distance: 340.5
click at [290, 254] on div "Title Track Title * Suli-Nokho-Jati-Mari-Janudi.wav Title Version Localize Your…" at bounding box center [555, 297] width 998 height 188
paste input "Nokho Jati Mari Janudi"
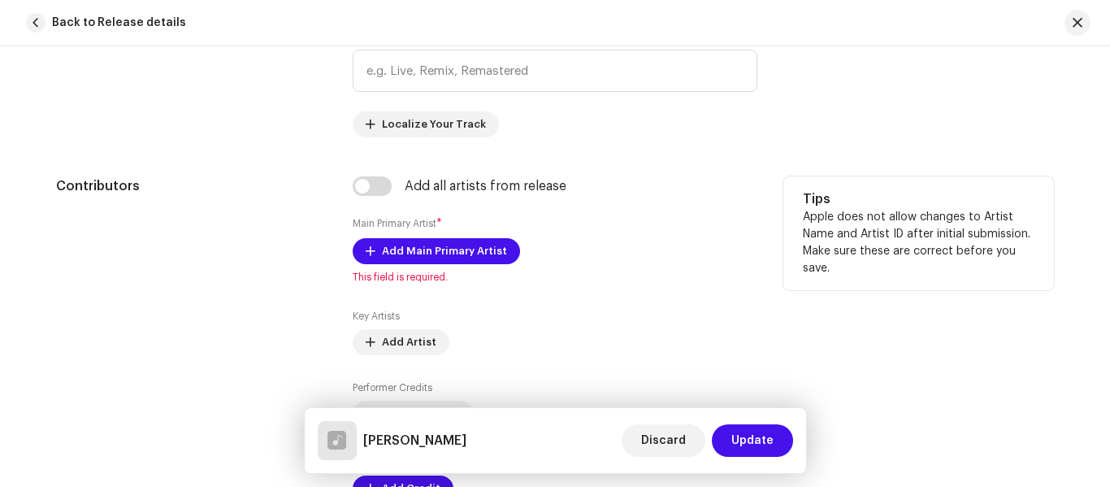
scroll to position [1056, 0]
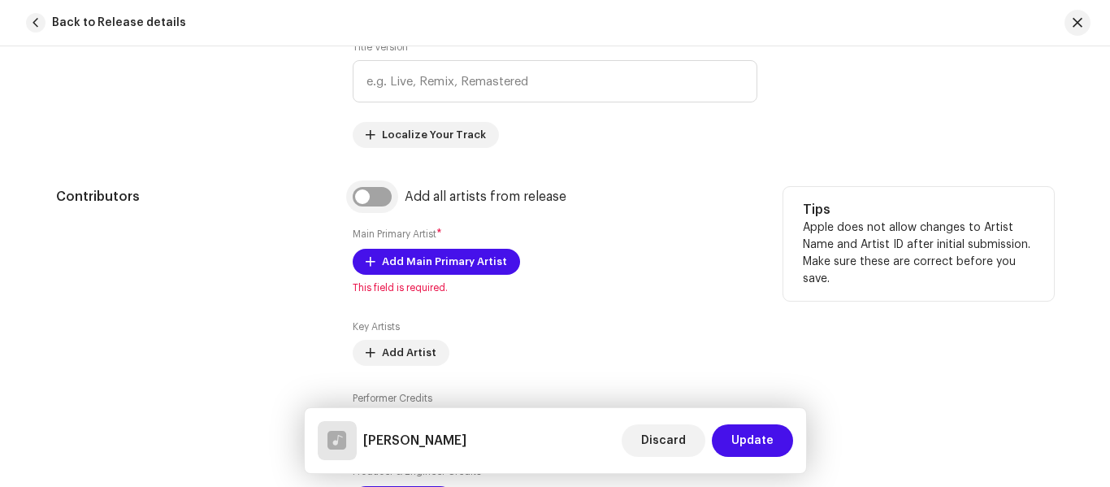
type input "[PERSON_NAME]"
click at [371, 197] on input "checkbox" at bounding box center [372, 196] width 39 height 19
checkbox input "true"
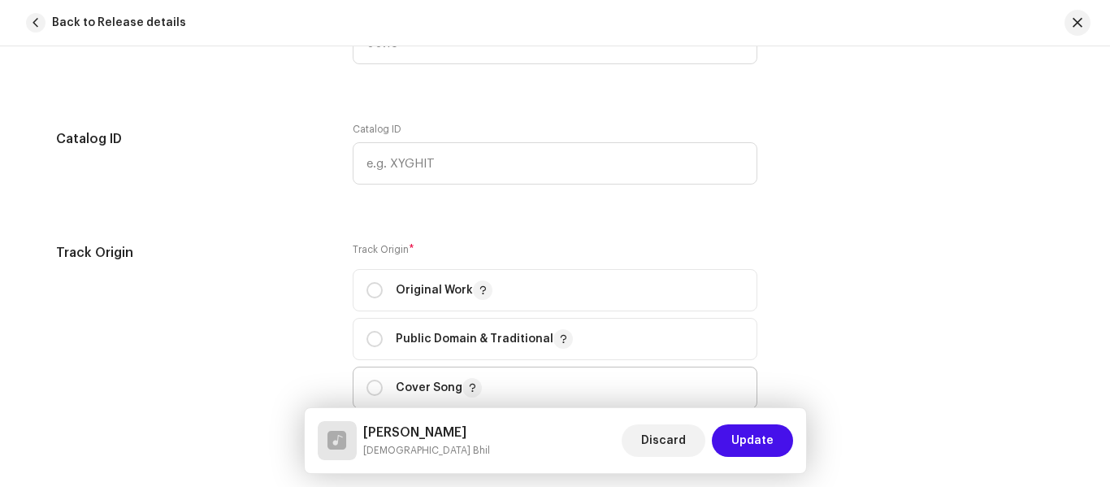
scroll to position [2031, 0]
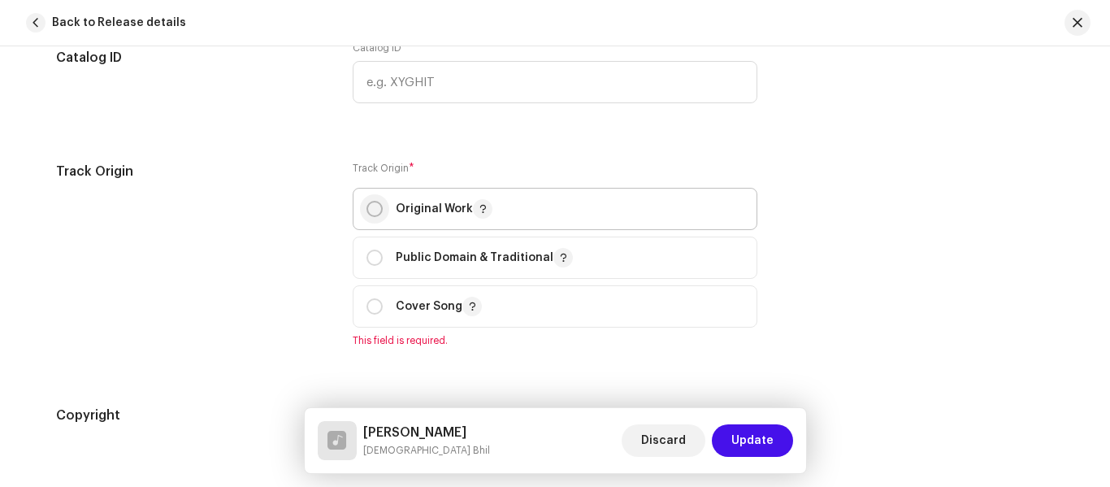
click at [366, 210] on input "radio" at bounding box center [374, 209] width 16 height 16
radio input "true"
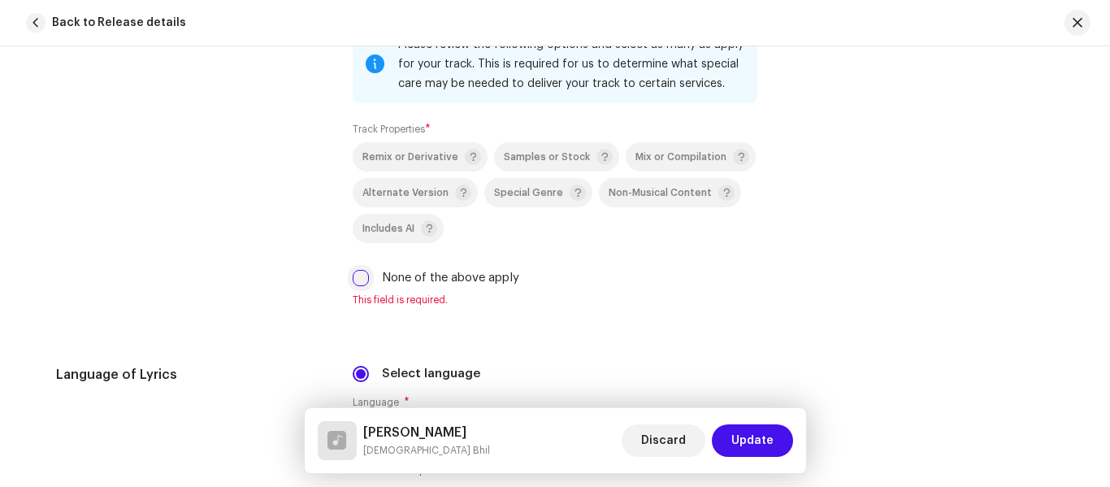
click at [357, 285] on input "None of the above apply" at bounding box center [361, 278] width 16 height 16
checkbox input "true"
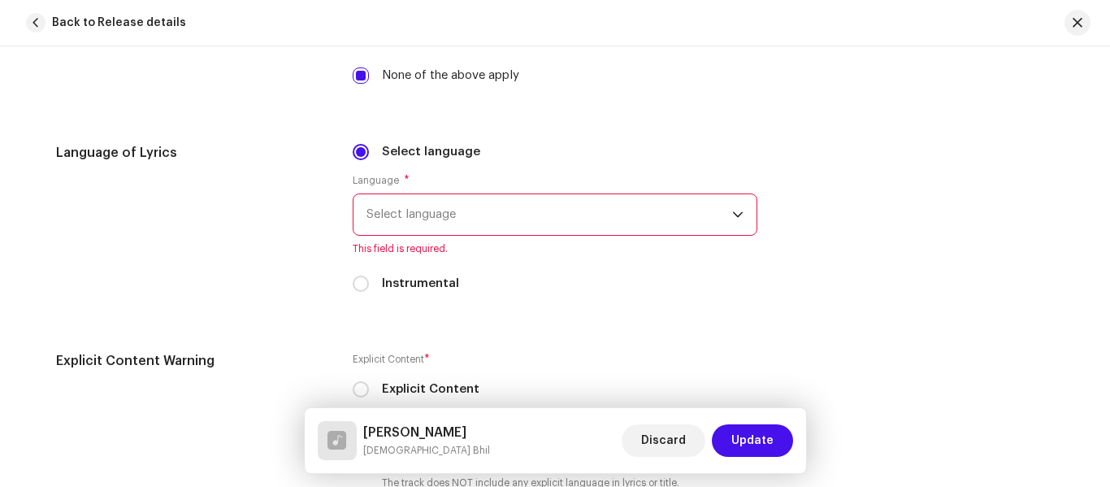
scroll to position [2762, 0]
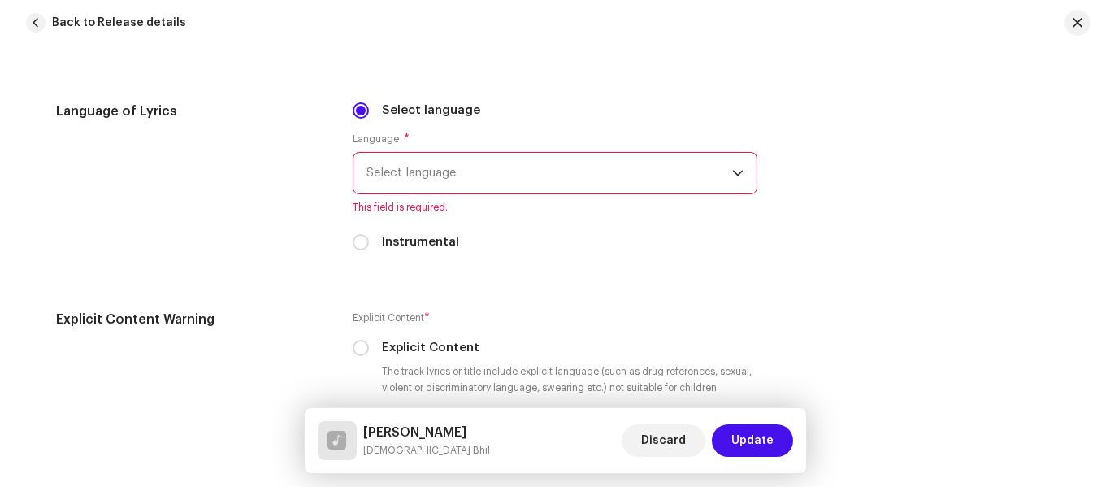
click at [408, 171] on span "Select language" at bounding box center [549, 173] width 366 height 41
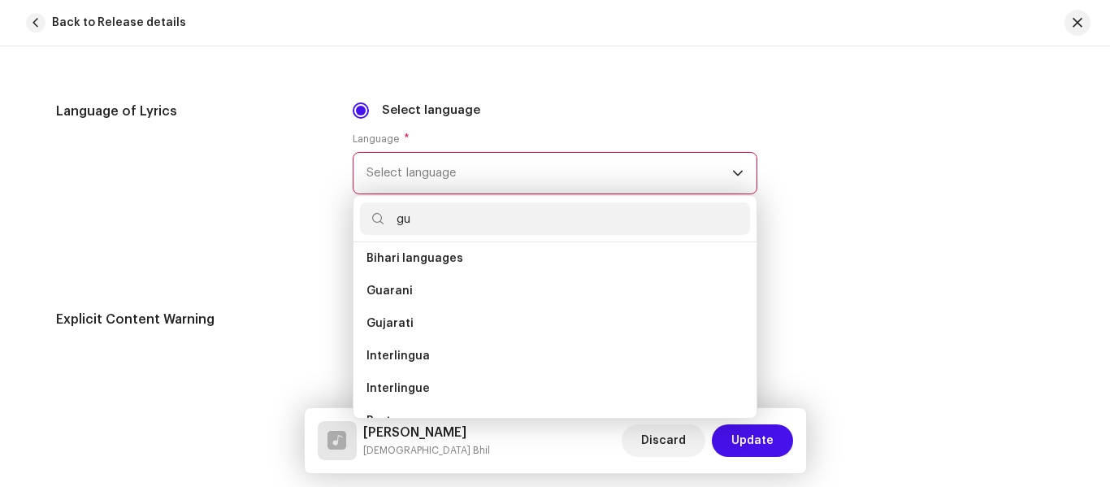
scroll to position [0, 0]
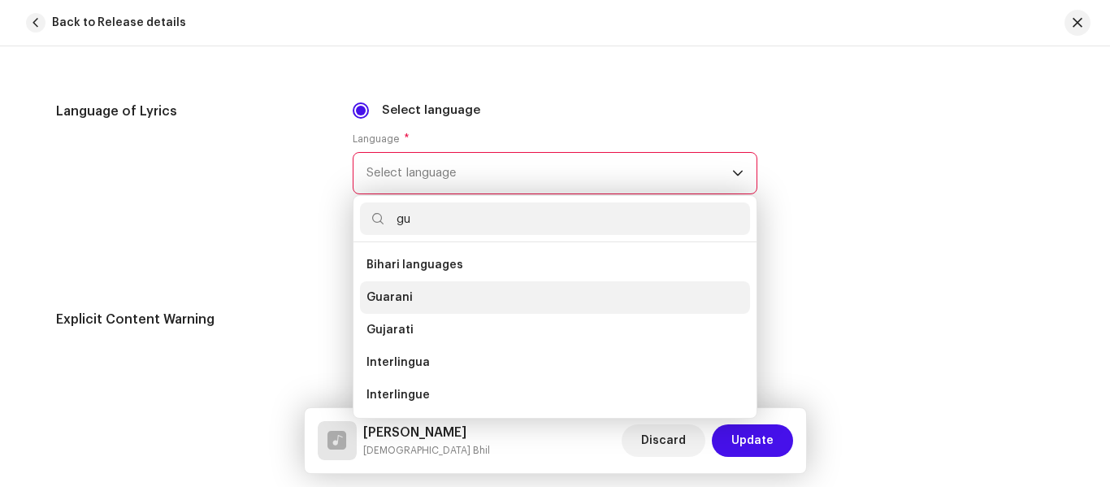
type input "g"
type input "raj"
click at [435, 283] on li "Rajasthani" at bounding box center [555, 297] width 390 height 32
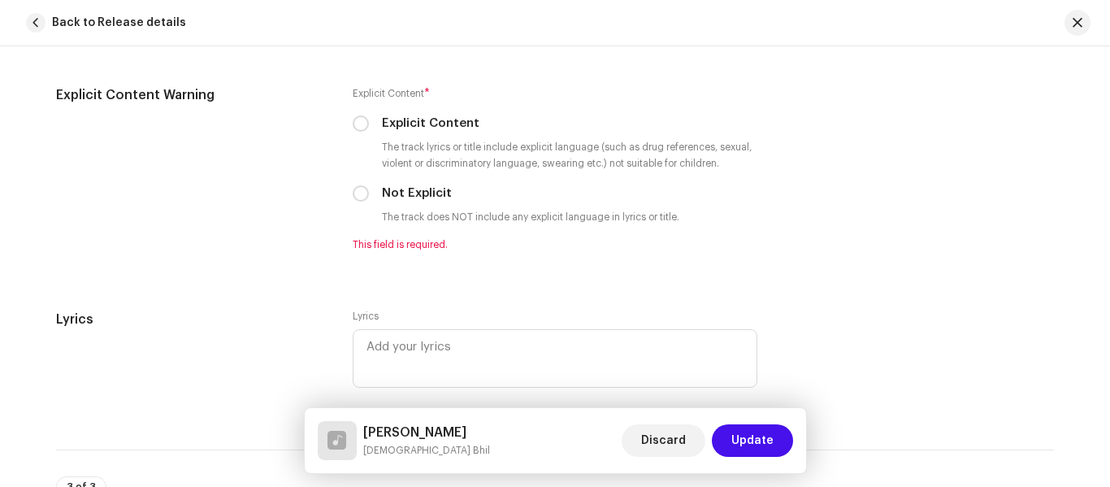
scroll to position [3006, 0]
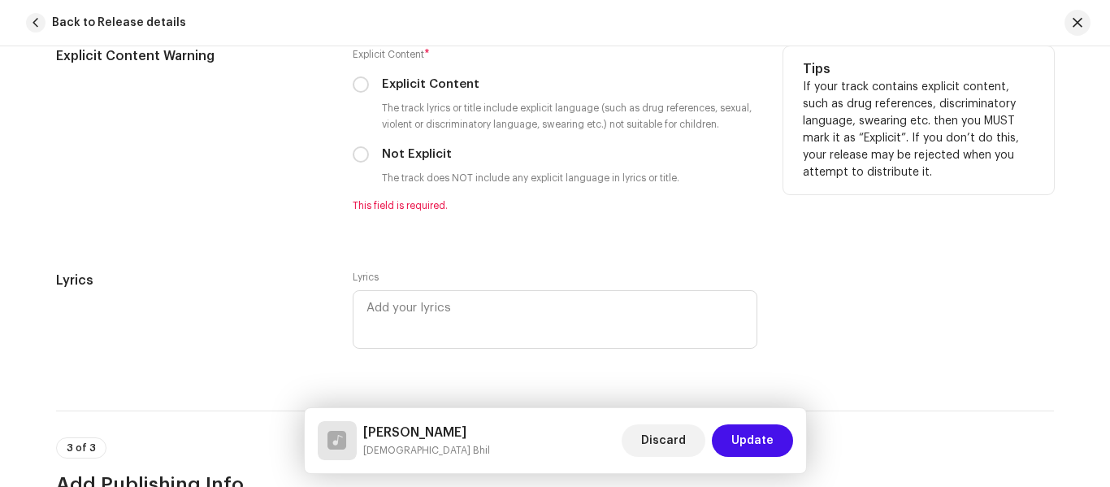
click at [367, 162] on div "Not Explicit" at bounding box center [555, 154] width 405 height 18
click at [360, 160] on input "Not Explicit" at bounding box center [361, 154] width 16 height 16
radio input "true"
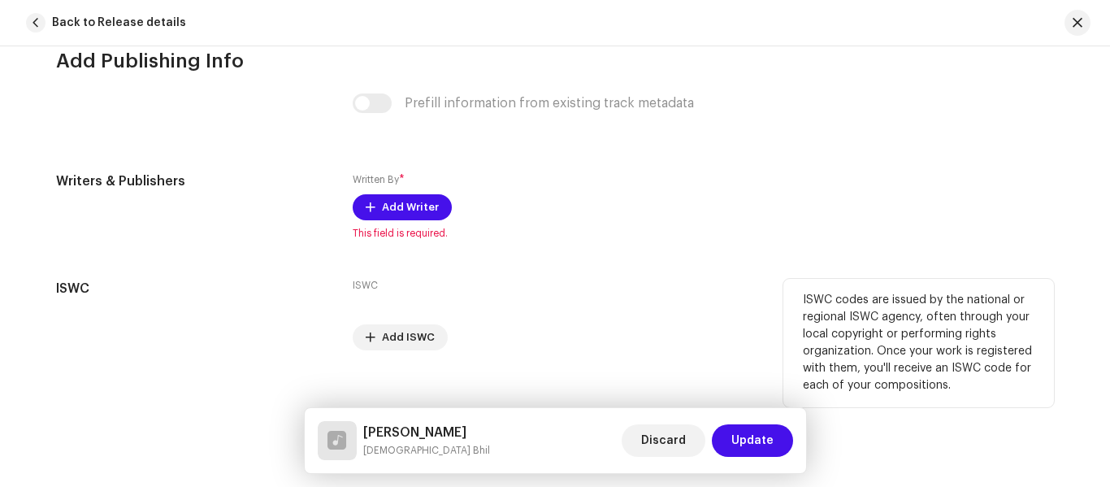
scroll to position [3429, 0]
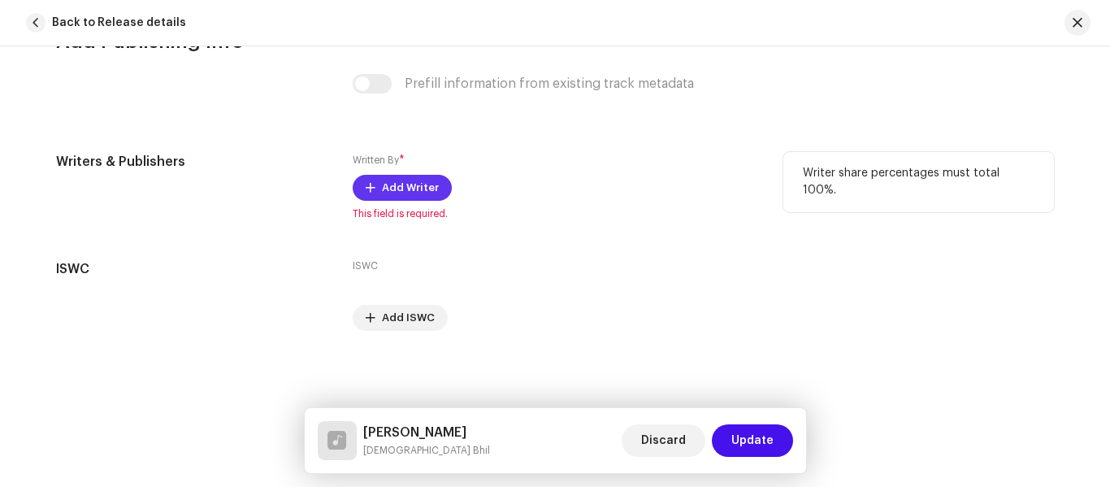
click at [382, 190] on span "Add Writer" at bounding box center [410, 187] width 57 height 32
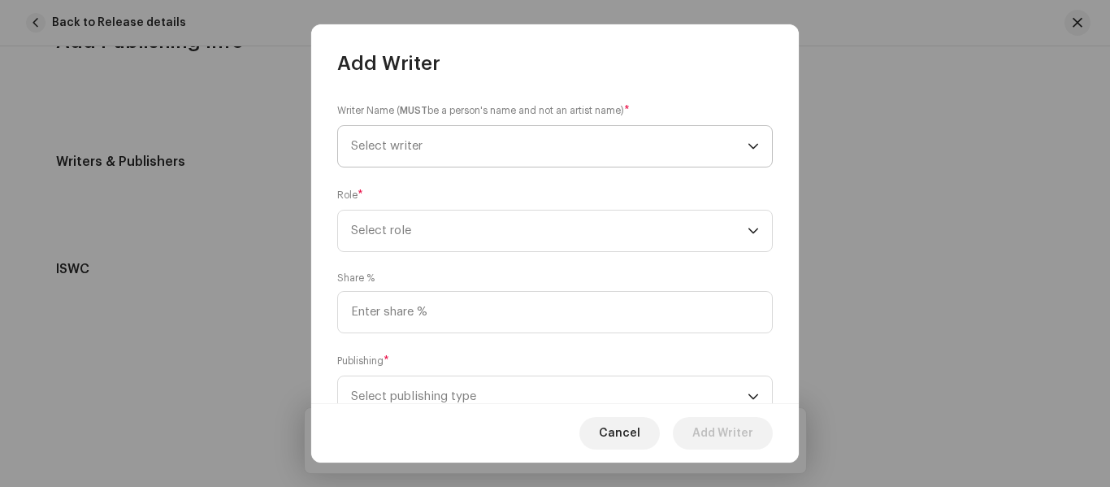
click at [386, 141] on span "Select writer" at bounding box center [386, 146] width 71 height 12
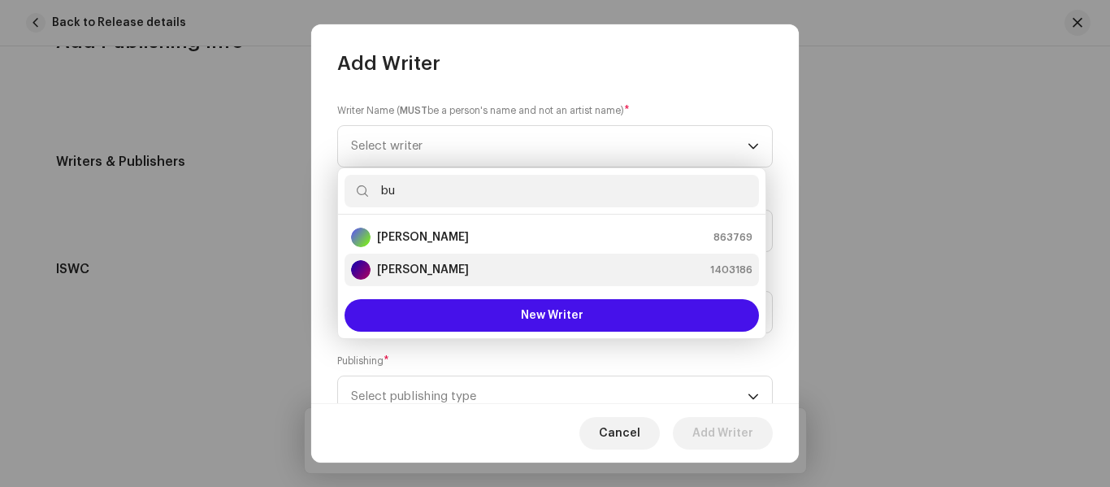
type input "bu"
click at [438, 275] on strong "Buthiya Bhil" at bounding box center [423, 270] width 92 height 16
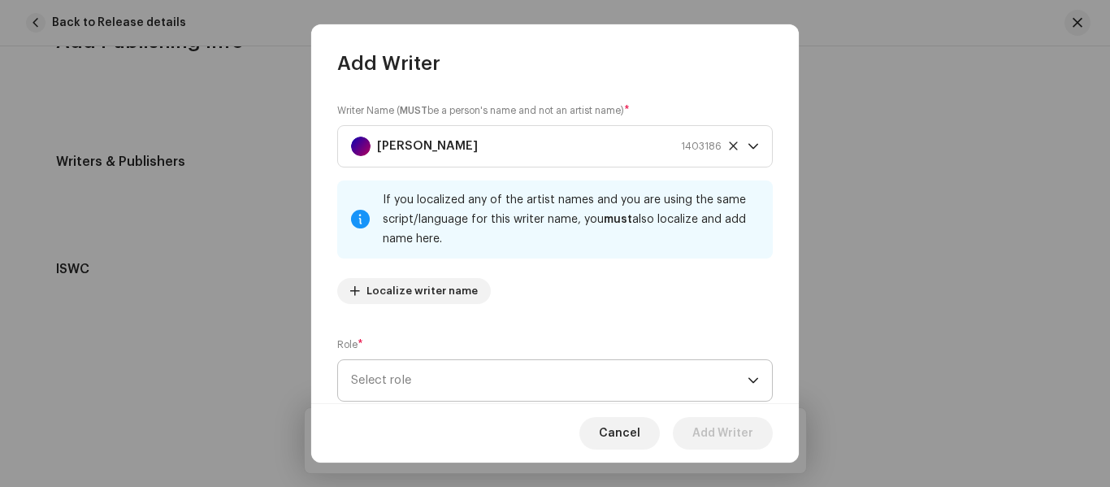
click at [454, 391] on span "Select role" at bounding box center [549, 380] width 396 height 41
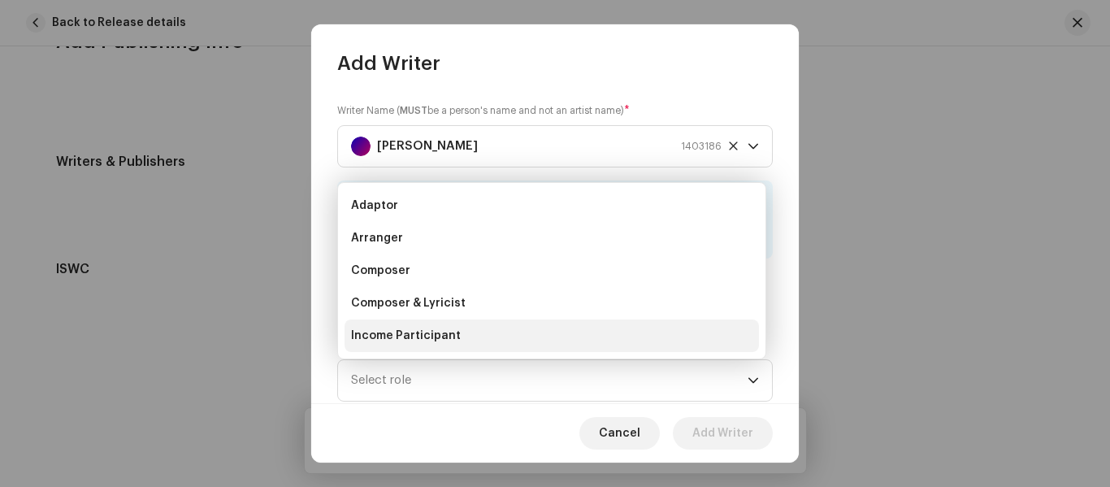
scroll to position [26, 0]
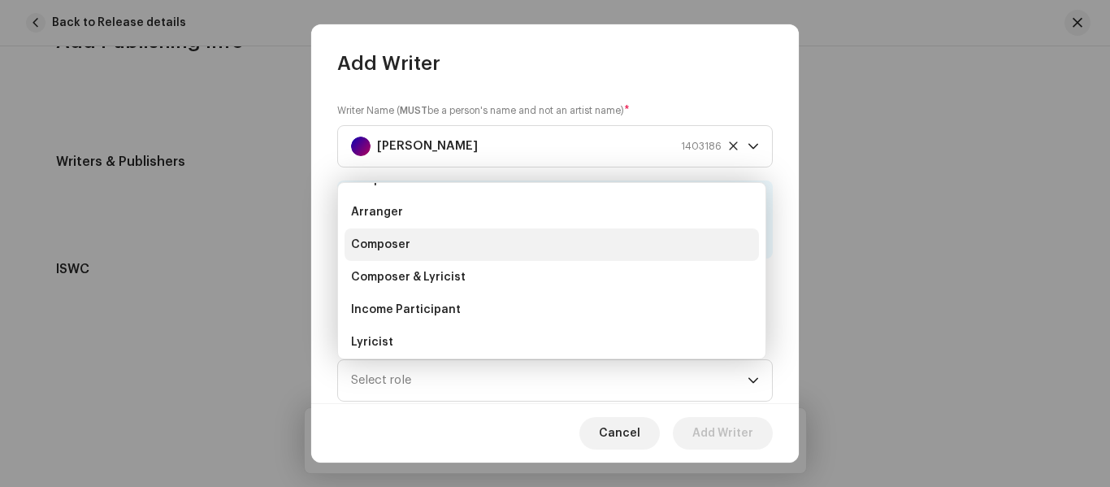
click at [381, 249] on span "Composer" at bounding box center [380, 244] width 59 height 16
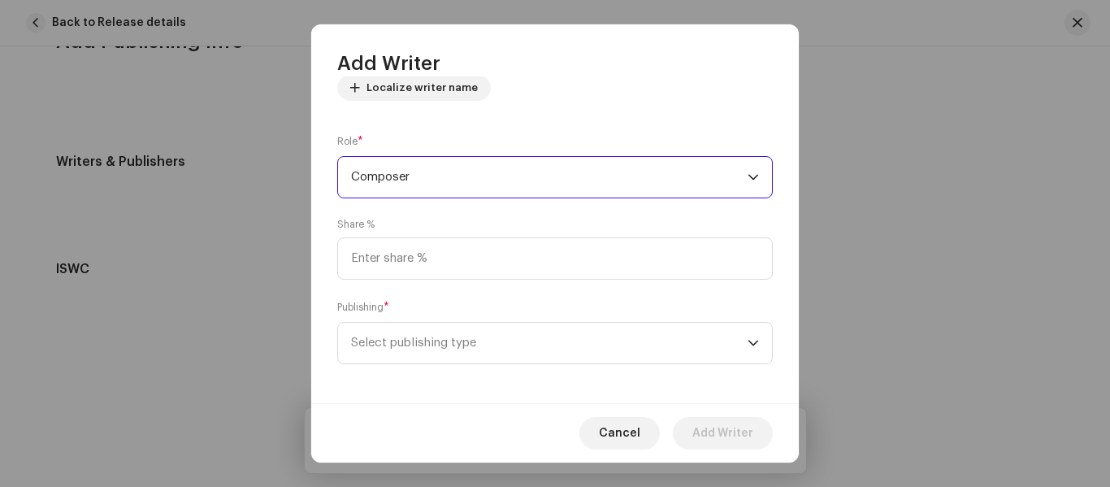
scroll to position [210, 0]
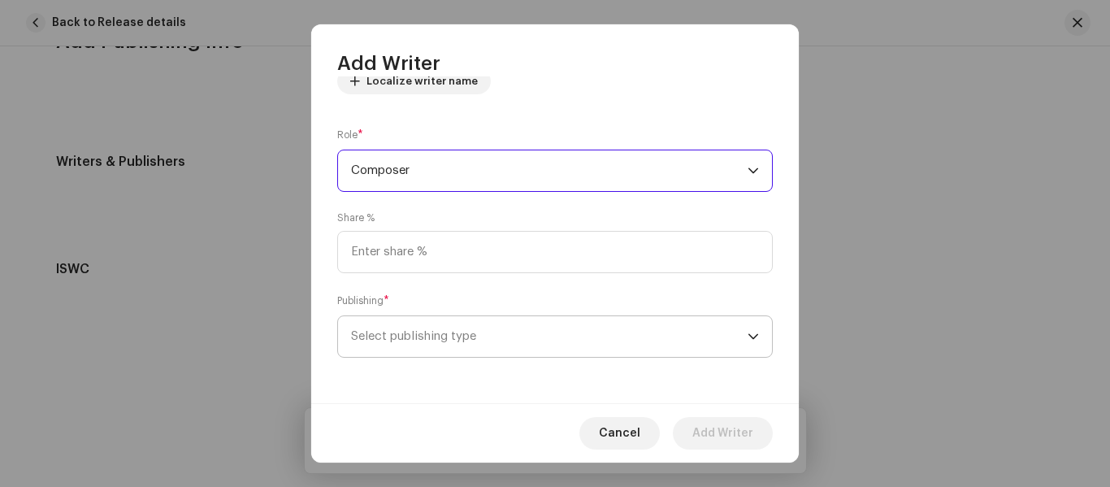
click at [403, 325] on span "Select publishing type" at bounding box center [549, 336] width 396 height 41
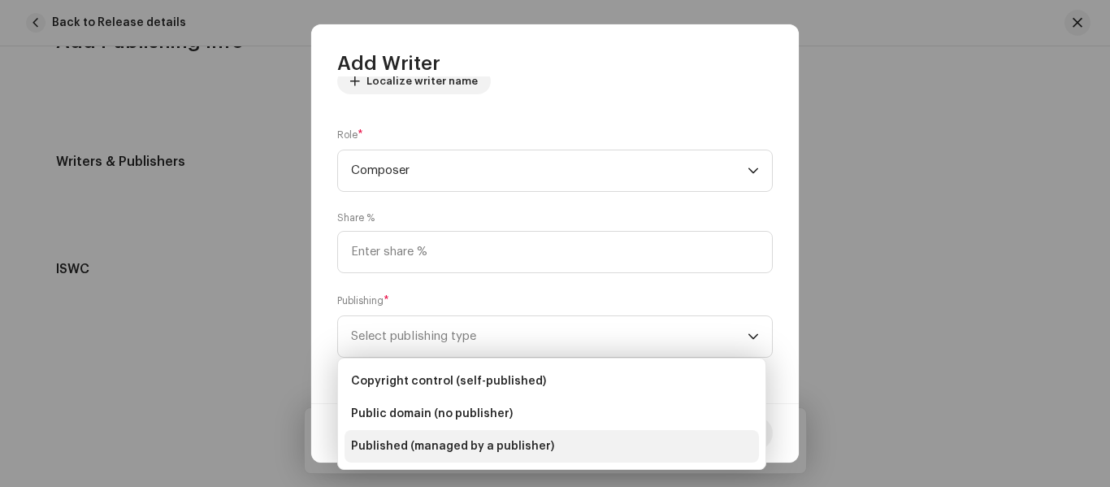
click at [444, 440] on span "Published (managed by a publisher)" at bounding box center [452, 446] width 203 height 16
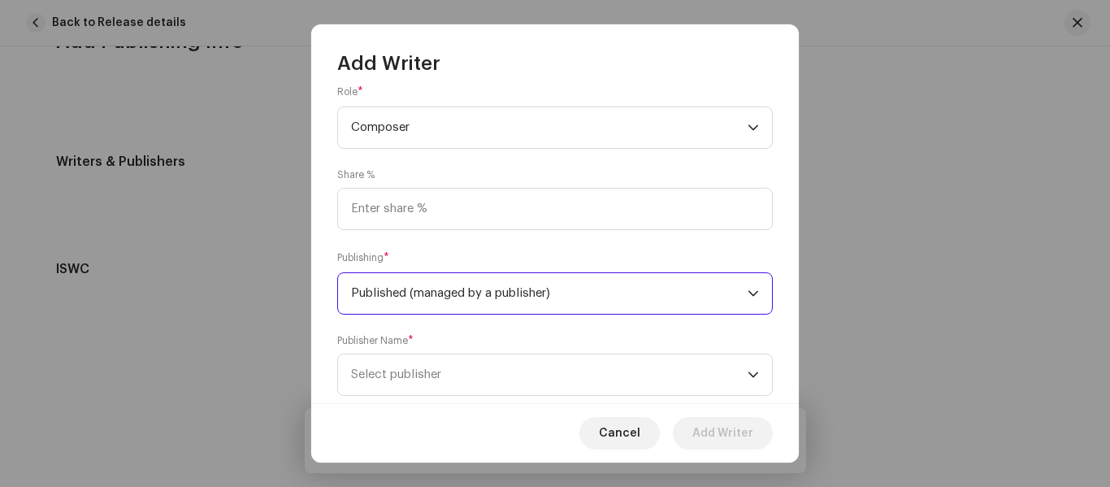
scroll to position [291, 0]
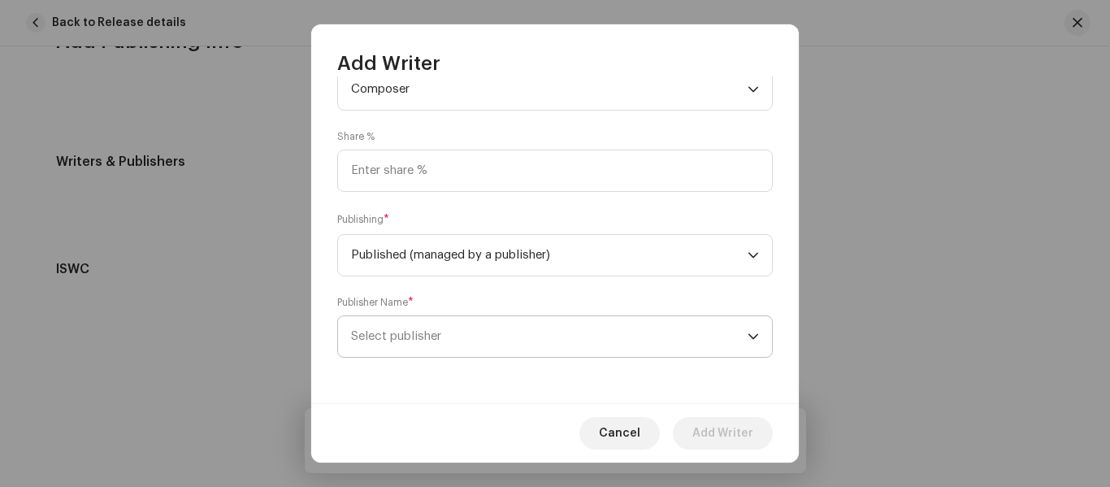
click at [428, 334] on span "Select publisher" at bounding box center [396, 336] width 90 height 12
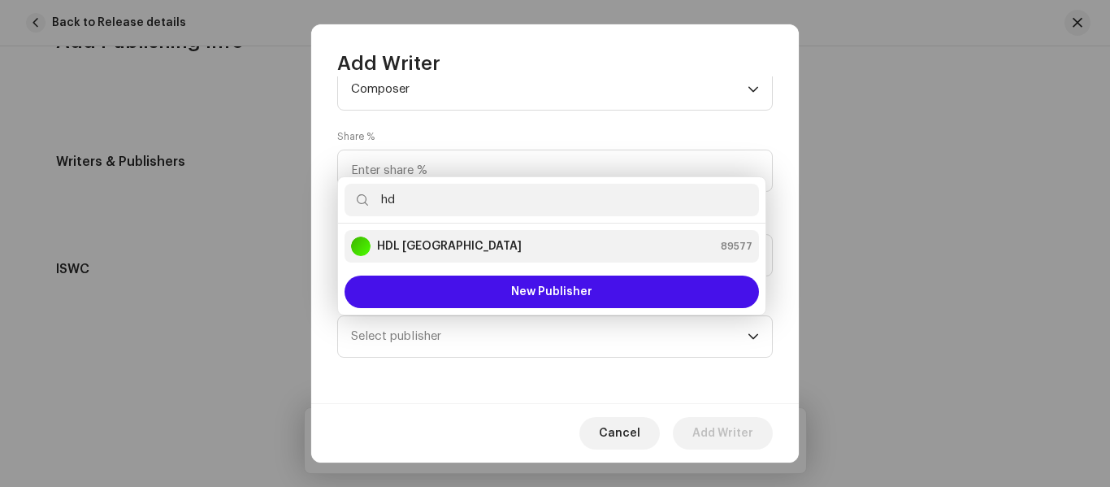
type input "hd"
click at [404, 261] on li "HDL India 89577" at bounding box center [551, 246] width 414 height 32
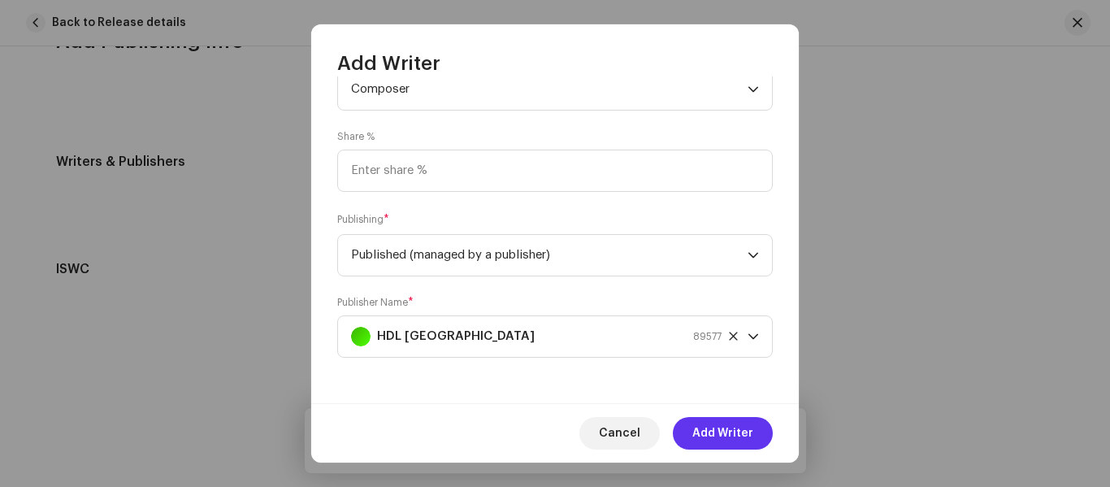
click at [737, 445] on span "Add Writer" at bounding box center [722, 433] width 61 height 32
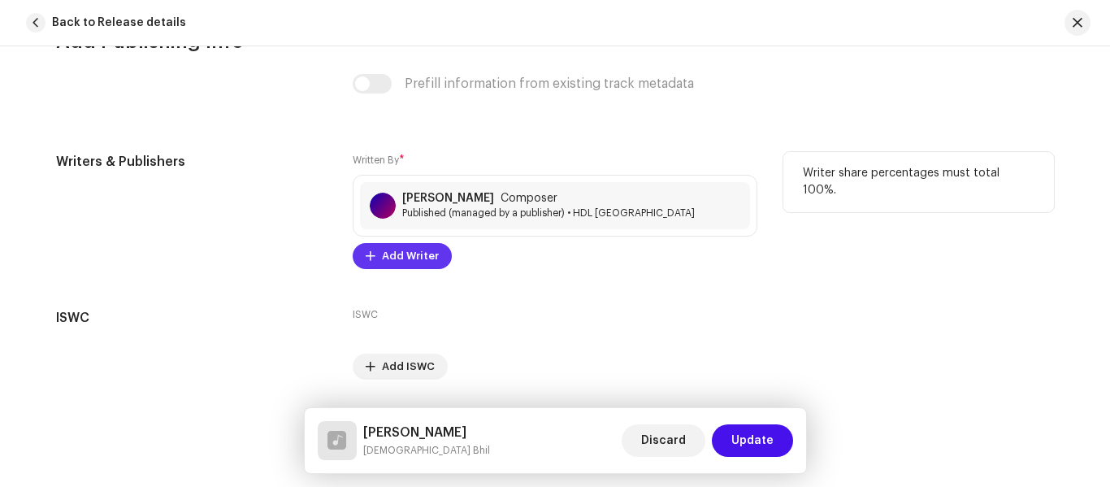
click at [429, 265] on span "Add Writer" at bounding box center [410, 256] width 57 height 32
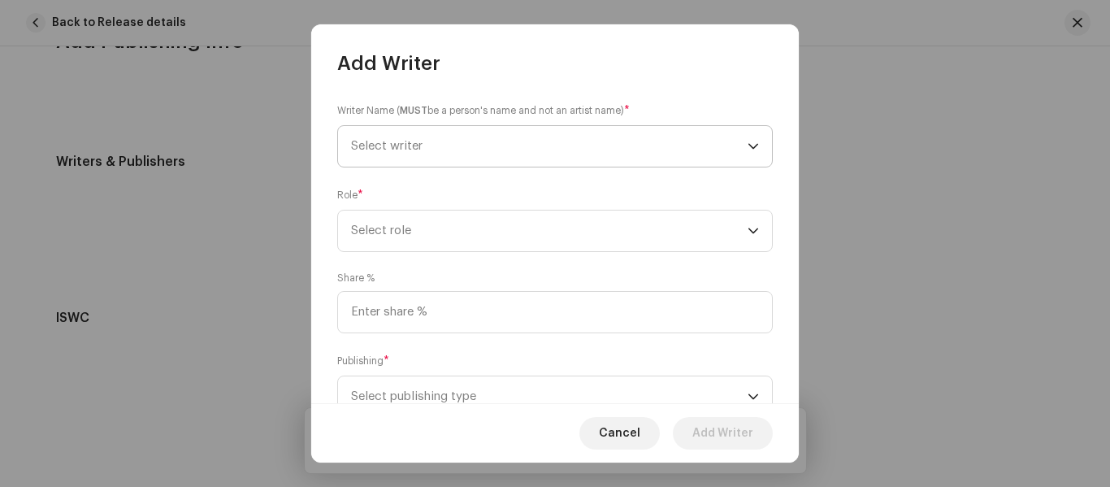
click at [430, 162] on span "Select writer" at bounding box center [549, 146] width 396 height 41
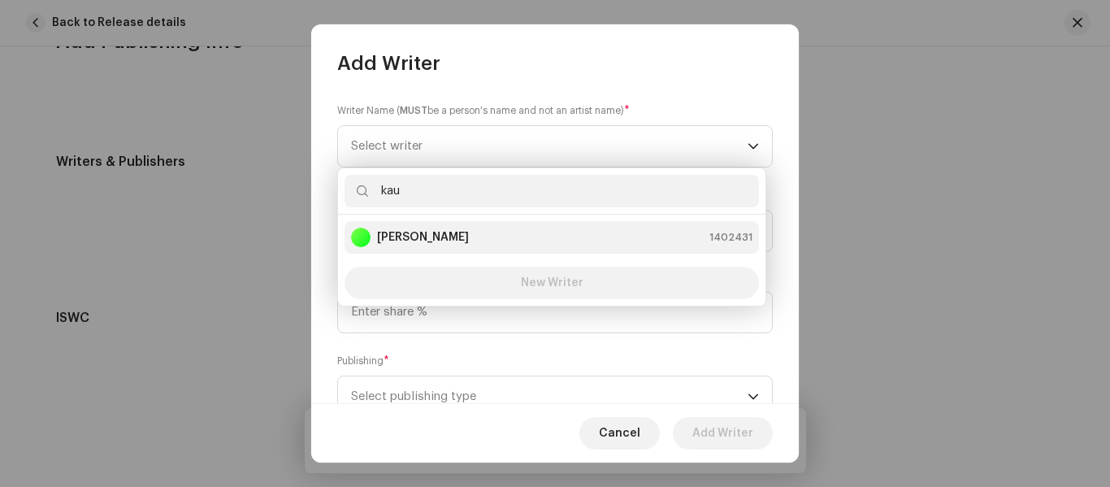
type input "kau"
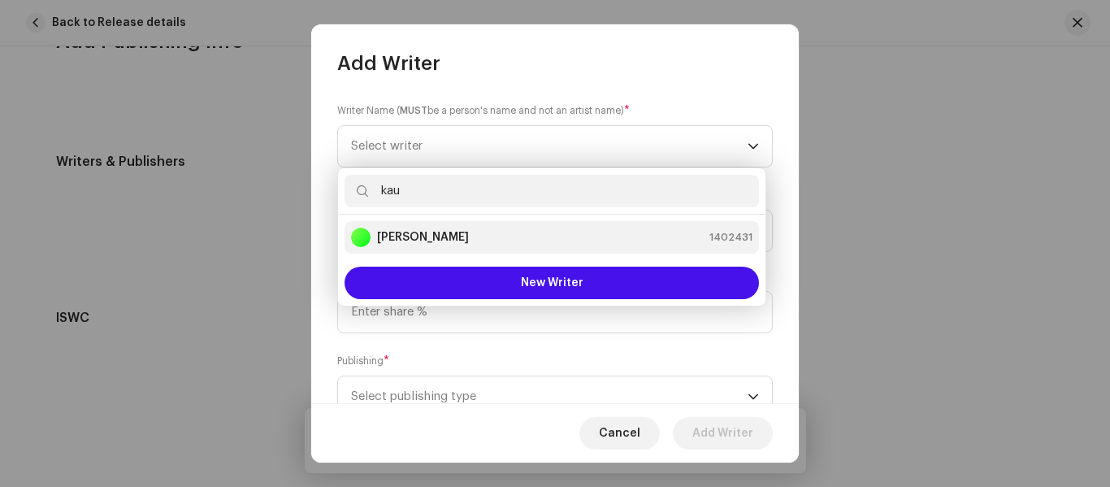
click at [406, 236] on strong "[PERSON_NAME]" at bounding box center [423, 237] width 92 height 16
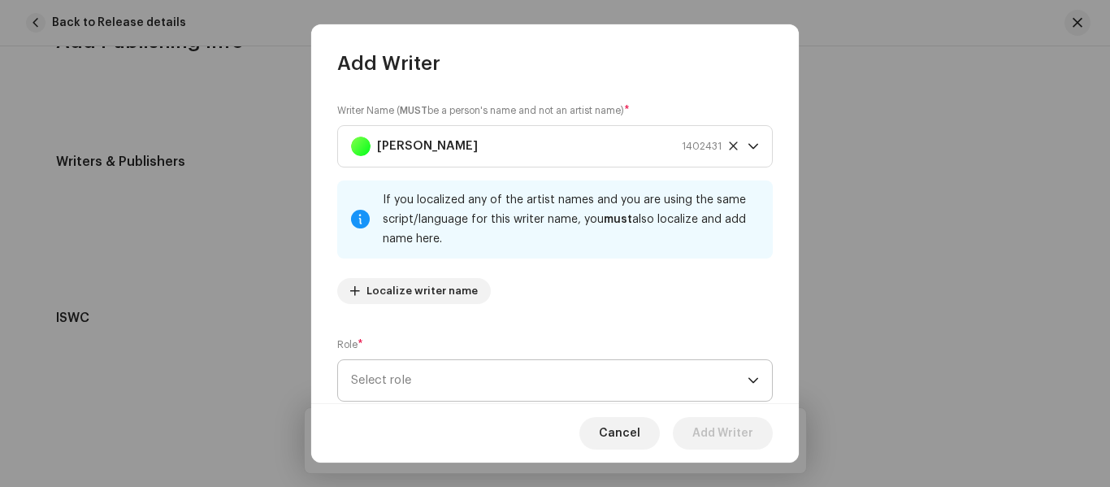
click at [407, 392] on span "Select role" at bounding box center [549, 380] width 396 height 41
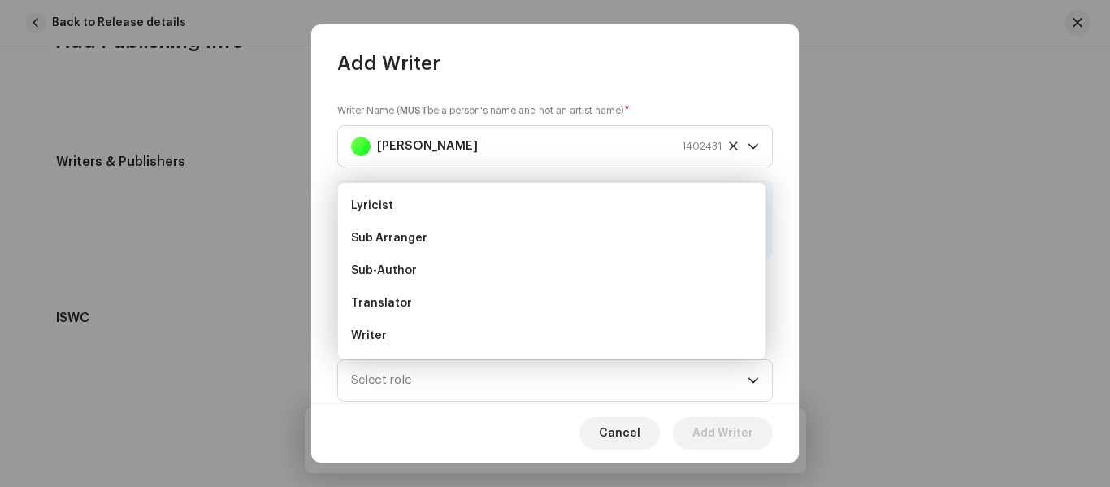
scroll to position [136, 0]
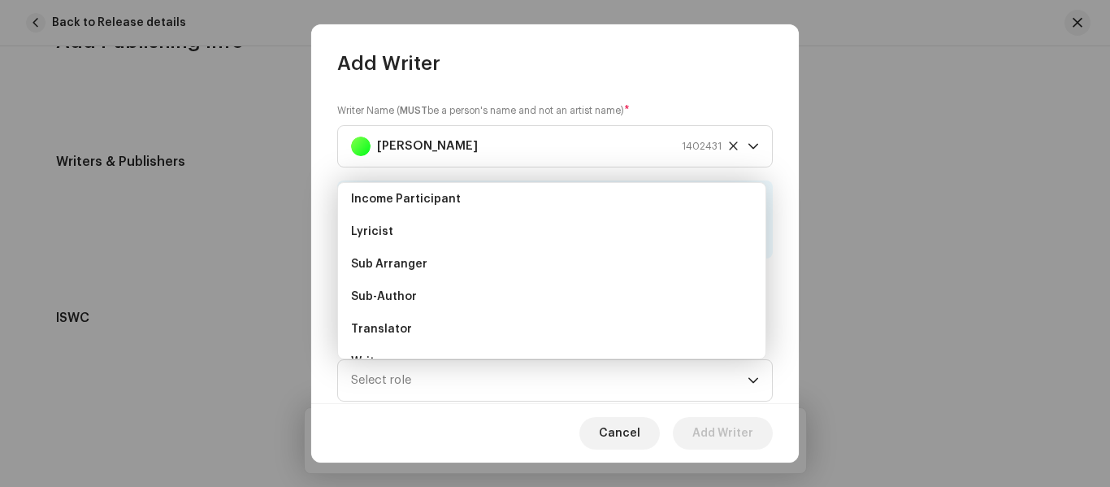
drag, startPoint x: 408, startPoint y: 275, endPoint x: 435, endPoint y: 205, distance: 74.8
click at [443, 180] on body "KRV MUSIC Home Catalog Transactions Analytics Resources KRV MUSIC Assets Releas…" at bounding box center [555, 243] width 1110 height 487
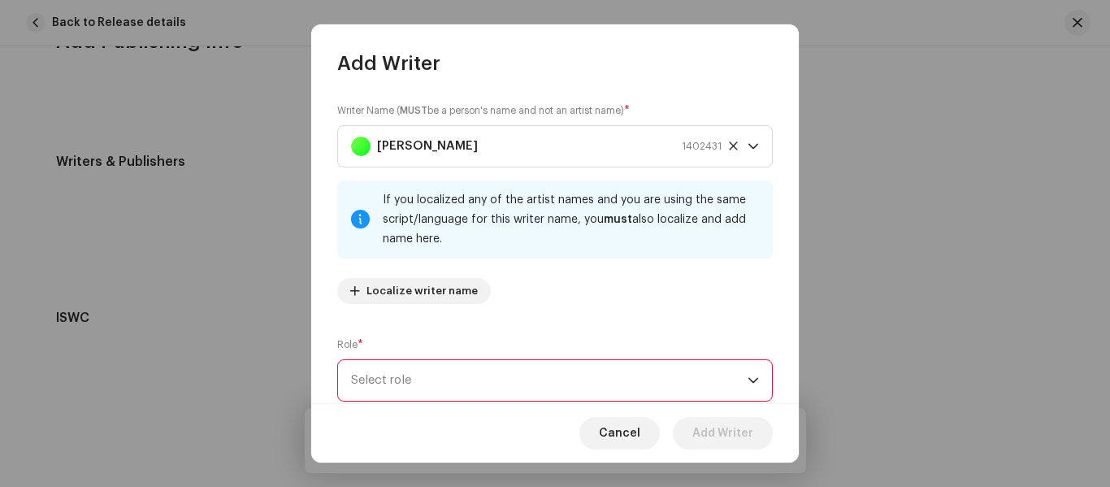
click at [417, 372] on span "Select role" at bounding box center [549, 380] width 396 height 41
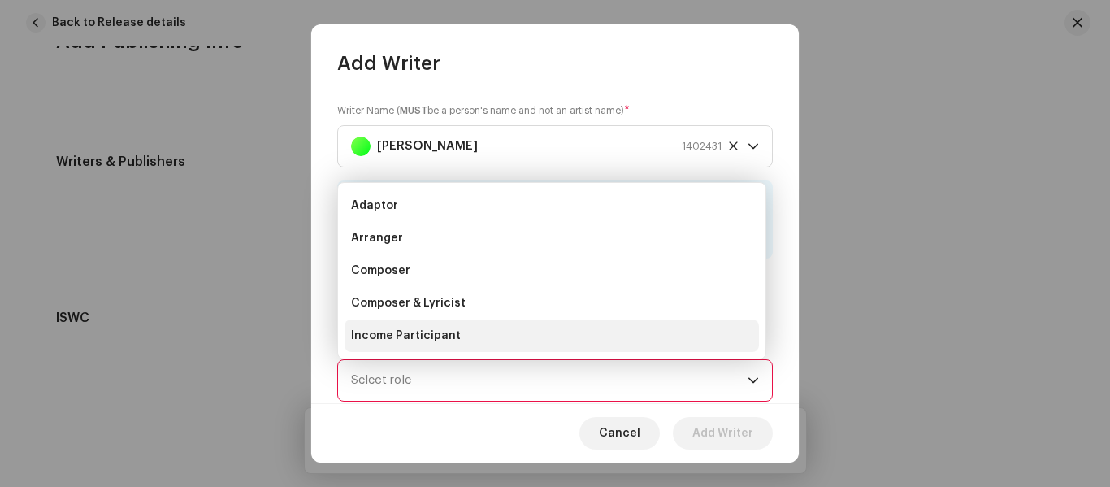
scroll to position [26, 0]
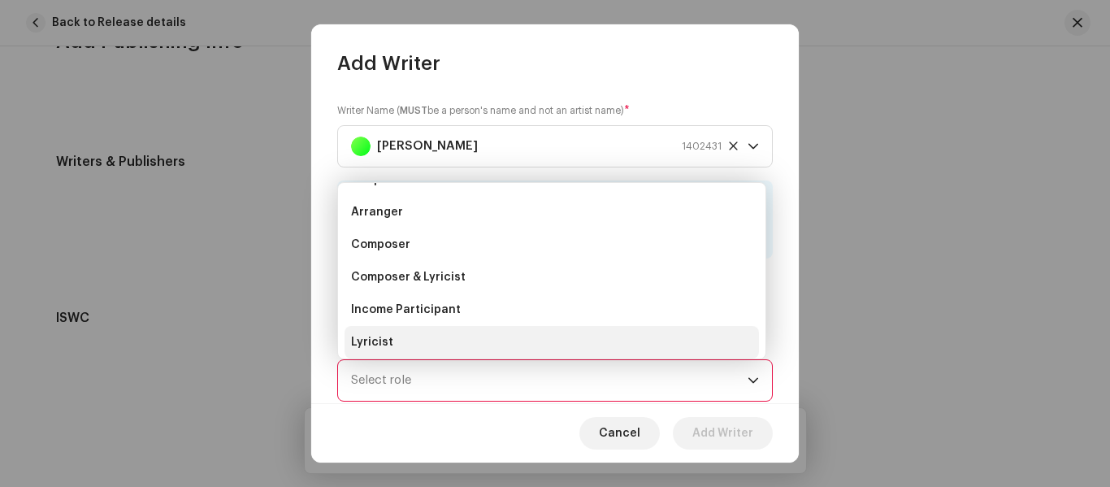
click at [417, 350] on li "Lyricist" at bounding box center [551, 342] width 414 height 32
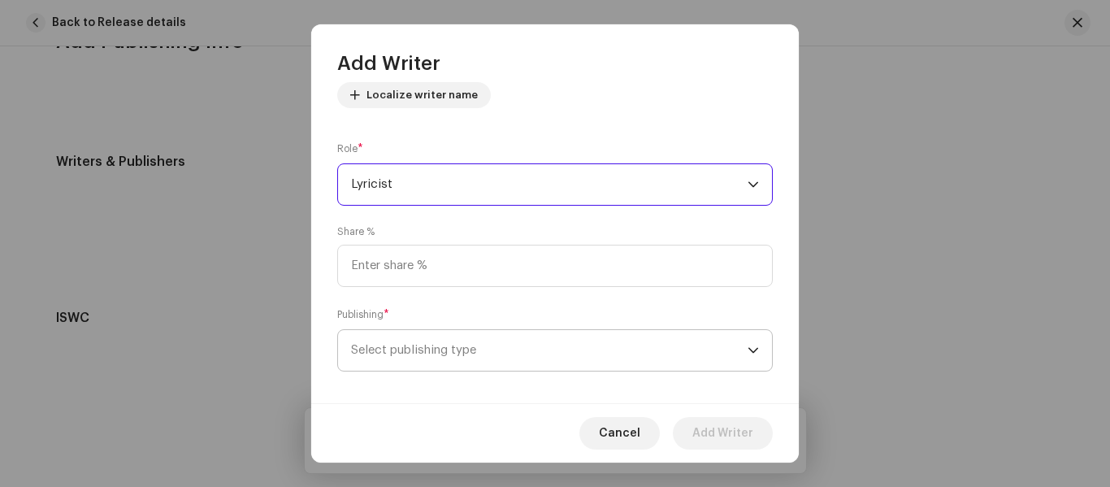
scroll to position [210, 0]
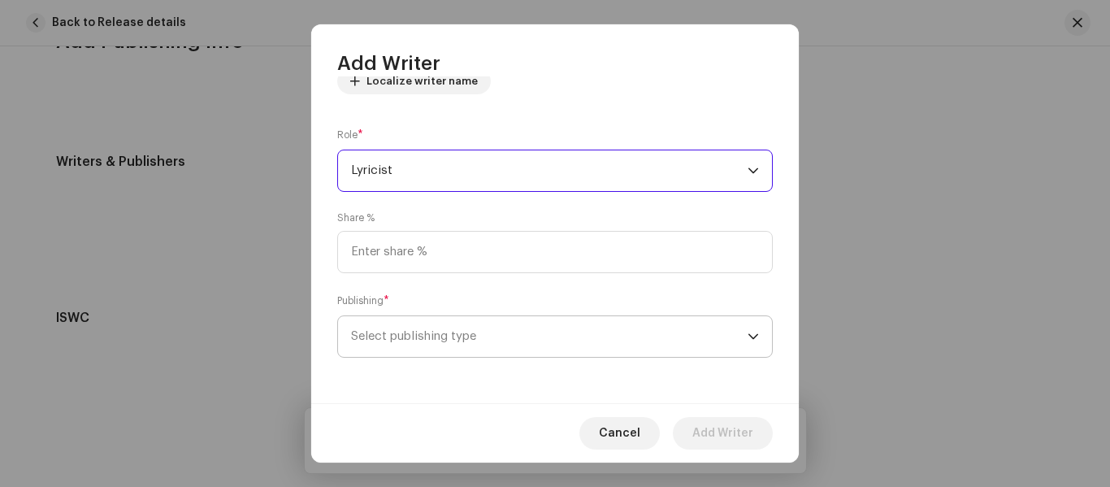
click at [450, 333] on span "Select publishing type" at bounding box center [549, 336] width 396 height 41
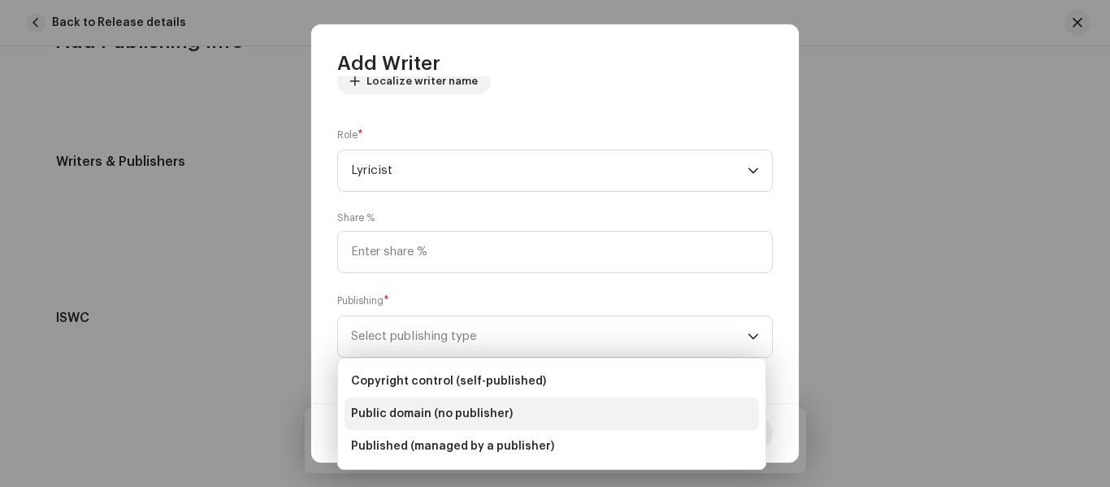
click at [441, 406] on span "Public domain (no publisher)" at bounding box center [432, 413] width 162 height 16
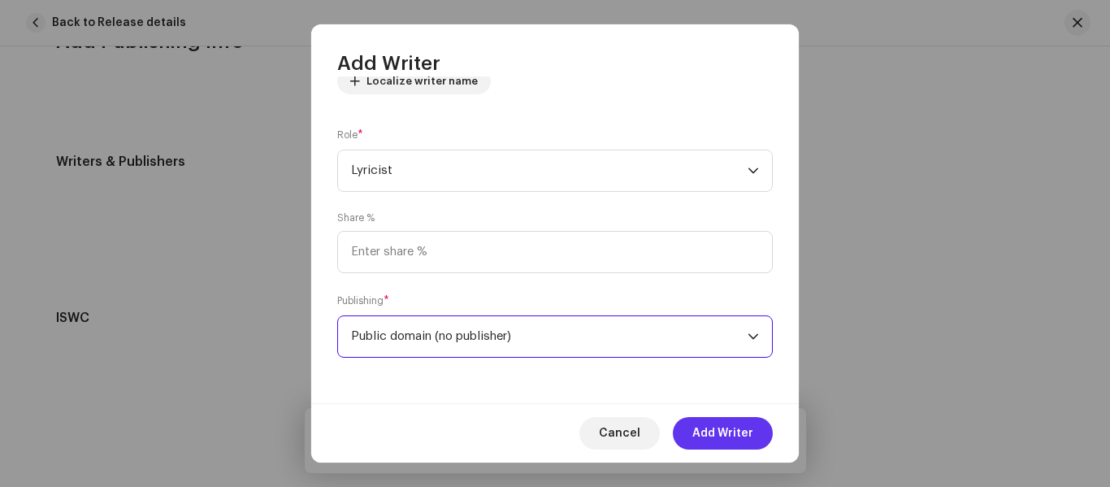
click at [719, 439] on span "Add Writer" at bounding box center [722, 433] width 61 height 32
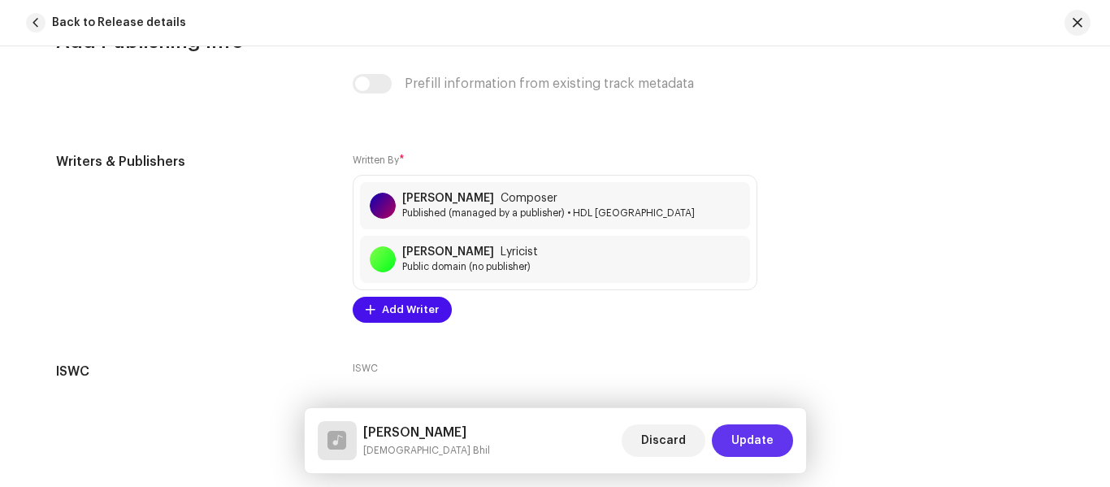
click at [723, 434] on button "Update" at bounding box center [752, 440] width 81 height 32
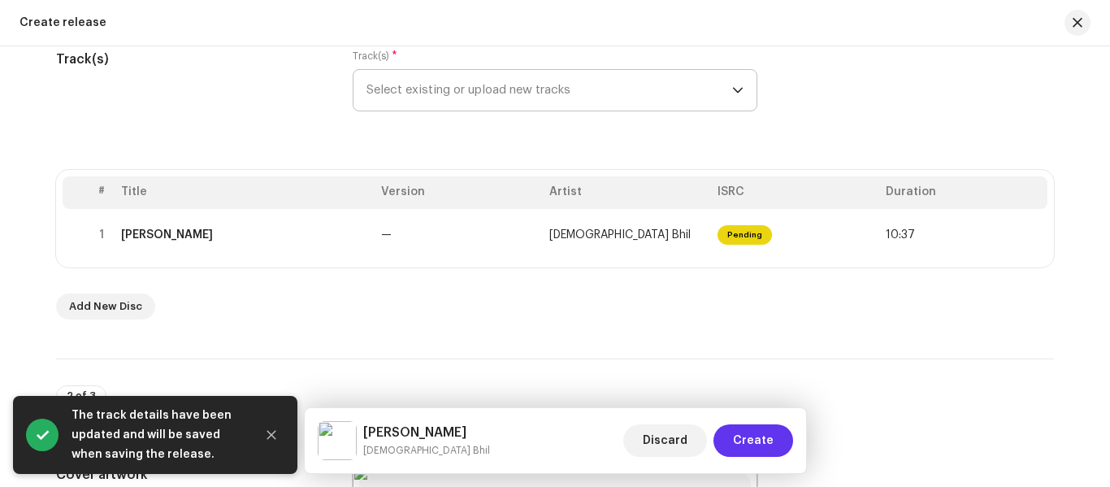
click at [764, 435] on span "Create" at bounding box center [753, 440] width 41 height 32
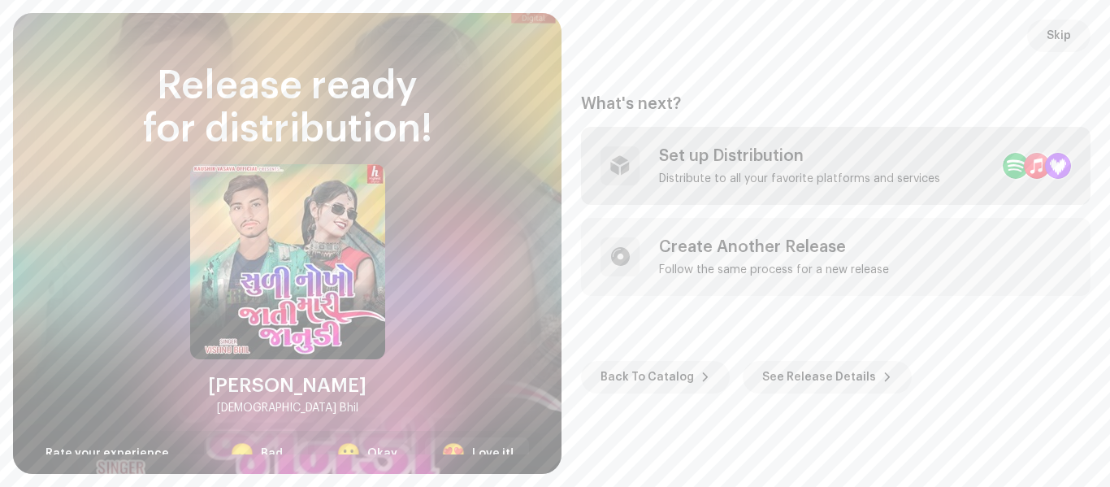
click at [713, 159] on div "Set up Distribution" at bounding box center [799, 155] width 281 height 19
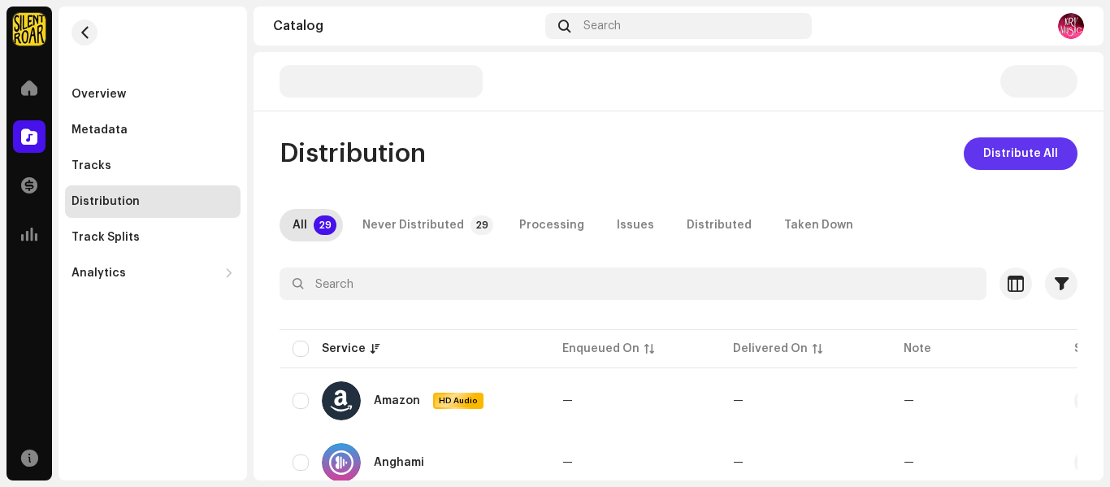
click at [1005, 145] on span "Distribute All" at bounding box center [1020, 153] width 75 height 32
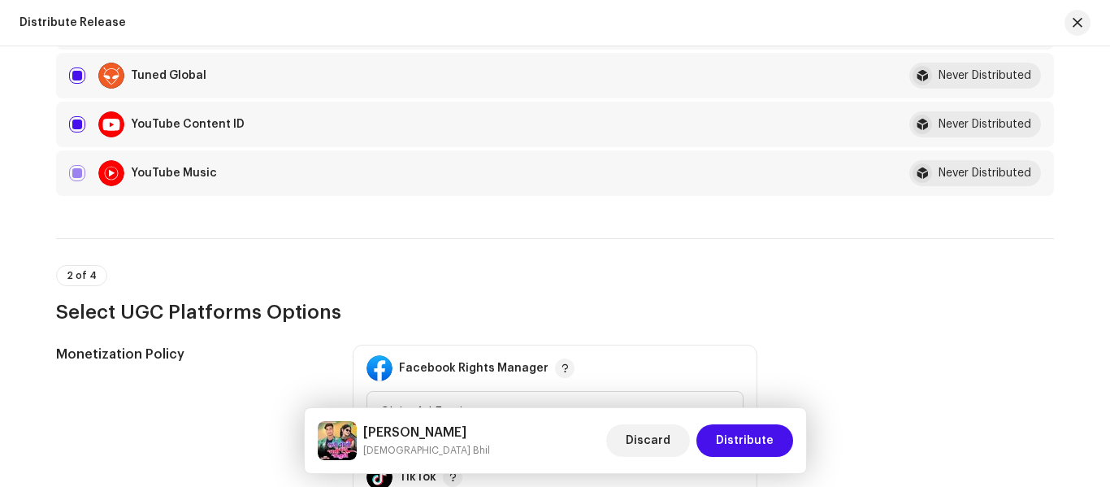
scroll to position [1544, 0]
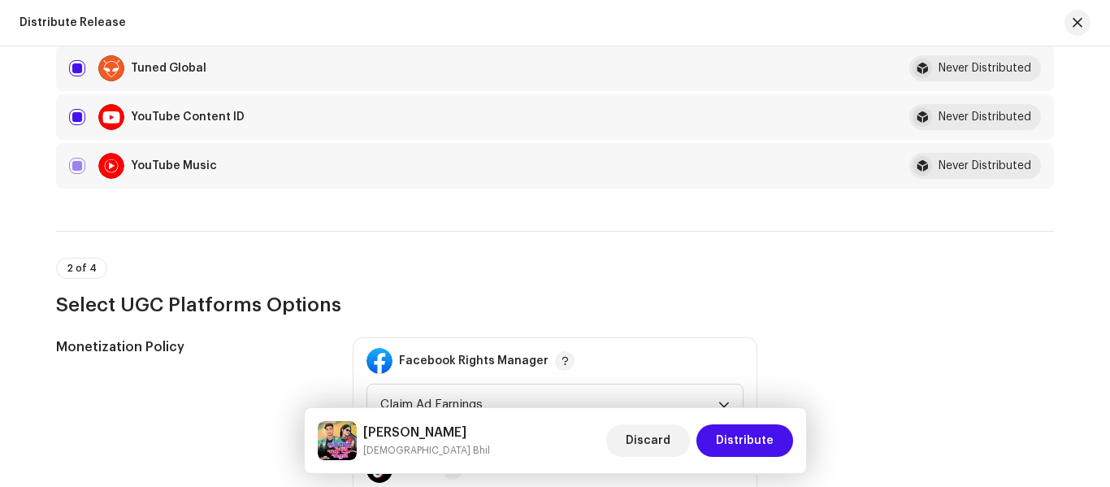
click at [84, 120] on div "YouTube Content ID" at bounding box center [469, 117] width 801 height 26
click at [64, 110] on td "YouTube Content ID" at bounding box center [469, 116] width 827 height 45
click at [77, 116] on input "checkbox" at bounding box center [77, 117] width 16 height 16
checkbox input "false"
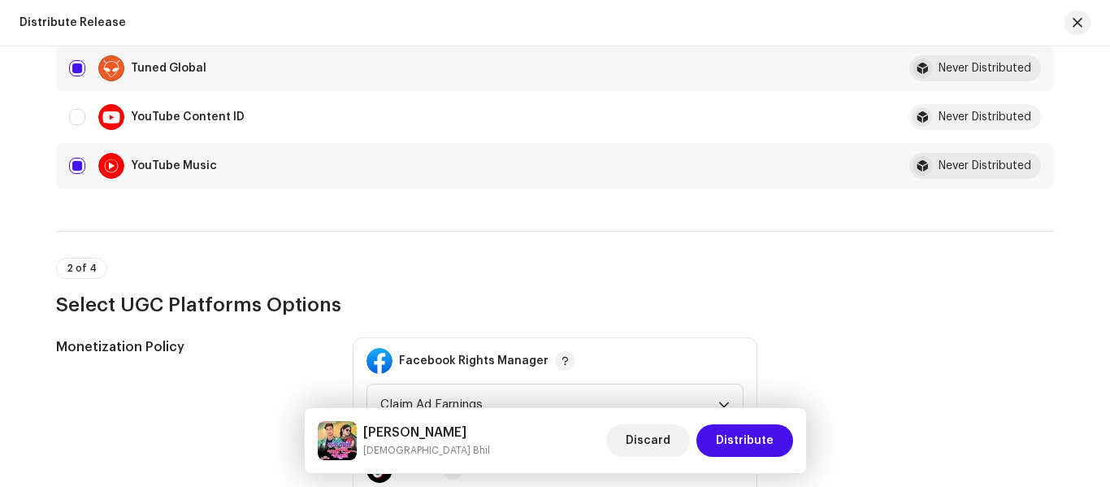
click at [770, 464] on div "Suli Nokho Jati Mari Janudi Vishnu Bhil Discard Distribute" at bounding box center [555, 440] width 501 height 65
click at [752, 440] on span "Distribute" at bounding box center [745, 440] width 58 height 32
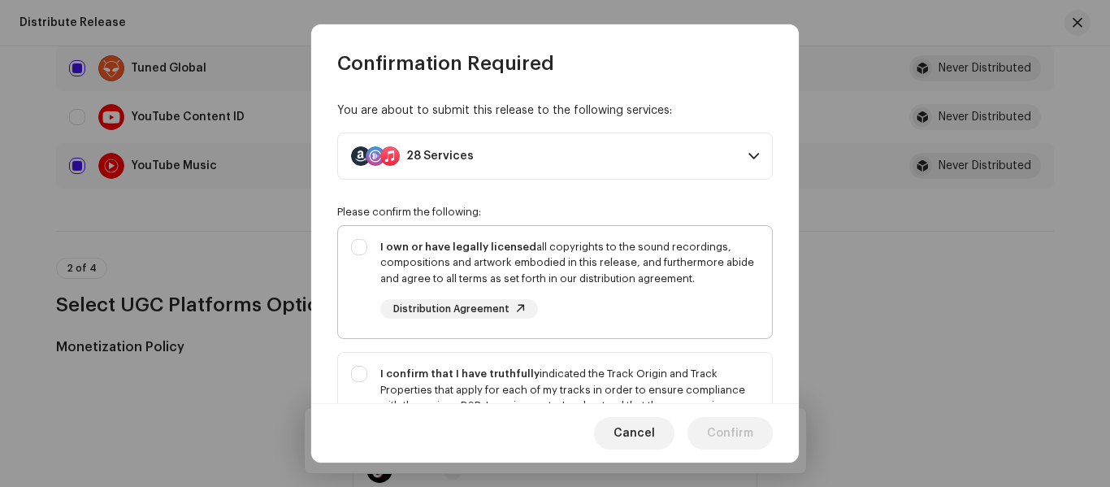
click at [359, 252] on div "I own or have legally licensed all copyrights to the sound recordings, composit…" at bounding box center [555, 279] width 434 height 106
checkbox input "true"
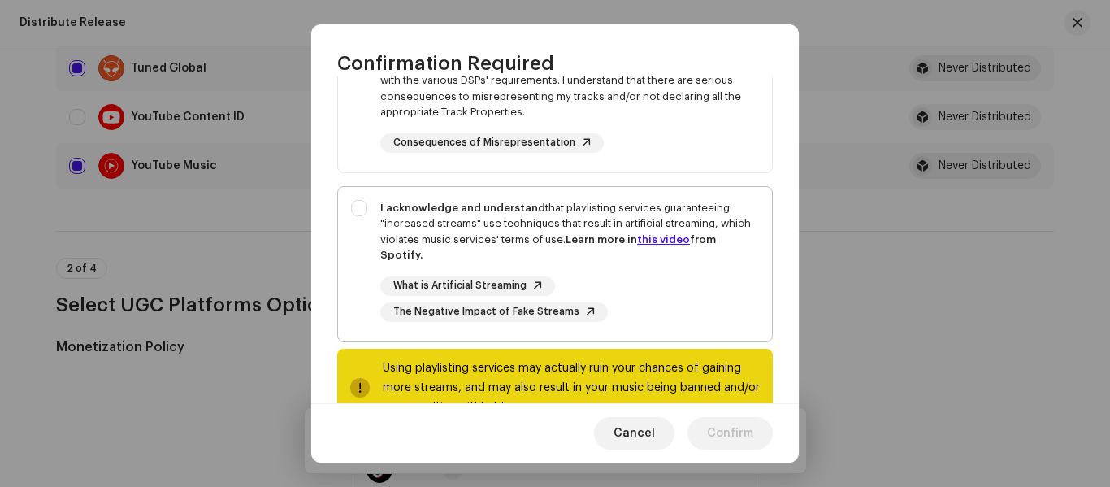
click at [349, 200] on div "I acknowledge and understand that playlisting services guaranteeing "increased …" at bounding box center [555, 261] width 434 height 148
checkbox input "true"
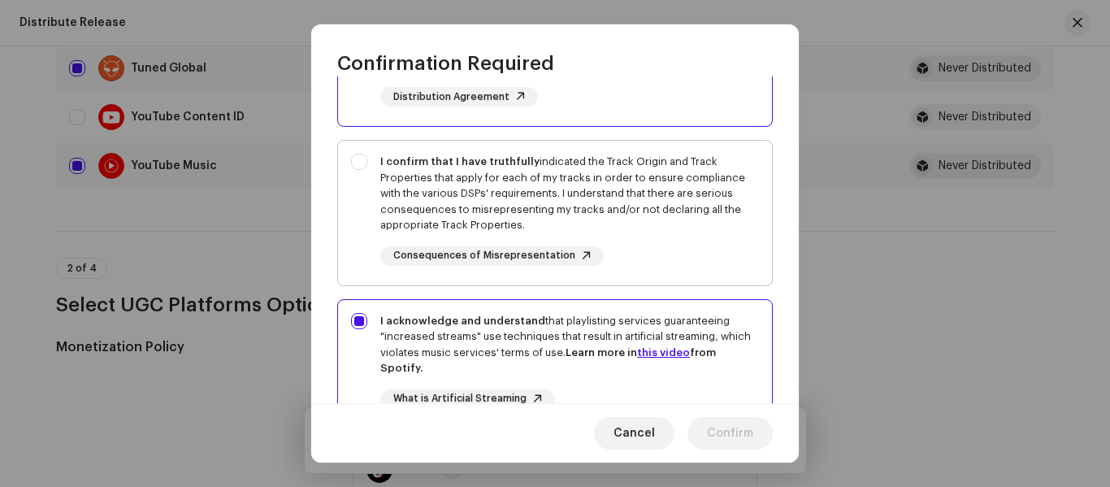
click at [362, 184] on div "I confirm that I have truthfully indicated the Track Origin and Track Propertie…" at bounding box center [555, 210] width 434 height 138
checkbox input "true"
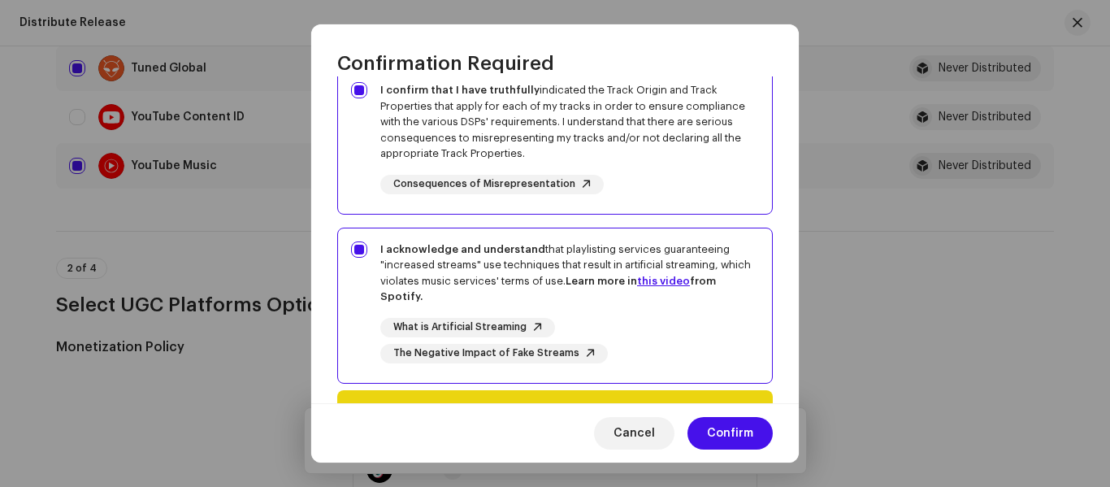
scroll to position [375, 0]
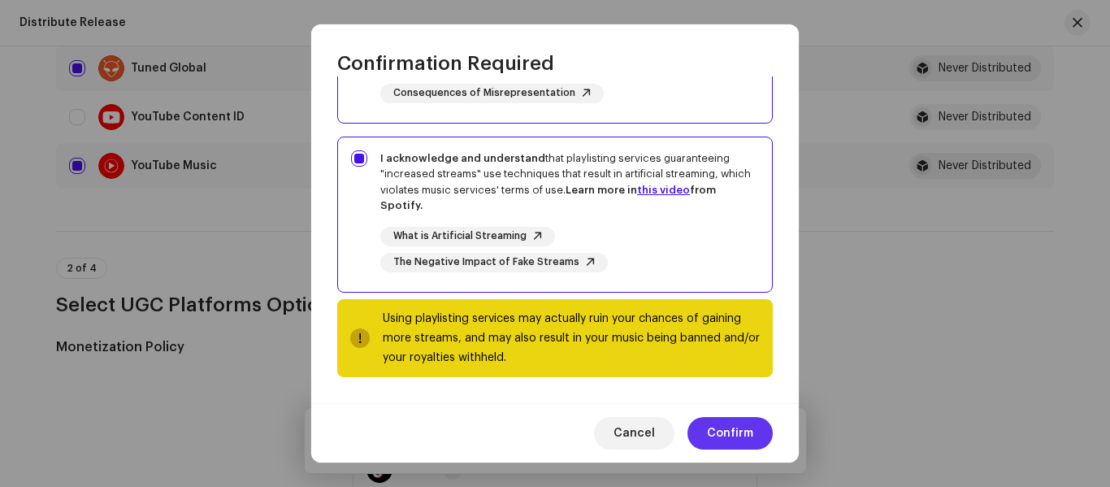
click at [697, 434] on button "Confirm" at bounding box center [729, 433] width 85 height 32
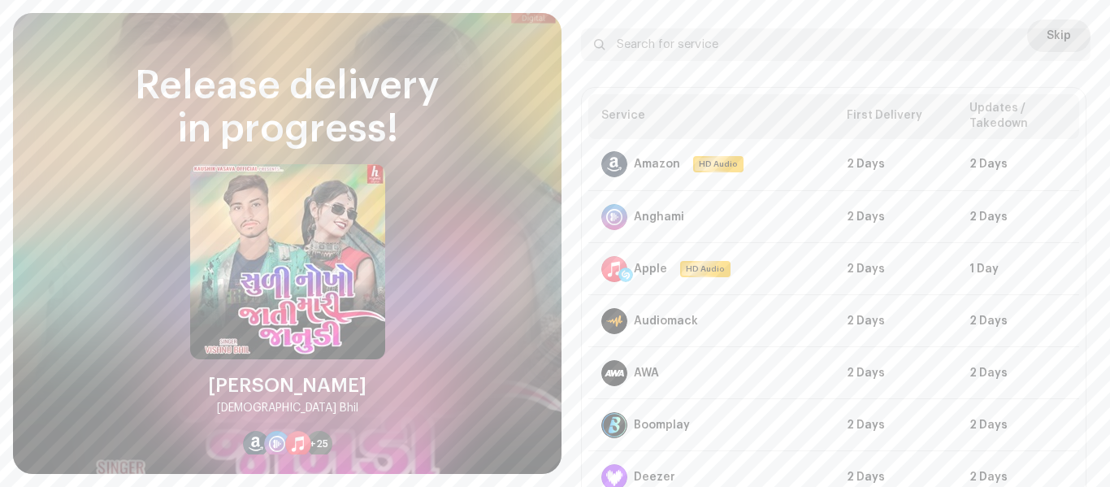
click at [1048, 25] on span "Skip" at bounding box center [1058, 35] width 24 height 32
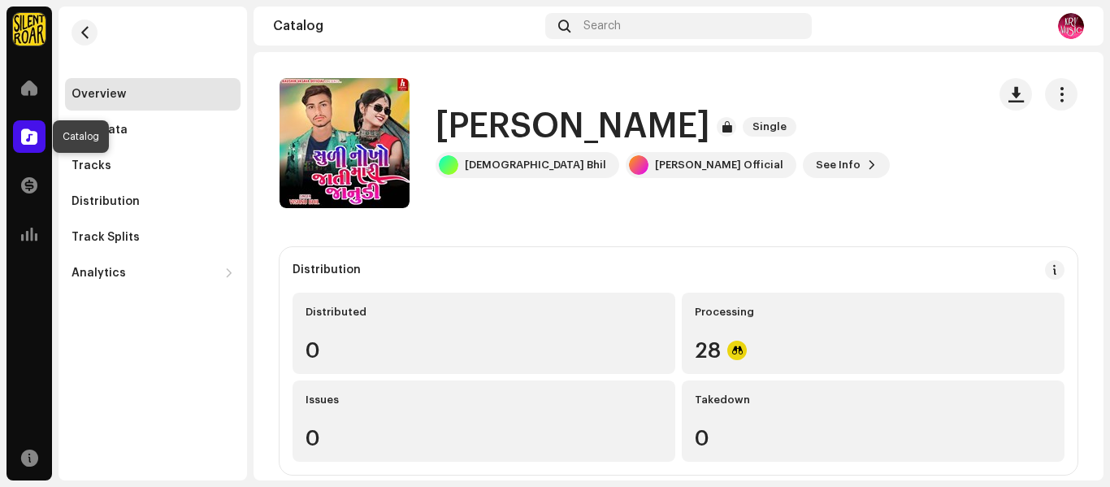
click at [17, 140] on div at bounding box center [29, 136] width 32 height 32
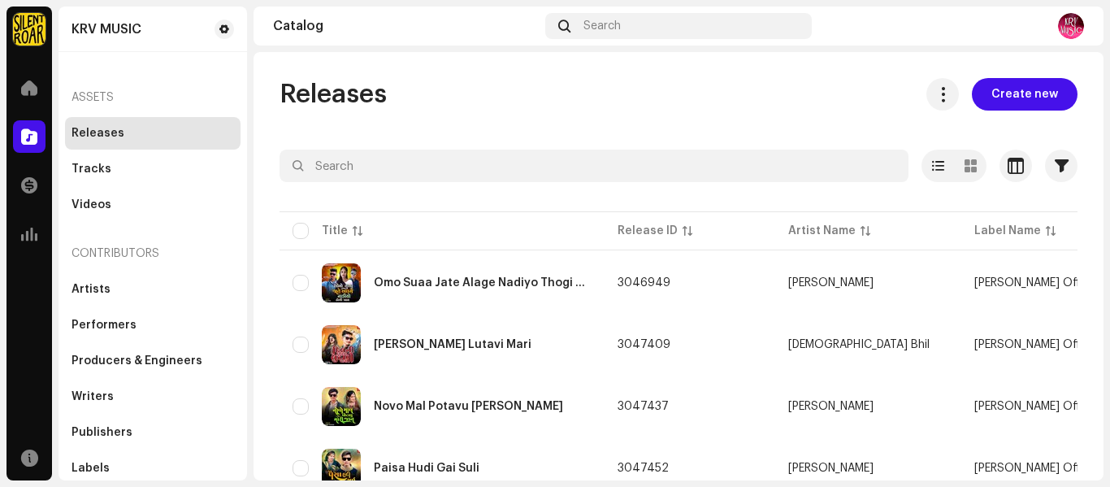
click at [1018, 91] on span "Create new" at bounding box center [1024, 94] width 67 height 32
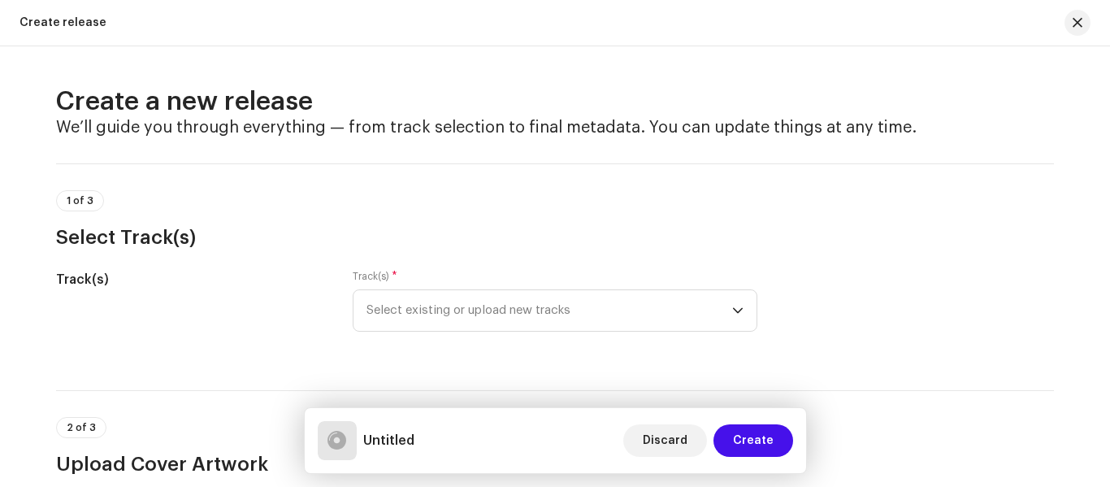
click at [505, 312] on span "Select existing or upload new tracks" at bounding box center [549, 310] width 366 height 41
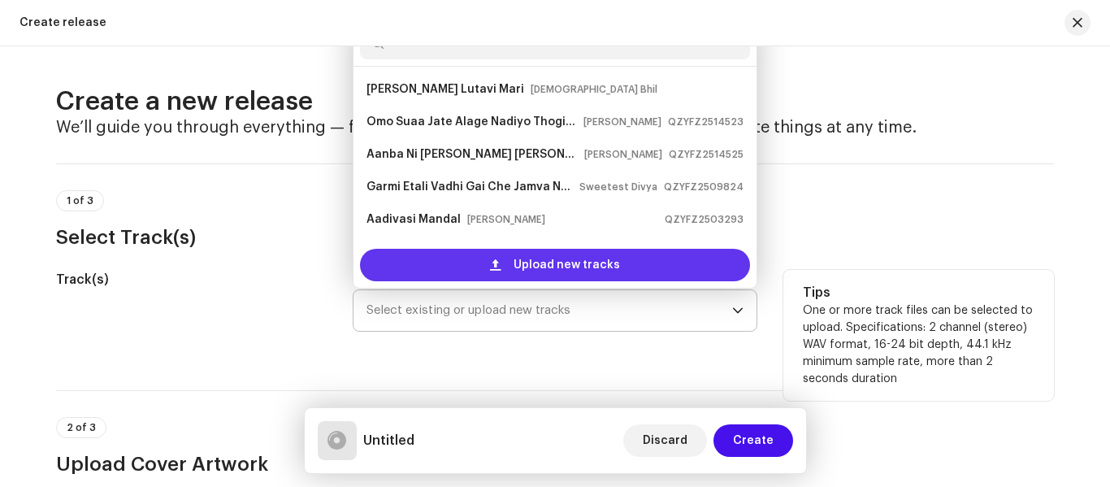
click at [477, 258] on div "Upload new tracks" at bounding box center [555, 265] width 390 height 32
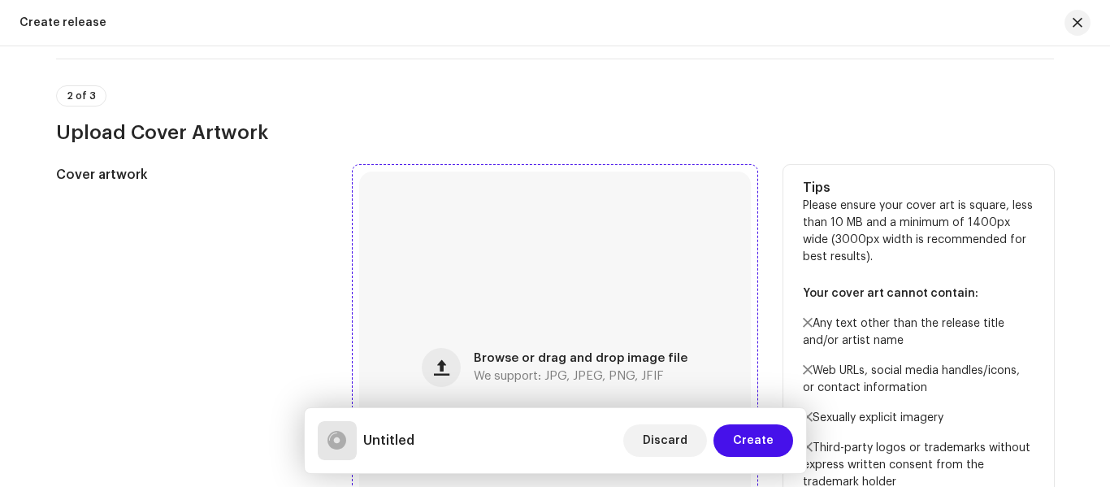
scroll to position [569, 0]
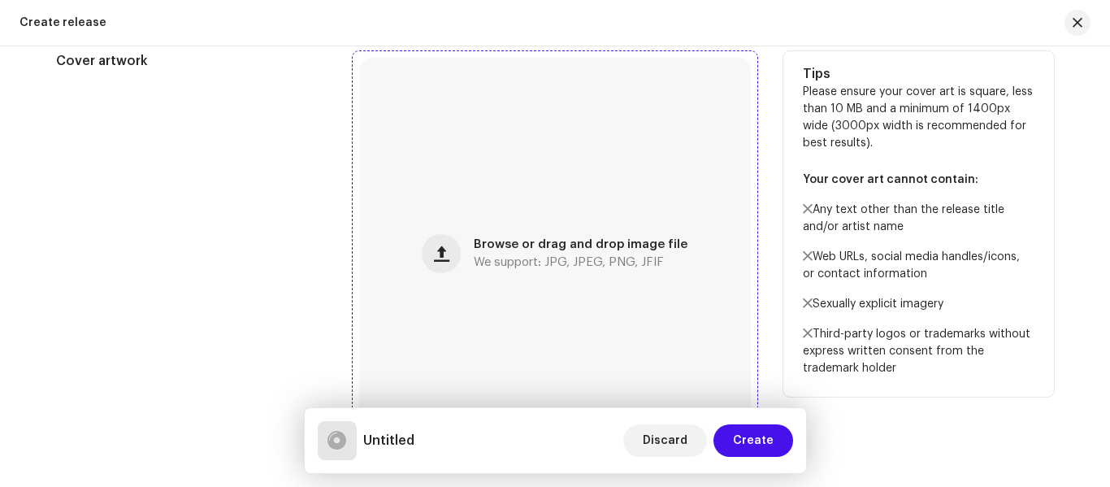
click at [487, 323] on div "Browse or drag and drop image file We support: JPG, JPEG, PNG, JFIF" at bounding box center [555, 254] width 392 height 392
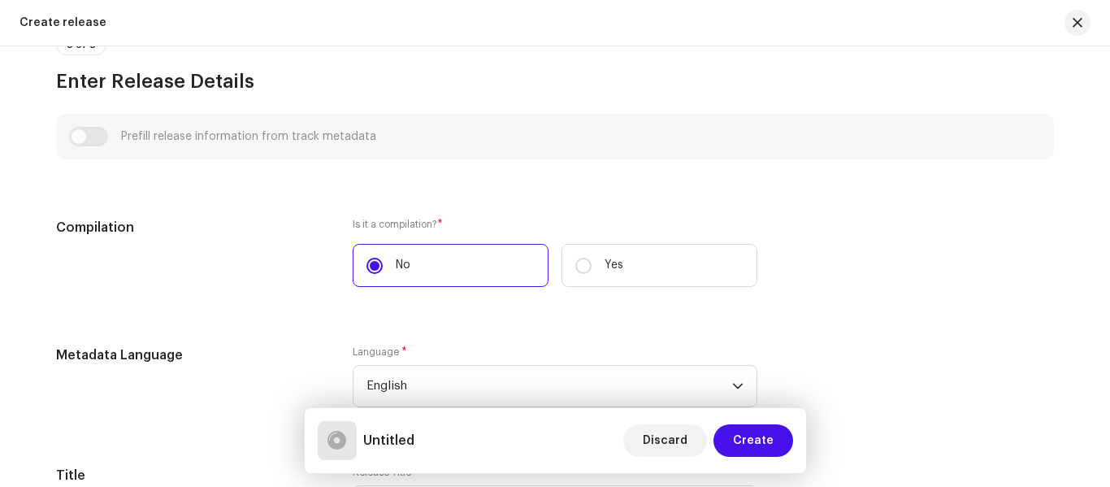
scroll to position [1219, 0]
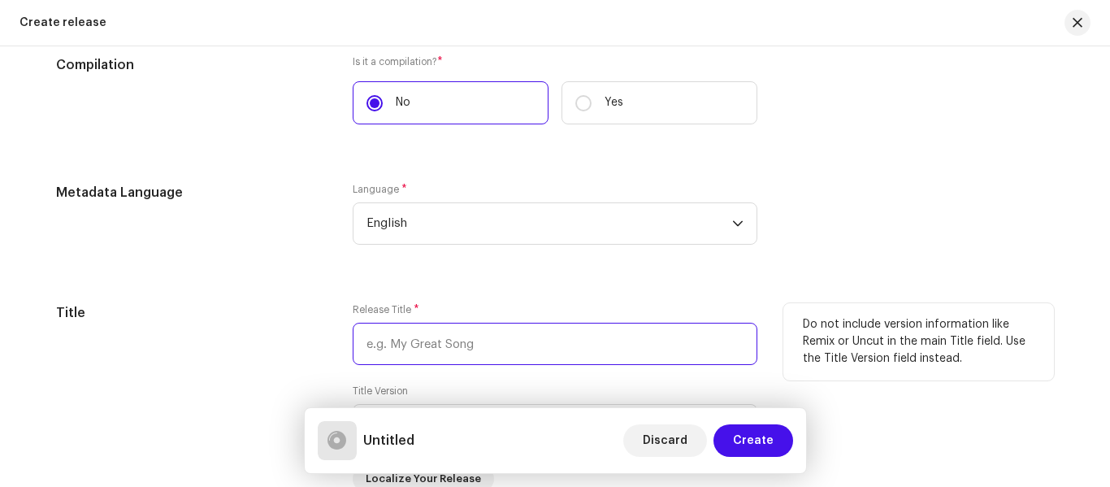
click at [454, 348] on input "text" at bounding box center [555, 344] width 405 height 42
paste input "Tame [PERSON_NAME] [PERSON_NAME]"
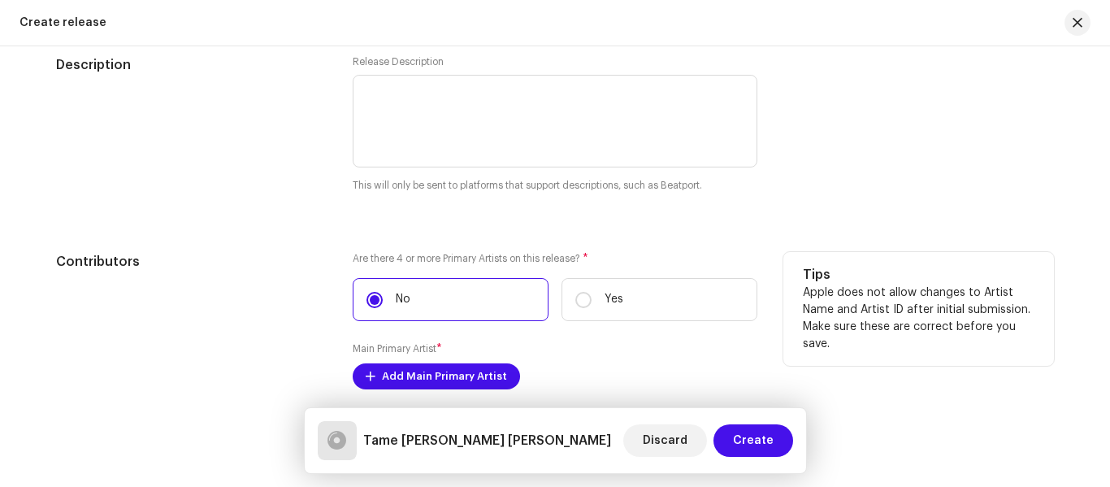
scroll to position [1706, 0]
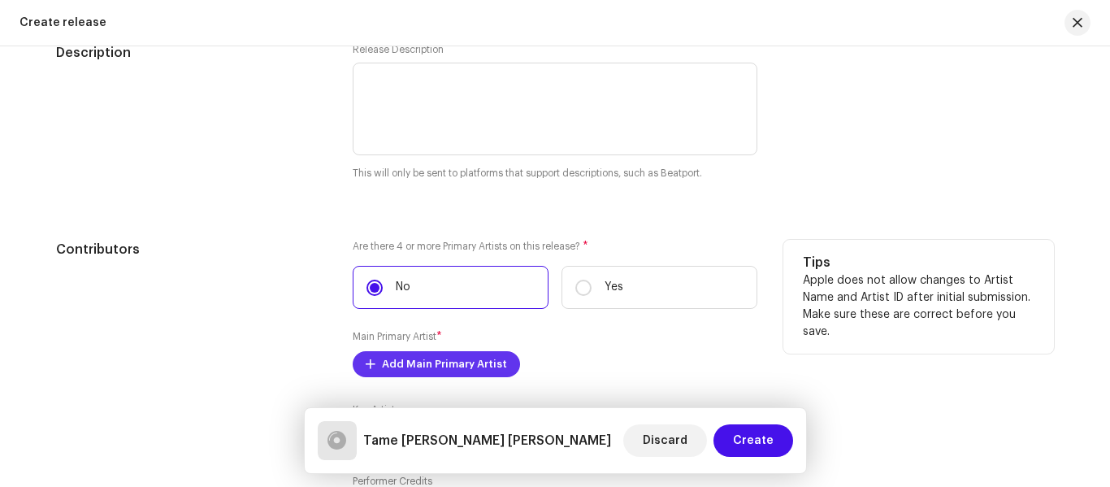
type input "Tame [PERSON_NAME] [PERSON_NAME]"
click at [429, 374] on span "Add Main Primary Artist" at bounding box center [444, 364] width 125 height 32
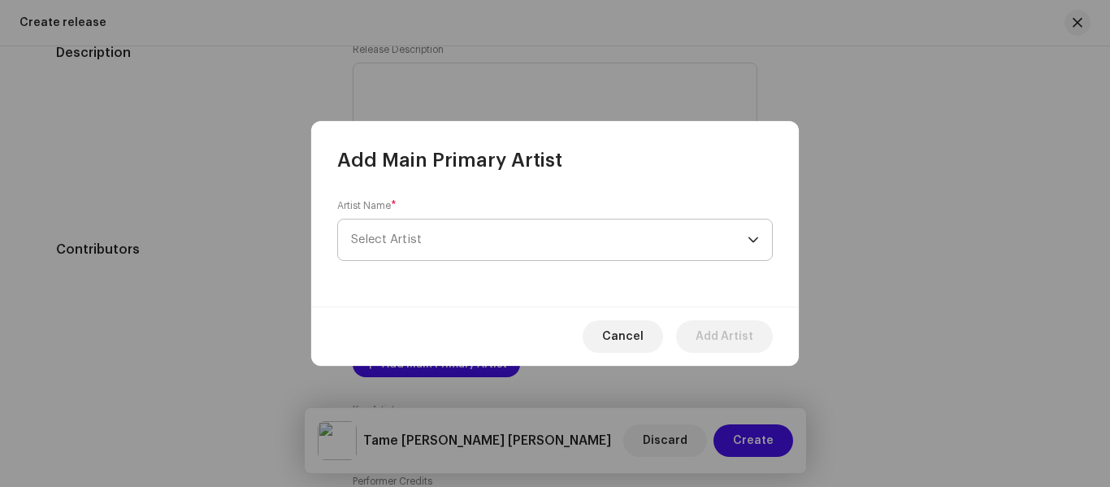
click at [381, 238] on span "Select Artist" at bounding box center [386, 239] width 71 height 12
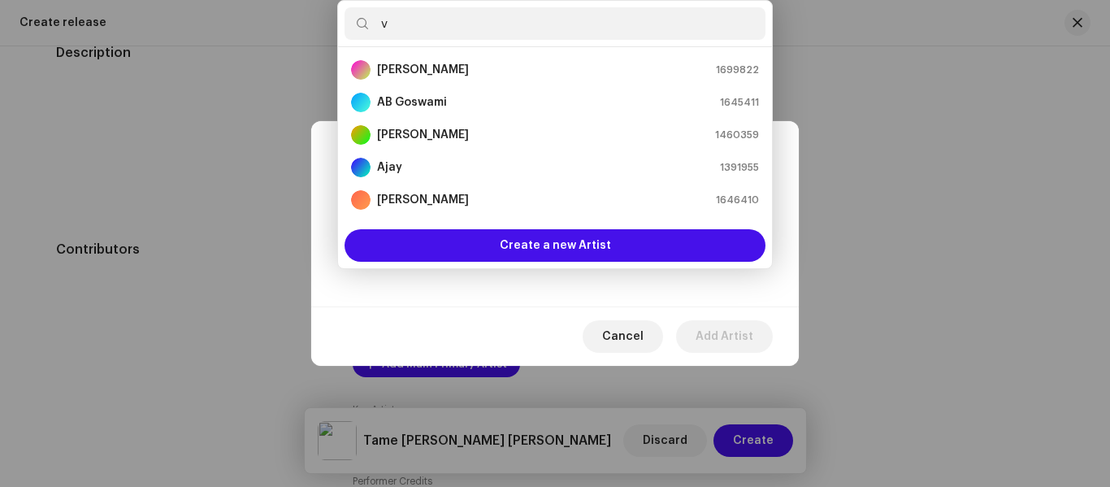
scroll to position [0, 0]
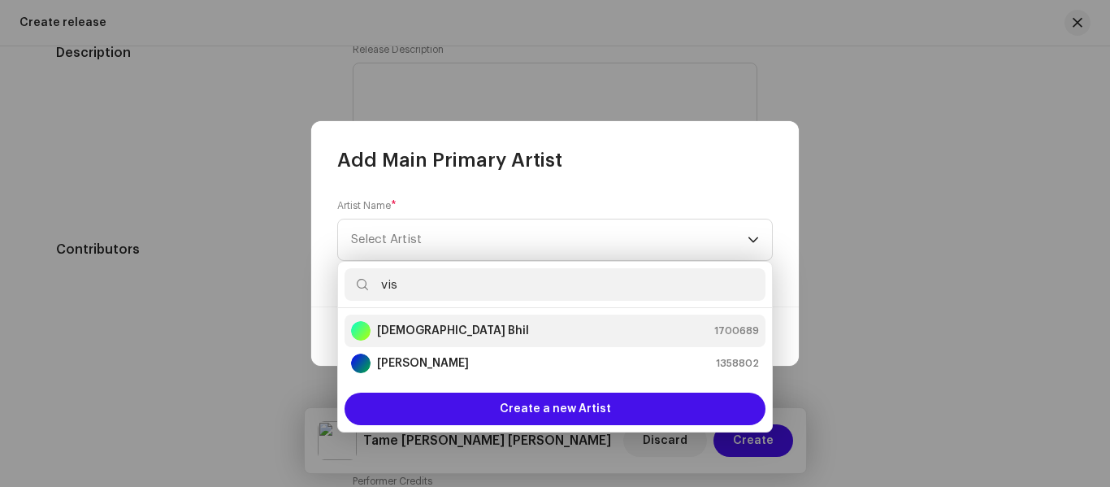
type input "vis"
click at [430, 321] on div "[DEMOGRAPHIC_DATA] Bhil" at bounding box center [440, 330] width 178 height 19
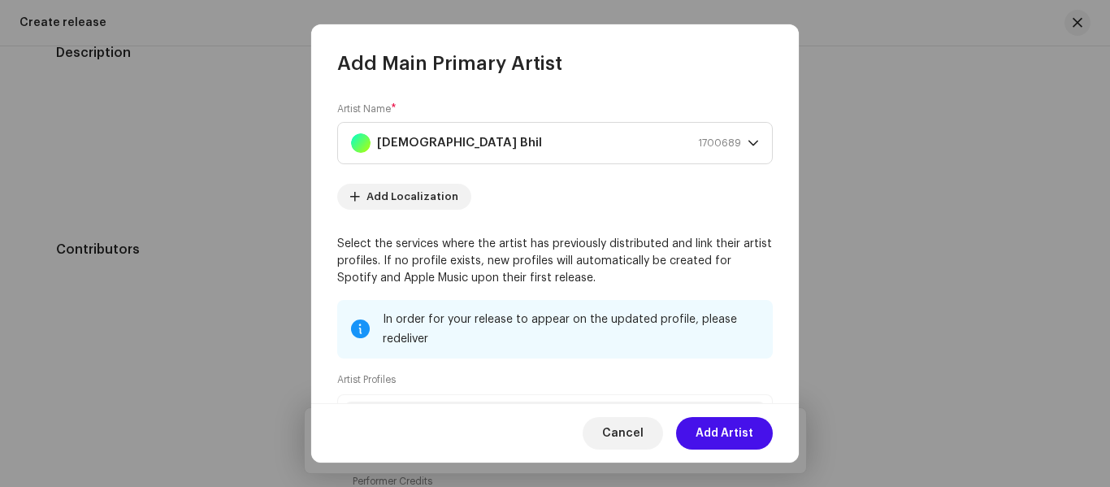
click at [724, 433] on span "Add Artist" at bounding box center [724, 433] width 58 height 32
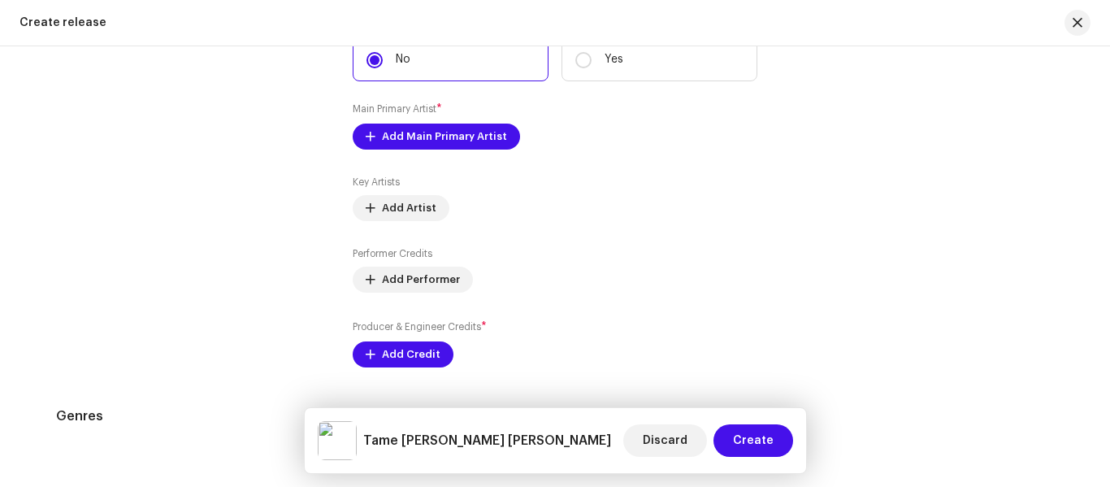
scroll to position [2031, 0]
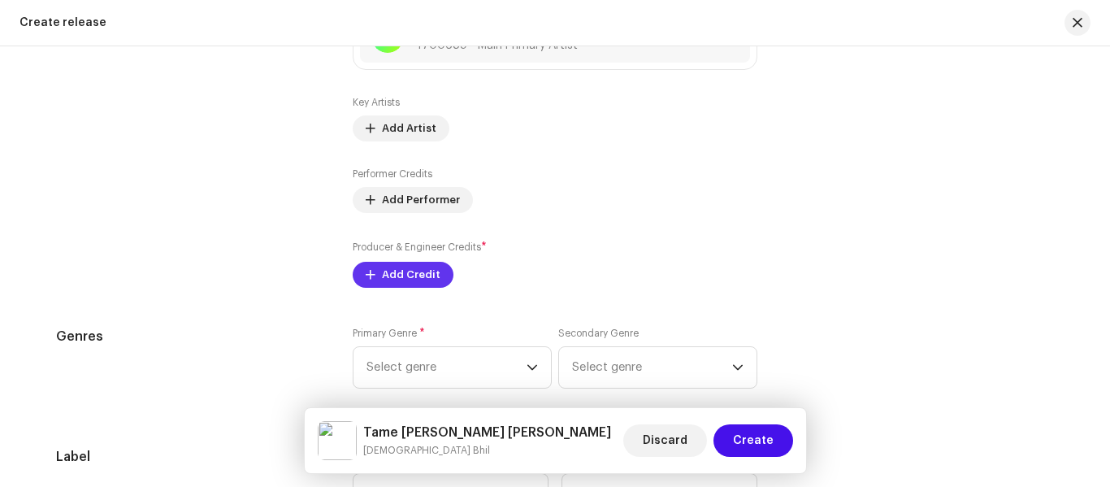
click at [381, 246] on div "Producer & Engineer Credits * Add Credit" at bounding box center [555, 263] width 405 height 49
click at [396, 274] on span "Add Credit" at bounding box center [411, 274] width 58 height 32
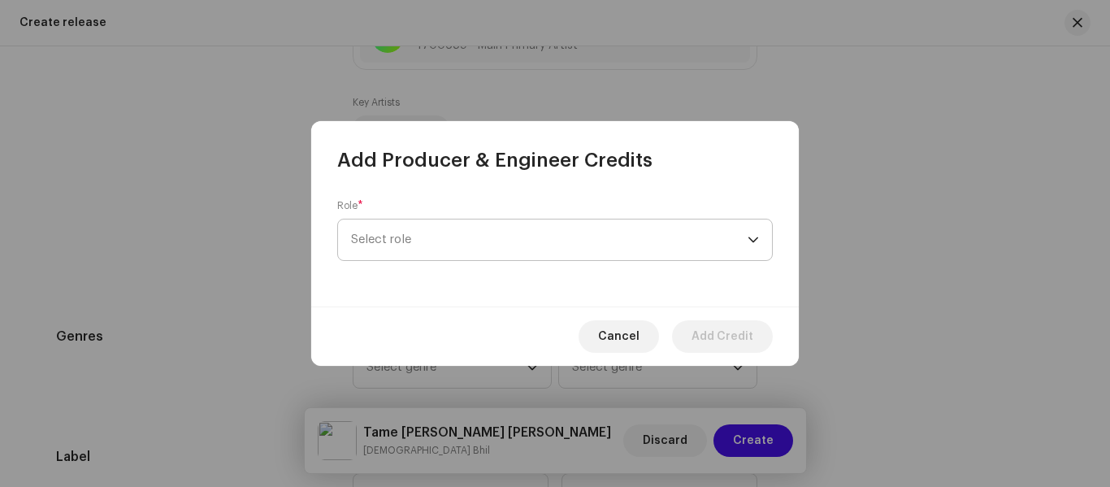
click at [404, 228] on span "Select role" at bounding box center [549, 239] width 396 height 41
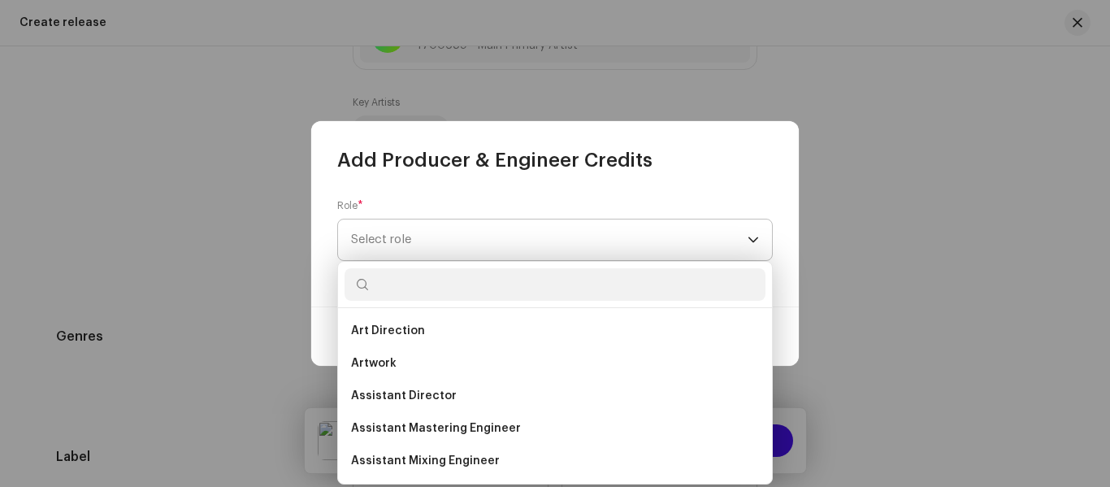
type input "k"
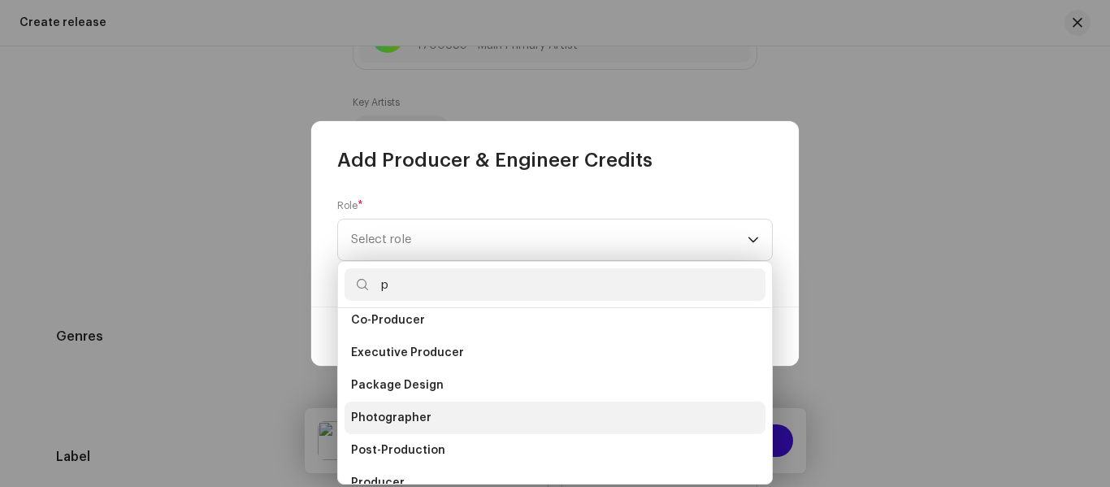
scroll to position [81, 0]
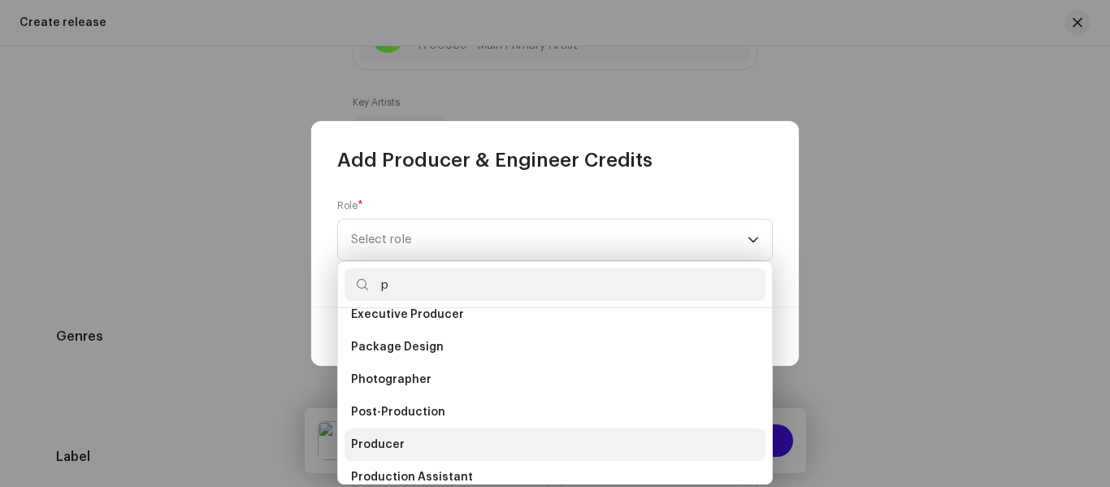
type input "p"
click at [422, 444] on li "Producer" at bounding box center [554, 444] width 421 height 32
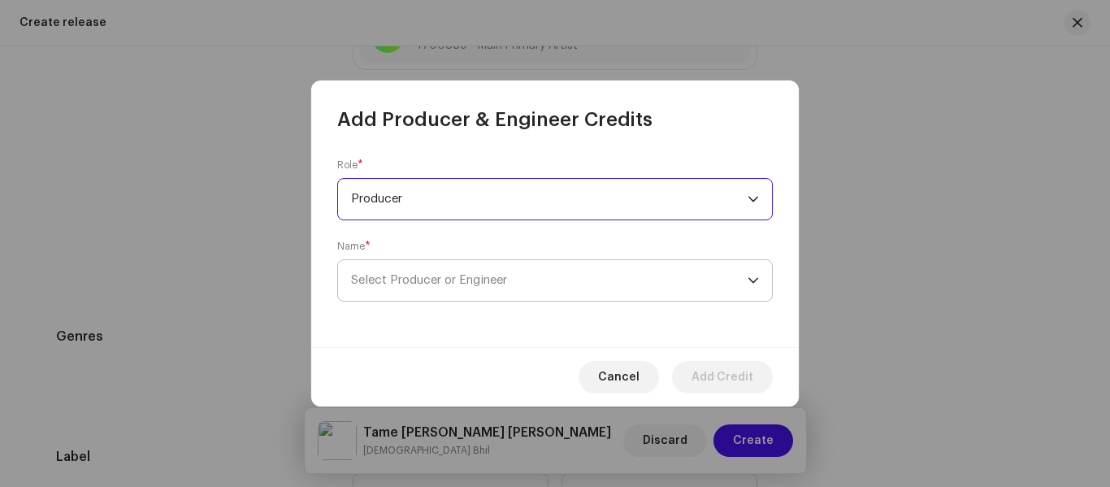
click at [397, 279] on span "Select Producer or Engineer" at bounding box center [429, 280] width 156 height 12
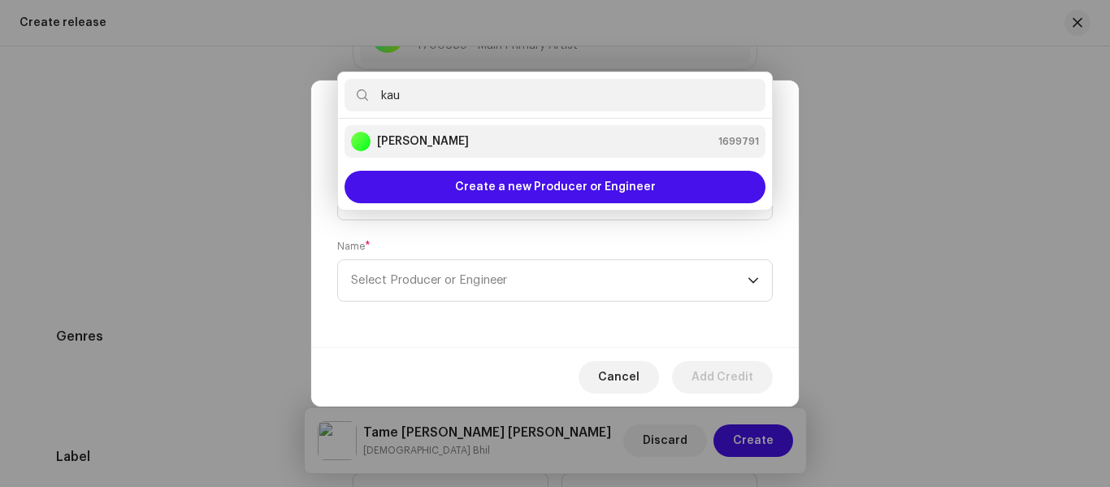
type input "kau"
click at [422, 137] on strong "[PERSON_NAME]" at bounding box center [423, 141] width 92 height 16
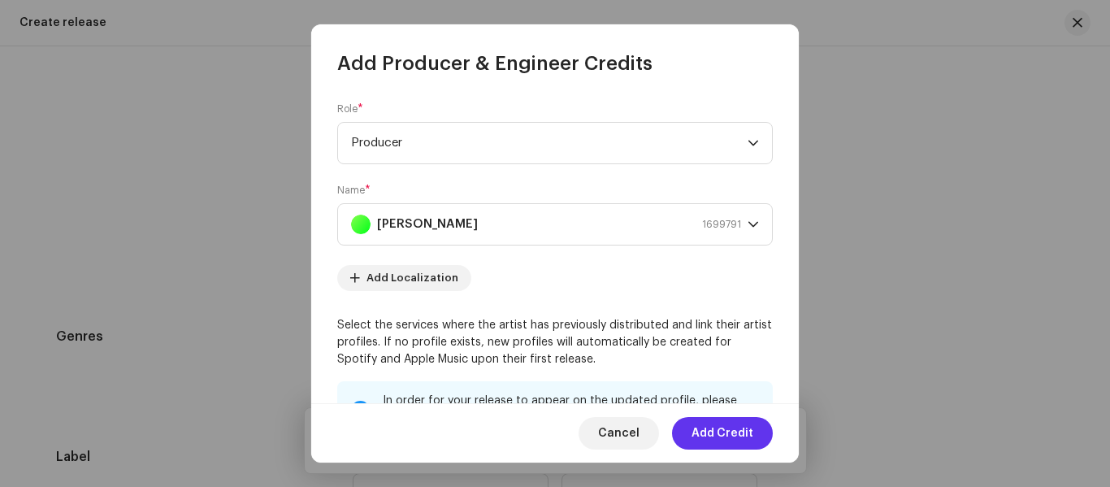
click at [718, 433] on span "Add Credit" at bounding box center [722, 433] width 62 height 32
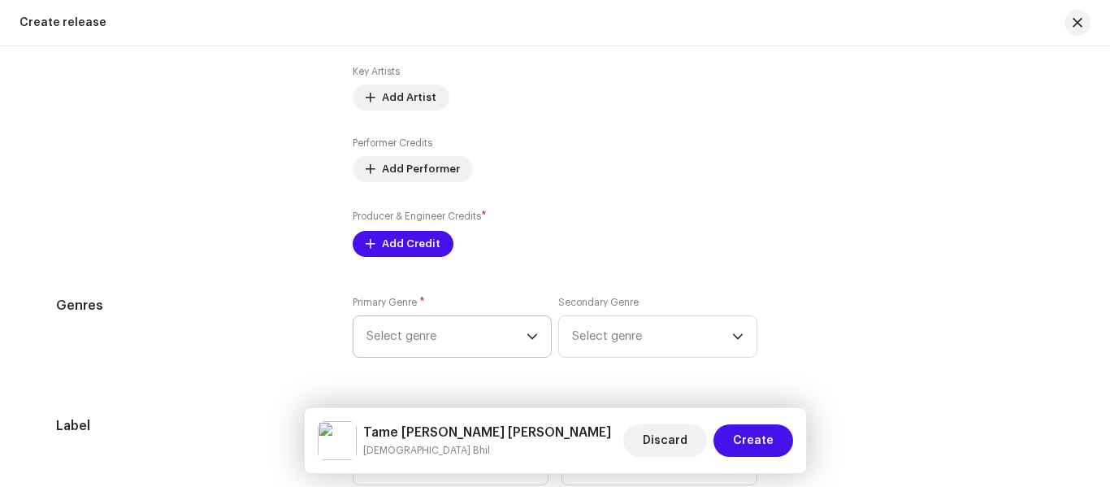
scroll to position [2112, 0]
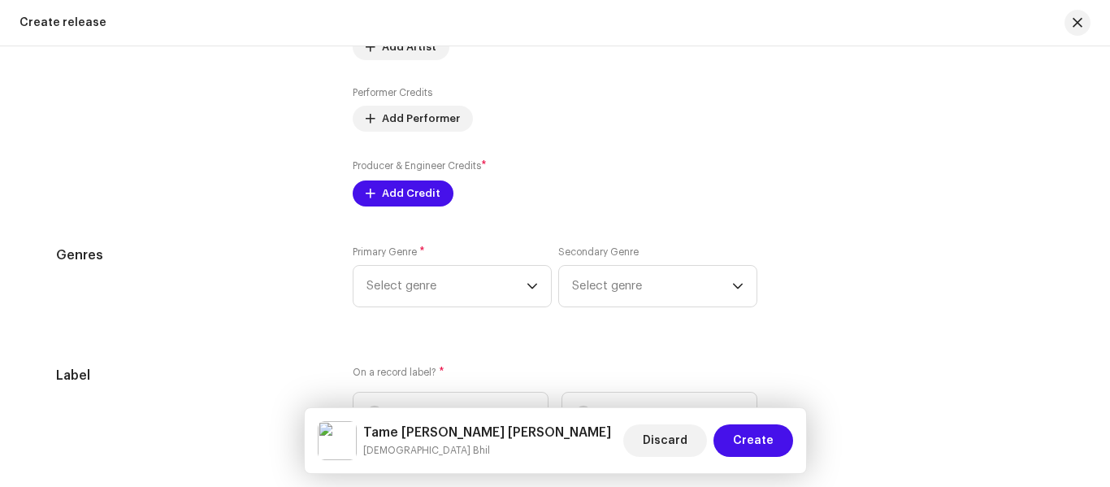
click at [425, 260] on div "Primary Genre * Select genre" at bounding box center [452, 276] width 199 height 62
click at [424, 286] on span "Select genre" at bounding box center [446, 286] width 160 height 41
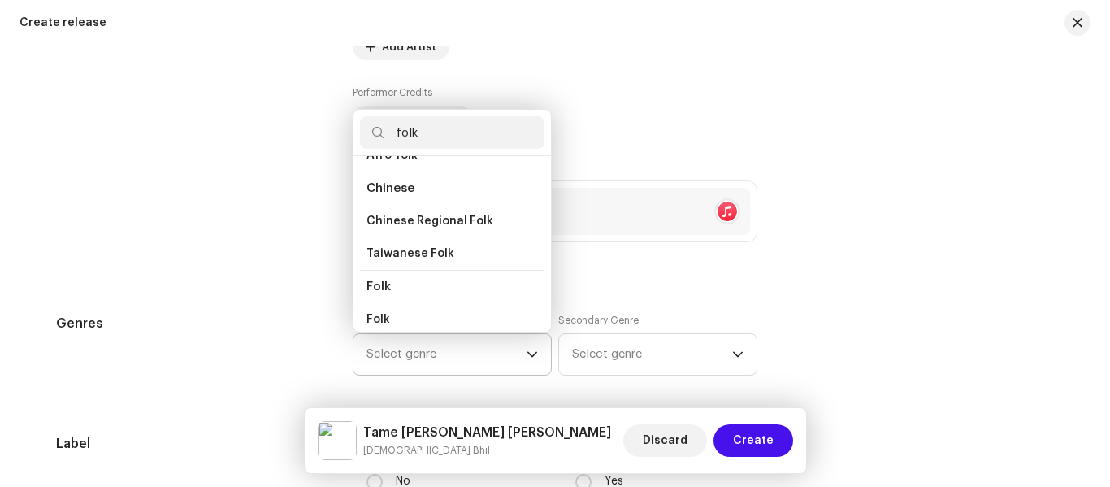
scroll to position [81, 0]
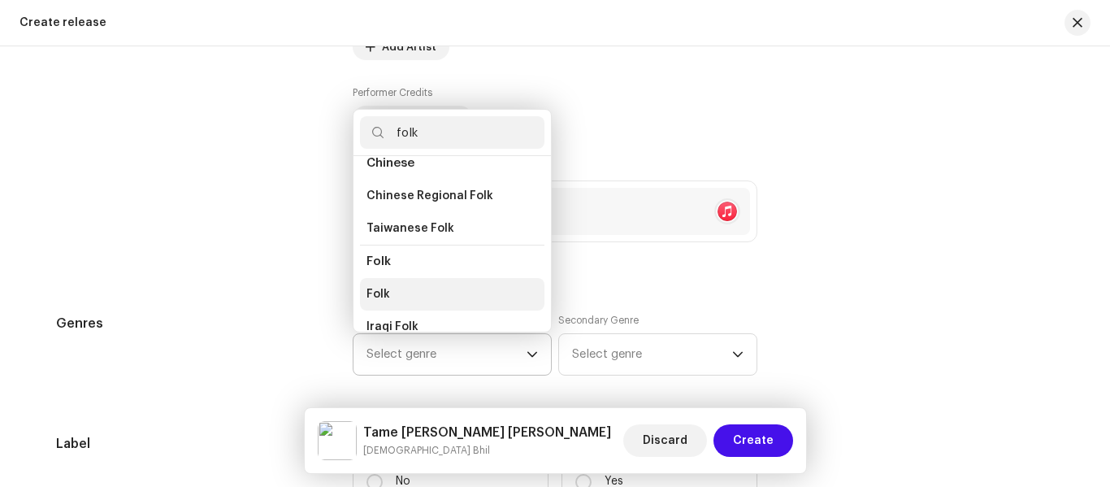
type input "folk"
click at [410, 286] on li "Folk" at bounding box center [452, 294] width 184 height 32
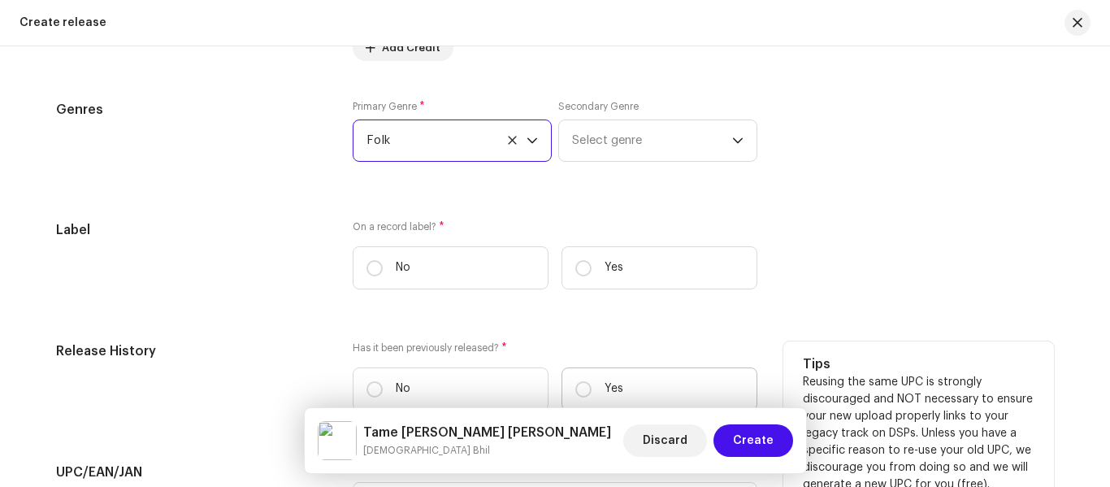
scroll to position [2356, 0]
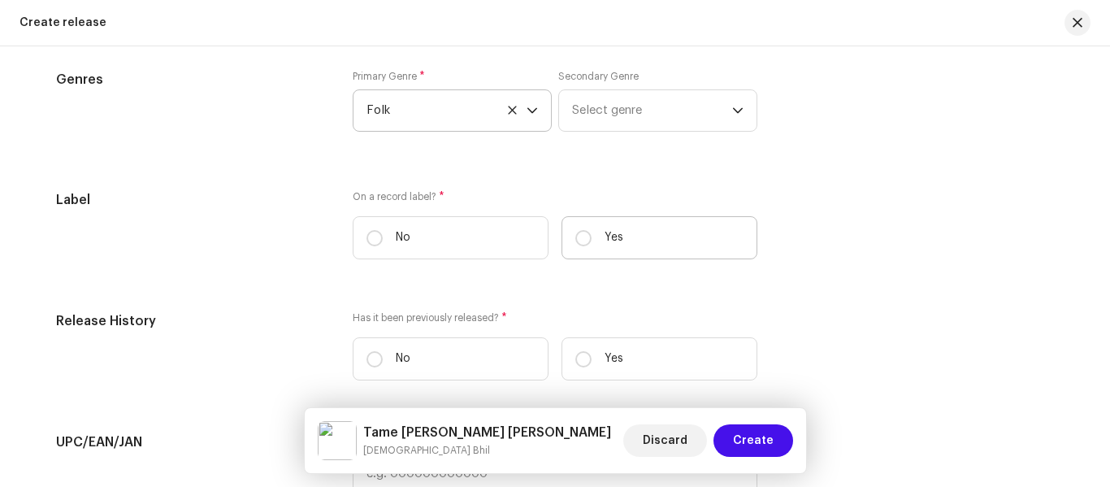
click at [566, 244] on label "Yes" at bounding box center [659, 237] width 196 height 43
click at [575, 244] on input "Yes" at bounding box center [583, 238] width 16 height 16
radio input "true"
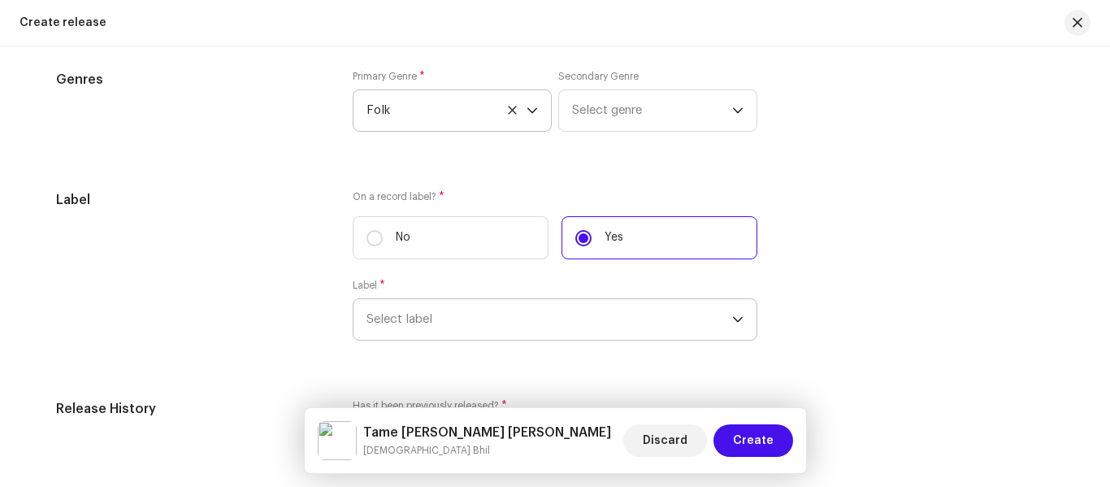
click at [529, 319] on span "Select label" at bounding box center [549, 319] width 366 height 41
type input "k"
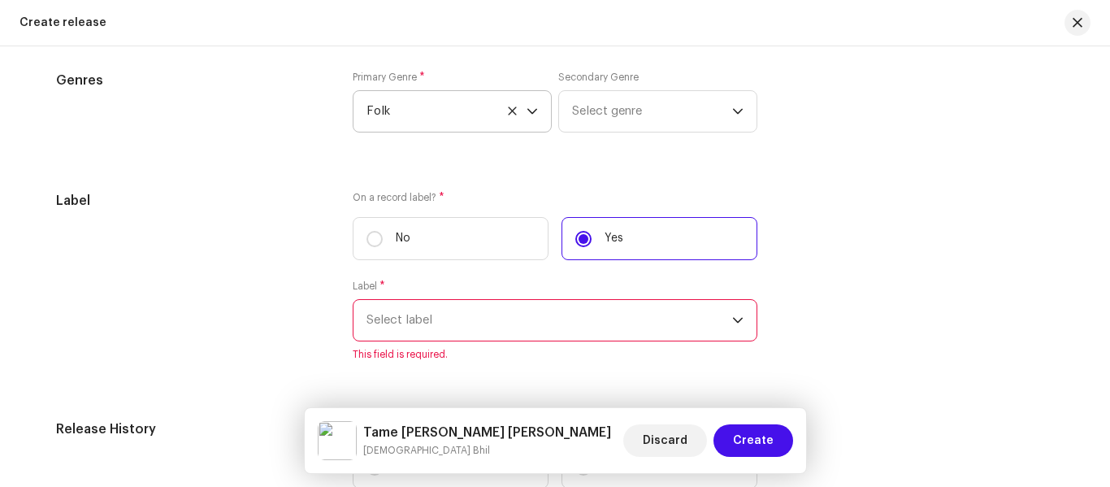
click at [491, 317] on span "Select label" at bounding box center [549, 320] width 366 height 41
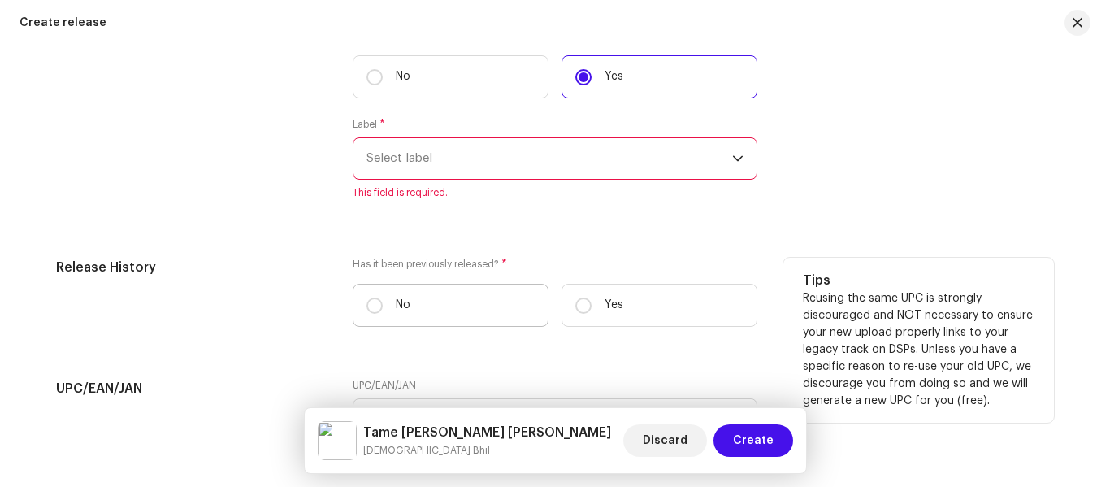
scroll to position [2518, 0]
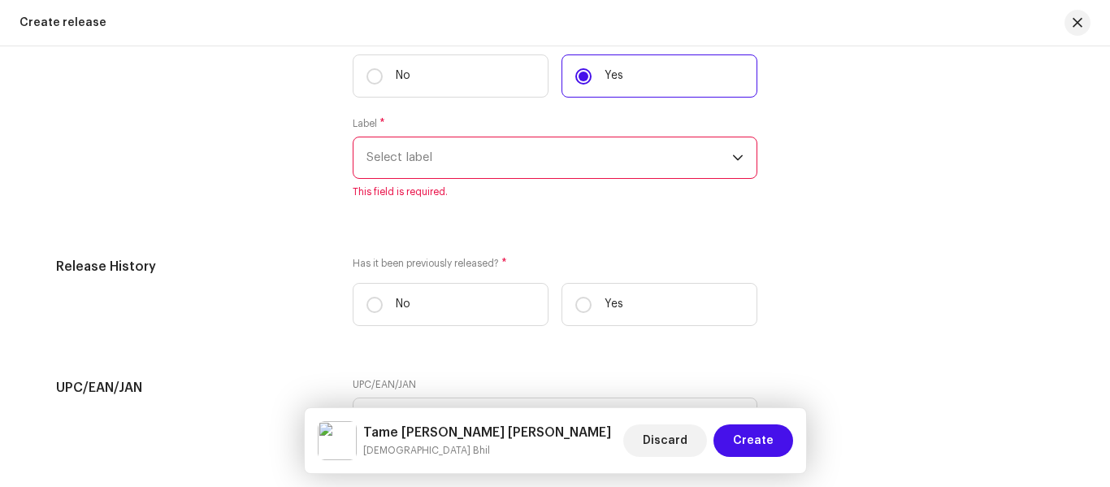
click at [402, 159] on span "Select label" at bounding box center [549, 157] width 366 height 41
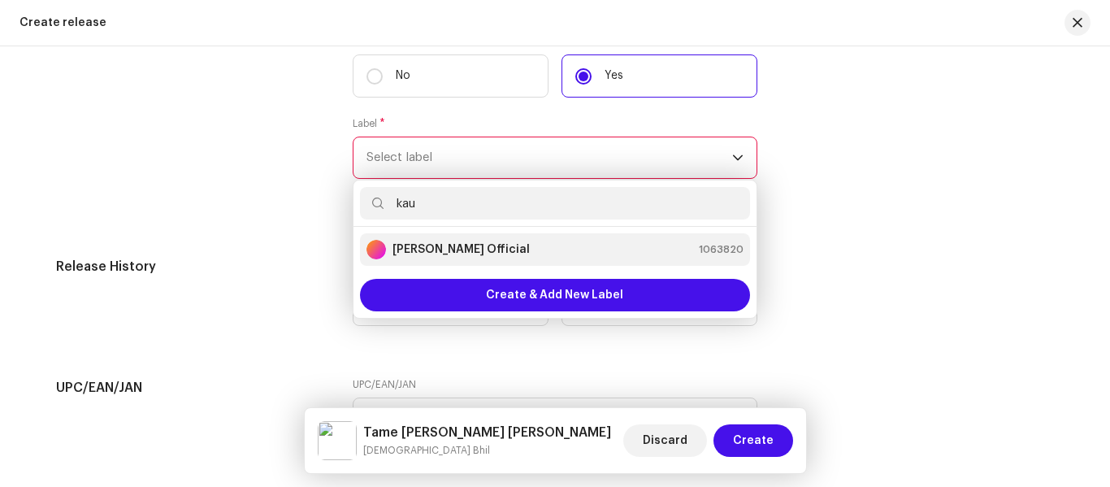
type input "kau"
click at [516, 257] on div "Kaushik Vasava Official 1063820" at bounding box center [554, 249] width 377 height 19
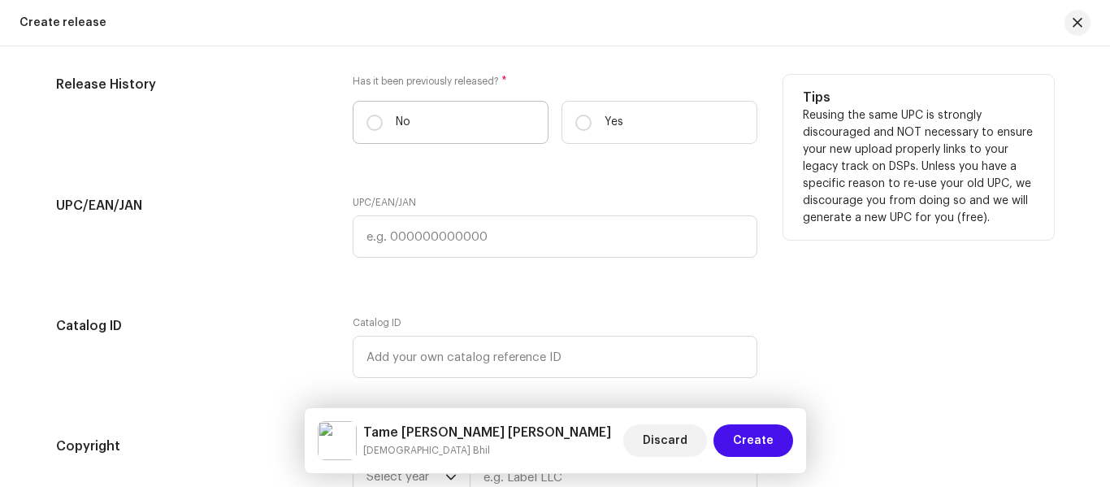
click at [378, 131] on label "No" at bounding box center [451, 122] width 196 height 43
click at [378, 131] on input "No" at bounding box center [374, 123] width 16 height 16
radio input "true"
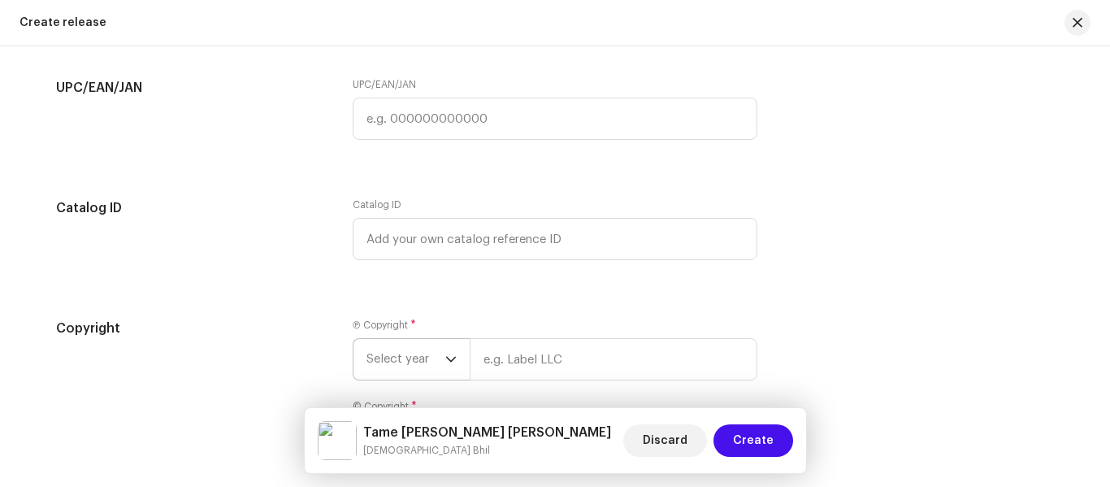
scroll to position [2843, 0]
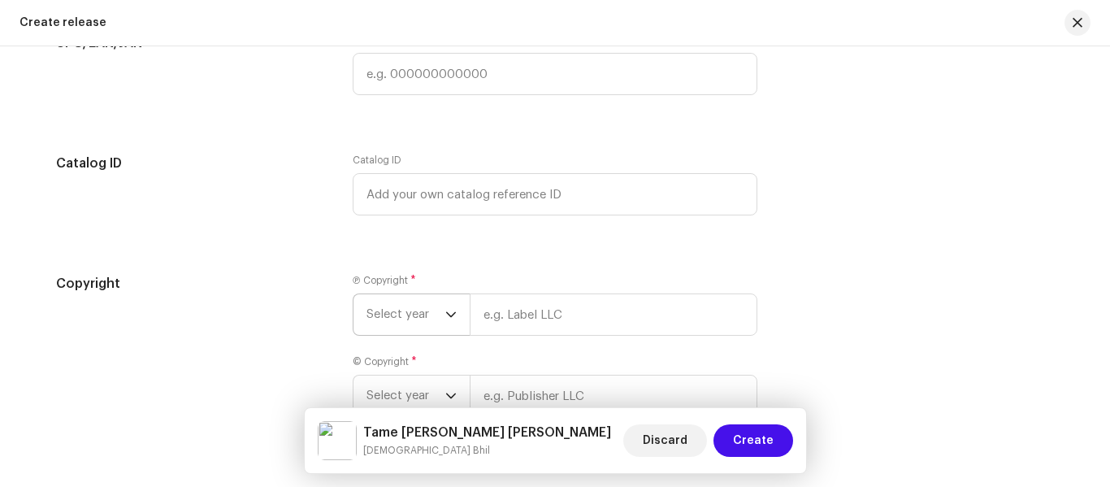
drag, startPoint x: 399, startPoint y: 285, endPoint x: 398, endPoint y: 305, distance: 20.3
click at [398, 285] on label "Ⓟ Copyright *" at bounding box center [384, 280] width 63 height 13
click at [401, 327] on span "Select year" at bounding box center [405, 314] width 79 height 41
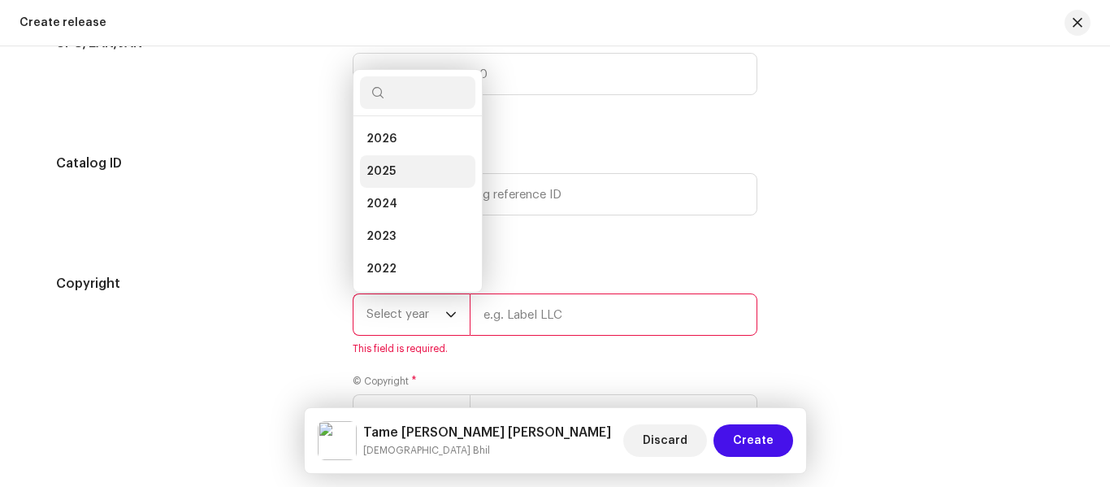
drag, startPoint x: 381, startPoint y: 171, endPoint x: 386, endPoint y: 214, distance: 43.3
click at [381, 171] on span "2025" at bounding box center [380, 171] width 29 height 16
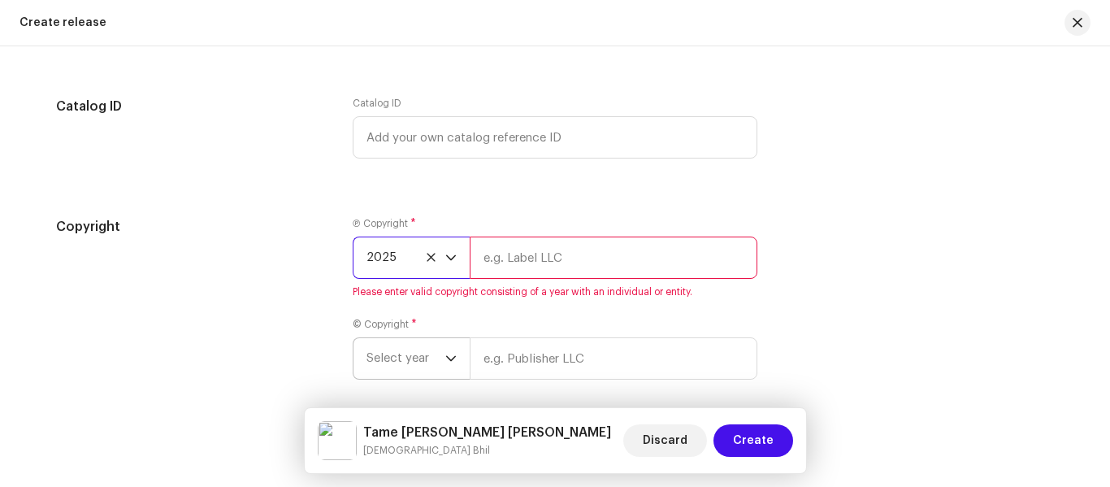
scroll to position [2924, 0]
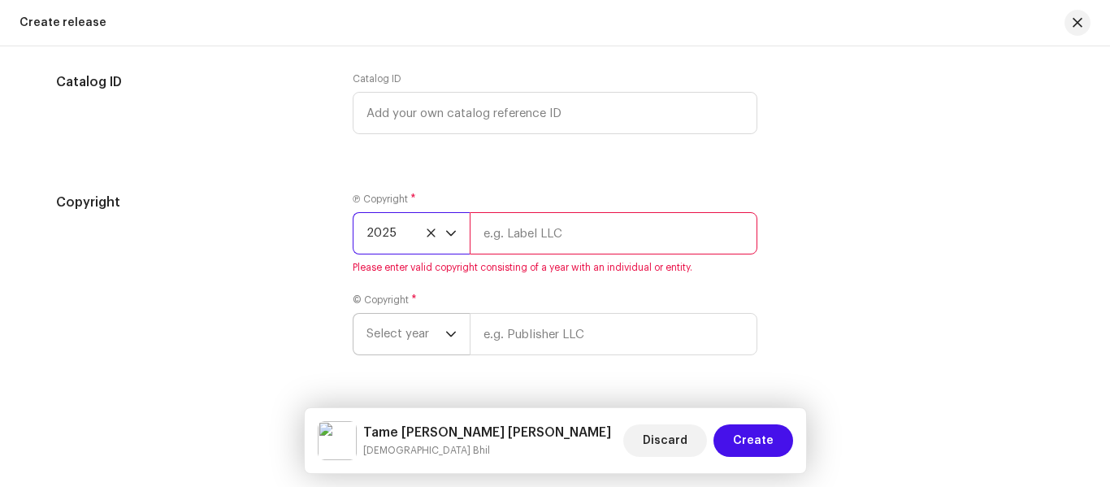
click at [388, 323] on span "Select year" at bounding box center [405, 334] width 79 height 41
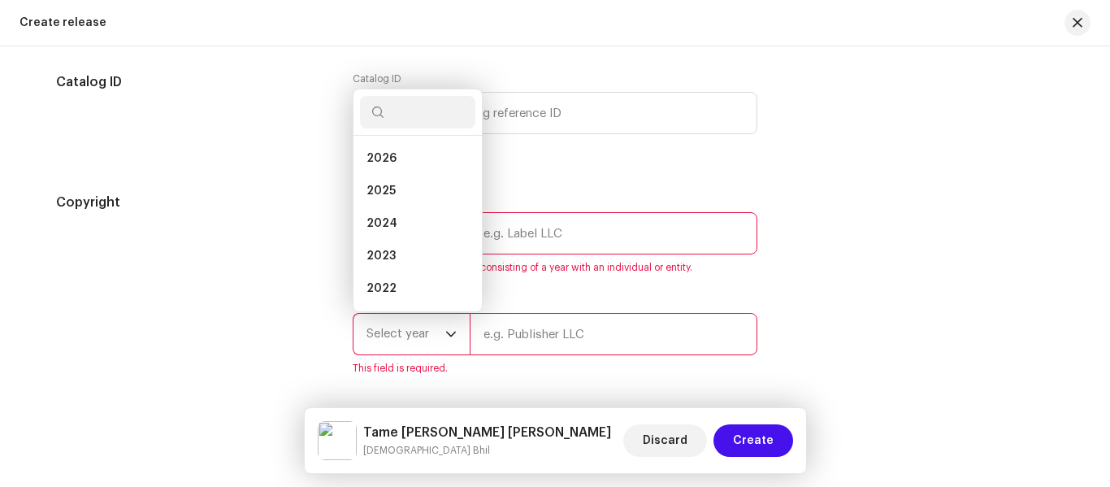
scroll to position [26, 0]
click at [382, 193] on span "2024" at bounding box center [381, 197] width 31 height 16
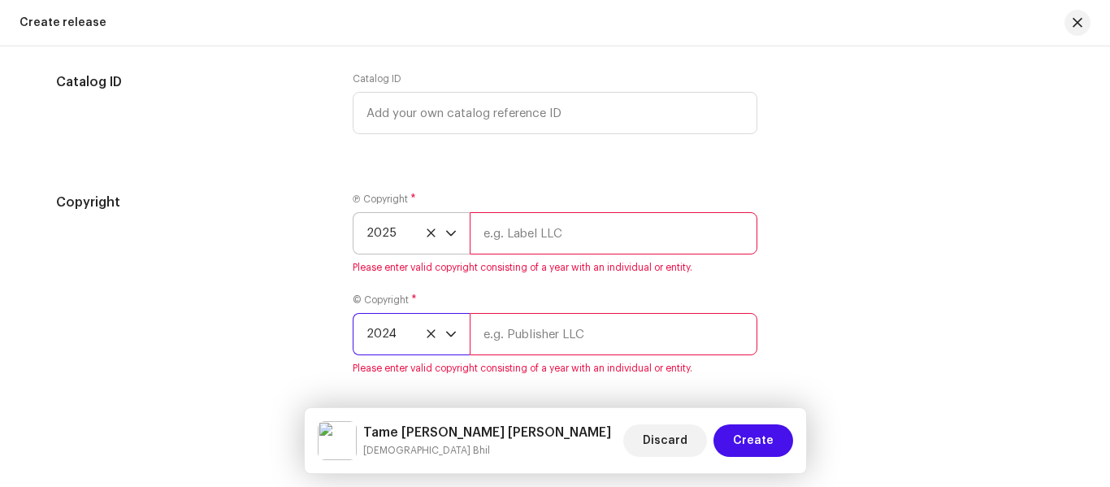
click at [379, 334] on span "2024" at bounding box center [405, 334] width 79 height 41
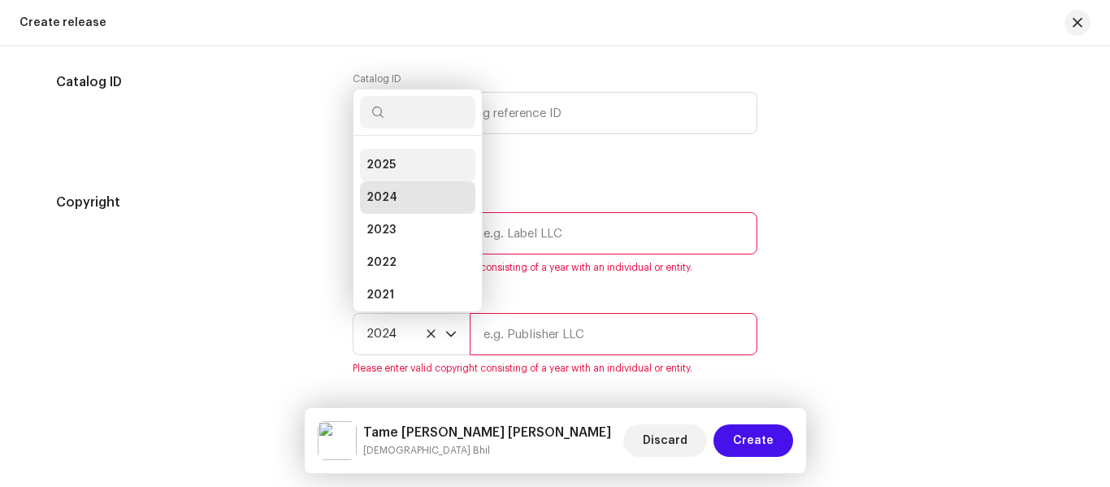
click at [400, 170] on li "2025" at bounding box center [417, 165] width 115 height 32
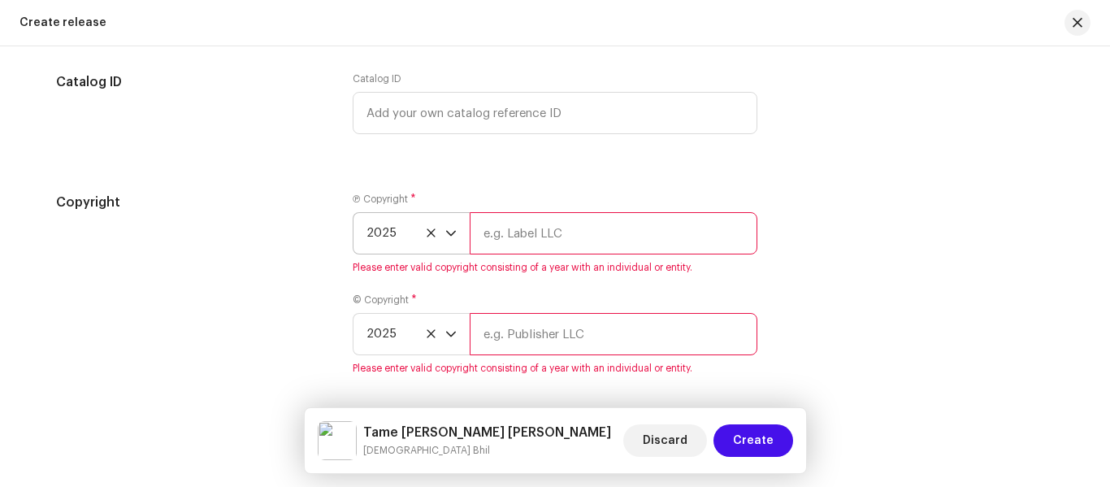
click at [494, 223] on input "text" at bounding box center [614, 233] width 288 height 42
type input "[PERSON_NAME] Official"
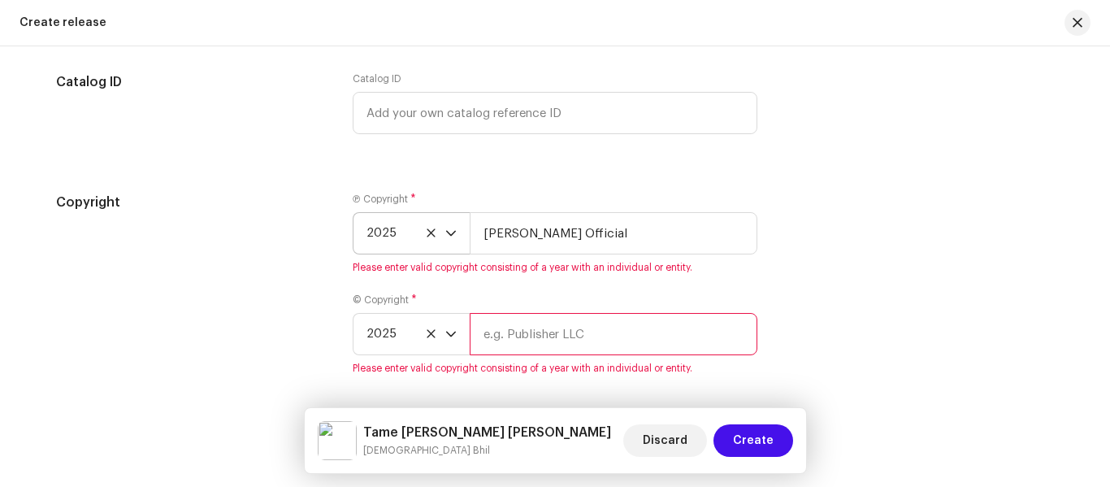
click at [502, 342] on div "© Copyright * 2025 Please enter valid copyright consisting of a year with an in…" at bounding box center [555, 333] width 405 height 81
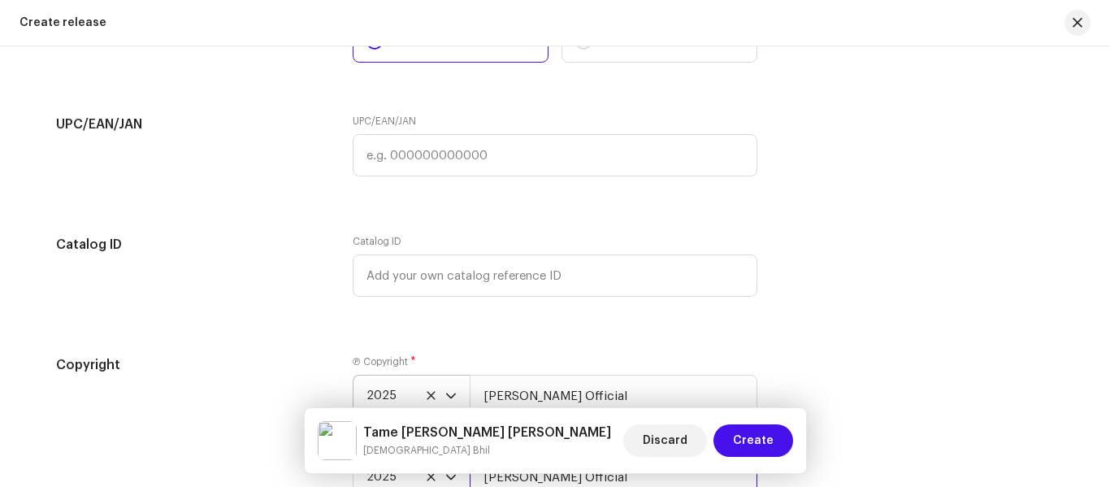
type input "[PERSON_NAME] Official"
click at [955, 385] on div "Copyright Ⓟ Copyright * 2025 Kaushik Vasava Official © Copyright * 2025 Kaushik…" at bounding box center [555, 446] width 998 height 182
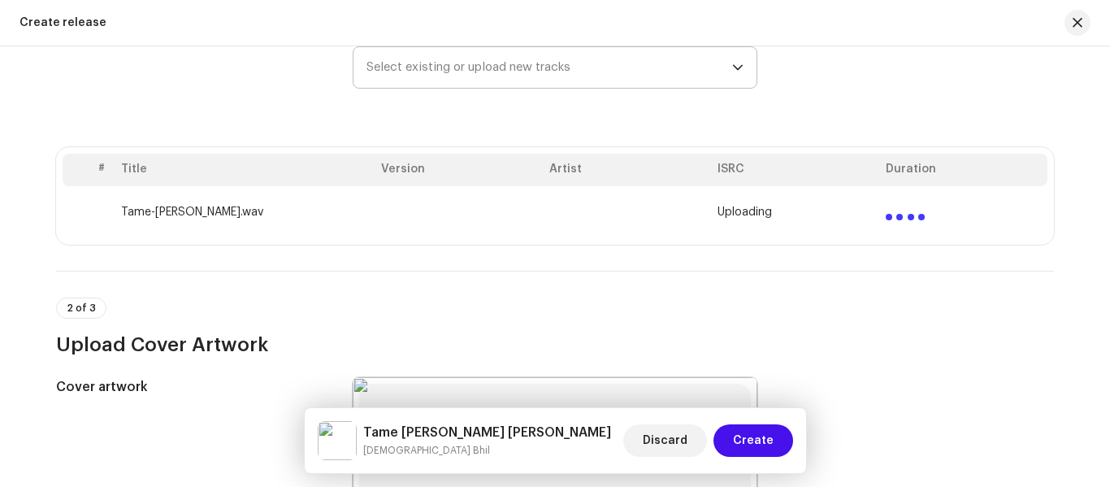
scroll to position [162, 0]
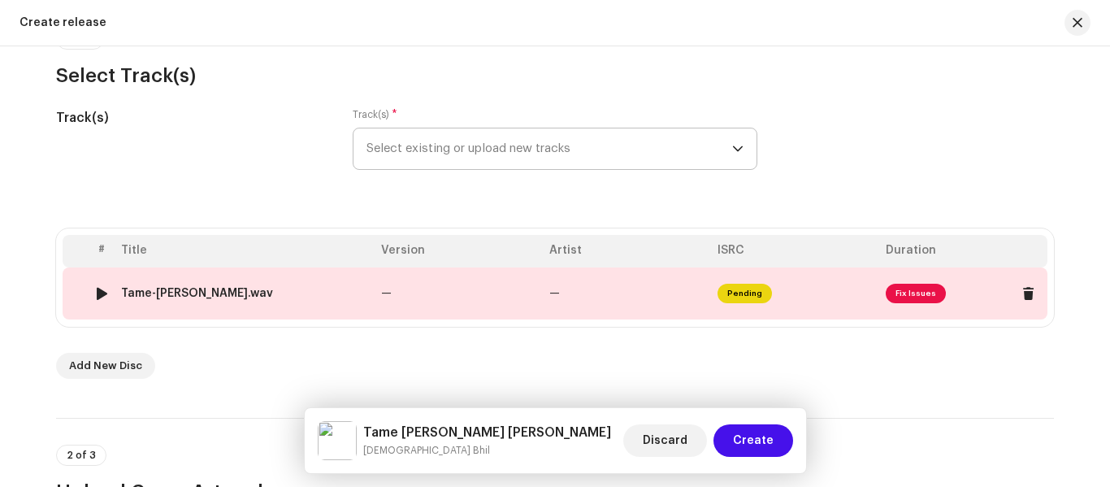
click at [584, 299] on td "—" at bounding box center [627, 293] width 168 height 52
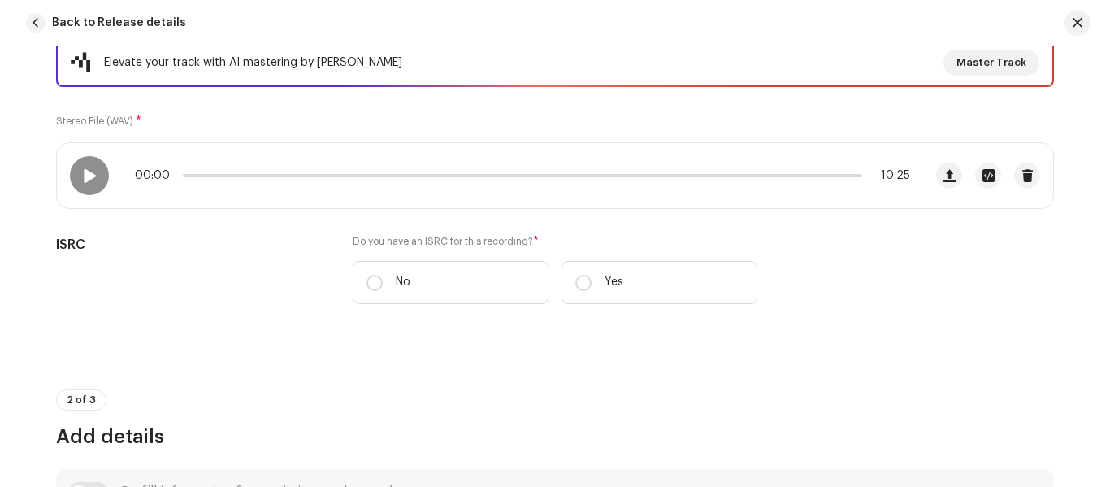
scroll to position [244, 0]
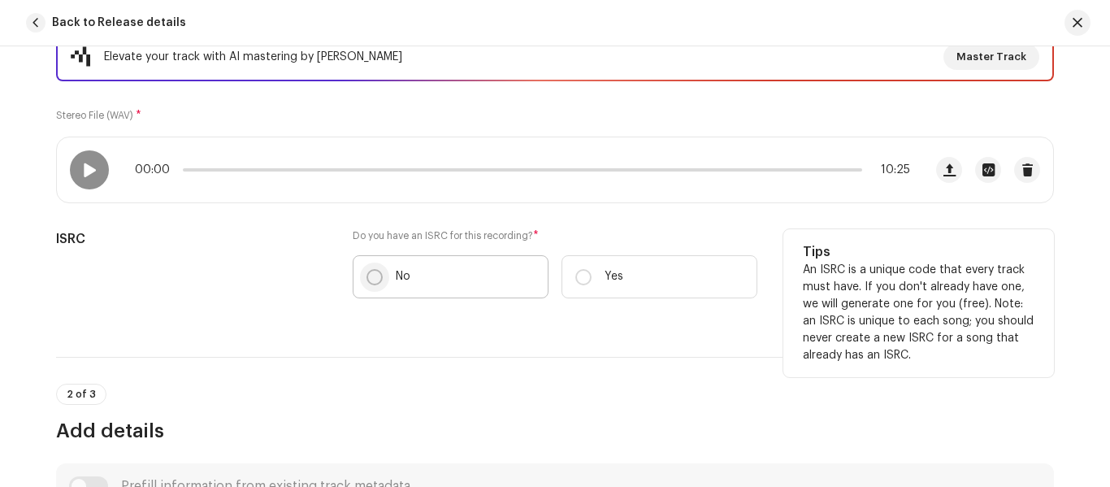
click at [371, 281] on input "No" at bounding box center [374, 277] width 16 height 16
radio input "true"
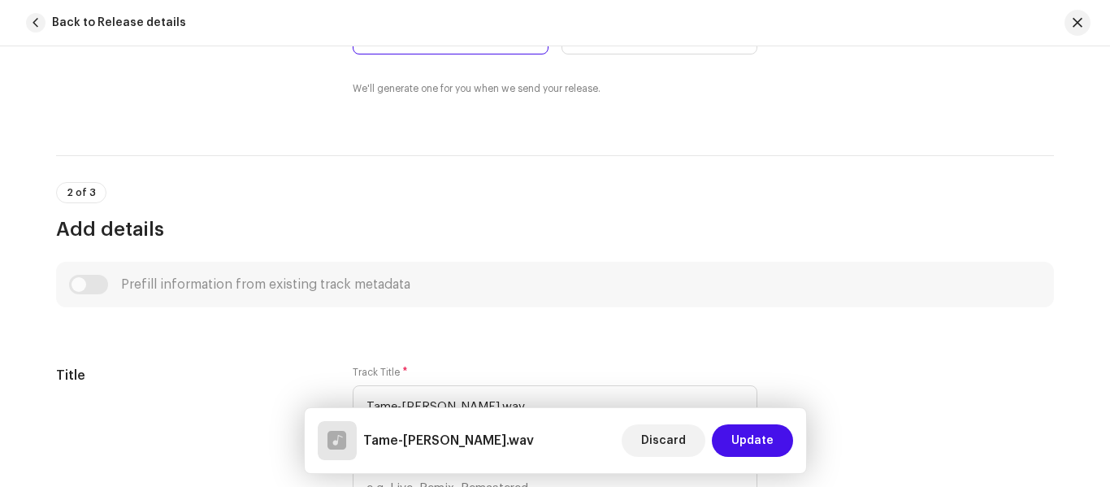
scroll to position [650, 0]
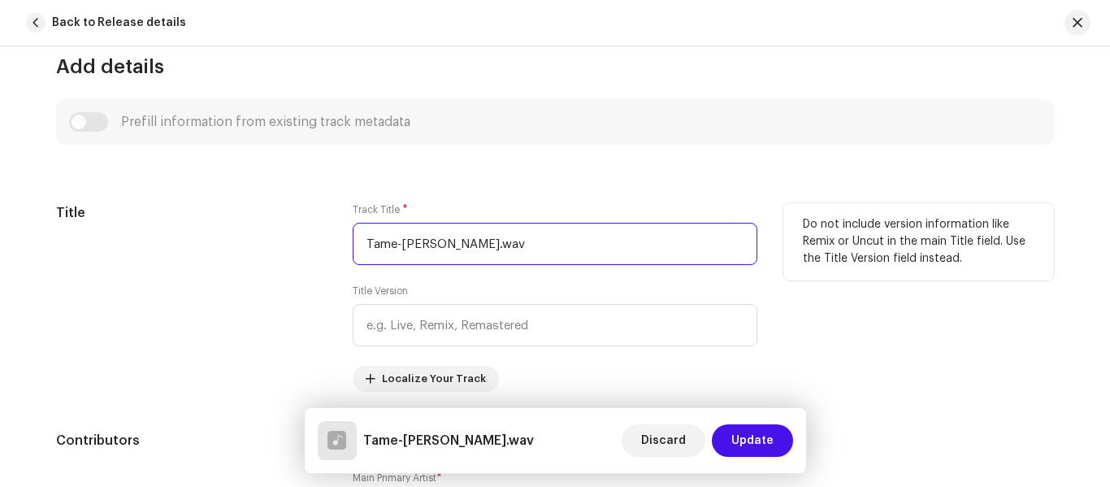
drag, startPoint x: 539, startPoint y: 255, endPoint x: 323, endPoint y: 238, distance: 217.6
click at [323, 238] on div "Title Track Title * Tame-Jode-Rejo-Raj.wav Title Version Localize Your Track Do…" at bounding box center [555, 297] width 998 height 188
paste input "[PERSON_NAME] [PERSON_NAME]"
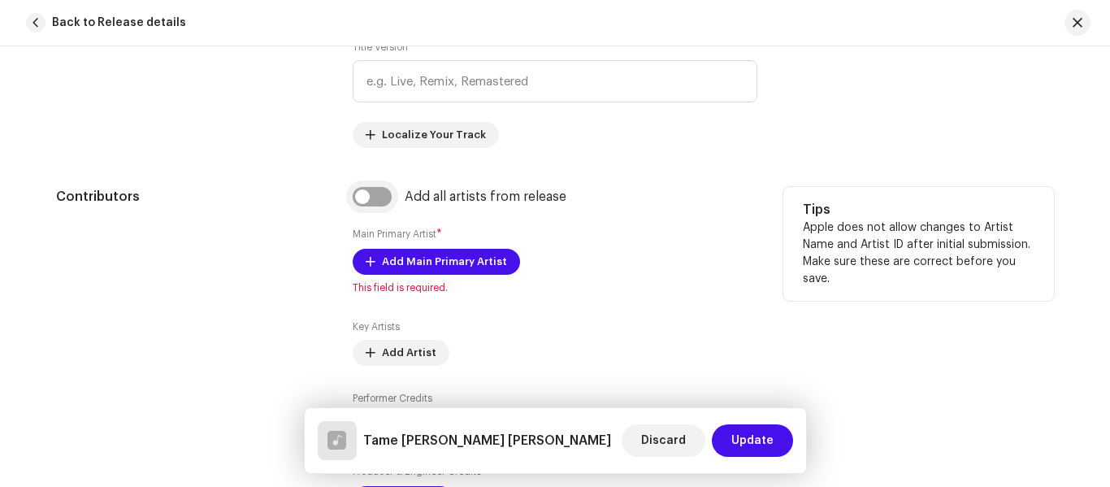
type input "Tame [PERSON_NAME] [PERSON_NAME]"
click at [377, 187] on input "checkbox" at bounding box center [372, 196] width 39 height 19
checkbox input "true"
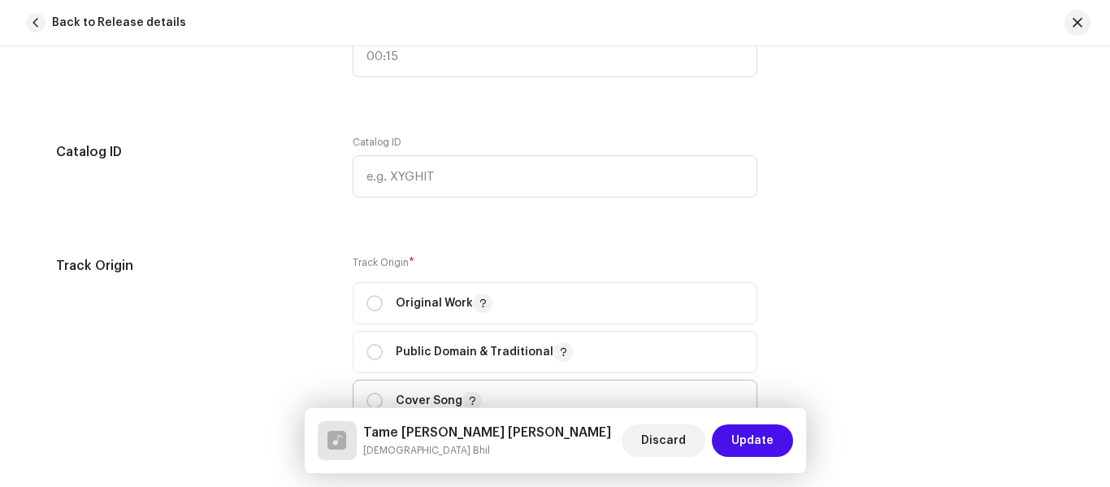
scroll to position [2031, 0]
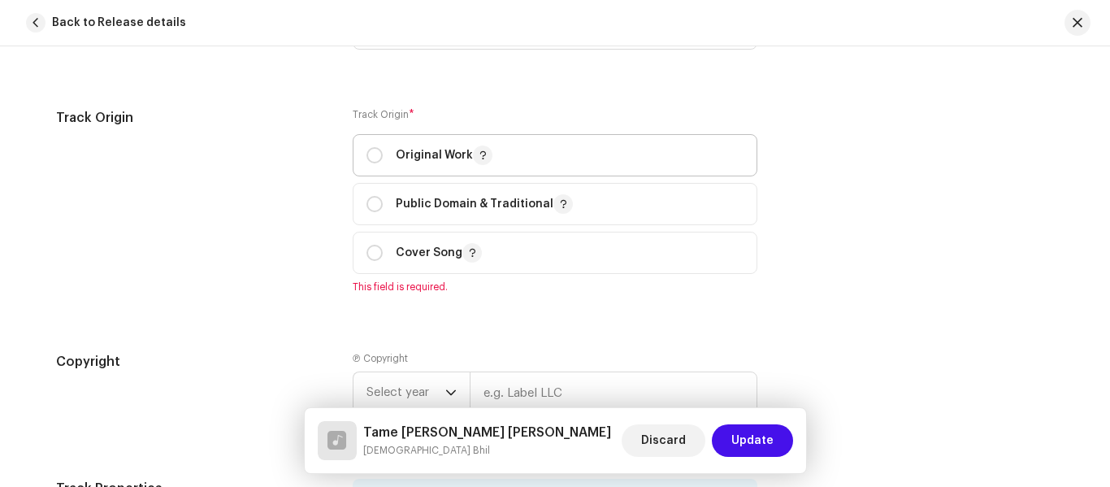
click at [356, 151] on p-togglebutton "Original Work" at bounding box center [555, 155] width 405 height 42
radio input "true"
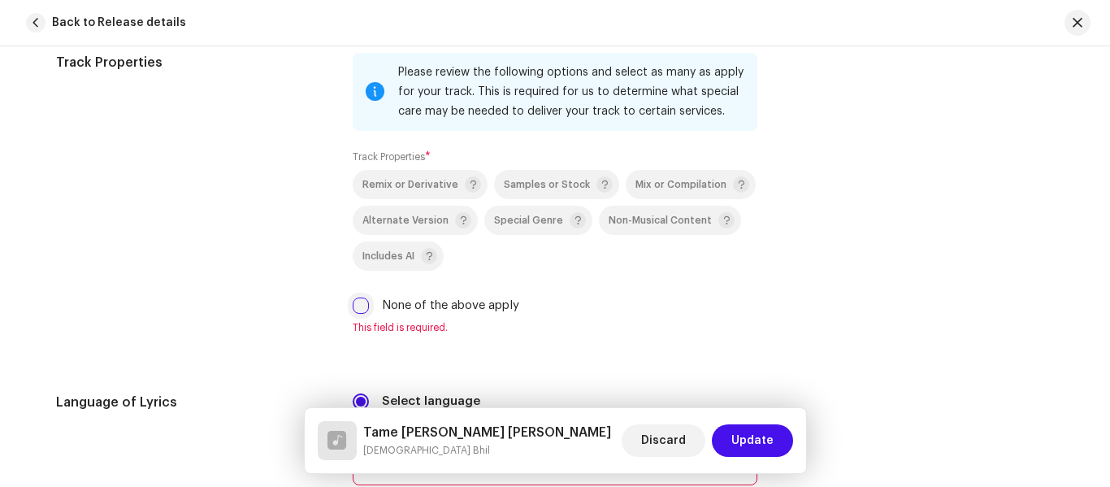
click at [358, 305] on input "None of the above apply" at bounding box center [361, 305] width 16 height 16
checkbox input "true"
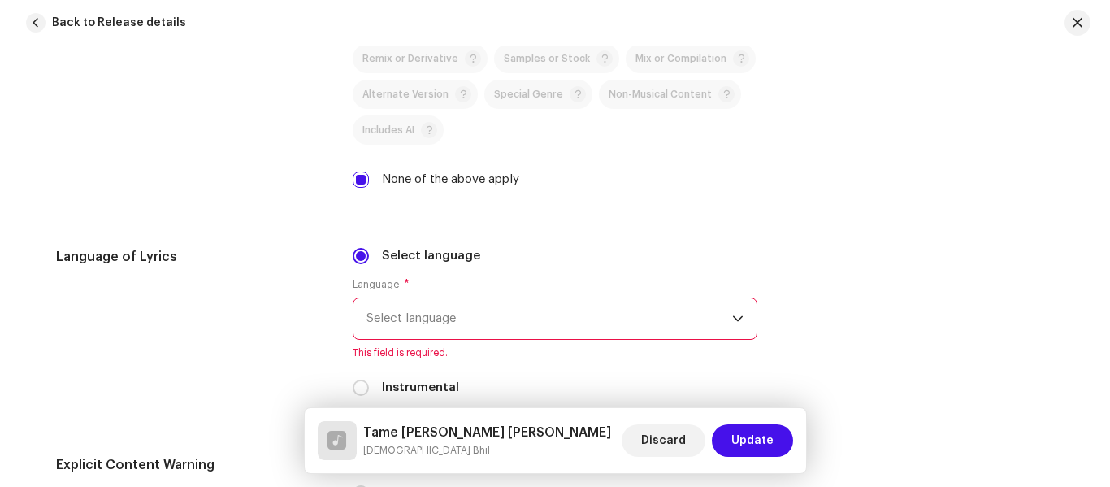
scroll to position [2681, 0]
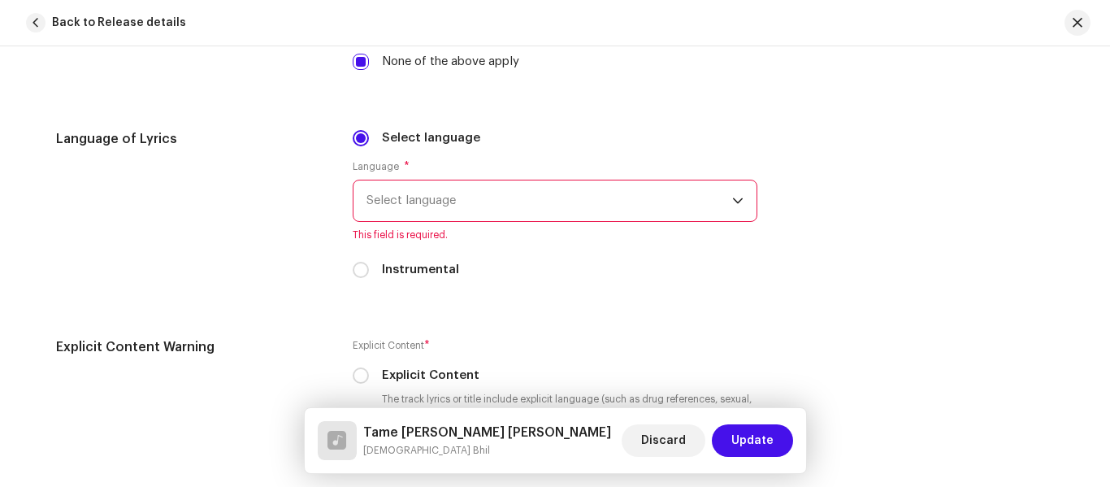
click at [408, 188] on span "Select language" at bounding box center [549, 200] width 366 height 41
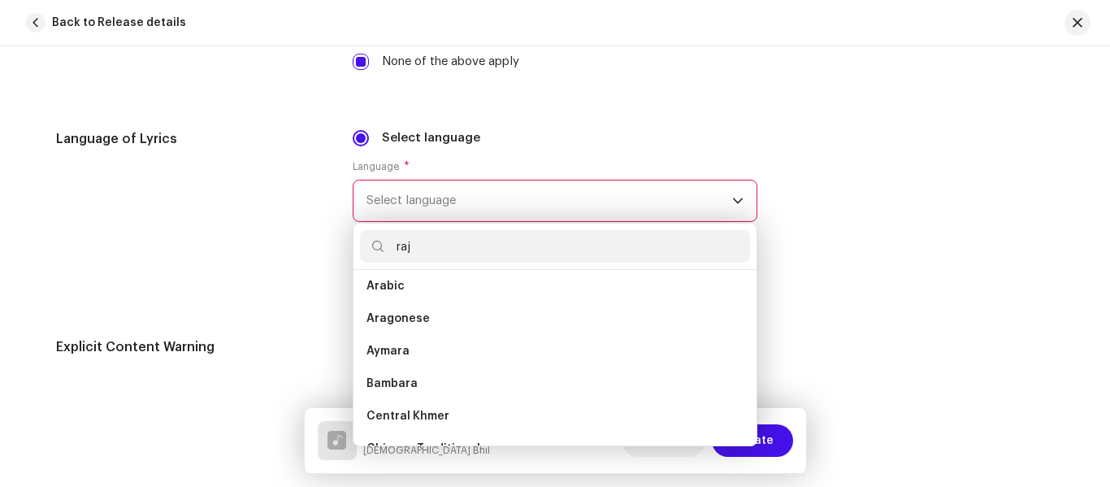
scroll to position [0, 0]
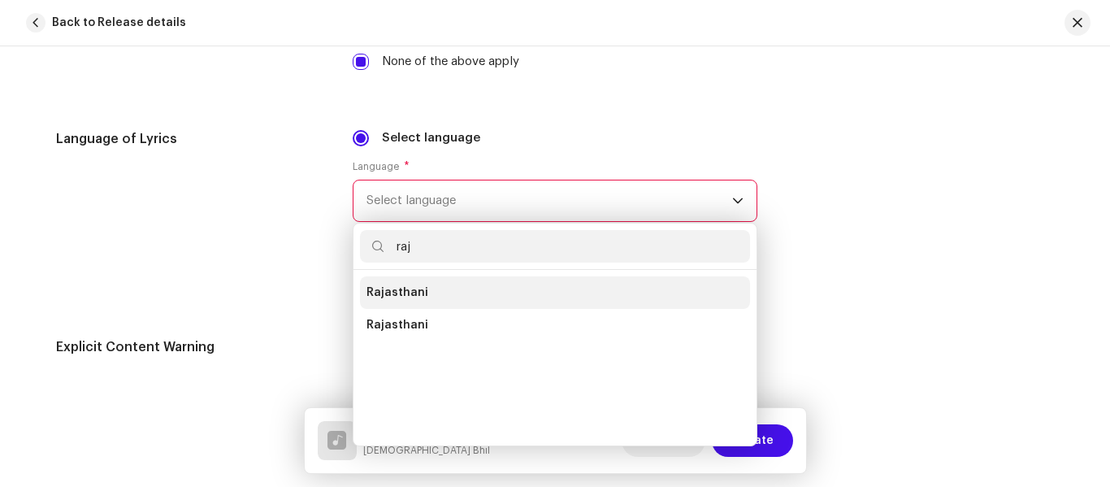
type input "raj"
click at [413, 293] on span "Rajasthani" at bounding box center [397, 292] width 62 height 16
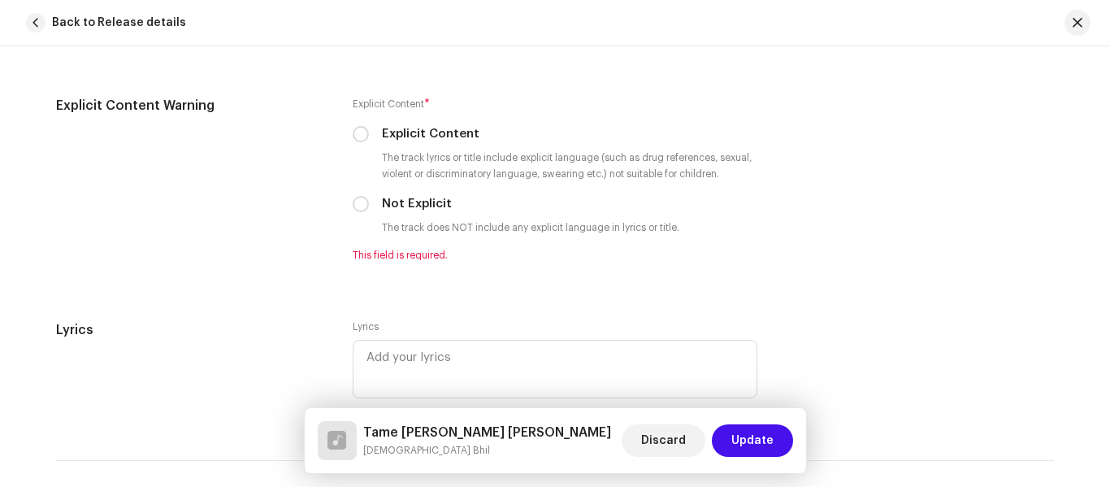
scroll to position [2925, 0]
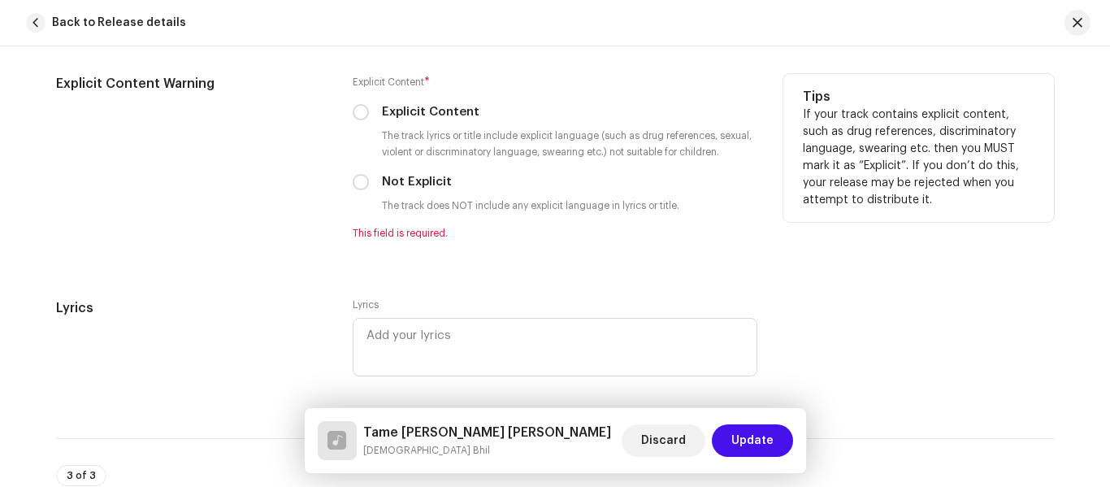
click at [344, 185] on div "Explicit Content Warning Explicit Content * Explicit Content The track lyrics o…" at bounding box center [555, 166] width 998 height 185
click at [364, 188] on p-radiobutton at bounding box center [361, 182] width 16 height 16
click at [354, 184] on input "Not Explicit" at bounding box center [361, 182] width 16 height 16
radio input "true"
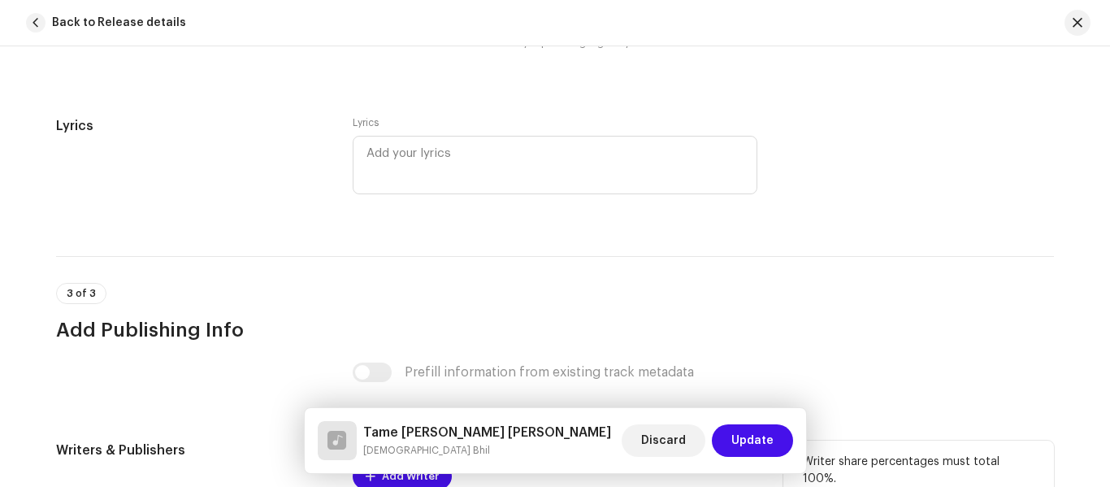
scroll to position [3250, 0]
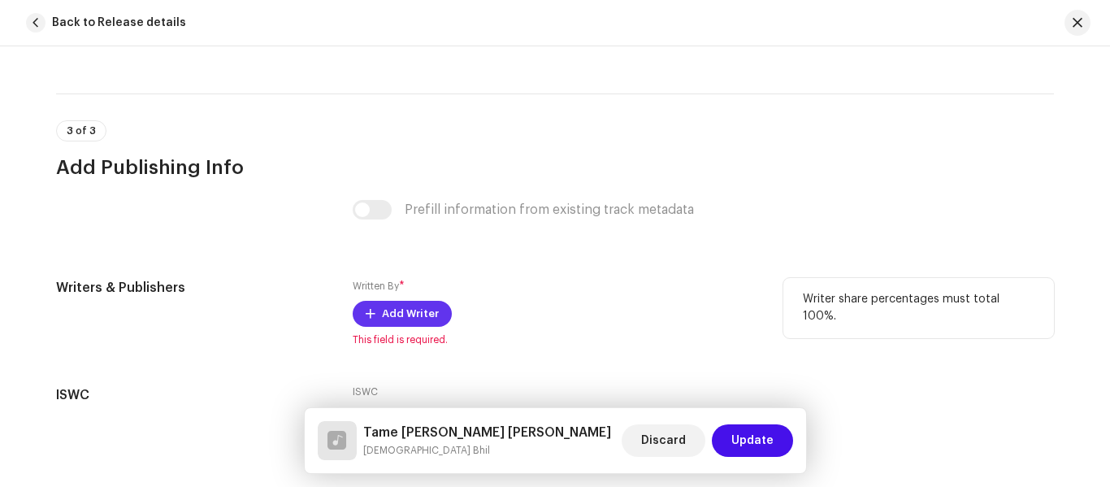
click at [382, 304] on span "Add Writer" at bounding box center [410, 313] width 57 height 32
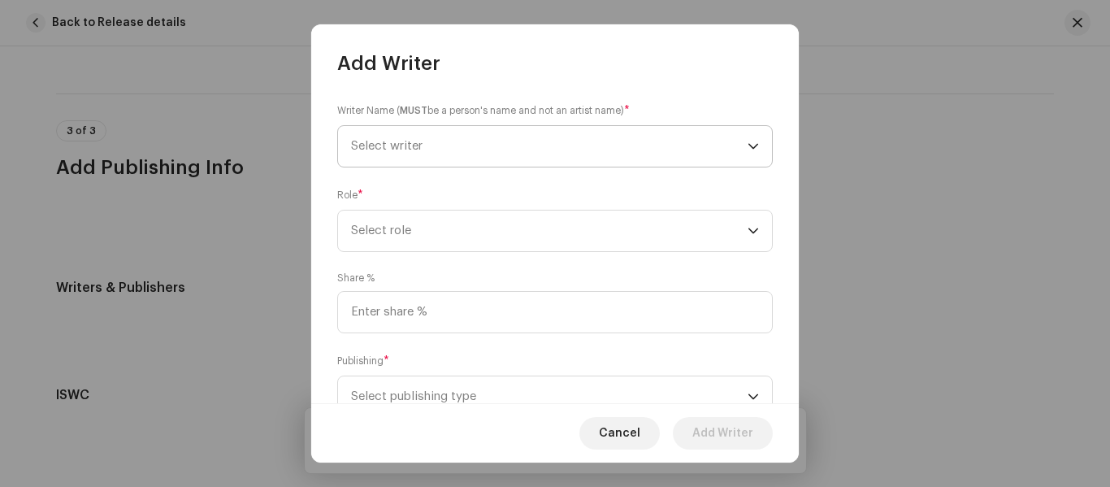
click at [406, 147] on span "Select writer" at bounding box center [386, 146] width 71 height 12
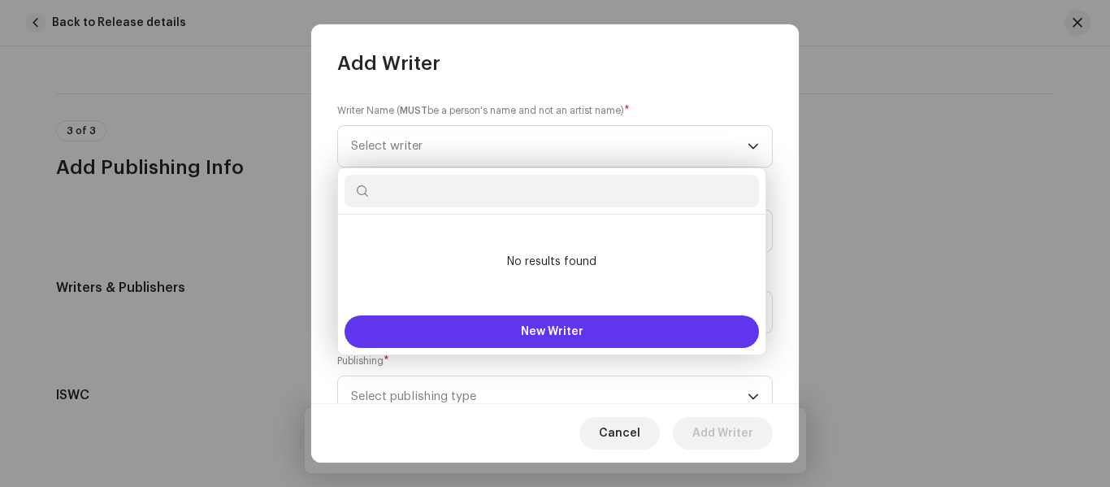
click at [460, 327] on button "New Writer" at bounding box center [551, 331] width 414 height 32
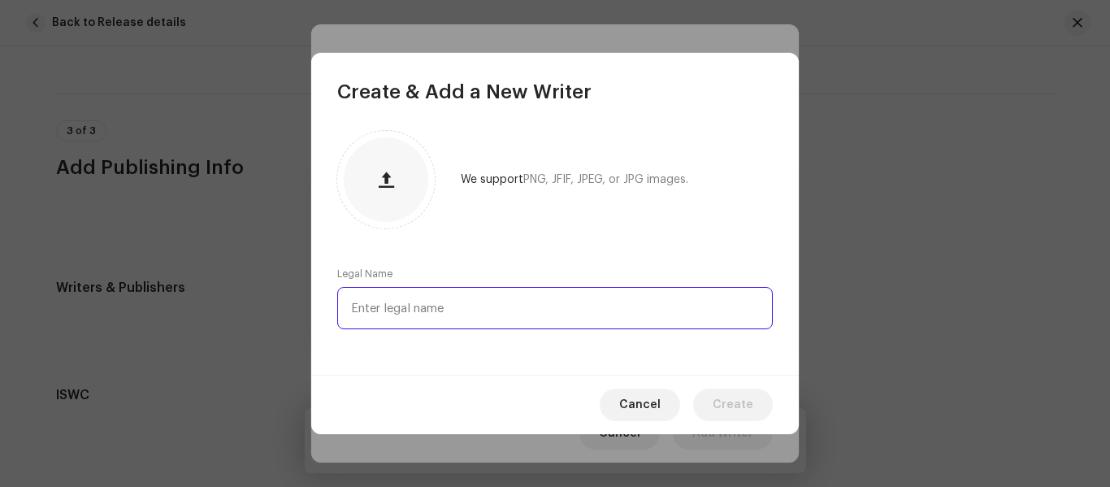
click at [391, 299] on input "text" at bounding box center [554, 308] width 435 height 42
type input "Bhuthiya Gedriya"
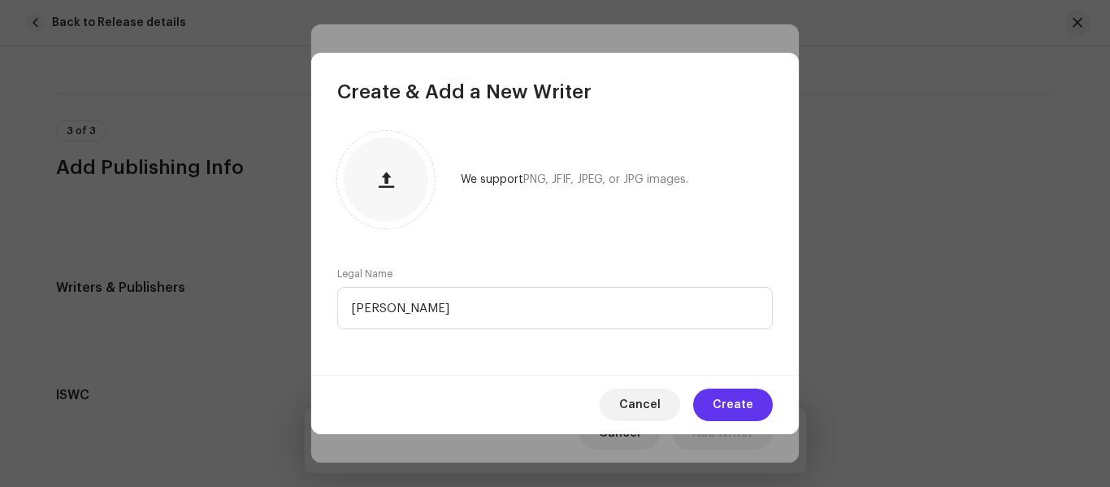
click at [744, 391] on span "Create" at bounding box center [733, 404] width 41 height 32
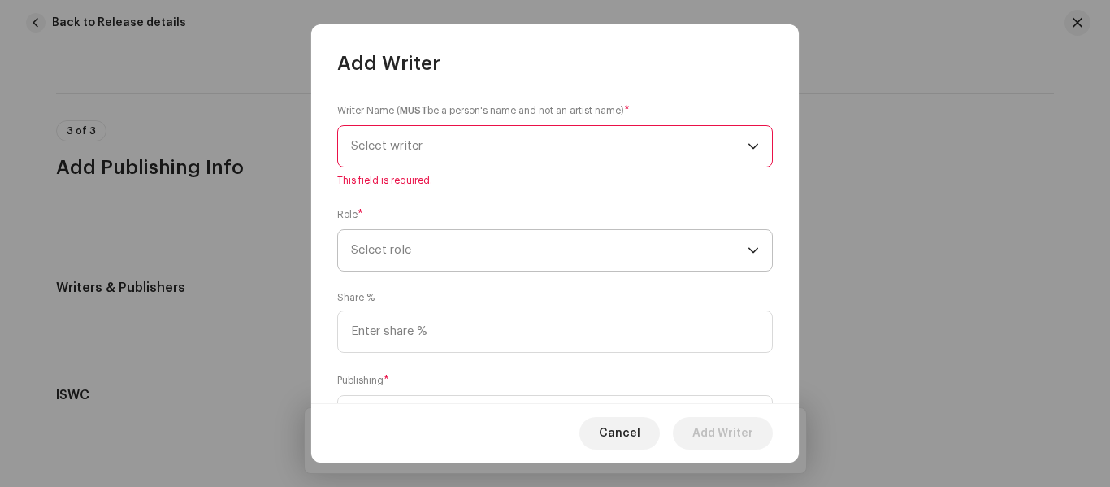
click at [434, 253] on span "Select role" at bounding box center [549, 250] width 396 height 41
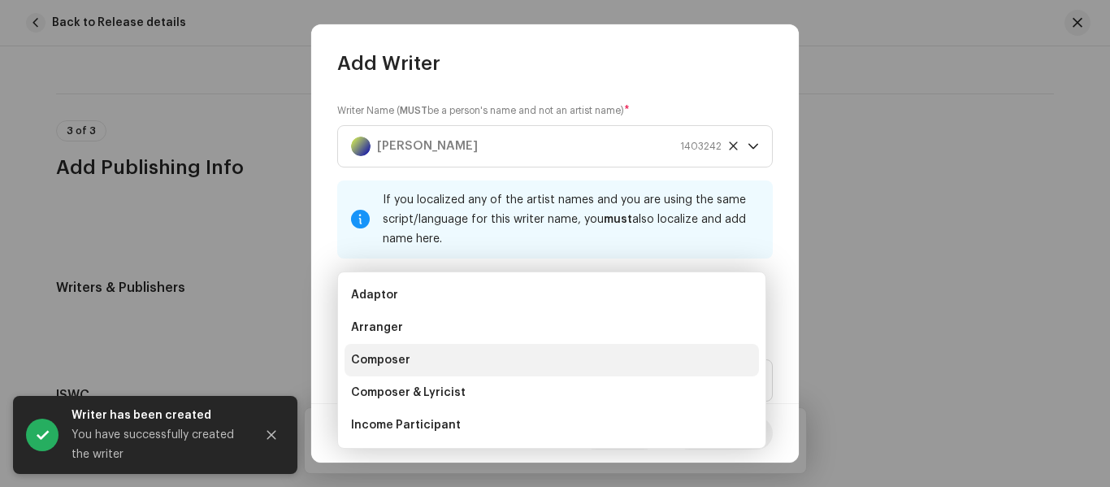
click at [428, 359] on li "Composer" at bounding box center [551, 360] width 414 height 32
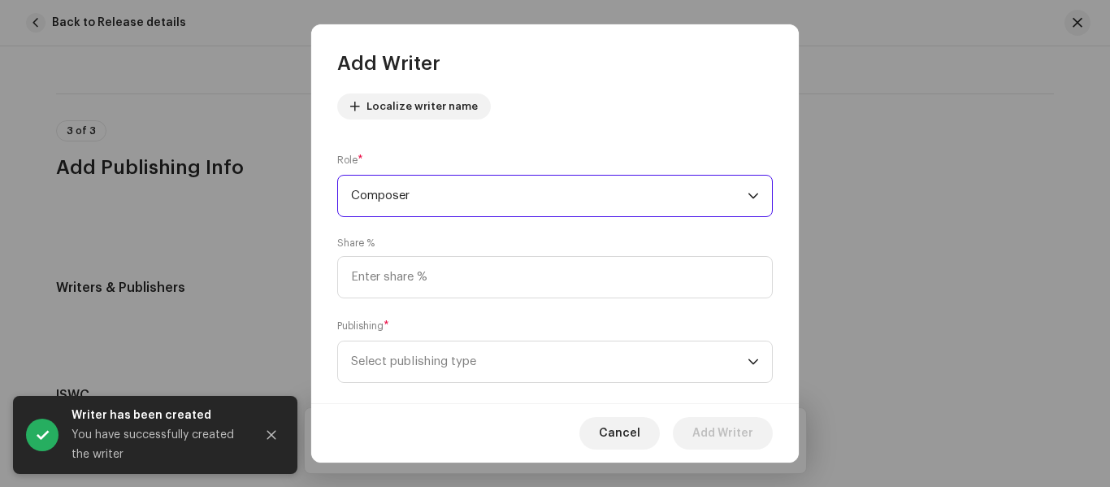
scroll to position [210, 0]
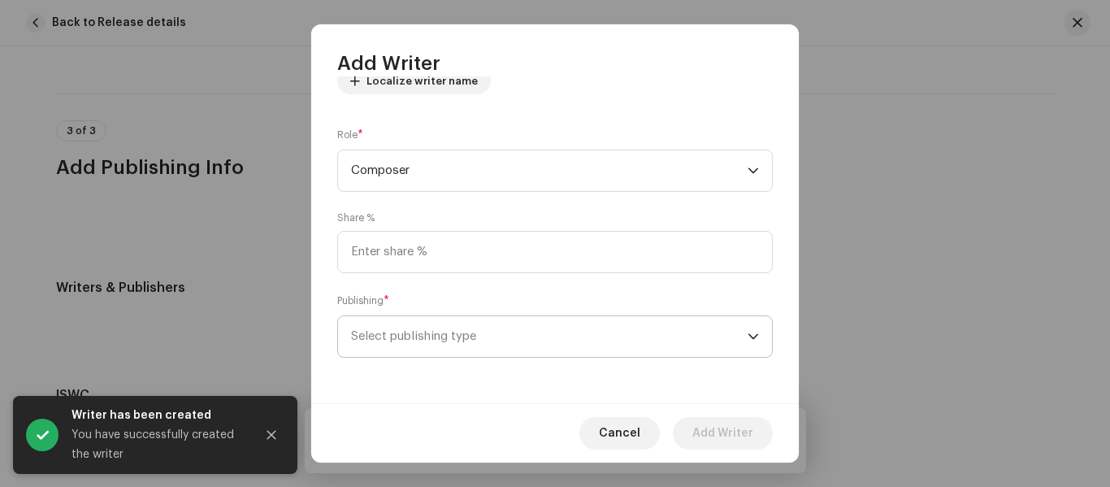
click at [440, 327] on span "Select publishing type" at bounding box center [549, 336] width 396 height 41
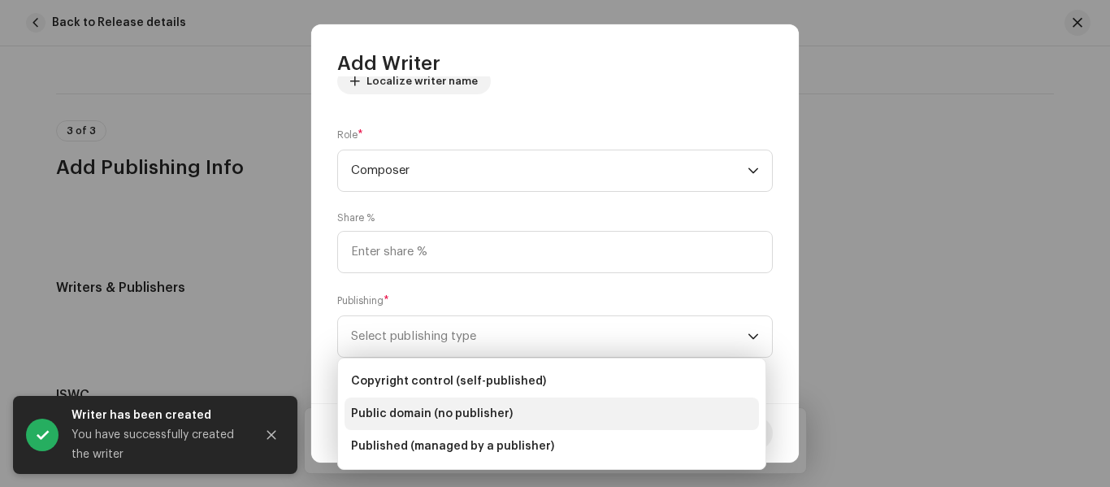
drag, startPoint x: 461, startPoint y: 439, endPoint x: 461, endPoint y: 409, distance: 30.1
click at [461, 440] on span "Published (managed by a publisher)" at bounding box center [452, 446] width 203 height 16
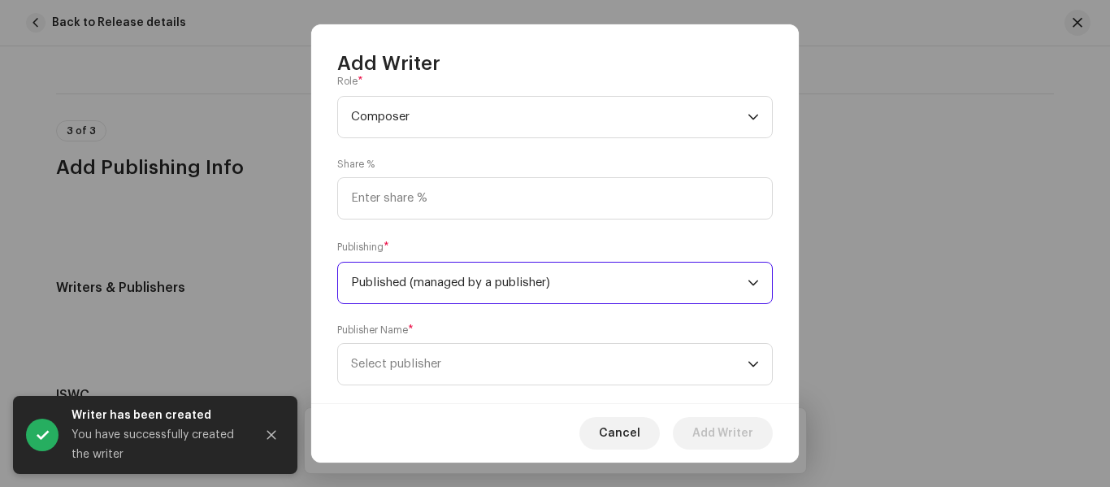
scroll to position [291, 0]
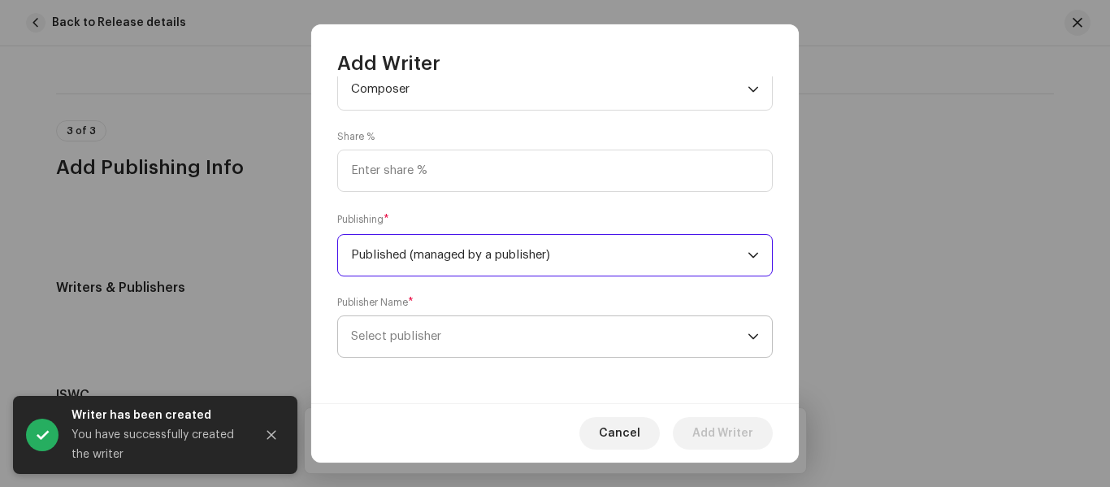
click at [453, 339] on span "Select publisher" at bounding box center [549, 336] width 396 height 41
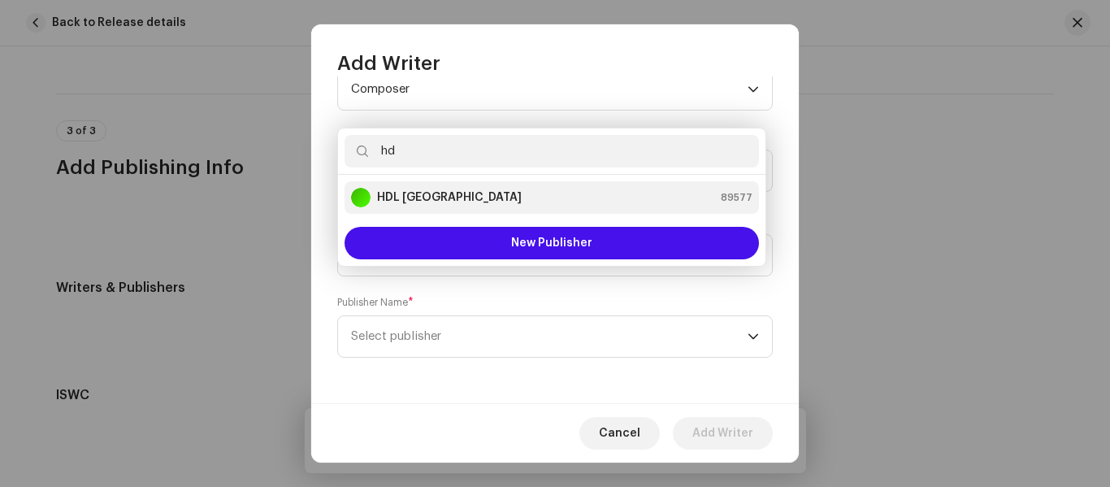
type input "hd"
click at [436, 189] on div "HDL India 89577" at bounding box center [551, 197] width 401 height 19
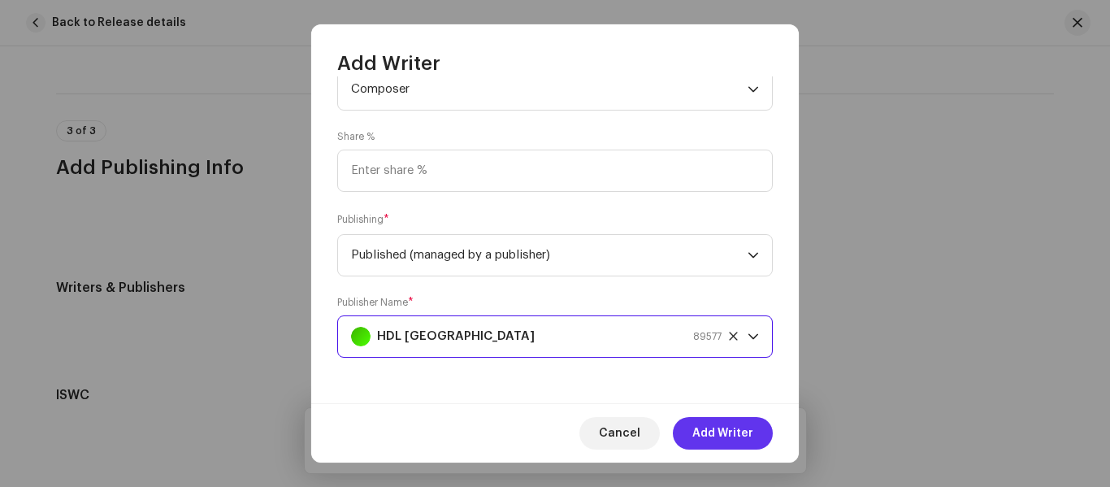
click at [727, 427] on span "Add Writer" at bounding box center [722, 433] width 61 height 32
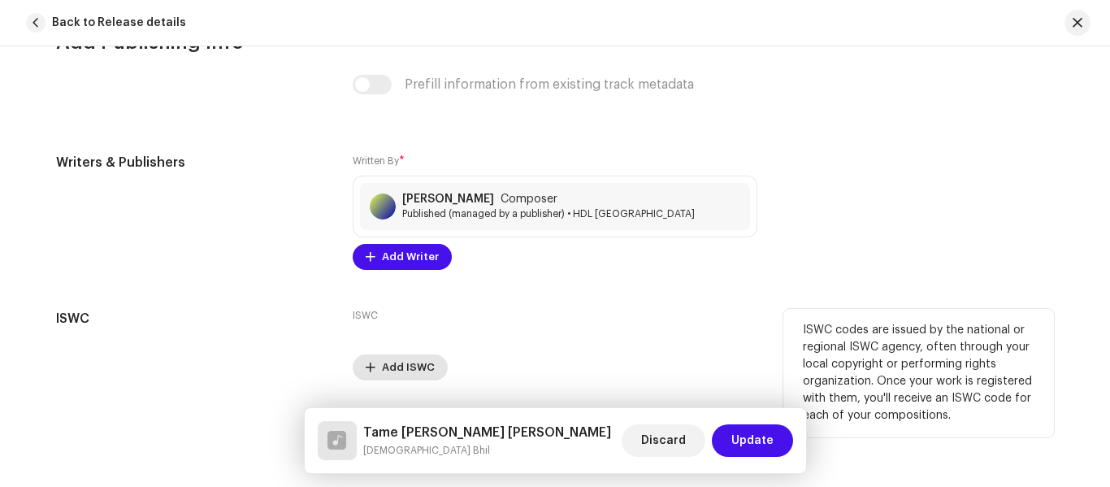
scroll to position [3412, 0]
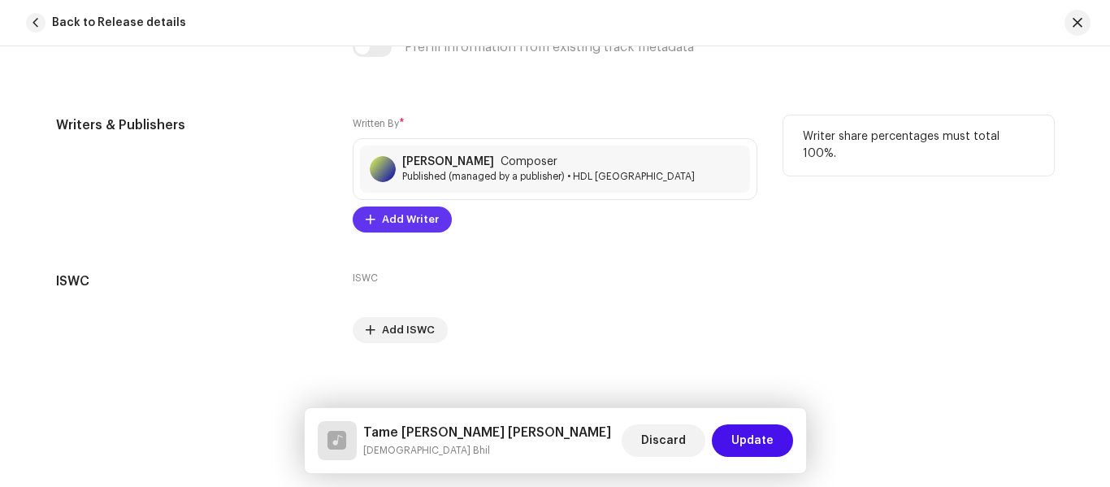
click at [399, 219] on span "Add Writer" at bounding box center [410, 219] width 57 height 32
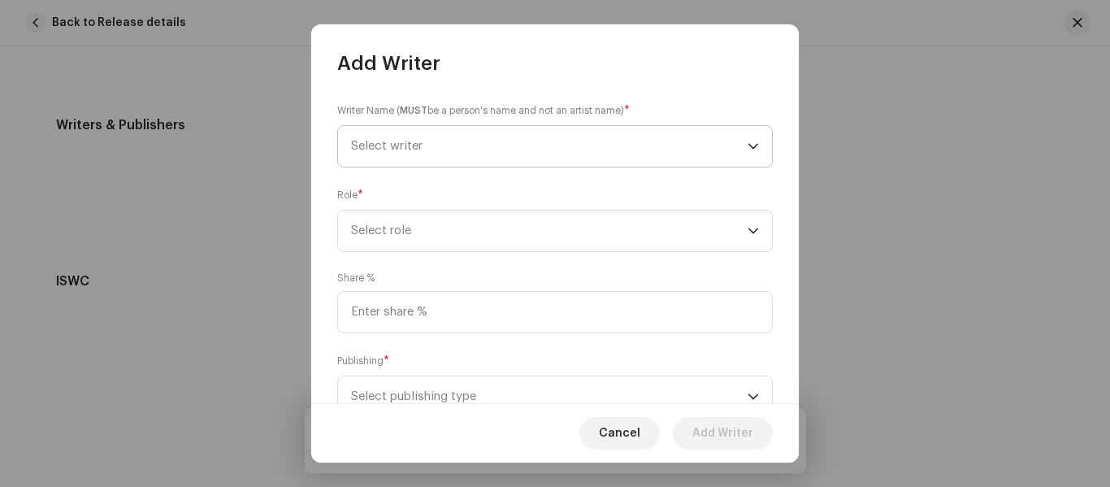
click at [401, 134] on span "Select writer" at bounding box center [549, 146] width 396 height 41
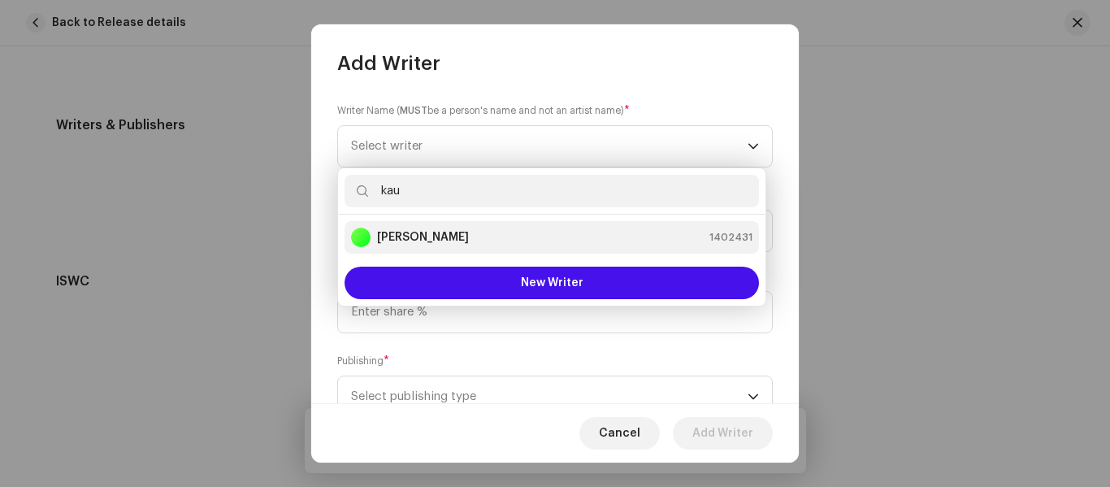
type input "kau"
click at [422, 227] on div "[PERSON_NAME]" at bounding box center [410, 236] width 118 height 19
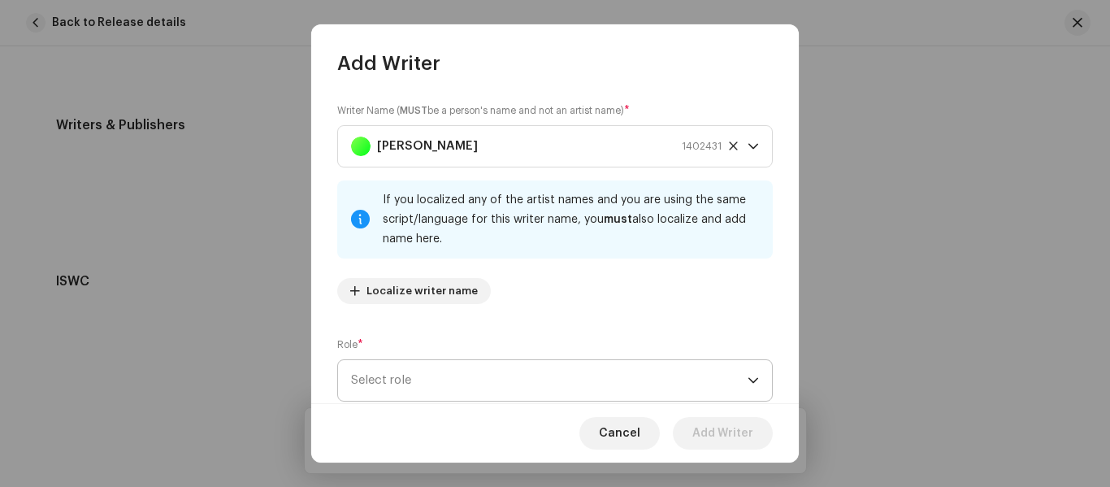
click at [401, 379] on span "Select role" at bounding box center [549, 380] width 396 height 41
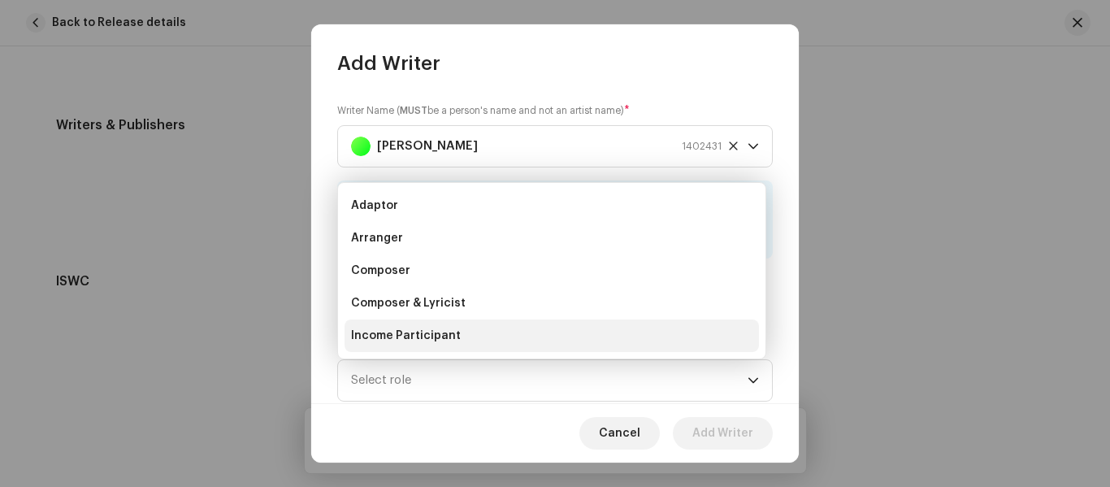
scroll to position [26, 0]
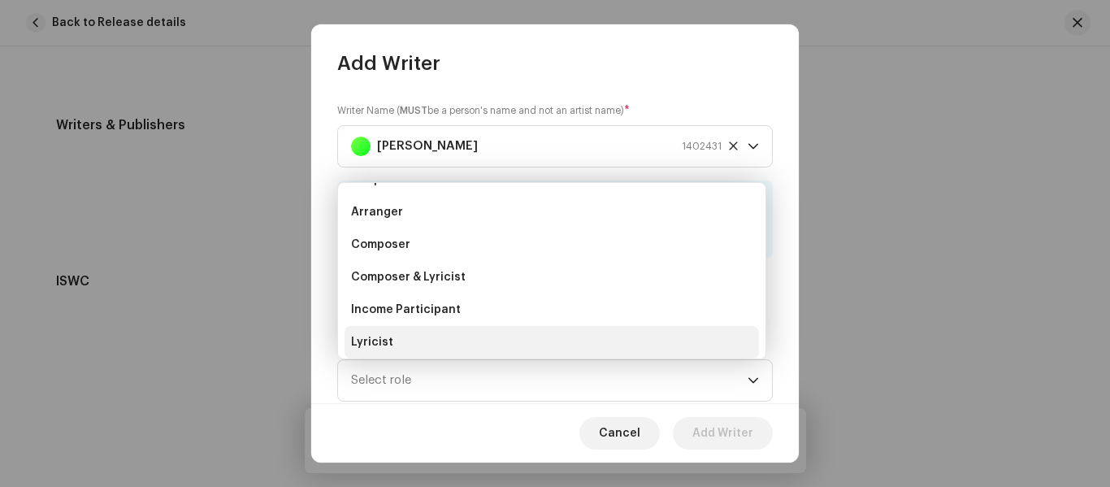
click at [420, 341] on li "Lyricist" at bounding box center [551, 342] width 414 height 32
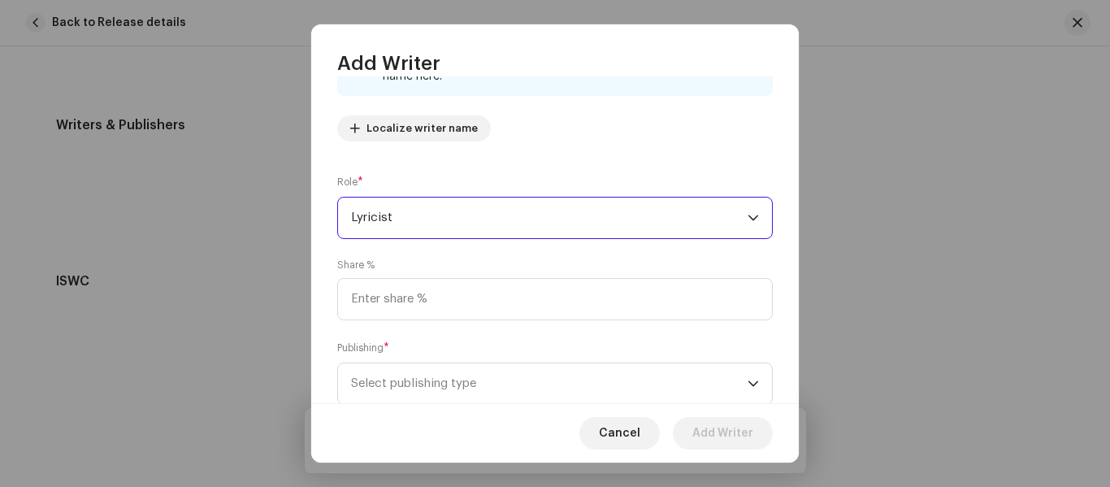
scroll to position [210, 0]
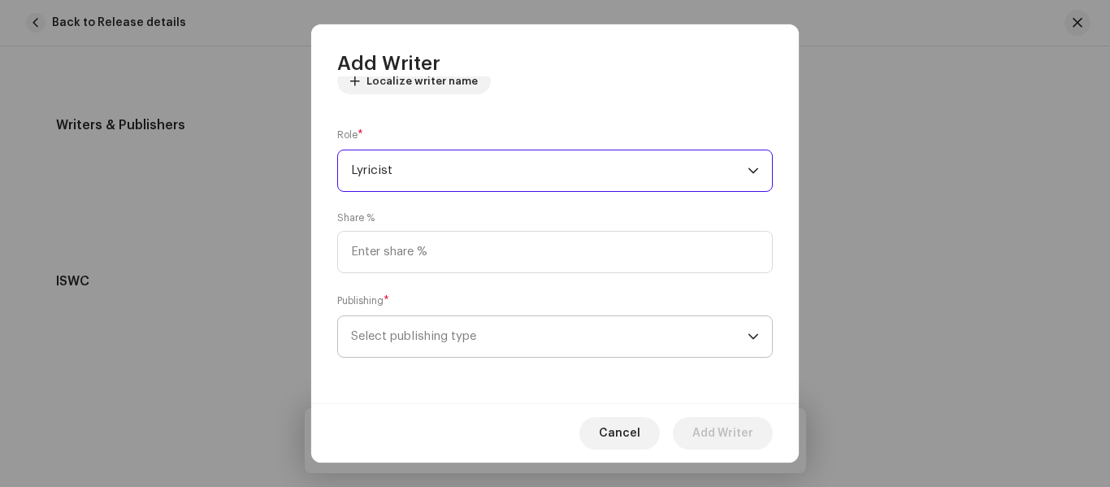
click at [424, 333] on span "Select publishing type" at bounding box center [549, 336] width 396 height 41
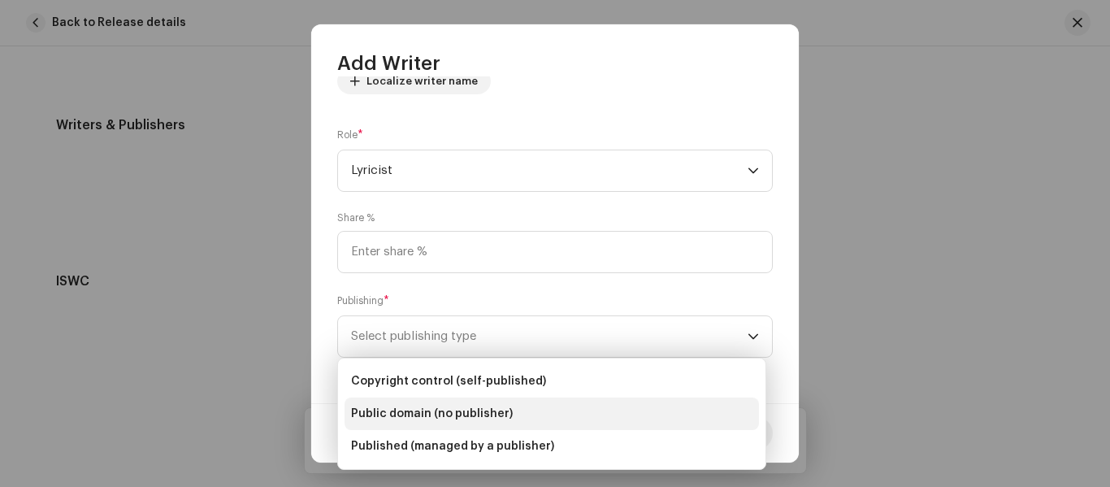
click at [442, 426] on li "Public domain (no publisher)" at bounding box center [551, 413] width 414 height 32
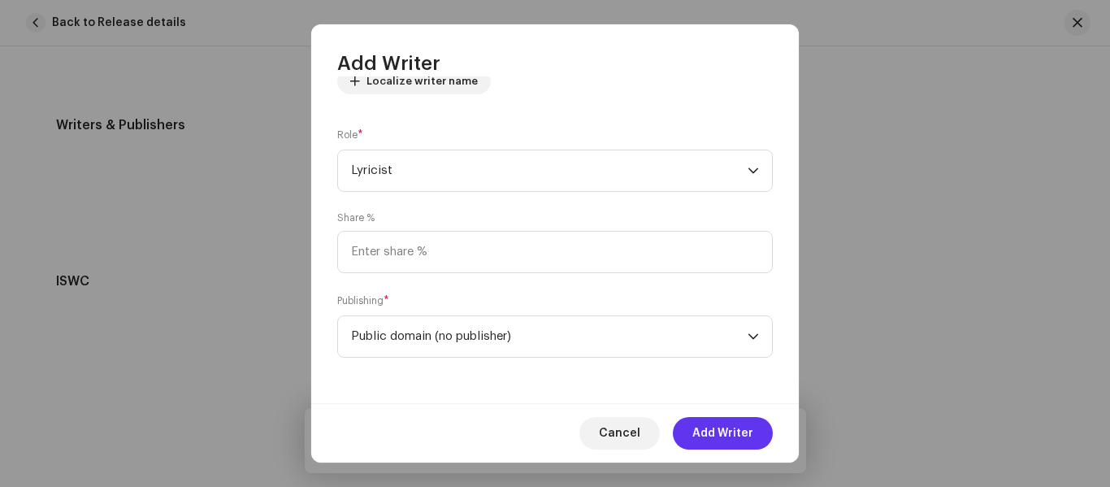
click at [750, 423] on span "Add Writer" at bounding box center [722, 433] width 61 height 32
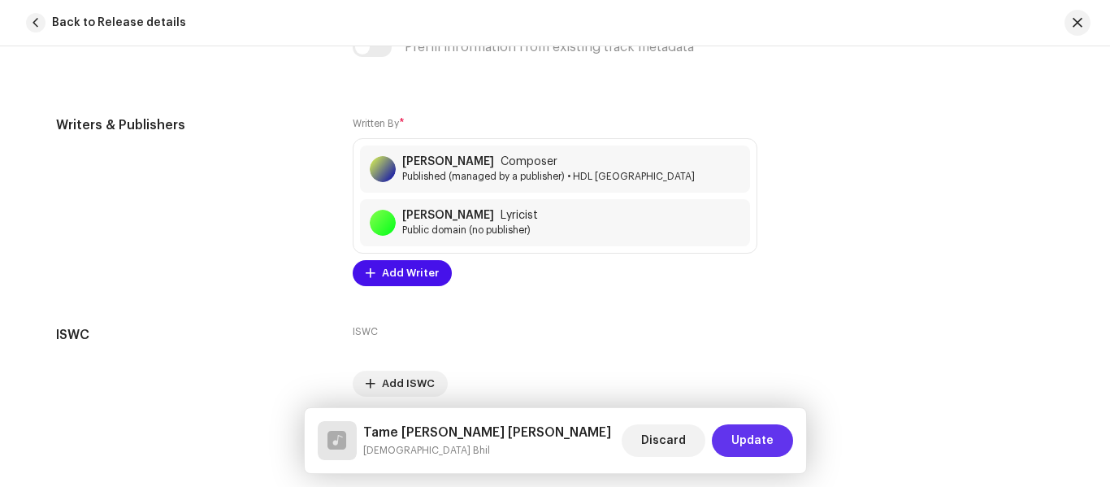
click at [719, 434] on button "Update" at bounding box center [752, 440] width 81 height 32
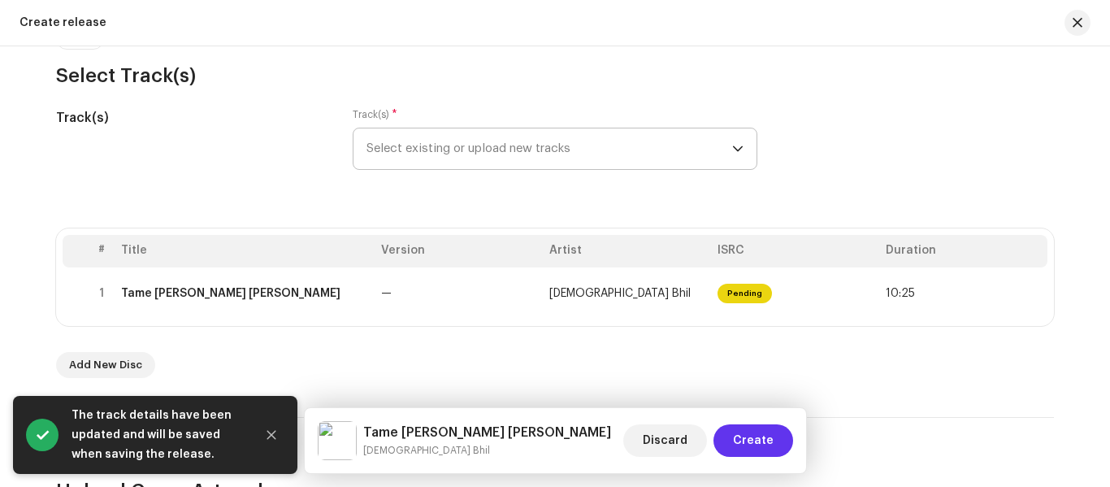
click at [763, 435] on span "Create" at bounding box center [753, 440] width 41 height 32
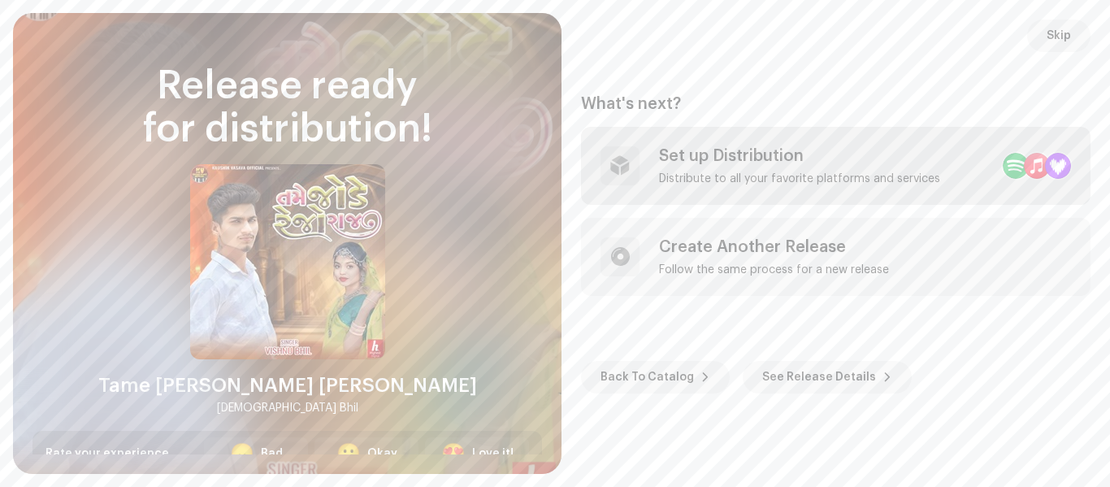
click at [715, 180] on div "Distribute to all your favorite platforms and services" at bounding box center [799, 178] width 281 height 13
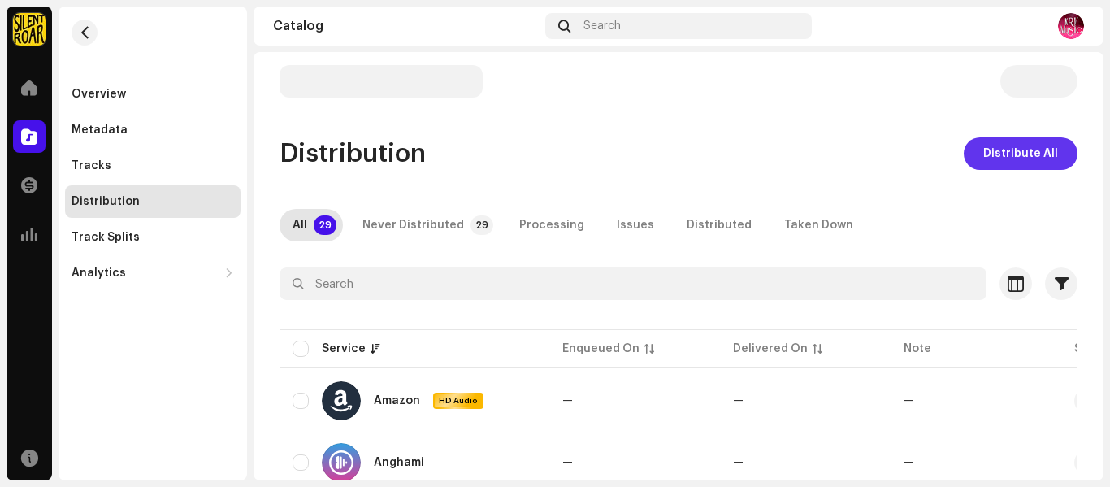
click at [1010, 139] on span "Distribute All" at bounding box center [1020, 153] width 75 height 32
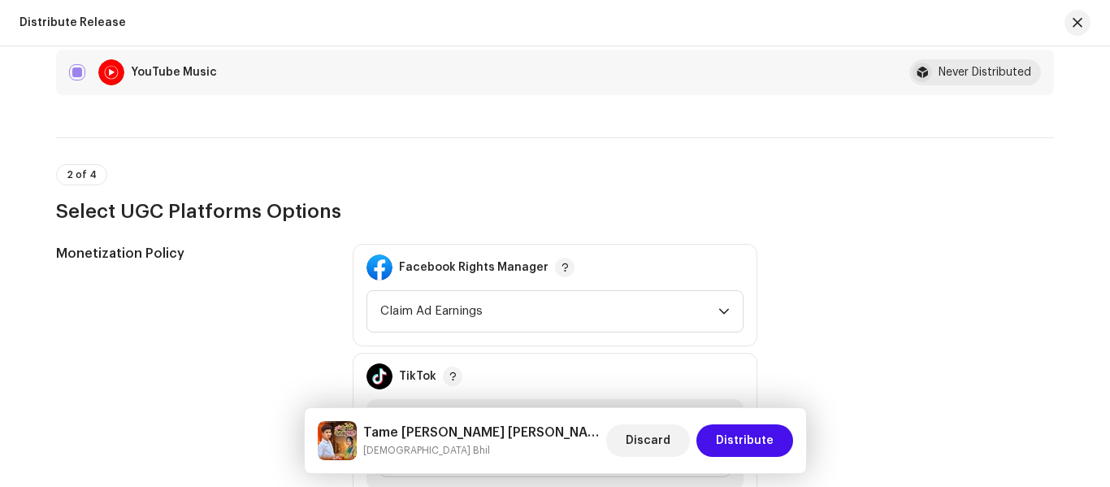
scroll to position [1544, 0]
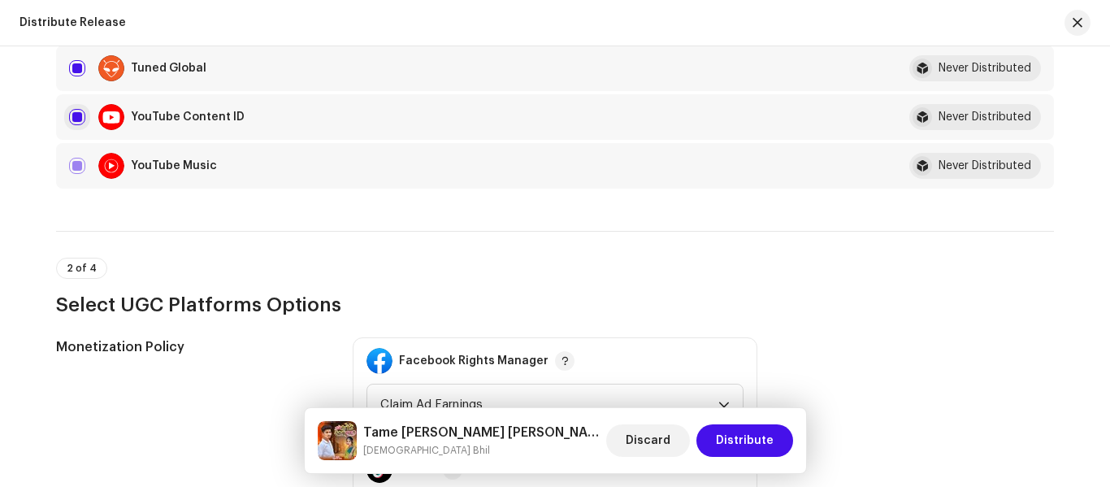
click at [77, 121] on input "checkbox" at bounding box center [77, 117] width 16 height 16
checkbox input "false"
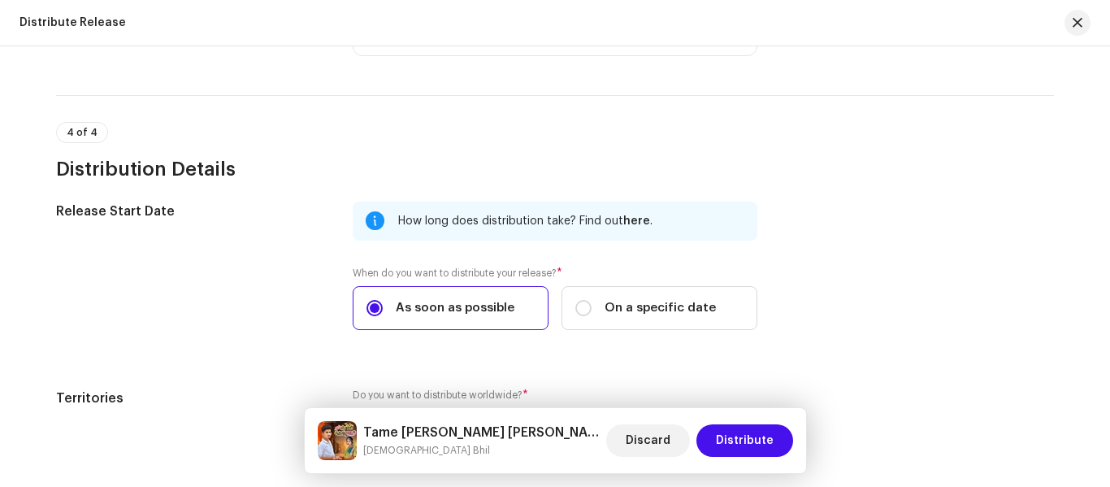
scroll to position [2493, 0]
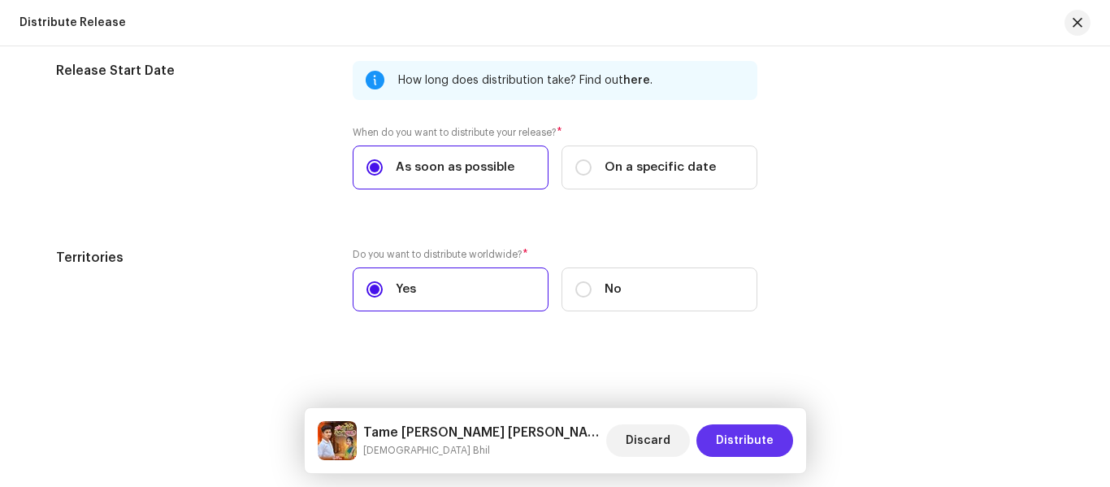
click at [758, 425] on span "Distribute" at bounding box center [745, 440] width 58 height 32
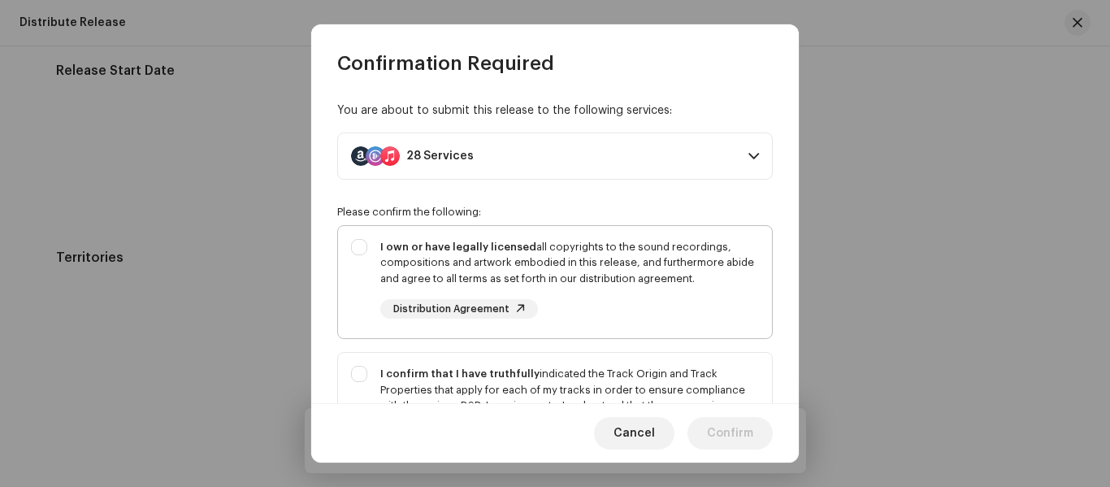
click at [366, 258] on div "I own or have legally licensed all copyrights to the sound recordings, composit…" at bounding box center [555, 279] width 434 height 106
checkbox input "true"
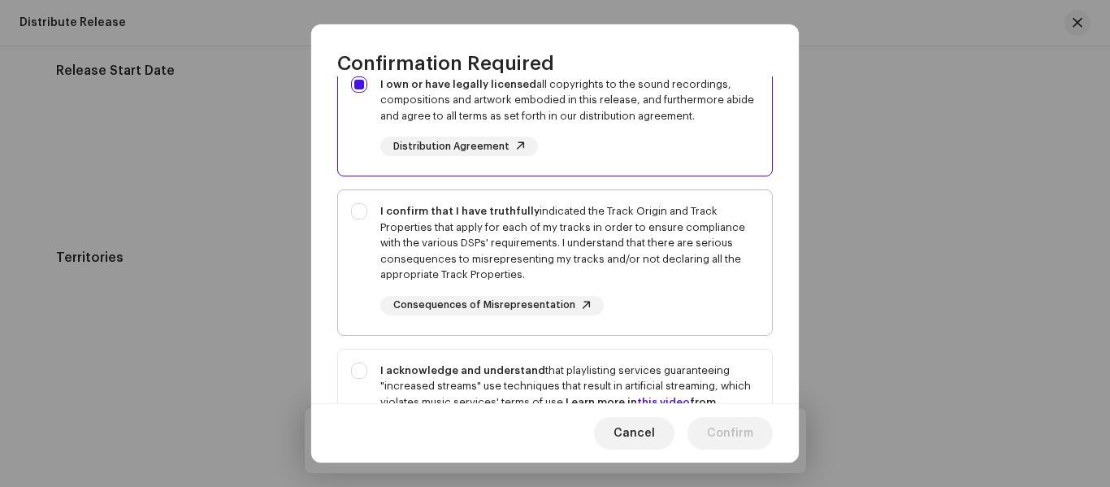
click at [356, 243] on div "I confirm that I have truthfully indicated the Track Origin and Track Propertie…" at bounding box center [555, 259] width 434 height 138
checkbox input "true"
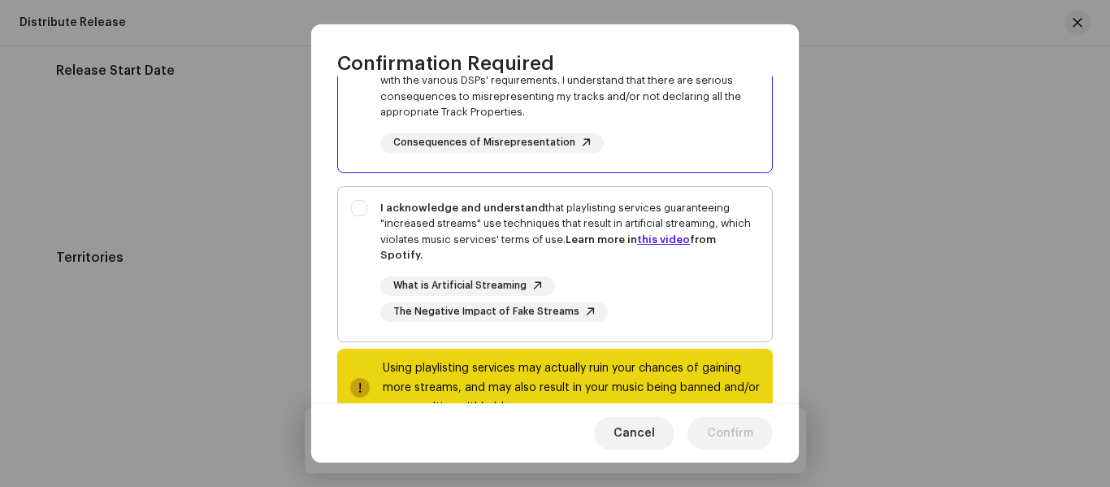
click at [360, 240] on div "I acknowledge and understand that playlisting services guaranteeing "increased …" at bounding box center [555, 261] width 434 height 148
checkbox input "true"
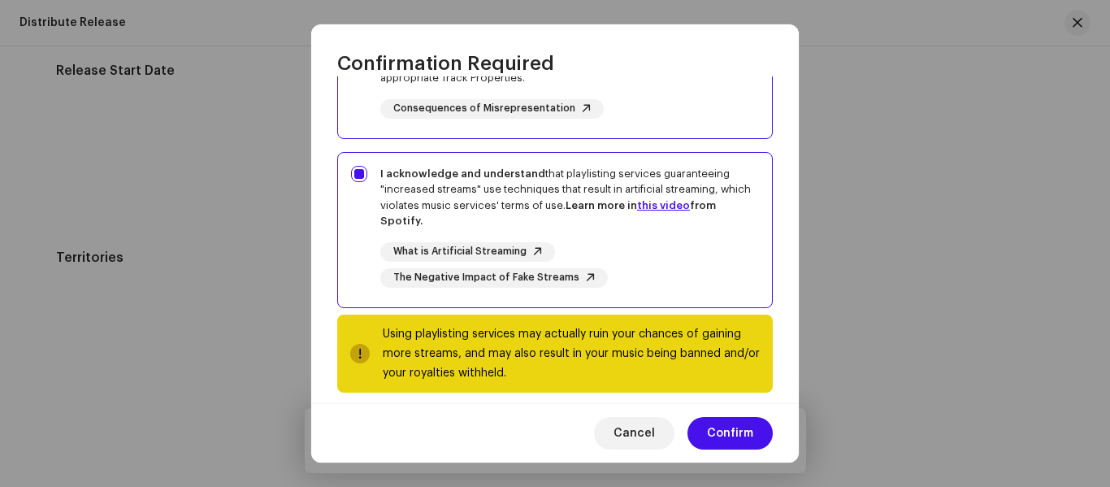
scroll to position [375, 0]
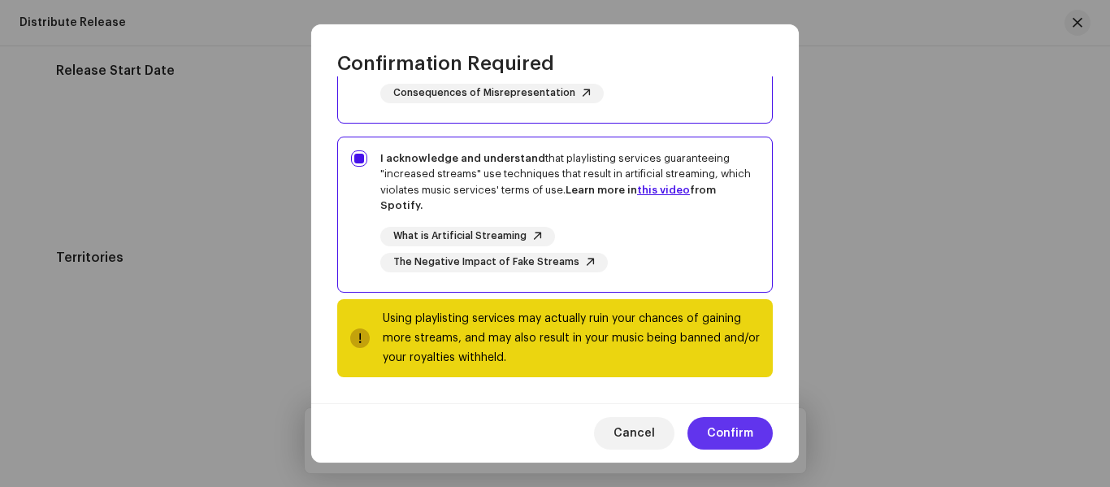
click at [739, 444] on span "Confirm" at bounding box center [730, 433] width 46 height 32
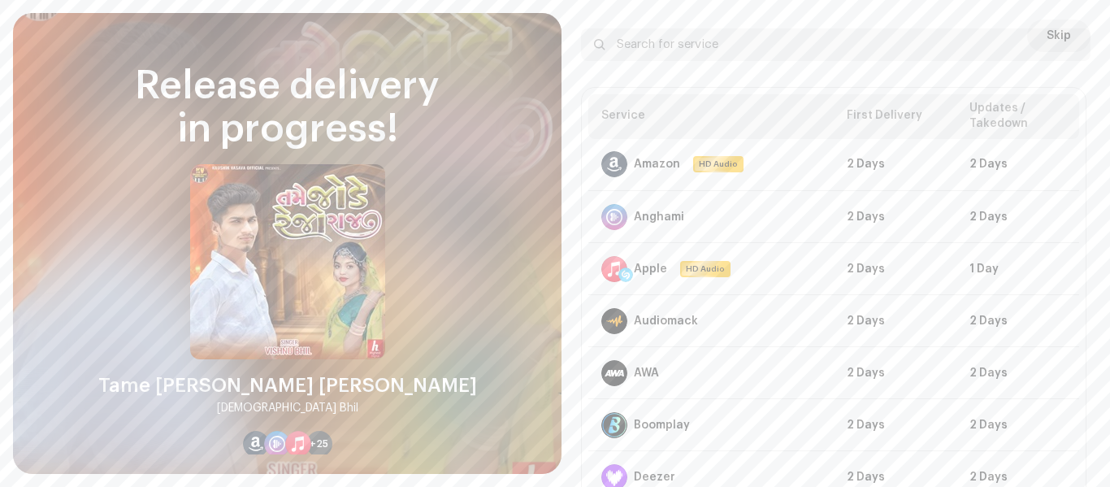
click at [1061, 40] on div at bounding box center [1070, 44] width 19 height 19
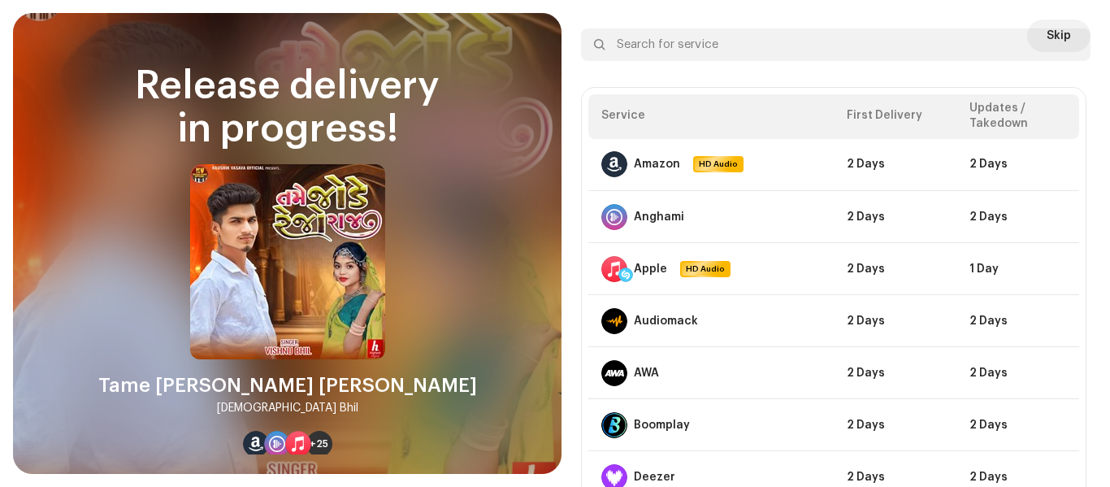
click at [1061, 40] on div at bounding box center [1070, 44] width 19 height 19
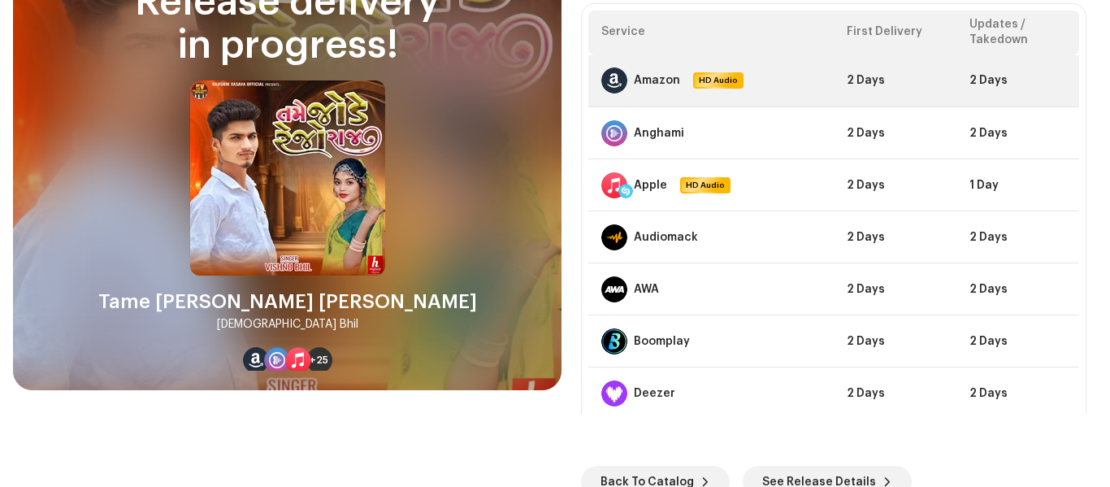
scroll to position [0, 0]
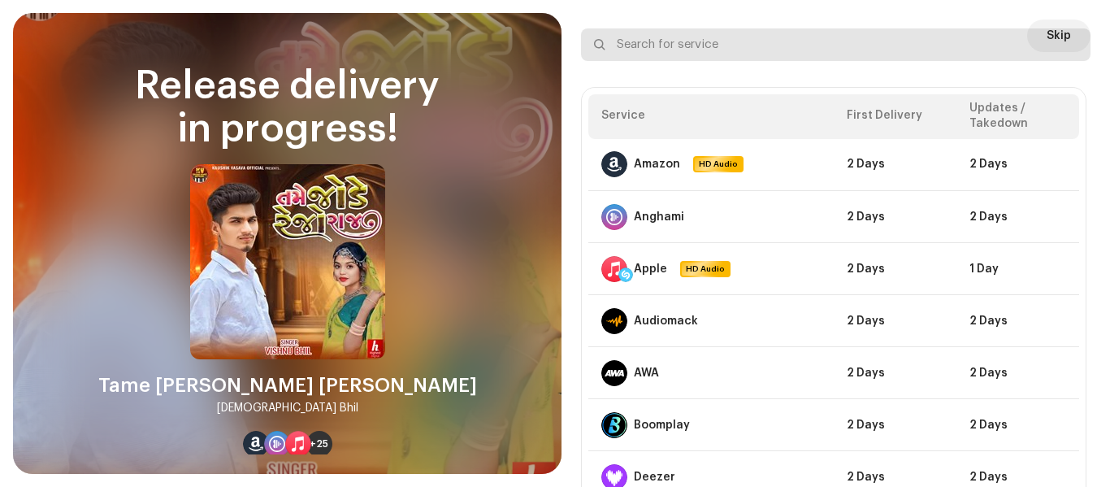
click at [1054, 35] on input "text" at bounding box center [835, 44] width 509 height 32
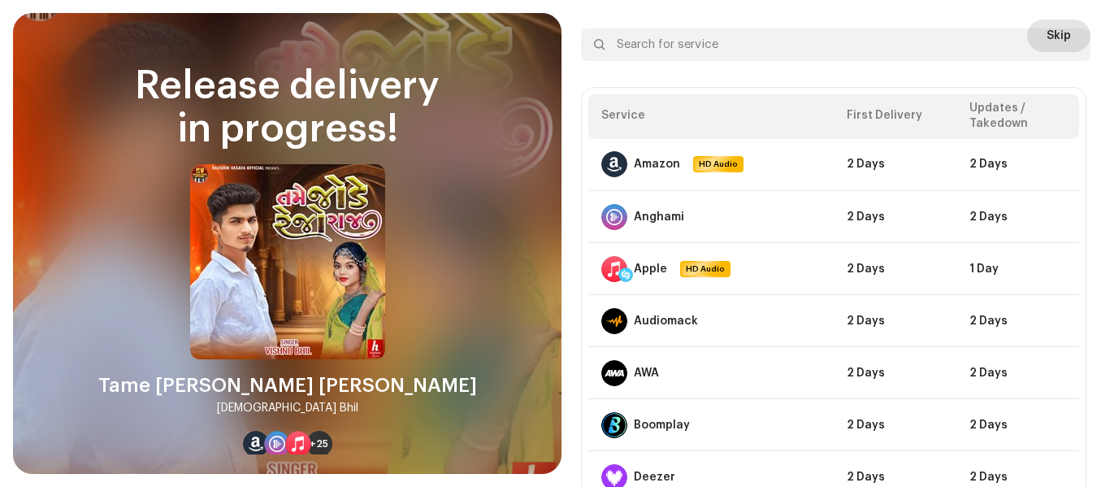
click at [1057, 22] on span "Skip" at bounding box center [1058, 35] width 24 height 32
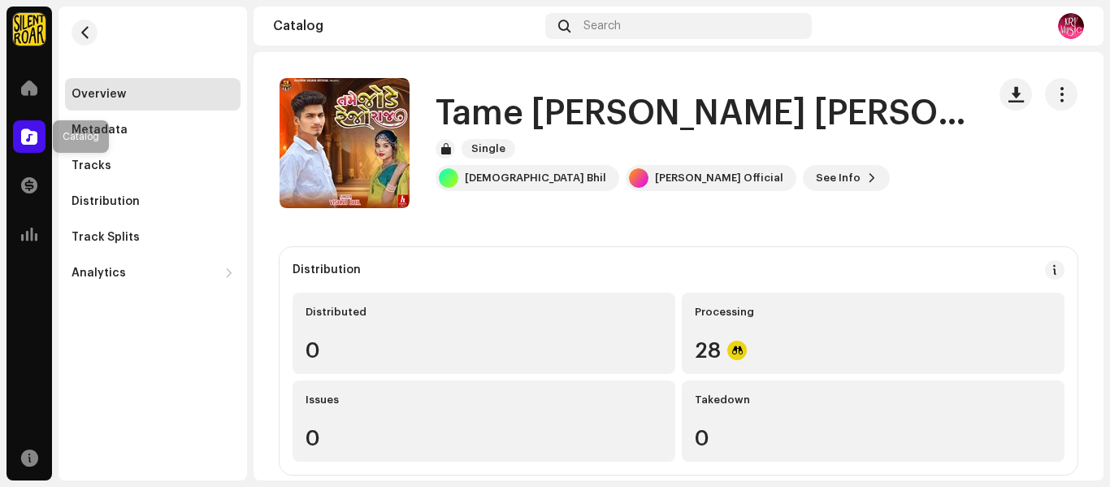
click at [28, 132] on span at bounding box center [29, 136] width 16 height 13
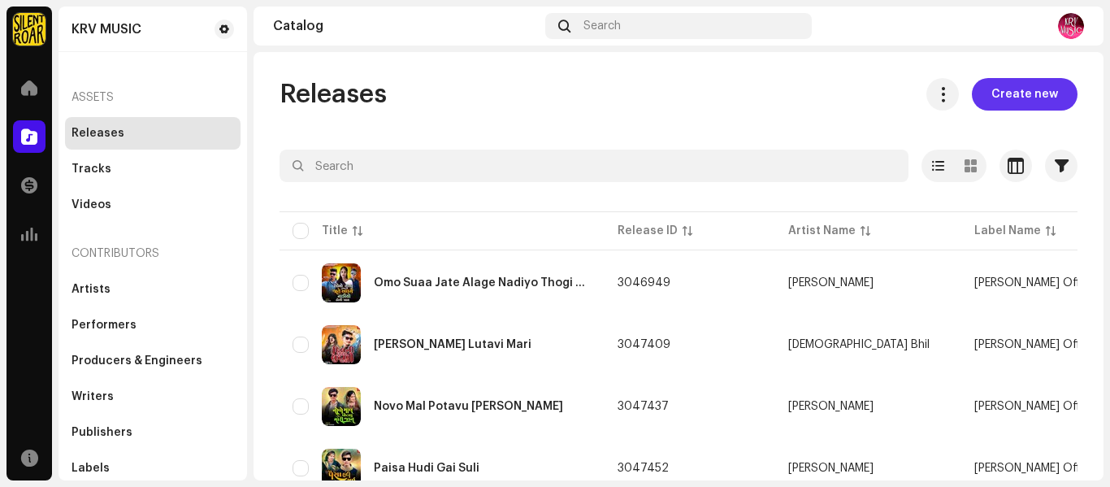
click at [991, 85] on span "Create new" at bounding box center [1024, 94] width 67 height 32
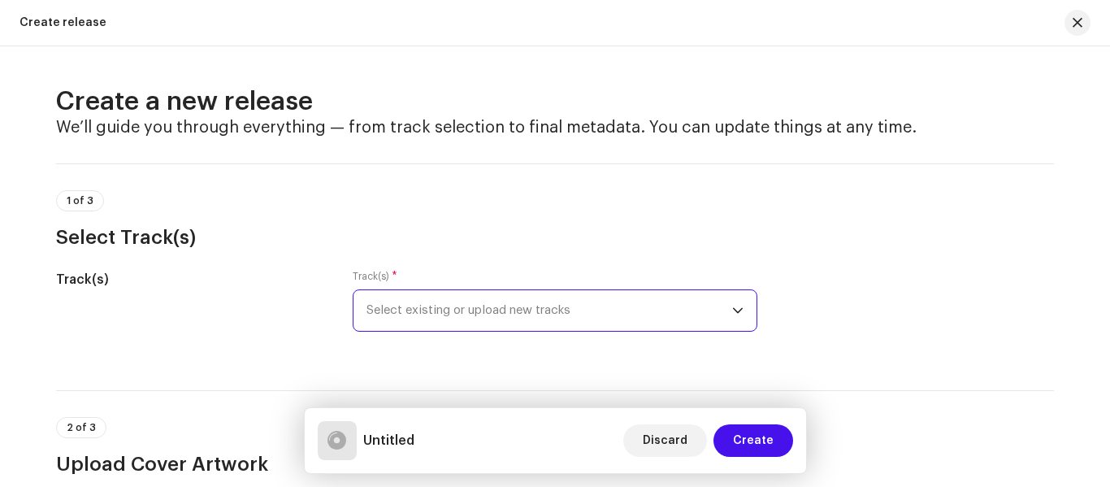
click at [369, 297] on span "Select existing or upload new tracks" at bounding box center [549, 310] width 366 height 41
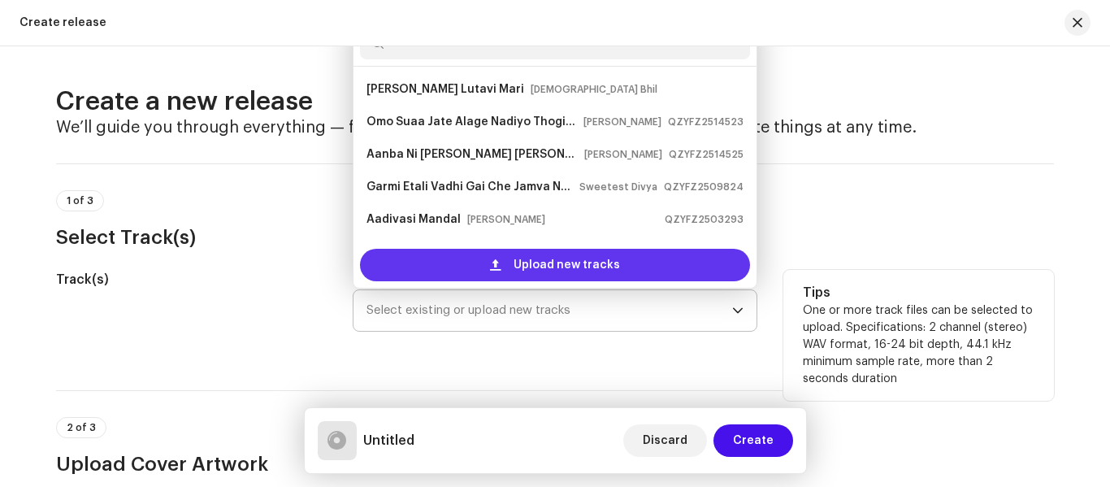
click at [420, 274] on div "Upload new tracks" at bounding box center [555, 265] width 390 height 32
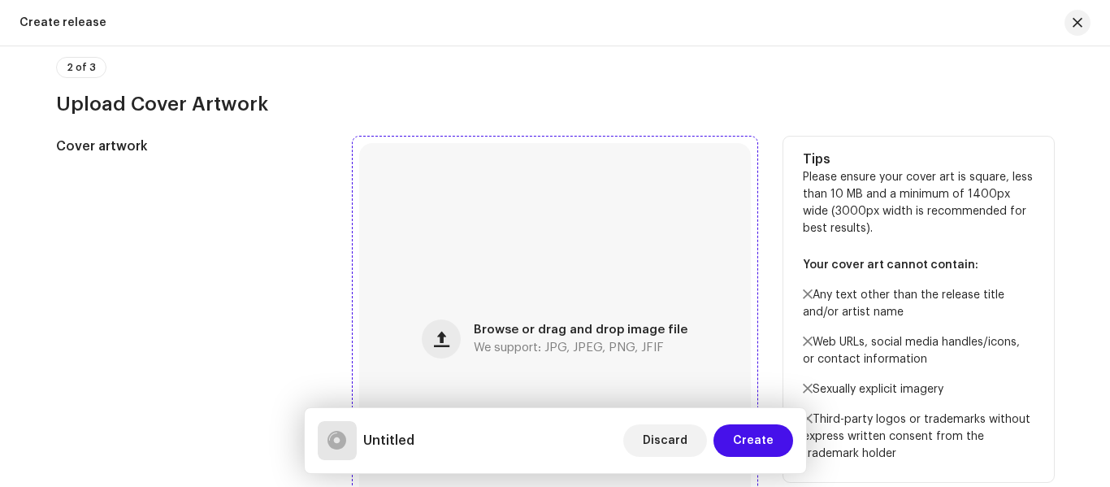
scroll to position [487, 0]
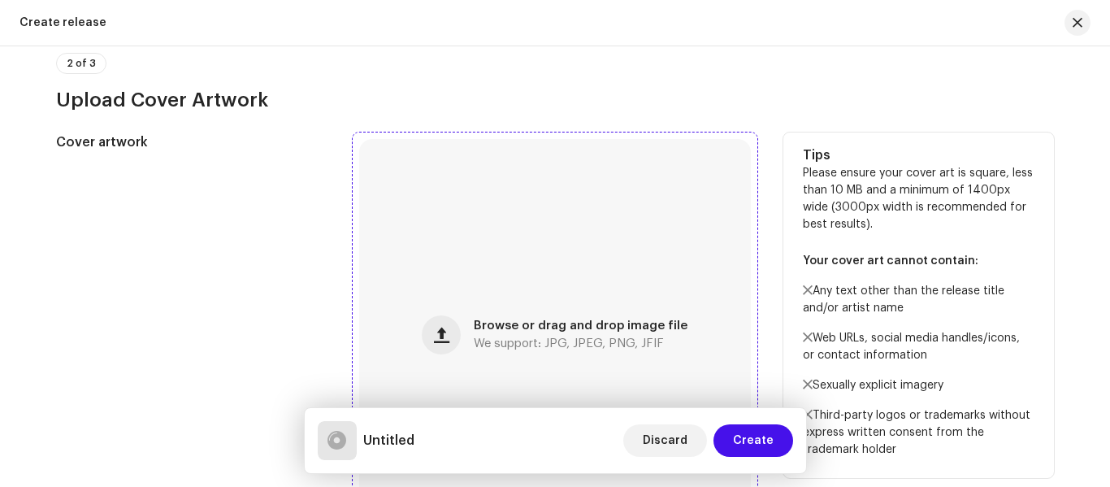
click at [522, 317] on div "Browse or drag and drop image file We support: JPG, JPEG, PNG, JFIF" at bounding box center [555, 335] width 392 height 392
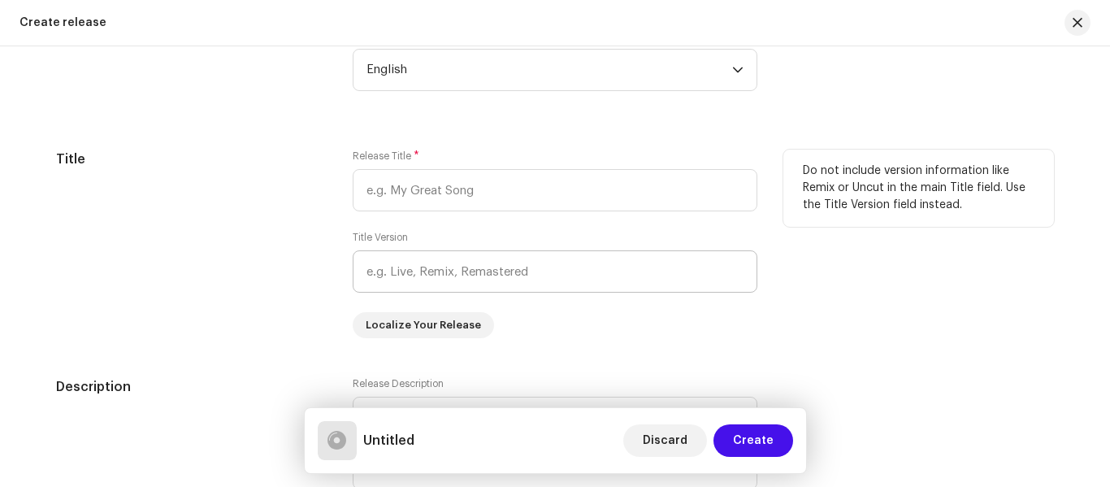
scroll to position [1381, 0]
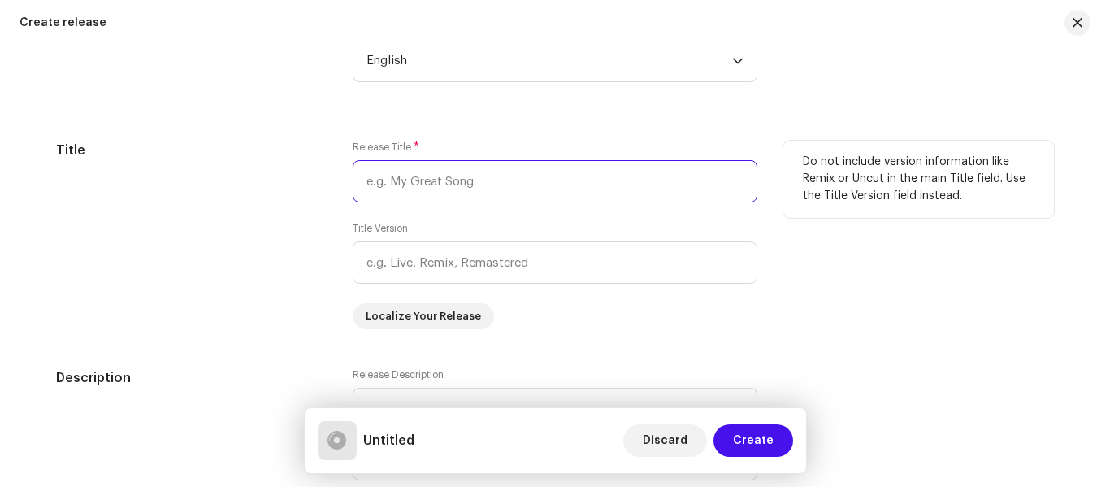
click at [379, 183] on input "text" at bounding box center [555, 181] width 405 height 42
paste input "[PERSON_NAME] Ma [PERSON_NAME]"
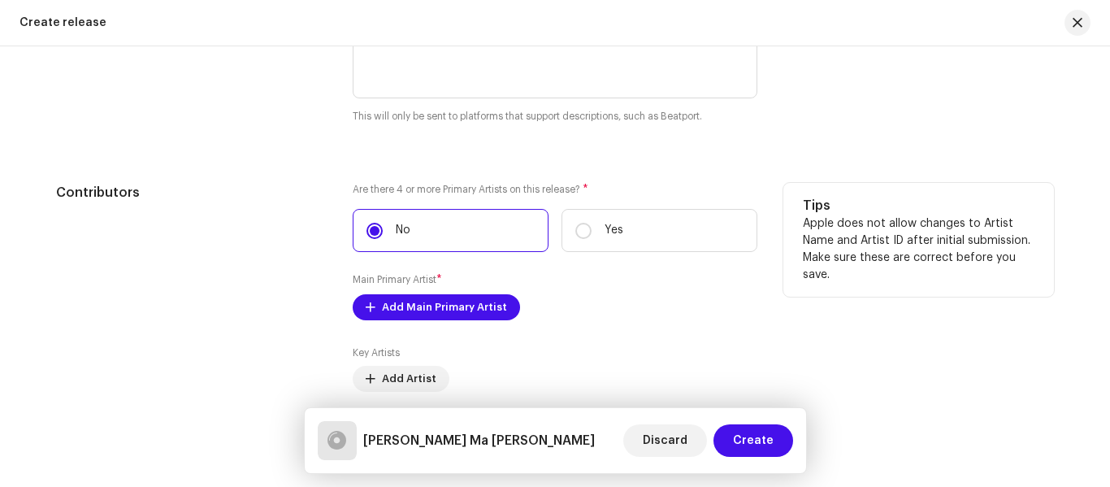
scroll to position [1787, 0]
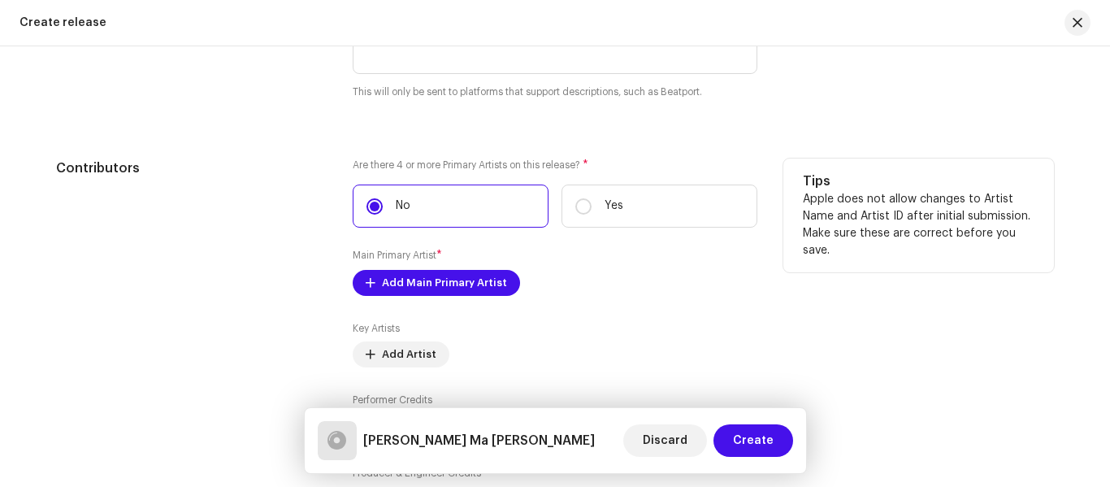
type input "[PERSON_NAME] Ma [PERSON_NAME]"
drag, startPoint x: 381, startPoint y: 266, endPoint x: 396, endPoint y: 284, distance: 23.7
click at [396, 284] on div "Are there 4 or more Primary Artists on this release? * No Yes Main Primary Arti…" at bounding box center [555, 335] width 405 height 355
click at [396, 284] on span "Add Main Primary Artist" at bounding box center [444, 282] width 125 height 32
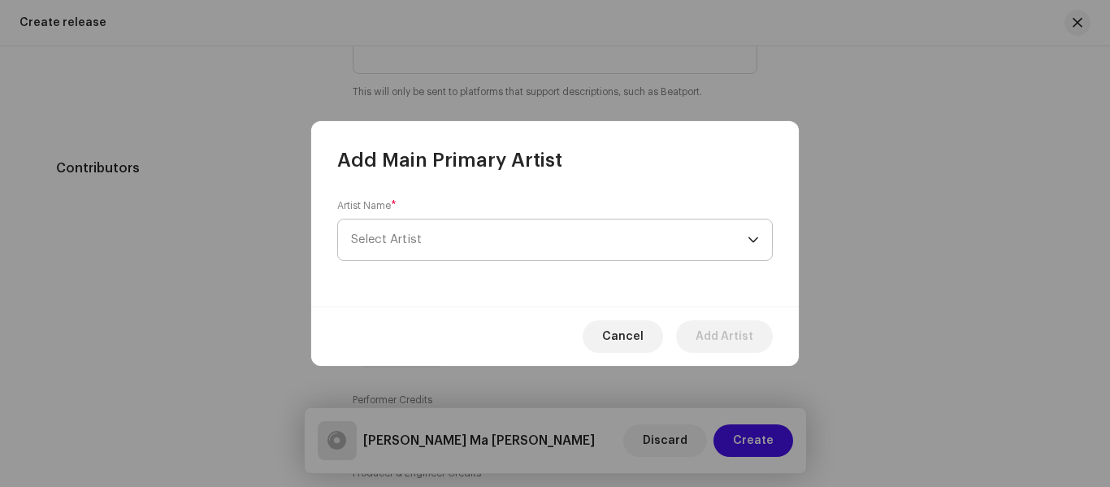
click at [396, 254] on span "Select Artist" at bounding box center [549, 239] width 396 height 41
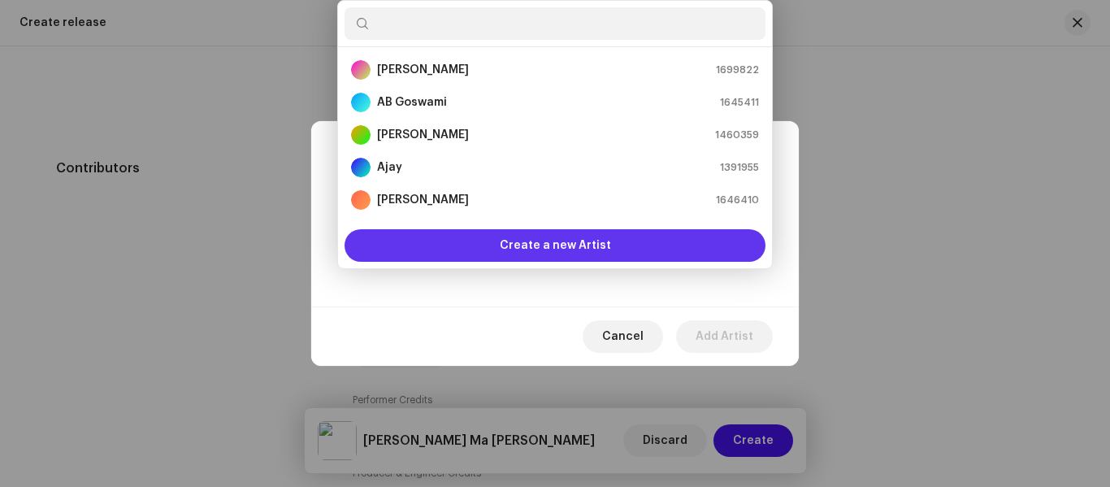
click at [445, 253] on div "Create a new Artist" at bounding box center [554, 245] width 421 height 32
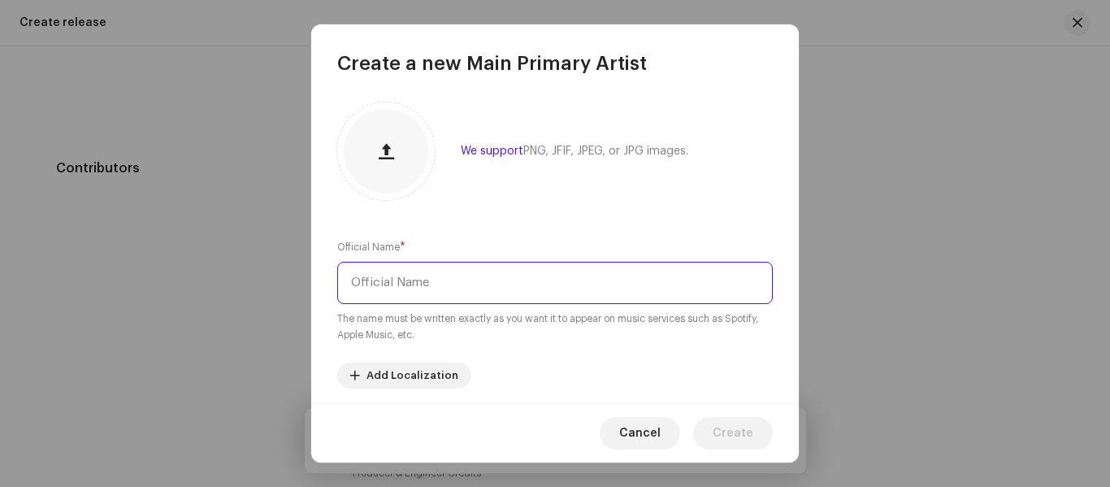
click at [365, 284] on input "text" at bounding box center [554, 283] width 435 height 42
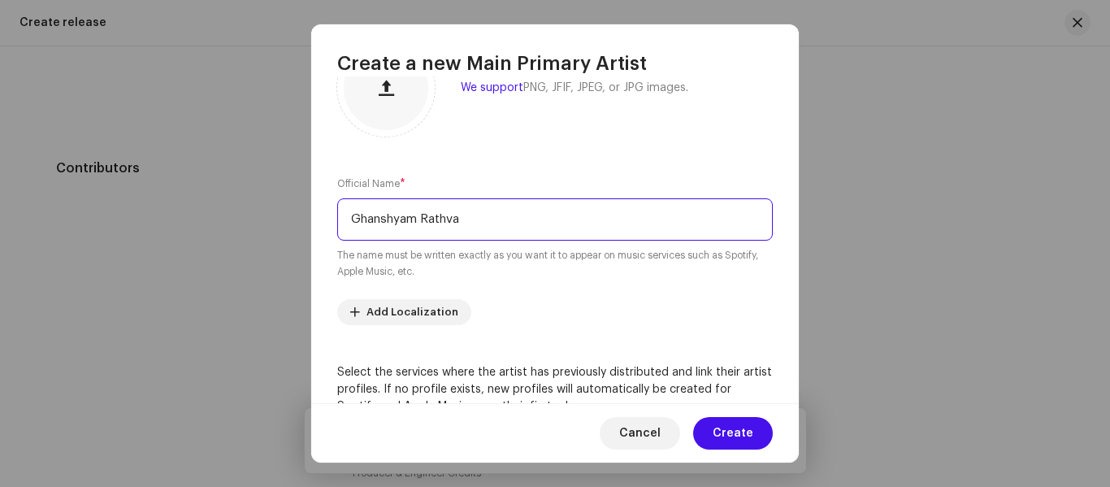
scroll to position [162, 0]
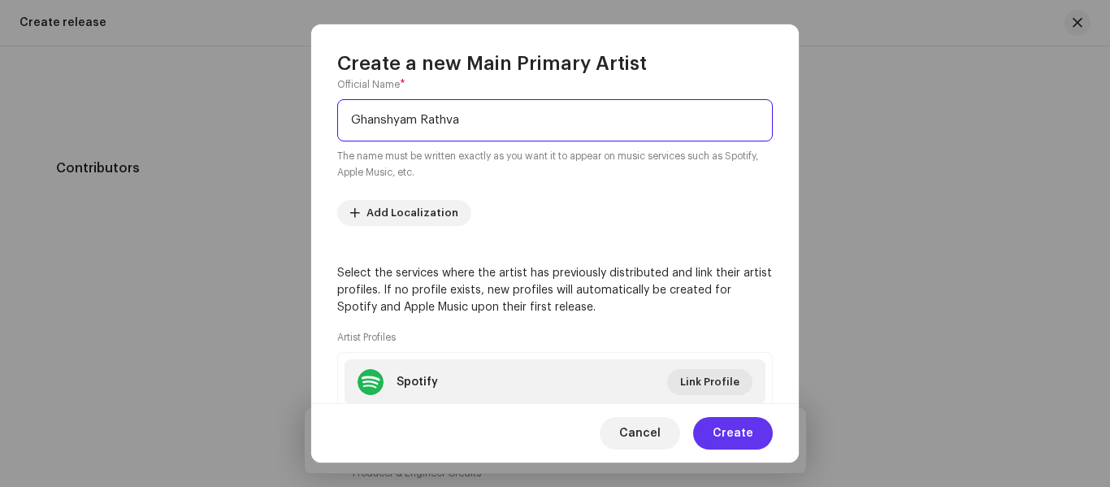
type input "Ghanshyam Rathva"
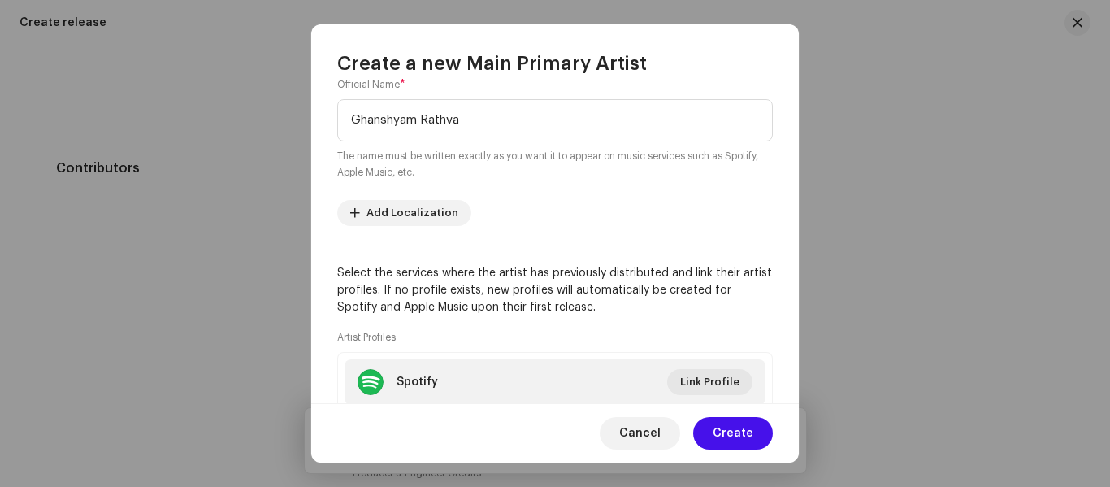
drag, startPoint x: 736, startPoint y: 424, endPoint x: 729, endPoint y: 437, distance: 14.9
click at [729, 437] on span "Create" at bounding box center [733, 433] width 41 height 32
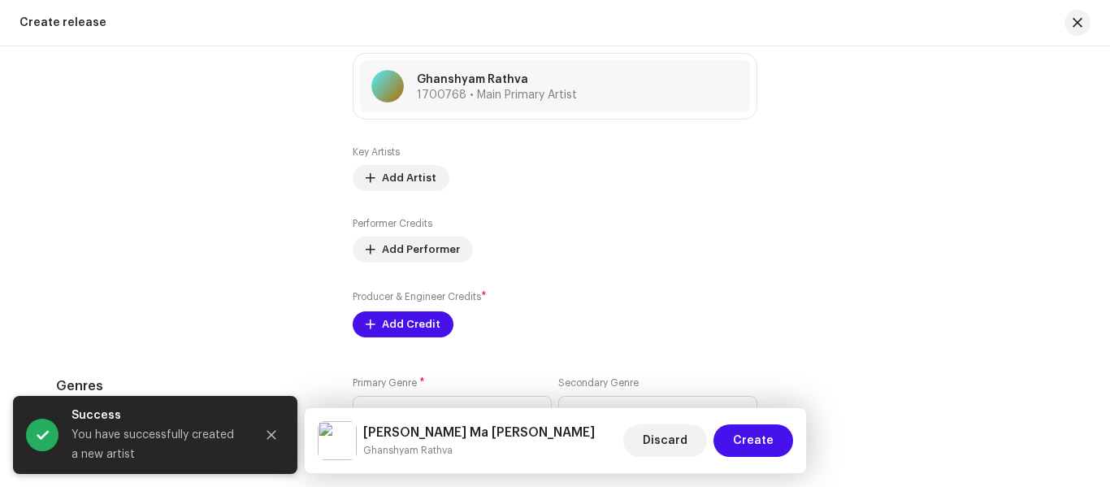
scroll to position [2031, 0]
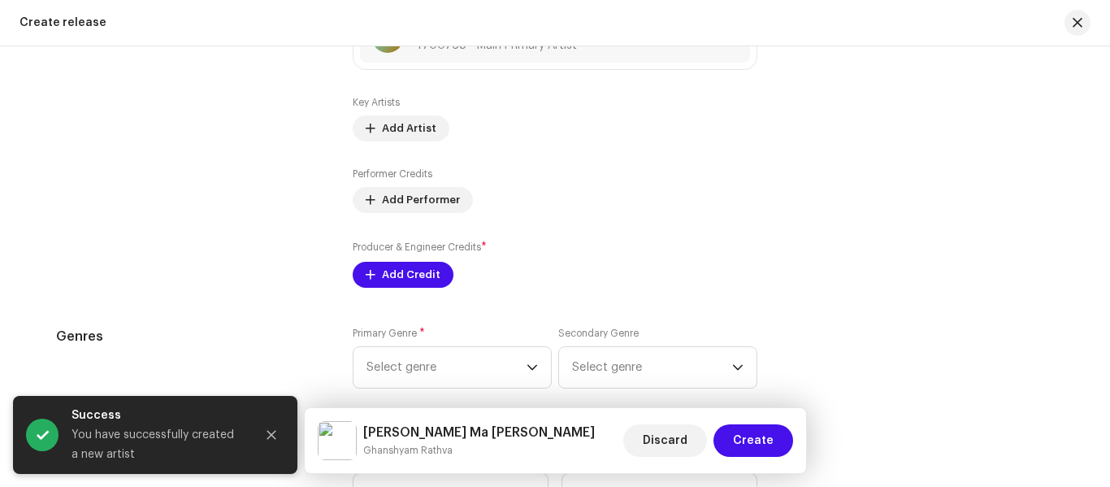
click at [412, 292] on div "Prefill release information from track metadata Compilation Is it a compilation…" at bounding box center [555, 115] width 998 height 1953
click at [392, 271] on span "Add Credit" at bounding box center [411, 274] width 58 height 32
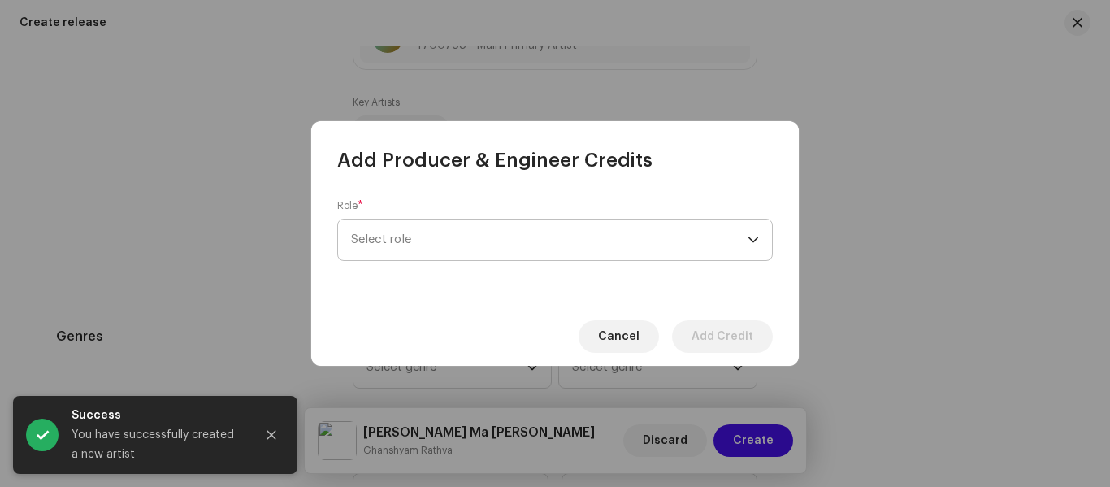
click at [407, 245] on span "Select role" at bounding box center [549, 239] width 396 height 41
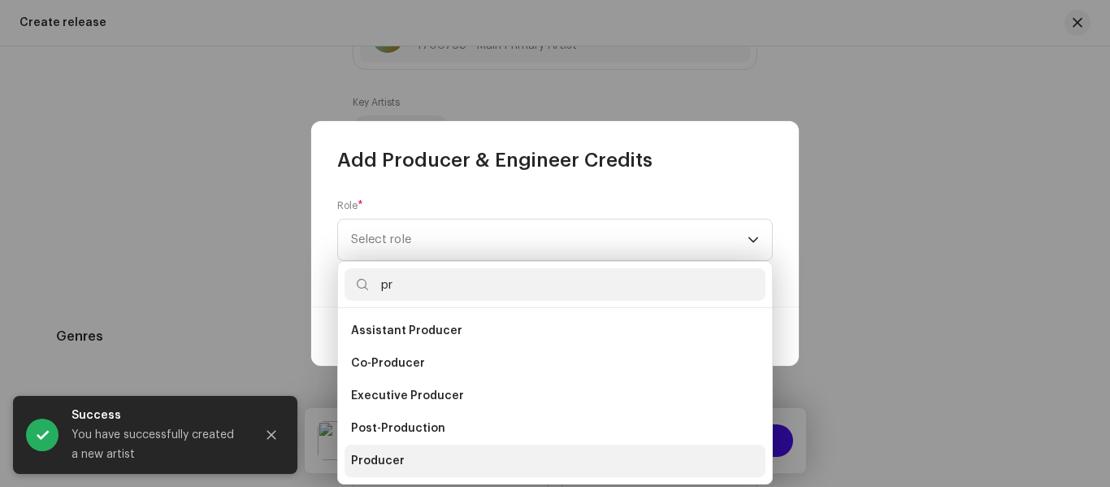
type input "pr"
click at [413, 446] on li "Producer" at bounding box center [554, 460] width 421 height 32
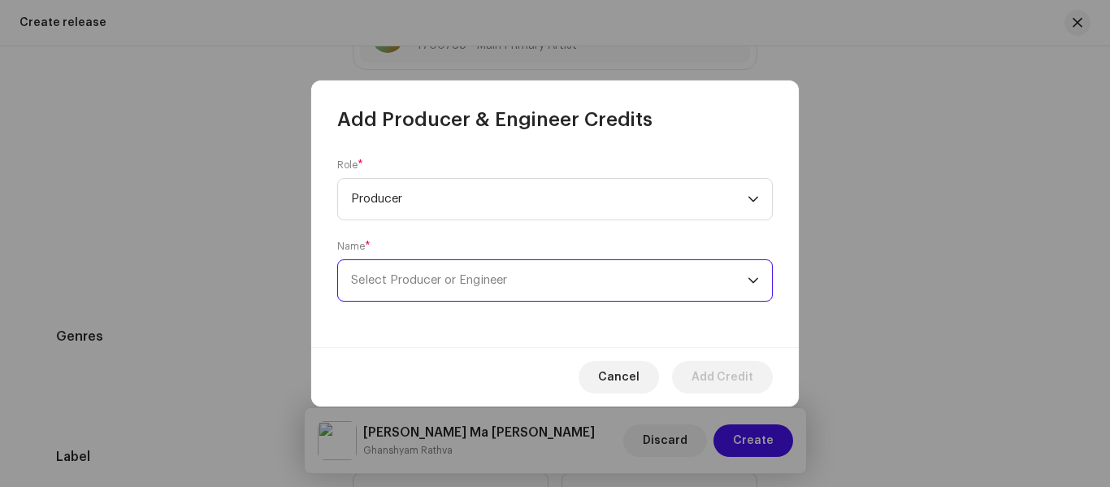
click at [388, 279] on span "Select Producer or Engineer" at bounding box center [429, 280] width 156 height 12
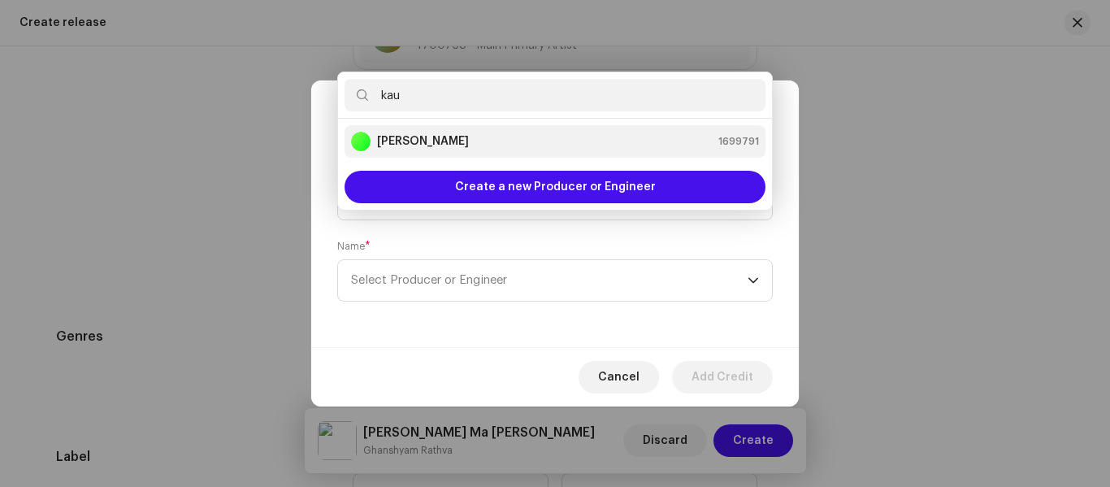
type input "kau"
drag, startPoint x: 435, startPoint y: 141, endPoint x: 442, endPoint y: 145, distance: 8.4
click at [435, 141] on strong "[PERSON_NAME]" at bounding box center [423, 141] width 92 height 16
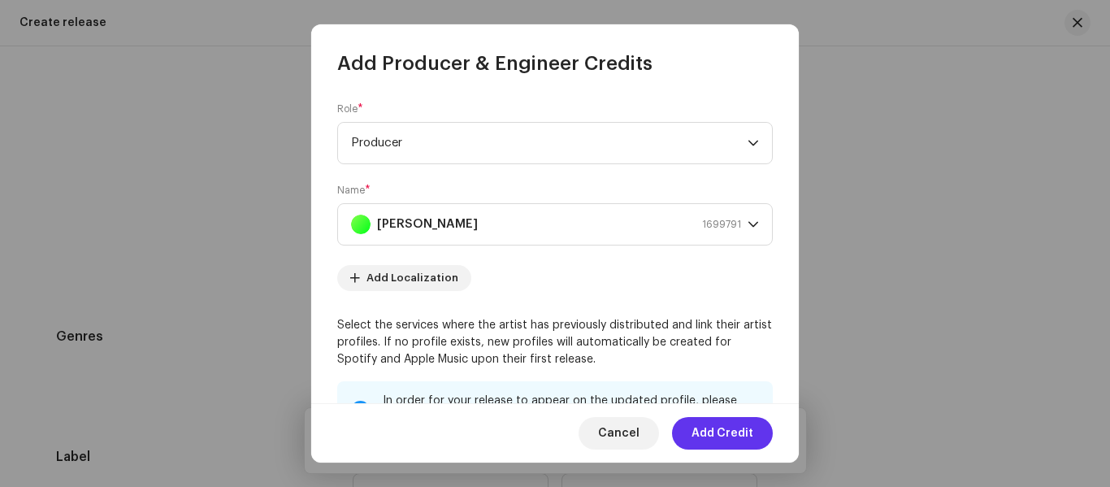
click at [714, 424] on span "Add Credit" at bounding box center [722, 433] width 62 height 32
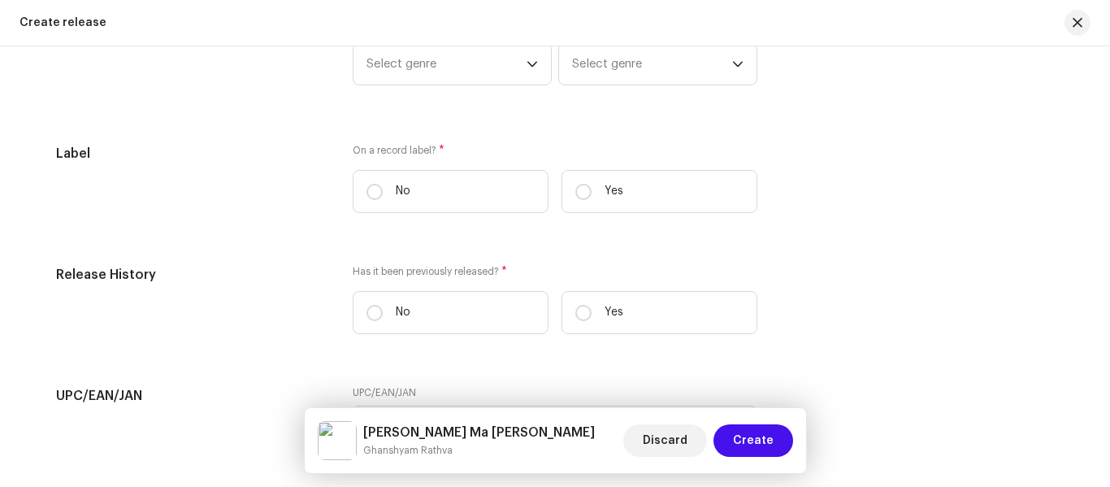
scroll to position [2343, 0]
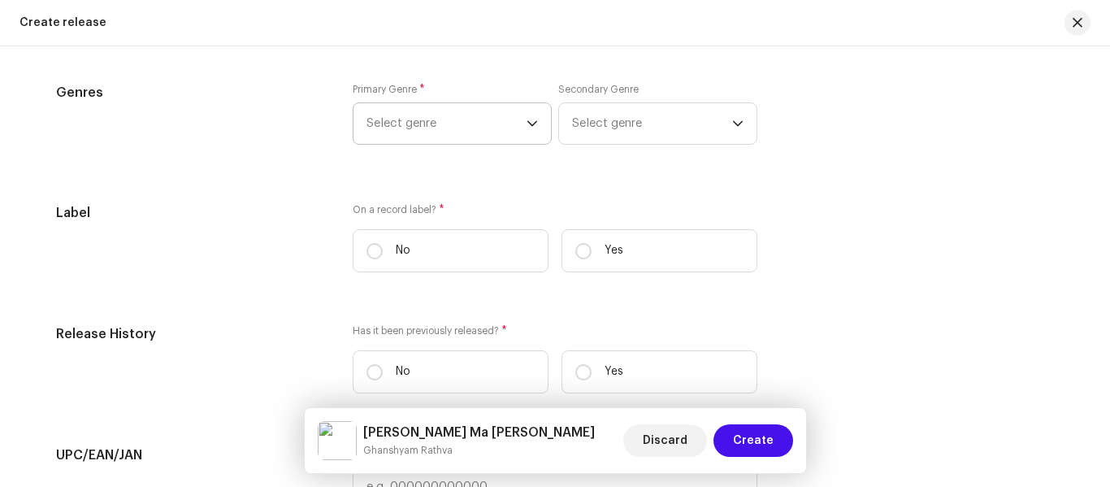
click at [399, 128] on span "Select genre" at bounding box center [446, 123] width 160 height 41
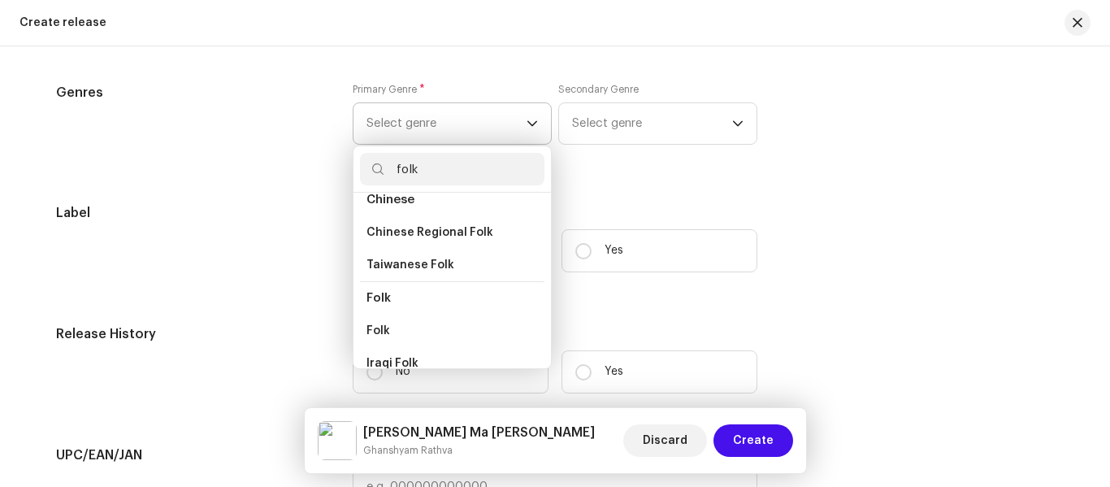
type input "folk"
click at [394, 312] on li "Folk" at bounding box center [452, 297] width 184 height 33
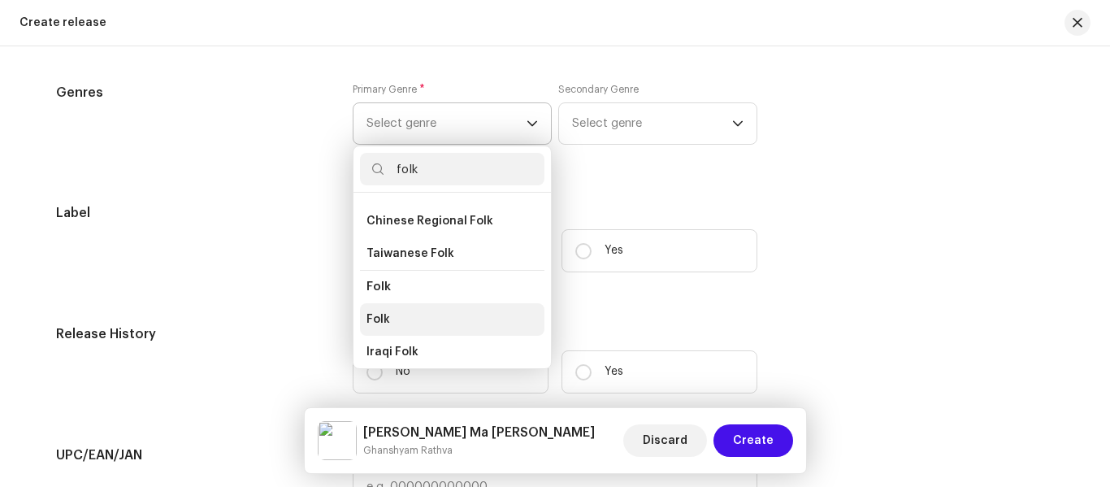
click at [378, 316] on span "Folk" at bounding box center [378, 319] width 24 height 16
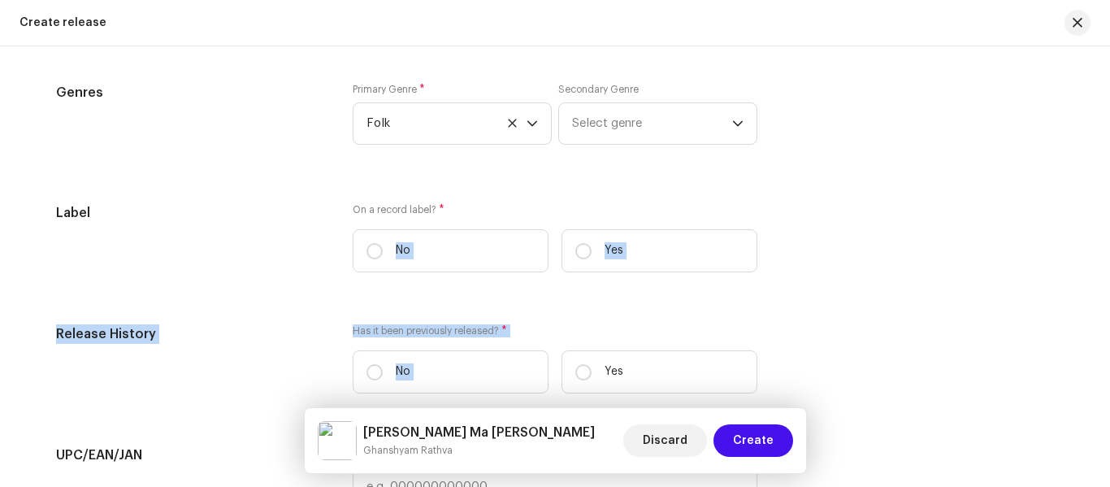
drag, startPoint x: 591, startPoint y: 373, endPoint x: 359, endPoint y: 358, distance: 232.0
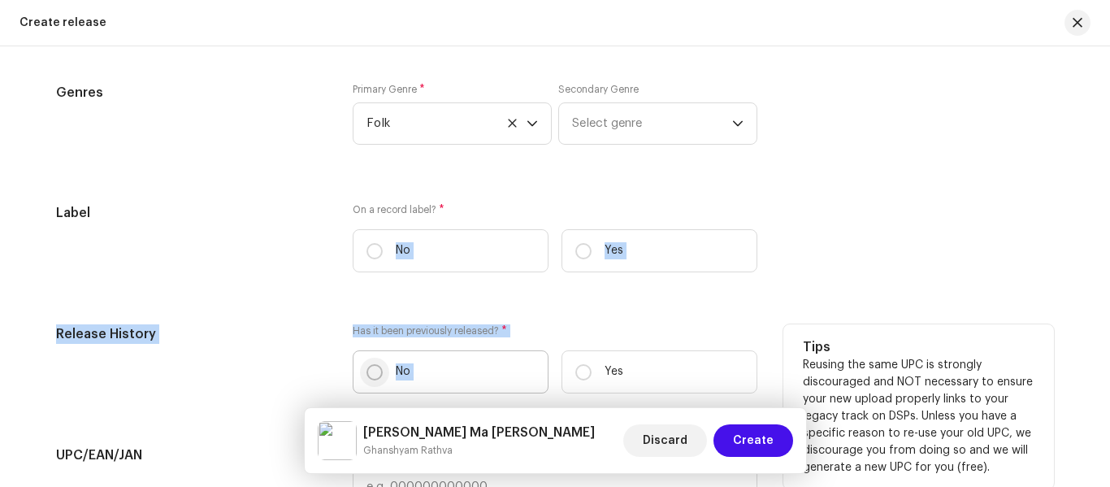
click at [366, 364] on p-radiobutton at bounding box center [374, 372] width 16 height 16
click at [366, 364] on input "No" at bounding box center [374, 372] width 16 height 16
radio input "true"
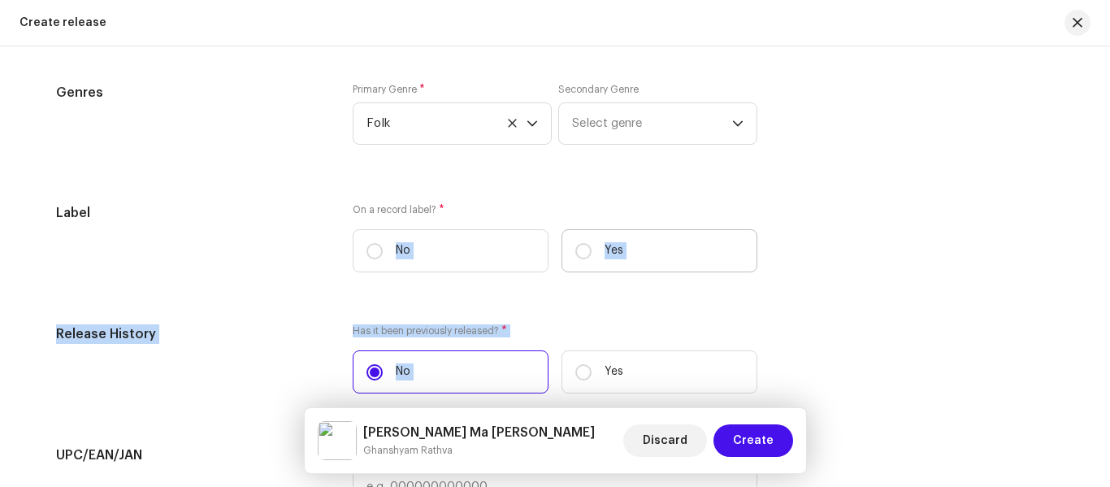
click at [587, 265] on label "Yes" at bounding box center [659, 250] width 196 height 43
click at [587, 259] on input "Yes" at bounding box center [583, 251] width 16 height 16
radio input "true"
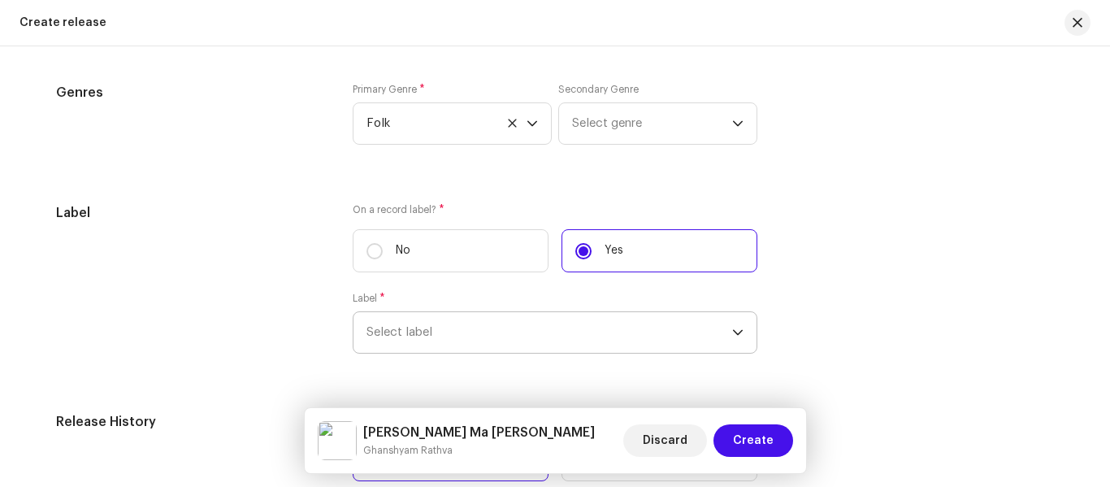
click at [489, 336] on span "Select label" at bounding box center [549, 332] width 366 height 41
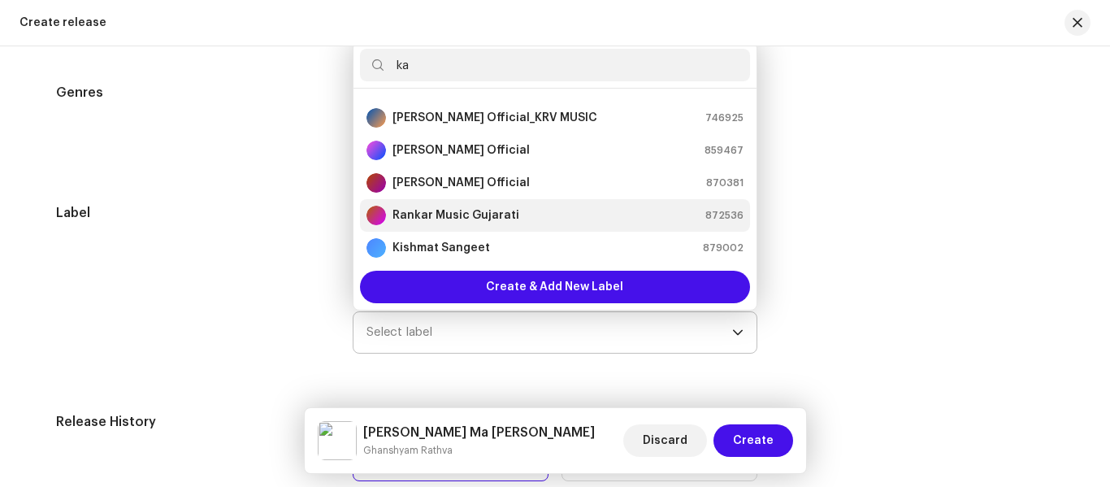
scroll to position [0, 0]
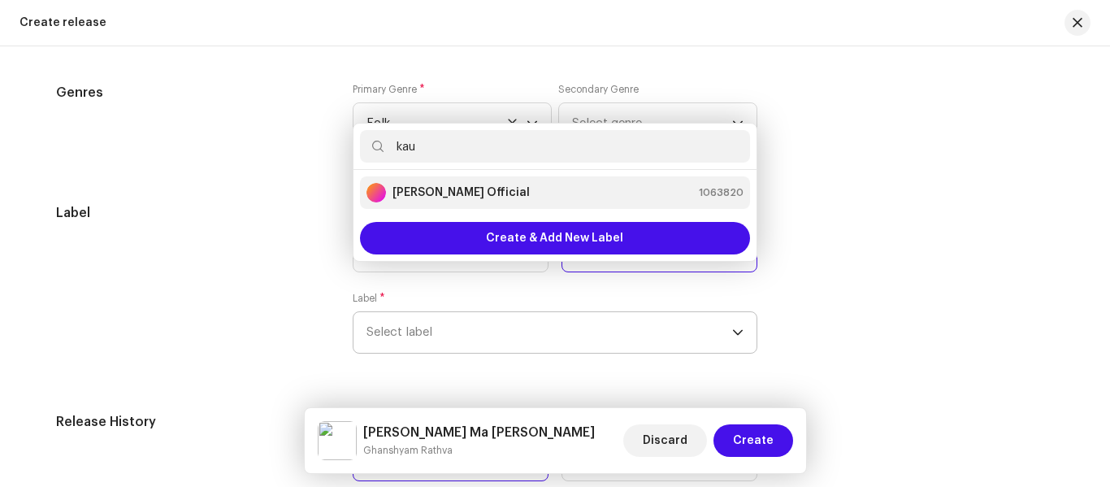
type input "kau"
click at [444, 195] on strong "[PERSON_NAME] Official" at bounding box center [460, 192] width 137 height 16
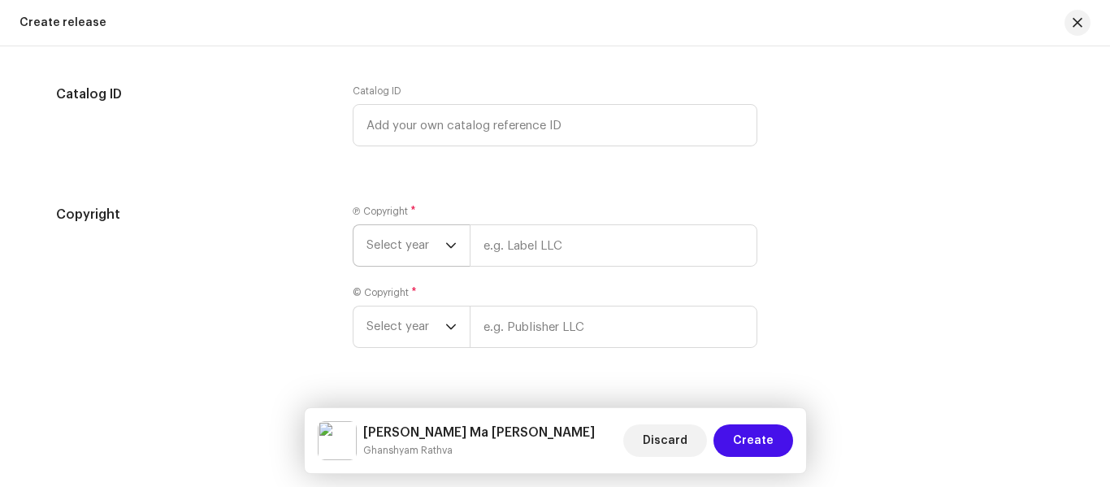
click at [380, 251] on span "Select year" at bounding box center [405, 245] width 79 height 41
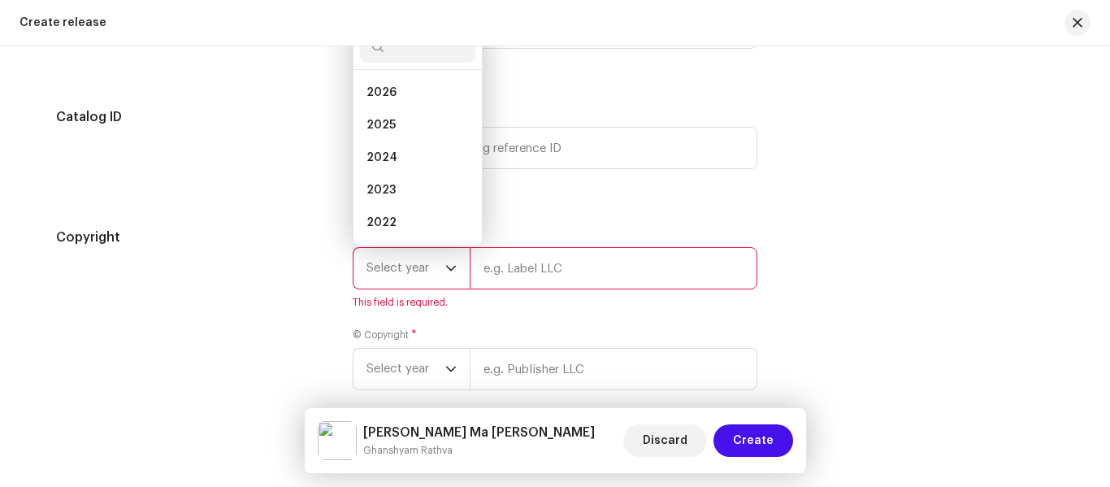
scroll to position [26, 0]
click at [390, 136] on span "2024" at bounding box center [381, 131] width 31 height 16
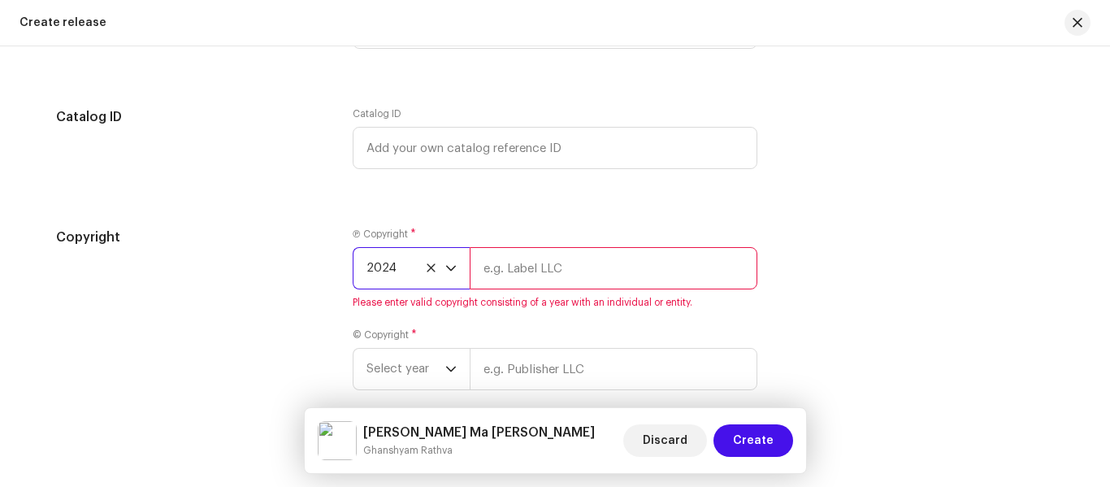
click at [437, 265] on span "2024" at bounding box center [405, 268] width 79 height 41
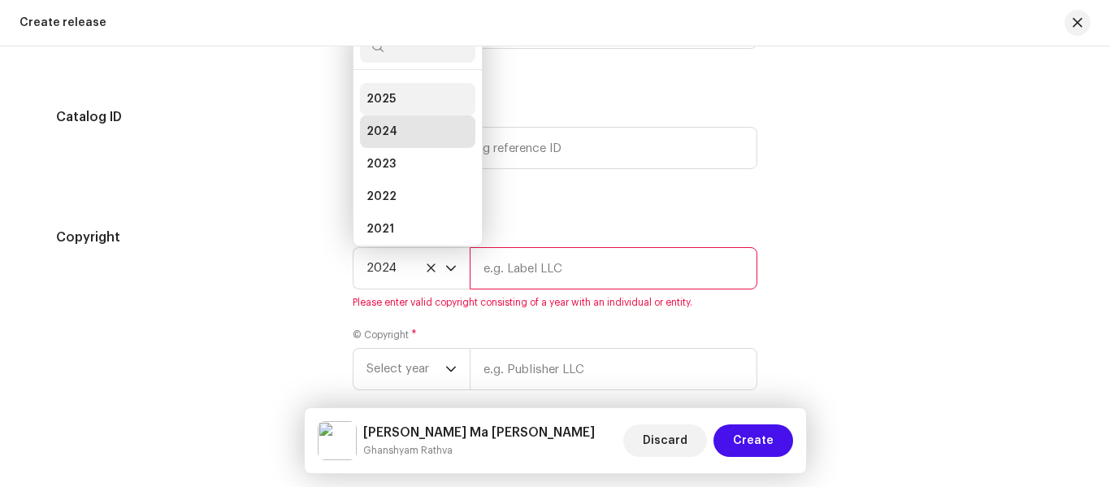
click at [386, 106] on span "2025" at bounding box center [380, 99] width 29 height 16
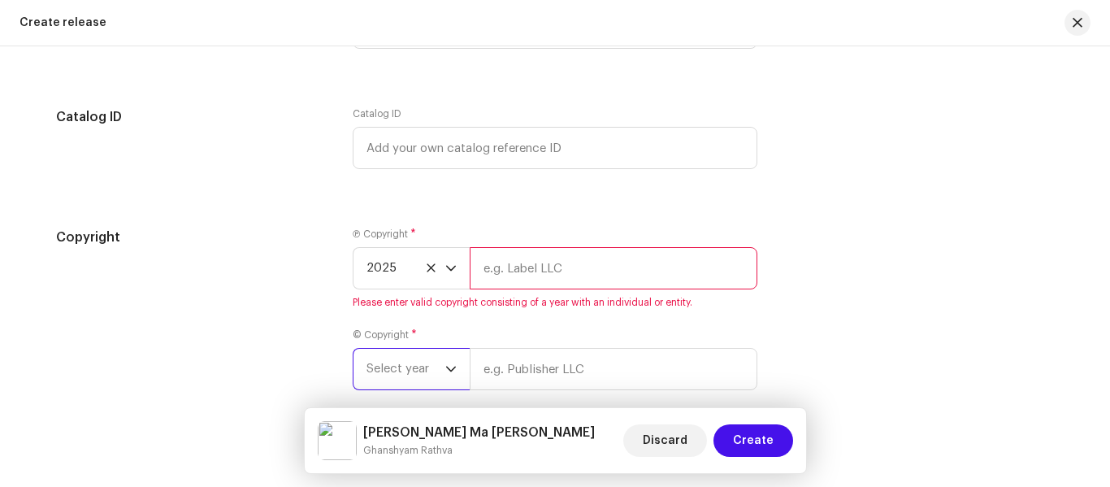
click at [422, 369] on span "Select year" at bounding box center [405, 369] width 79 height 41
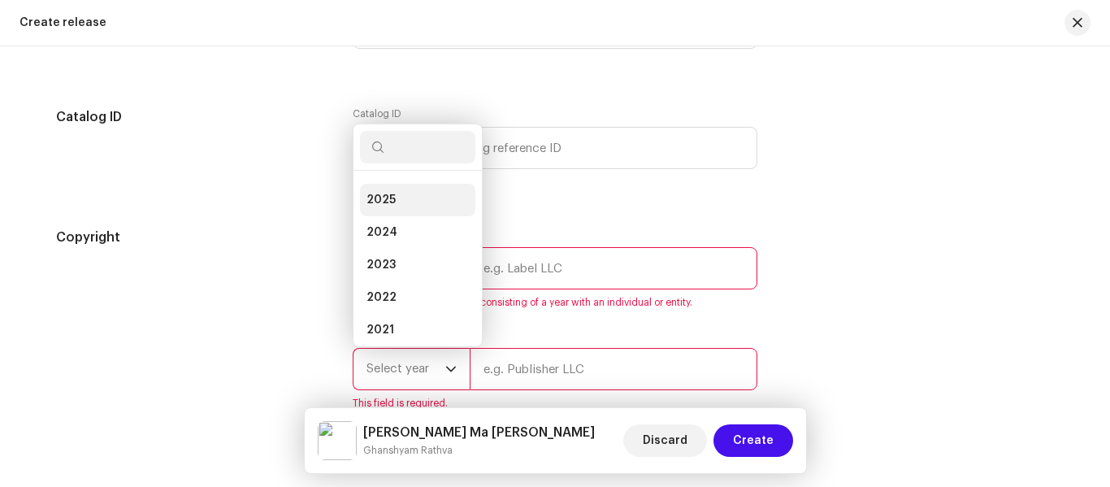
click at [394, 205] on li "2025" at bounding box center [417, 200] width 115 height 32
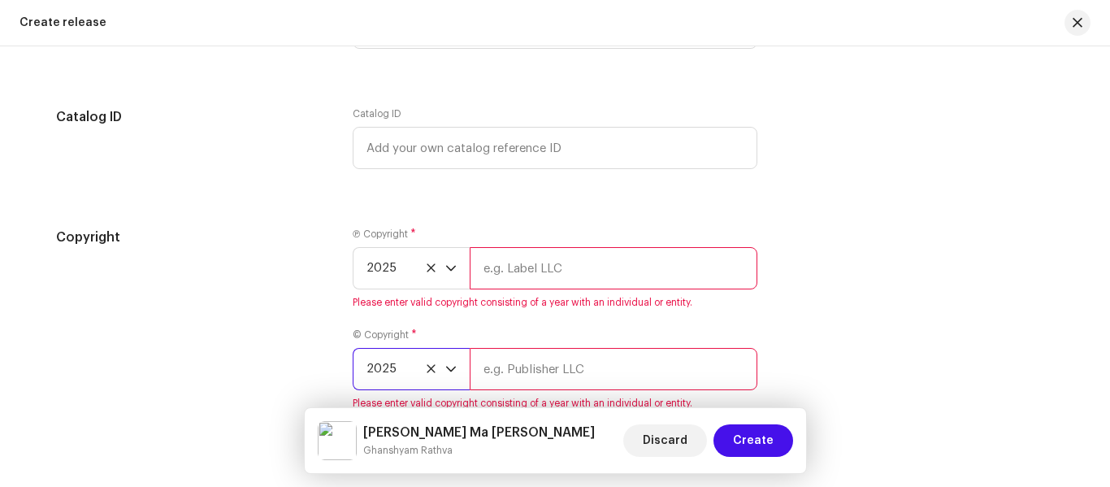
click at [545, 271] on input "text" at bounding box center [614, 268] width 288 height 42
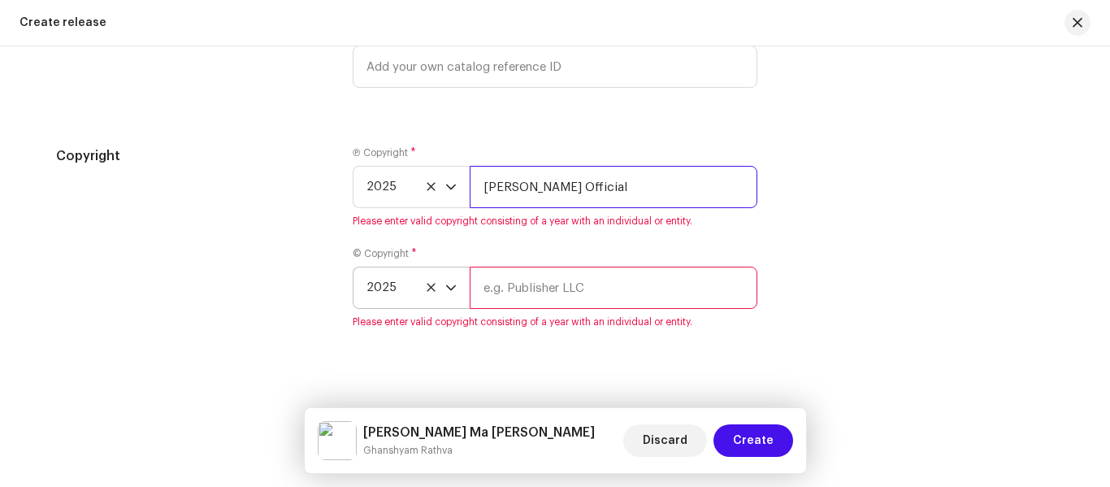
type input "[PERSON_NAME] Official"
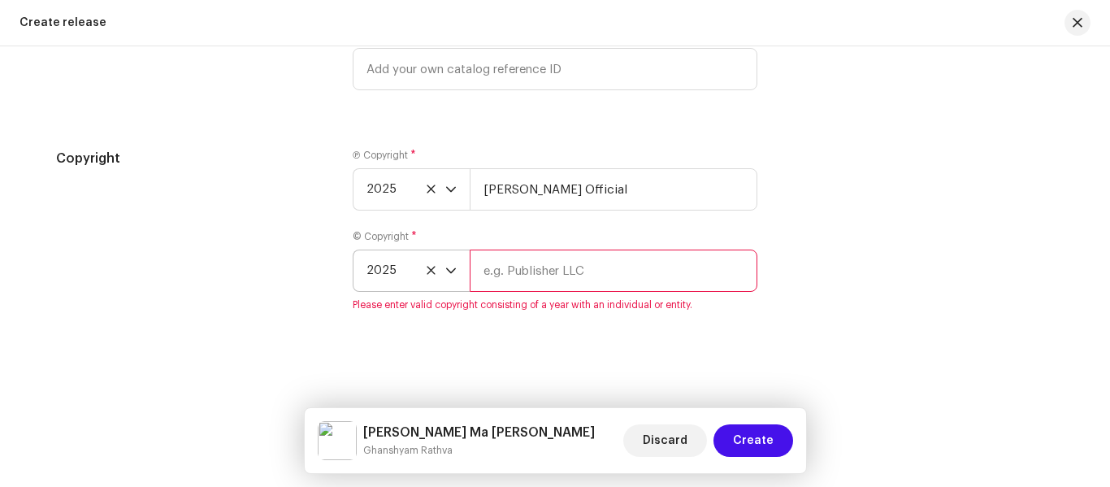
scroll to position [2968, 0]
click at [486, 289] on input "text" at bounding box center [614, 270] width 288 height 42
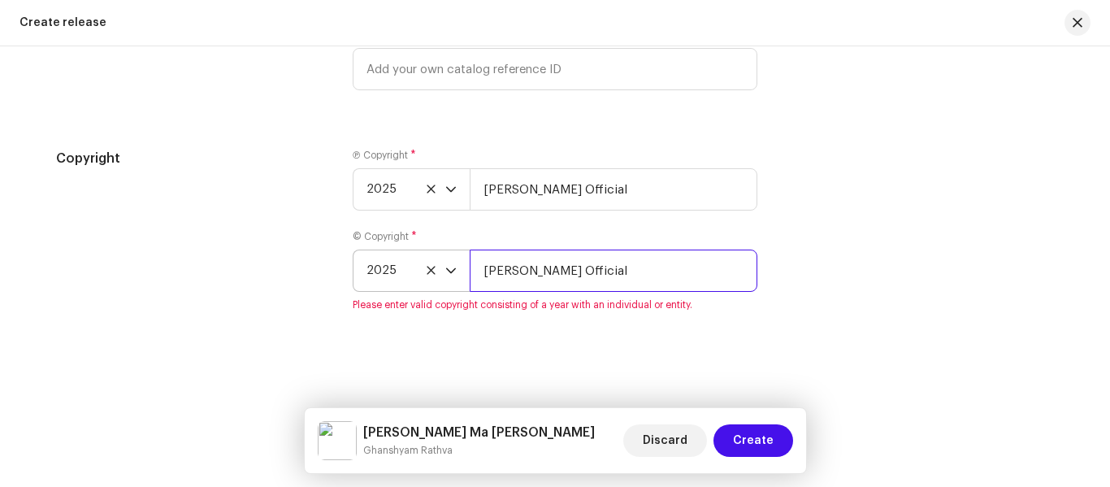
type input "[PERSON_NAME] Official"
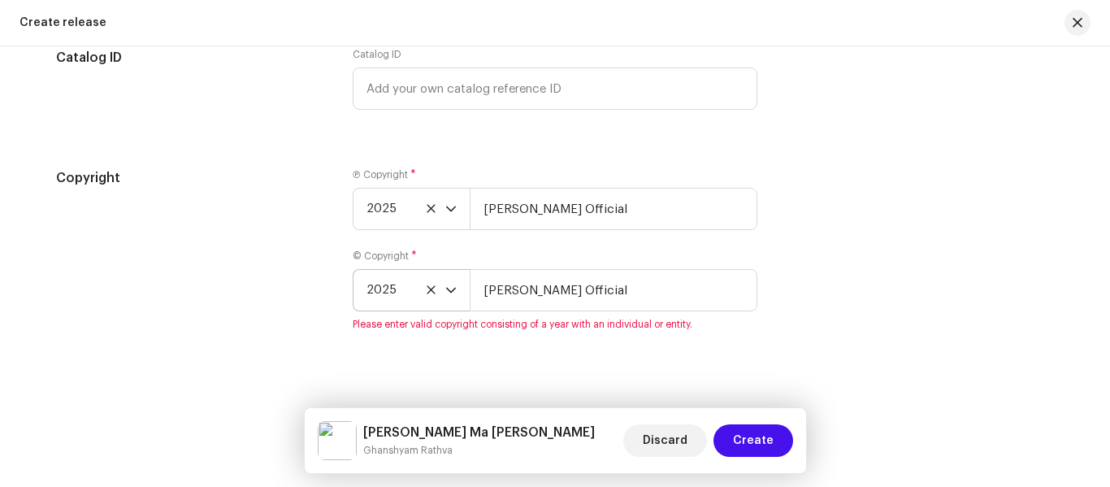
drag, startPoint x: 894, startPoint y: 329, endPoint x: 887, endPoint y: 373, distance: 44.4
click at [894, 331] on div "Create a new release We’ll guide you through everything — from track selection …" at bounding box center [555, 266] width 1110 height 440
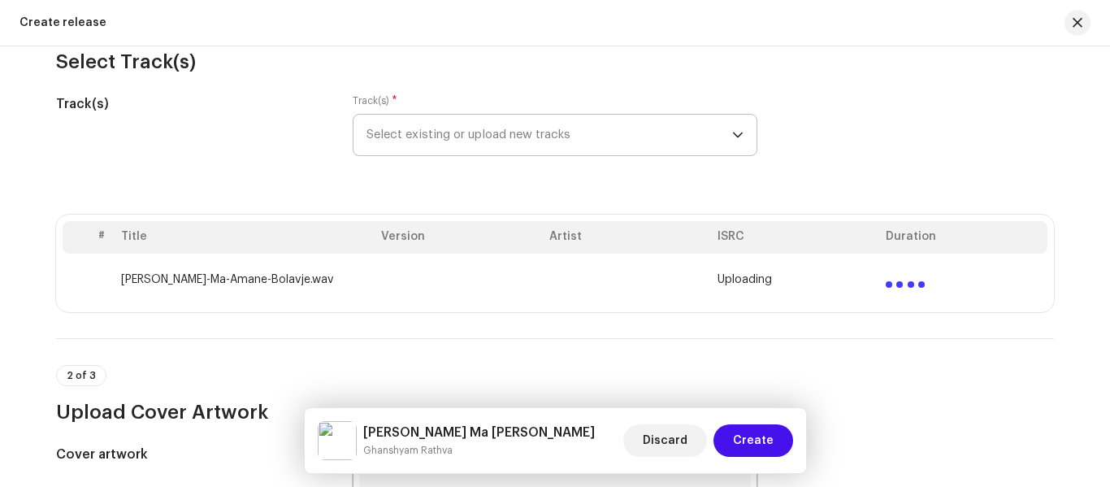
scroll to position [267, 0]
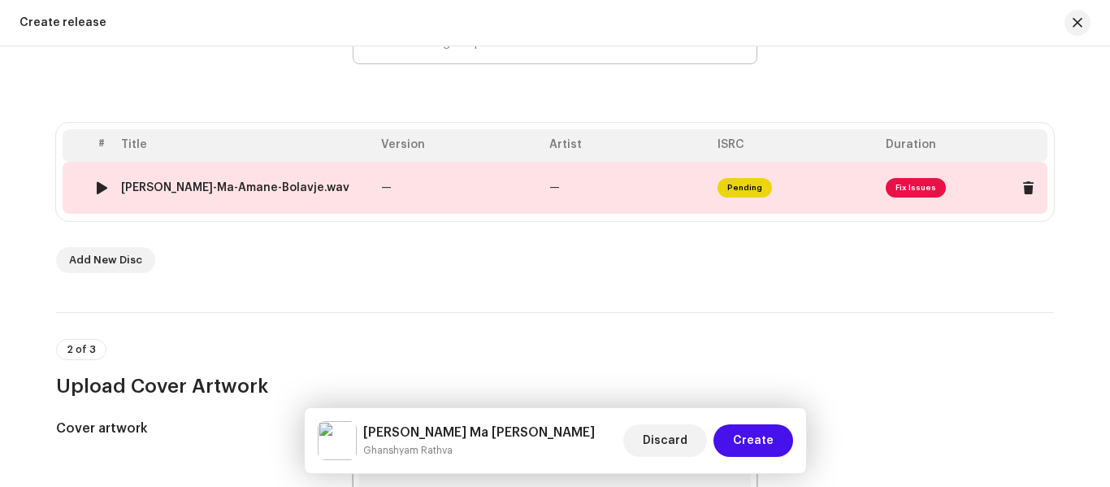
click at [791, 171] on td "Pending" at bounding box center [795, 188] width 168 height 52
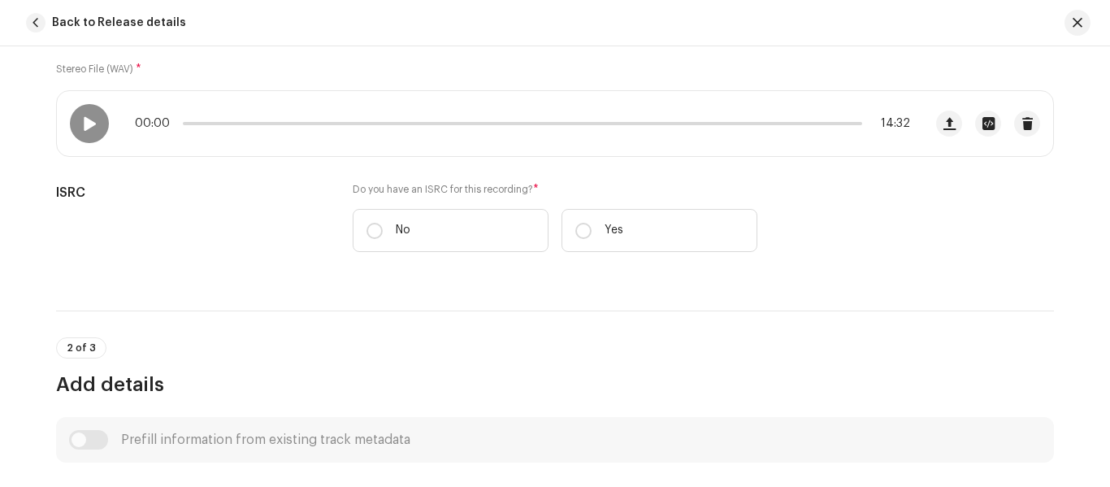
scroll to position [325, 0]
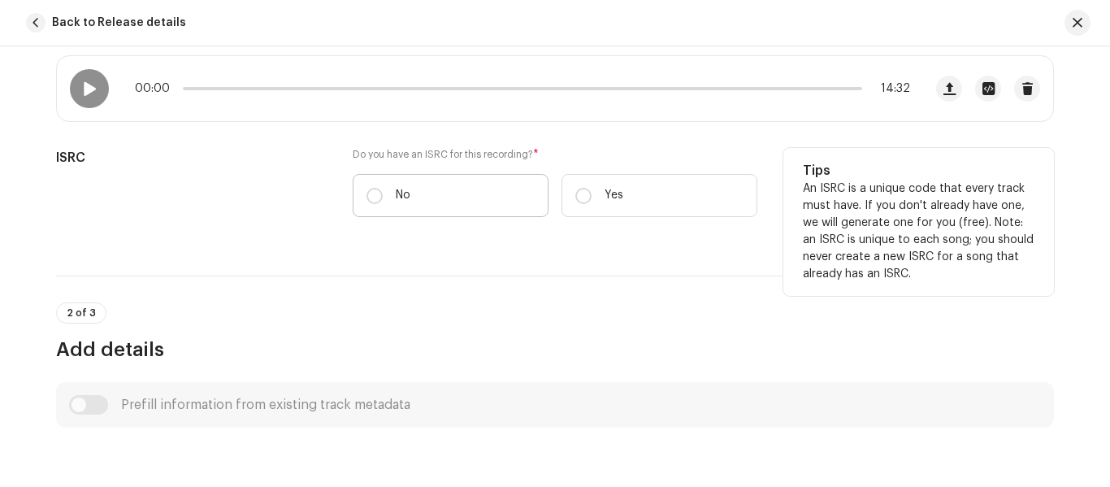
click at [361, 196] on label "No" at bounding box center [451, 195] width 196 height 43
click at [366, 196] on input "No" at bounding box center [374, 196] width 16 height 16
radio input "true"
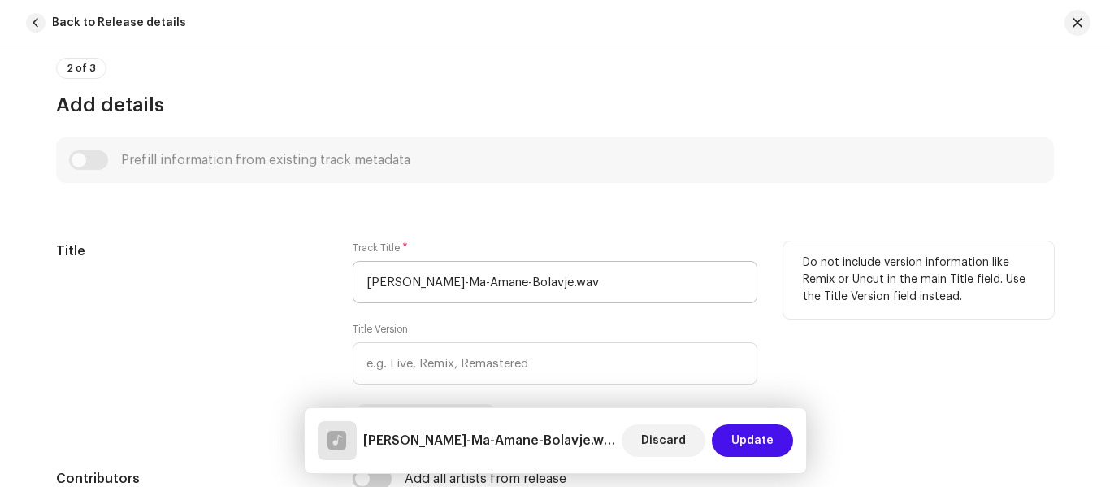
scroll to position [650, 0]
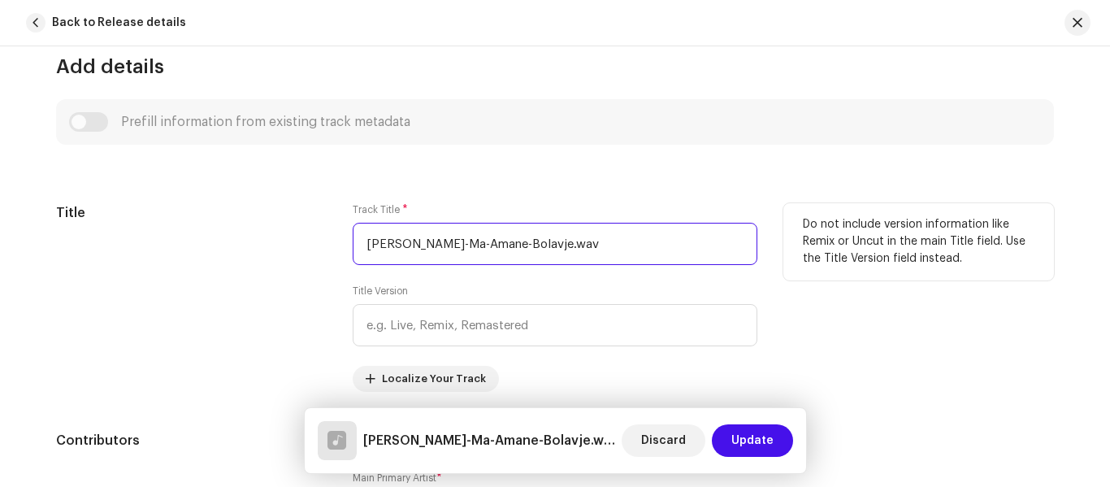
drag, startPoint x: 599, startPoint y: 249, endPoint x: 322, endPoint y: 214, distance: 279.1
click at [322, 214] on div "Title Track Title * Tara-Lagan-Ma-Amane-Bolavje.wav Title Version Localize Your…" at bounding box center [555, 297] width 998 height 188
paste input "Lagan Ma Amane Bolavje"
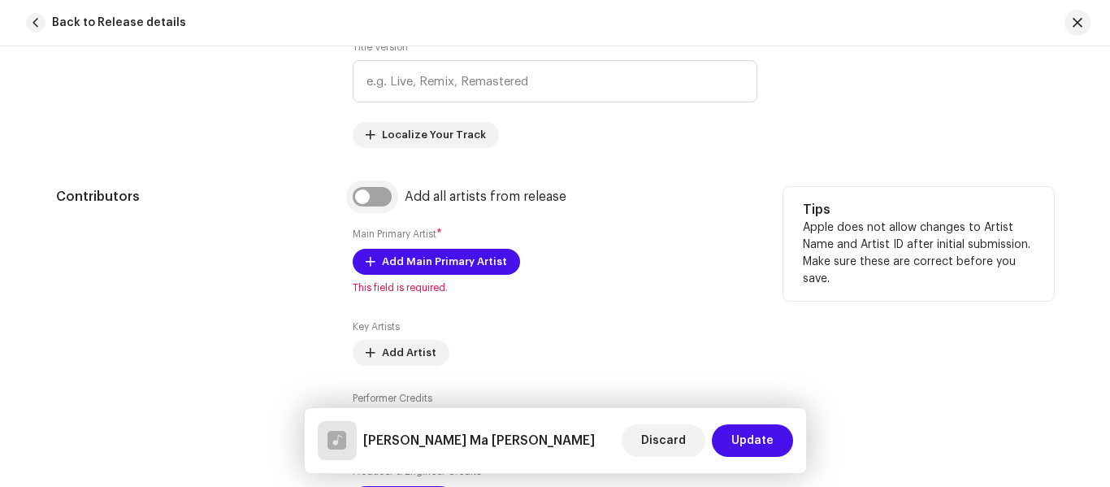
type input "[PERSON_NAME] Ma [PERSON_NAME]"
click at [375, 193] on input "checkbox" at bounding box center [372, 196] width 39 height 19
checkbox input "true"
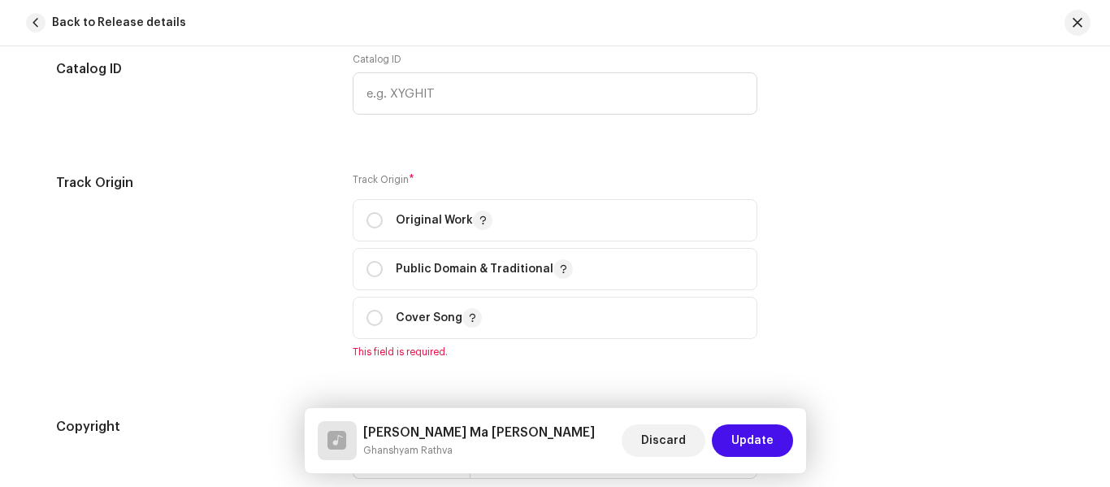
scroll to position [2112, 0]
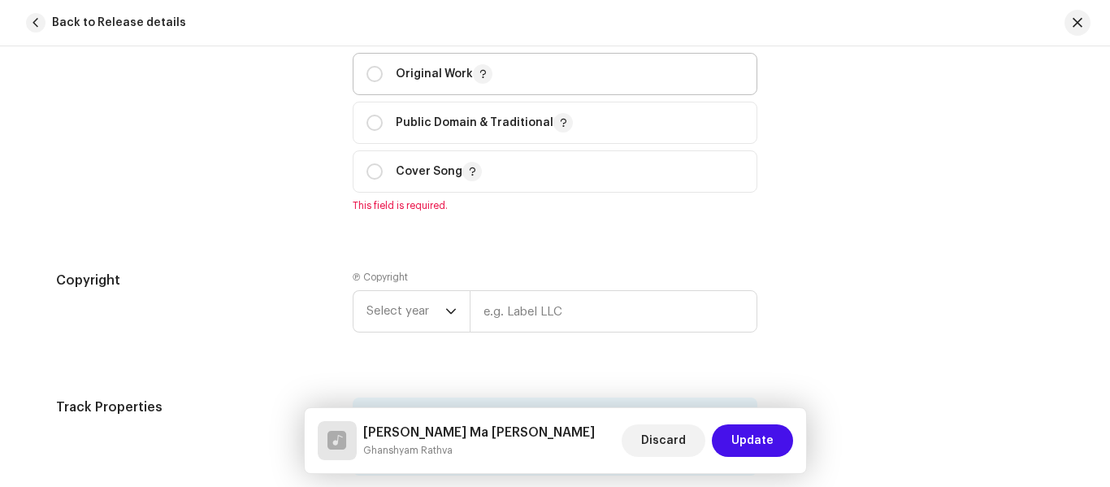
click at [366, 82] on div "Original Work" at bounding box center [429, 73] width 126 height 19
radio input "true"
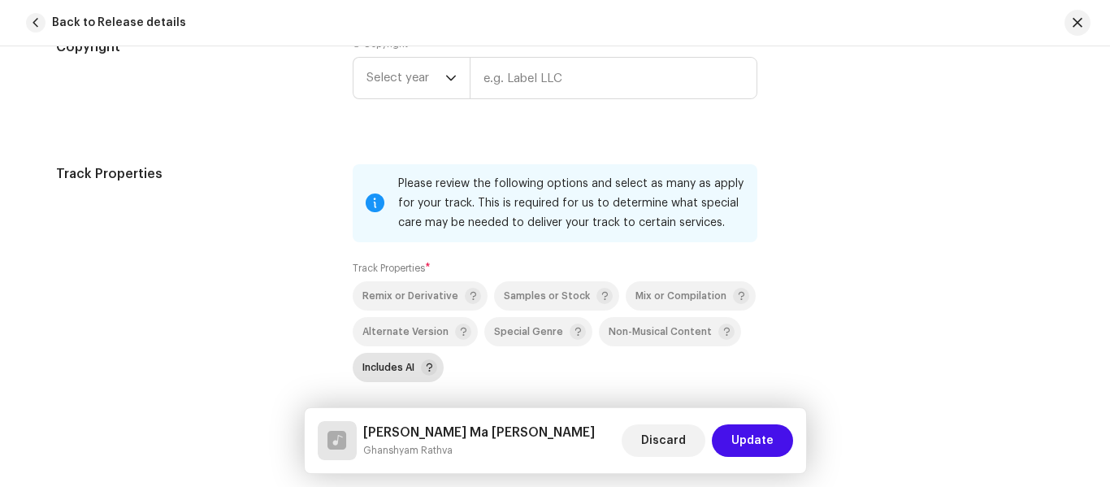
scroll to position [2437, 0]
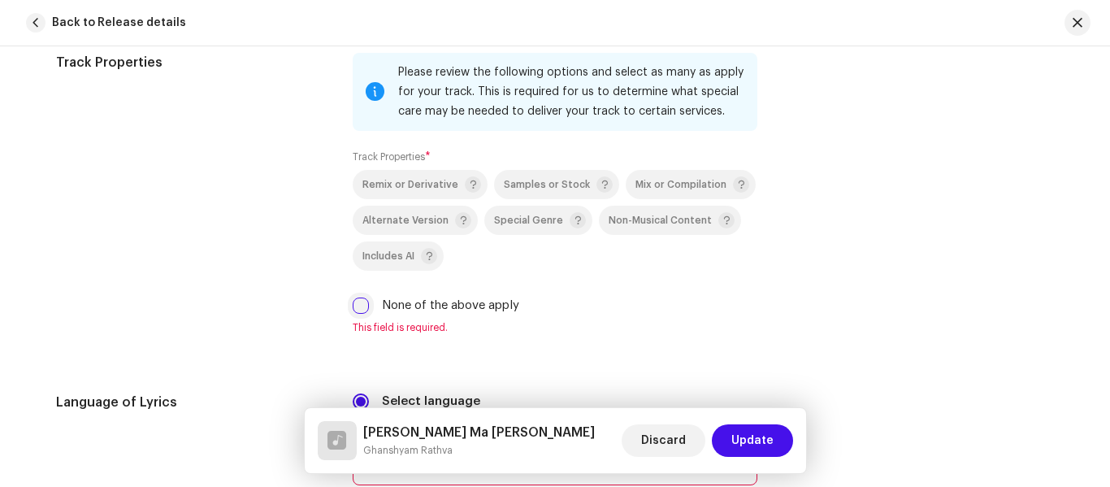
click at [361, 297] on input "None of the above apply" at bounding box center [361, 305] width 16 height 16
checkbox input "true"
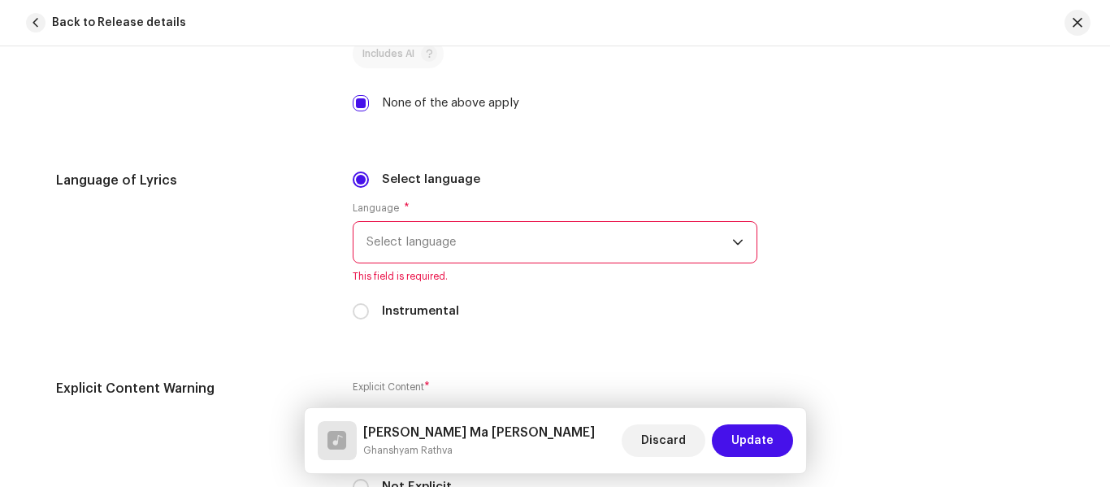
scroll to position [2681, 0]
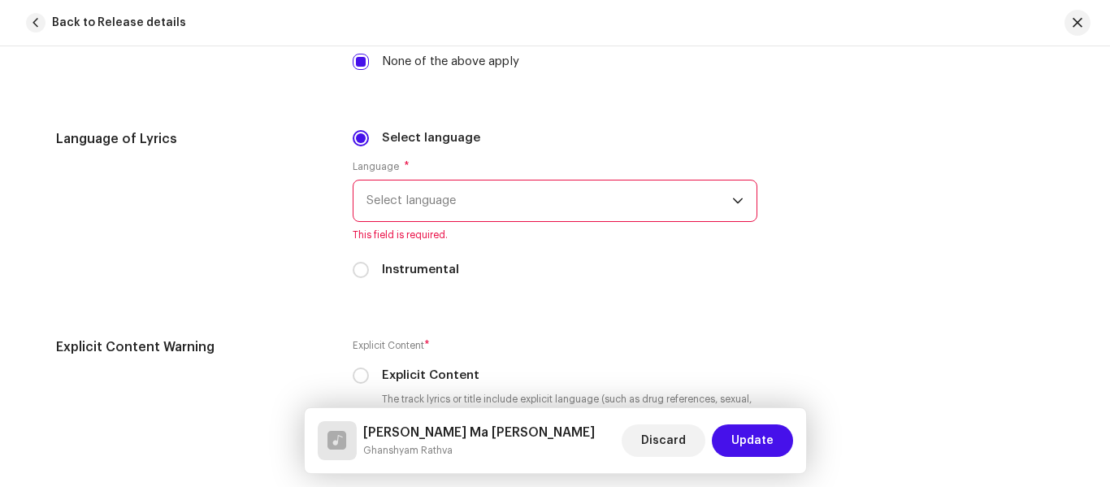
click at [385, 203] on span "Select language" at bounding box center [549, 200] width 366 height 41
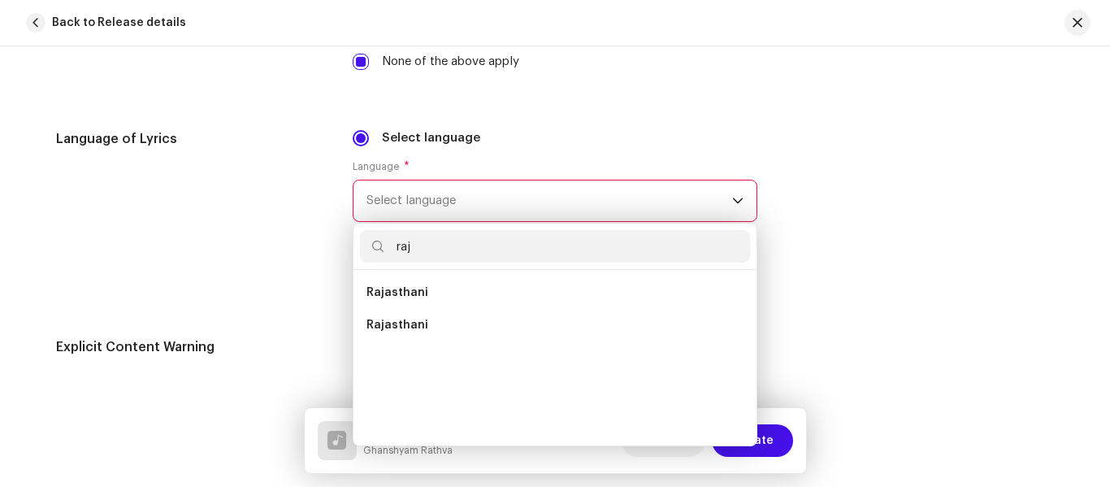
scroll to position [0, 0]
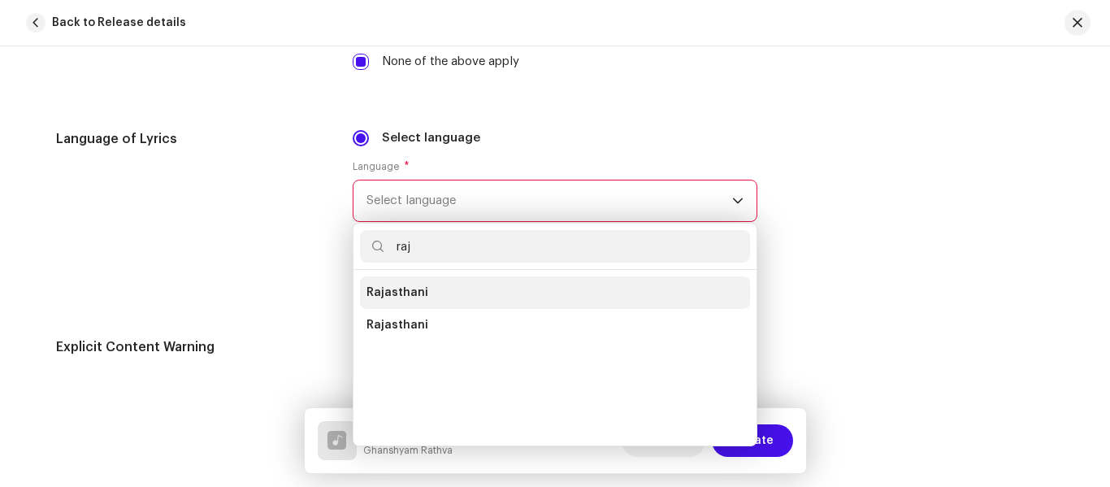
type input "raj"
click at [414, 302] on li "Rajasthani" at bounding box center [555, 292] width 390 height 32
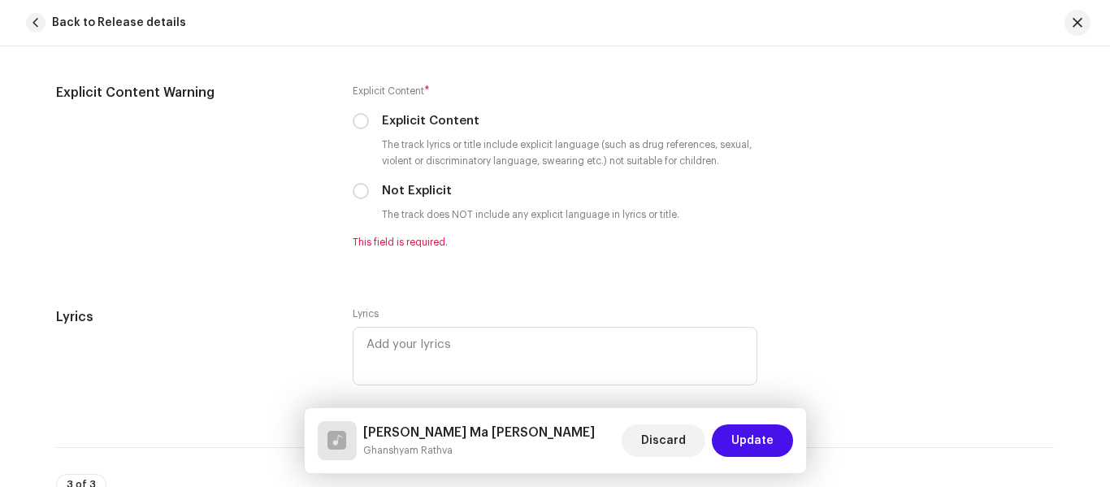
scroll to position [2925, 0]
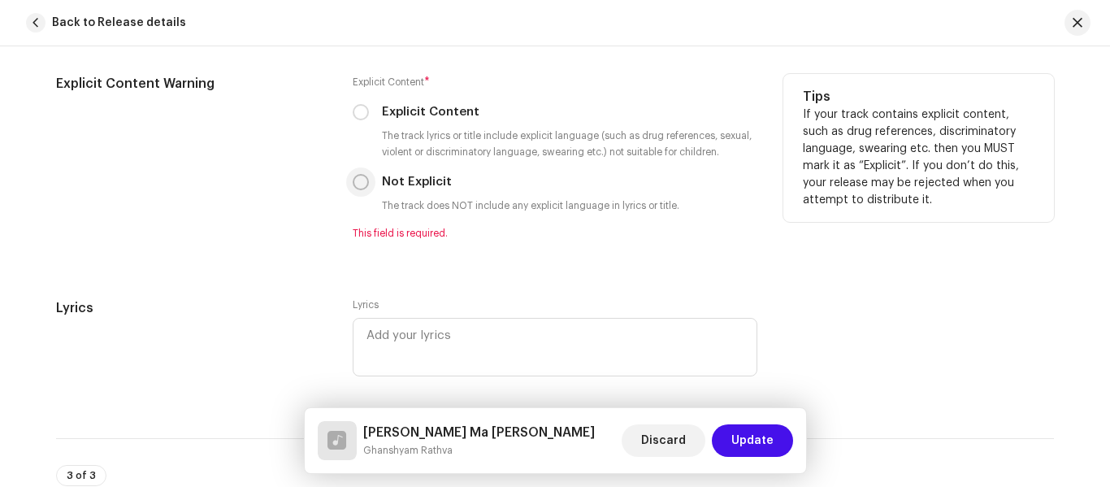
click at [363, 188] on p-radiobutton at bounding box center [361, 182] width 16 height 16
click at [353, 177] on input "Not Explicit" at bounding box center [361, 182] width 16 height 16
radio input "true"
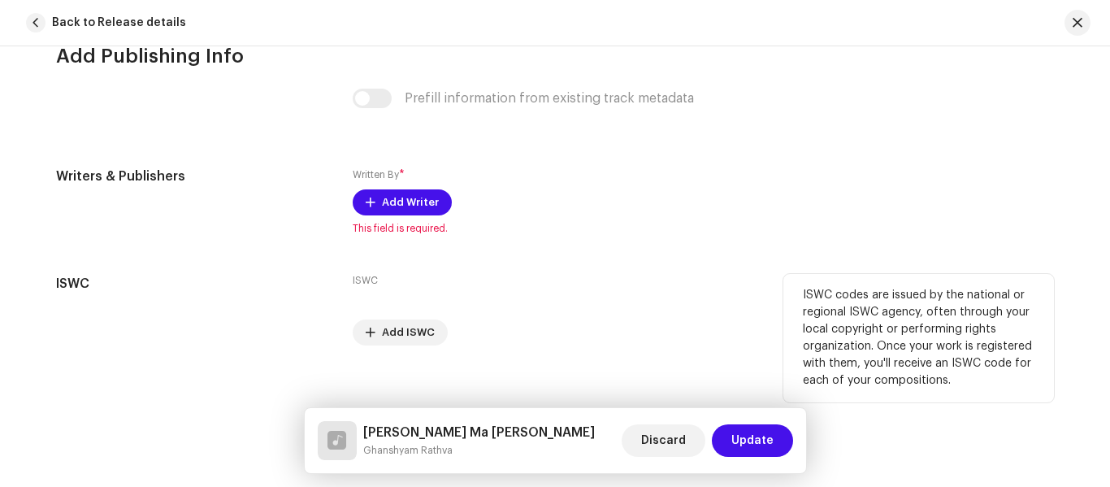
scroll to position [3376, 0]
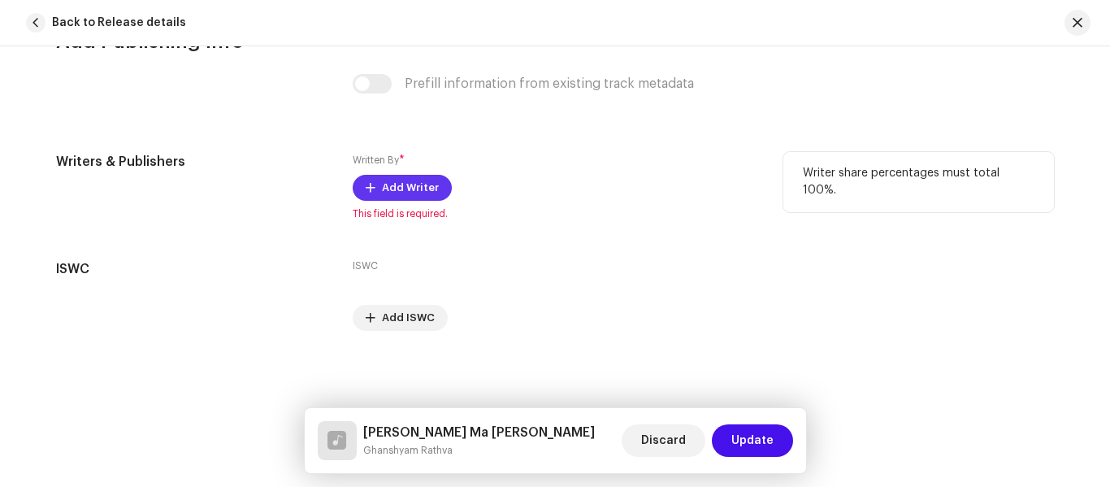
click at [387, 193] on span "Add Writer" at bounding box center [410, 187] width 57 height 32
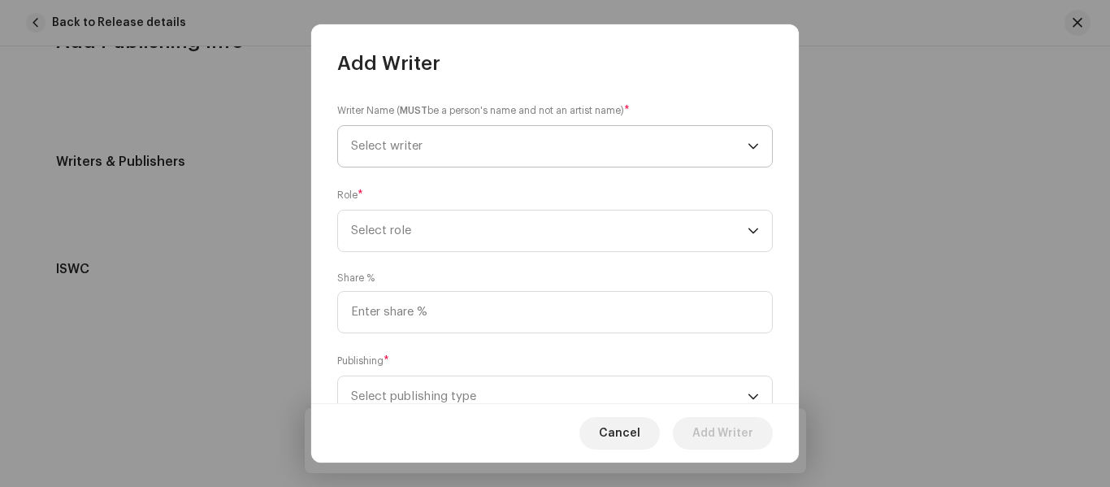
click at [430, 143] on span "Select writer" at bounding box center [549, 146] width 396 height 41
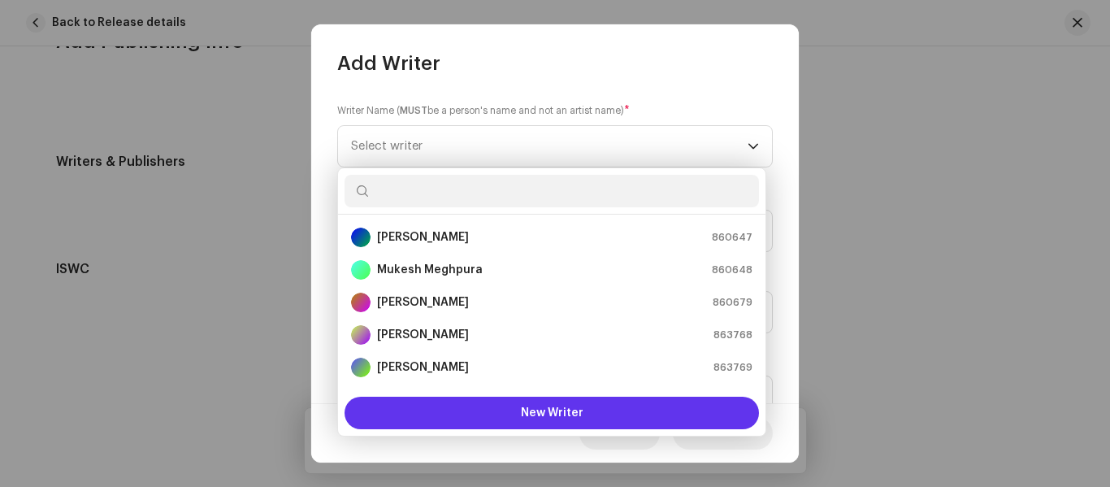
scroll to position [26, 0]
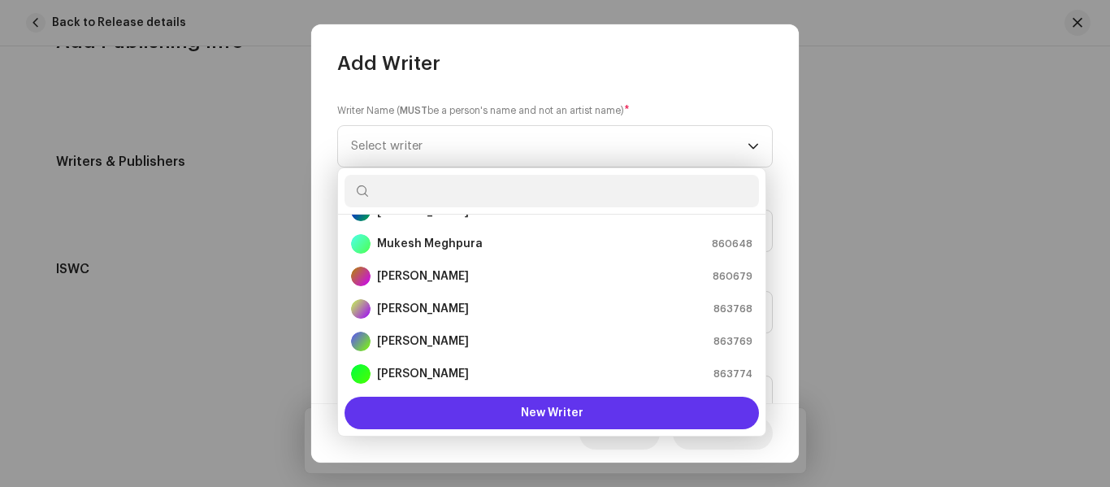
click at [492, 408] on button "New Writer" at bounding box center [551, 412] width 414 height 32
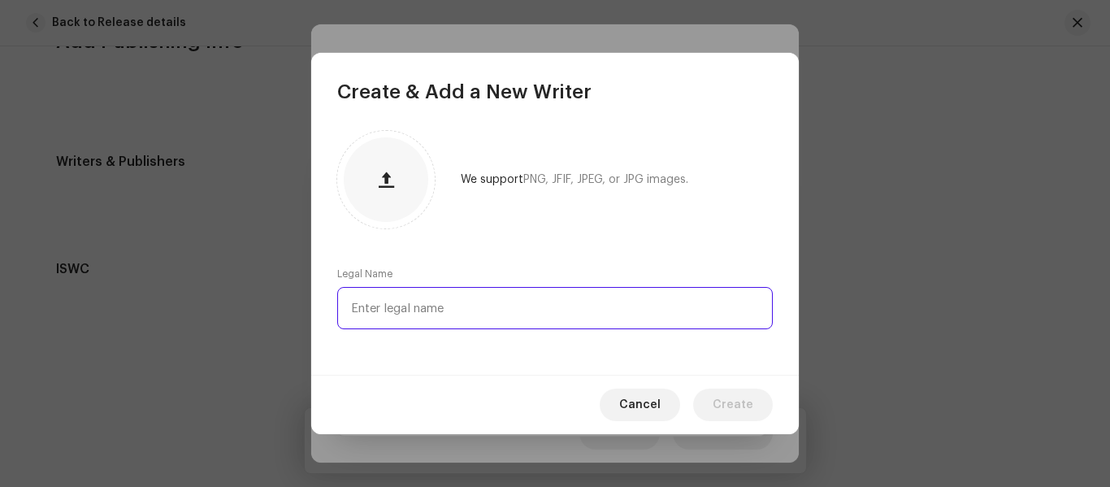
click at [411, 294] on input "text" at bounding box center [554, 308] width 435 height 42
type input "F"
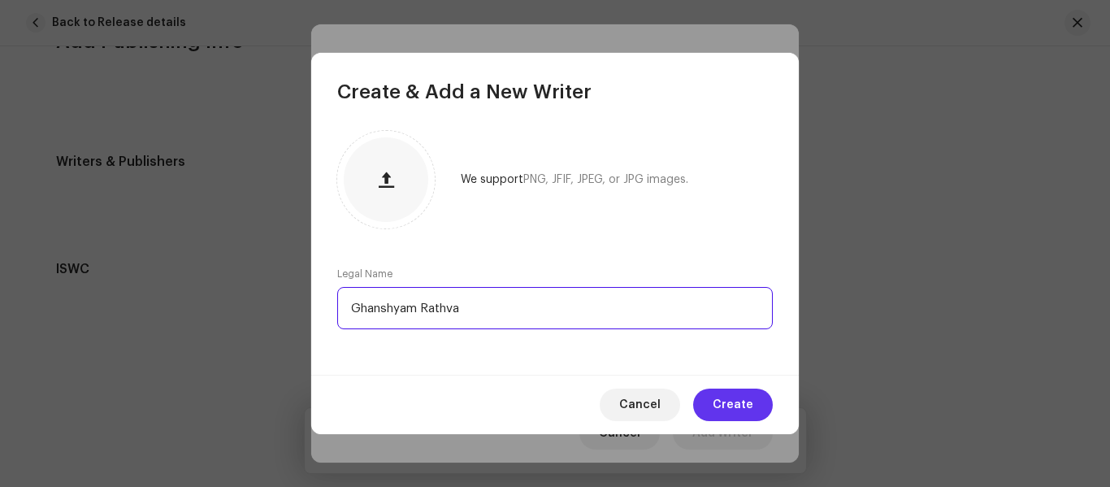
type input "Ghanshyam Rathva"
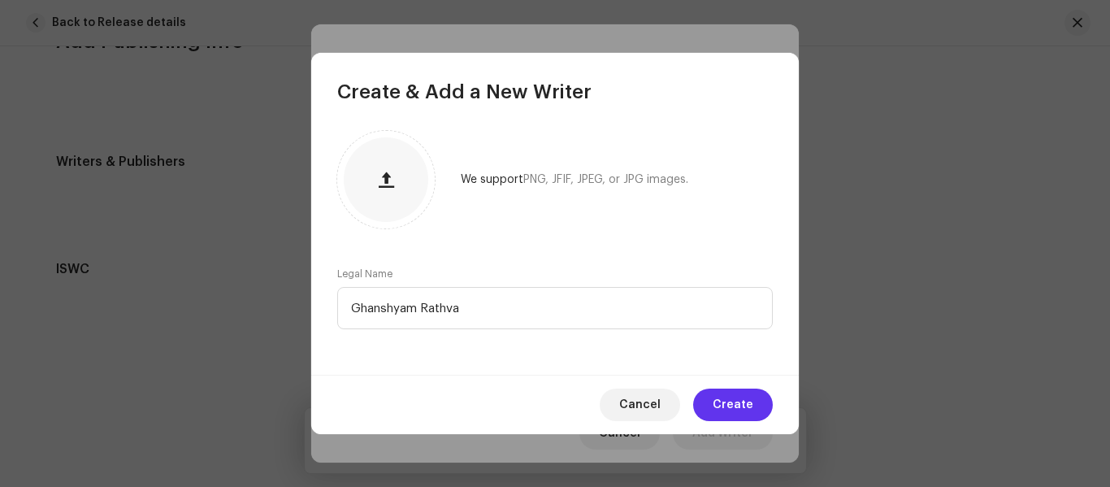
click at [728, 403] on span "Create" at bounding box center [733, 404] width 41 height 32
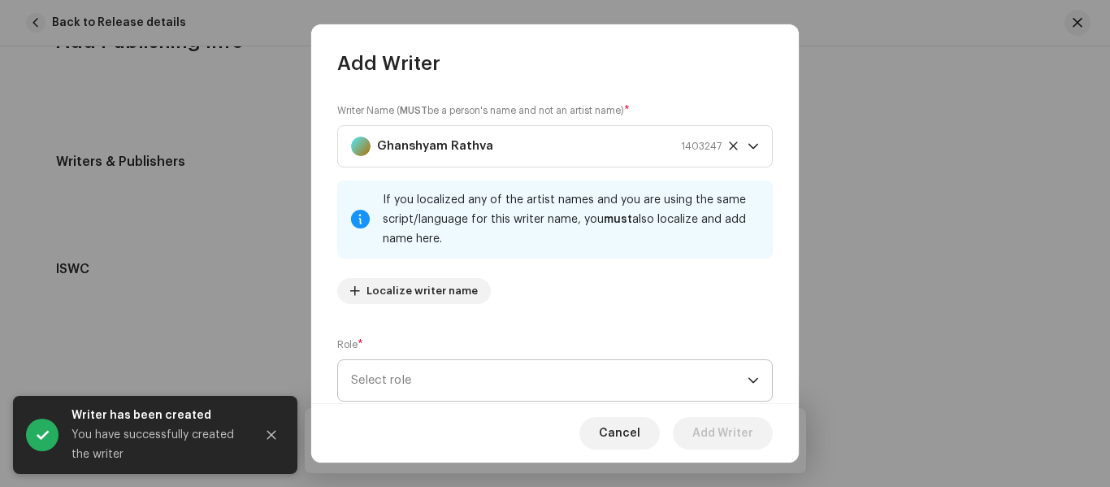
scroll to position [81, 0]
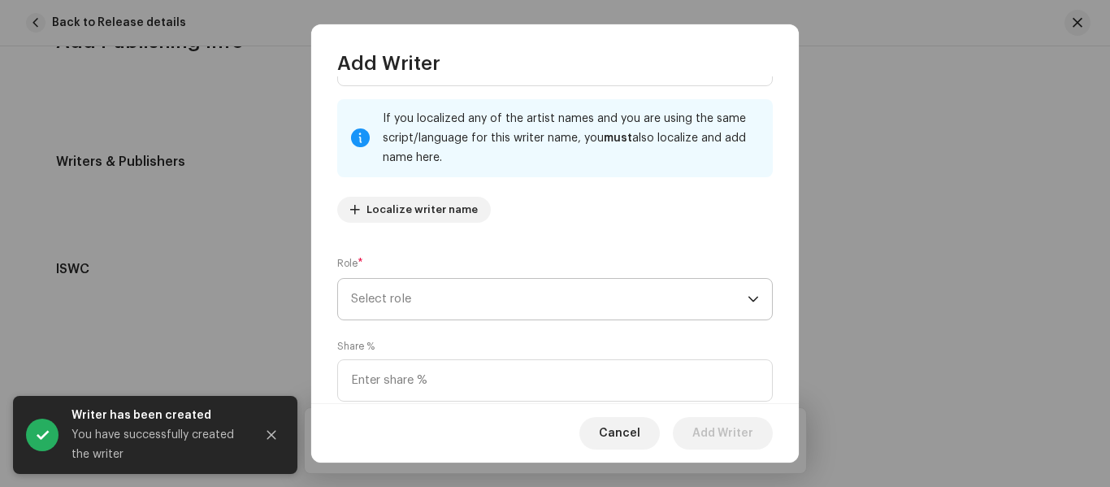
click at [436, 281] on span "Select role" at bounding box center [549, 299] width 396 height 41
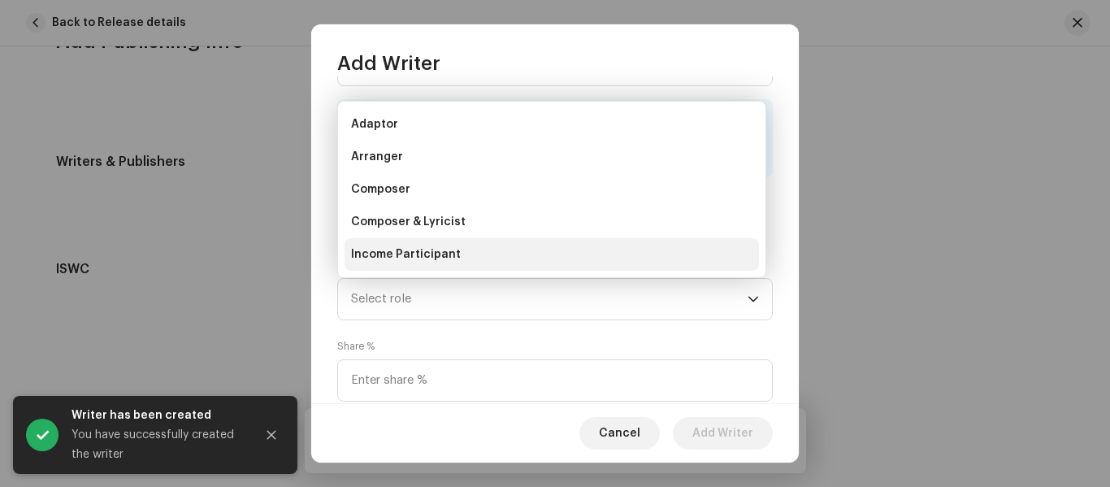
scroll to position [26, 0]
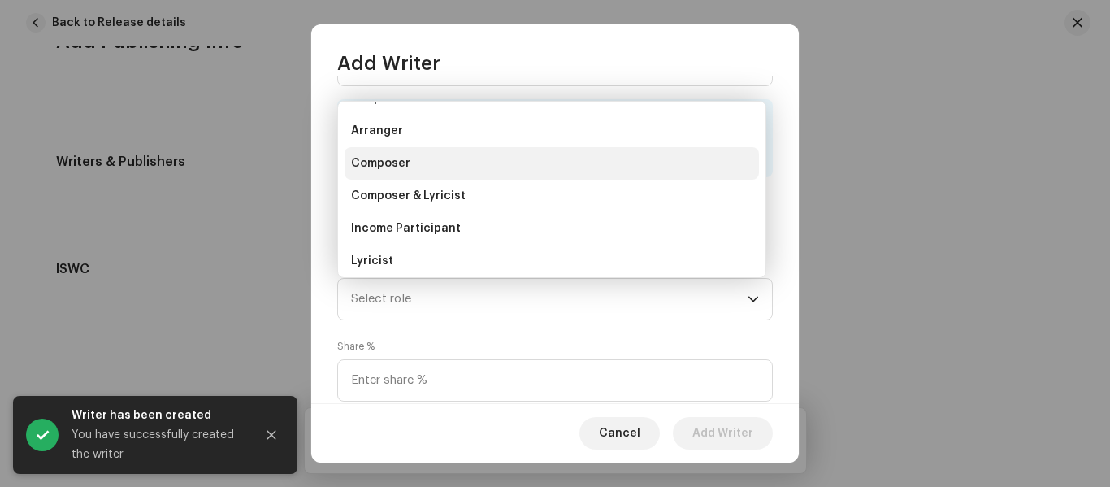
click at [401, 165] on span "Composer" at bounding box center [380, 163] width 59 height 16
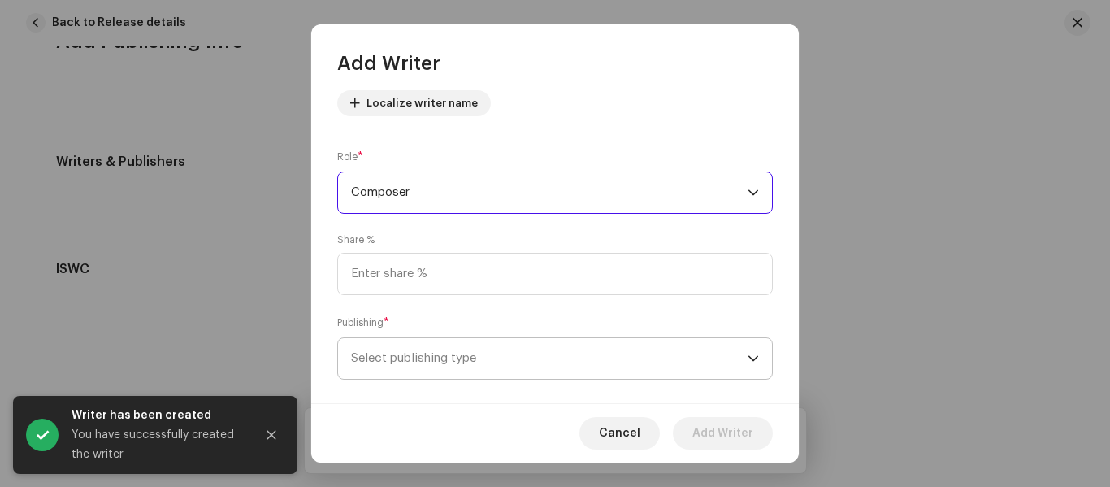
scroll to position [210, 0]
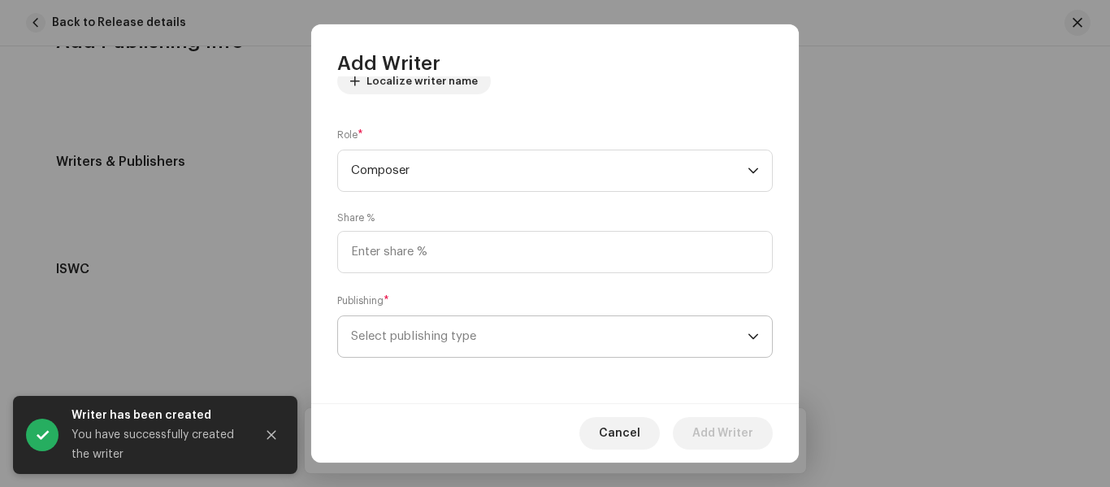
click at [429, 336] on span "Select publishing type" at bounding box center [549, 336] width 396 height 41
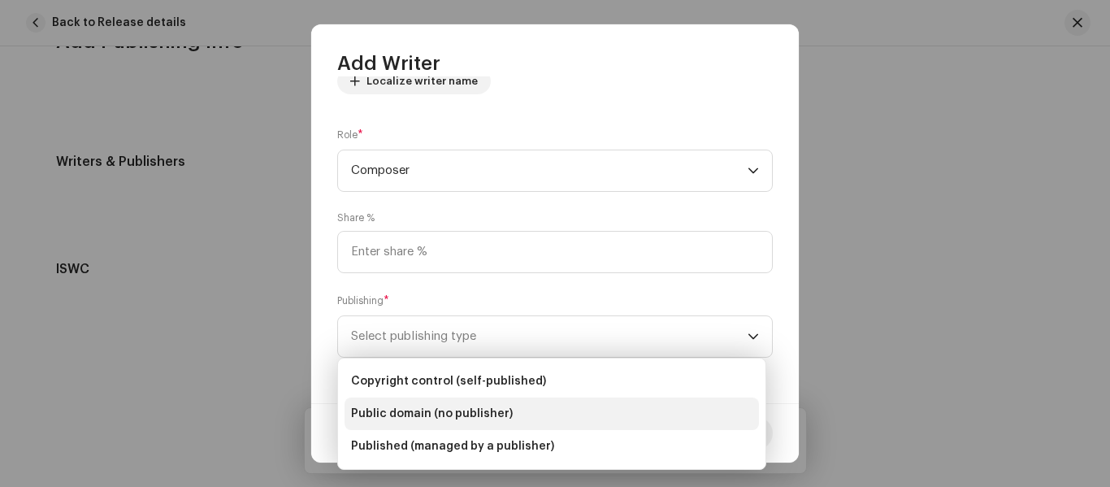
click at [440, 410] on span "Public domain (no publisher)" at bounding box center [432, 413] width 162 height 16
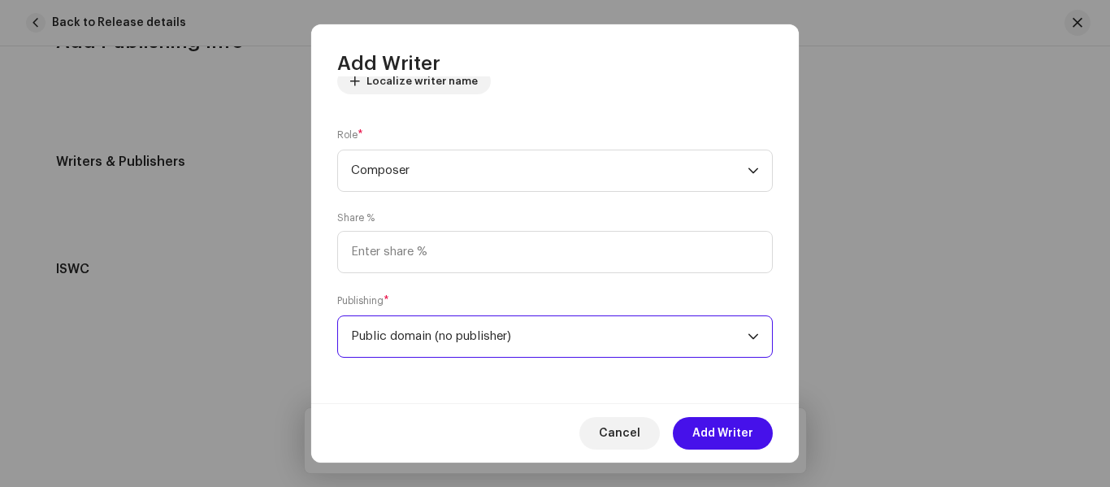
click at [482, 335] on span "Public domain (no publisher)" at bounding box center [549, 336] width 396 height 41
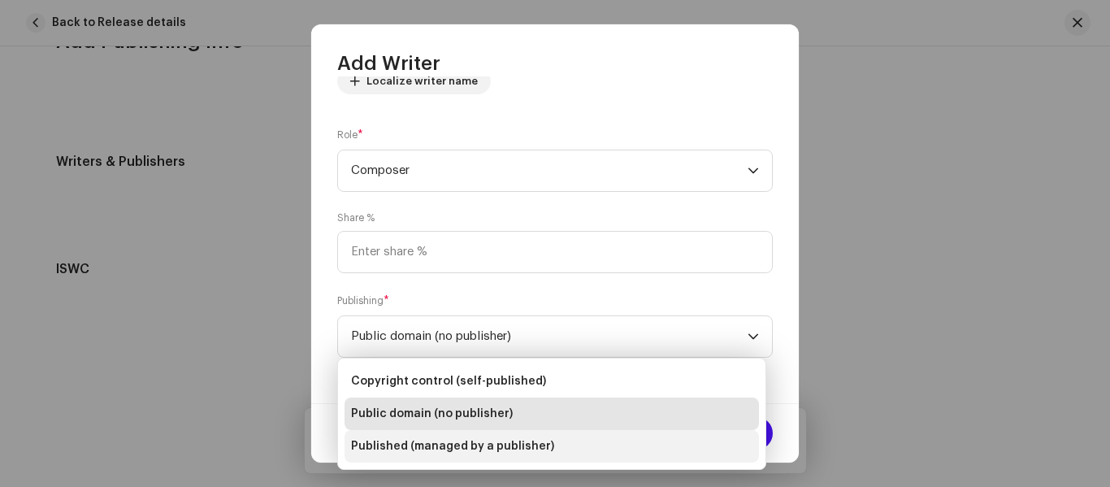
click at [489, 449] on span "Published (managed by a publisher)" at bounding box center [452, 446] width 203 height 16
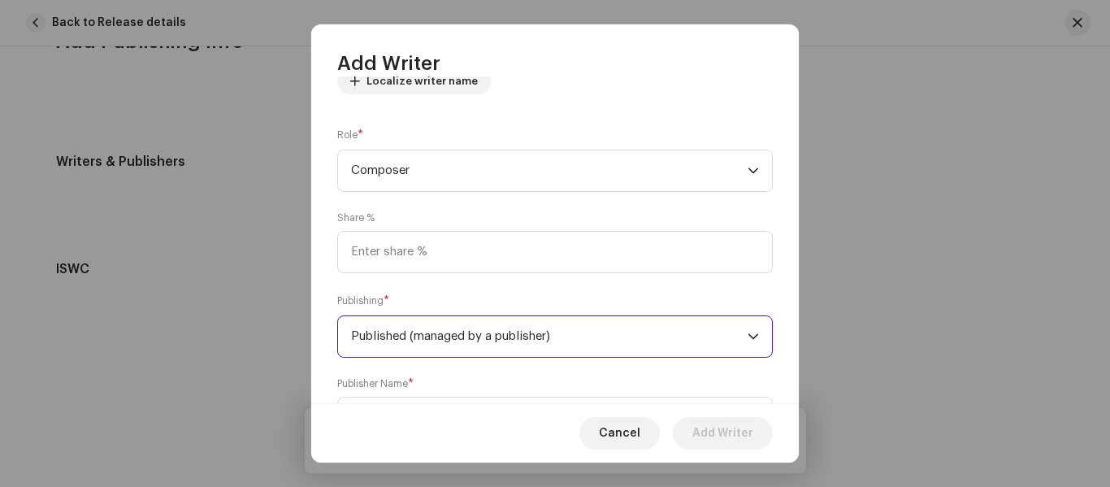
scroll to position [291, 0]
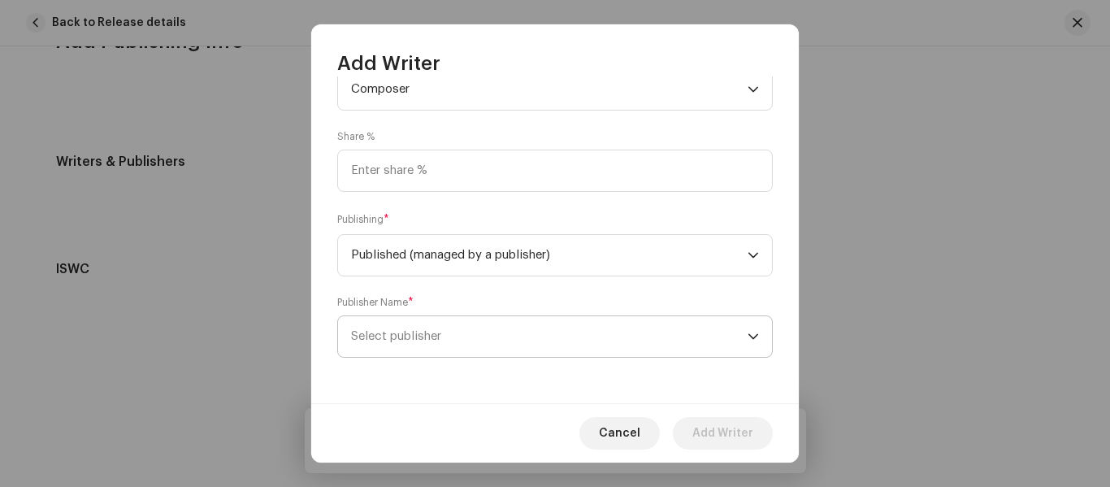
click at [441, 330] on span "Select publisher" at bounding box center [396, 336] width 90 height 12
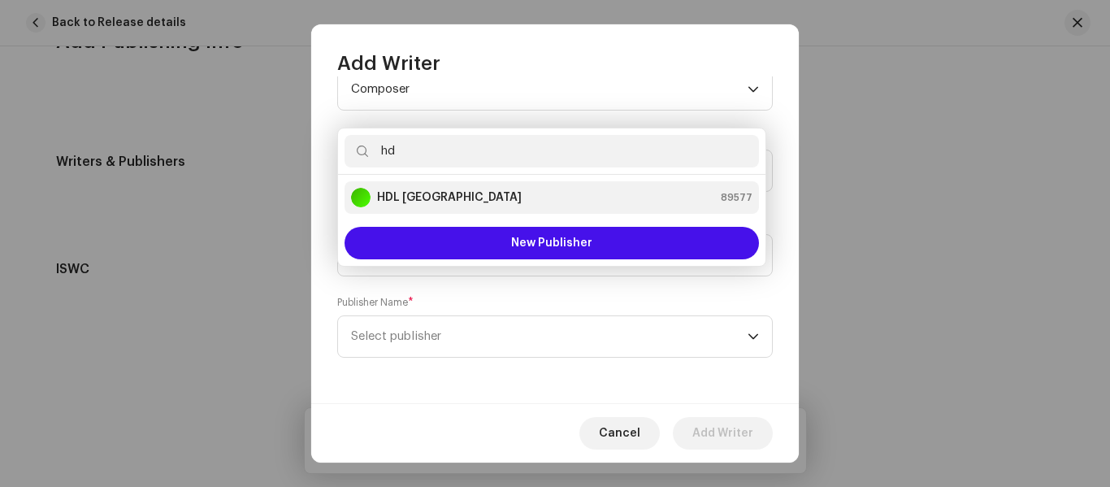
type input "hd"
click at [448, 194] on div "HDL India 89577" at bounding box center [551, 197] width 401 height 19
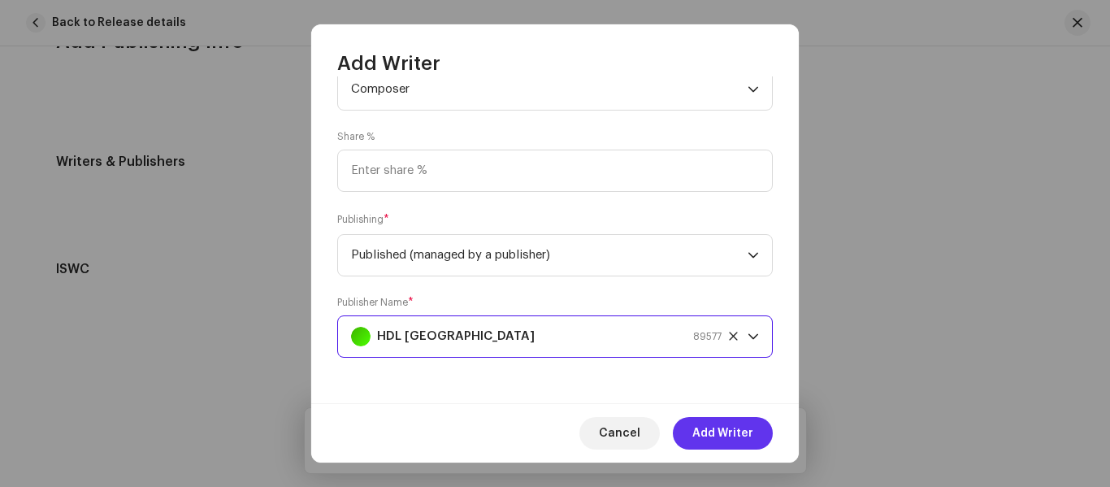
click at [733, 431] on span "Add Writer" at bounding box center [722, 433] width 61 height 32
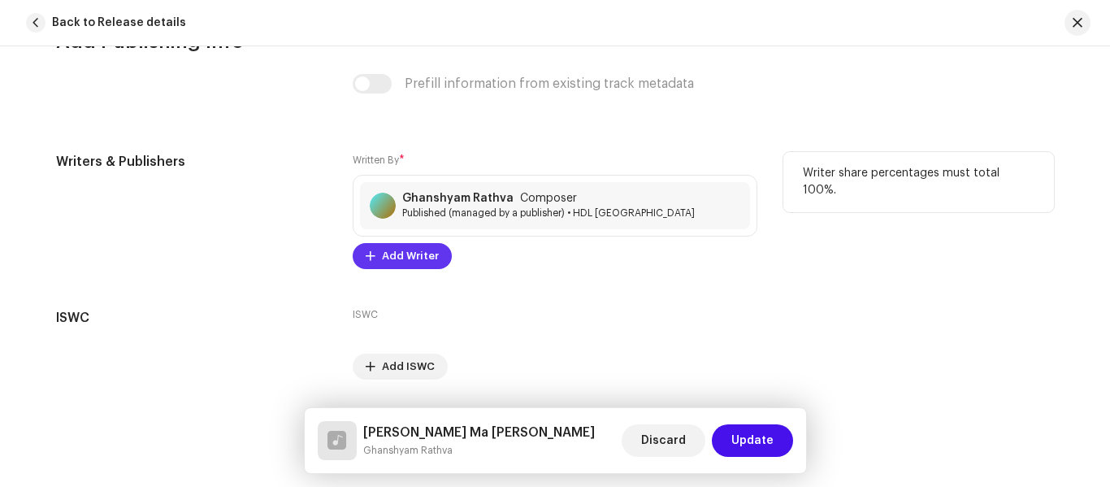
click at [398, 249] on span "Add Writer" at bounding box center [410, 256] width 57 height 32
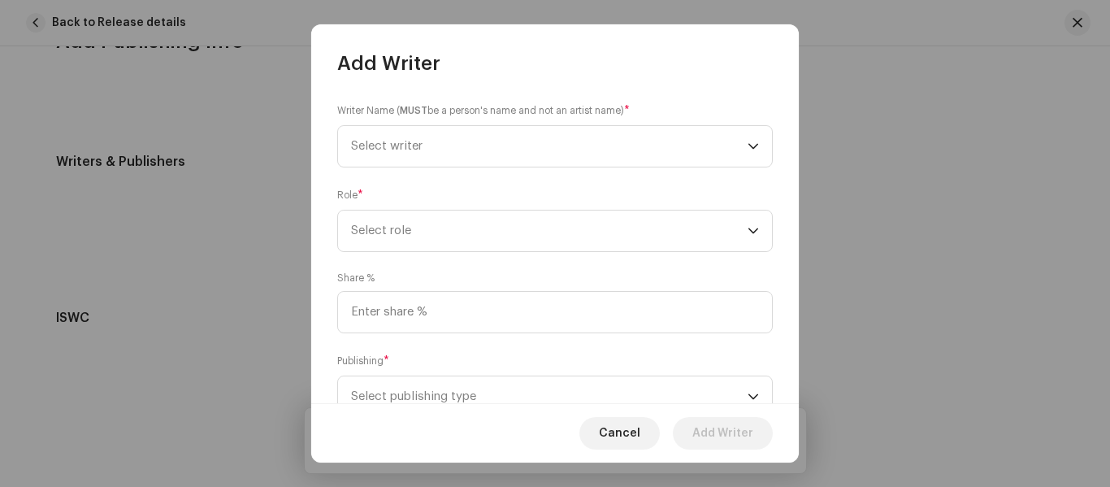
click at [375, 167] on div "Writer Name ( MUST be a person's name and not an artist name) * Select writer R…" at bounding box center [554, 239] width 487 height 327
click at [375, 149] on span "Select writer" at bounding box center [386, 146] width 71 height 12
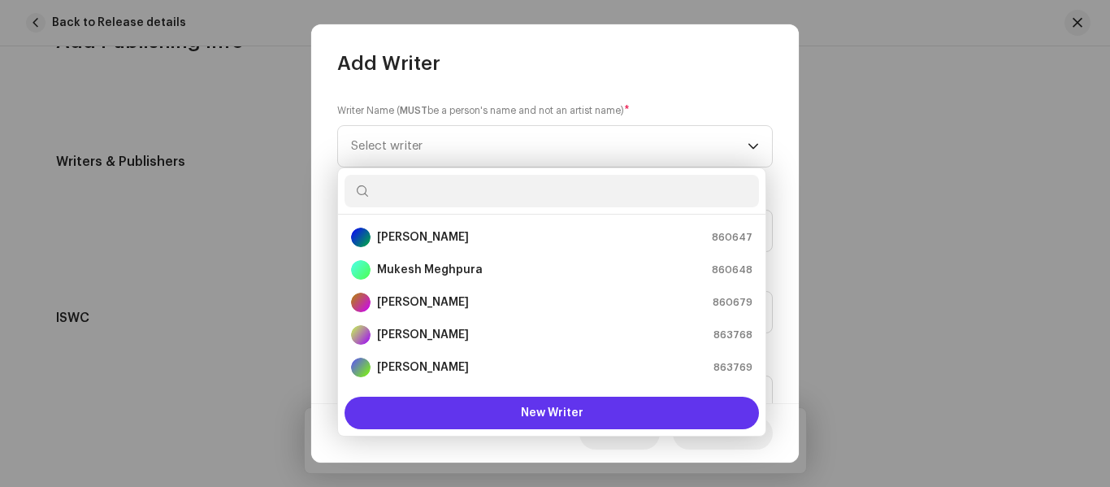
scroll to position [26, 0]
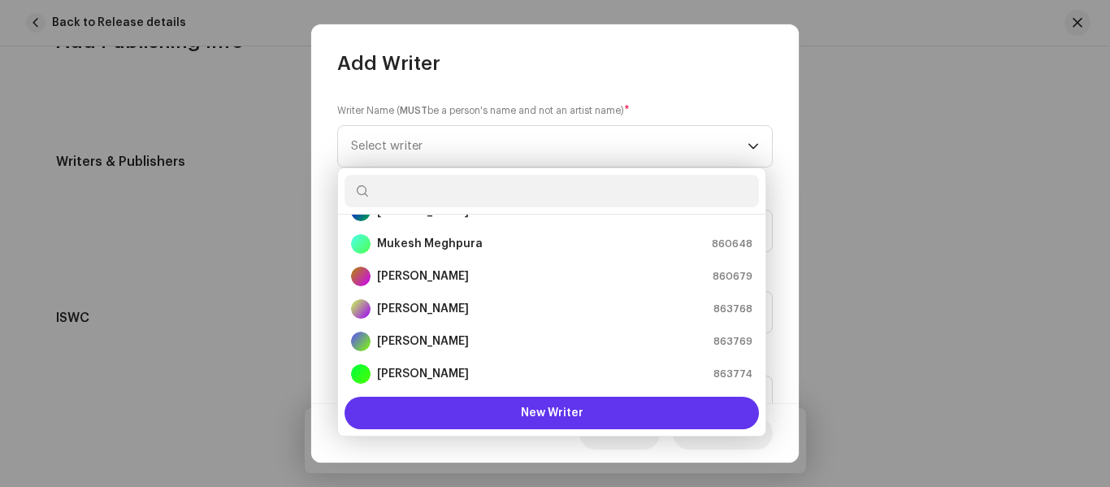
click at [505, 399] on button "New Writer" at bounding box center [551, 412] width 414 height 32
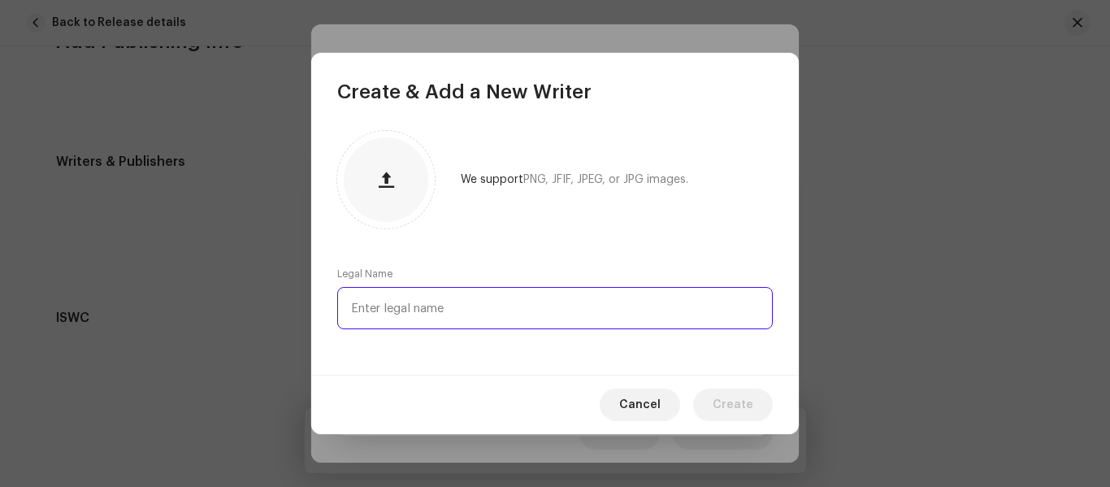
click at [396, 310] on input "text" at bounding box center [554, 308] width 435 height 42
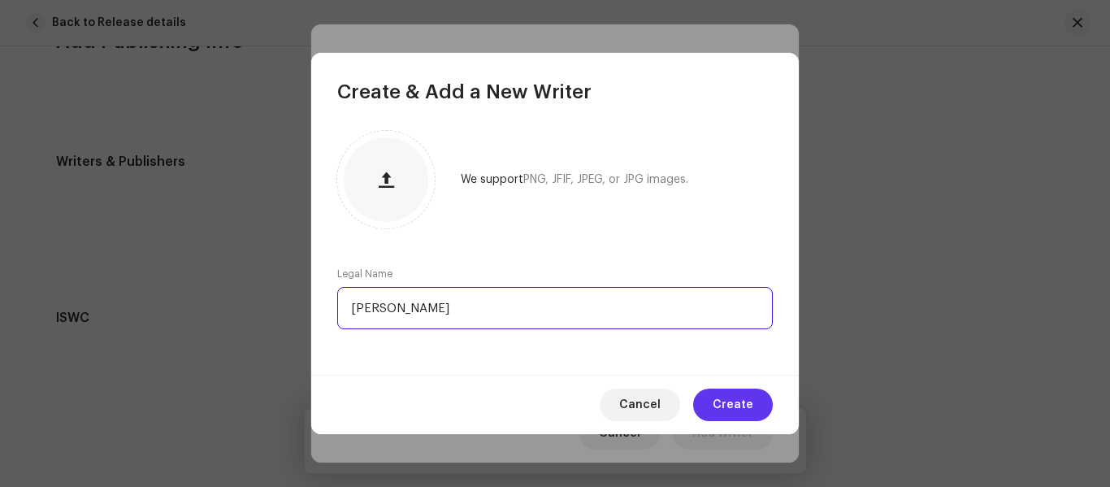
type input "Mayur Rathva"
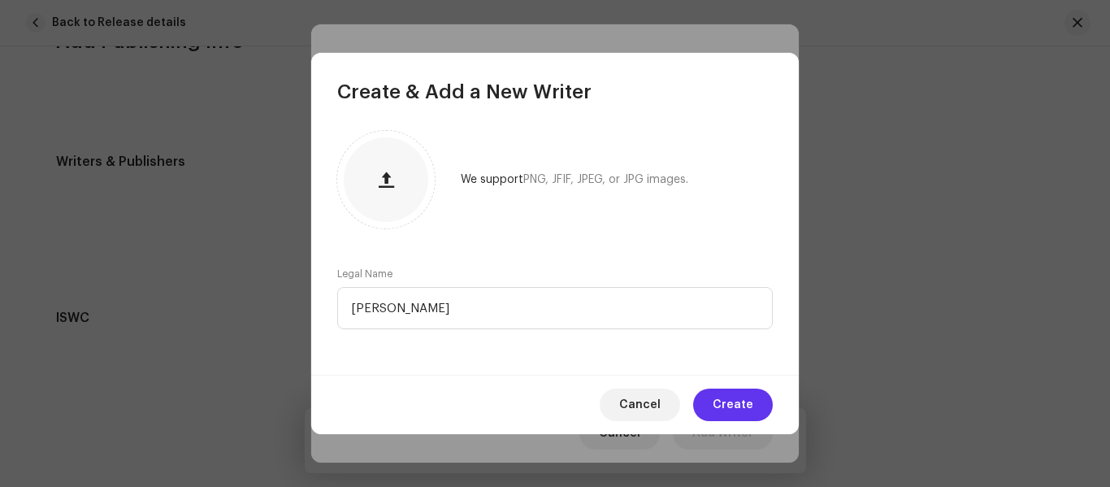
click at [734, 407] on span "Create" at bounding box center [733, 404] width 41 height 32
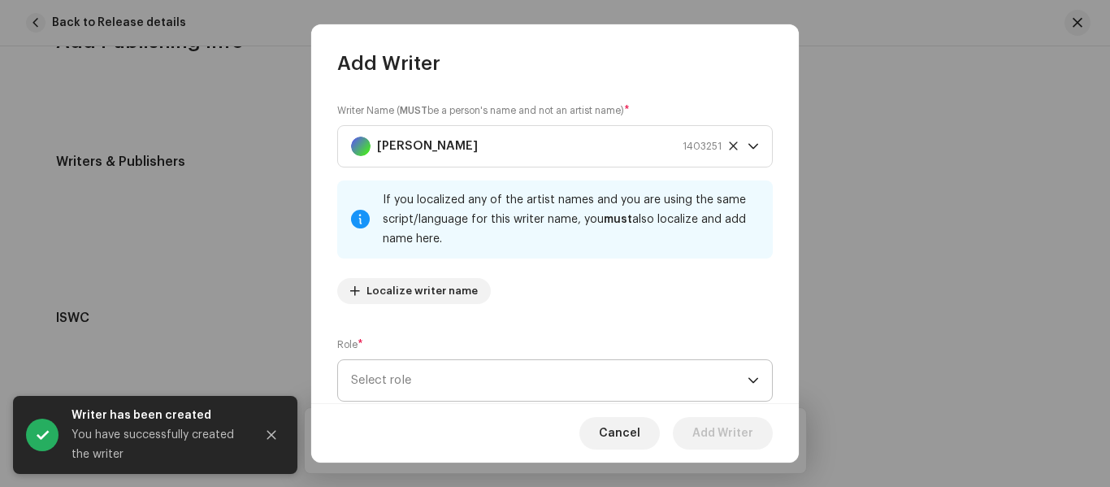
click at [401, 248] on div "If you localized any of the artist names and you are using the same script/lang…" at bounding box center [571, 219] width 377 height 58
drag, startPoint x: 435, startPoint y: 333, endPoint x: 444, endPoint y: 369, distance: 36.8
click at [435, 334] on div "Writer Name ( MUST be a person's name and not an artist name) * Mayur Rathva 14…" at bounding box center [554, 239] width 487 height 327
click at [445, 369] on span "Select role" at bounding box center [549, 380] width 396 height 41
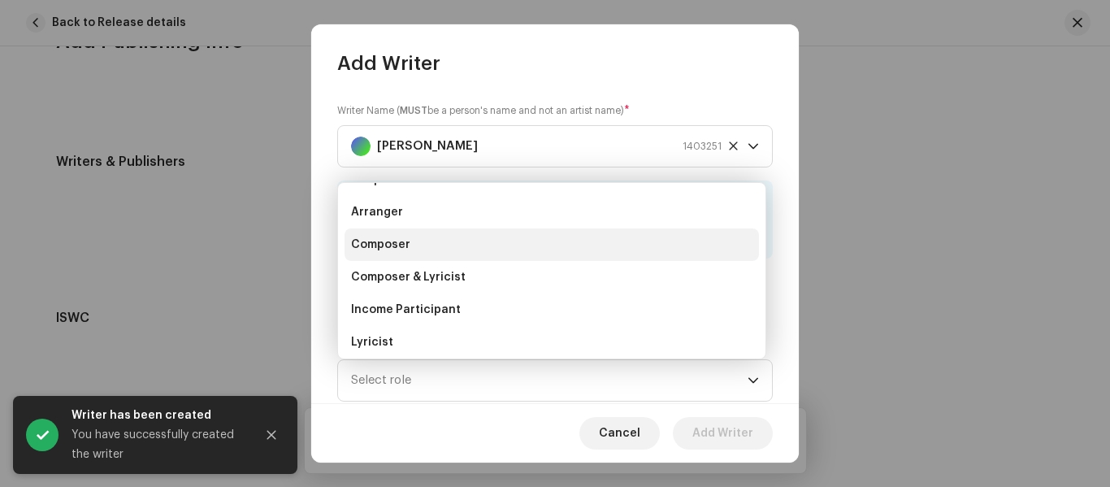
click at [399, 241] on span "Composer" at bounding box center [380, 244] width 59 height 16
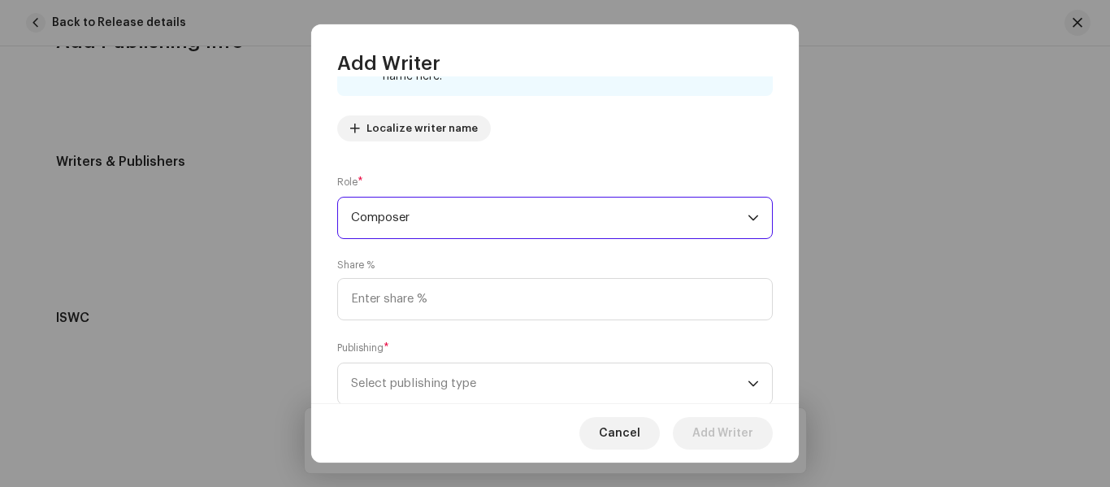
scroll to position [210, 0]
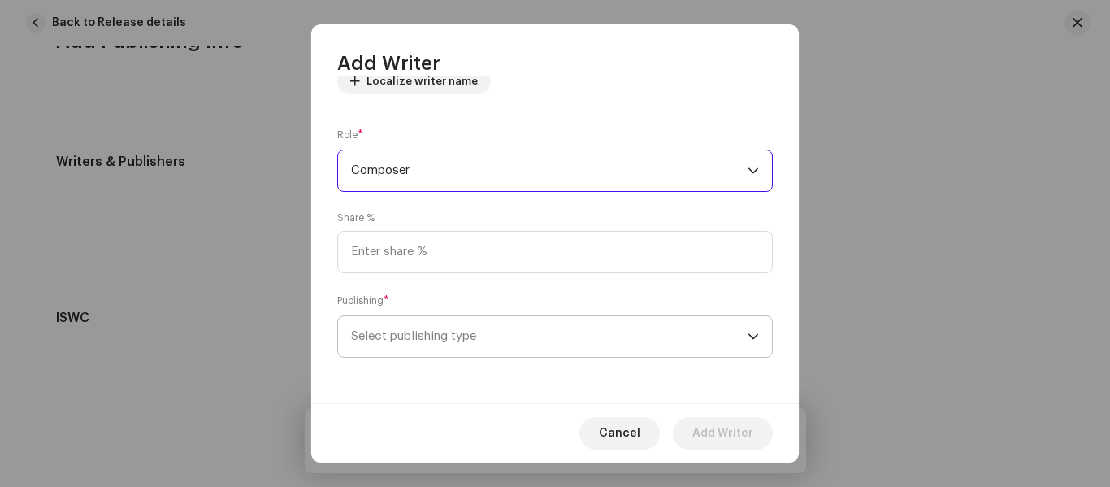
click at [481, 344] on span "Select publishing type" at bounding box center [549, 336] width 396 height 41
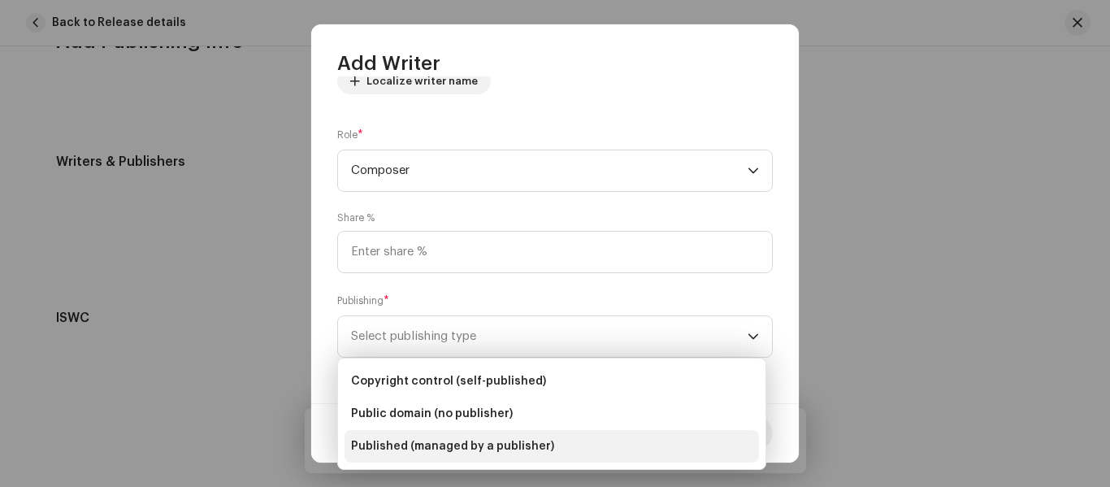
drag, startPoint x: 463, startPoint y: 448, endPoint x: 487, endPoint y: 444, distance: 23.8
click at [464, 448] on span "Published (managed by a publisher)" at bounding box center [452, 446] width 203 height 16
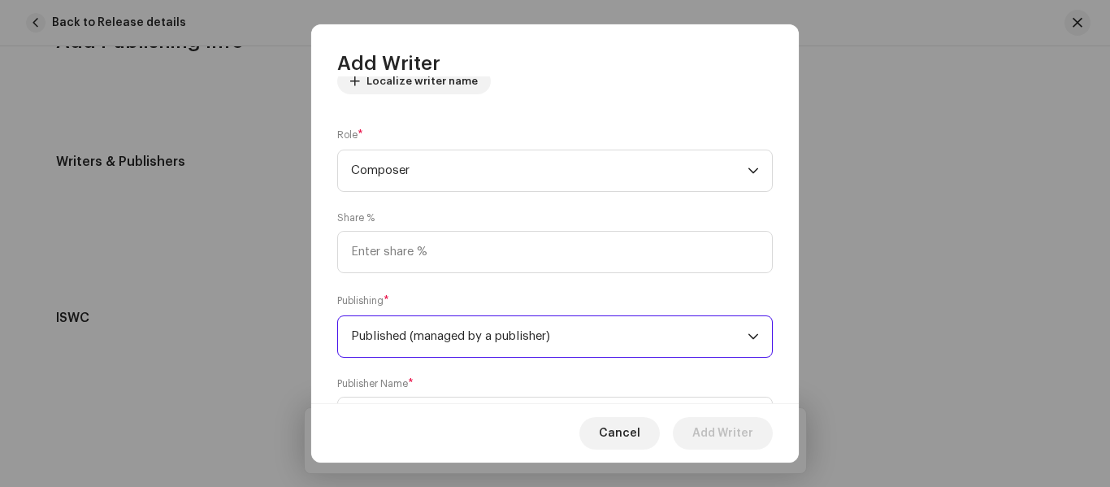
click at [436, 341] on span "Published (managed by a publisher)" at bounding box center [549, 336] width 396 height 41
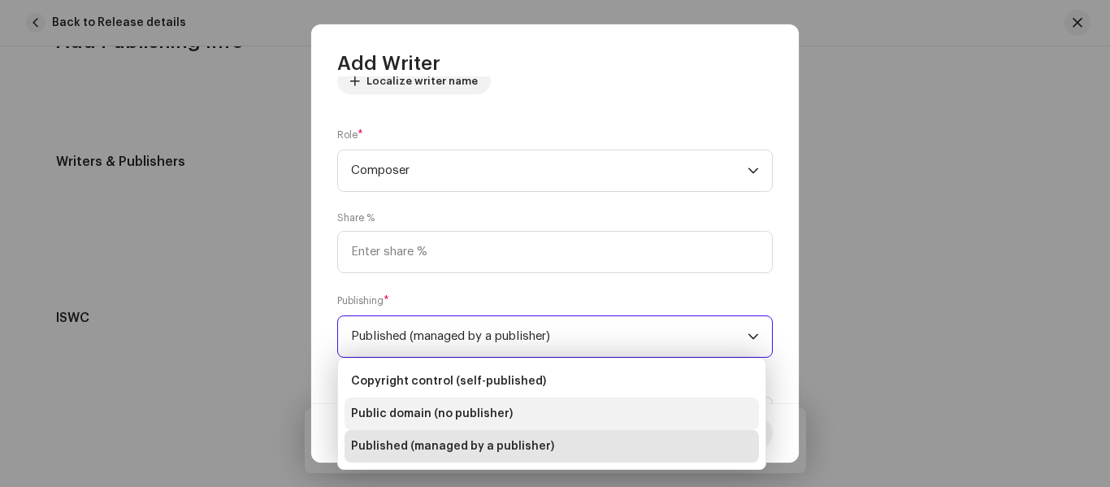
click at [430, 409] on span "Public domain (no publisher)" at bounding box center [432, 413] width 162 height 16
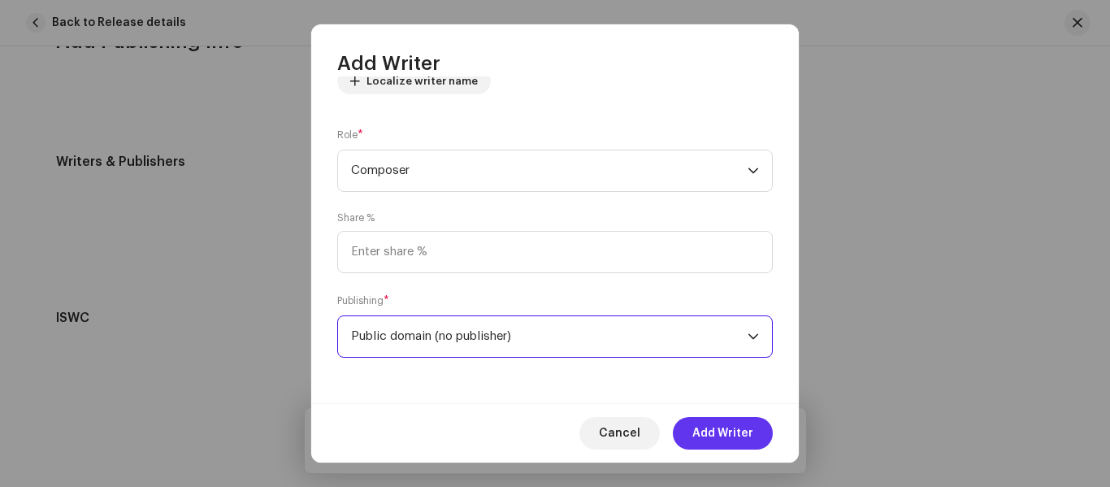
click at [739, 435] on span "Add Writer" at bounding box center [722, 433] width 61 height 32
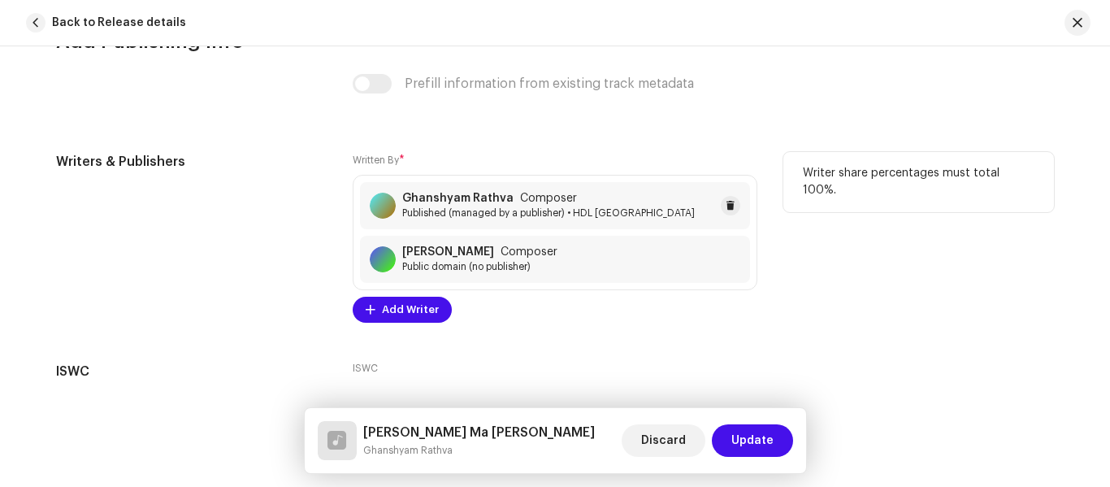
click at [520, 200] on span "Composer" at bounding box center [548, 198] width 57 height 13
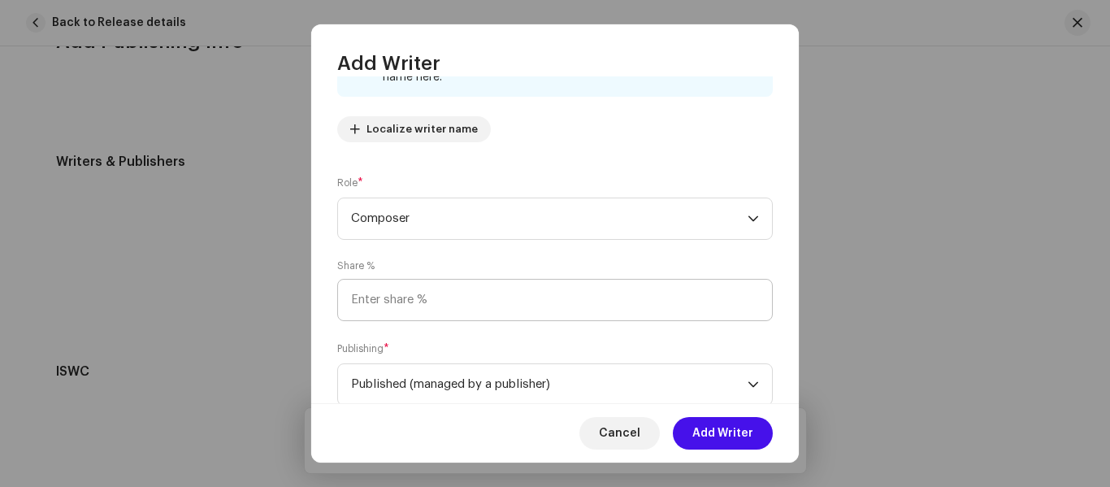
scroll to position [162, 0]
click at [414, 230] on span "Composer" at bounding box center [549, 217] width 396 height 41
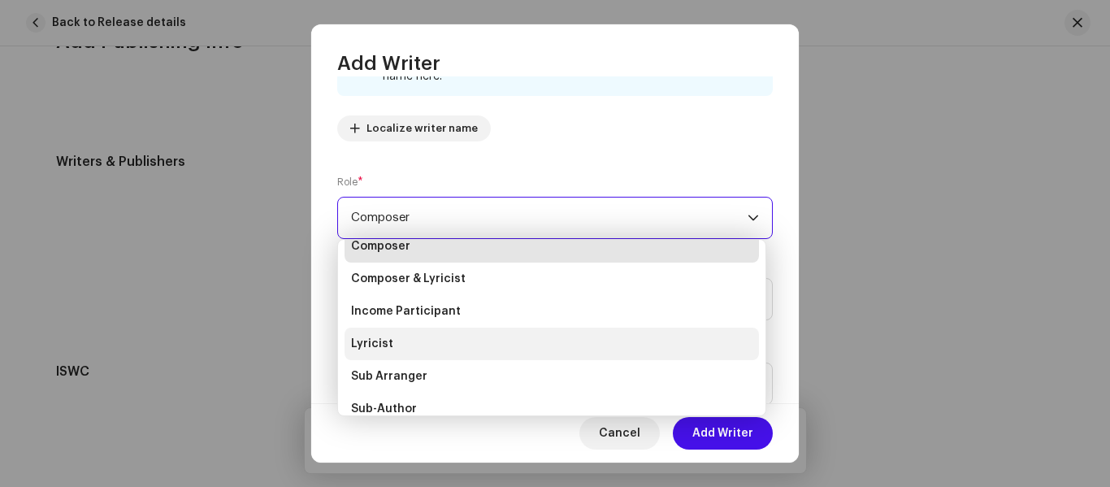
click at [432, 335] on li "Lyricist" at bounding box center [551, 343] width 414 height 32
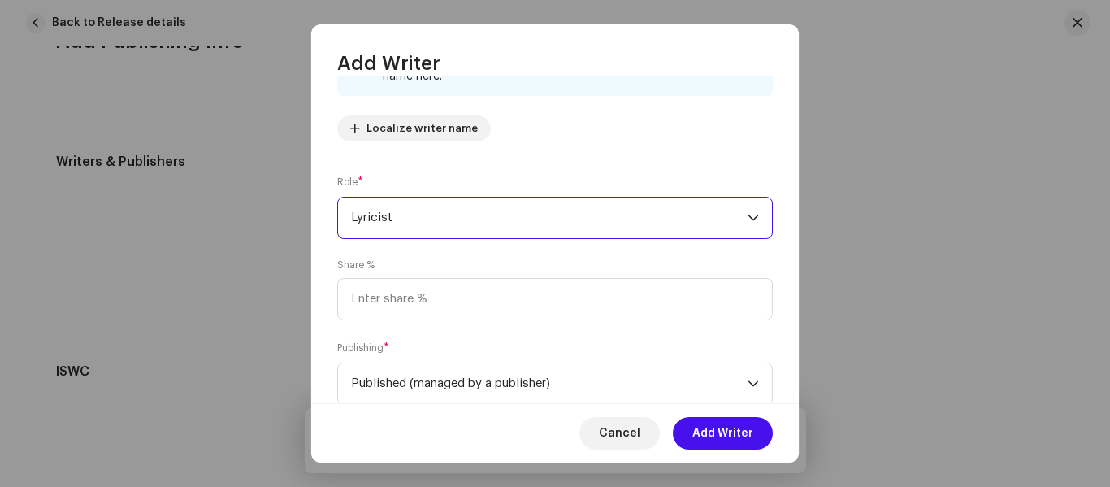
scroll to position [71, 0]
click at [725, 439] on span "Add Writer" at bounding box center [722, 433] width 61 height 32
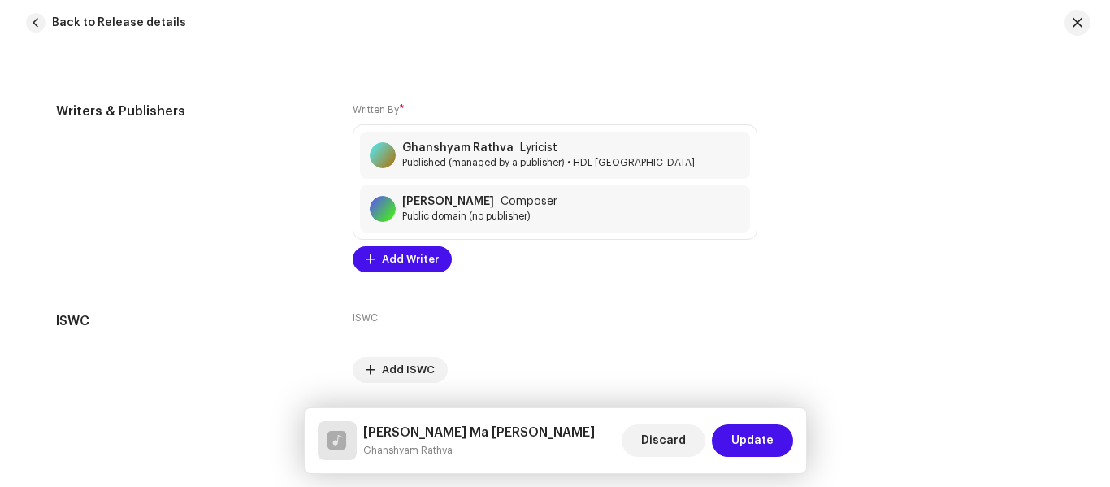
scroll to position [3478, 0]
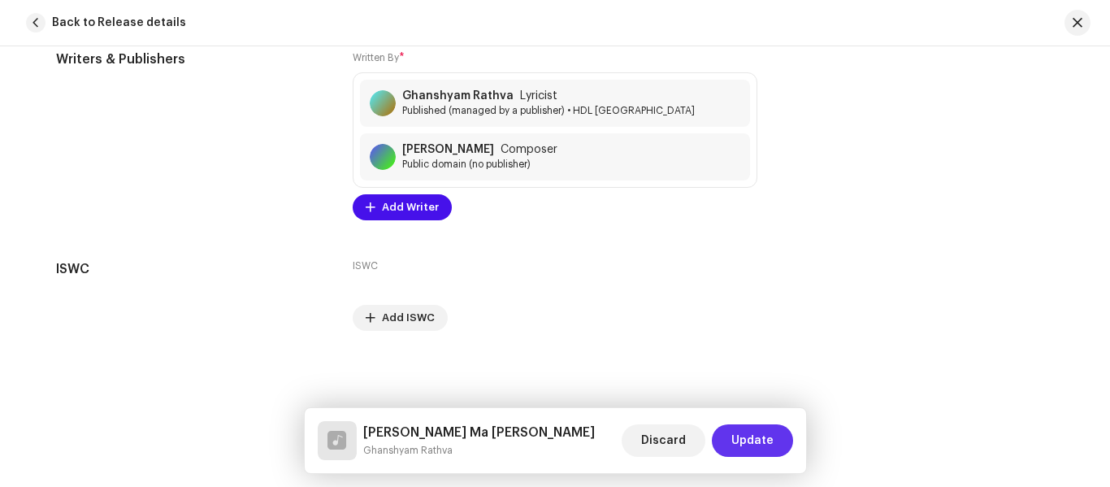
click at [765, 443] on span "Update" at bounding box center [752, 440] width 42 height 32
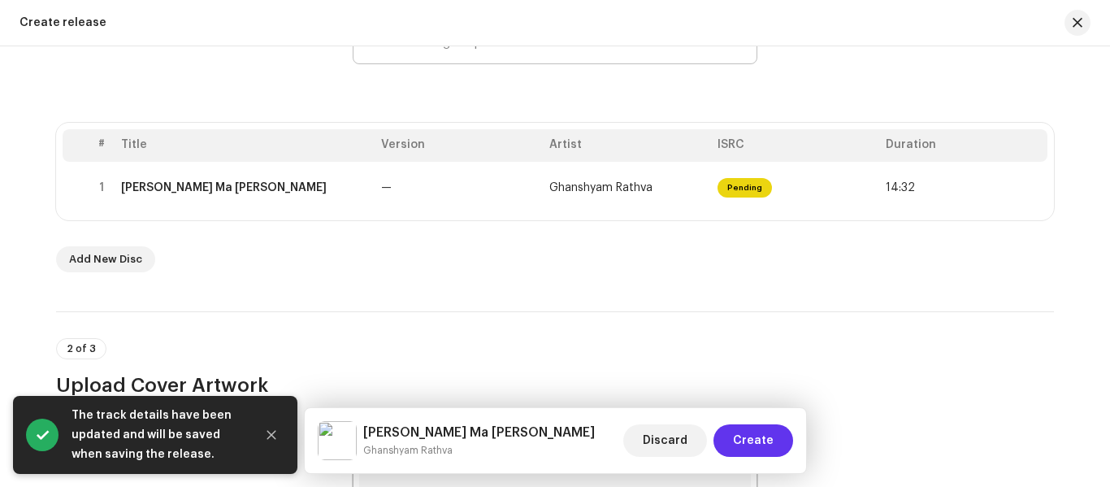
click at [764, 444] on span "Create" at bounding box center [753, 440] width 41 height 32
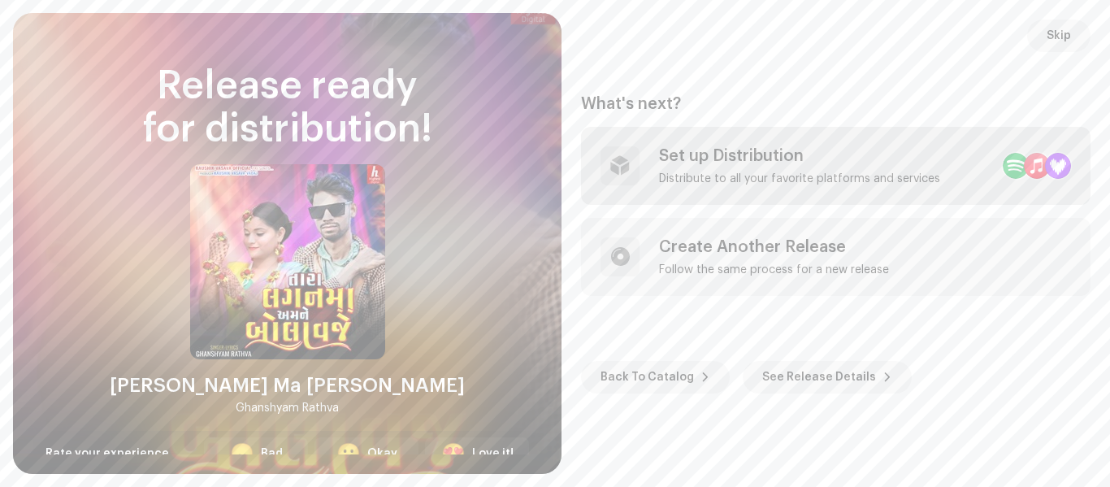
click at [670, 137] on div "Set up Distribution Distribute to all your favorite platforms and services" at bounding box center [835, 166] width 509 height 78
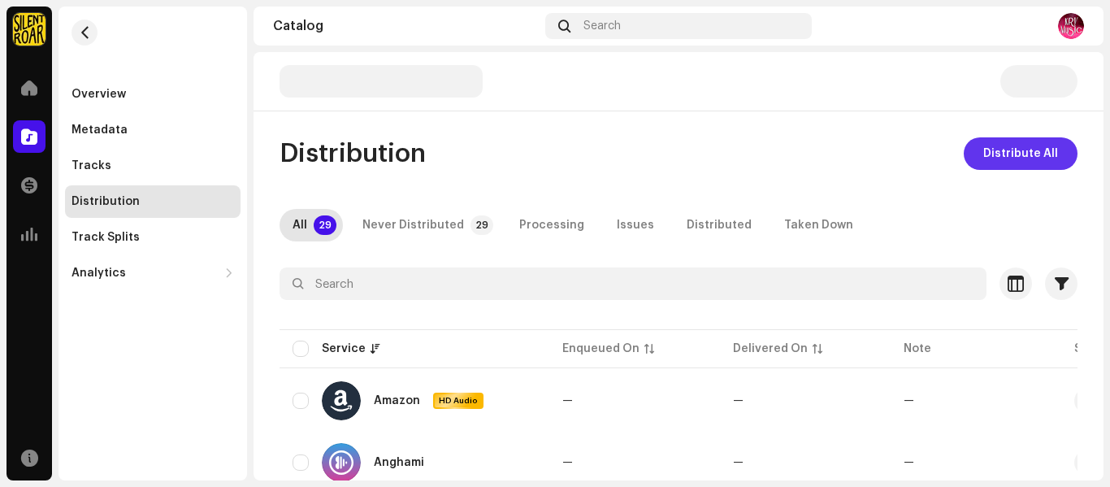
click at [1042, 158] on span "Distribute All" at bounding box center [1020, 153] width 75 height 32
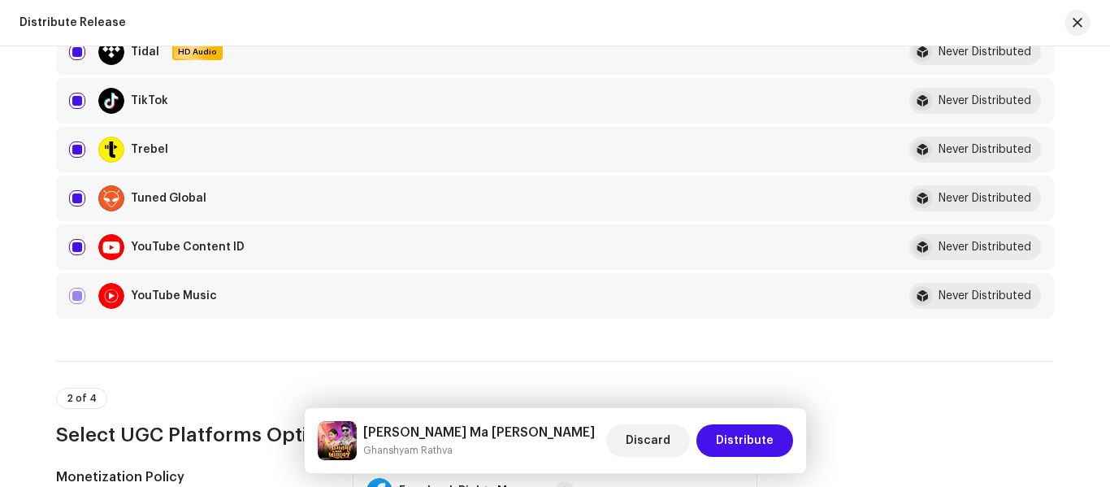
scroll to position [1544, 0]
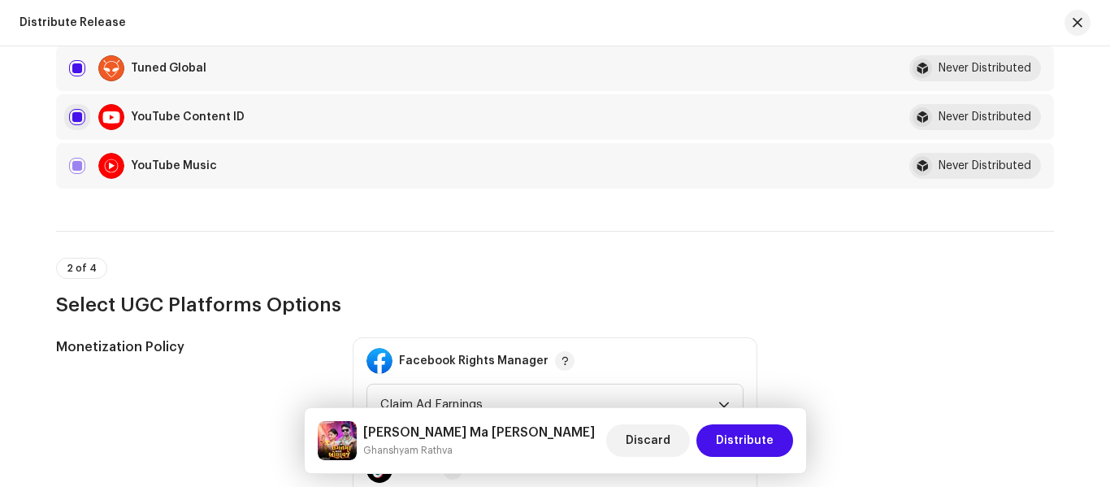
click at [69, 112] on input "checkbox" at bounding box center [77, 117] width 16 height 16
checkbox input "false"
click at [741, 442] on span "Distribute" at bounding box center [745, 440] width 58 height 32
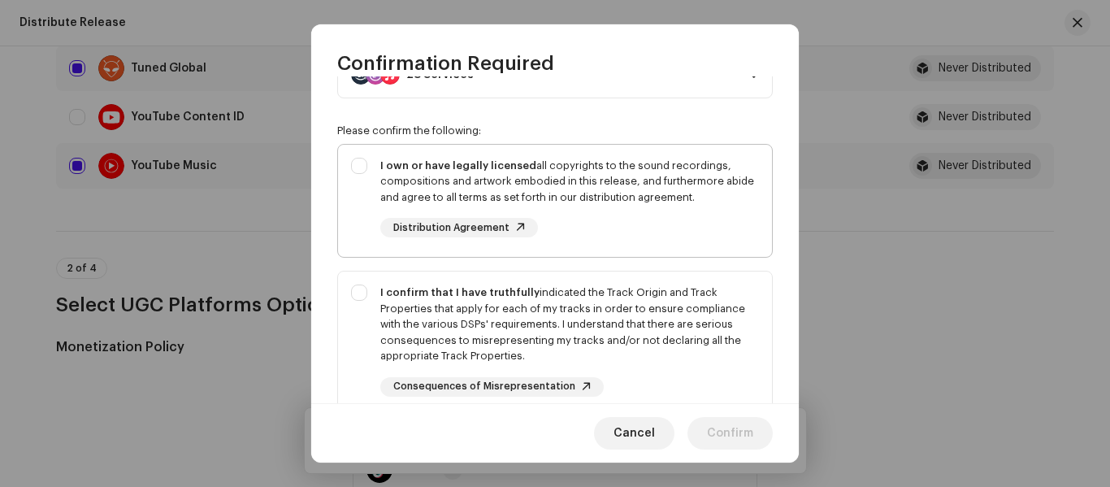
click at [362, 156] on div "I own or have legally licensed all copyrights to the sound recordings, composit…" at bounding box center [555, 198] width 434 height 106
checkbox input "true"
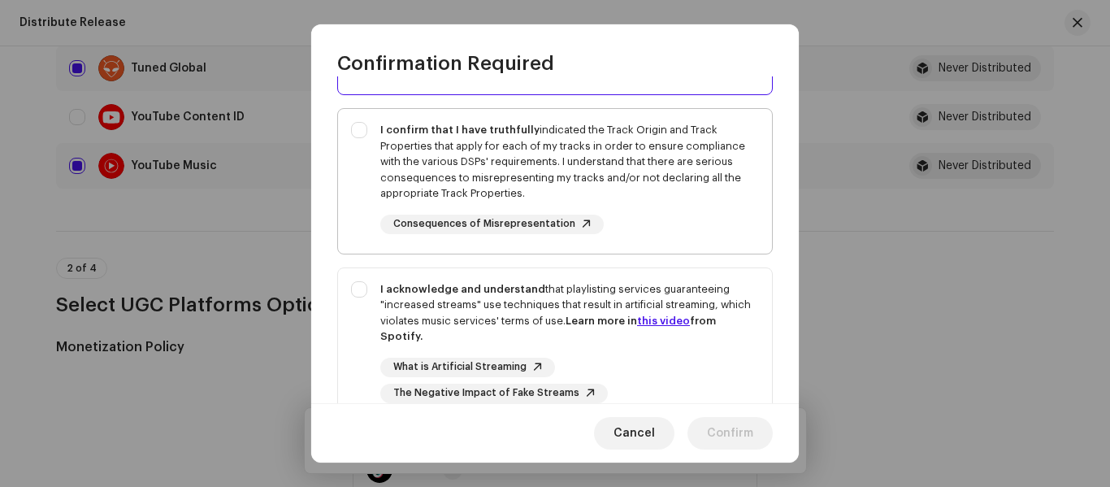
click at [370, 137] on div "I confirm that I have truthfully indicated the Track Origin and Track Propertie…" at bounding box center [555, 178] width 434 height 138
checkbox input "true"
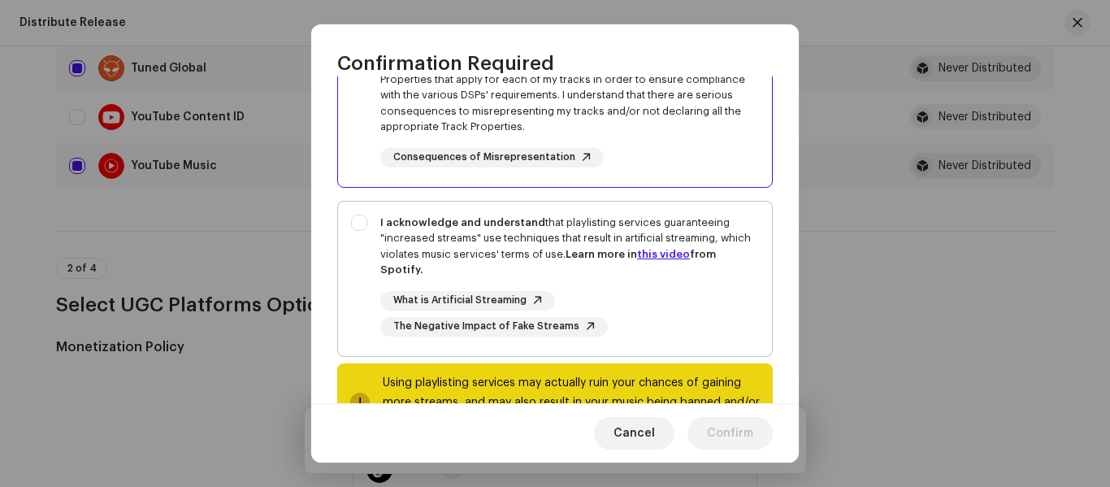
scroll to position [375, 0]
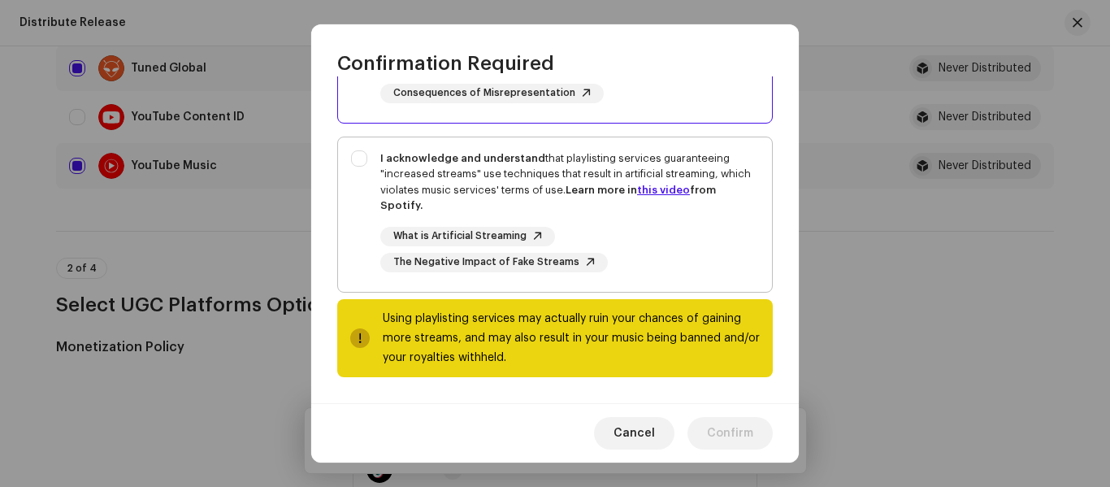
click at [365, 175] on div "I acknowledge and understand that playlisting services guaranteeing "increased …" at bounding box center [555, 211] width 434 height 148
checkbox input "true"
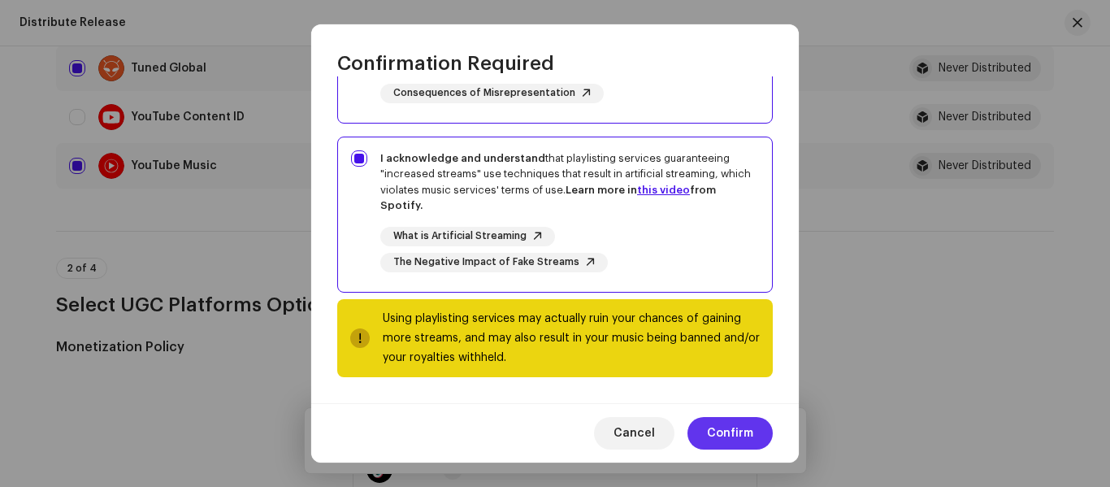
click at [746, 440] on span "Confirm" at bounding box center [730, 433] width 46 height 32
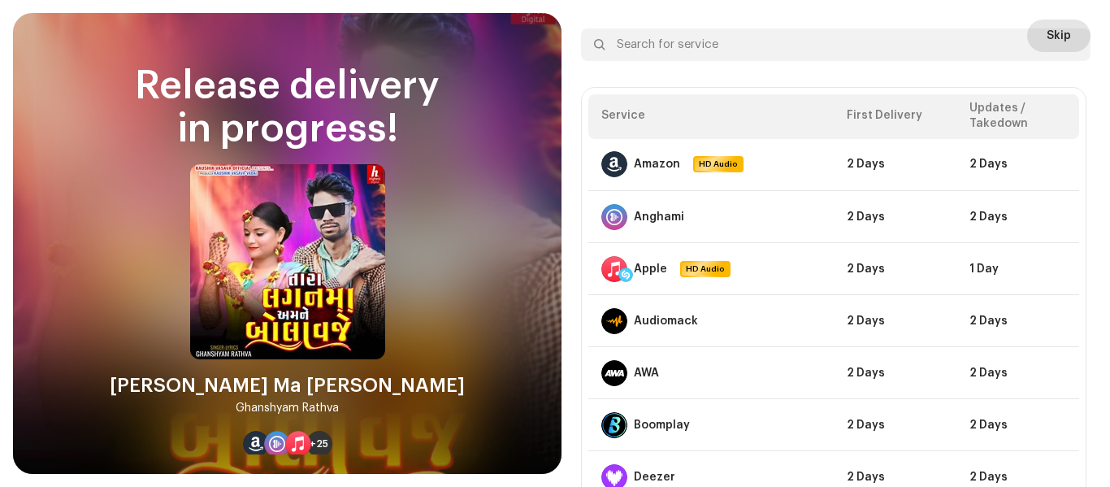
click at [1053, 20] on span "Skip" at bounding box center [1058, 35] width 24 height 32
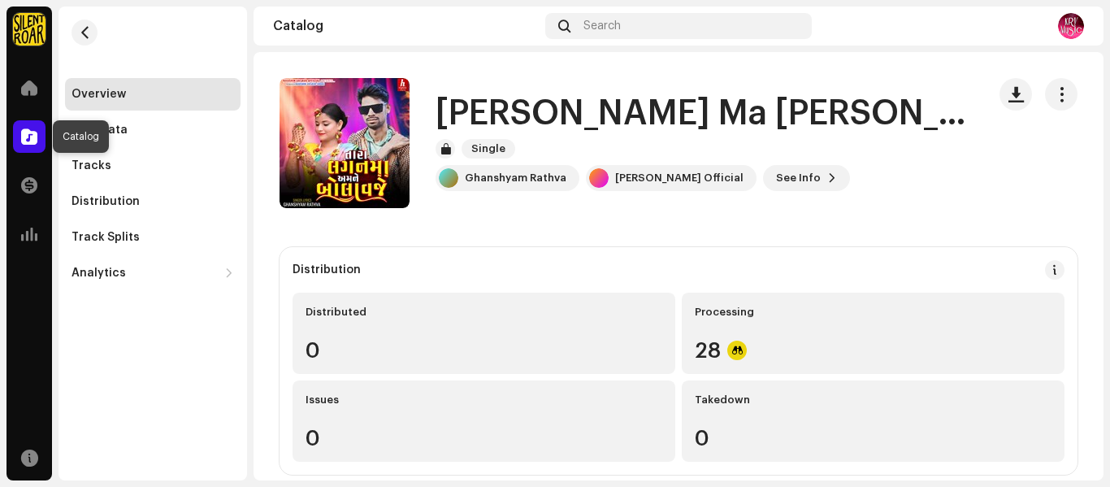
click at [28, 149] on div at bounding box center [29, 136] width 32 height 32
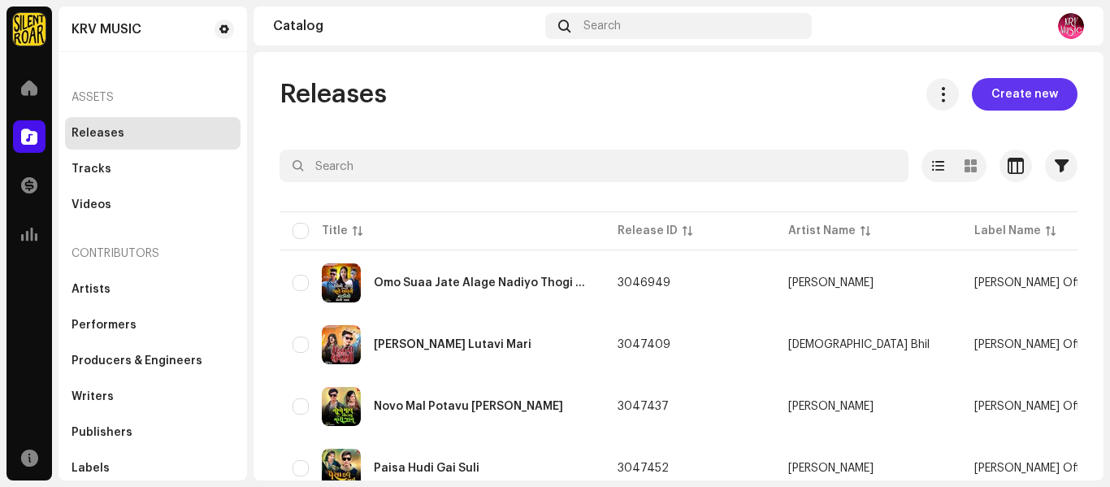
click at [1008, 101] on span "Create new" at bounding box center [1024, 94] width 67 height 32
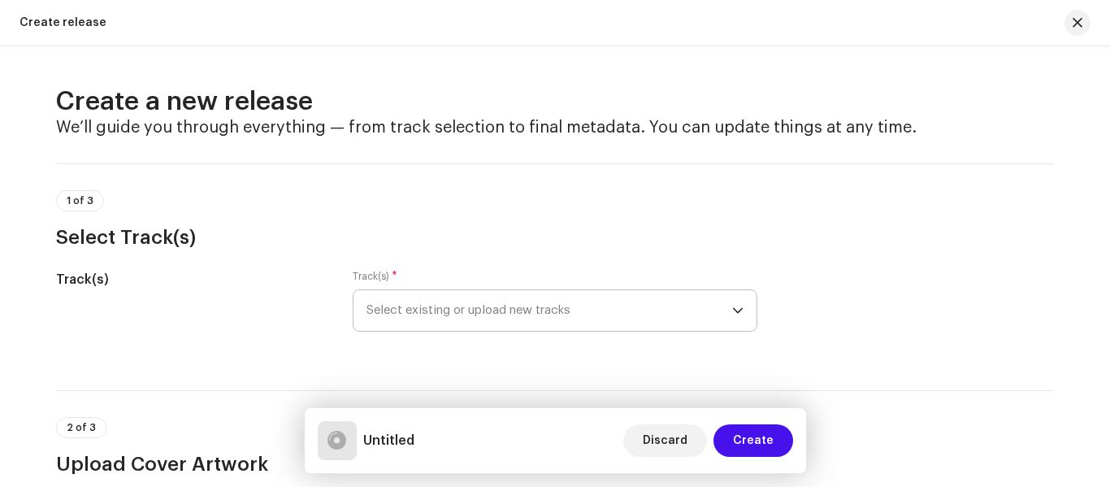
click at [432, 302] on span "Select existing or upload new tracks" at bounding box center [549, 310] width 366 height 41
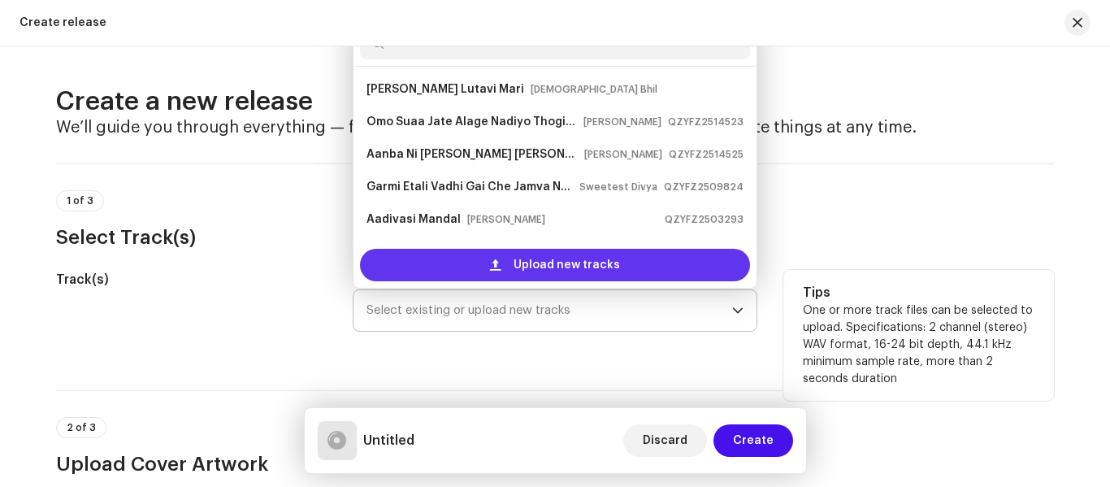
click at [431, 265] on div "Upload new tracks" at bounding box center [555, 265] width 390 height 32
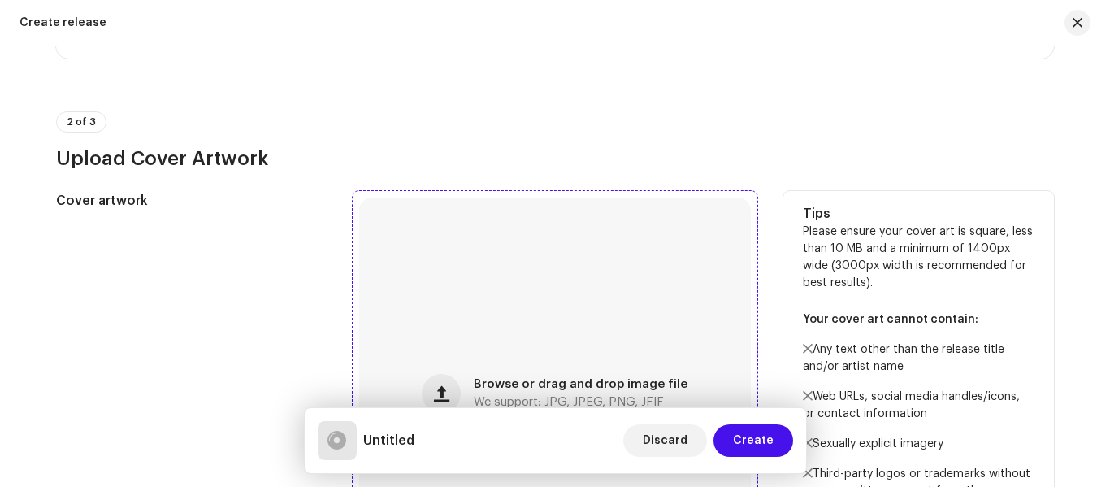
scroll to position [569, 0]
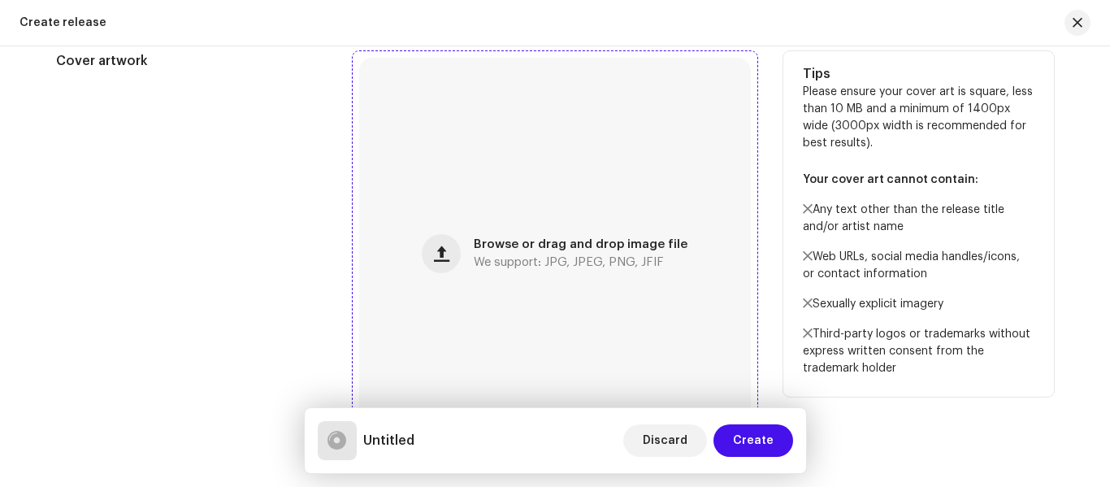
click at [481, 239] on span "Browse or drag and drop image file" at bounding box center [581, 244] width 214 height 11
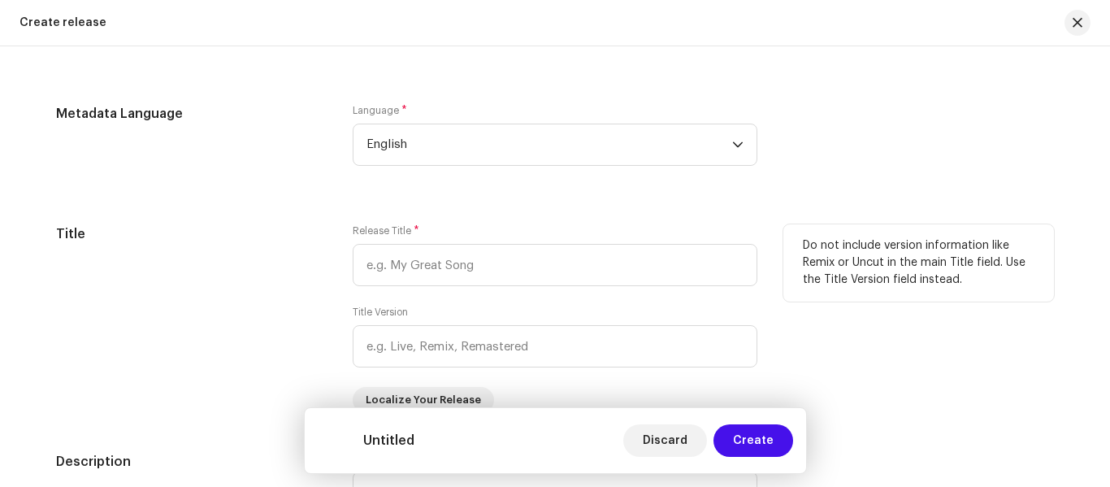
scroll to position [1381, 0]
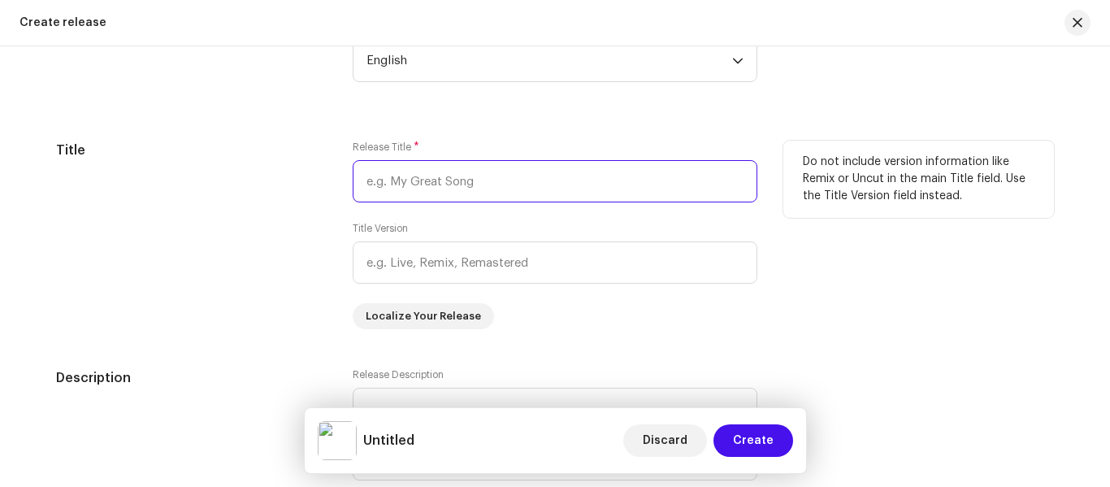
click at [384, 175] on input "text" at bounding box center [555, 181] width 405 height 42
paste input "Tubi Hoye Femse Mebi Hoye Femse"
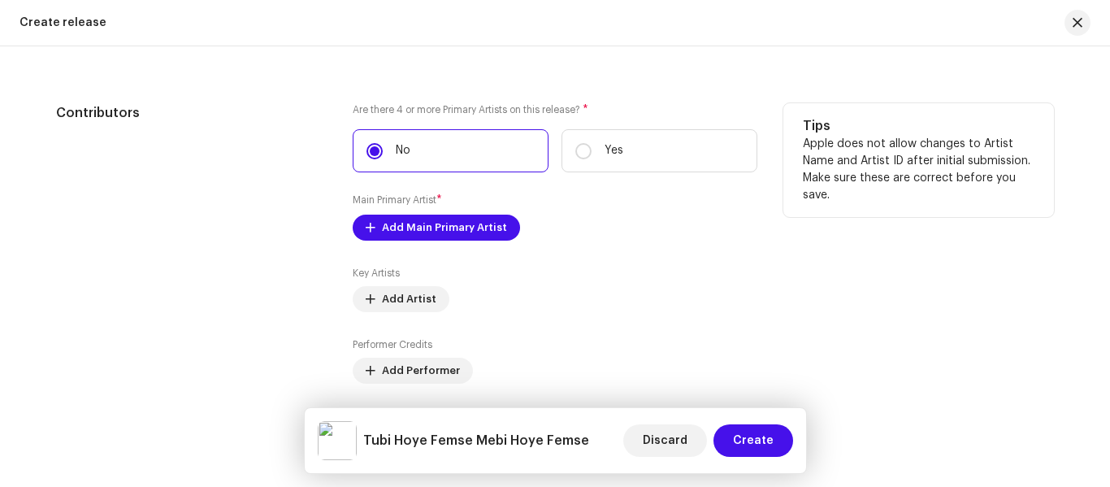
scroll to position [1869, 0]
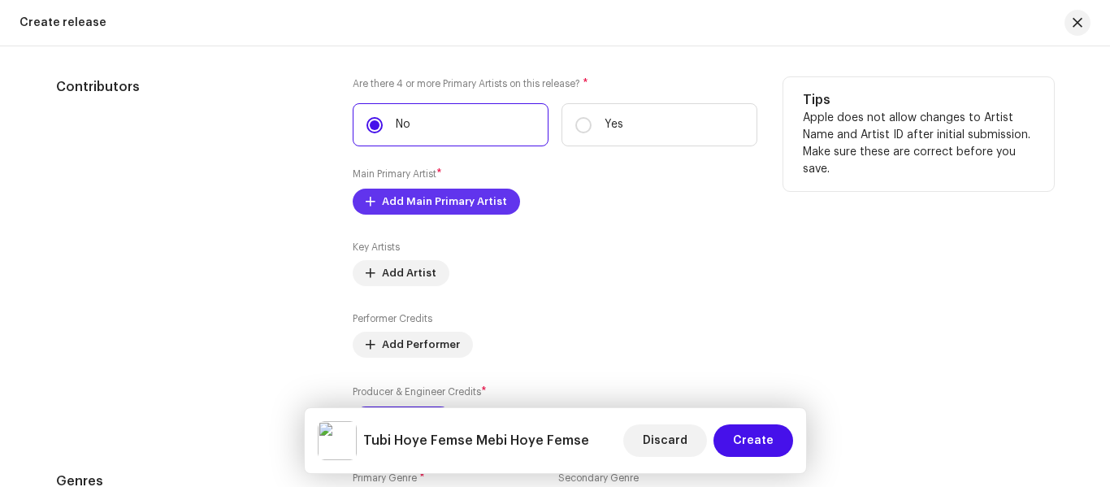
type input "Tubi Hoye Femse Mebi Hoye Femse"
click at [397, 207] on span "Add Main Primary Artist" at bounding box center [444, 201] width 125 height 32
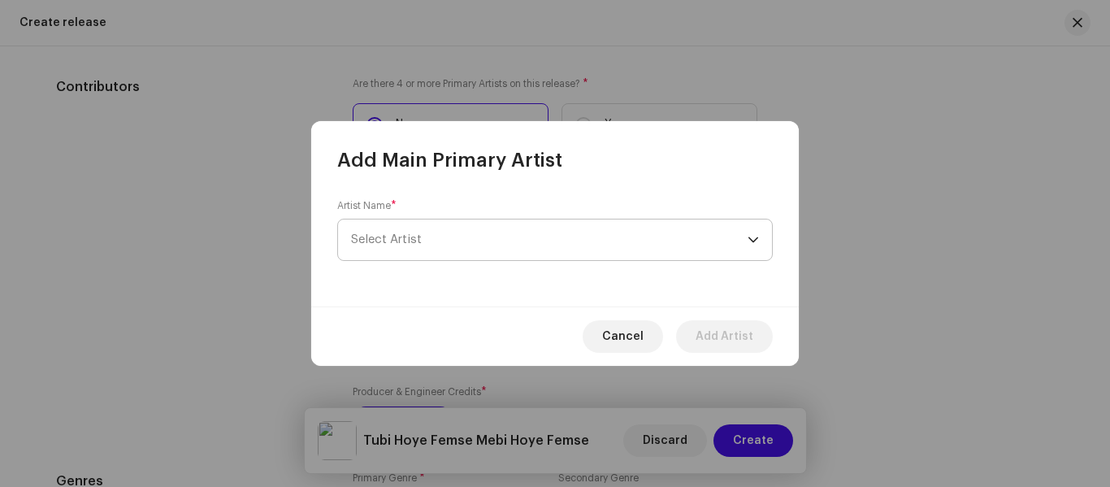
click at [404, 238] on span "Select Artist" at bounding box center [386, 239] width 71 height 12
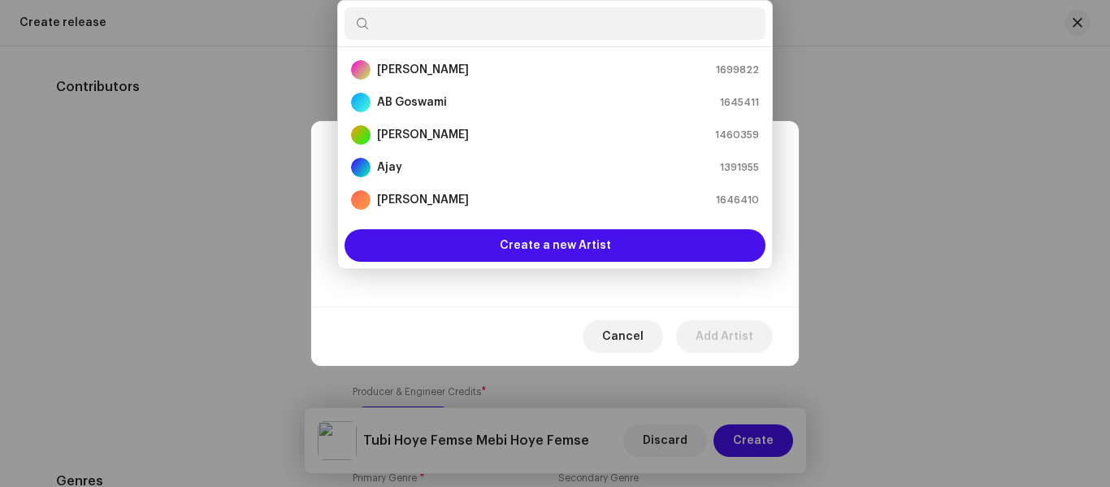
scroll to position [26, 0]
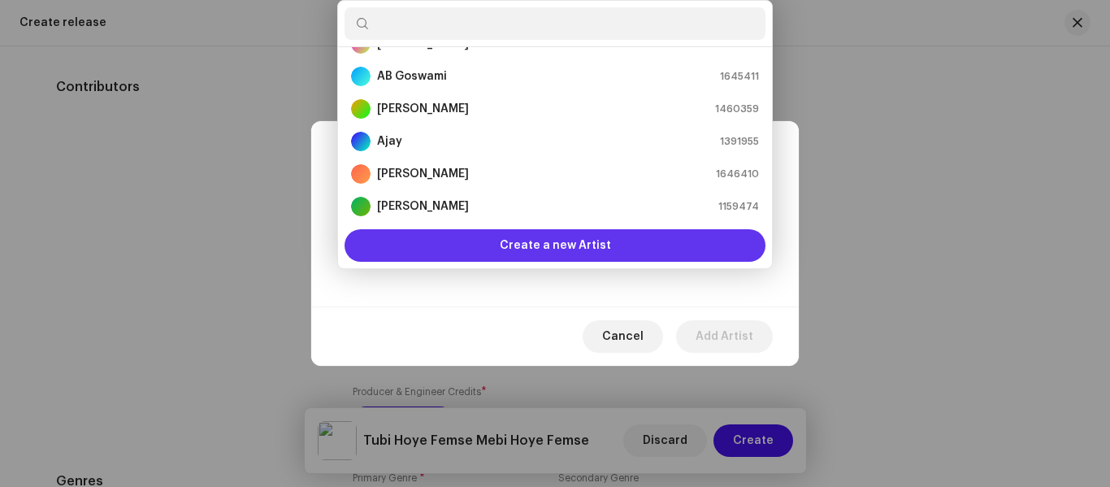
click at [466, 245] on div "Create a new Artist" at bounding box center [554, 245] width 421 height 32
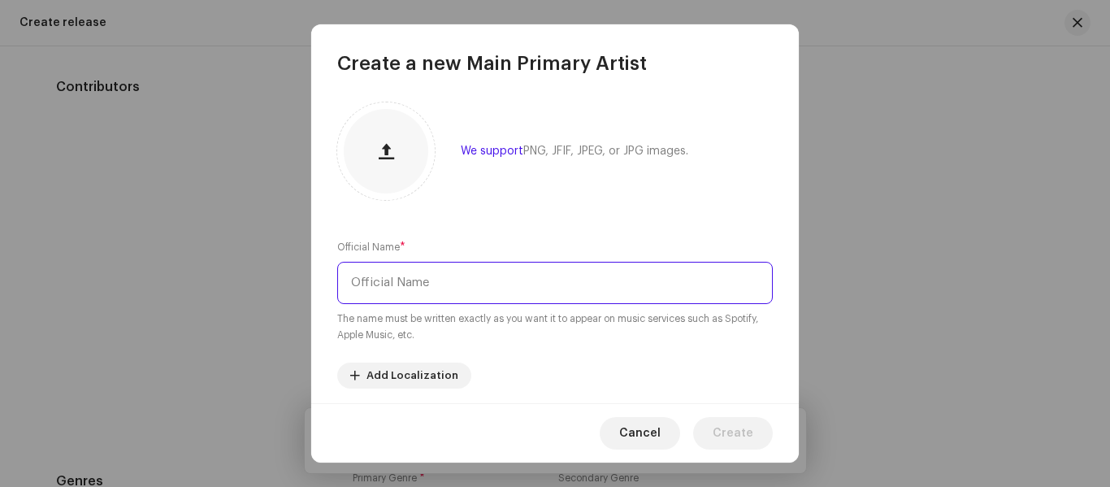
click at [394, 279] on input "text" at bounding box center [554, 283] width 435 height 42
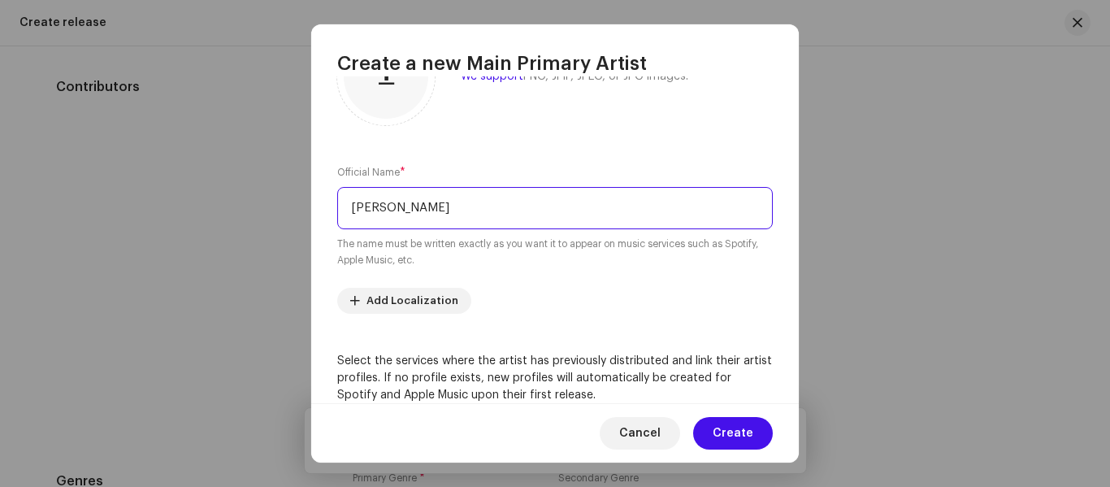
scroll to position [162, 0]
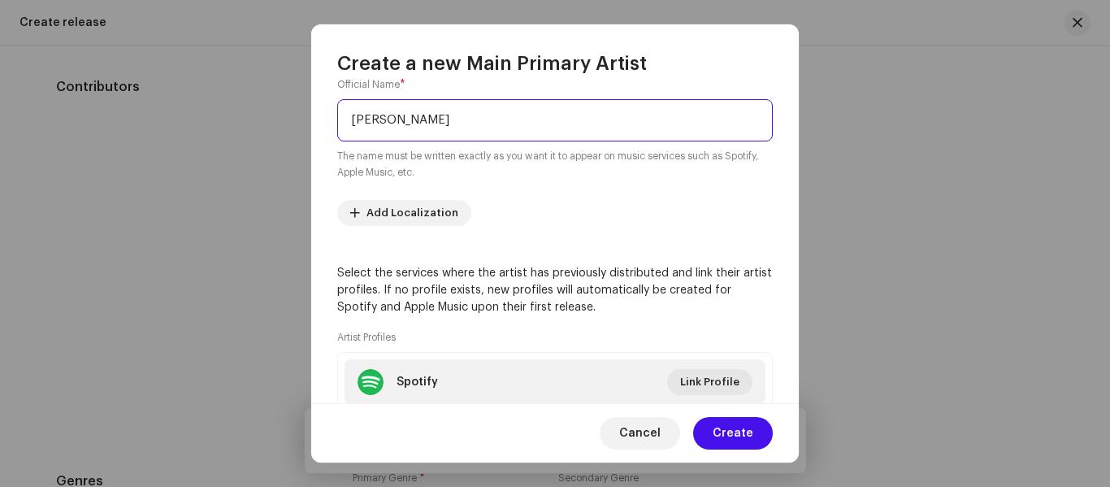
type input "[PERSON_NAME]"
click at [776, 442] on div "Cancel Create" at bounding box center [554, 432] width 487 height 59
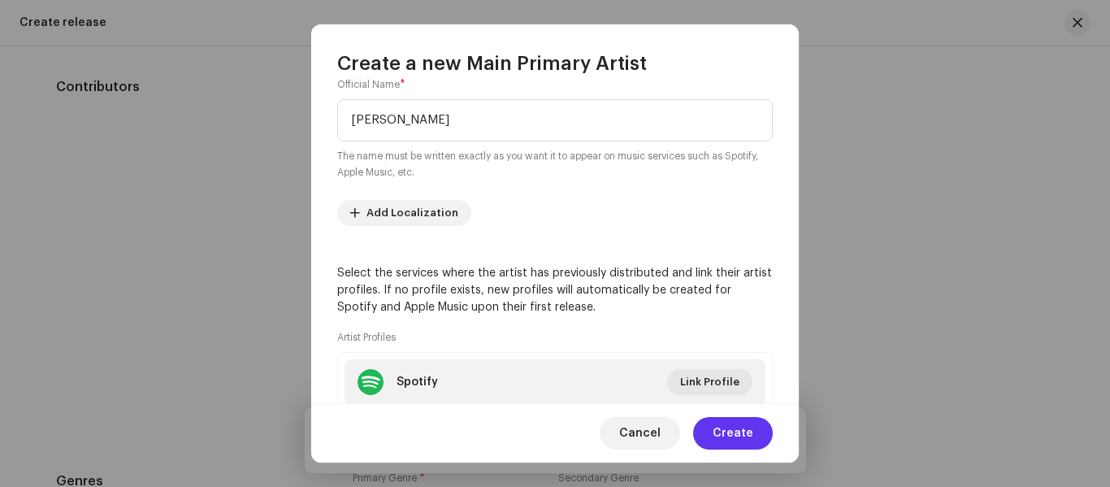
click at [750, 431] on span "Create" at bounding box center [733, 433] width 41 height 32
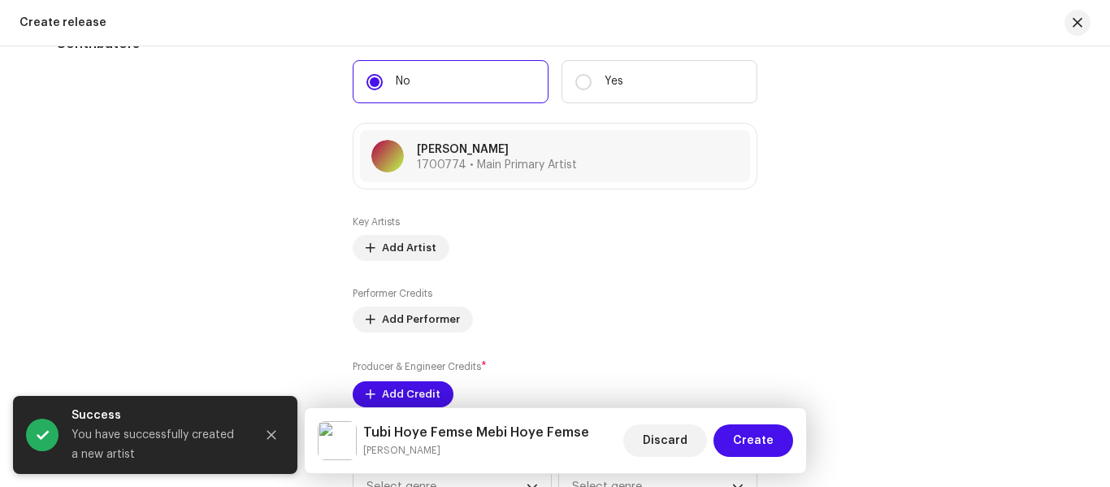
scroll to position [2031, 0]
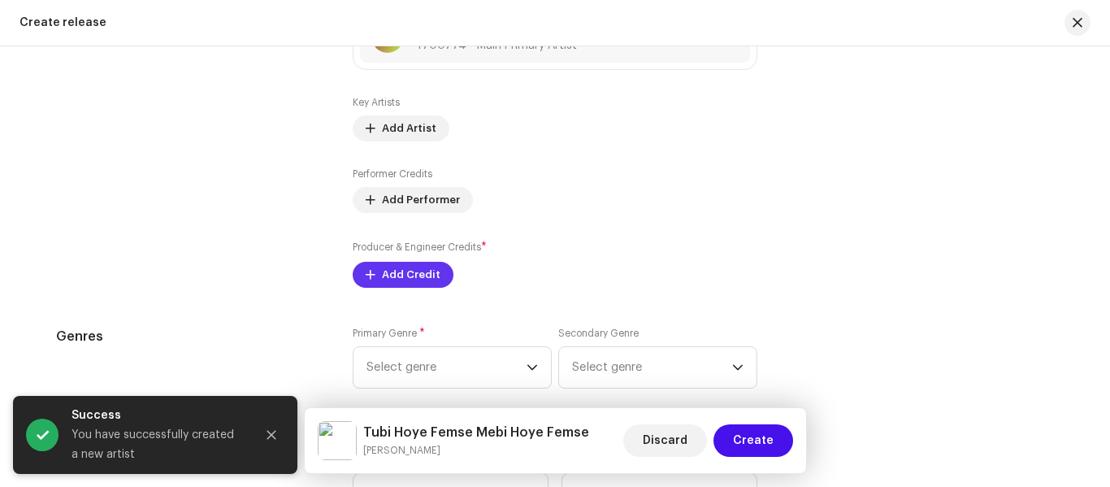
click at [382, 279] on span "Add Credit" at bounding box center [411, 274] width 58 height 32
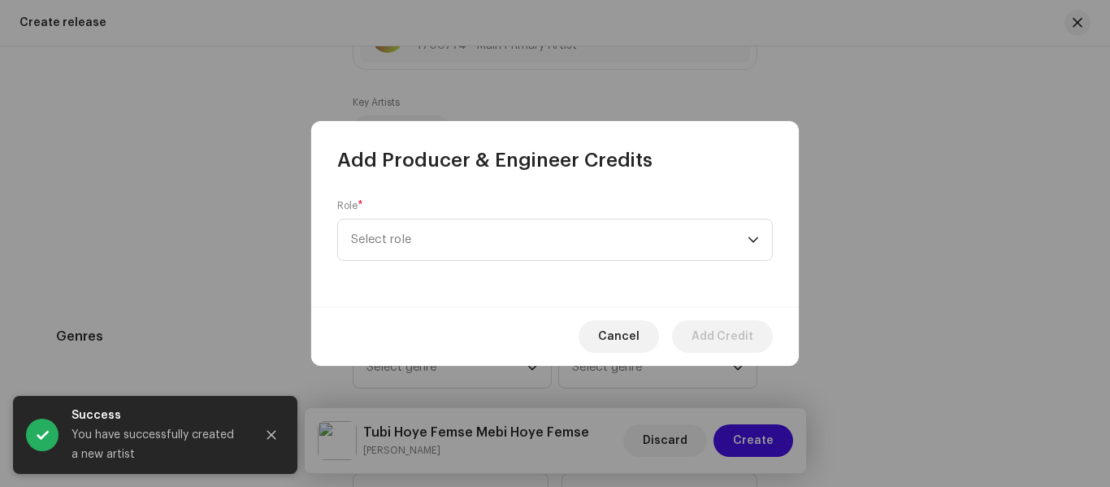
click at [397, 216] on div "Role * Select role" at bounding box center [554, 230] width 435 height 62
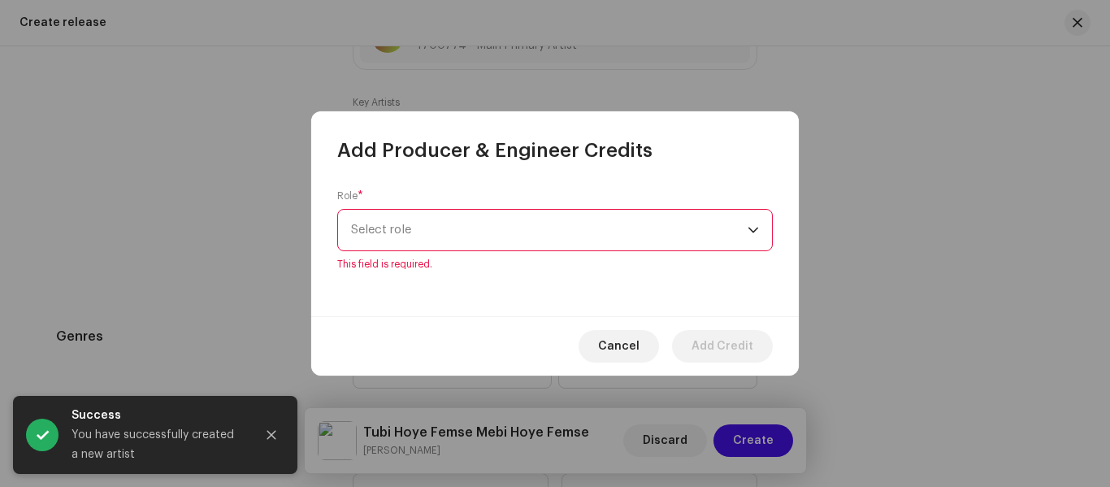
click at [399, 221] on span "Select role" at bounding box center [549, 230] width 396 height 41
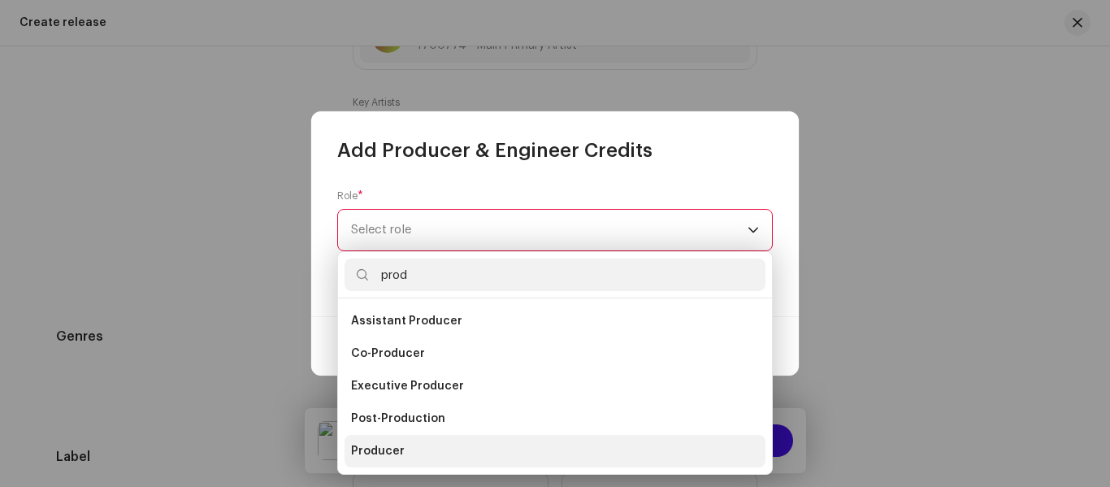
type input "prod"
click at [414, 455] on li "Producer" at bounding box center [554, 451] width 421 height 32
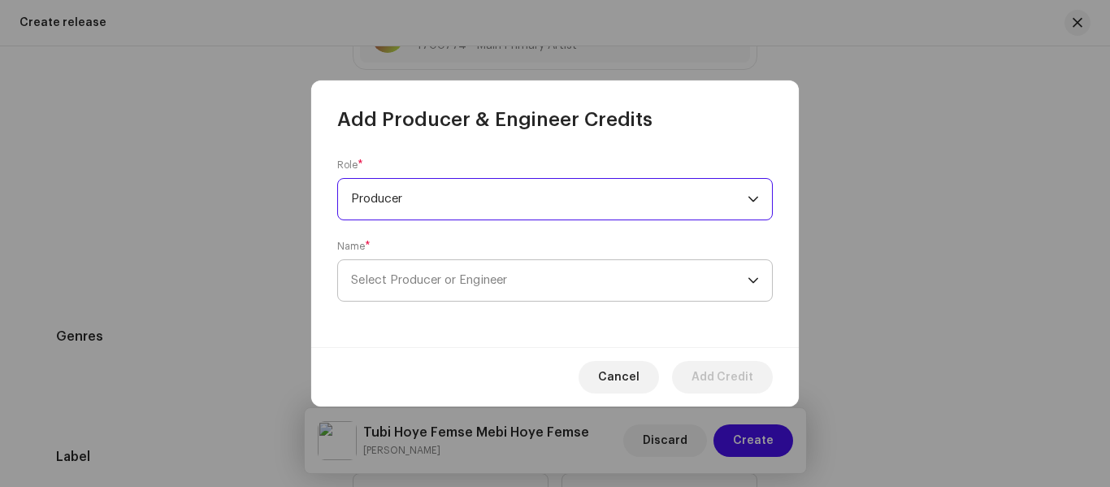
click at [453, 285] on span "Select Producer or Engineer" at bounding box center [429, 280] width 156 height 12
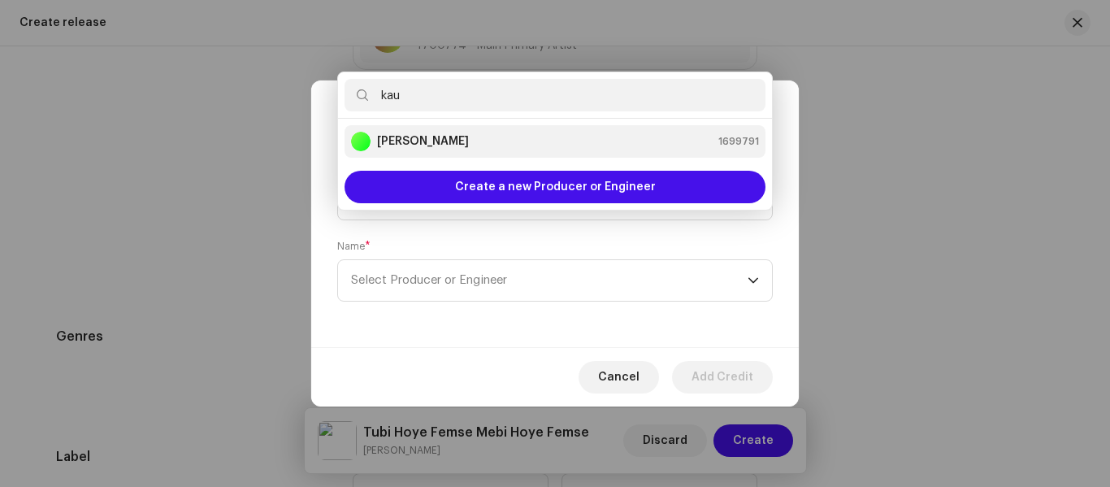
type input "kau"
click at [427, 139] on strong "[PERSON_NAME]" at bounding box center [423, 141] width 92 height 16
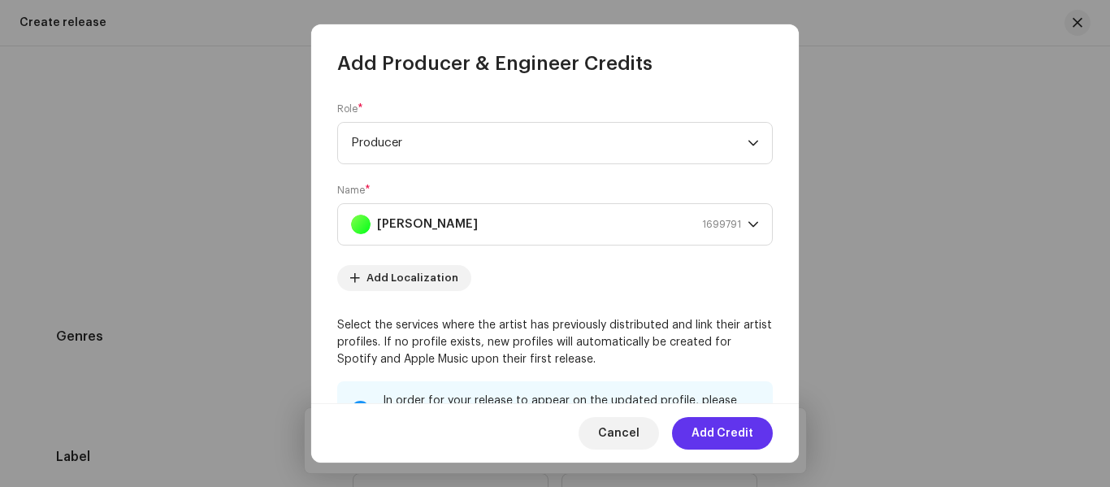
click at [732, 431] on span "Add Credit" at bounding box center [722, 433] width 62 height 32
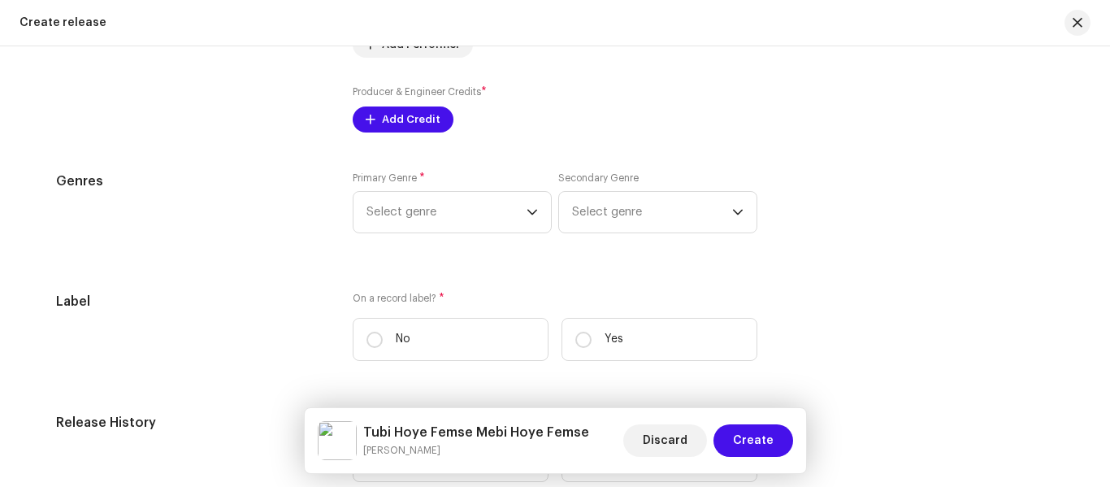
scroll to position [2194, 0]
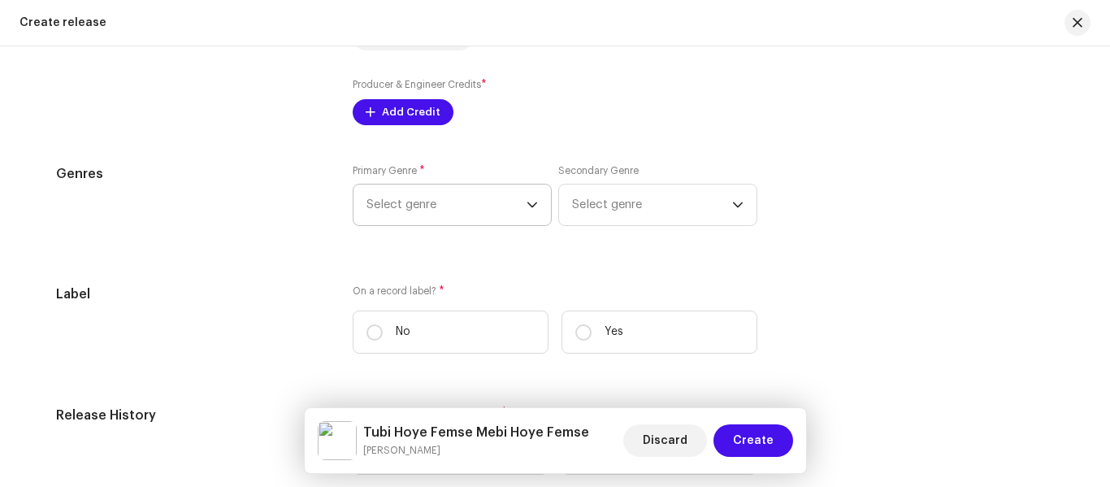
click at [401, 199] on span "Select genre" at bounding box center [446, 204] width 160 height 41
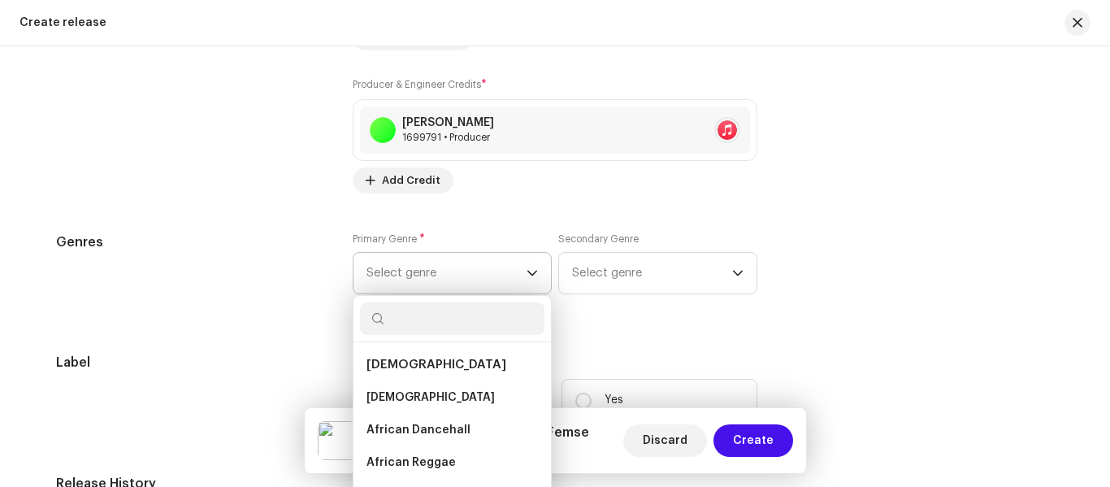
type input "f"
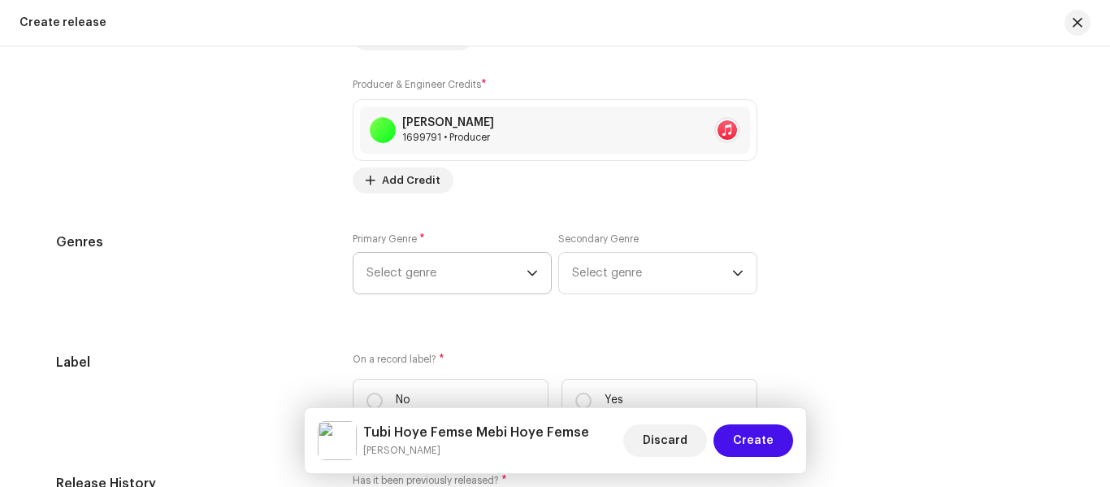
scroll to position [2192, 0]
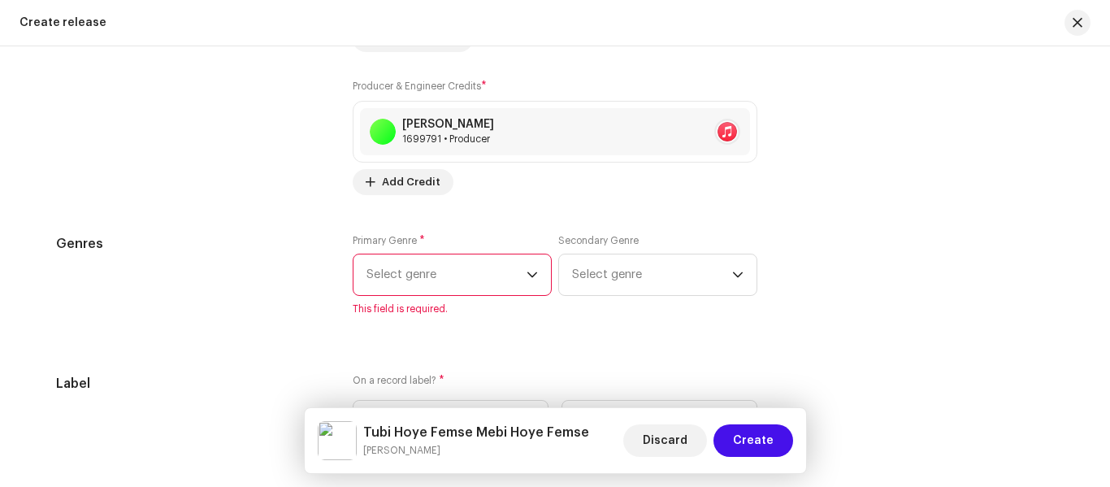
click at [428, 297] on div "Primary Genre * Select genre This field is required." at bounding box center [452, 274] width 199 height 81
click at [414, 271] on span "Select genre" at bounding box center [446, 274] width 160 height 41
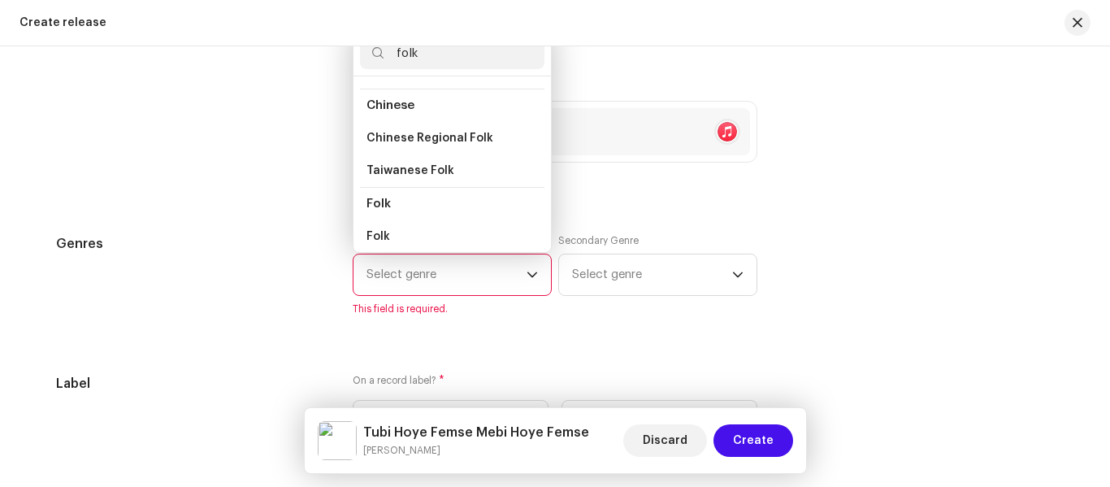
scroll to position [162, 0]
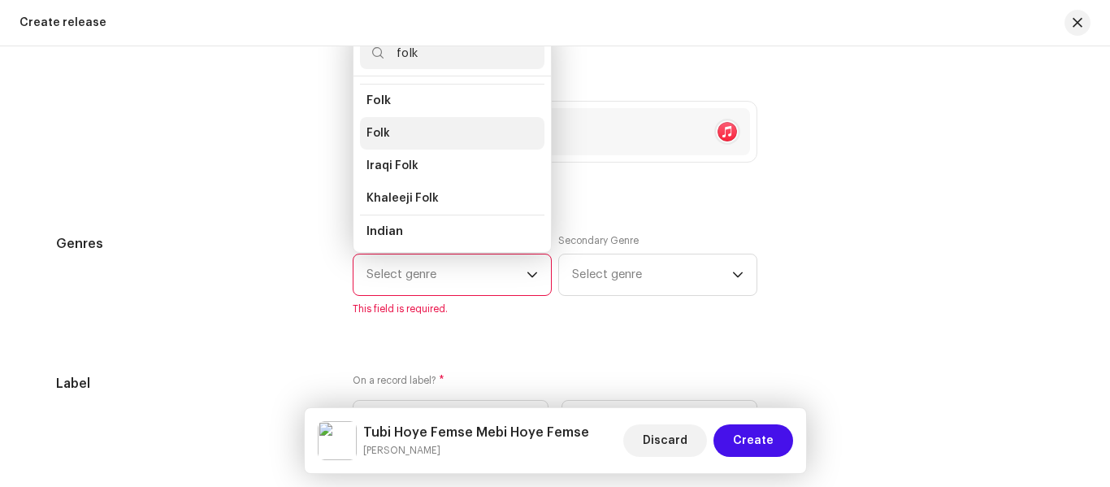
type input "folk"
click at [405, 131] on li "Folk" at bounding box center [452, 133] width 184 height 32
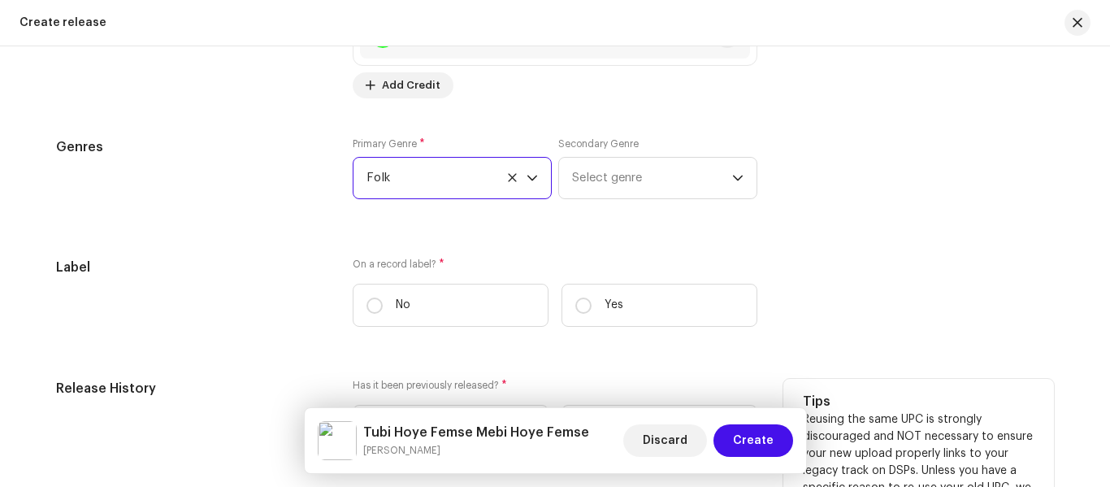
scroll to position [2436, 0]
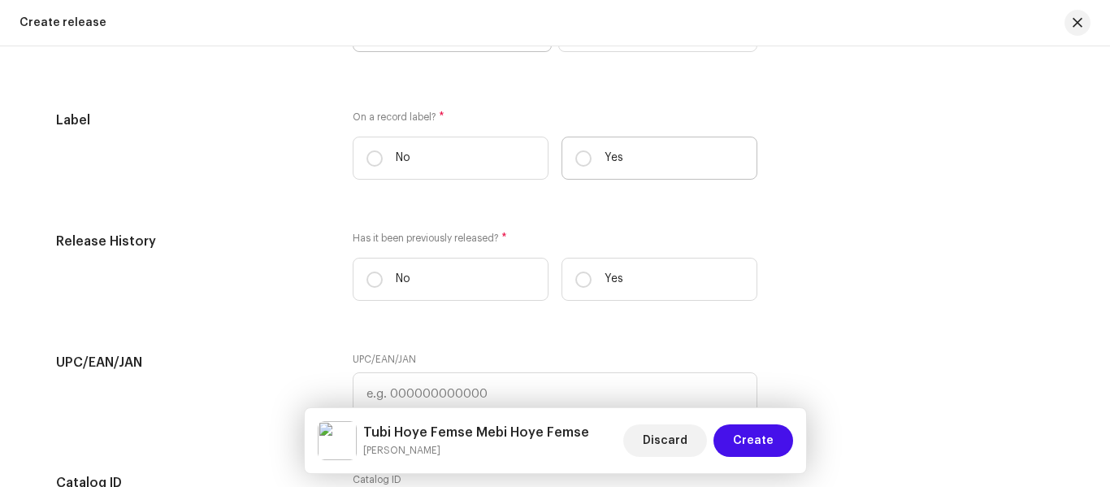
click at [593, 151] on label "Yes" at bounding box center [659, 157] width 196 height 43
click at [591, 151] on input "Yes" at bounding box center [583, 158] width 16 height 16
radio input "true"
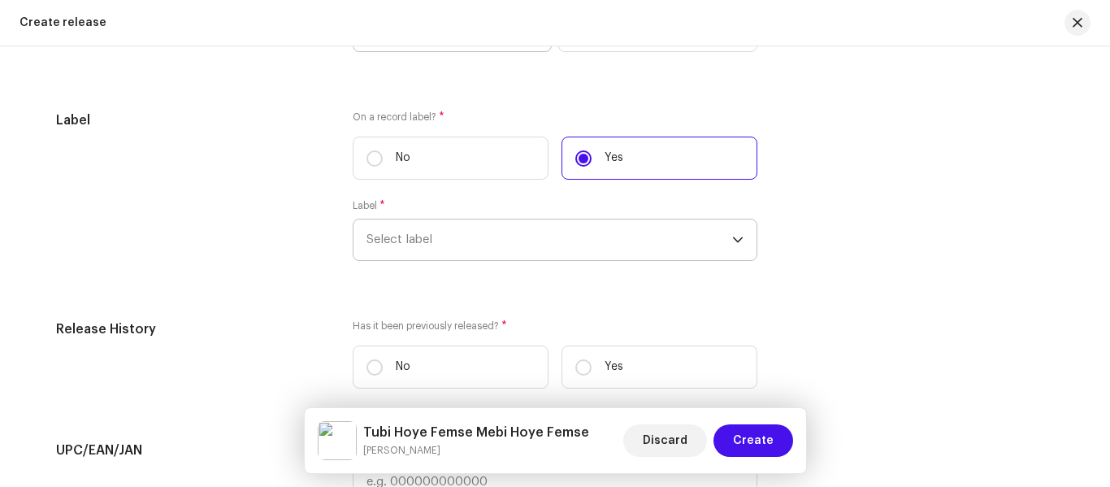
click at [418, 247] on span "Select label" at bounding box center [549, 239] width 366 height 41
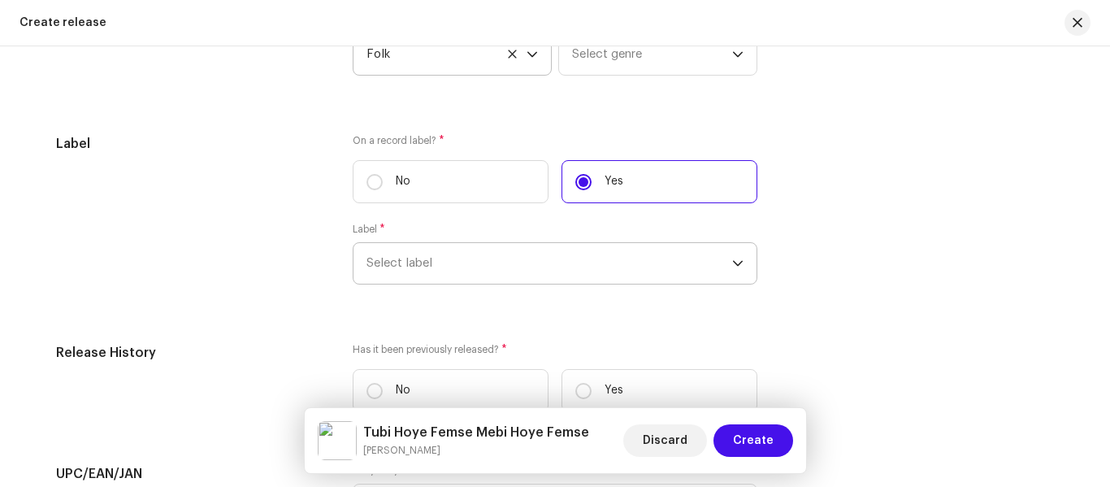
type input "k"
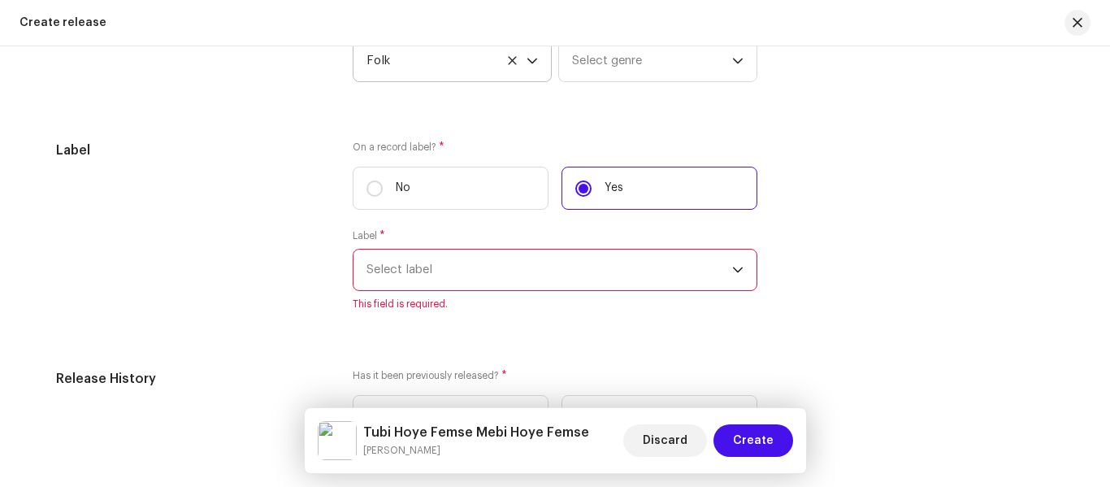
scroll to position [26, 0]
click at [404, 268] on span "Select label" at bounding box center [549, 269] width 366 height 41
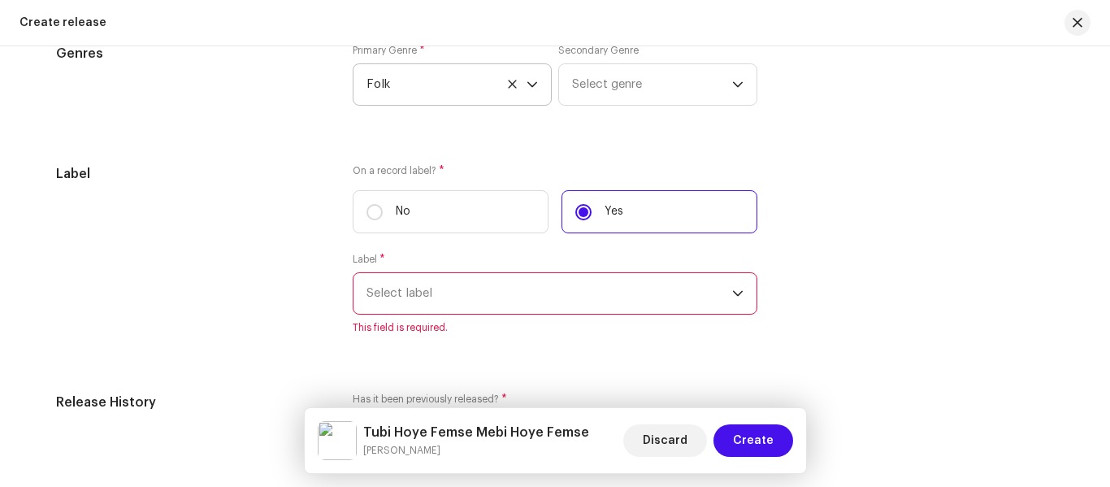
type input "ka"
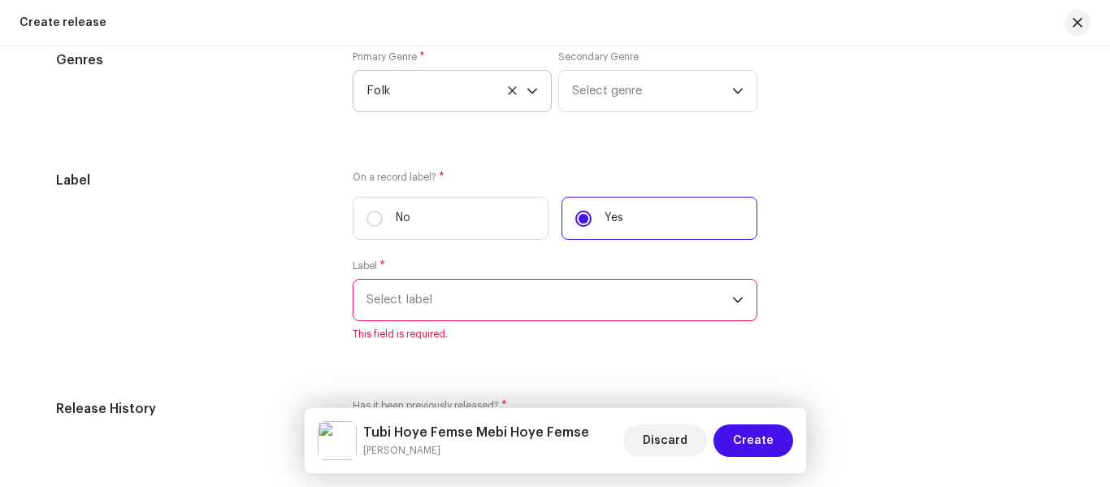
click at [431, 294] on span "Select label" at bounding box center [549, 299] width 366 height 41
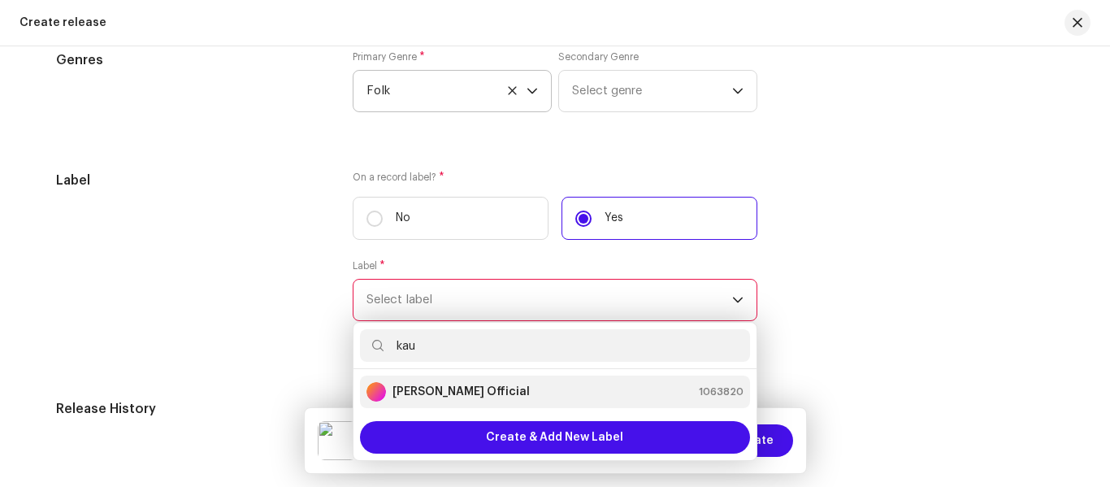
type input "kau"
click at [449, 382] on div "[PERSON_NAME] Official" at bounding box center [447, 391] width 163 height 19
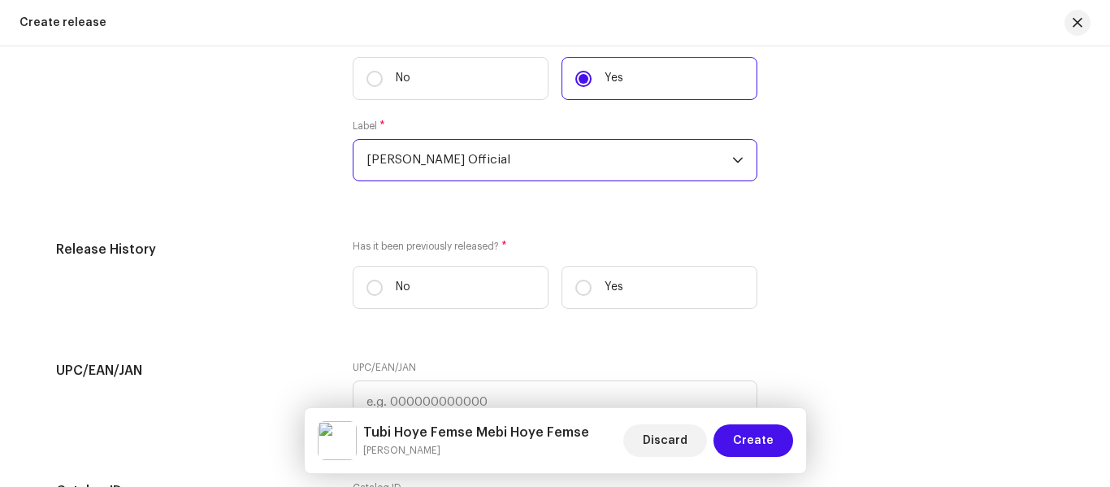
scroll to position [2538, 0]
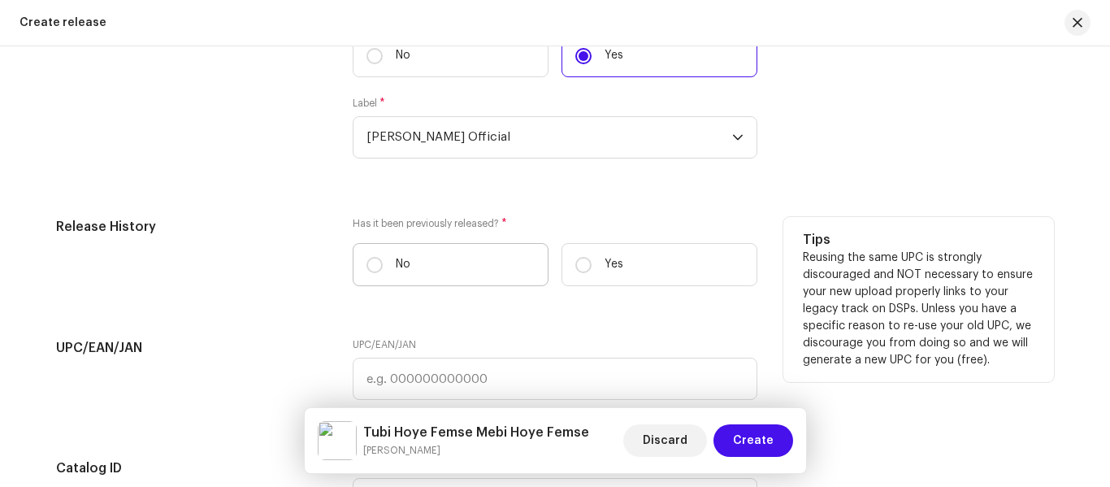
click at [359, 271] on label "No" at bounding box center [451, 264] width 196 height 43
click at [366, 271] on input "No" at bounding box center [374, 265] width 16 height 16
radio input "true"
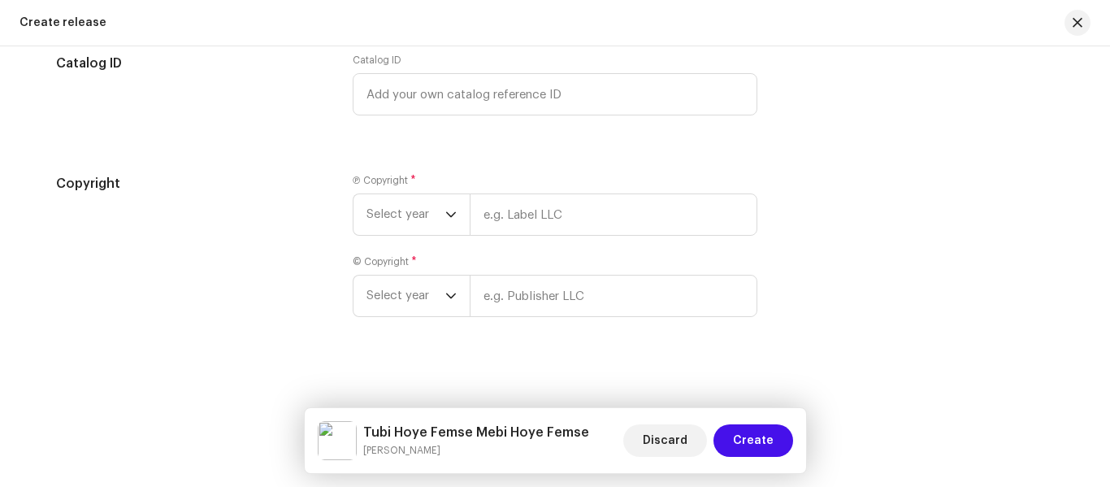
scroll to position [2944, 0]
click at [404, 221] on span "Select year" at bounding box center [405, 213] width 79 height 41
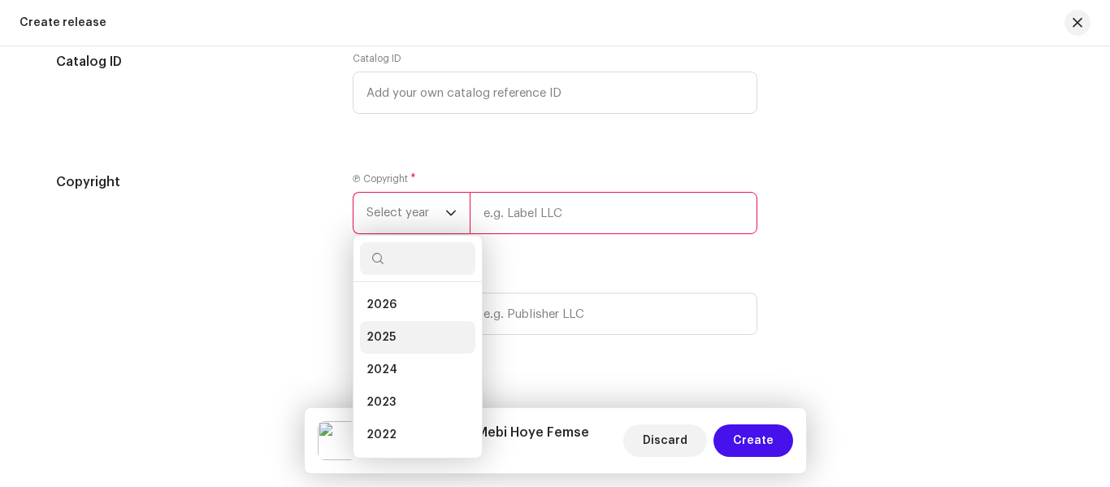
click at [394, 332] on li "2025" at bounding box center [417, 337] width 115 height 32
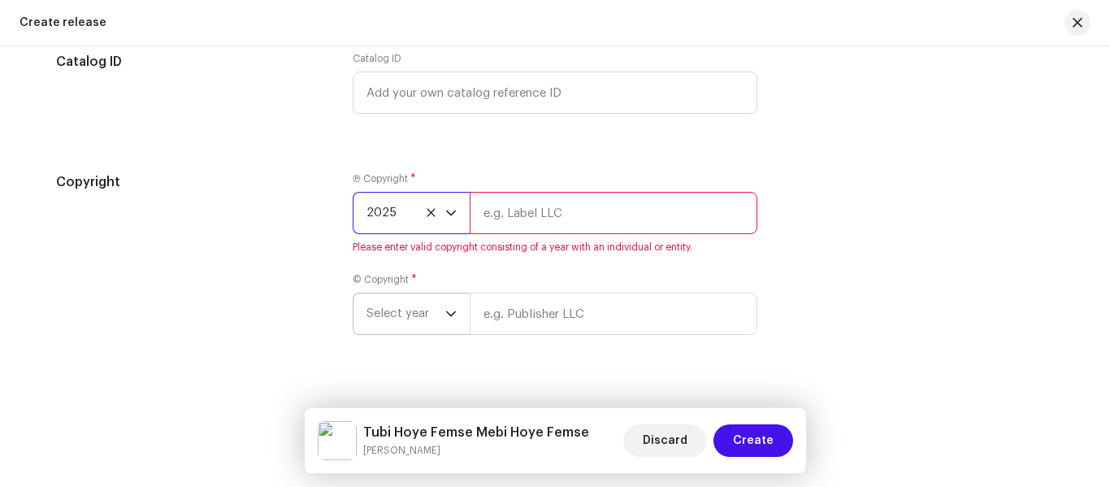
click at [401, 328] on span "Select year" at bounding box center [405, 313] width 79 height 41
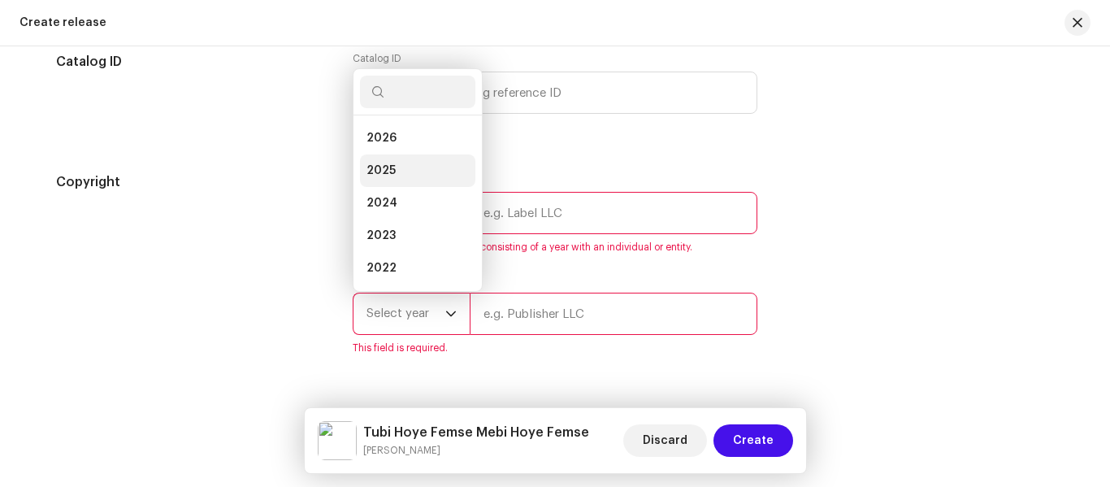
drag, startPoint x: 397, startPoint y: 132, endPoint x: 415, endPoint y: 174, distance: 45.1
click at [415, 174] on ul "2026 2025 2024 2023 2022 2021 2020 2019 2018 2017 2016 2015" at bounding box center [417, 316] width 128 height 403
click at [415, 174] on li "2025" at bounding box center [417, 170] width 115 height 32
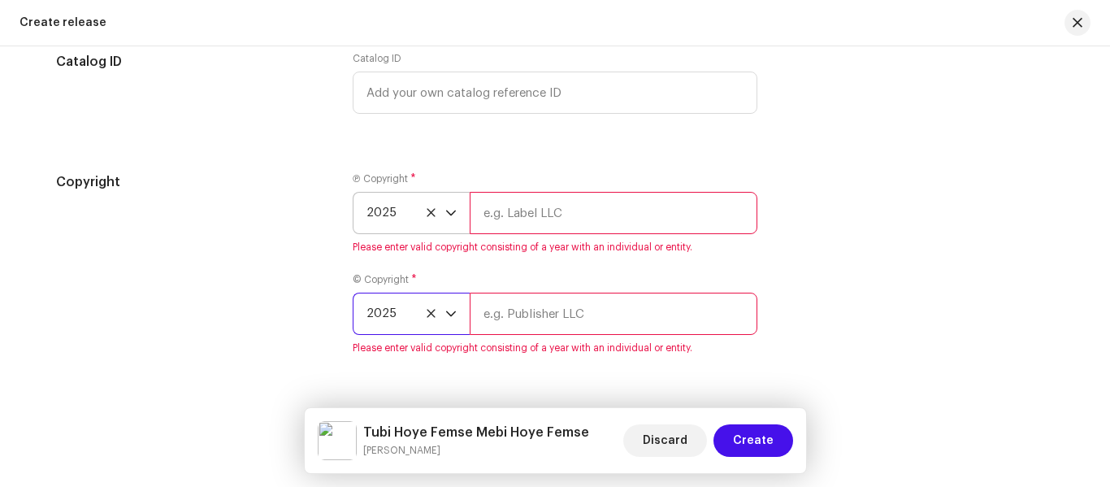
click at [515, 207] on input "text" at bounding box center [614, 213] width 288 height 42
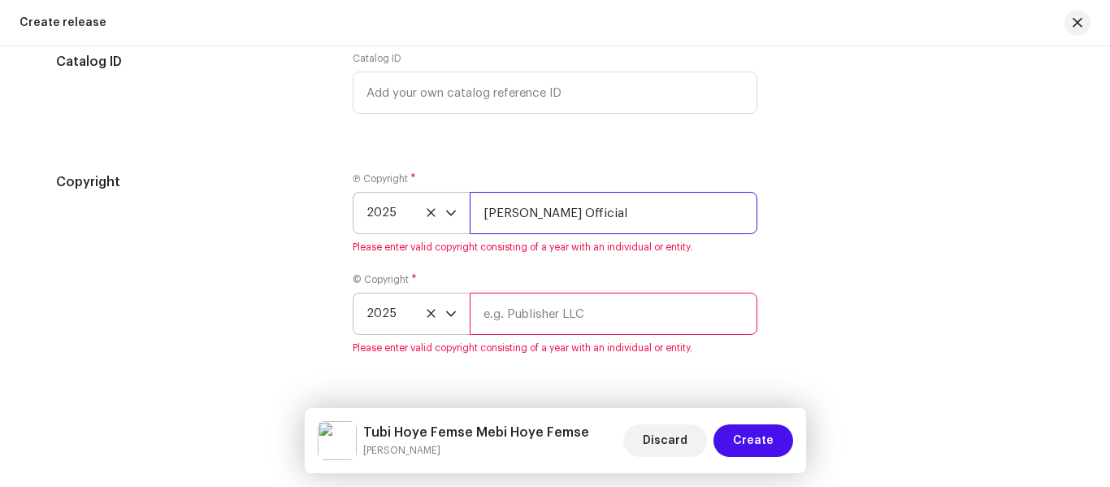
type input "[PERSON_NAME] Official"
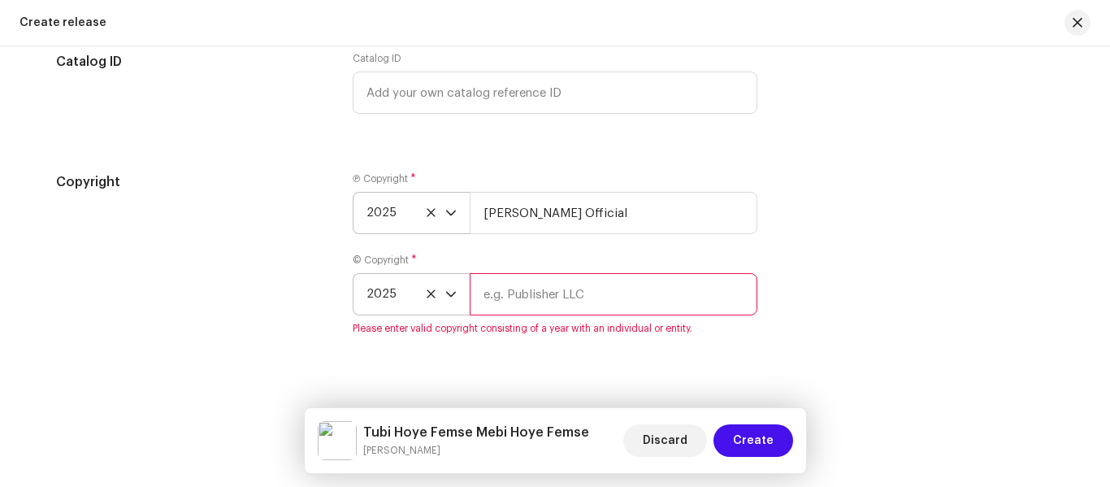
click at [526, 335] on div "Ⓟ Copyright * 2025 Kaushik Vasava Official © Copyright * 2025 Please enter vali…" at bounding box center [555, 263] width 405 height 182
click at [503, 291] on input "text" at bounding box center [614, 294] width 288 height 42
type input "[PERSON_NAME] Official"
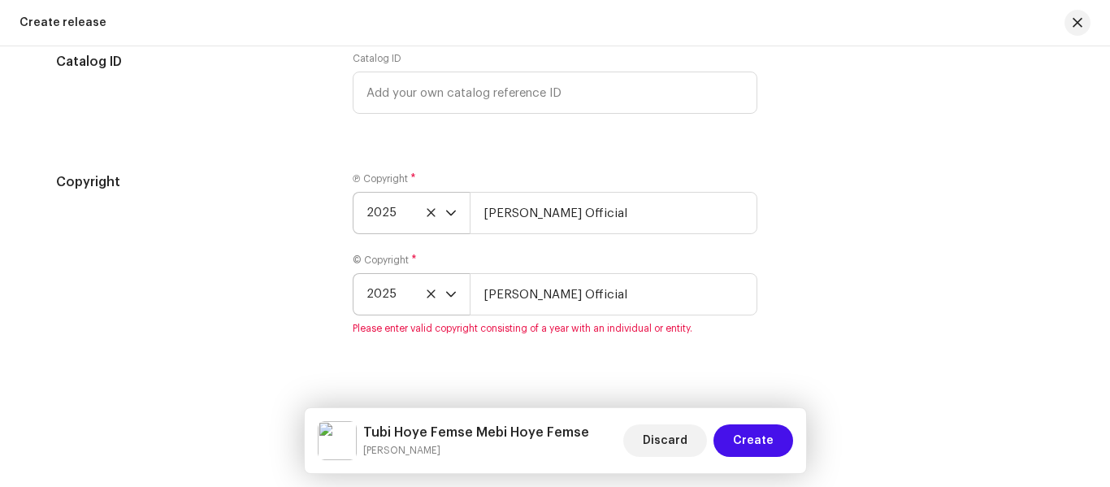
click at [834, 321] on div "Copyright Ⓟ Copyright * 2025 Kaushik Vasava Official © Copyright * 2025 Kaushik…" at bounding box center [555, 263] width 998 height 182
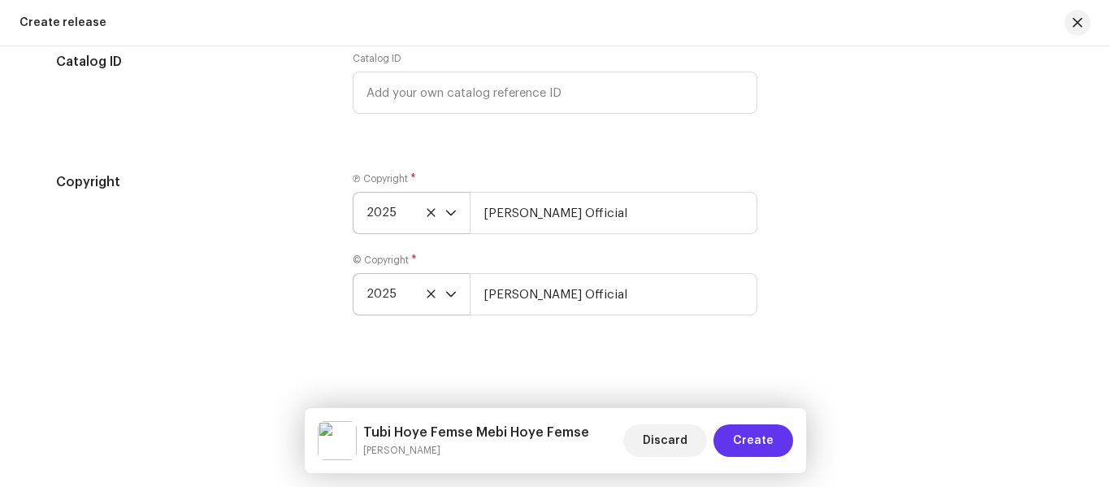
click at [773, 426] on span "Create" at bounding box center [753, 440] width 41 height 32
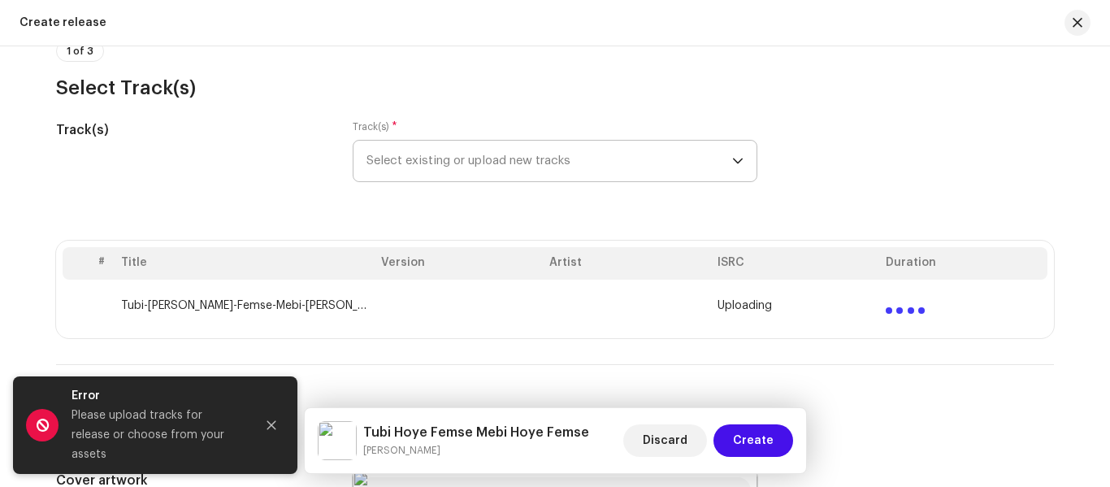
scroll to position [186, 0]
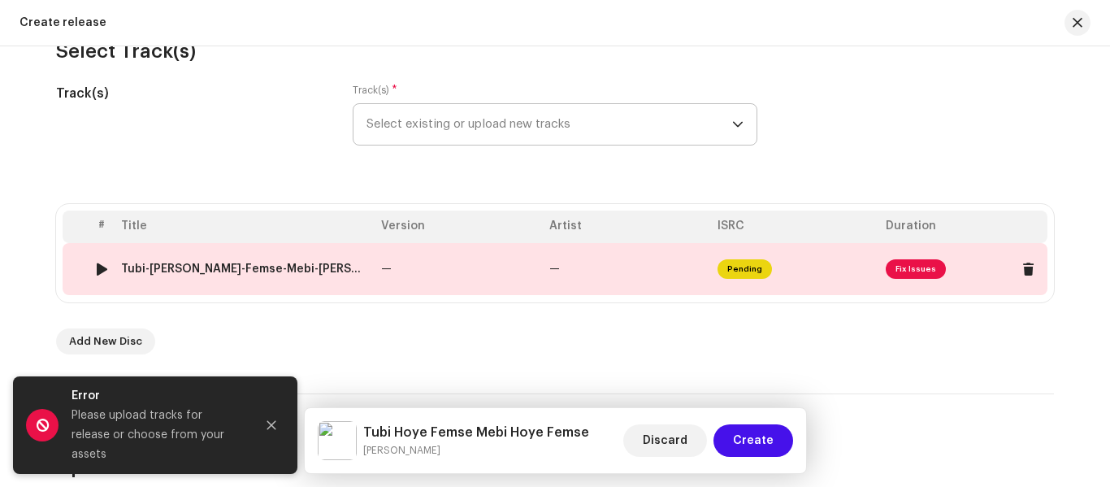
click at [695, 281] on td "—" at bounding box center [627, 269] width 168 height 52
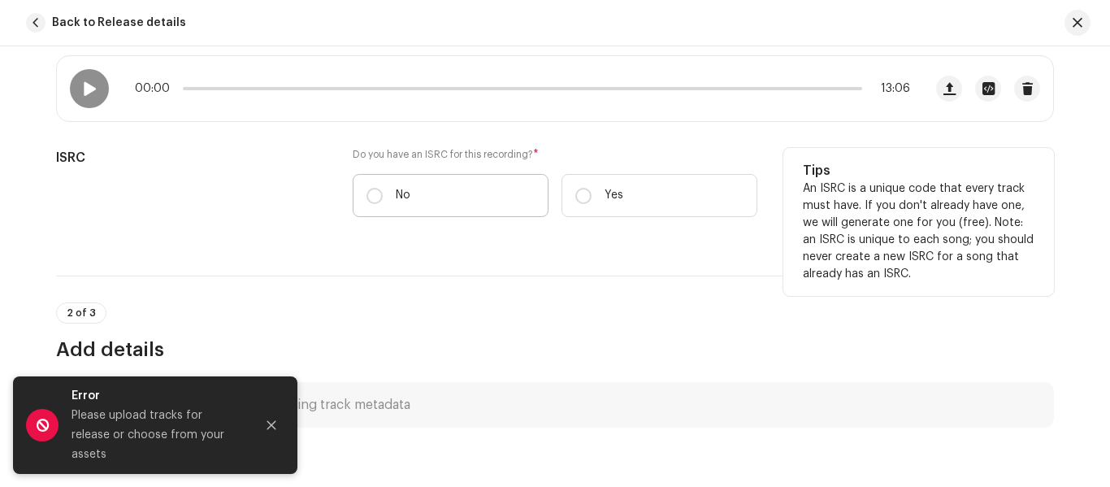
click at [374, 186] on label "No" at bounding box center [451, 195] width 196 height 43
click at [374, 188] on input "No" at bounding box center [374, 196] width 16 height 16
radio input "true"
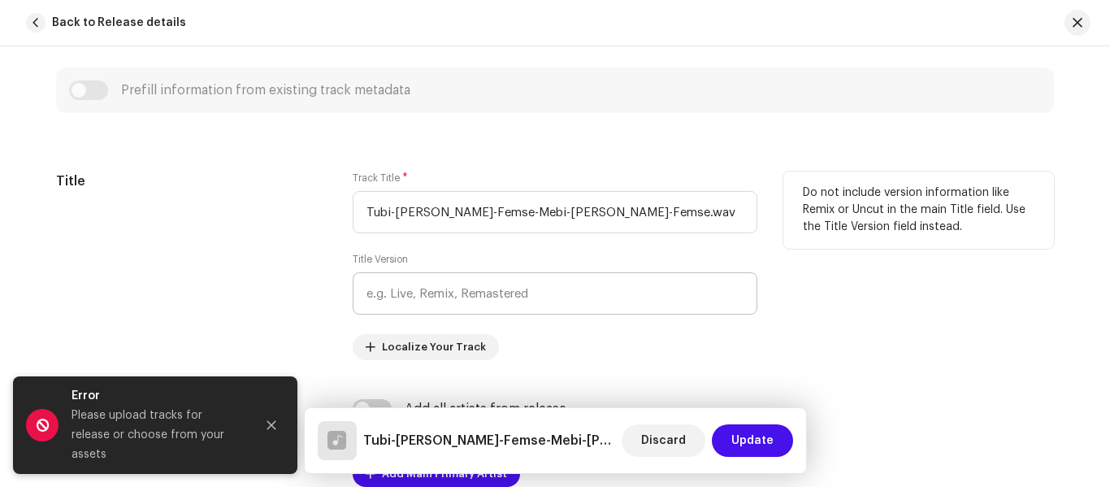
scroll to position [731, 0]
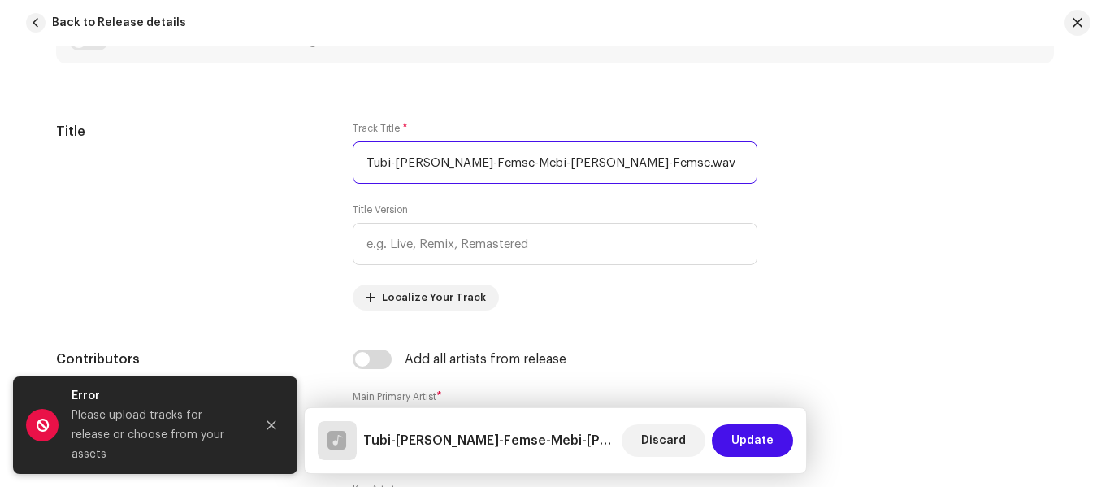
drag, startPoint x: 611, startPoint y: 168, endPoint x: 52, endPoint y: 139, distance: 559.7
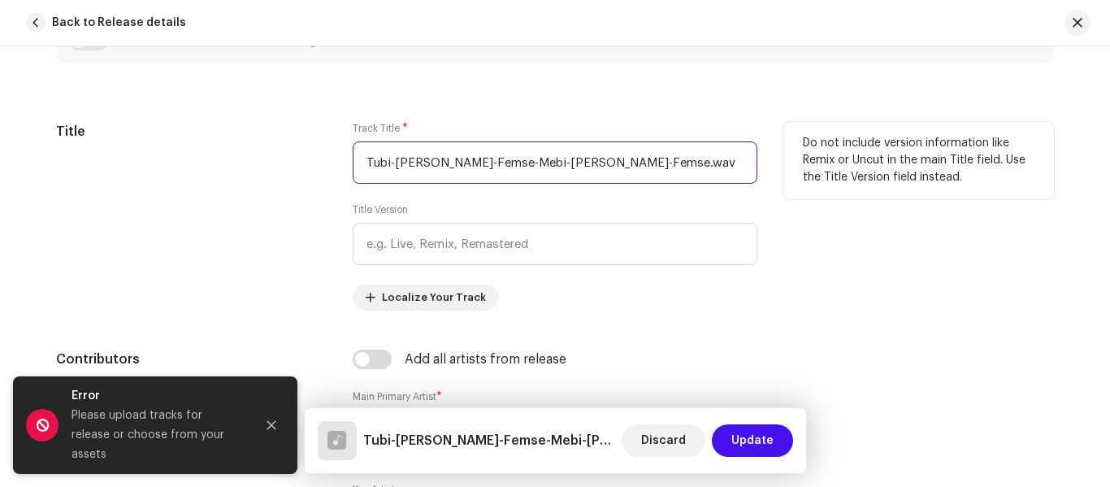
paste input "Hoye Femse Mebi Hoye Femse"
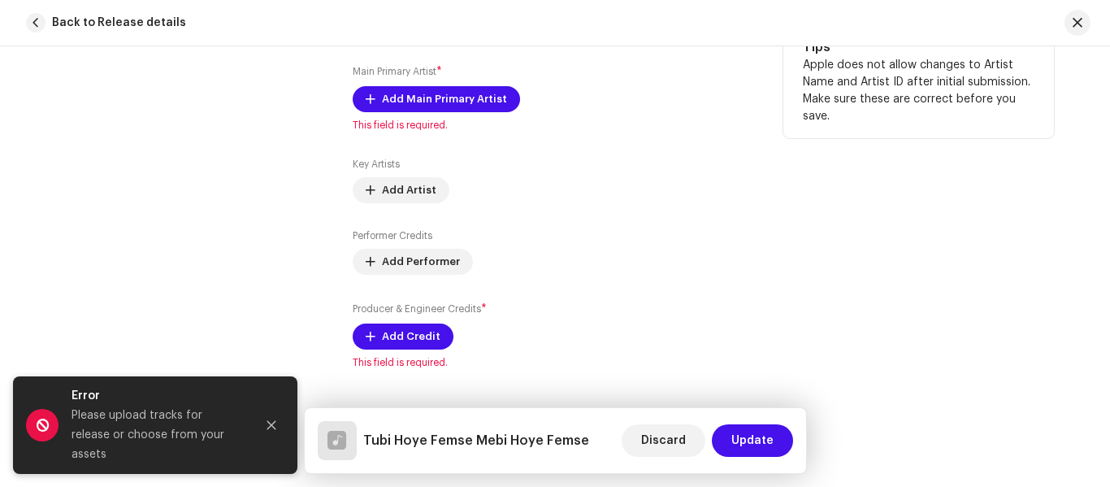
scroll to position [975, 0]
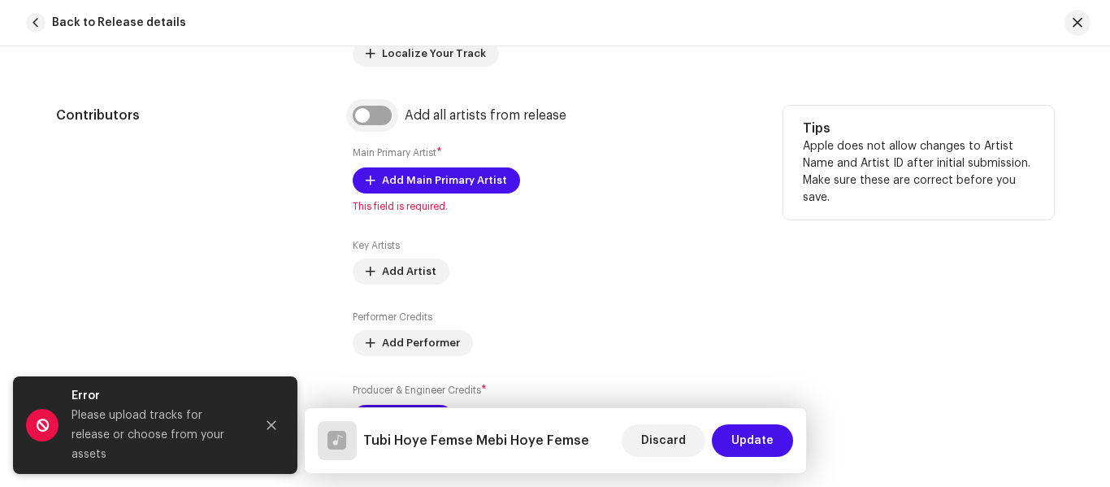
type input "Tubi Hoye Femse Mebi Hoye Femse"
click at [366, 119] on input "checkbox" at bounding box center [372, 115] width 39 height 19
checkbox input "true"
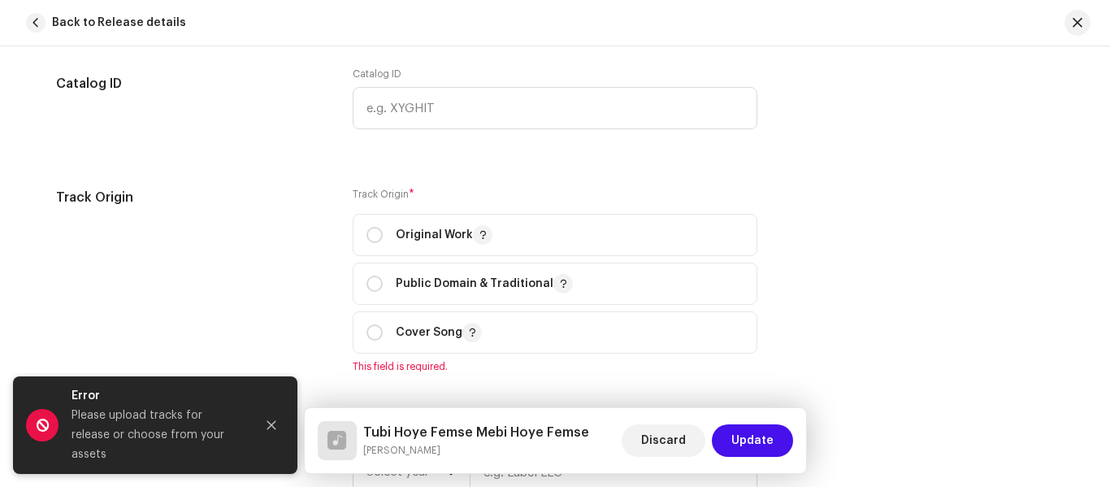
scroll to position [2112, 0]
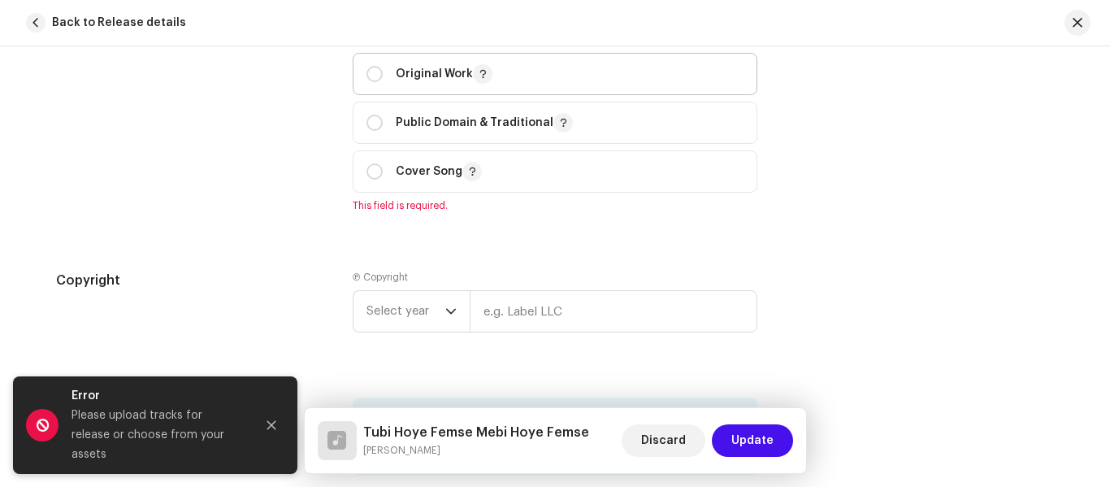
click at [361, 69] on p-togglebutton "Original Work" at bounding box center [555, 74] width 405 height 42
radio input "true"
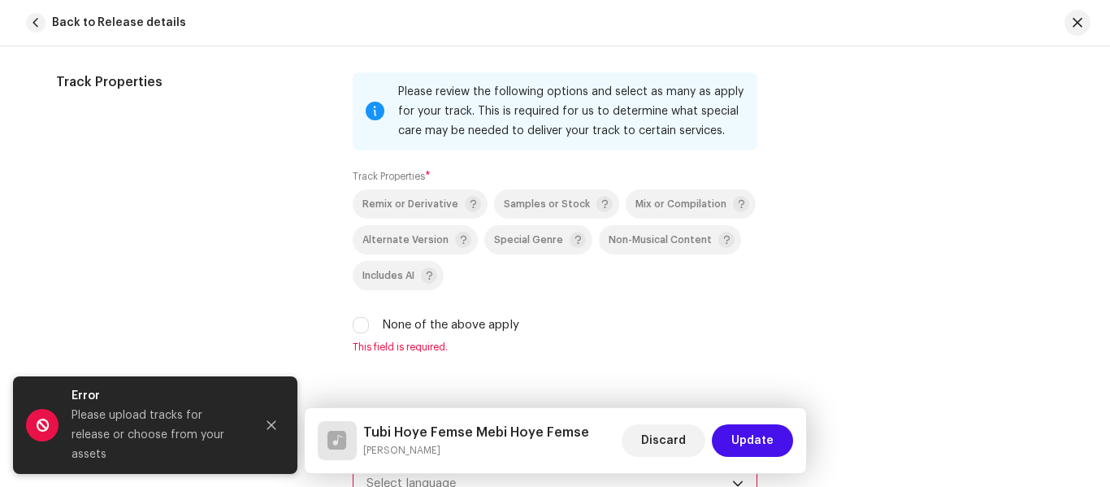
scroll to position [2519, 0]
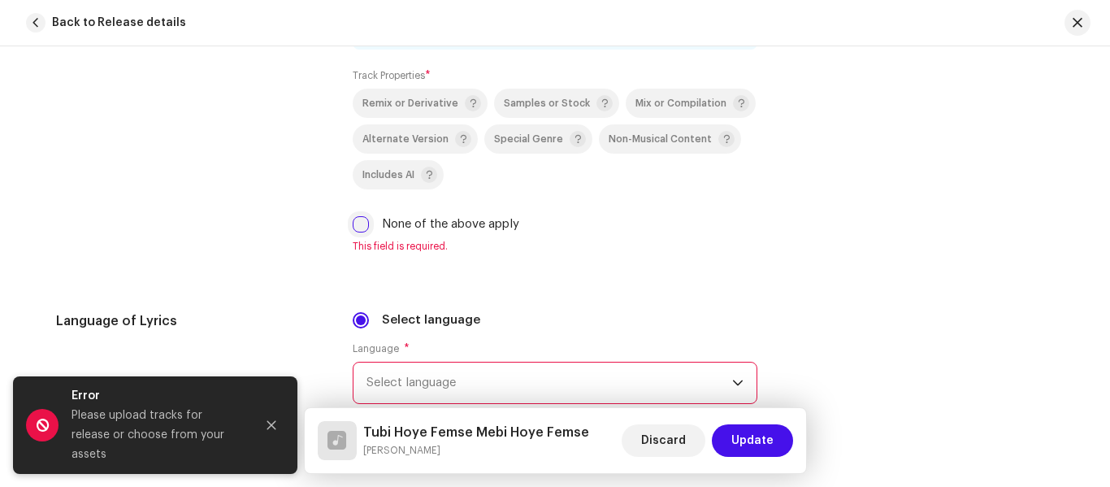
click at [365, 218] on input "None of the above apply" at bounding box center [361, 224] width 16 height 16
checkbox input "true"
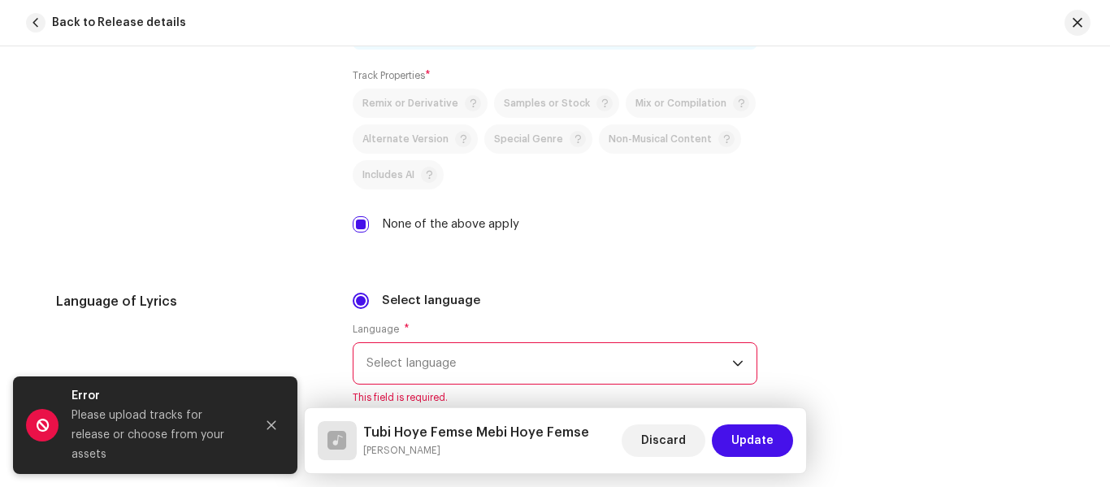
click at [414, 353] on span "Select language" at bounding box center [549, 363] width 366 height 41
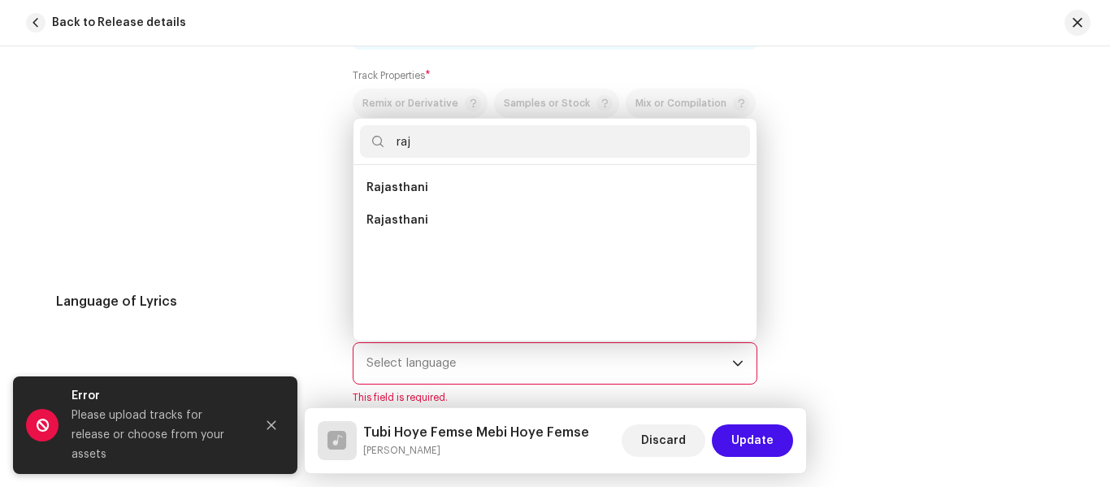
scroll to position [0, 0]
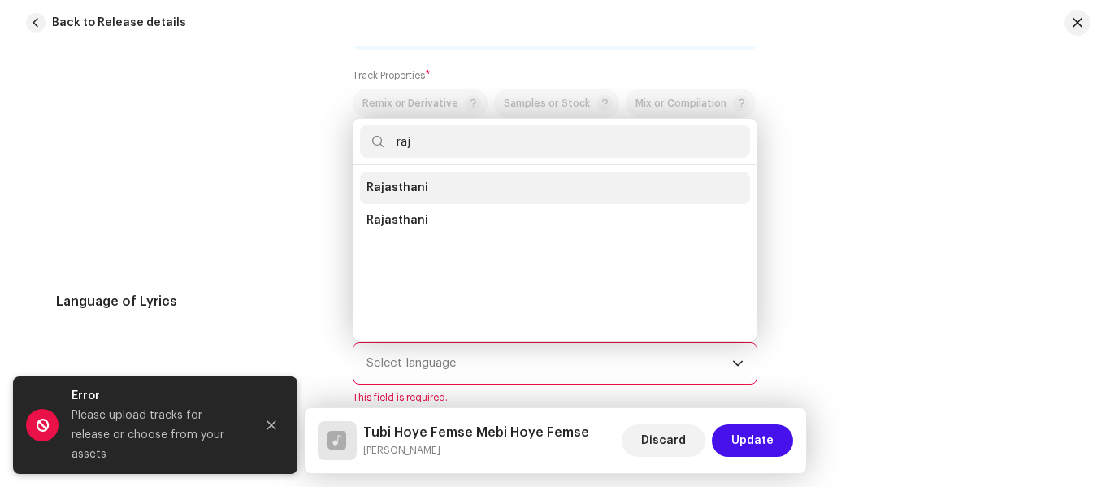
type input "raj"
click at [435, 188] on li "Rajasthani" at bounding box center [555, 187] width 390 height 32
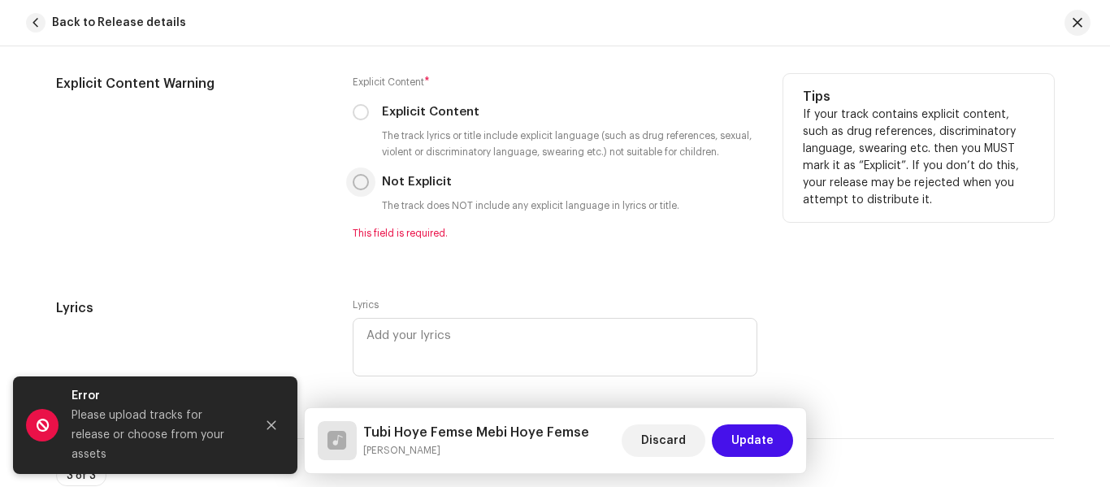
click at [365, 182] on div "Not Explicit" at bounding box center [555, 182] width 405 height 18
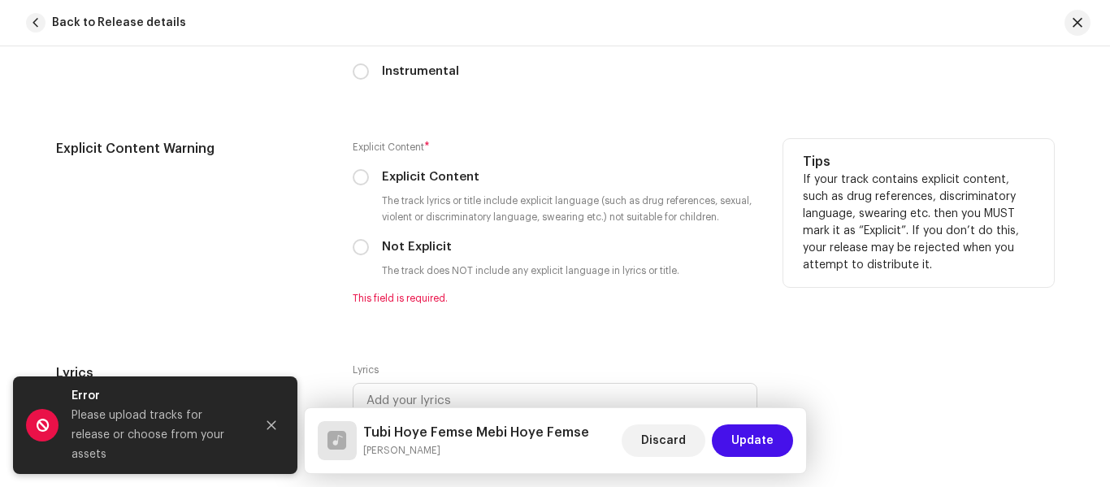
scroll to position [2844, 0]
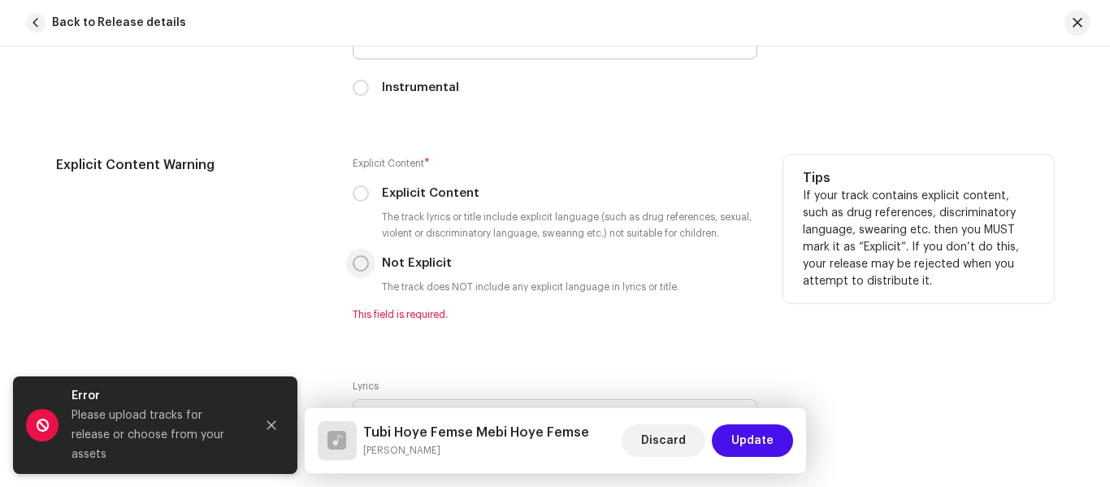
click at [355, 267] on input "Not Explicit" at bounding box center [361, 263] width 16 height 16
radio input "true"
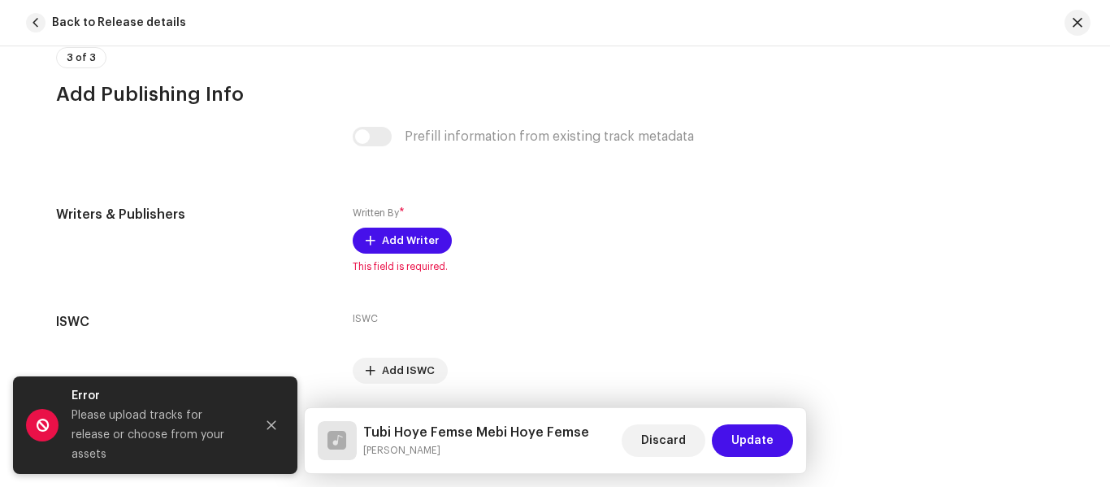
scroll to position [3331, 0]
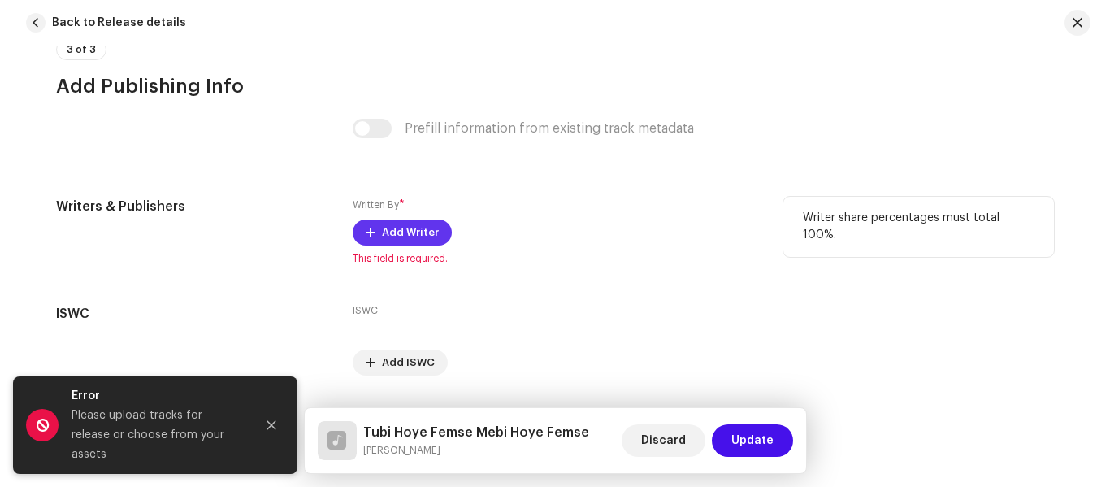
click at [371, 240] on button "Add Writer" at bounding box center [402, 232] width 99 height 26
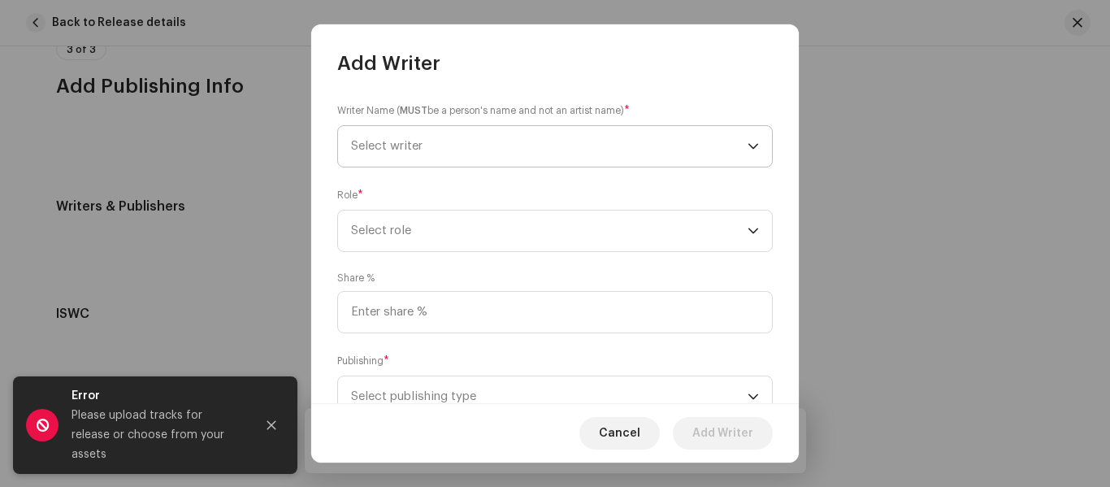
click at [374, 149] on span "Select writer" at bounding box center [386, 146] width 71 height 12
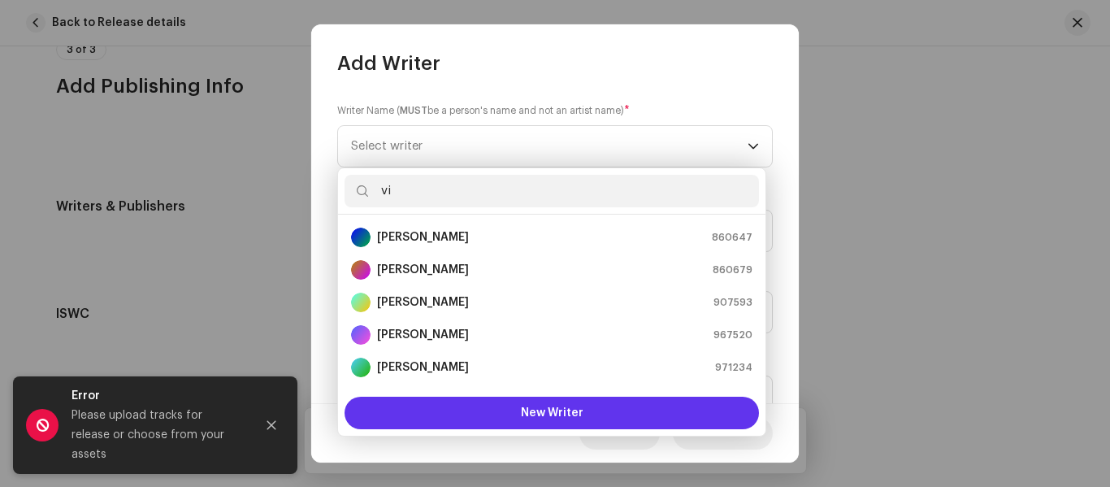
scroll to position [26, 0]
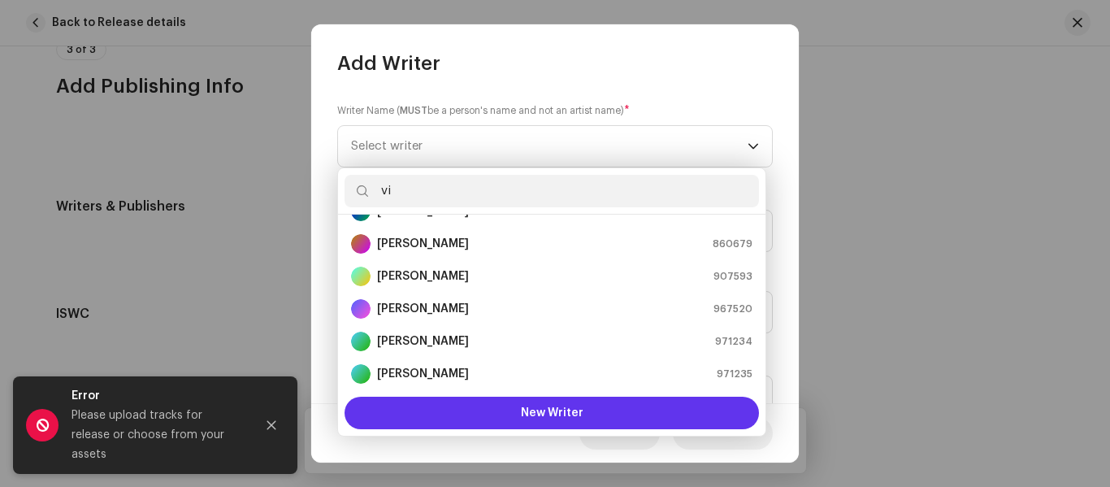
type input "vi"
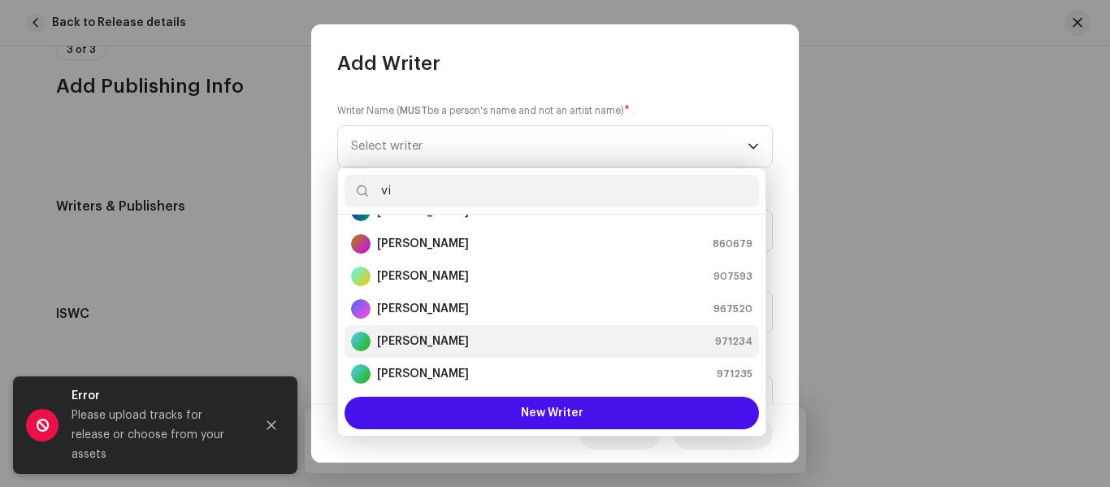
drag, startPoint x: 546, startPoint y: 420, endPoint x: 481, endPoint y: 325, distance: 115.2
click at [483, 332] on div "vi Vishnu Dabhi 860647 Mr Vinod Thakor 860679 Virbhan Thakor 907593 Vikram Rath…" at bounding box center [551, 301] width 429 height 269
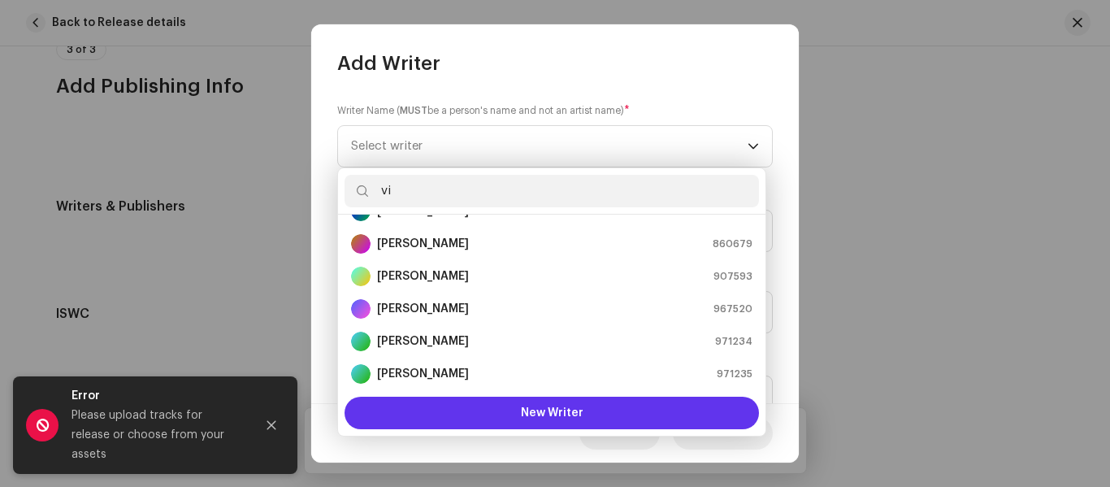
drag, startPoint x: 499, startPoint y: 392, endPoint x: 505, endPoint y: 410, distance: 19.5
click at [505, 409] on div "New Writer" at bounding box center [551, 412] width 427 height 45
click at [505, 410] on button "New Writer" at bounding box center [551, 412] width 414 height 32
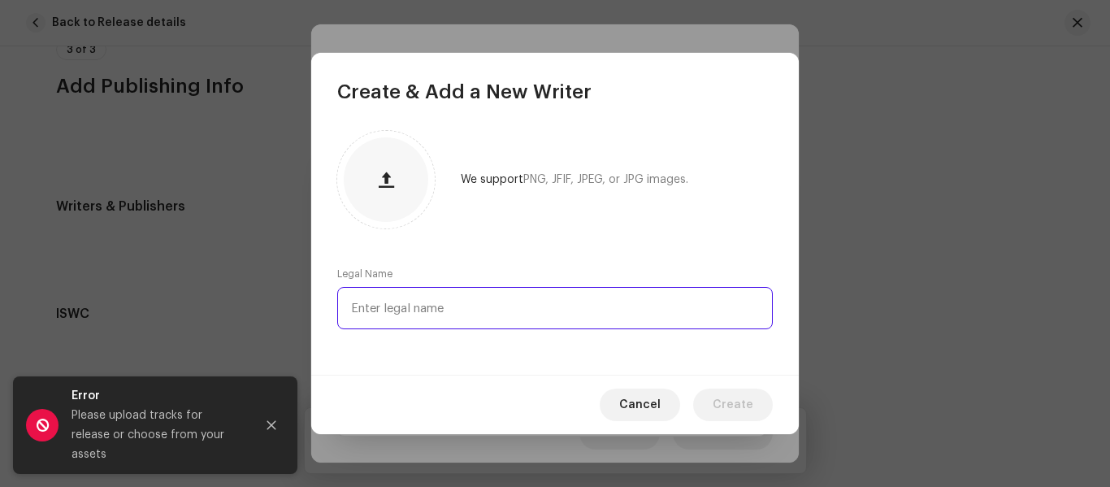
click at [431, 297] on input "text" at bounding box center [554, 308] width 435 height 42
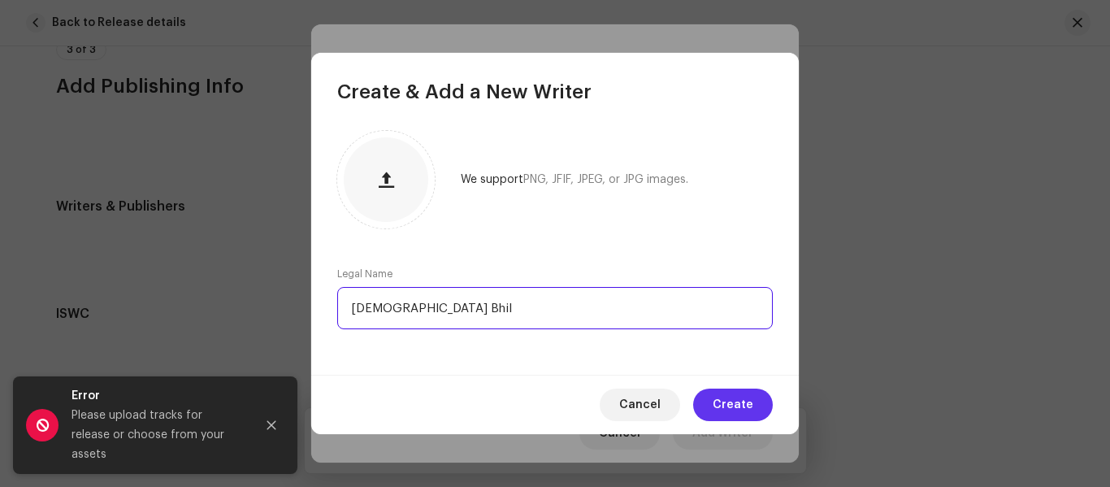
type input "[DEMOGRAPHIC_DATA] Bhil"
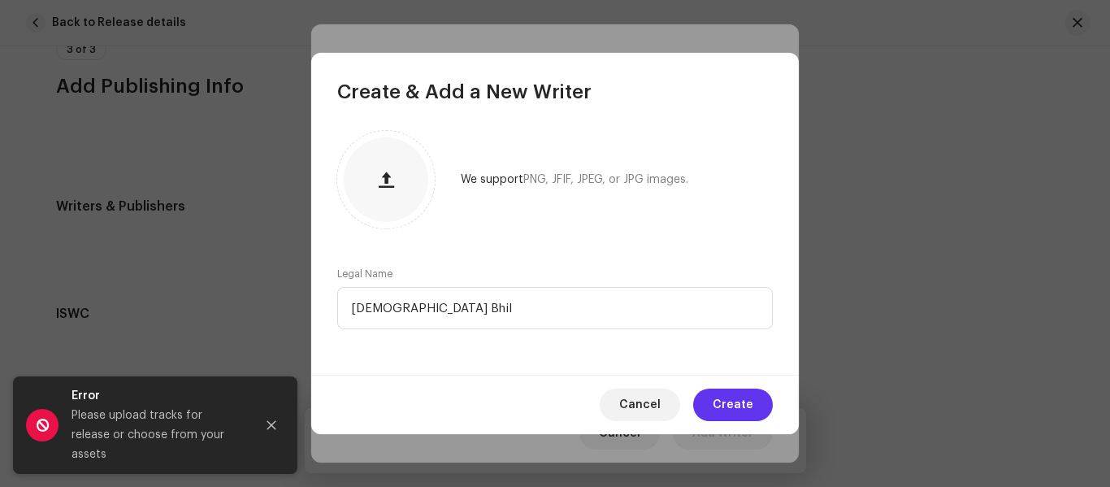
click at [752, 388] on span "Create" at bounding box center [733, 404] width 41 height 32
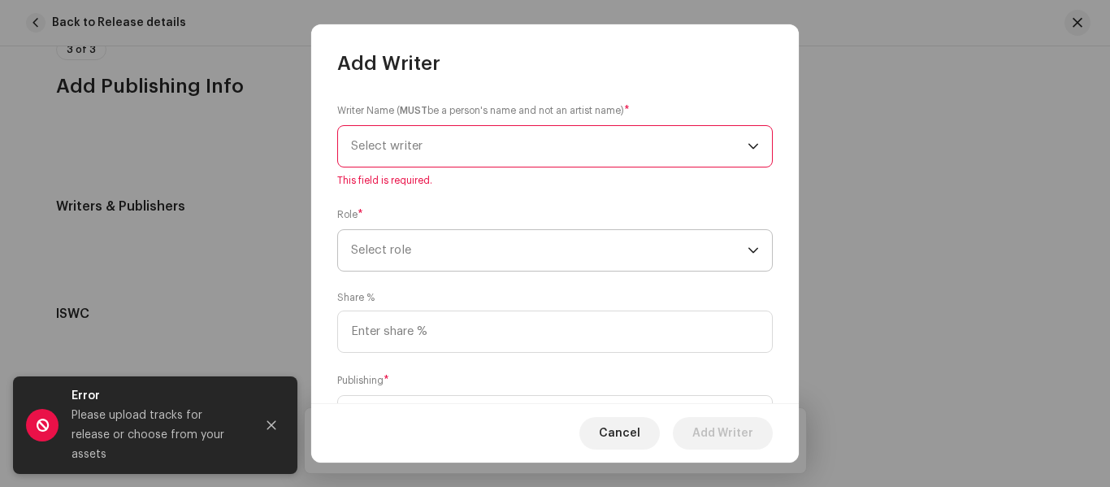
click at [483, 245] on span "Select role" at bounding box center [549, 250] width 396 height 41
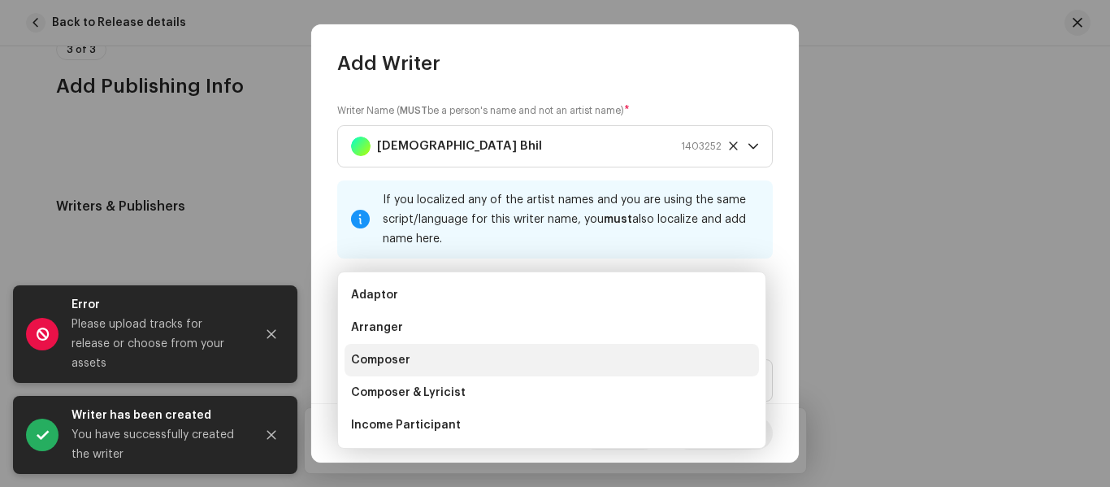
click at [430, 366] on li "Composer" at bounding box center [551, 360] width 414 height 32
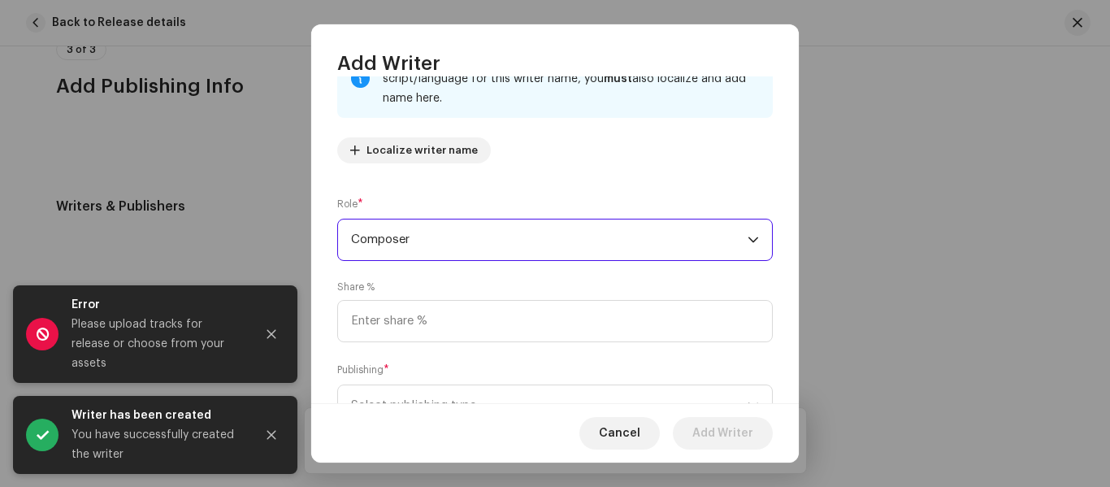
scroll to position [162, 0]
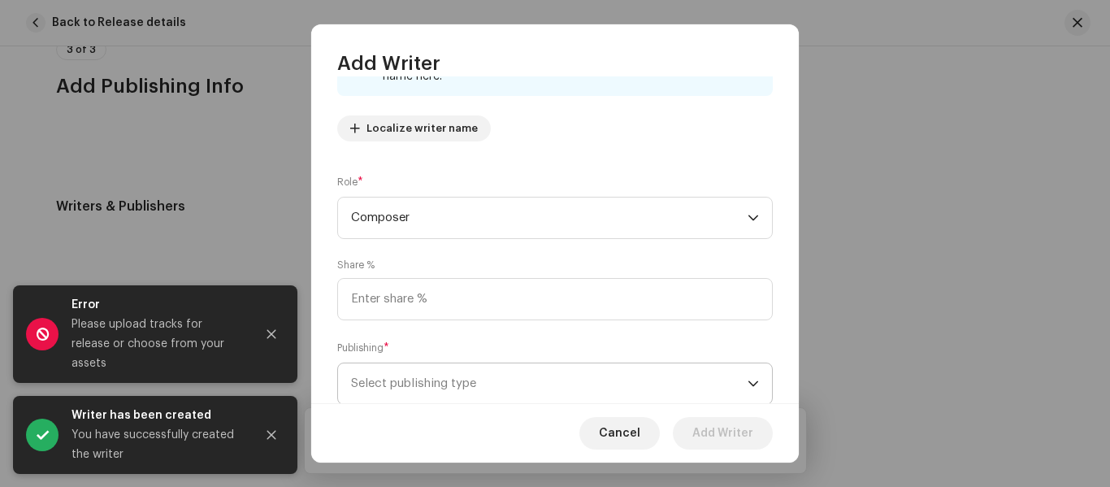
click at [425, 377] on span "Select publishing type" at bounding box center [549, 383] width 396 height 41
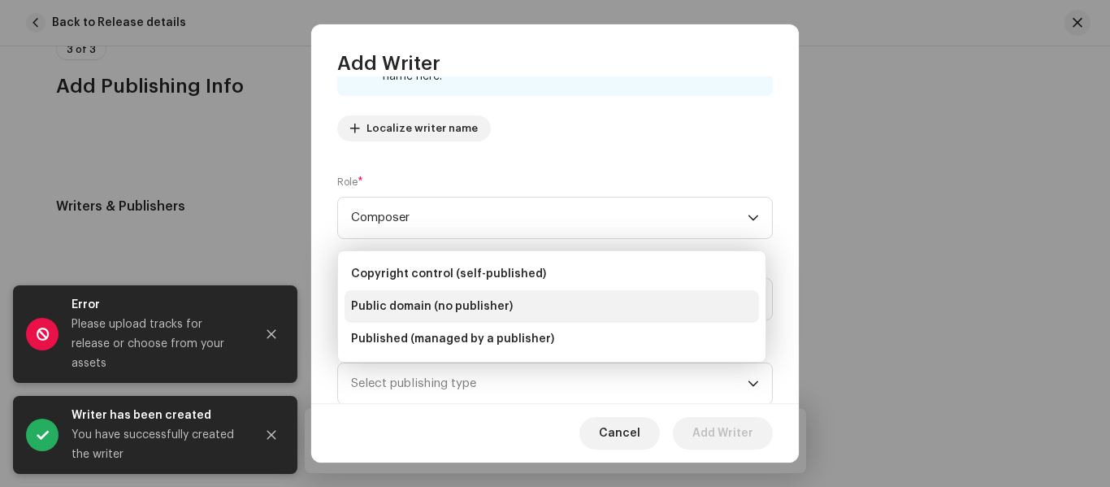
click at [408, 305] on span "Public domain (no publisher)" at bounding box center [432, 306] width 162 height 16
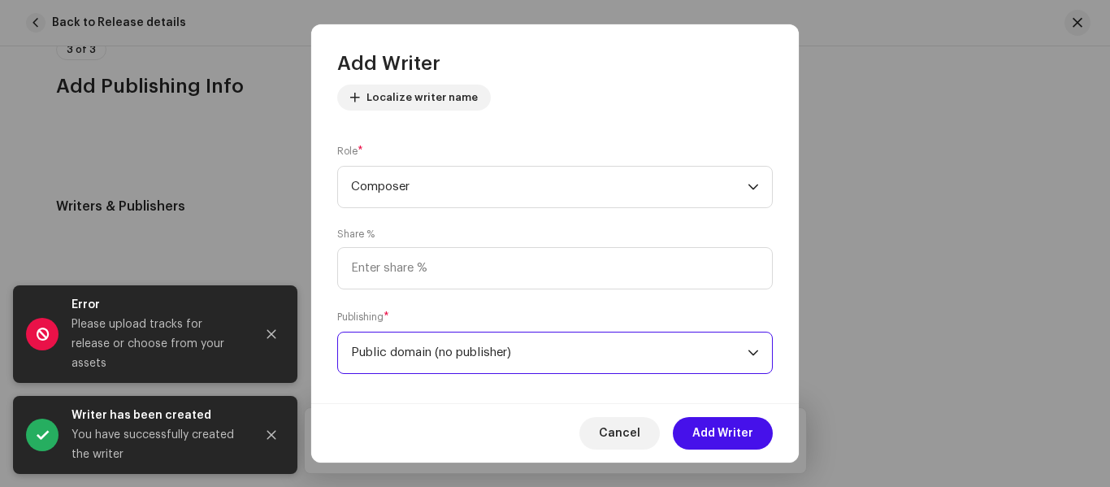
scroll to position [210, 0]
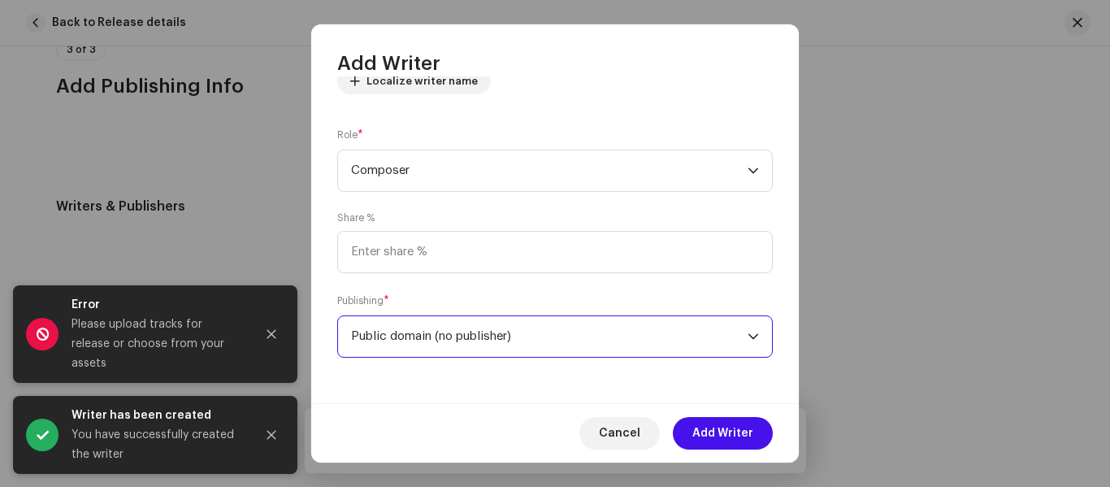
click at [454, 340] on span "Public domain (no publisher)" at bounding box center [549, 336] width 396 height 41
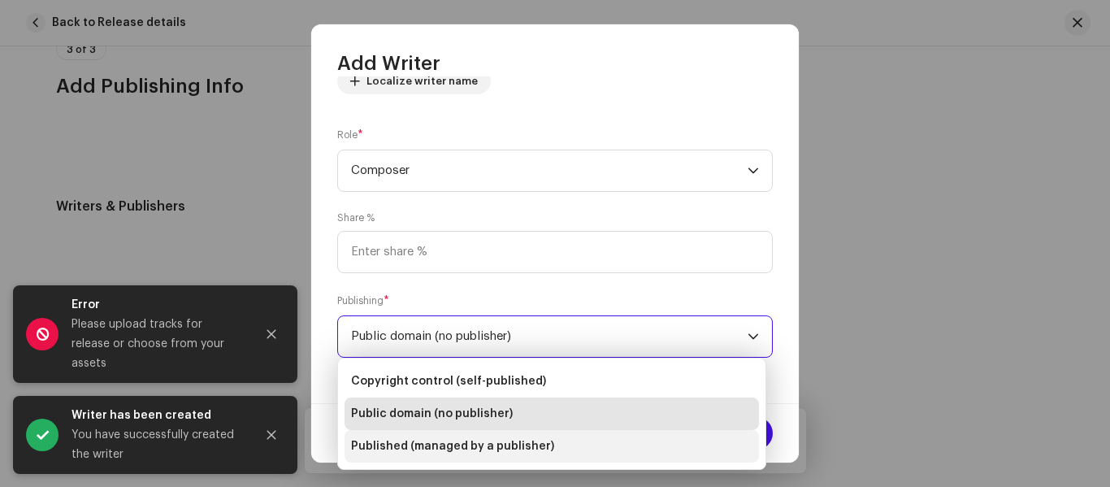
click at [499, 431] on li "Published (managed by a publisher)" at bounding box center [551, 446] width 414 height 32
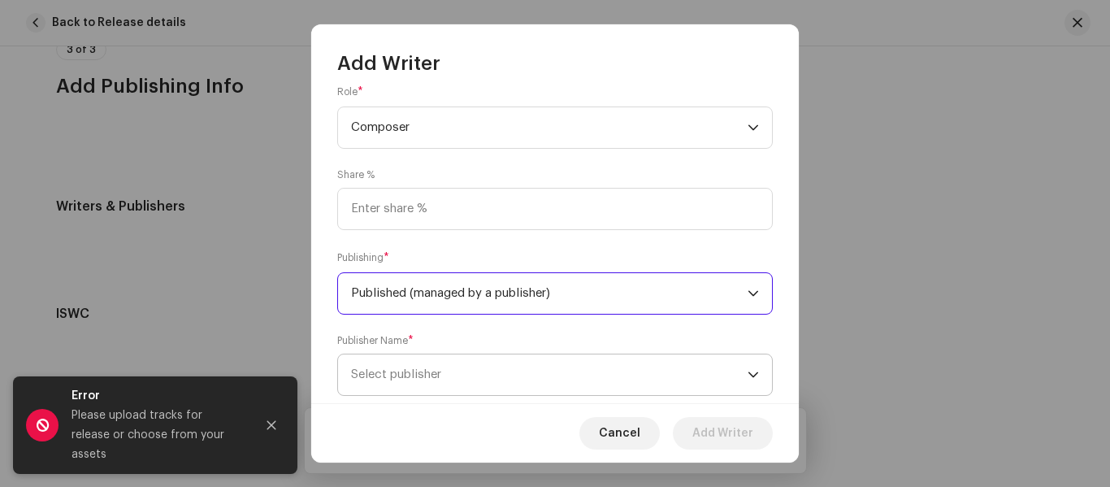
scroll to position [291, 0]
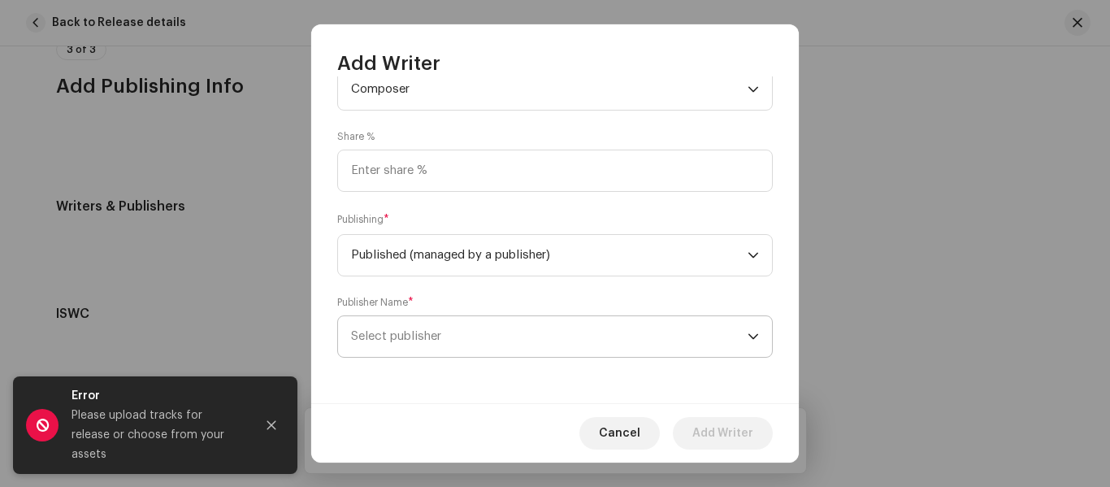
click at [434, 334] on span "Select publisher" at bounding box center [396, 336] width 90 height 12
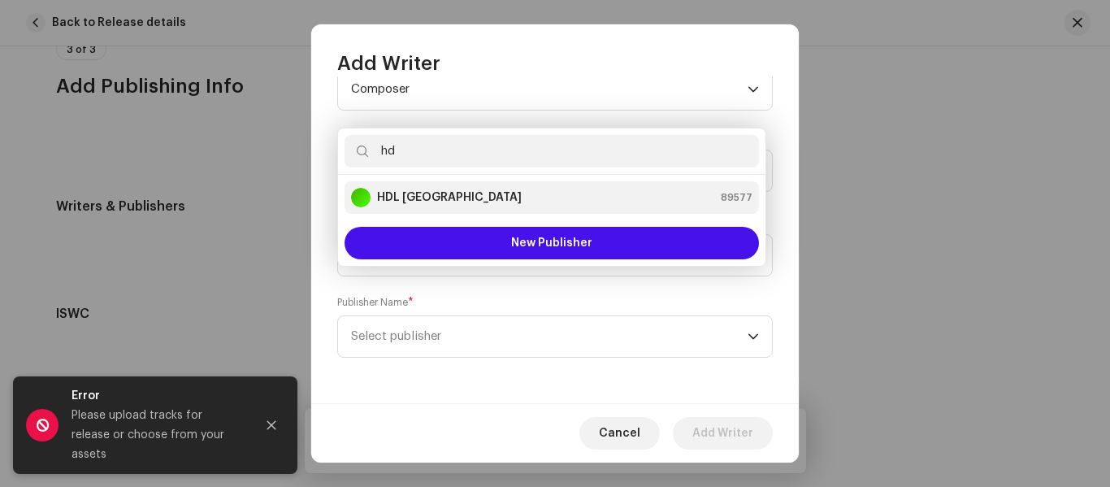
type input "hd"
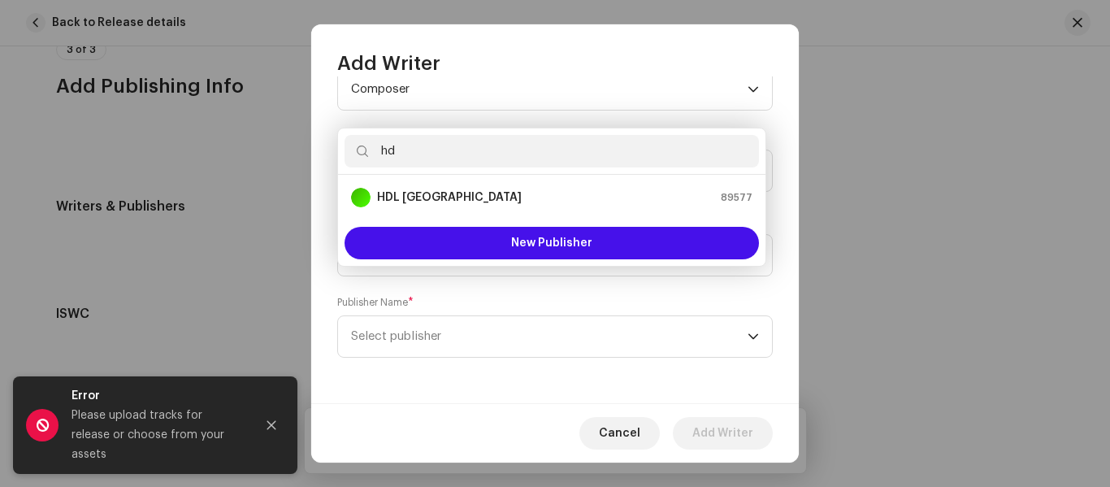
drag, startPoint x: 440, startPoint y: 199, endPoint x: 578, endPoint y: 301, distance: 172.1
click at [440, 201] on div "HDL India 89577" at bounding box center [551, 197] width 401 height 19
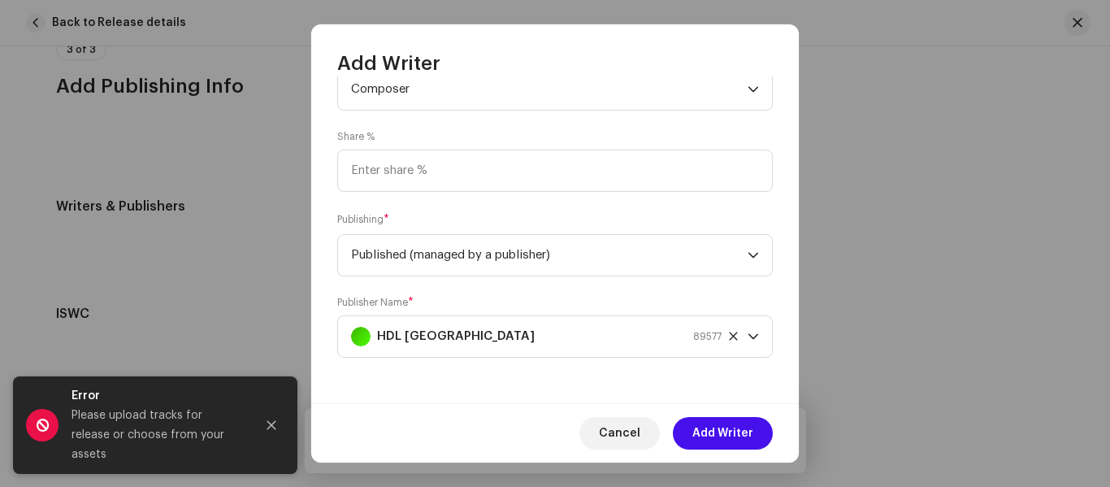
click at [707, 449] on div "Cancel Add Writer" at bounding box center [554, 432] width 487 height 59
click at [708, 447] on span "Add Writer" at bounding box center [722, 433] width 61 height 32
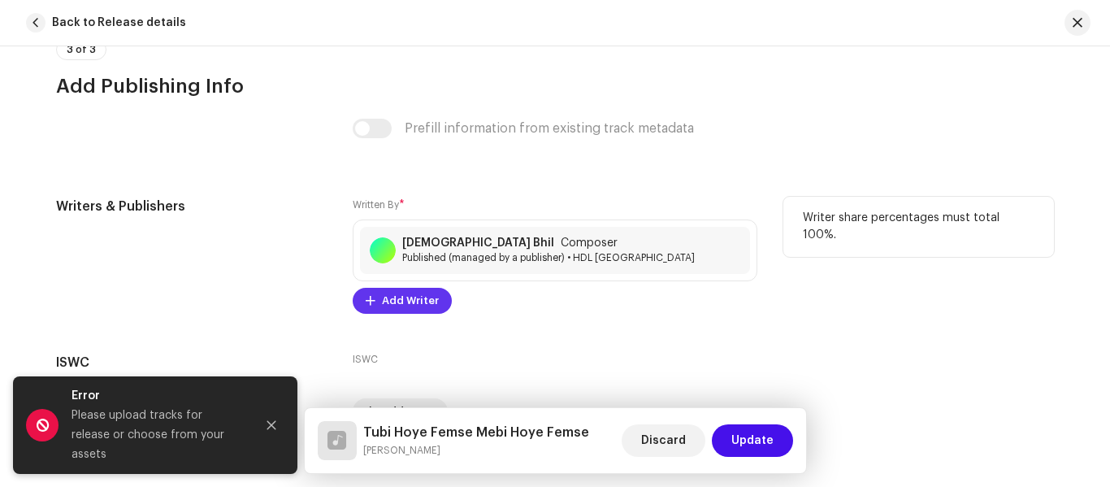
click at [407, 305] on span "Add Writer" at bounding box center [410, 300] width 57 height 32
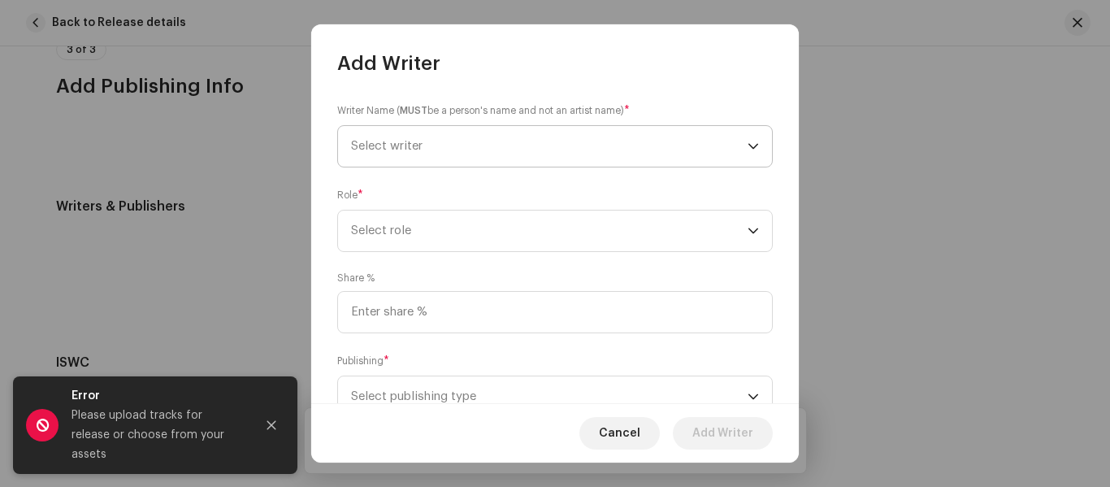
click at [408, 149] on span "Select writer" at bounding box center [386, 146] width 71 height 12
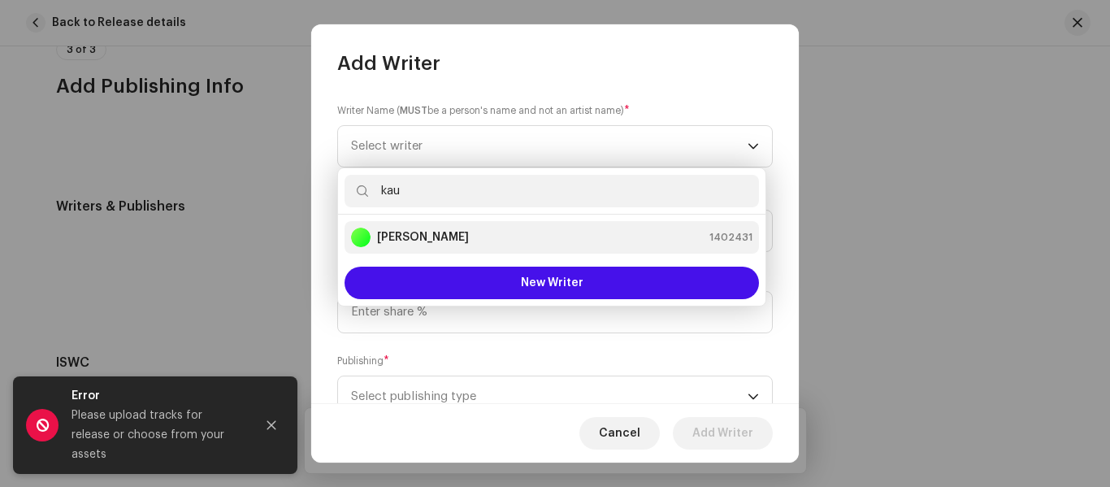
type input "kau"
click at [431, 237] on strong "[PERSON_NAME]" at bounding box center [423, 237] width 92 height 16
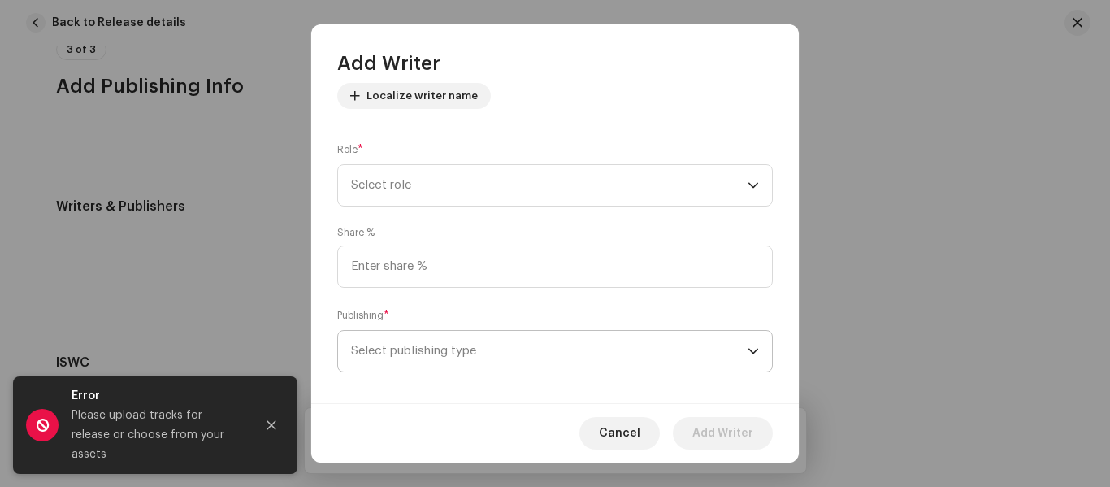
scroll to position [210, 0]
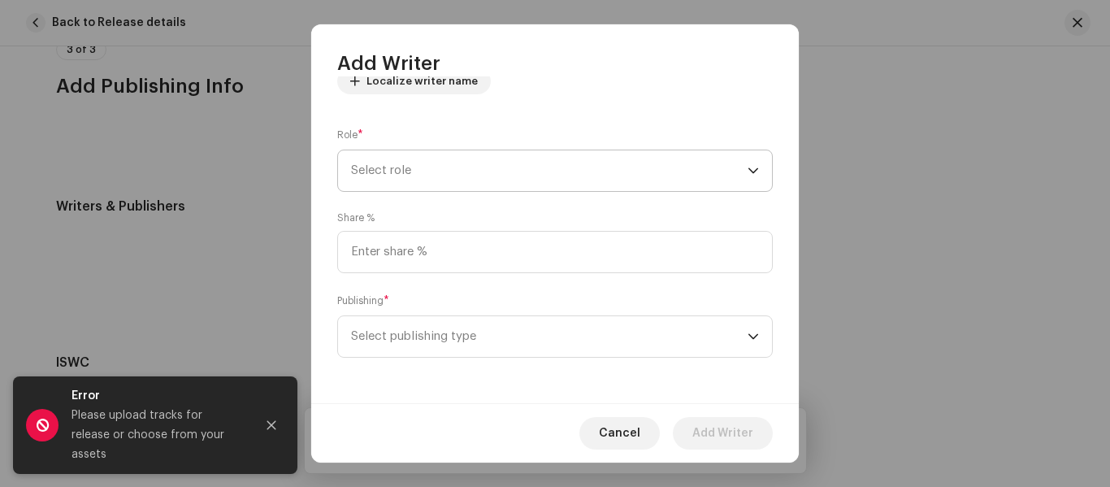
click at [384, 163] on span "Select role" at bounding box center [549, 170] width 396 height 41
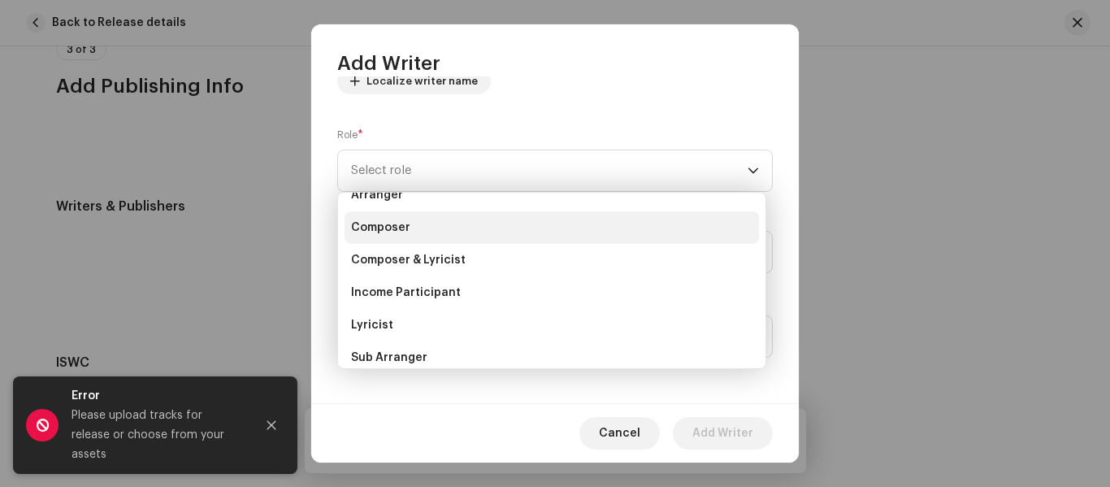
scroll to position [81, 0]
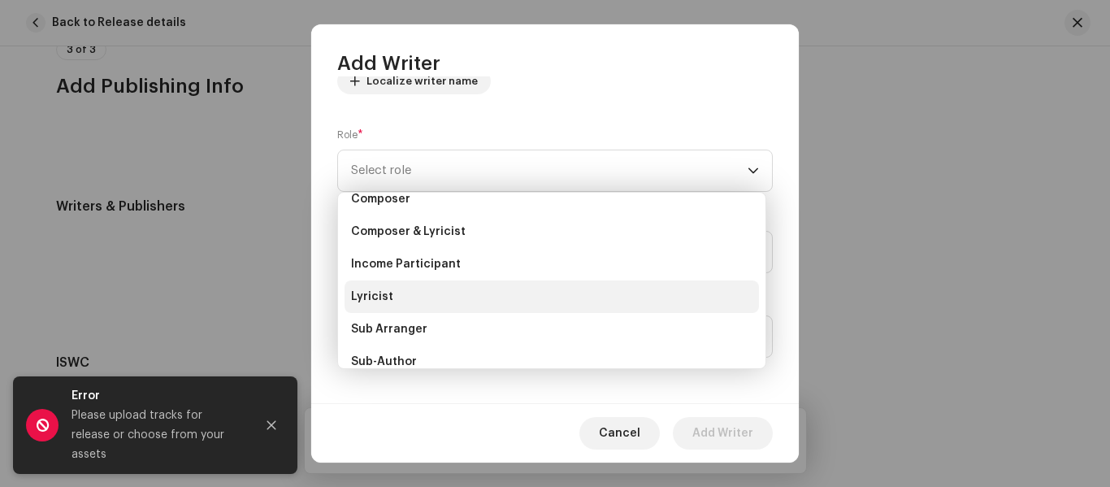
click at [419, 303] on li "Lyricist" at bounding box center [551, 296] width 414 height 32
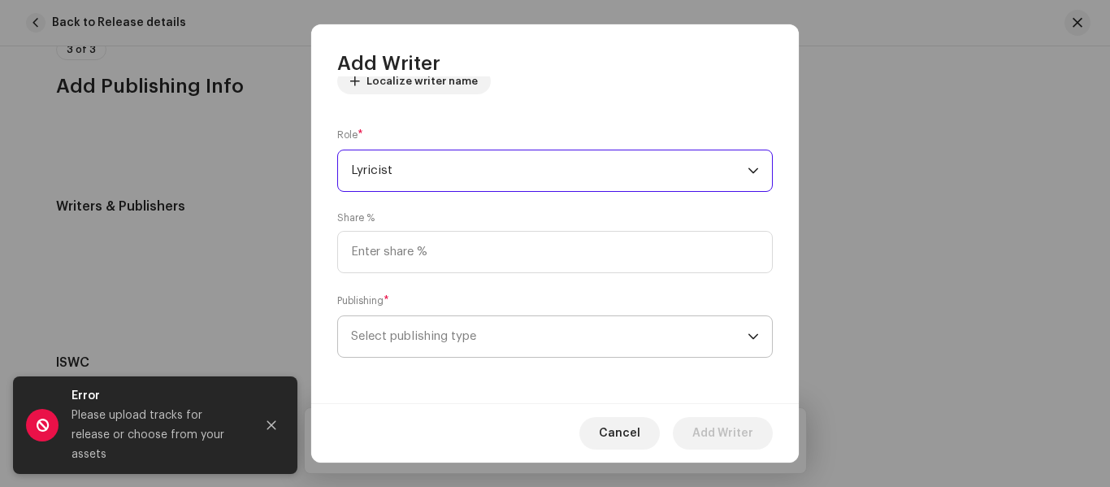
click at [448, 339] on span "Select publishing type" at bounding box center [549, 336] width 396 height 41
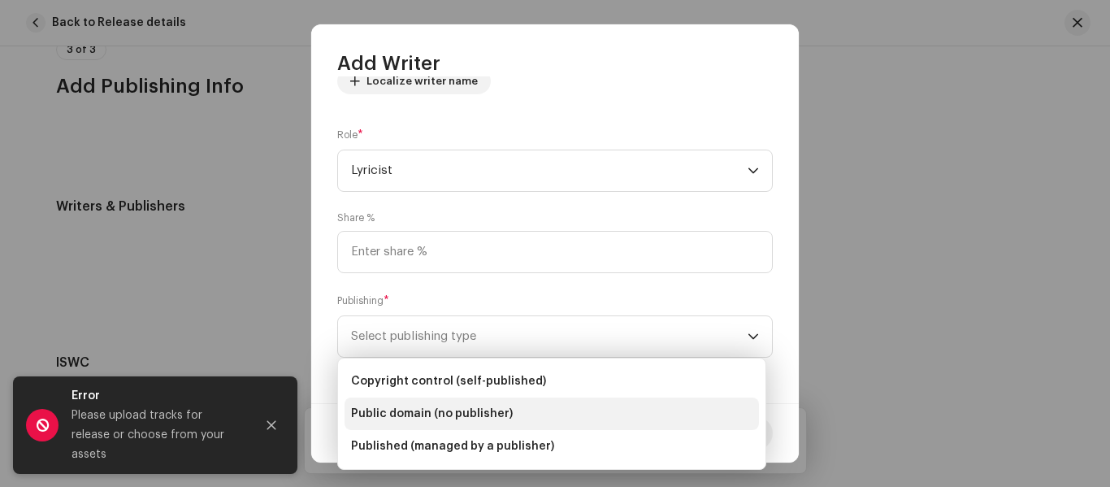
click at [477, 417] on span "Public domain (no publisher)" at bounding box center [432, 413] width 162 height 16
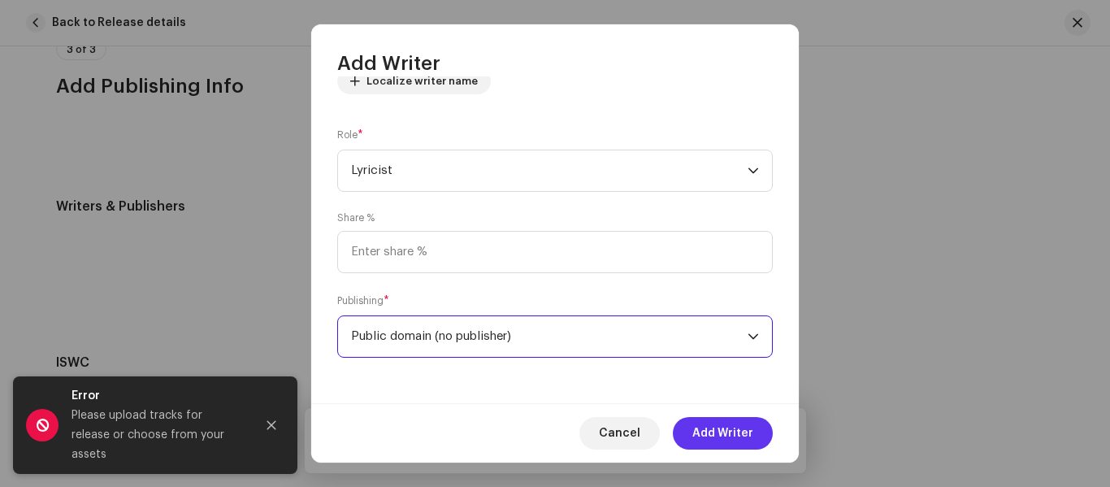
click at [700, 439] on span "Add Writer" at bounding box center [722, 433] width 61 height 32
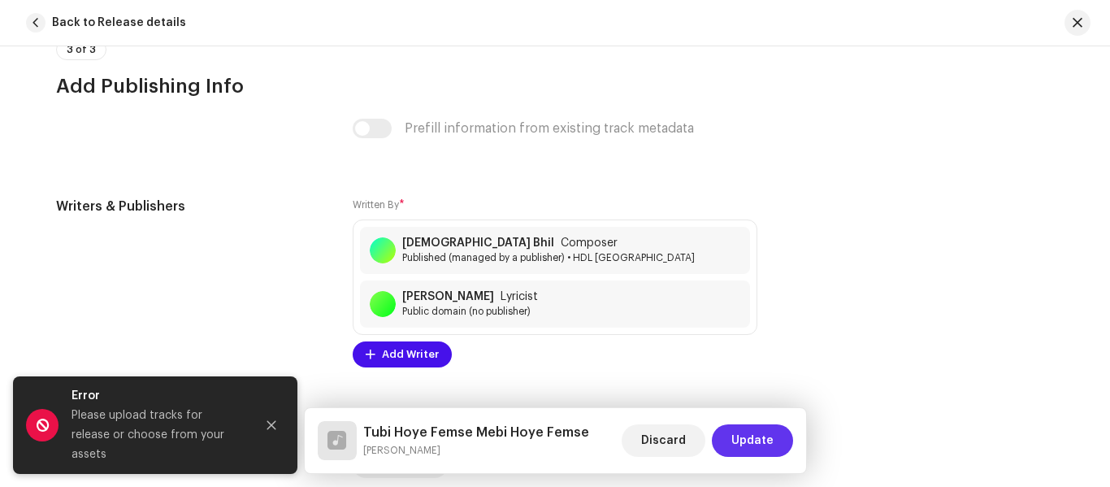
click at [751, 448] on span "Update" at bounding box center [752, 440] width 42 height 32
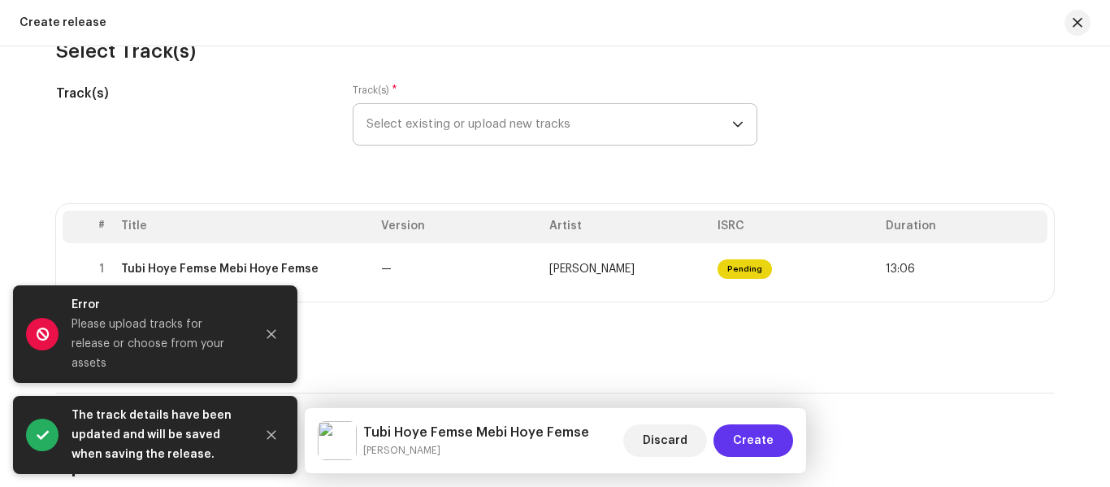
click at [756, 444] on span "Create" at bounding box center [753, 440] width 41 height 32
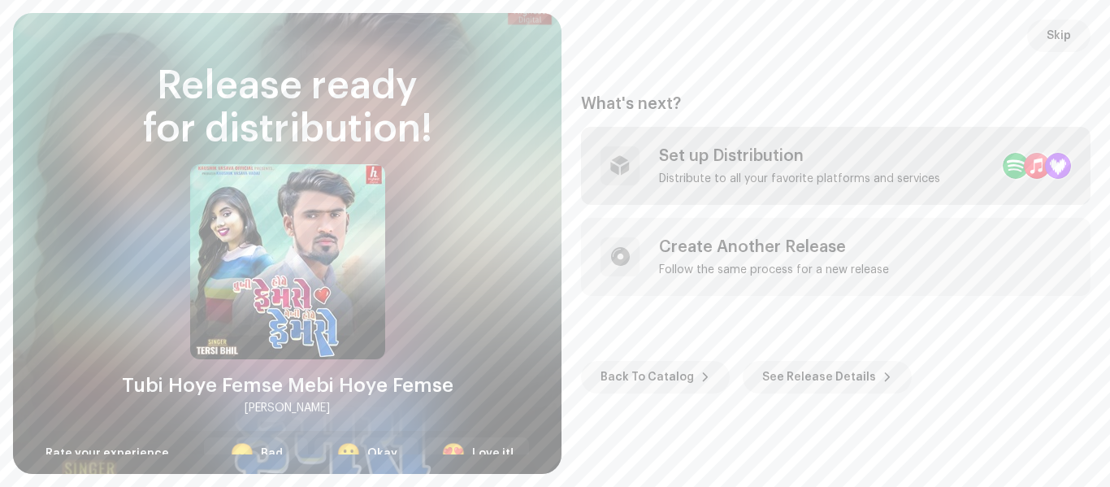
click at [727, 169] on div "Set up Distribution Distribute to all your favorite platforms and services" at bounding box center [799, 165] width 281 height 39
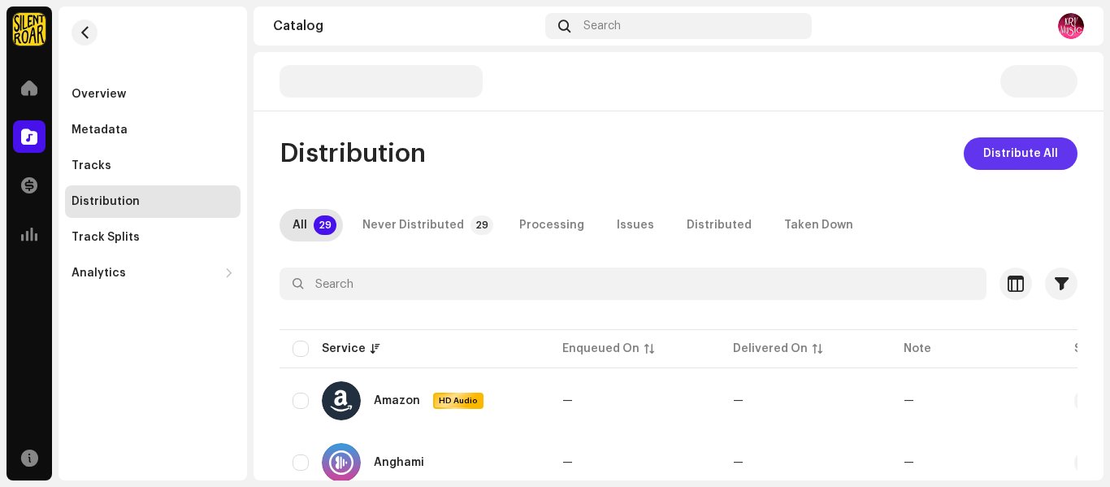
click at [985, 152] on span "Distribute All" at bounding box center [1020, 153] width 75 height 32
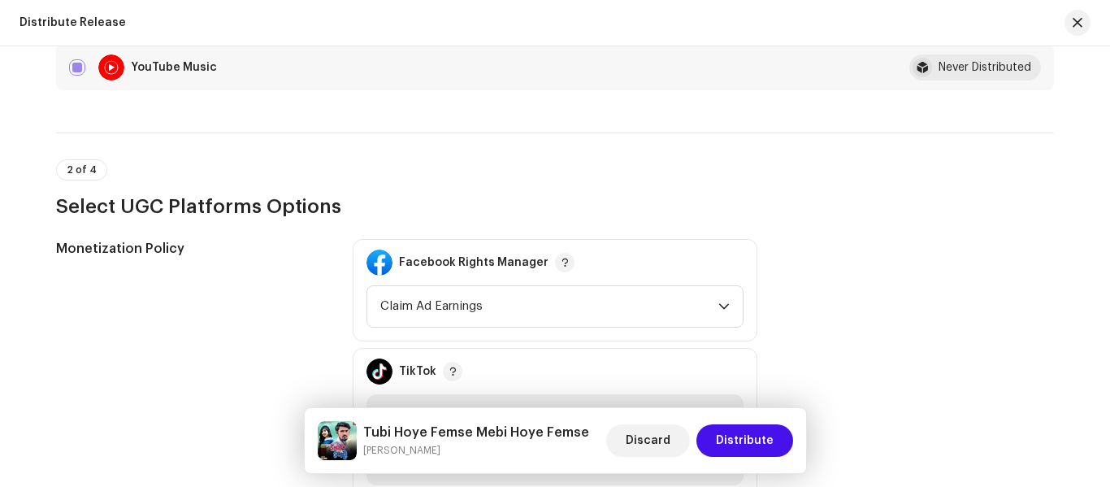
scroll to position [1544, 0]
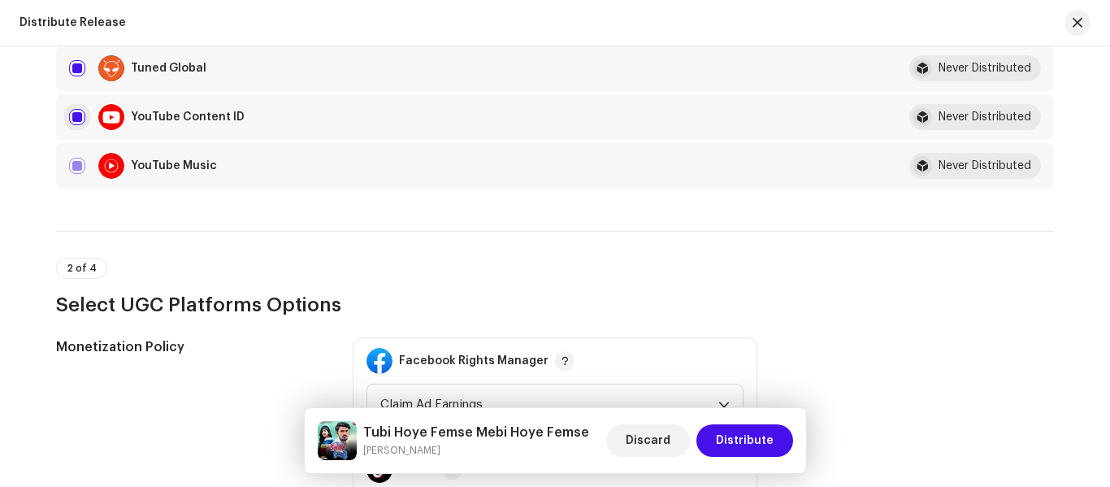
click at [78, 109] on input "checkbox" at bounding box center [77, 117] width 16 height 16
checkbox input "false"
click at [737, 435] on span "Distribute" at bounding box center [745, 440] width 58 height 32
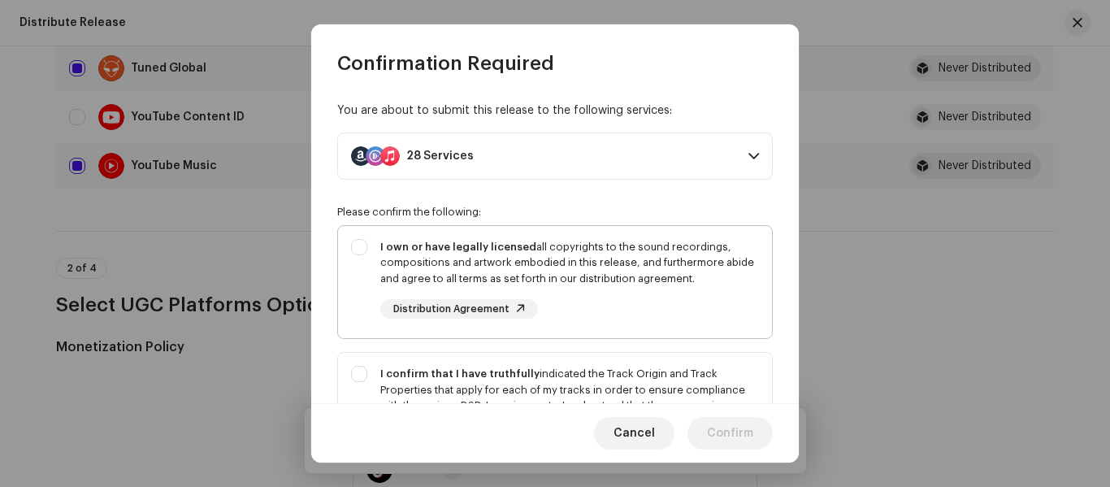
drag, startPoint x: 357, startPoint y: 241, endPoint x: 363, endPoint y: 261, distance: 20.6
click at [356, 242] on div "I own or have legally licensed all copyrights to the sound recordings, composit…" at bounding box center [555, 279] width 434 height 106
checkbox input "true"
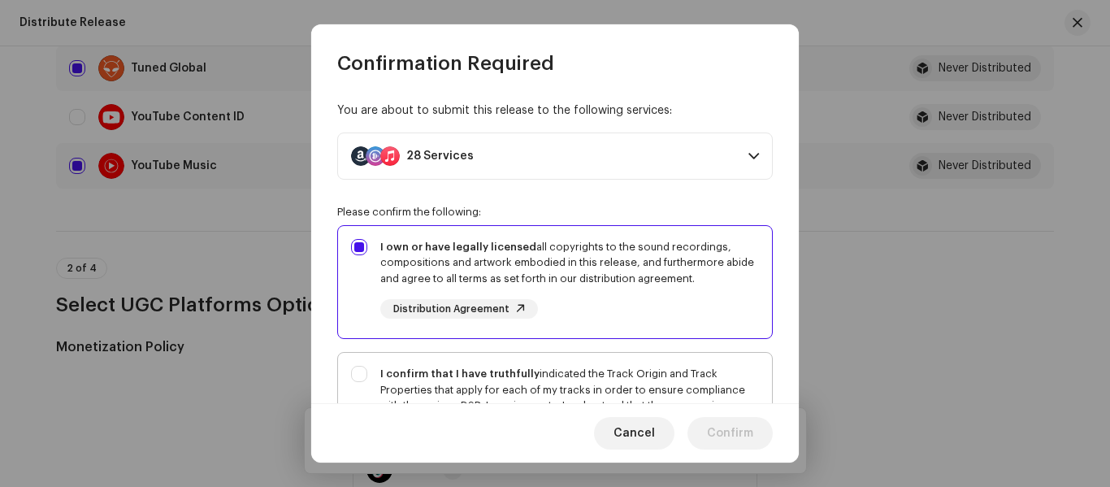
click at [372, 384] on div "I confirm that I have truthfully indicated the Track Origin and Track Propertie…" at bounding box center [555, 422] width 434 height 138
checkbox input "true"
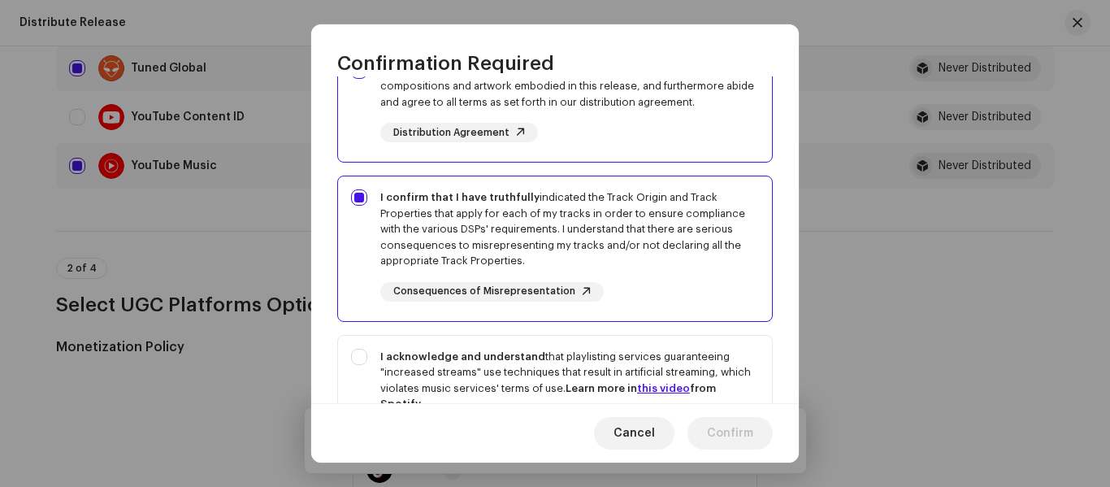
scroll to position [325, 0]
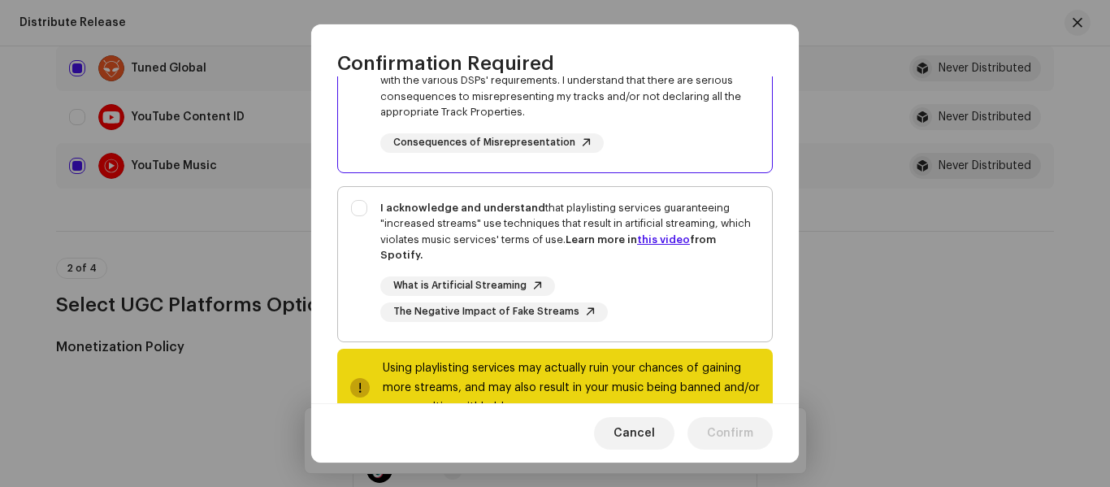
click at [342, 223] on div "I acknowledge and understand that playlisting services guaranteeing "increased …" at bounding box center [555, 261] width 434 height 148
checkbox input "true"
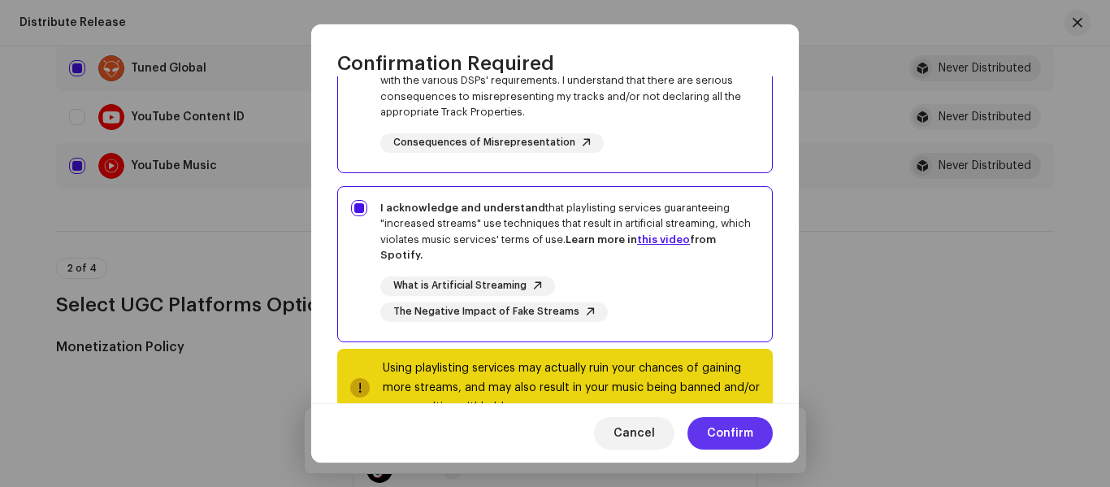
click at [747, 439] on span "Confirm" at bounding box center [730, 433] width 46 height 32
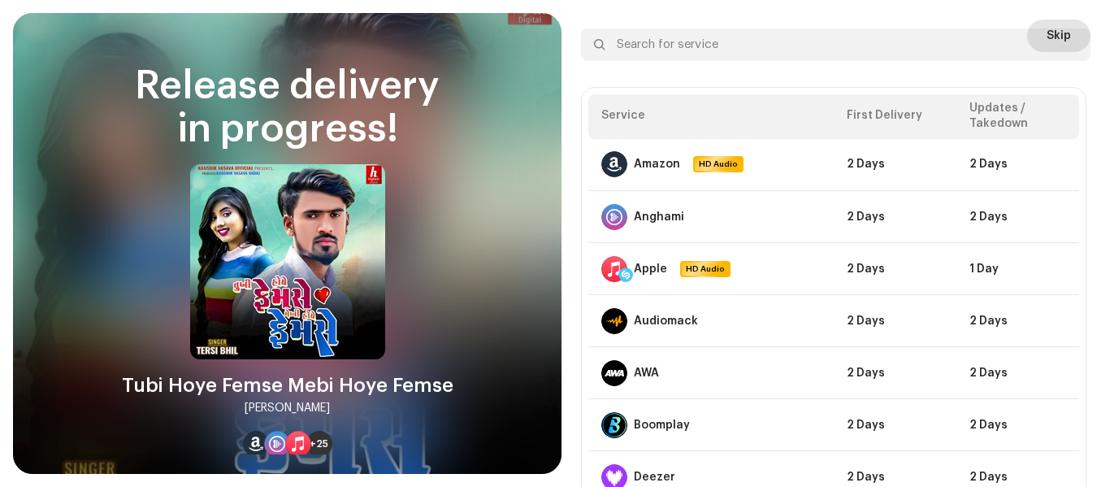
click at [1053, 24] on span "Skip" at bounding box center [1058, 35] width 24 height 32
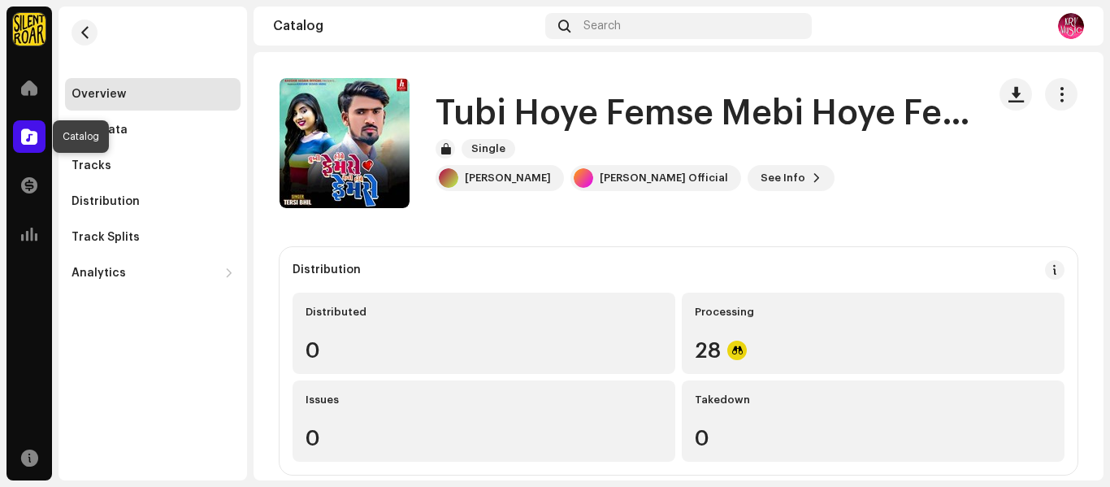
click at [24, 135] on span at bounding box center [29, 136] width 16 height 13
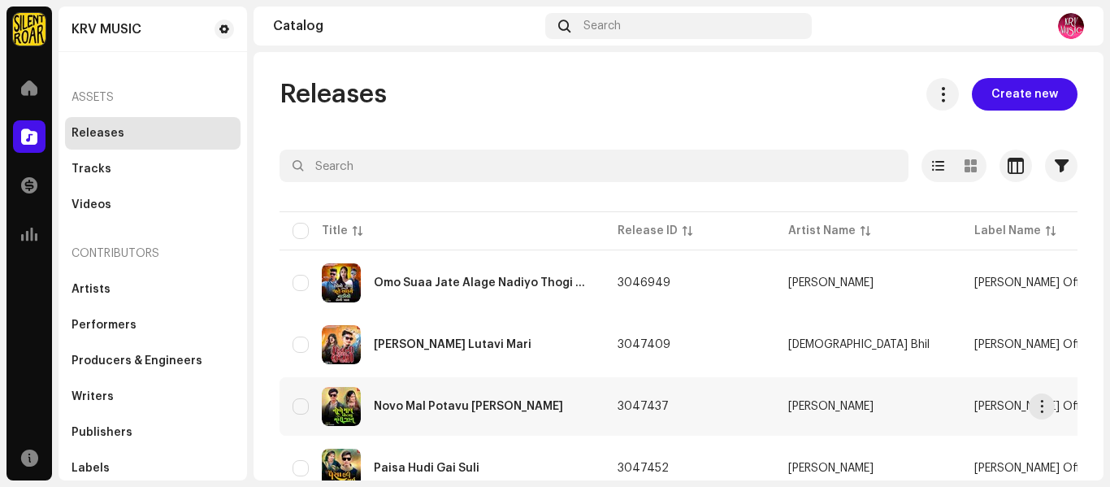
click at [438, 409] on div "Novo Mal Potavu [PERSON_NAME]" at bounding box center [468, 406] width 189 height 11
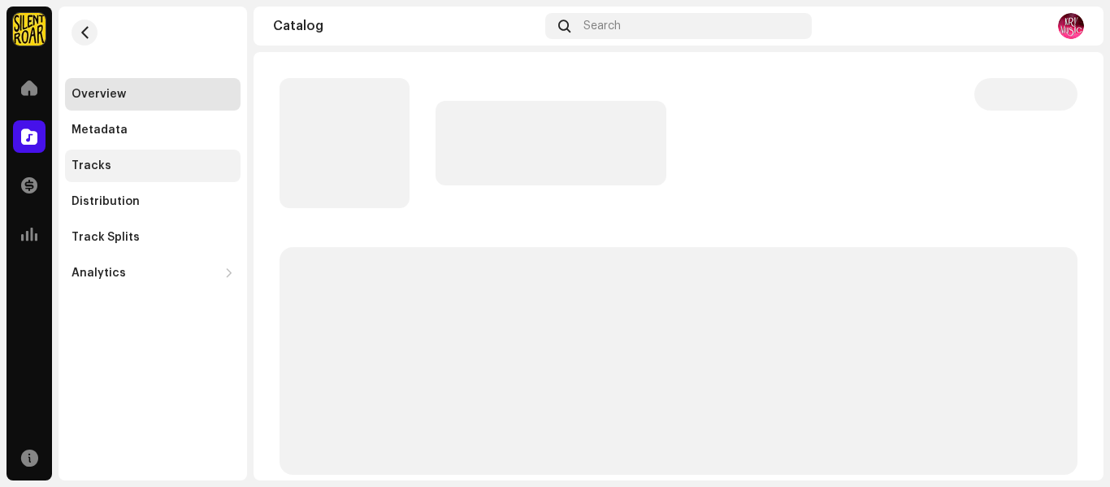
drag, startPoint x: 55, startPoint y: 156, endPoint x: 75, endPoint y: 176, distance: 28.2
click at [56, 158] on navigation-secondary "Overview Metadata Tracks Distribution Track Splits Analytics Consumption Engage…" at bounding box center [149, 243] width 195 height 474
click at [76, 176] on div "Tracks" at bounding box center [152, 165] width 175 height 32
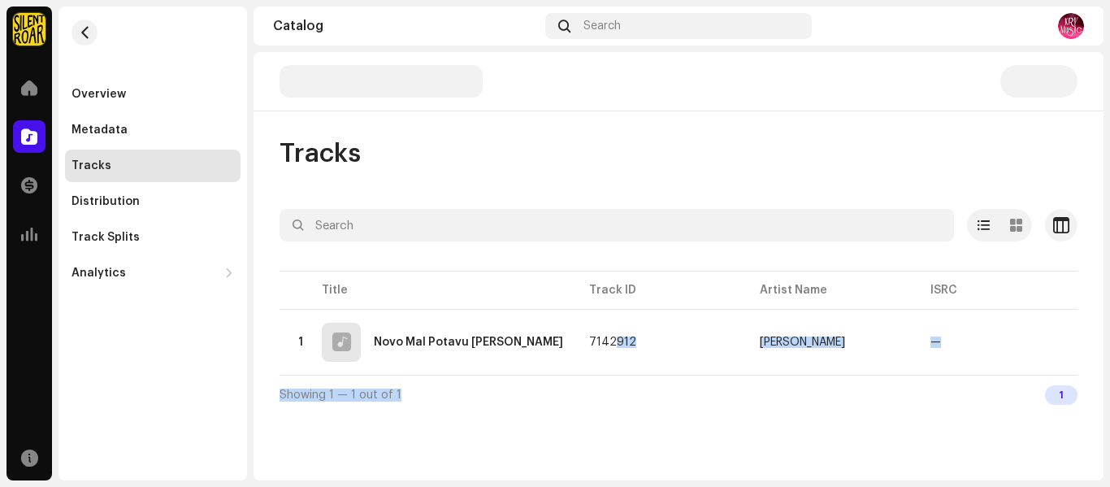
drag, startPoint x: 552, startPoint y: 369, endPoint x: 653, endPoint y: 388, distance: 103.3
click at [653, 388] on div "Selected 0 Options Filters Distribution status In progress Not started Creation…" at bounding box center [678, 311] width 798 height 205
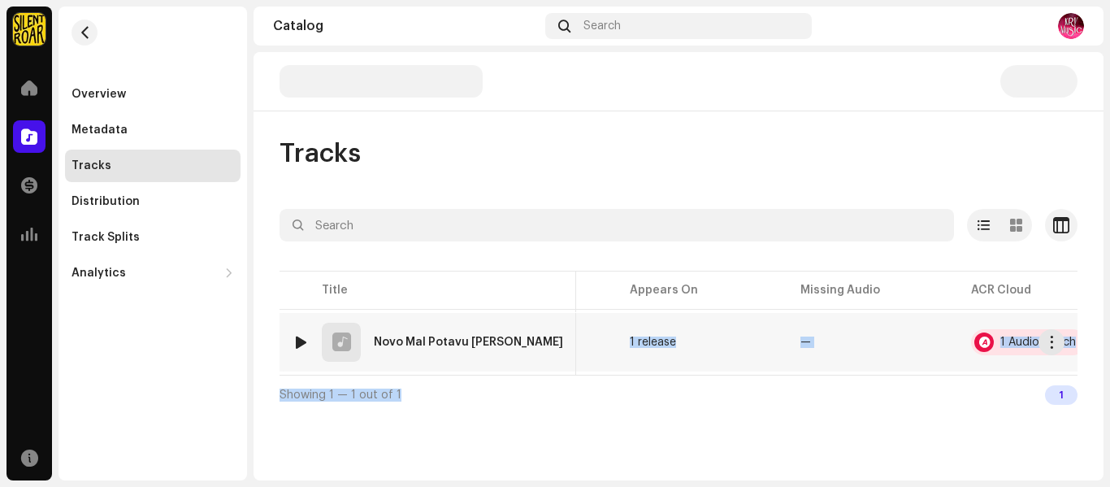
click at [1000, 336] on div "1 Audio Match" at bounding box center [1038, 341] width 76 height 11
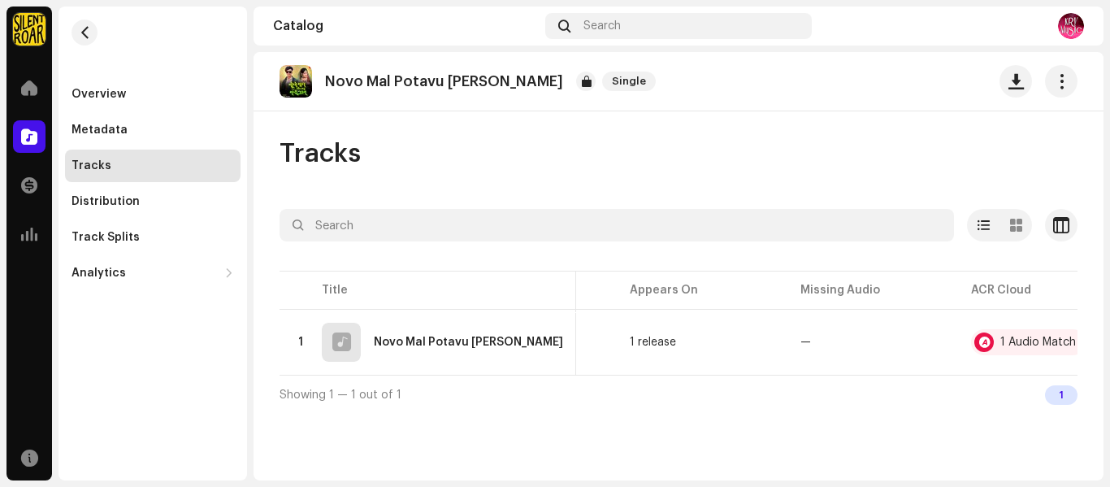
click at [862, 427] on div "Audio Recognition by Remix/Sample 1 All results require review/listening to avo…" at bounding box center [555, 243] width 1110 height 487
click at [1000, 341] on div "1 Audio Match" at bounding box center [1038, 341] width 76 height 11
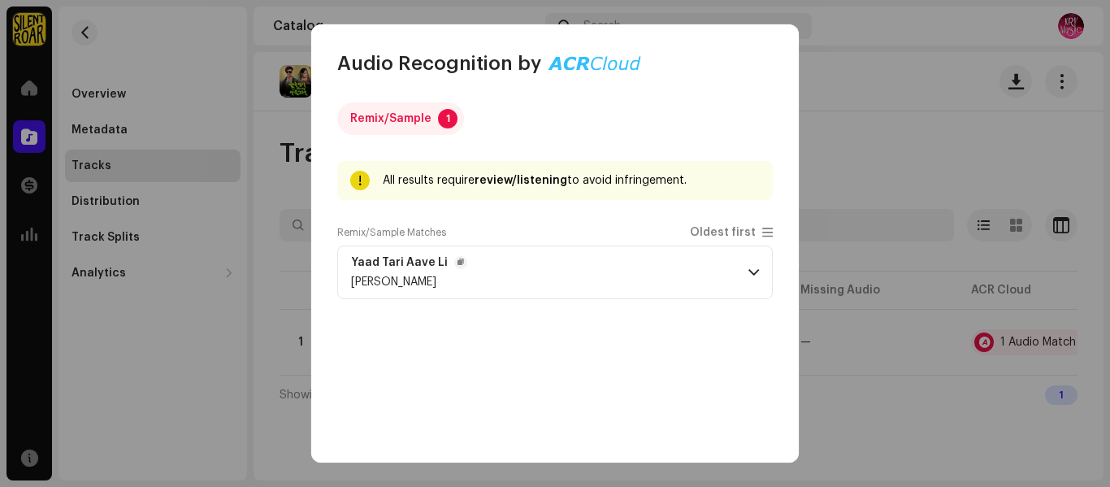
click at [589, 293] on p-accordion-header "Yaad Tari Aave [PERSON_NAME]" at bounding box center [554, 272] width 435 height 54
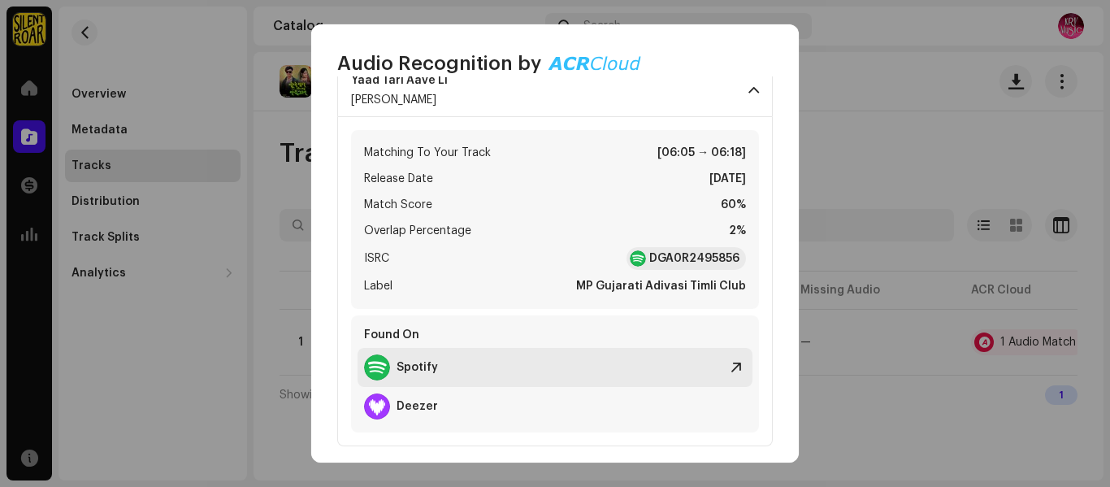
scroll to position [192, 0]
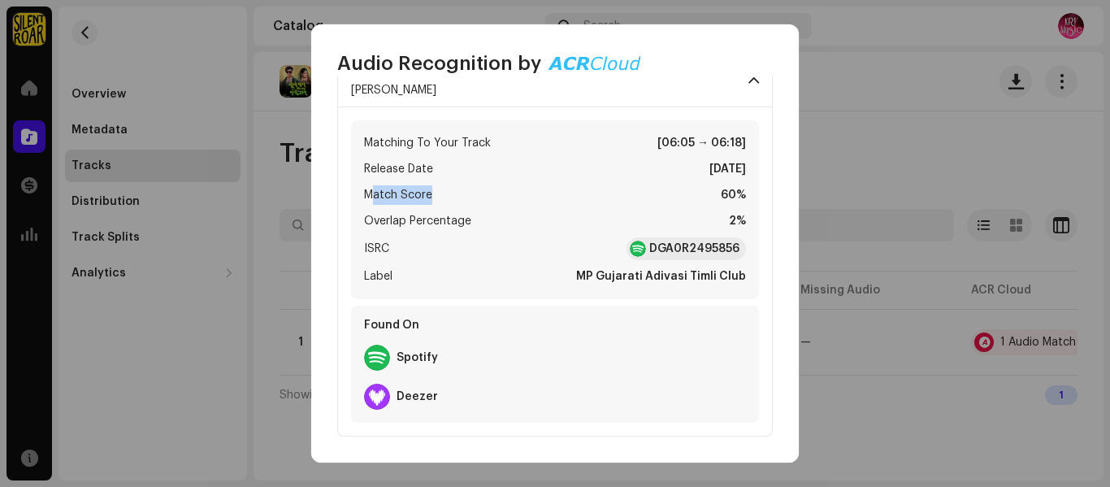
drag, startPoint x: 370, startPoint y: 200, endPoint x: 472, endPoint y: 197, distance: 102.4
click at [472, 197] on li "Match Score 60%" at bounding box center [555, 194] width 382 height 19
click at [631, 206] on ul "Matching To Your Track [06:05 → 06:18] Release Date [DATE] Match Score 60% Over…" at bounding box center [555, 209] width 382 height 153
drag, startPoint x: 695, startPoint y: 197, endPoint x: 764, endPoint y: 202, distance: 69.2
click at [764, 202] on div "Matching To Your Track [06:05 → 06:18] Release Date [DATE] Match Score 60% Over…" at bounding box center [554, 271] width 435 height 329
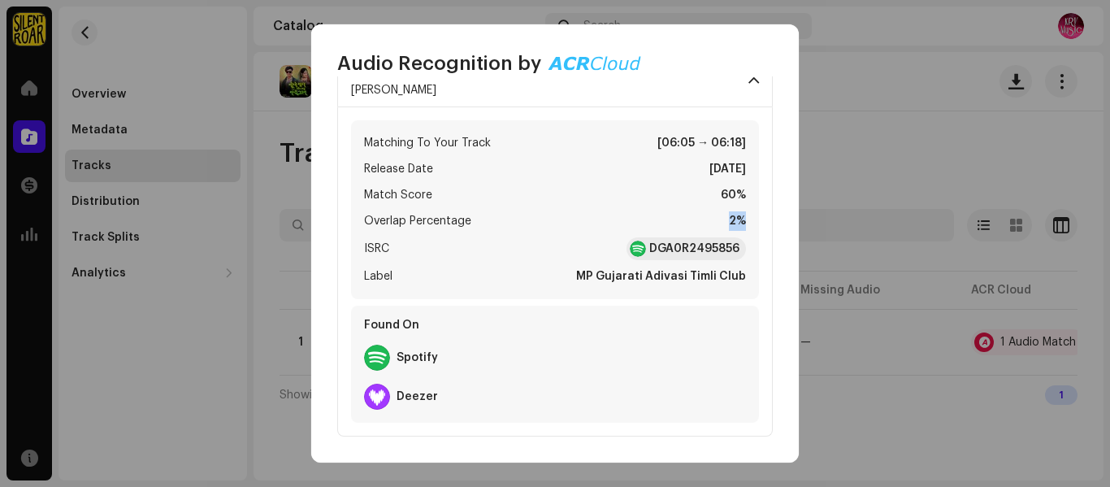
drag, startPoint x: 701, startPoint y: 226, endPoint x: 759, endPoint y: 225, distance: 57.7
click at [759, 225] on div "Matching To Your Track [06:05 → 06:18] Release Date [DATE] Match Score 60% Over…" at bounding box center [554, 271] width 435 height 329
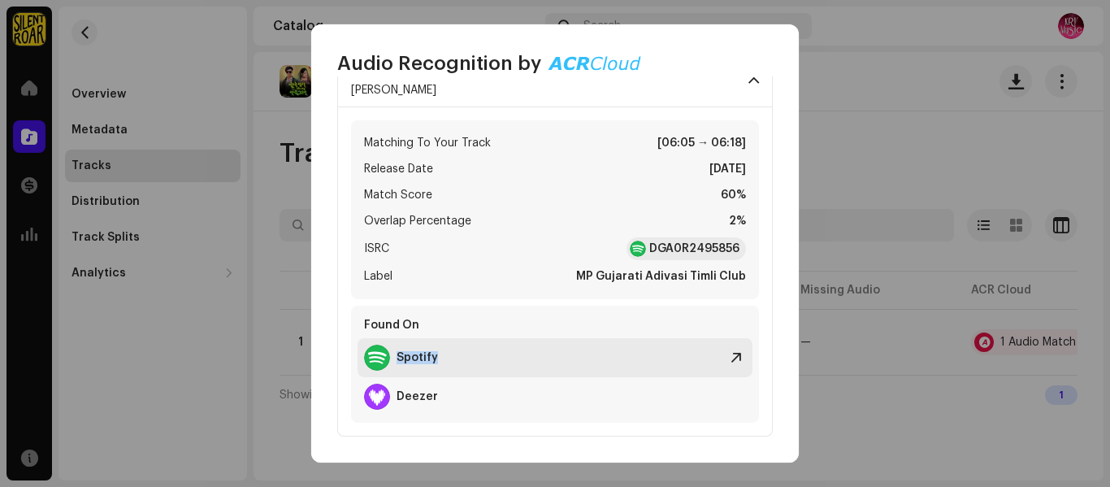
drag, startPoint x: 714, startPoint y: 345, endPoint x: 703, endPoint y: 374, distance: 30.6
click at [658, 317] on div "Found On Spotify [PERSON_NAME]" at bounding box center [555, 363] width 408 height 117
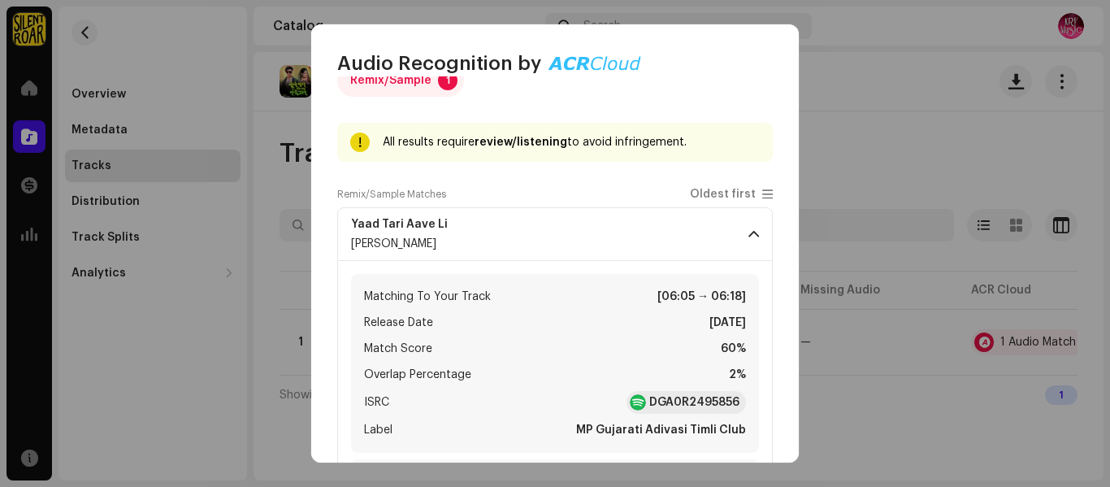
scroll to position [29, 0]
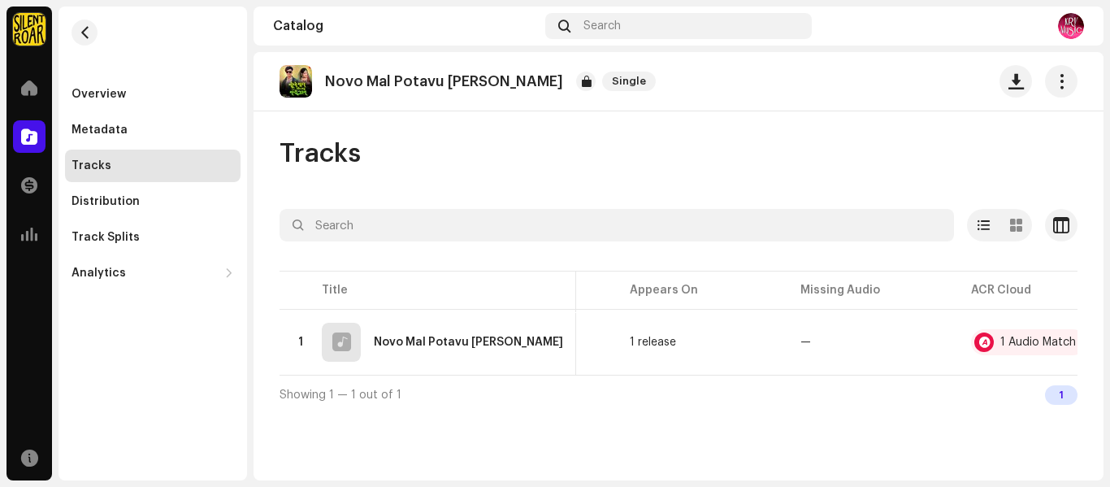
click at [925, 401] on div "Audio Recognition by Remix/Sample 1 All results require review/listening to avo…" at bounding box center [555, 243] width 1110 height 487
click at [312, 80] on div "Novo Mal Potavu Mari Jan Single" at bounding box center [470, 81] width 383 height 32
click at [971, 346] on div "1 Audio Match" at bounding box center [1028, 342] width 115 height 26
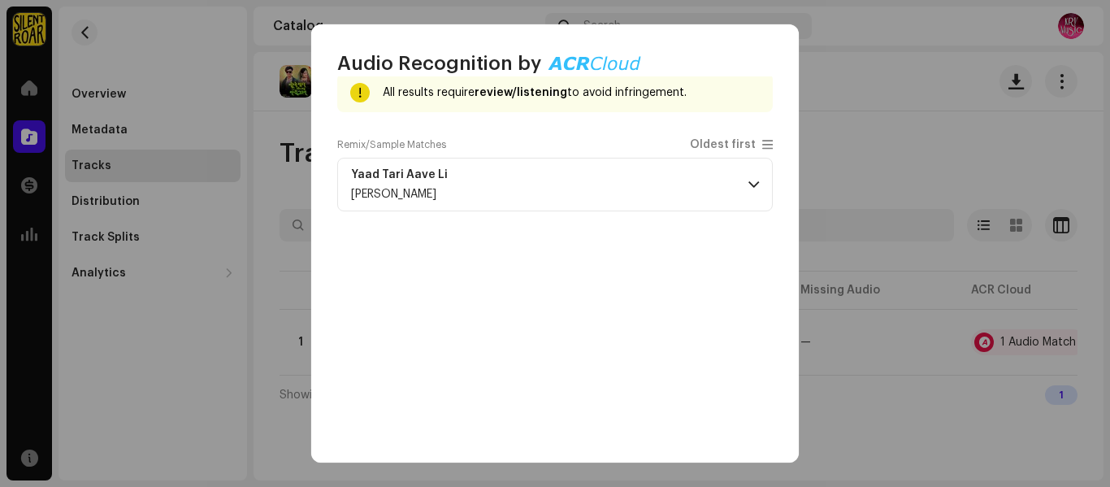
scroll to position [0, 0]
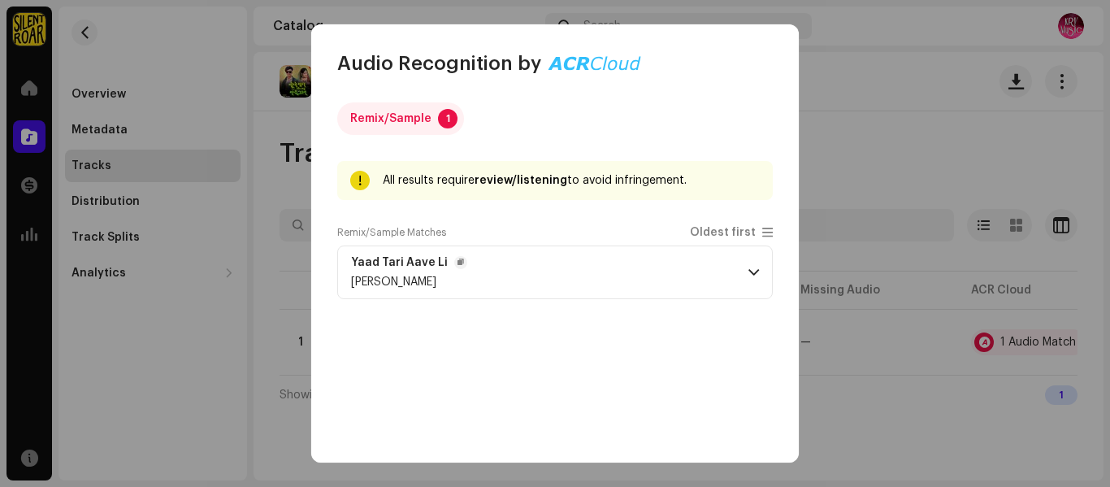
click at [574, 282] on p-accordion-header "Yaad Tari Aave [PERSON_NAME]" at bounding box center [554, 272] width 435 height 54
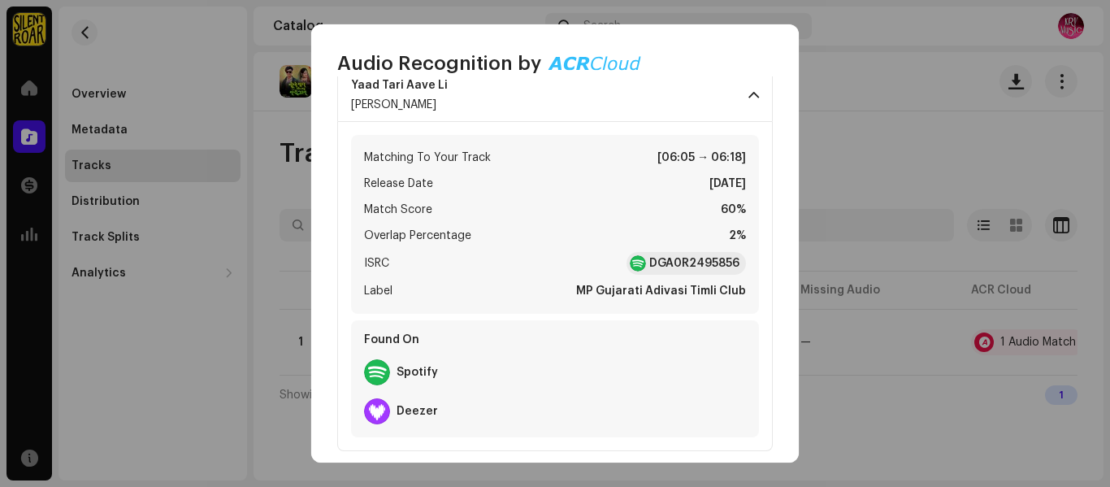
scroll to position [192, 0]
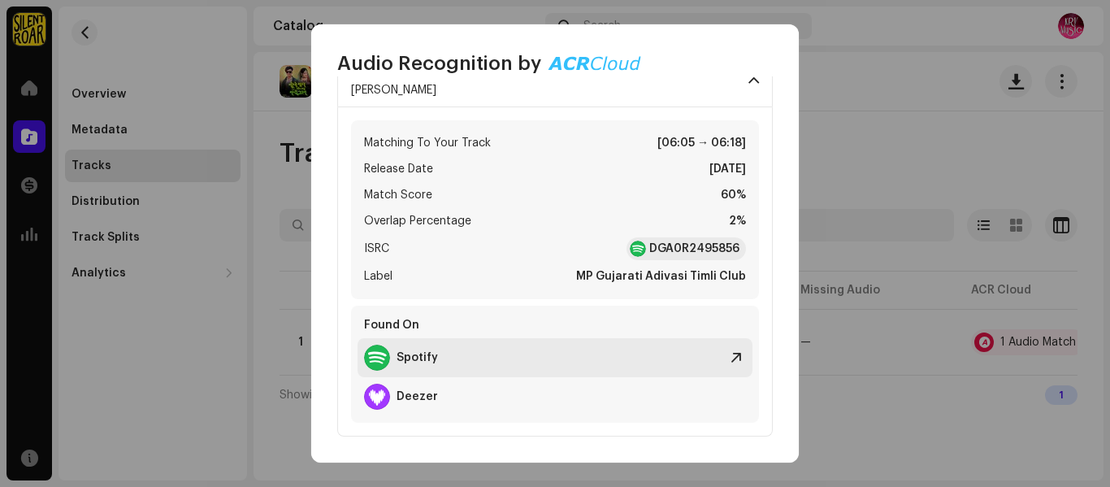
click at [416, 354] on strong "Spotify" at bounding box center [416, 357] width 41 height 13
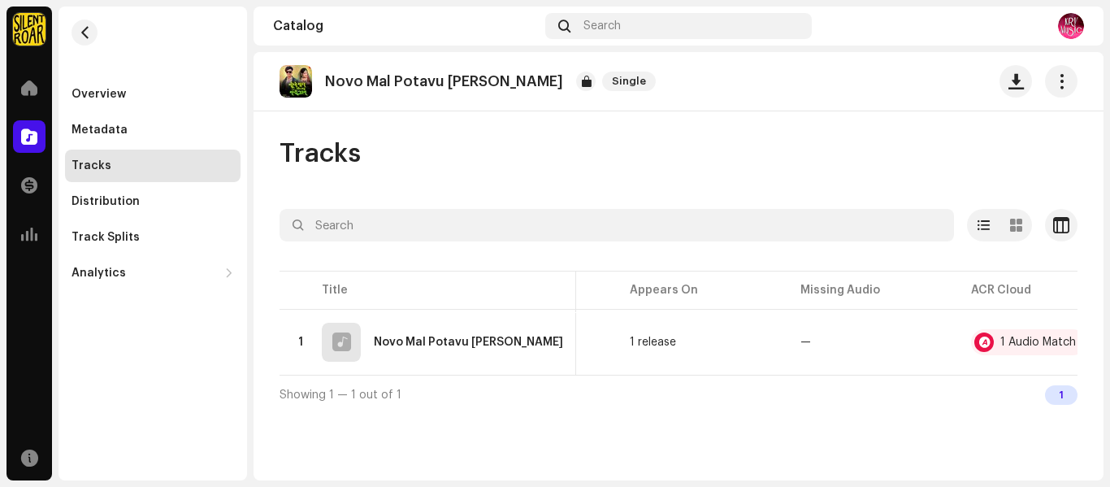
click at [857, 98] on div "Audio Recognition by Remix/Sample 1 All results require review/listening to avo…" at bounding box center [555, 243] width 1110 height 487
click at [79, 31] on span "button" at bounding box center [85, 32] width 12 height 13
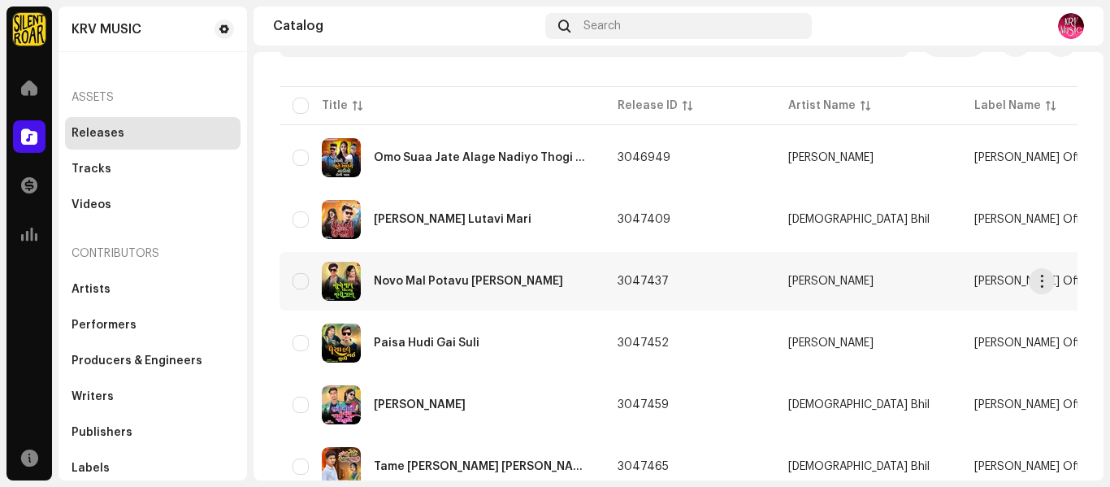
scroll to position [162, 0]
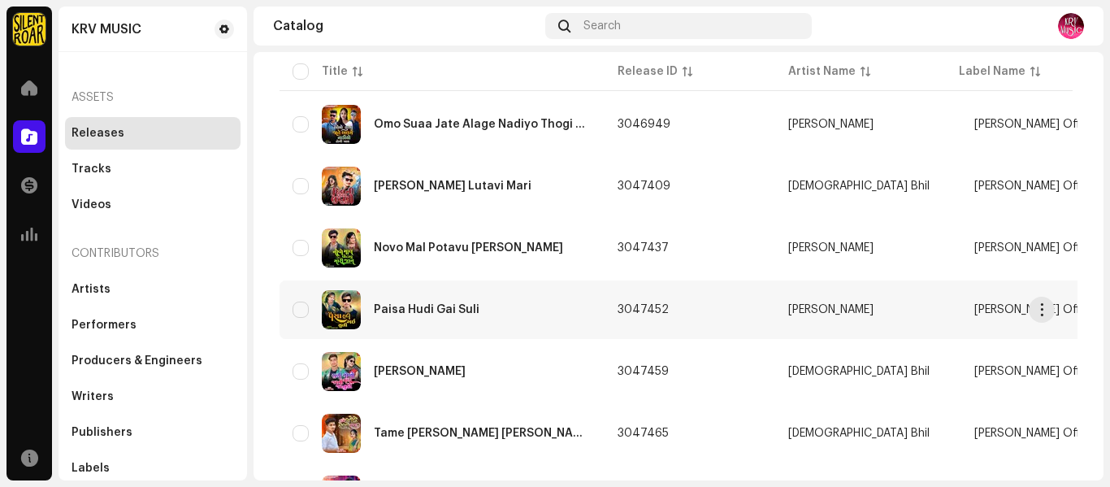
click at [440, 320] on div "Paisa Hudi Gai Suli" at bounding box center [441, 309] width 299 height 39
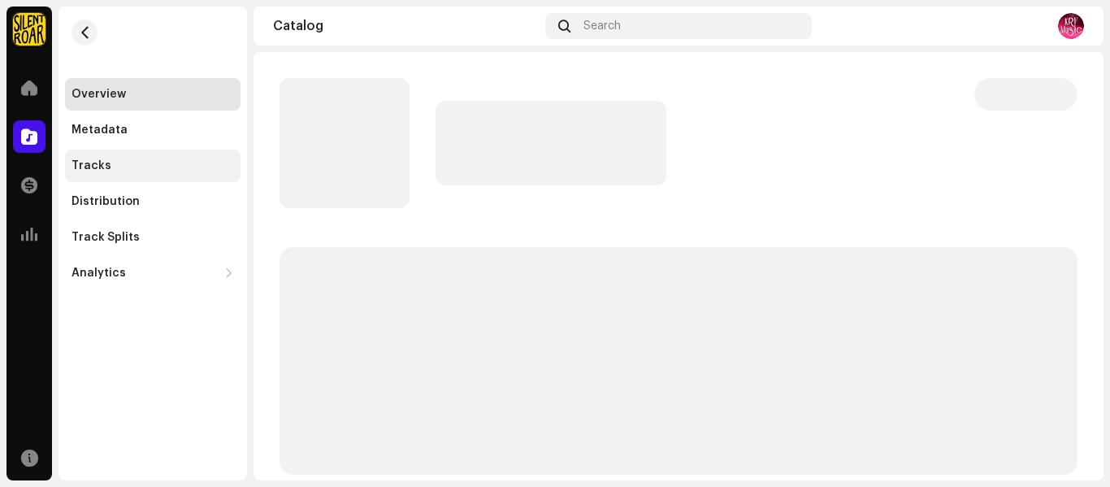
click at [107, 156] on div "Tracks" at bounding box center [152, 165] width 175 height 32
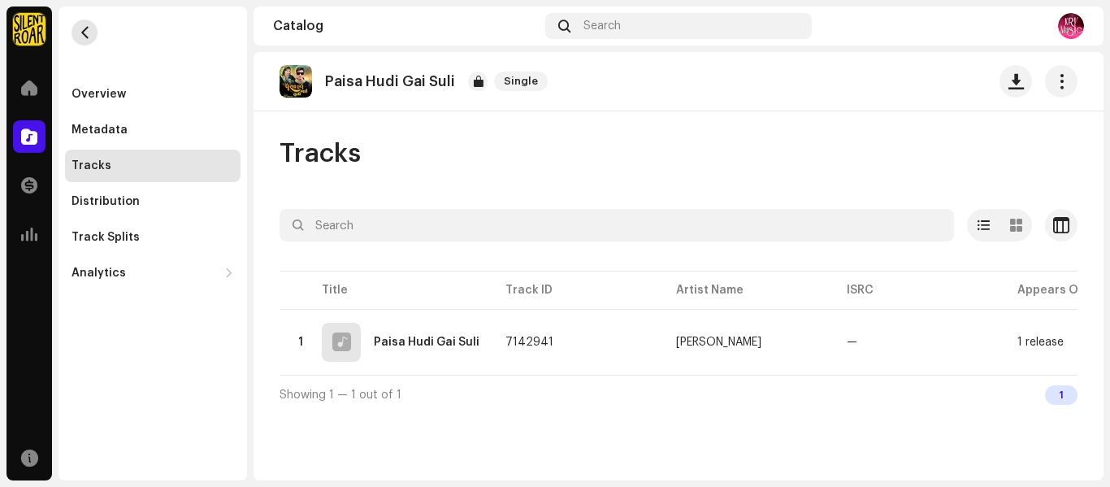
click at [89, 32] on span "button" at bounding box center [85, 32] width 12 height 13
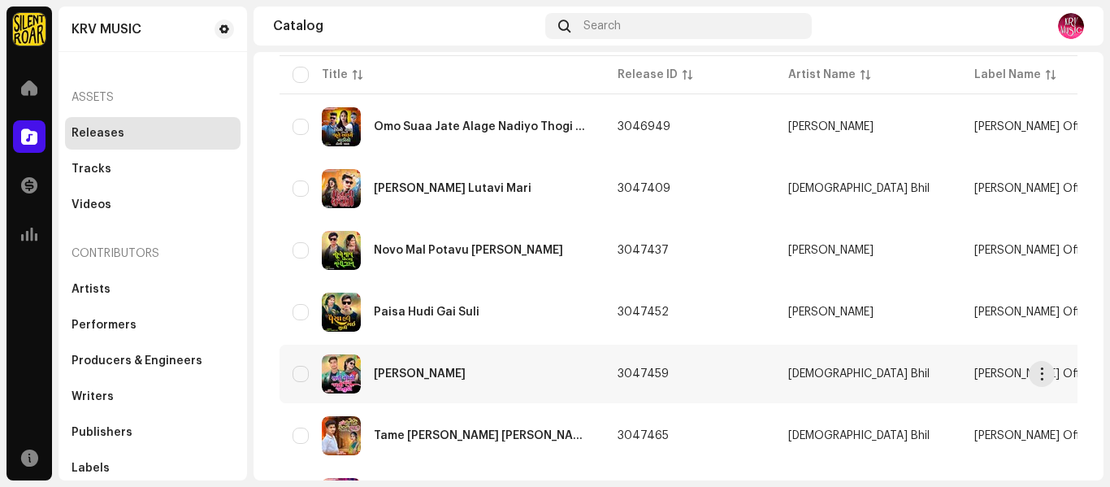
scroll to position [162, 0]
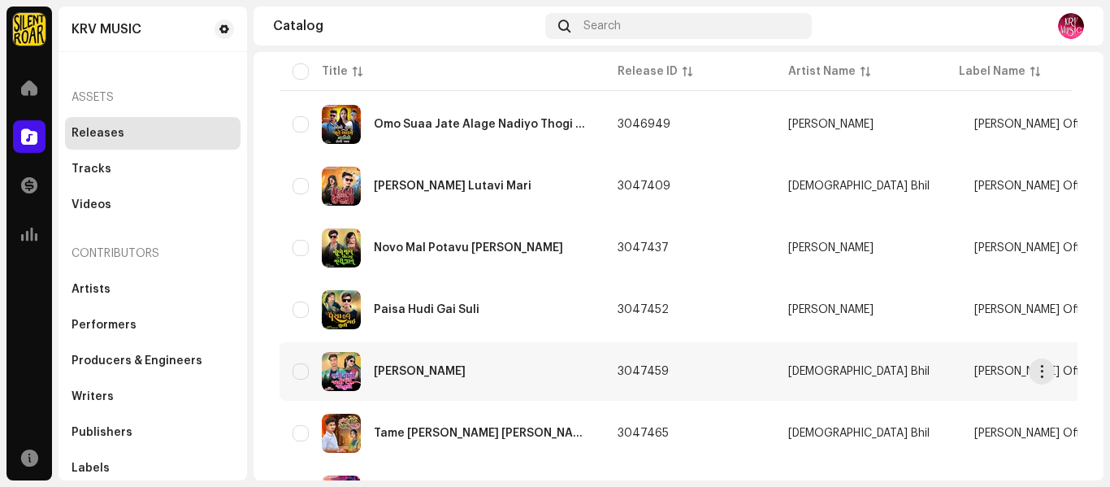
click at [454, 379] on div "[PERSON_NAME]" at bounding box center [441, 371] width 299 height 39
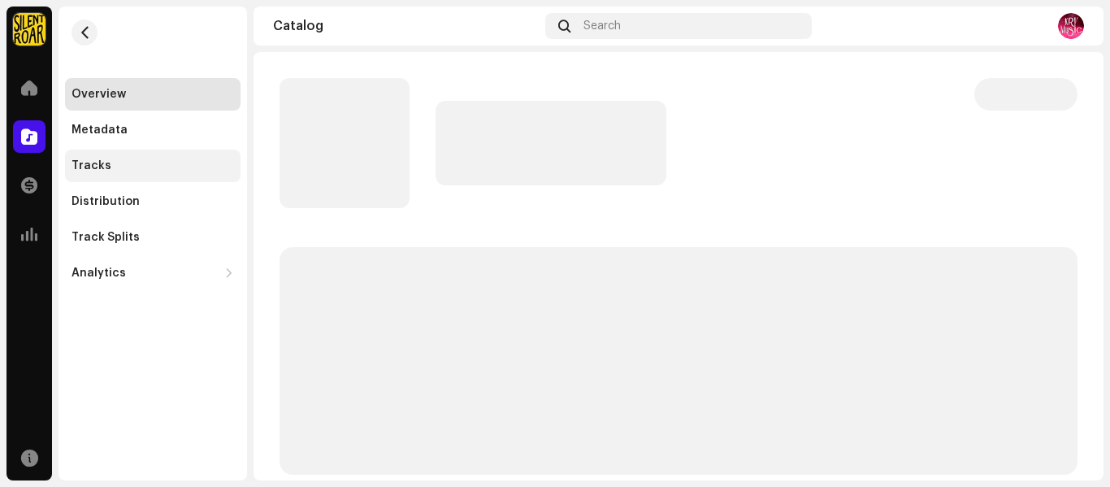
click at [110, 162] on div "Tracks" at bounding box center [152, 165] width 162 height 13
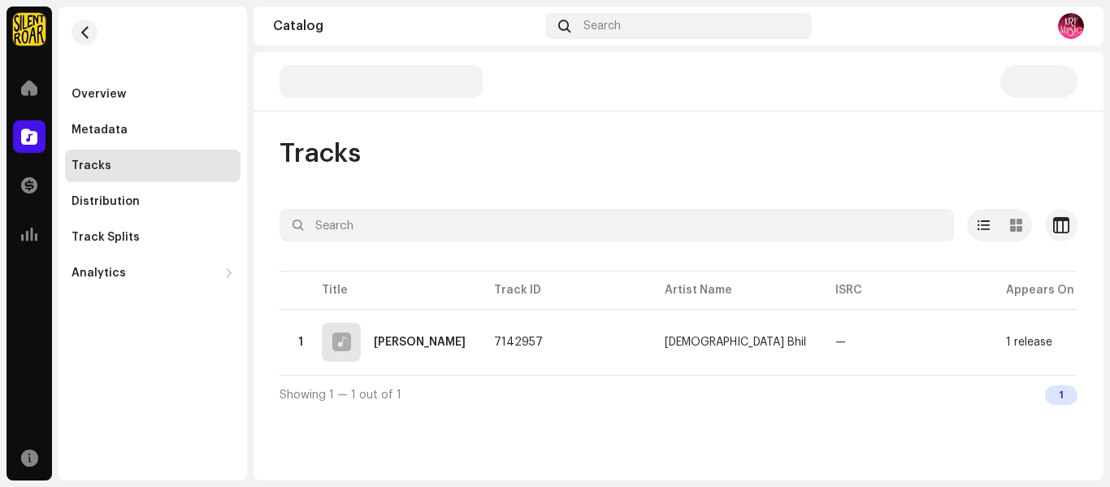
drag, startPoint x: 586, startPoint y: 370, endPoint x: 849, endPoint y: 391, distance: 264.0
click at [849, 391] on div "Selected 0 Options Filters Distribution status In progress Not started Creation…" at bounding box center [678, 311] width 798 height 205
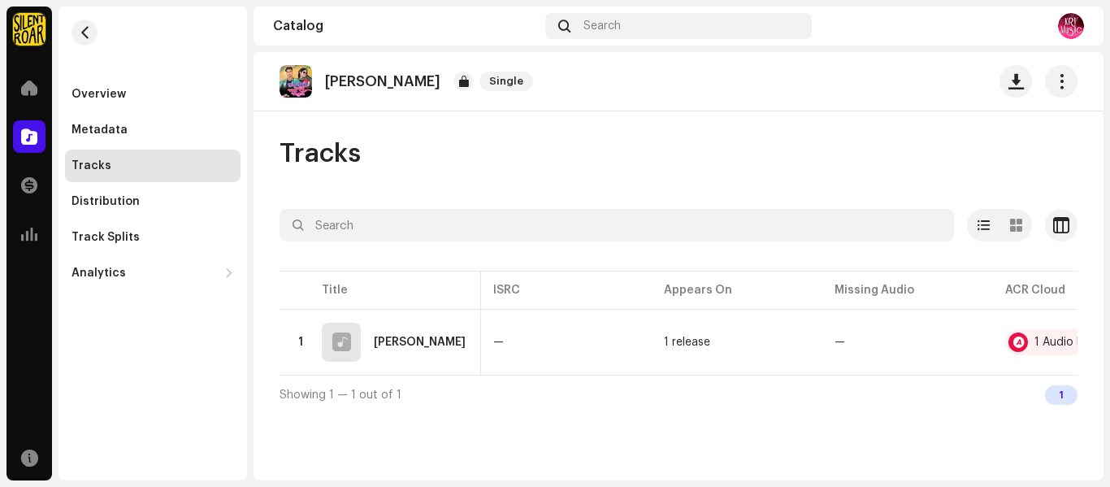
scroll to position [0, 478]
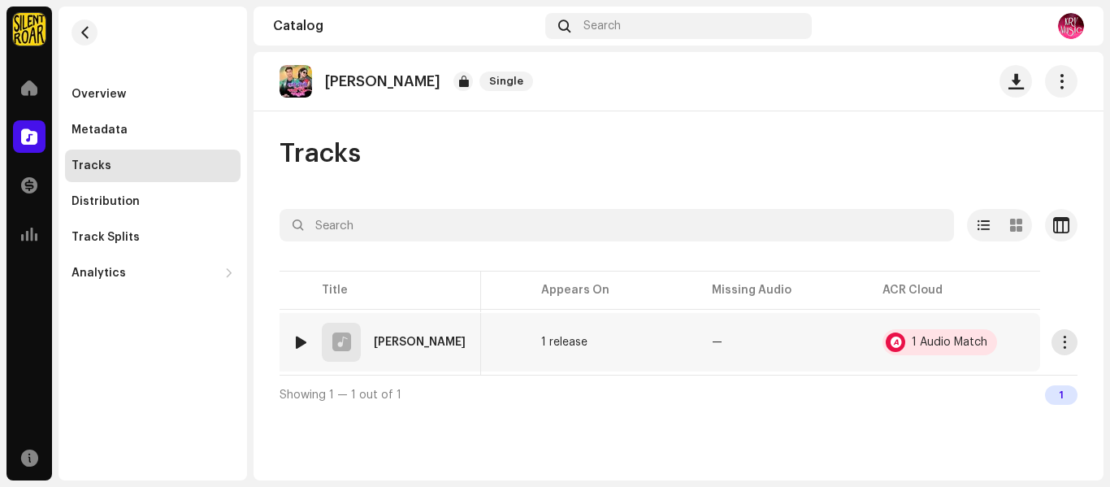
click at [905, 336] on div at bounding box center [895, 341] width 19 height 19
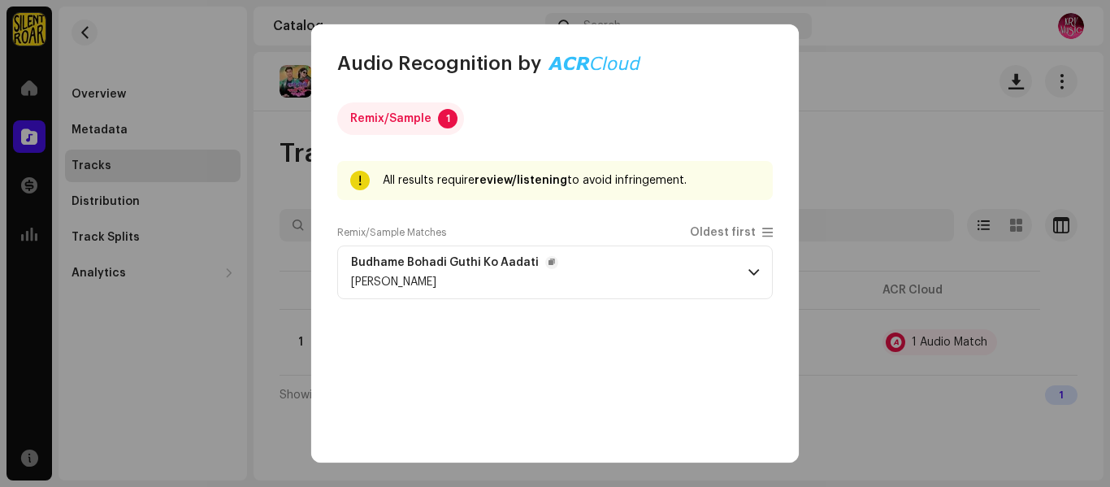
click at [656, 282] on p-accordion-header "Budhame Bohadi Guthi Ko Aadati [PERSON_NAME]" at bounding box center [554, 272] width 435 height 54
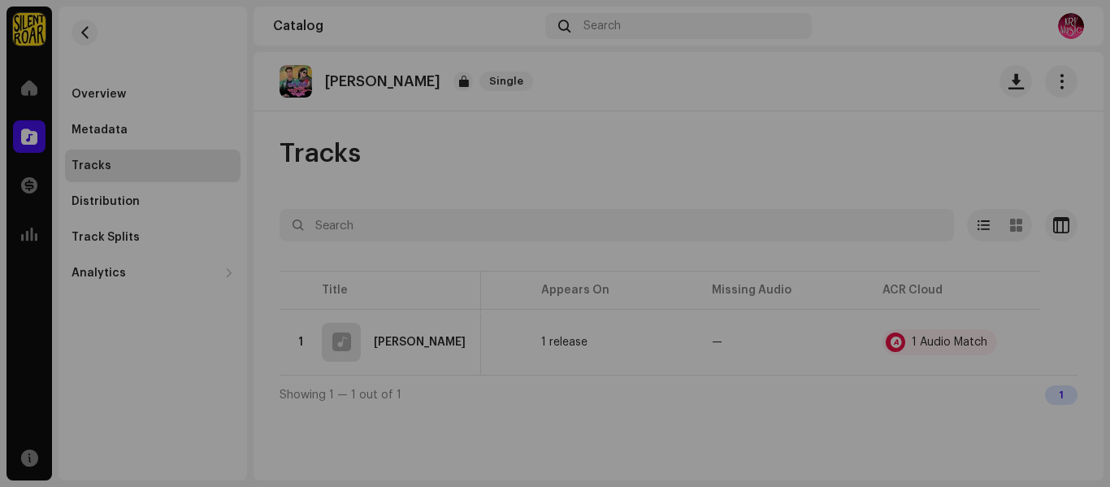
drag, startPoint x: 883, startPoint y: 180, endPoint x: 875, endPoint y: 182, distance: 8.5
click at [880, 181] on div "Audio Recognition by Remix/Sample 1 All results require review/listening to avo…" at bounding box center [555, 243] width 1110 height 487
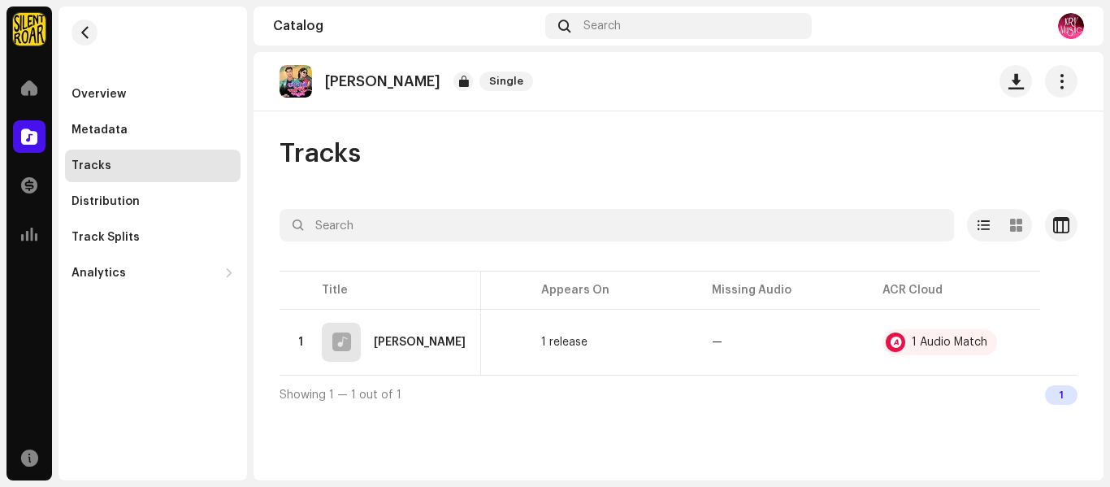
click at [354, 71] on div "[PERSON_NAME]" at bounding box center [409, 81] width 260 height 32
click at [146, 128] on div "Metadata" at bounding box center [152, 129] width 162 height 13
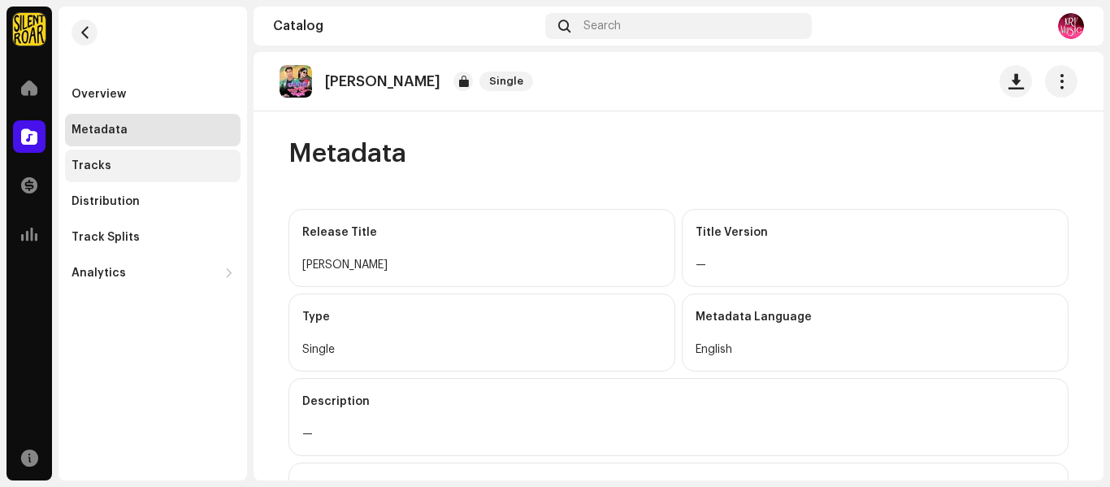
click at [129, 167] on div "Tracks" at bounding box center [152, 165] width 162 height 13
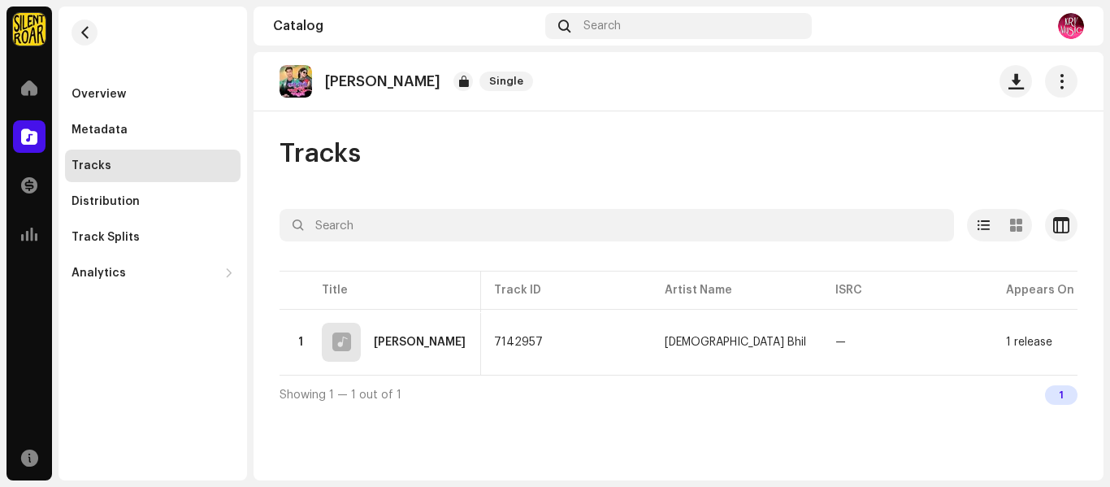
scroll to position [0, 478]
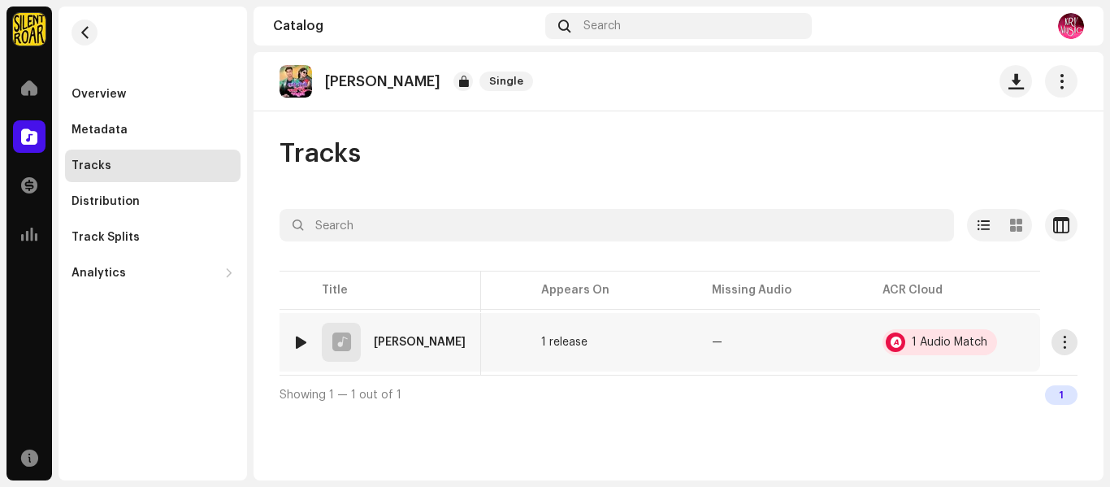
click at [981, 354] on div "1 Audio Match" at bounding box center [939, 342] width 115 height 26
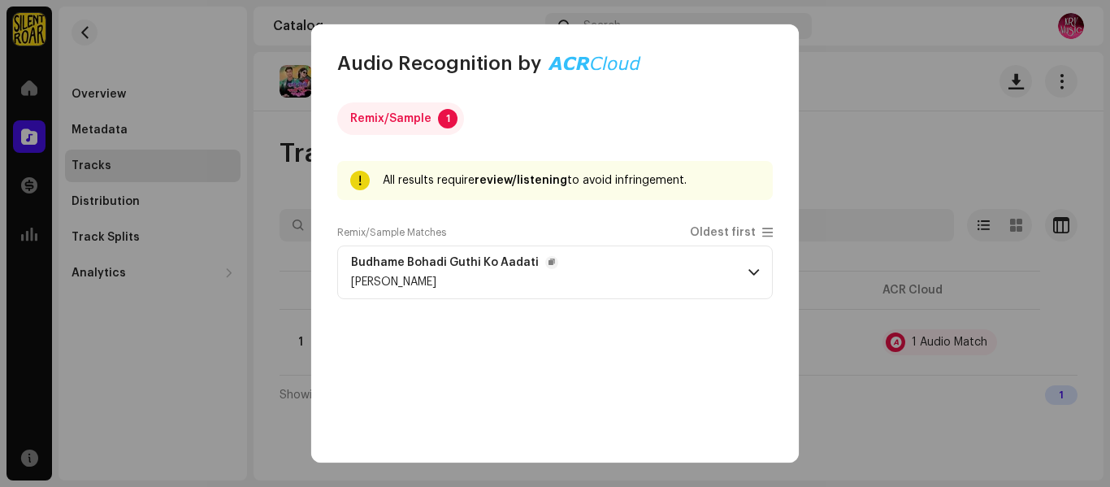
click at [681, 290] on p-accordion-header "Budhame Bohadi Guthi Ko Aadati [PERSON_NAME]" at bounding box center [554, 272] width 435 height 54
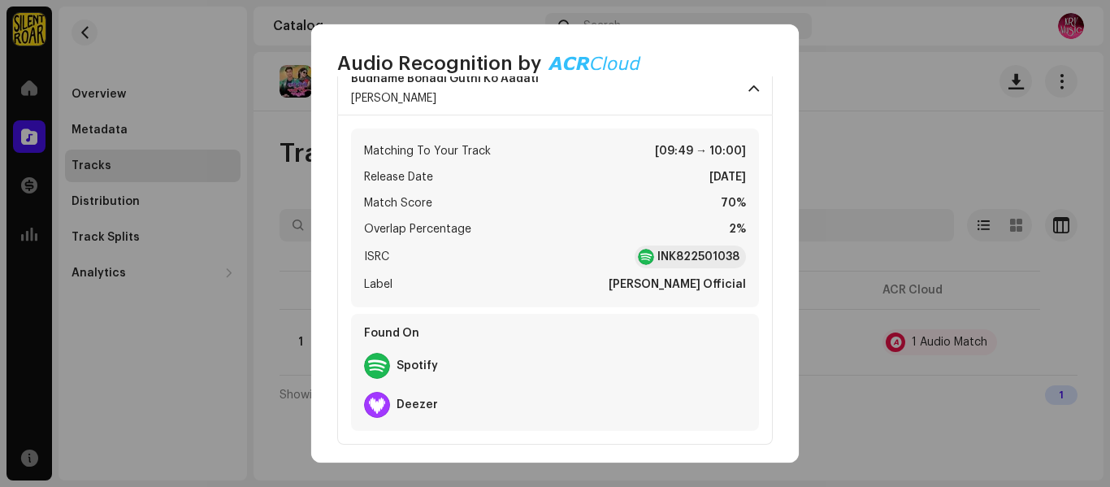
scroll to position [192, 0]
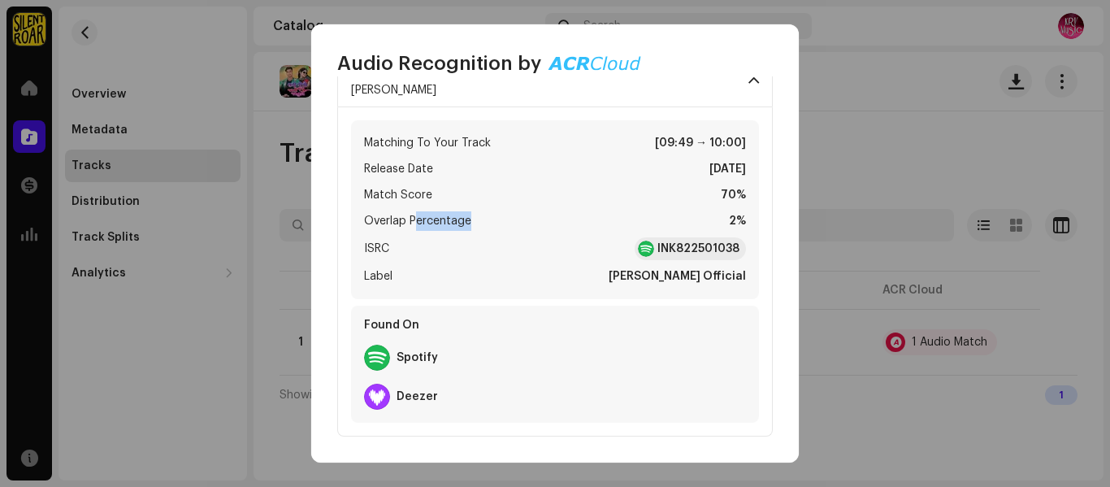
drag, startPoint x: 418, startPoint y: 219, endPoint x: 869, endPoint y: 338, distance: 467.2
click at [526, 227] on li "Overlap Percentage 2%" at bounding box center [555, 220] width 382 height 19
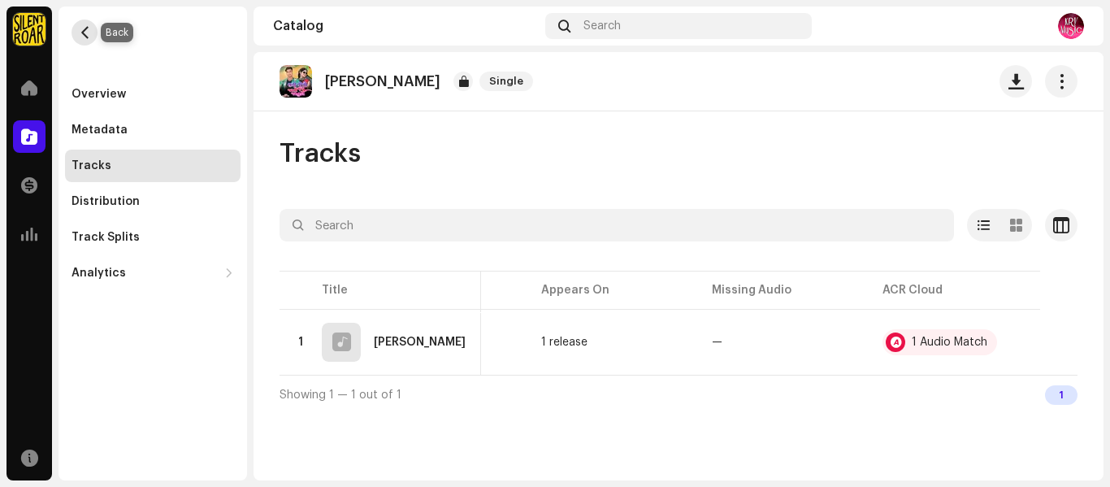
click at [81, 34] on span "button" at bounding box center [85, 32] width 12 height 13
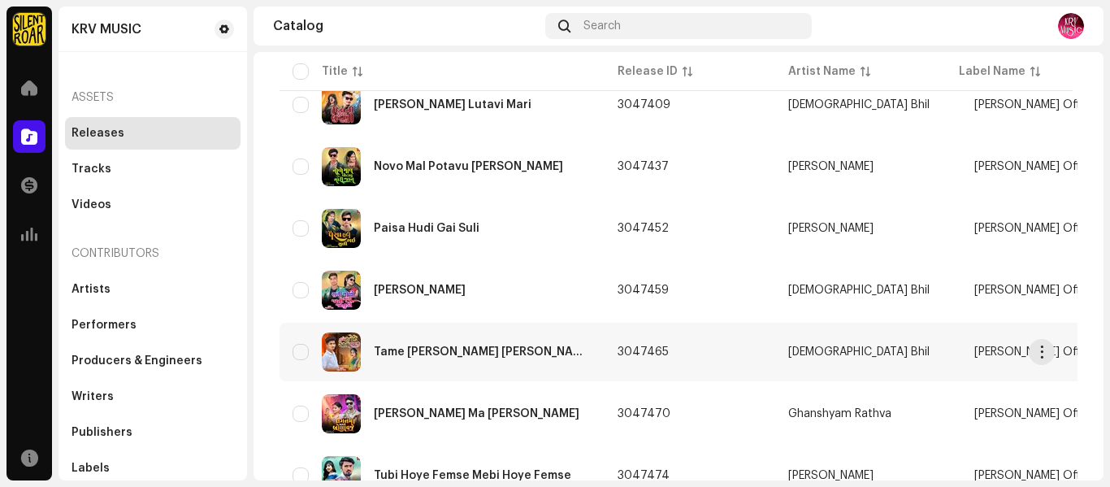
click at [439, 348] on div "Tame [PERSON_NAME] [PERSON_NAME]" at bounding box center [483, 351] width 218 height 11
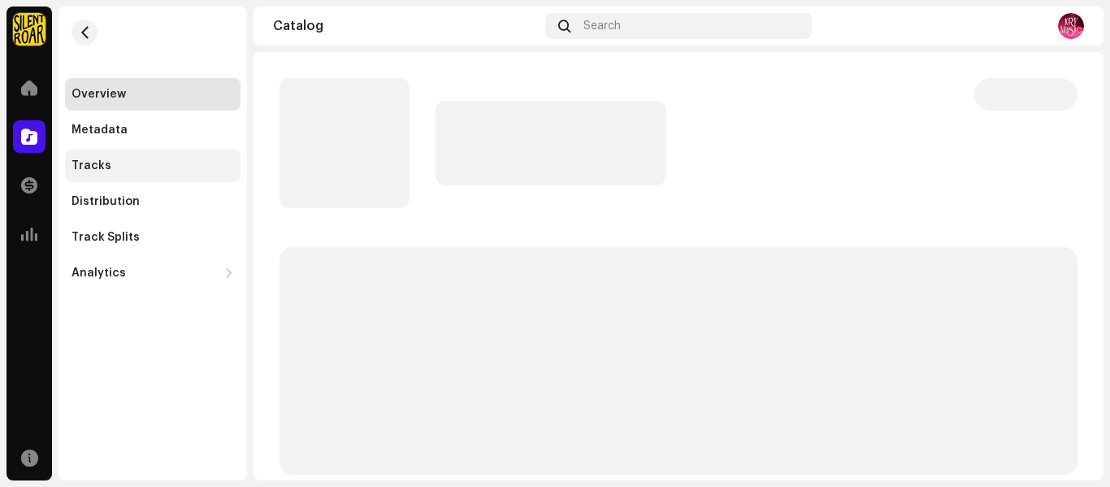
click at [76, 168] on div "Tracks" at bounding box center [91, 165] width 40 height 13
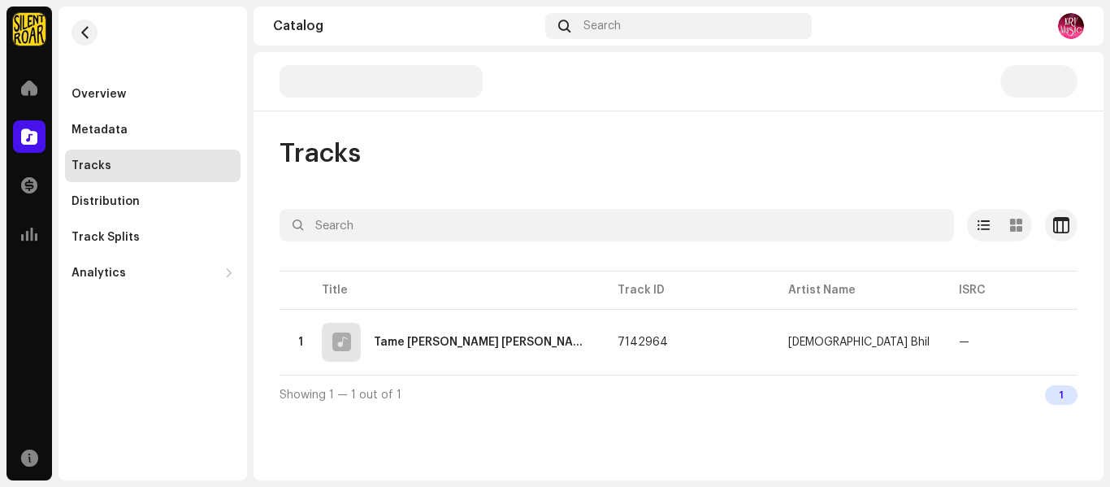
drag, startPoint x: 574, startPoint y: 372, endPoint x: 842, endPoint y: 388, distance: 268.5
click at [844, 386] on div "Selected 0 Options Filters Distribution status In progress Not started Creation…" at bounding box center [678, 311] width 798 height 205
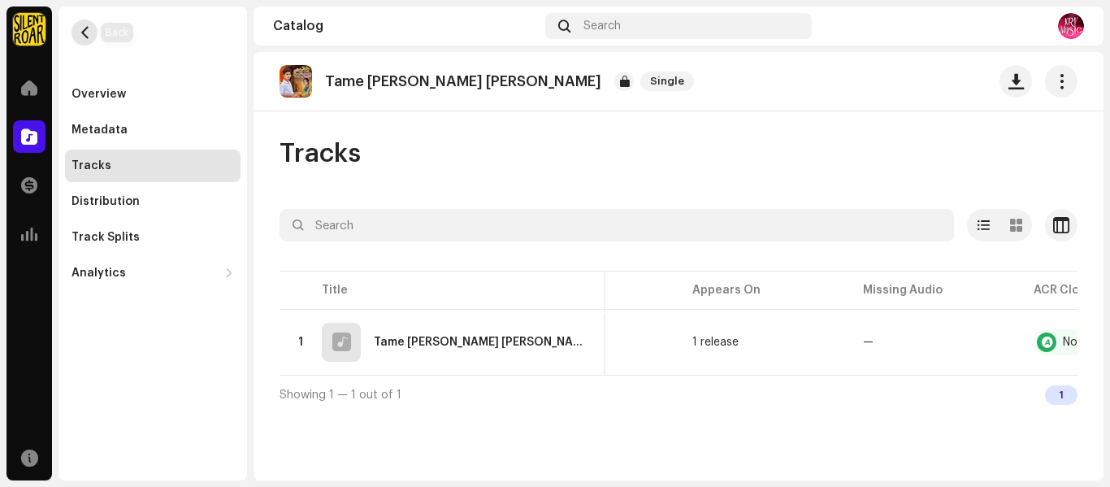
click at [79, 37] on button "button" at bounding box center [84, 32] width 26 height 26
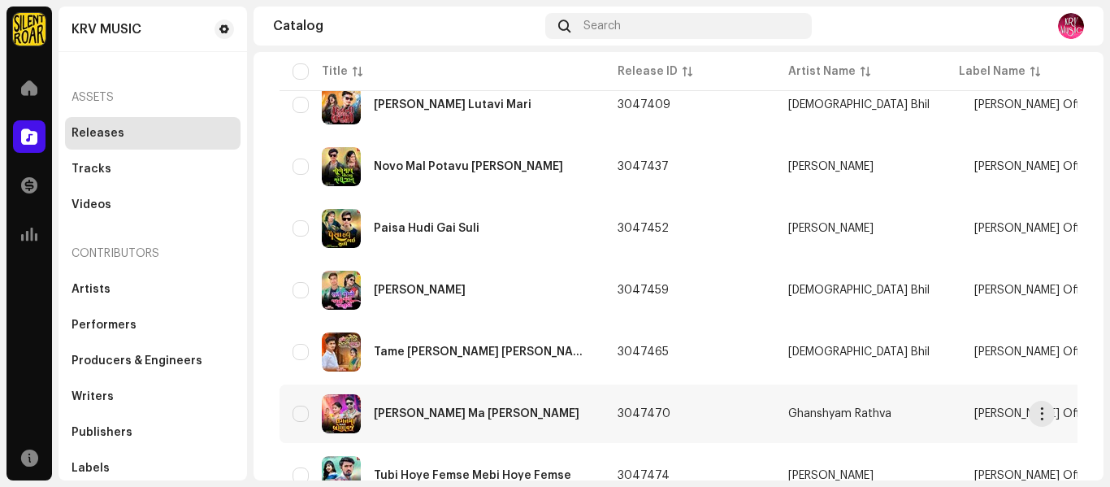
scroll to position [325, 0]
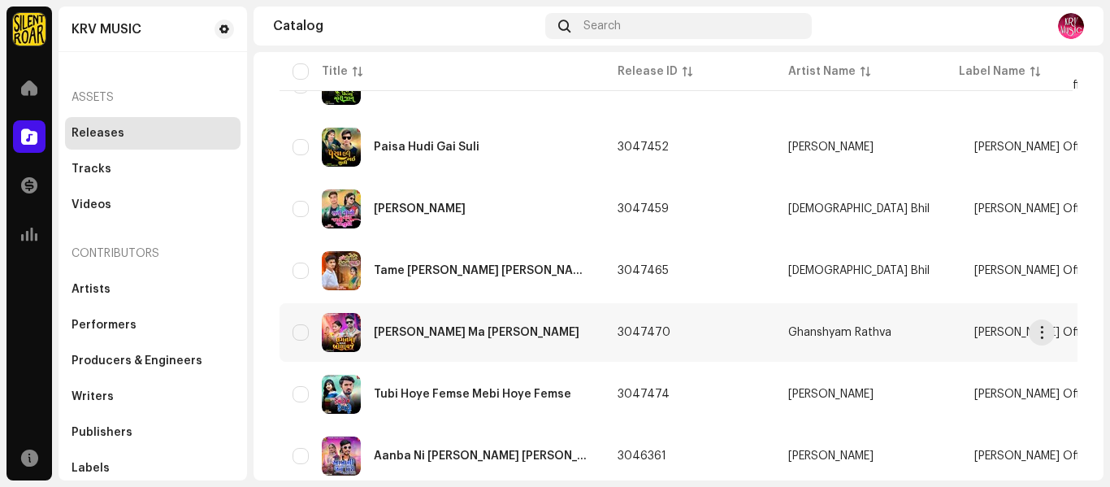
click at [444, 331] on div "[PERSON_NAME] Ma [PERSON_NAME]" at bounding box center [477, 332] width 206 height 11
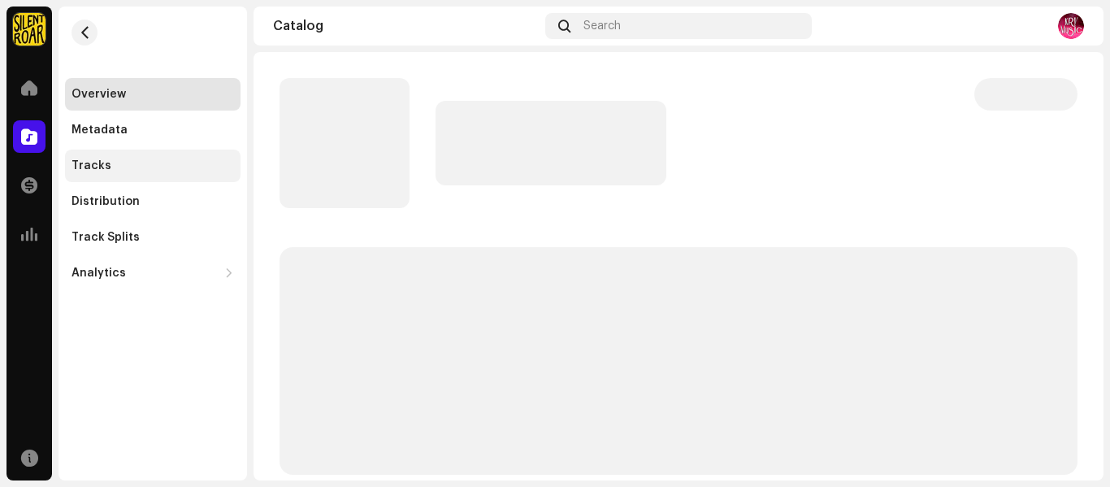
click at [120, 162] on div "Tracks" at bounding box center [152, 165] width 162 height 13
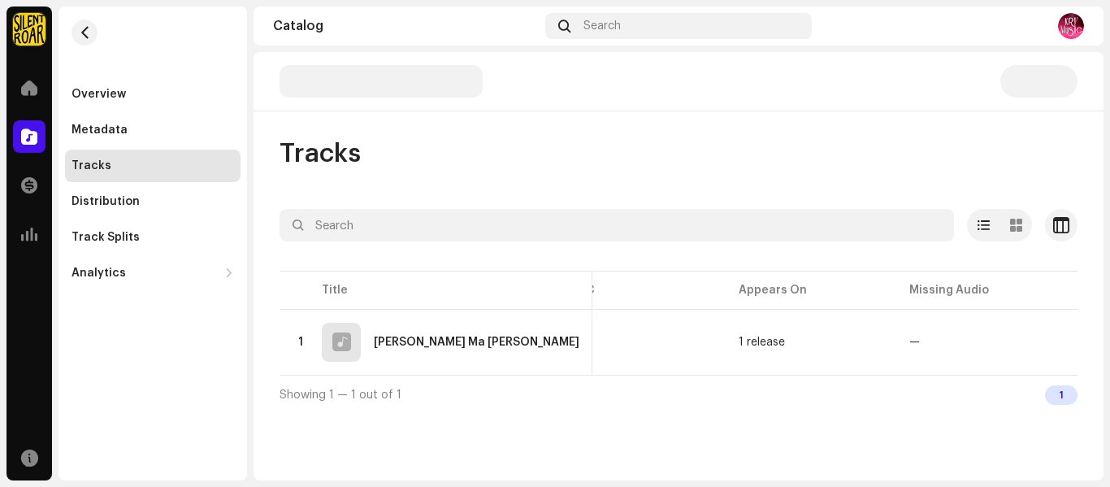
scroll to position [0, 494]
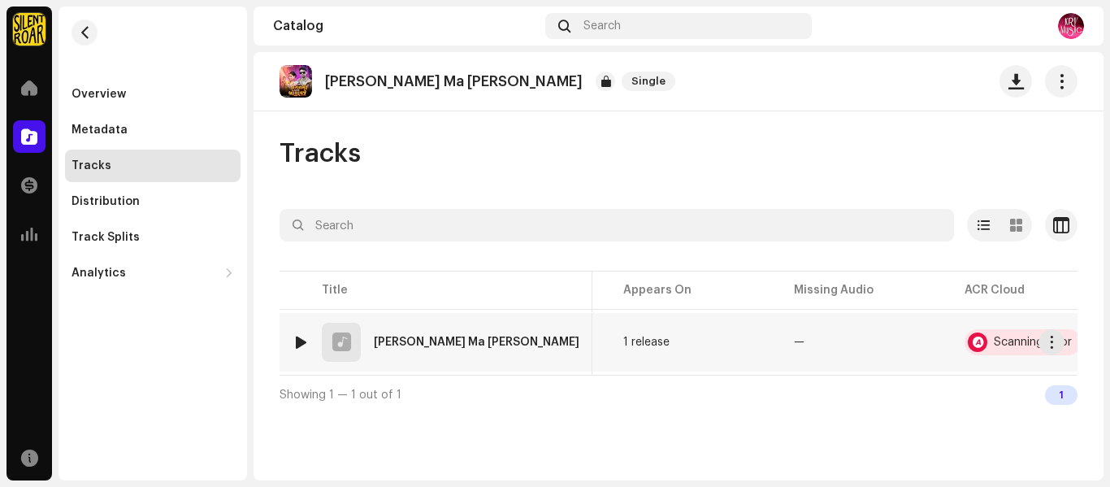
click at [968, 349] on div at bounding box center [977, 341] width 19 height 19
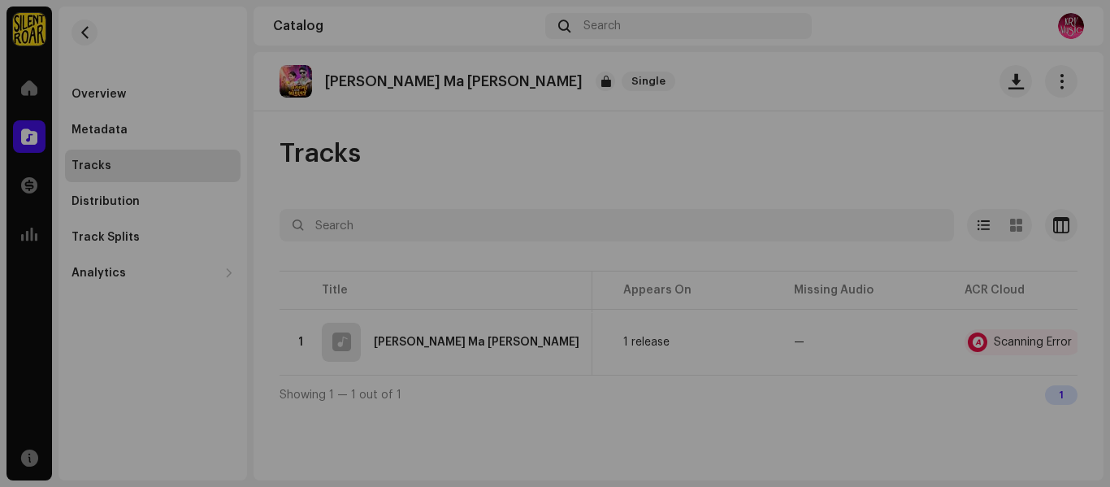
click at [721, 420] on div "Audio Recognition by AcrCloud is still processing the audio file. Scheduling a …" at bounding box center [555, 243] width 1110 height 487
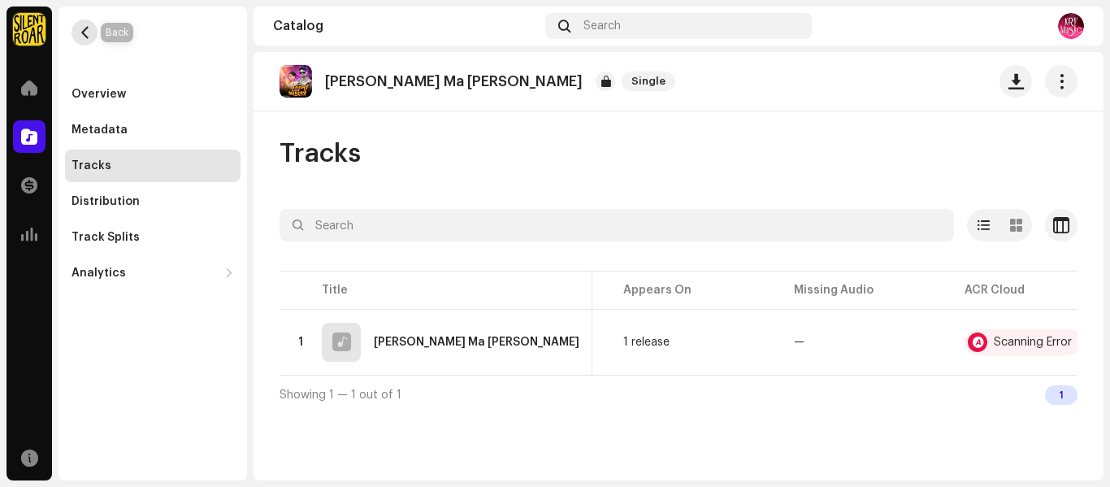
click at [79, 28] on span "button" at bounding box center [85, 32] width 12 height 13
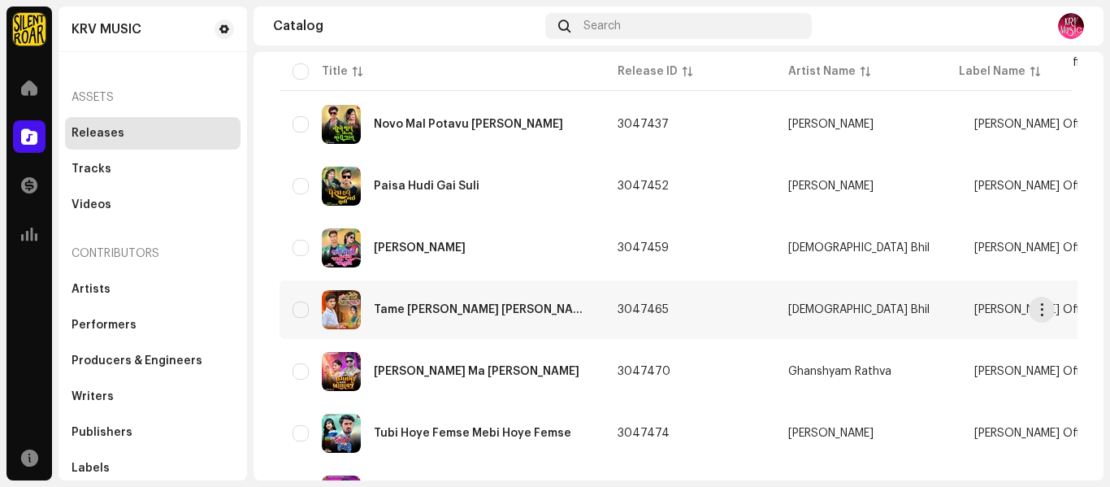
scroll to position [325, 0]
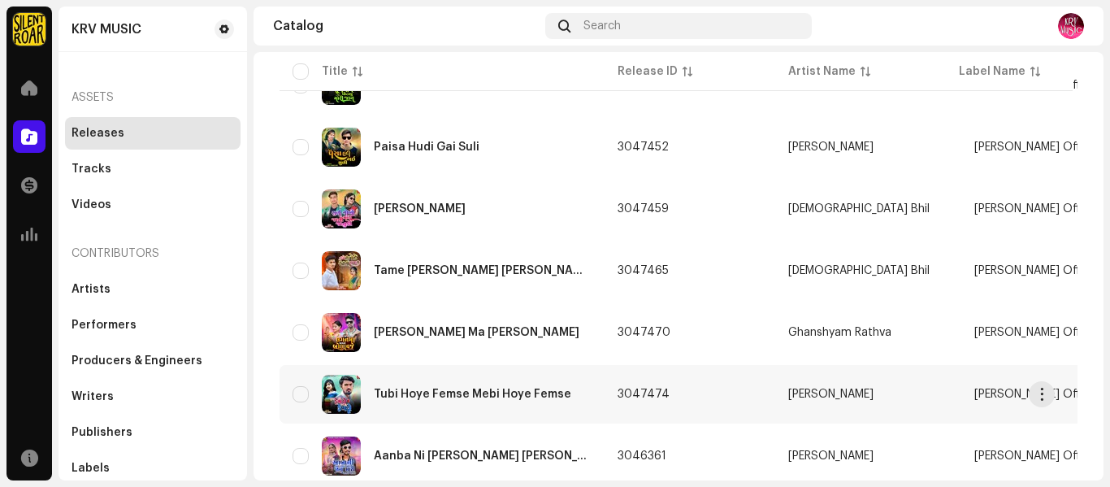
click at [460, 400] on div "Tubi Hoye Femse Mebi Hoye Femse" at bounding box center [441, 394] width 299 height 39
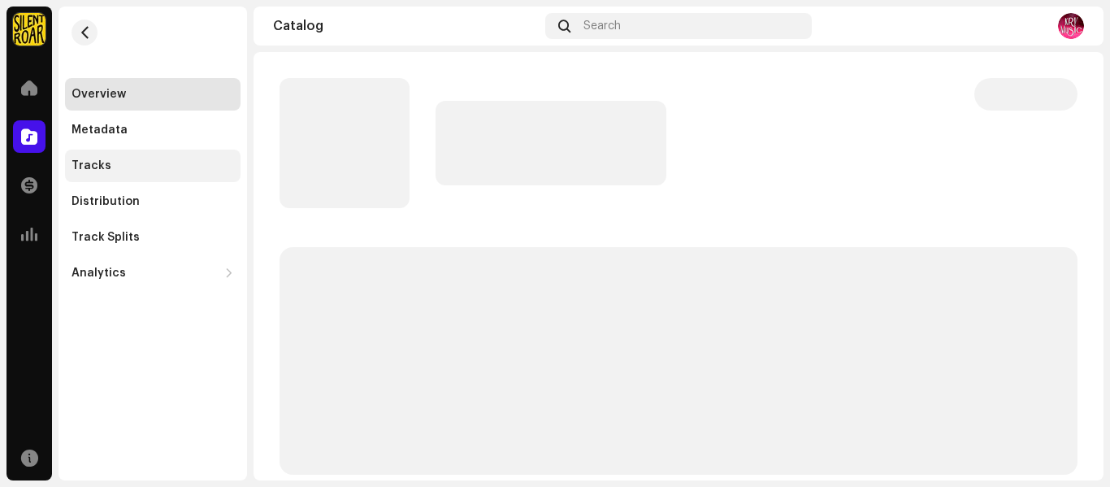
click at [104, 173] on div "Tracks" at bounding box center [152, 165] width 175 height 32
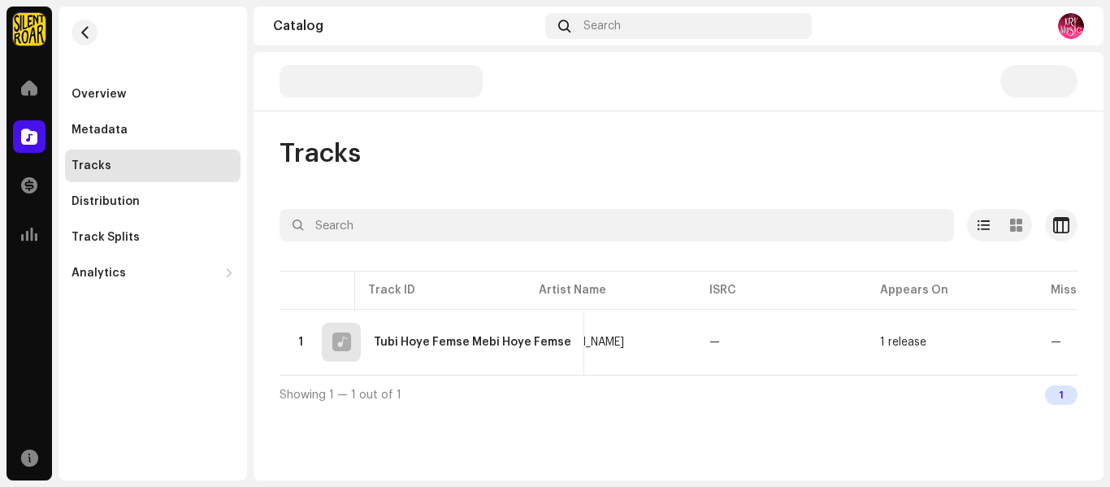
scroll to position [0, 523]
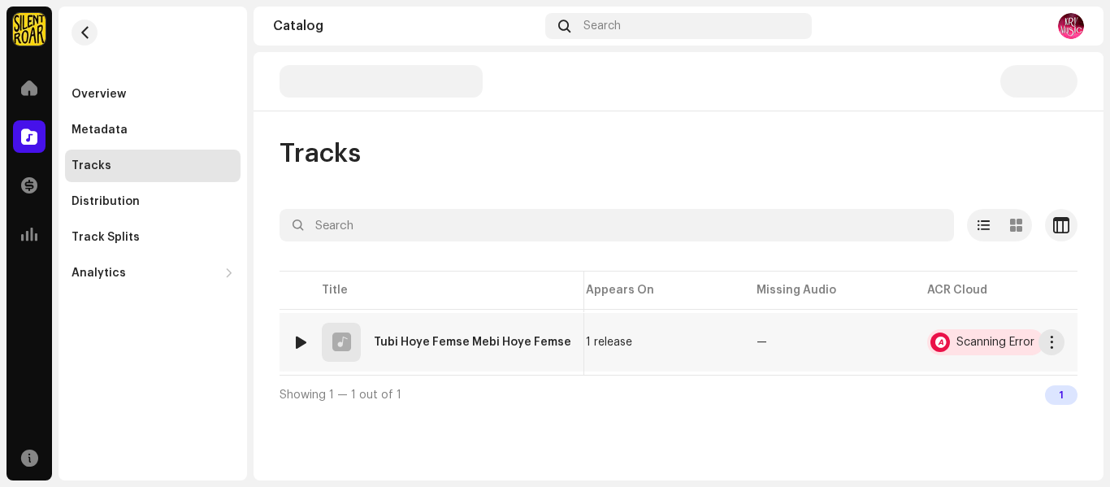
click at [945, 343] on div "Scanning Error" at bounding box center [985, 342] width 117 height 26
